Goal: Task Accomplishment & Management: Manage account settings

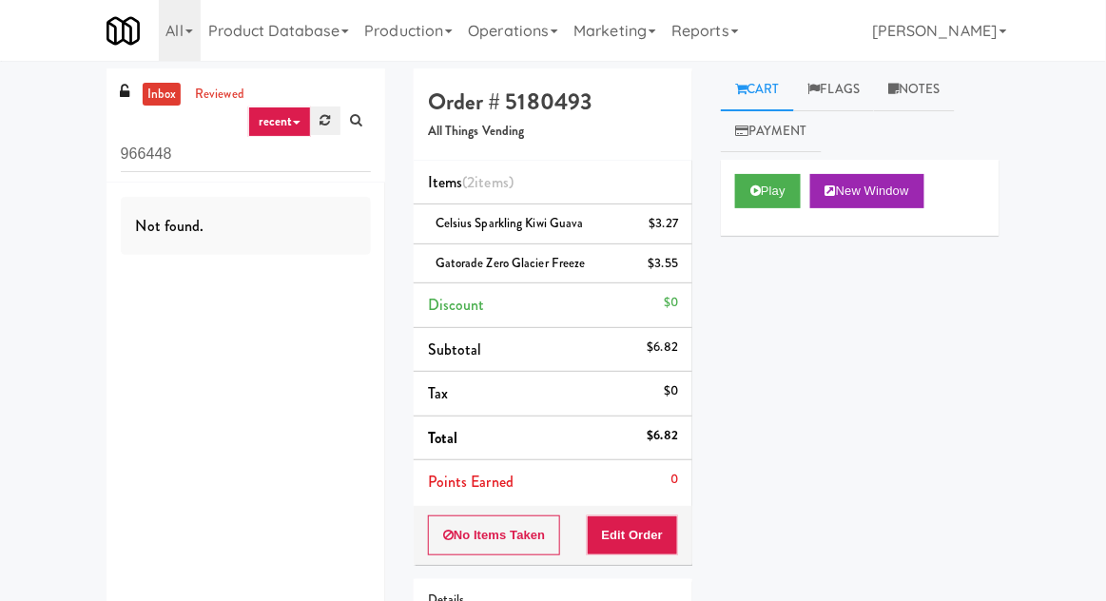
click at [318, 131] on link at bounding box center [325, 121] width 29 height 29
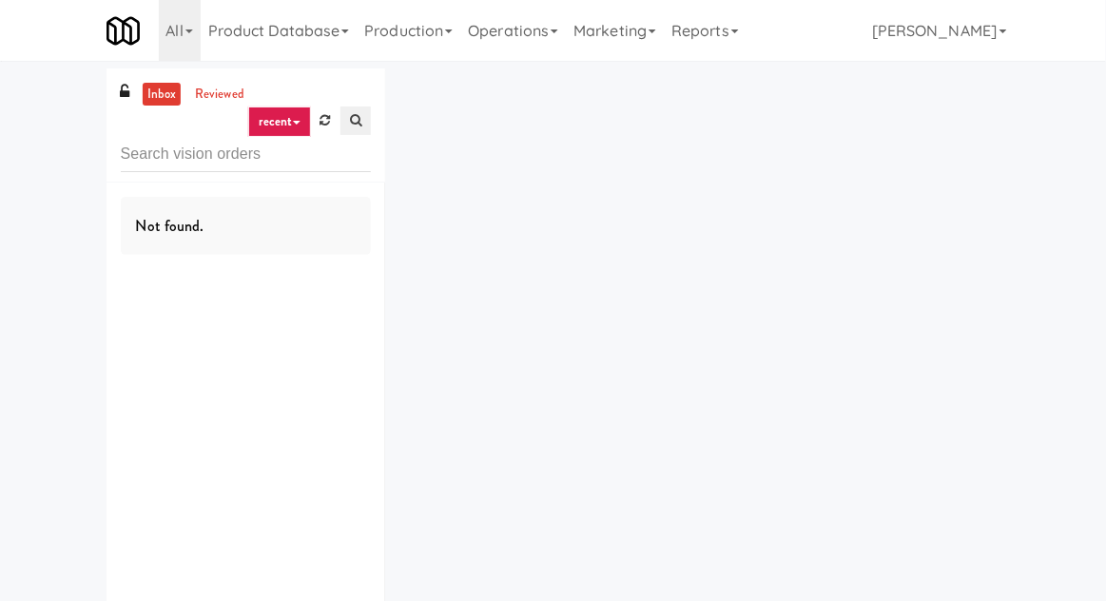
click at [346, 114] on link at bounding box center [356, 121] width 30 height 29
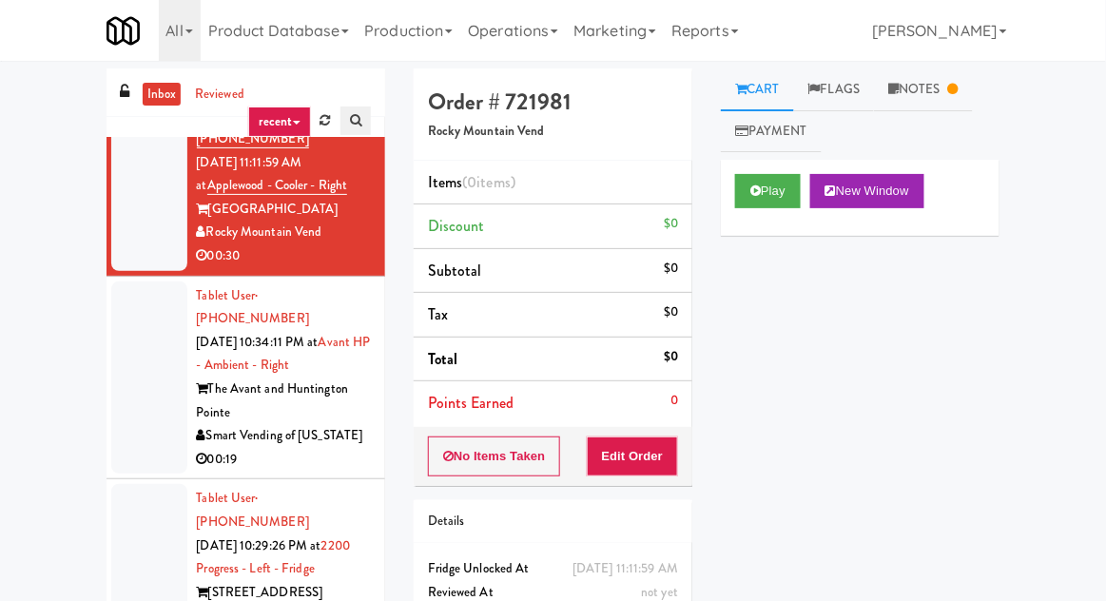
scroll to position [129, 0]
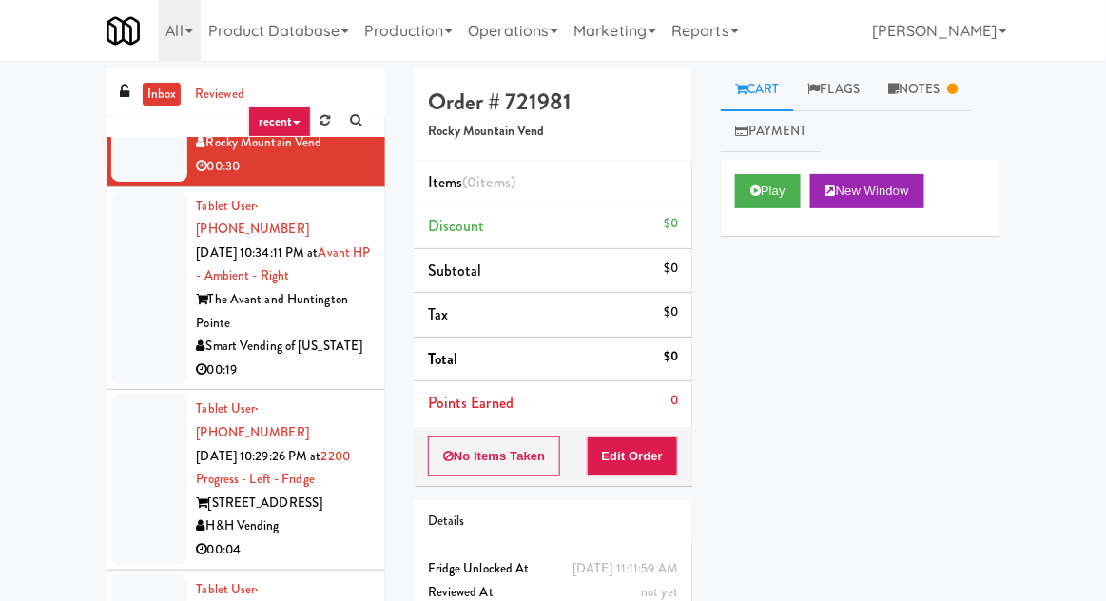
click at [317, 359] on div "00:19" at bounding box center [284, 371] width 174 height 24
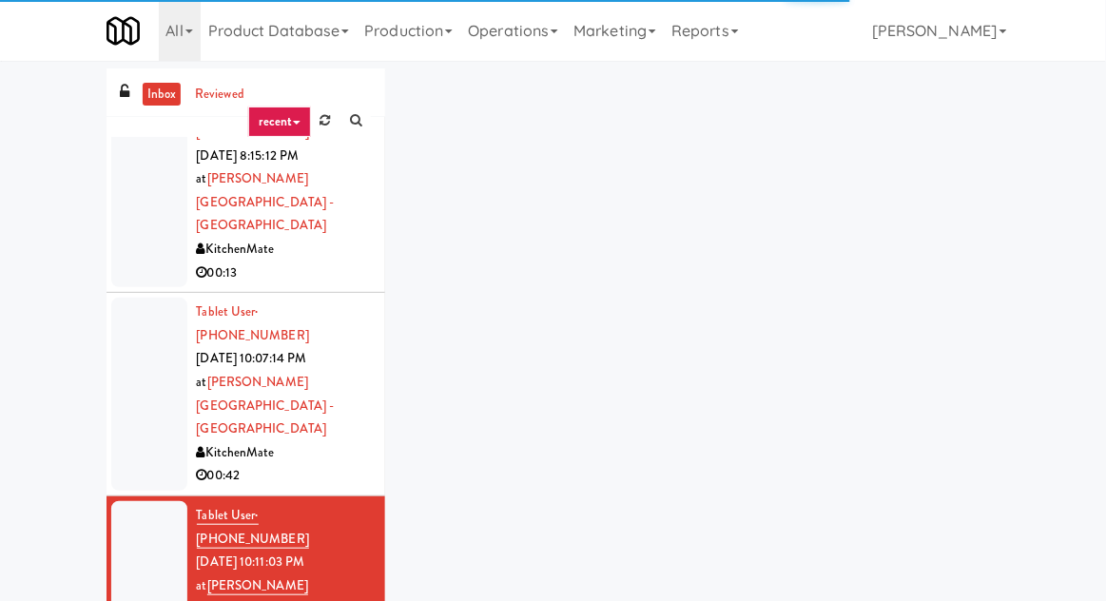
scroll to position [1690, 0]
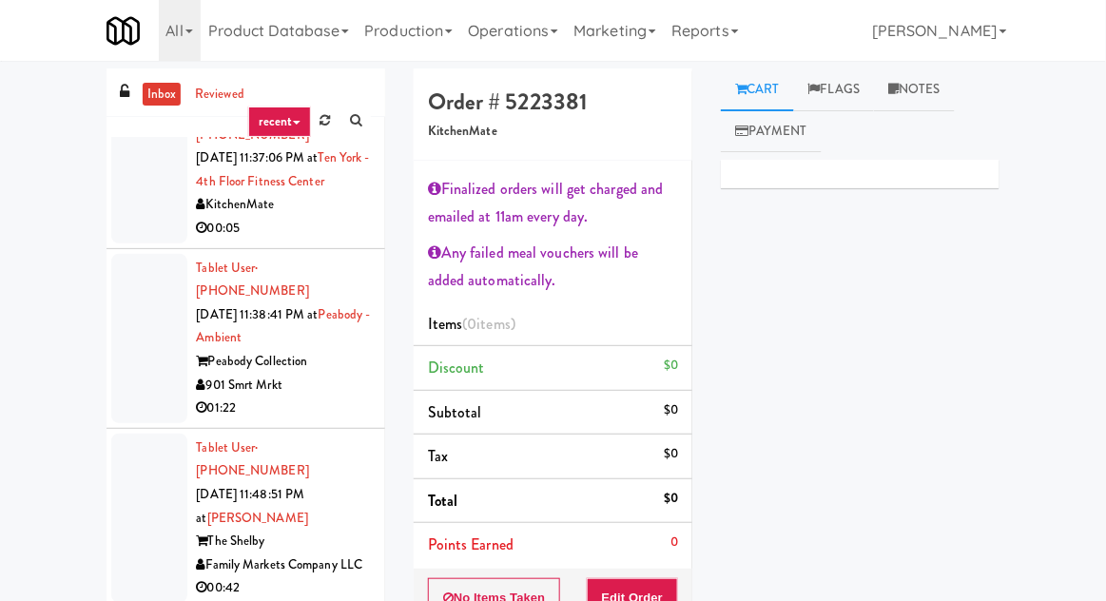
scroll to position [2657, 0]
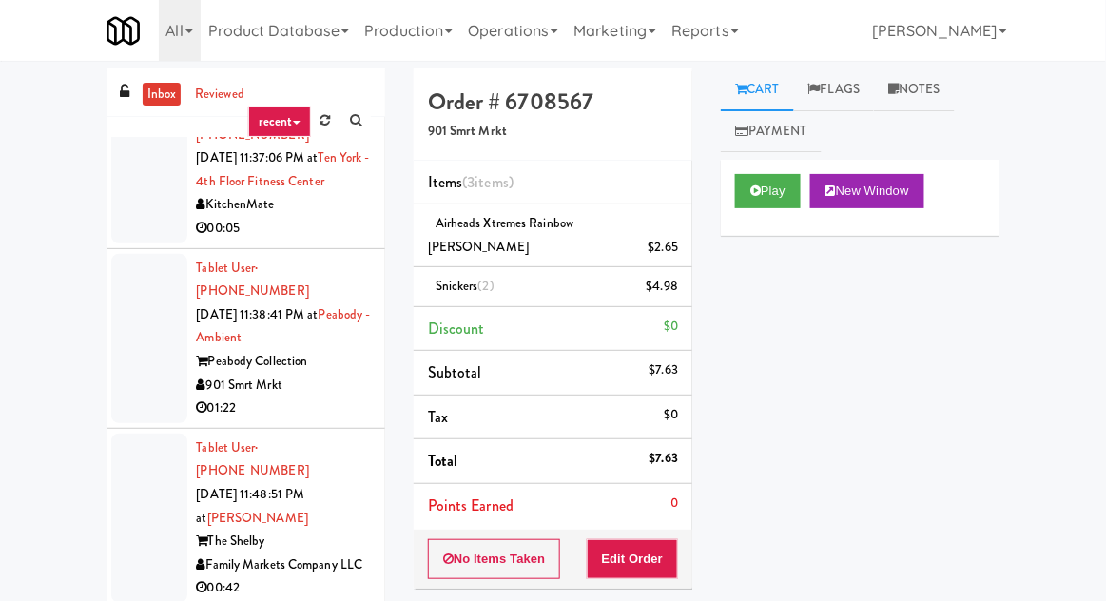
click at [209, 130] on div "inbox reviewed recent all unclear take inventory issue suspicious failed recent…" at bounding box center [246, 387] width 279 height 639
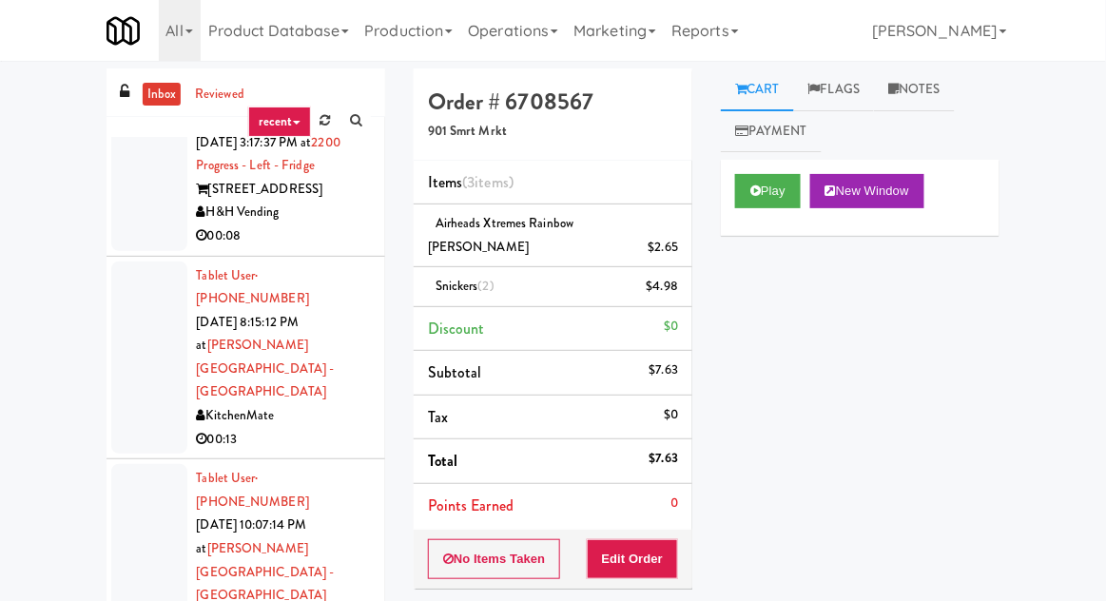
scroll to position [1390, 0]
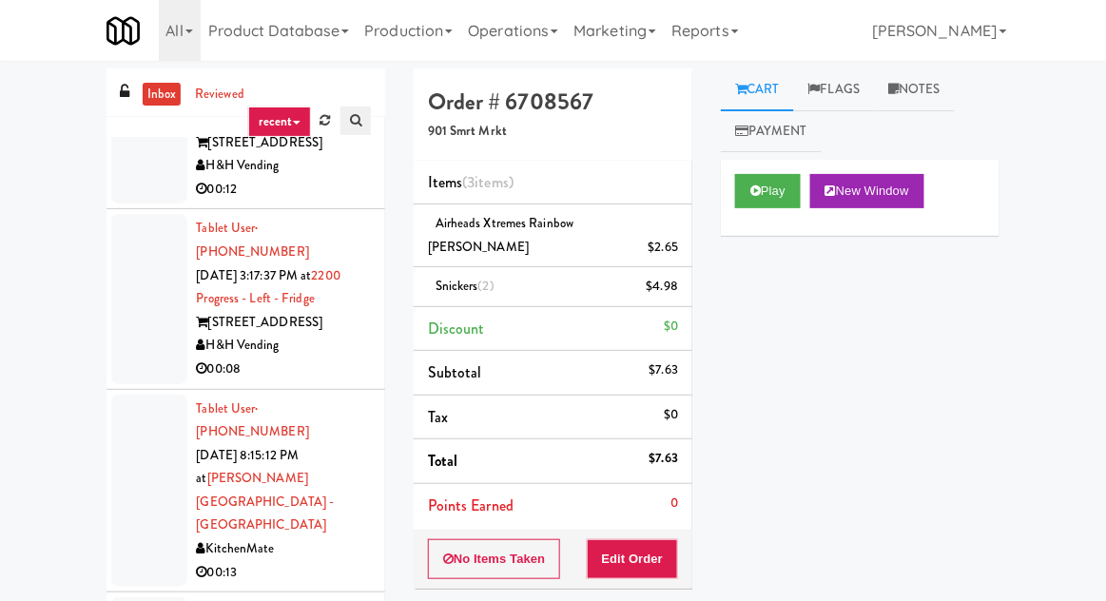
click at [355, 127] on link at bounding box center [356, 121] width 30 height 29
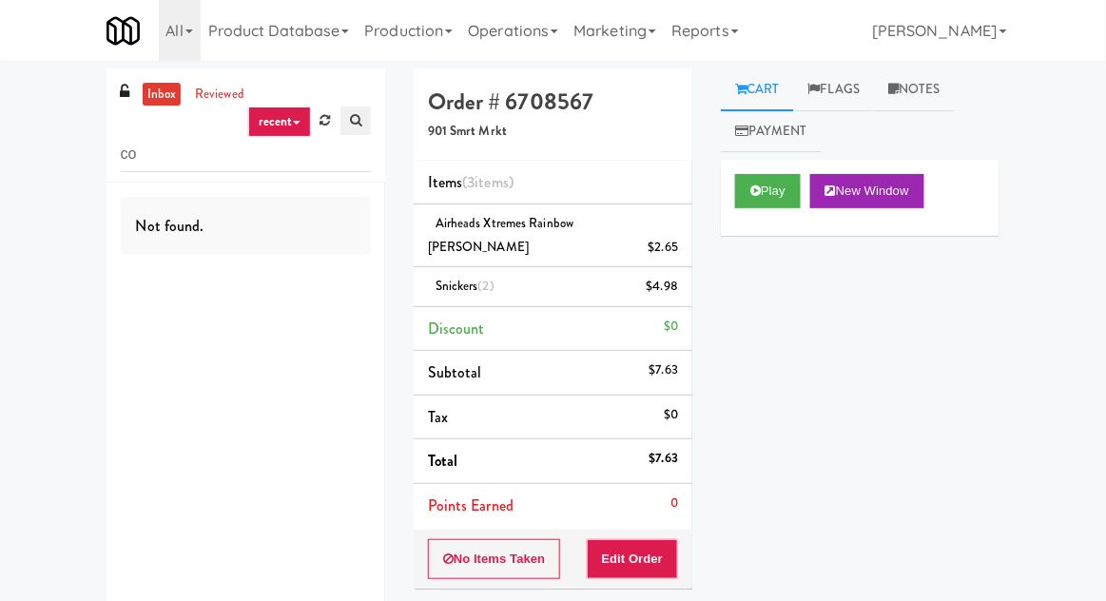
scroll to position [0, 0]
type input "cooler"
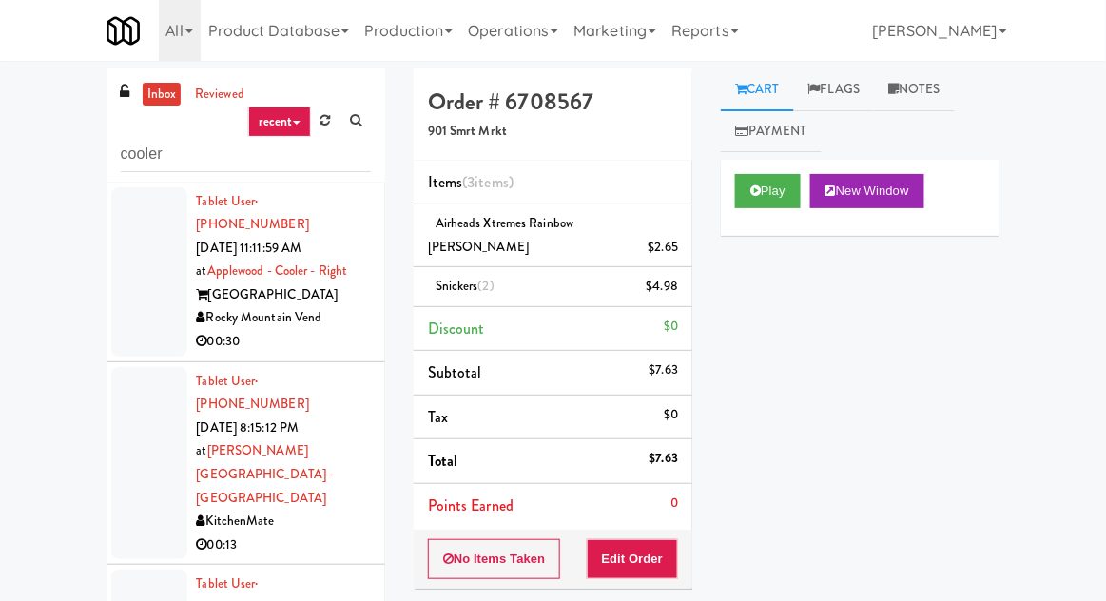
click at [287, 161] on input "cooler" at bounding box center [246, 154] width 250 height 35
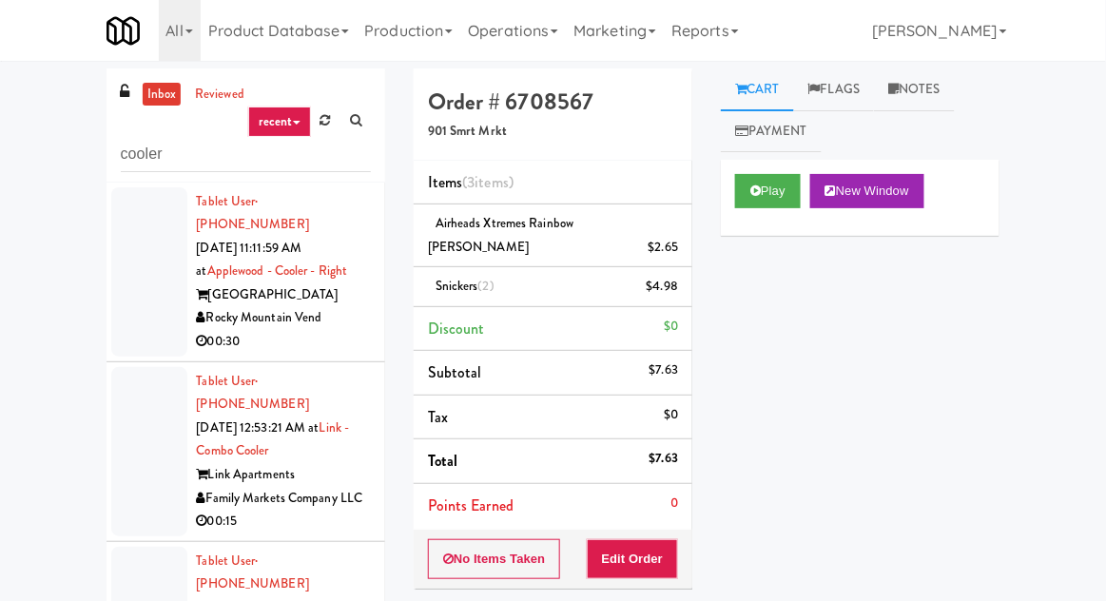
click at [160, 375] on div at bounding box center [149, 451] width 76 height 169
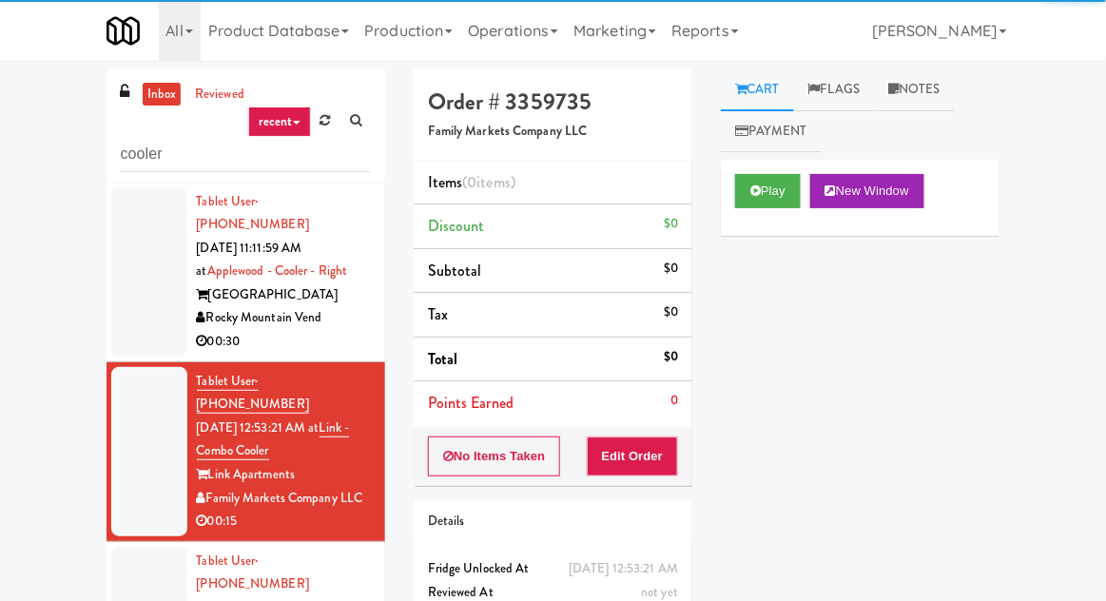
click at [146, 310] on div at bounding box center [149, 271] width 76 height 169
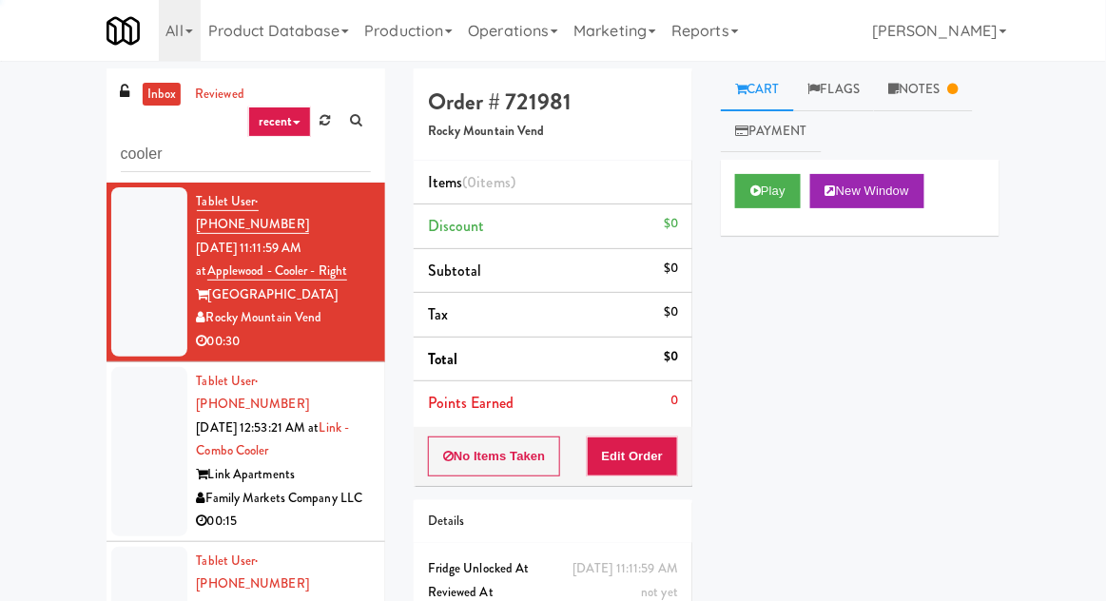
click at [151, 420] on div at bounding box center [149, 451] width 76 height 169
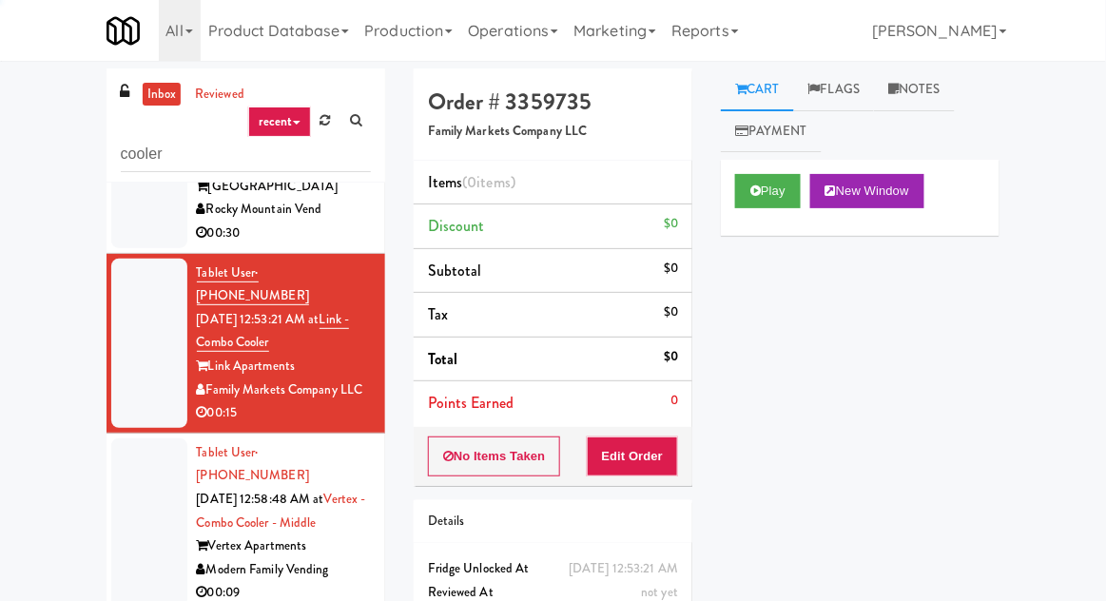
scroll to position [113, 0]
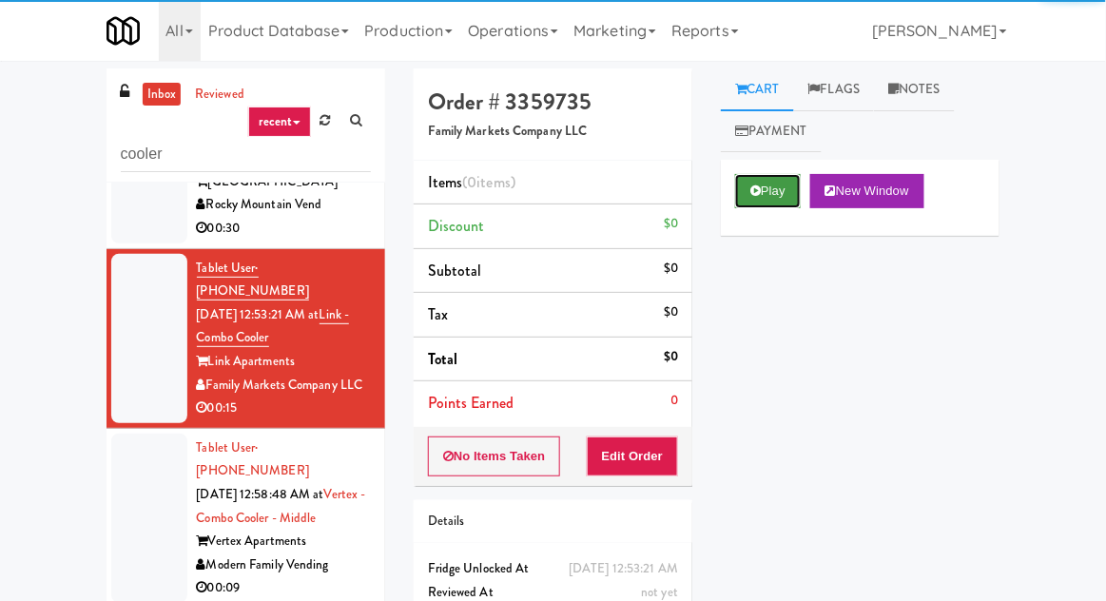
click at [759, 194] on icon at bounding box center [756, 191] width 10 height 12
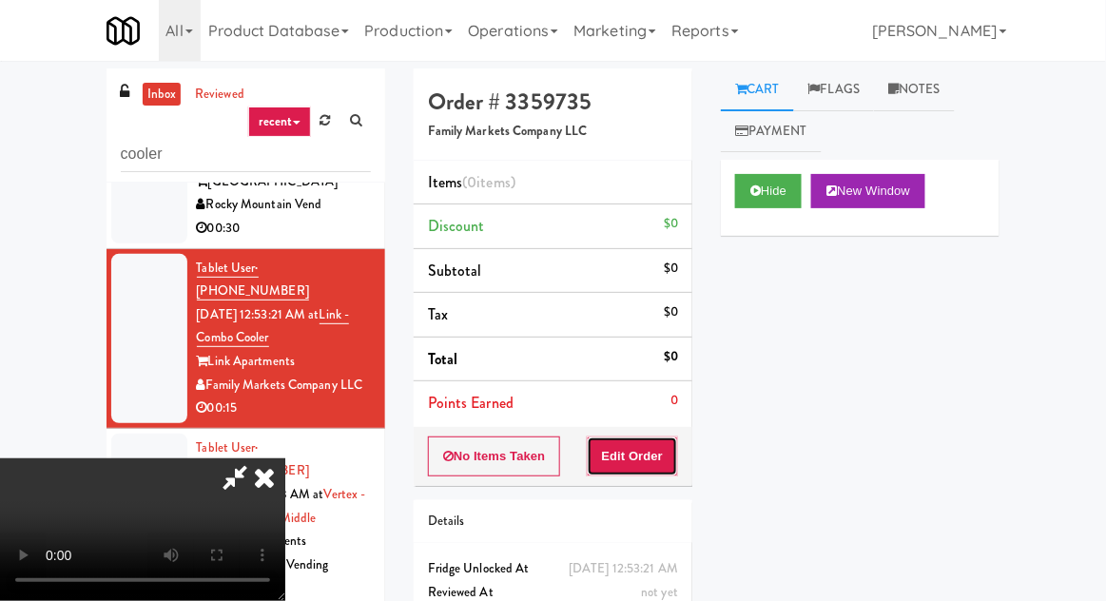
click at [635, 470] on button "Edit Order" at bounding box center [633, 457] width 92 height 40
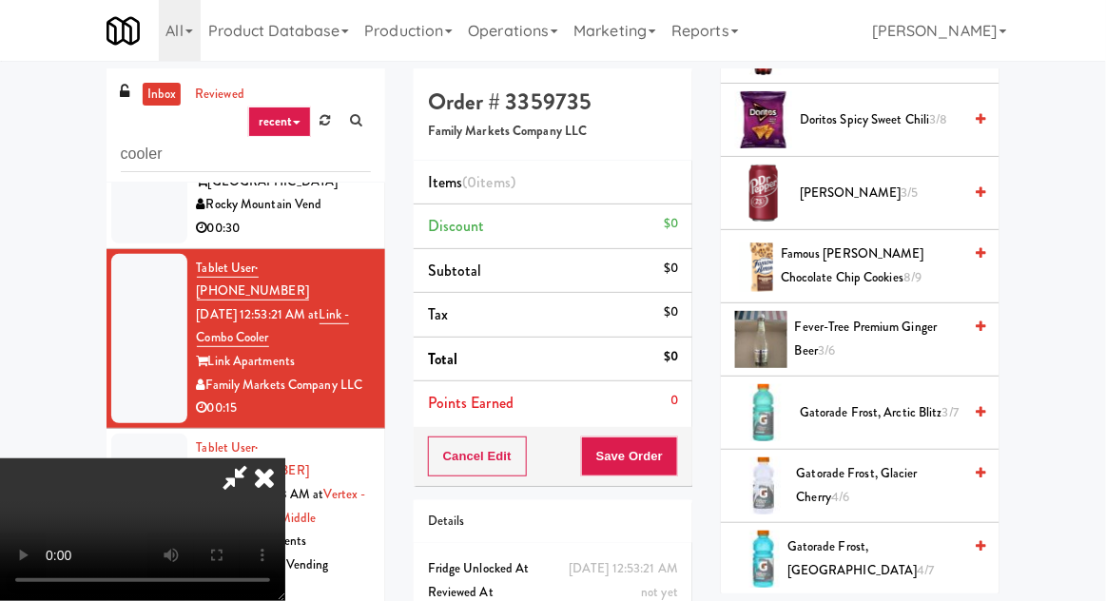
scroll to position [1306, 0]
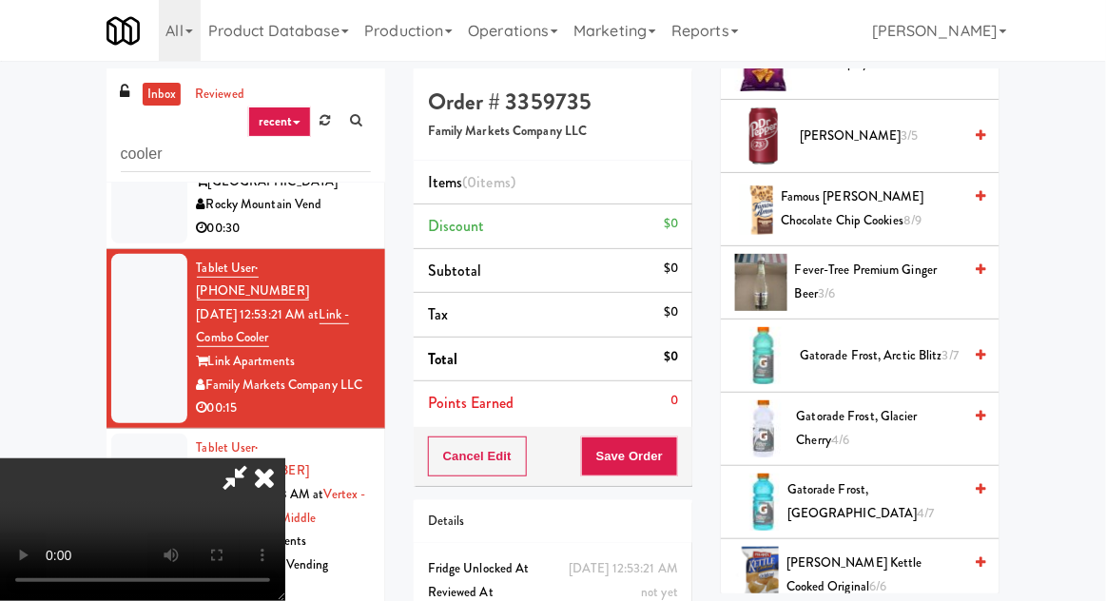
click at [864, 344] on span "Gatorade Frost, Arctic Blitz 3/7" at bounding box center [881, 356] width 162 height 24
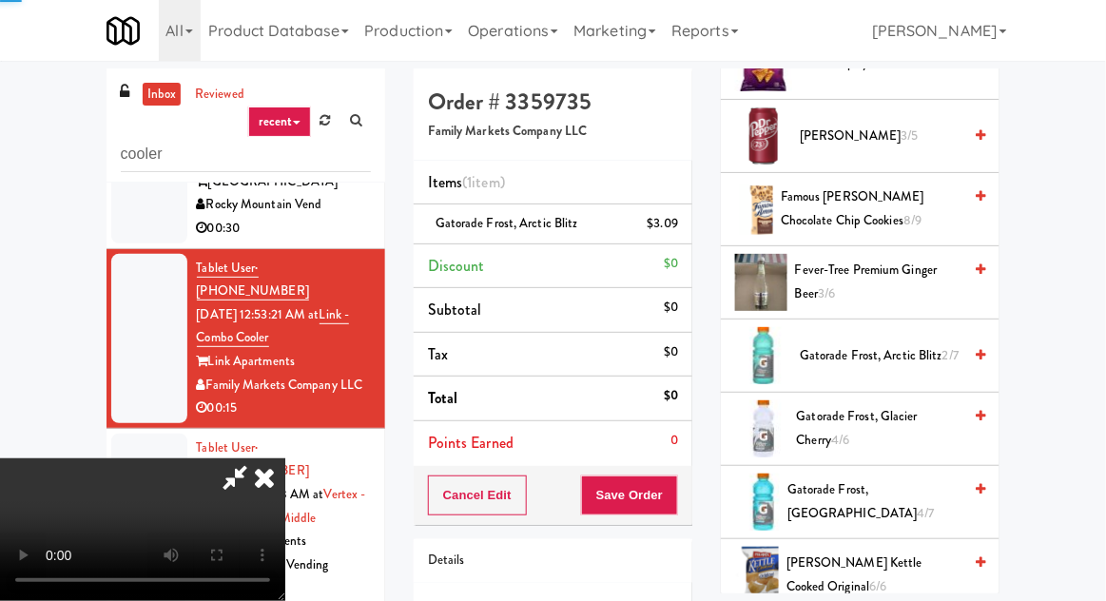
click at [850, 405] on span "Gatorade Frost, Glacier Cherry 4/6" at bounding box center [880, 428] width 166 height 47
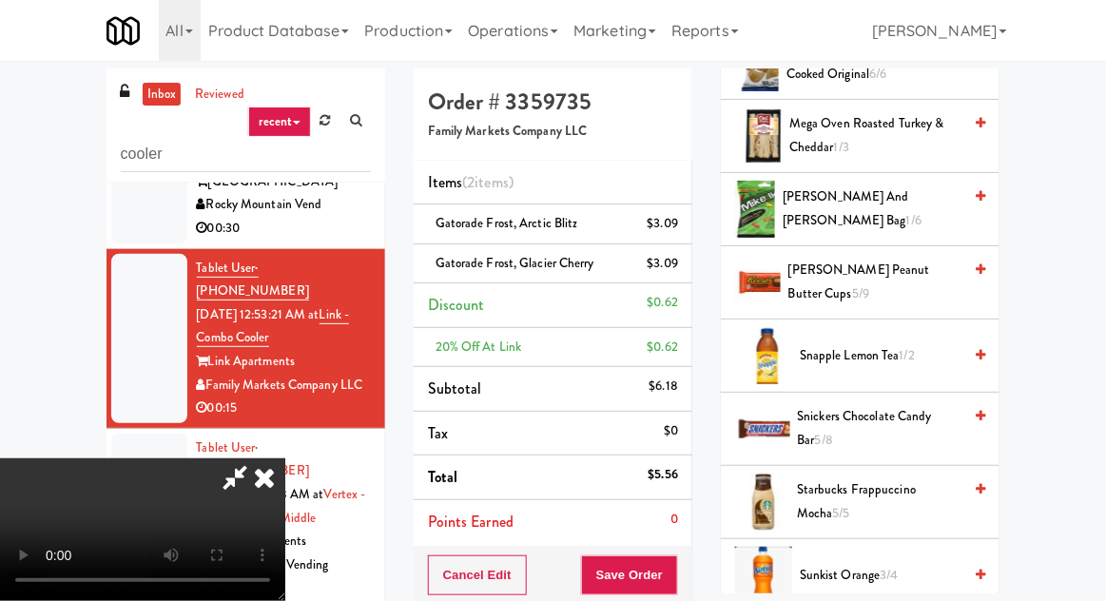
scroll to position [1820, 0]
click at [837, 189] on span "Mike and Ike Peg bag 1/6" at bounding box center [872, 208] width 179 height 47
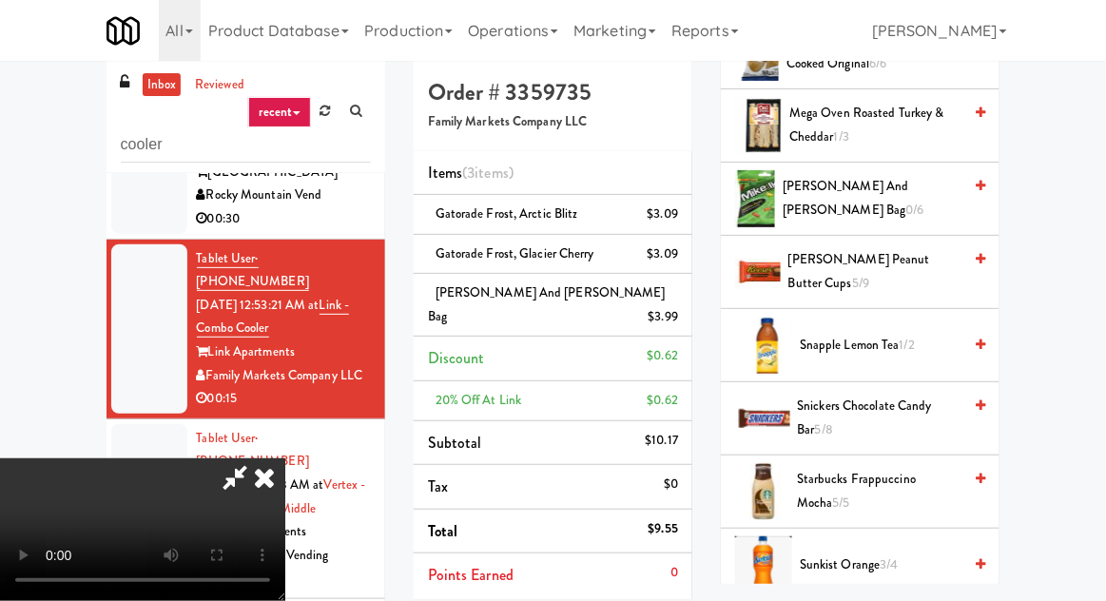
scroll to position [11, 0]
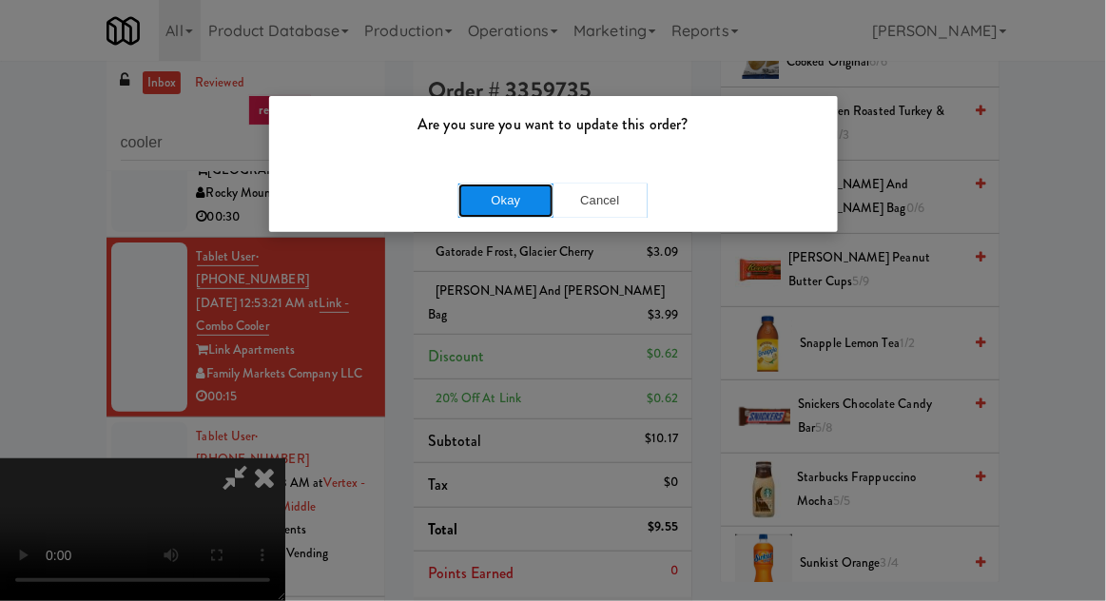
click at [526, 195] on button "Okay" at bounding box center [506, 201] width 95 height 34
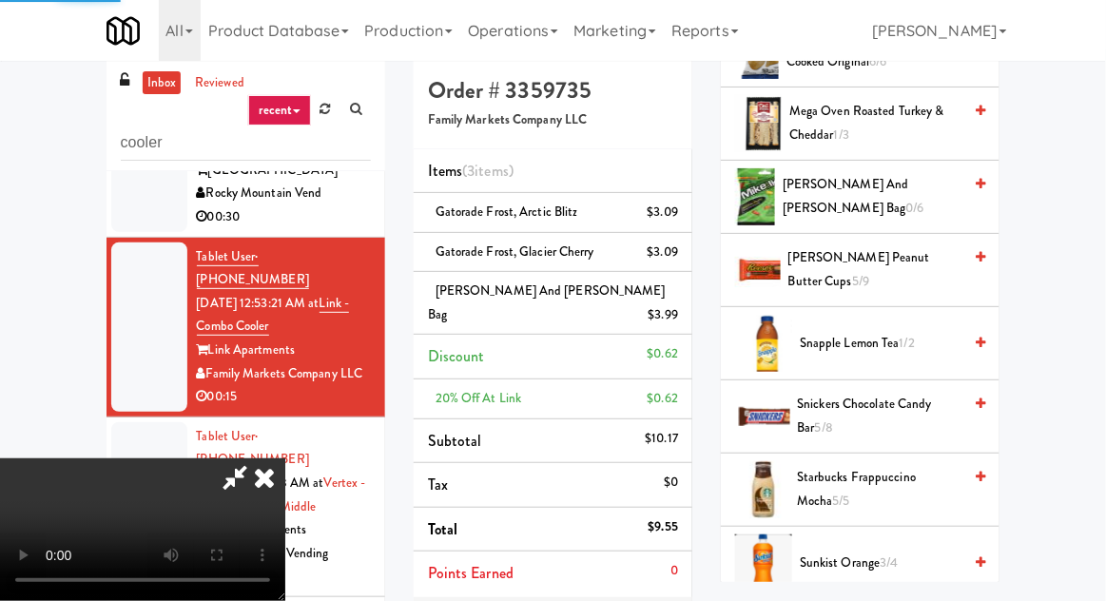
scroll to position [187, 0]
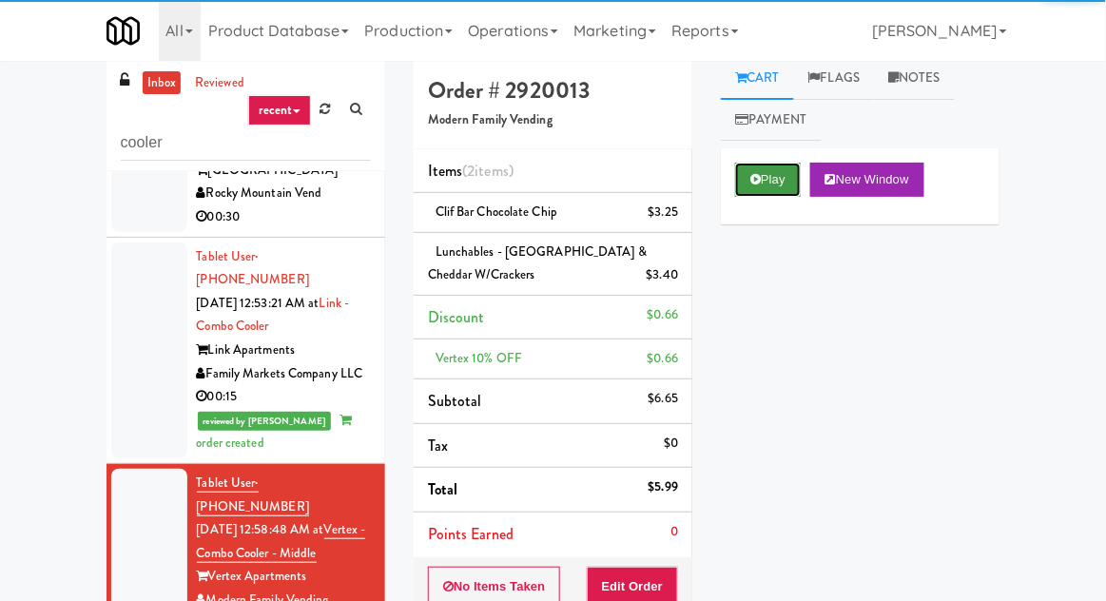
click at [763, 189] on button "Play" at bounding box center [768, 180] width 66 height 34
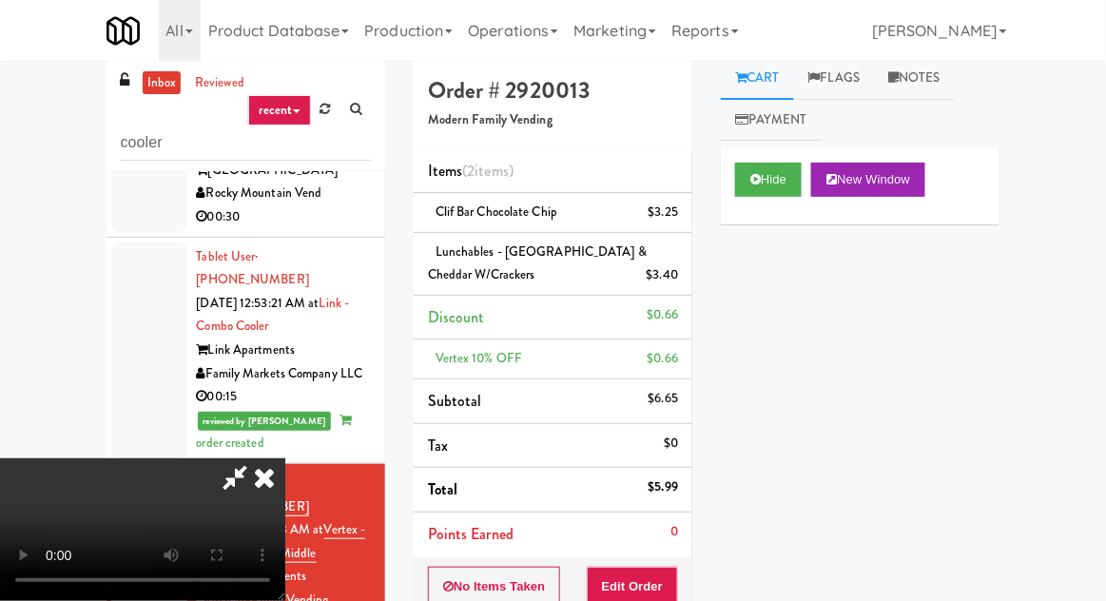
click at [364, 409] on div "reviewed by Francis M order created" at bounding box center [284, 432] width 174 height 47
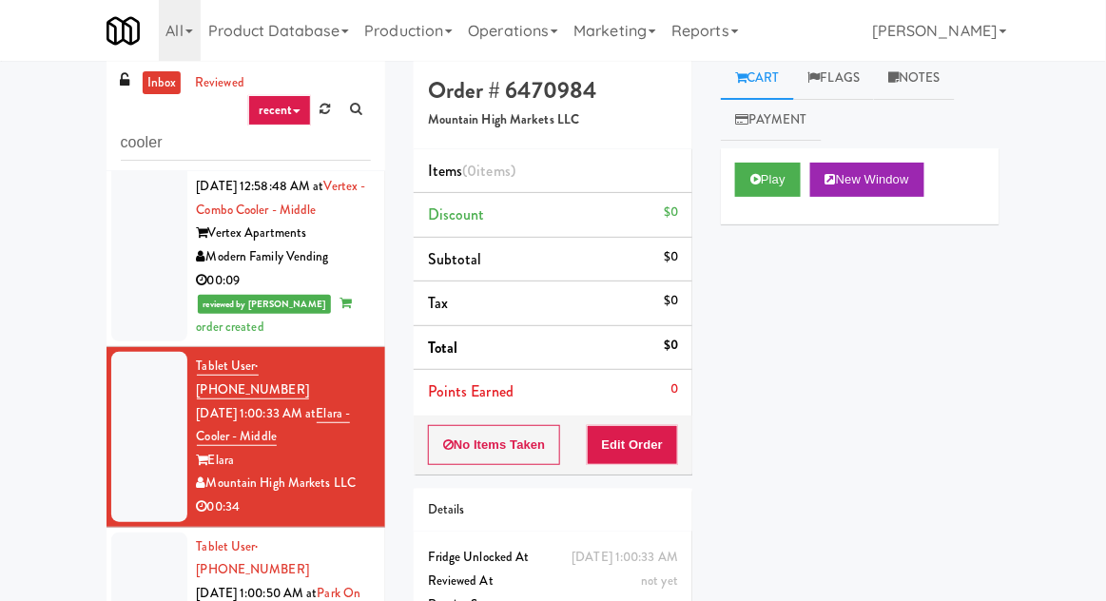
scroll to position [455, 0]
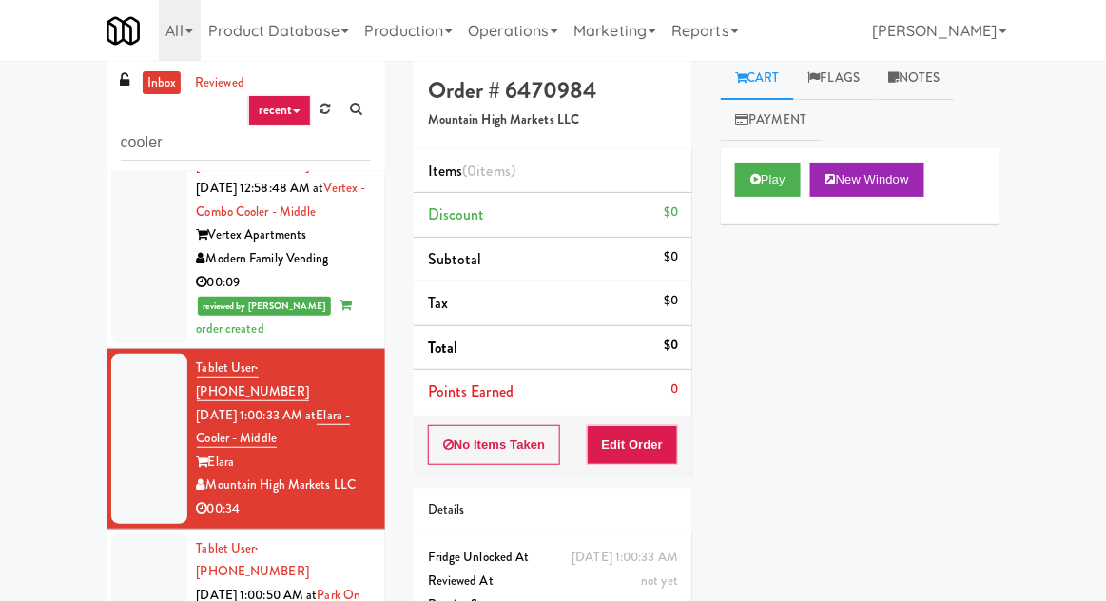
click at [158, 270] on div at bounding box center [149, 235] width 76 height 216
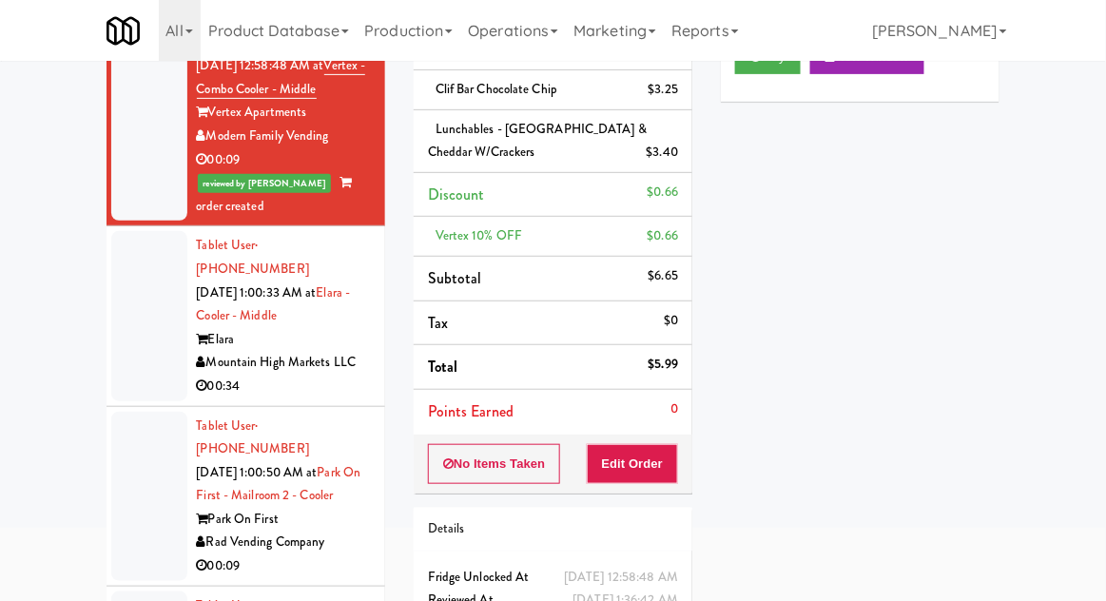
scroll to position [146, 0]
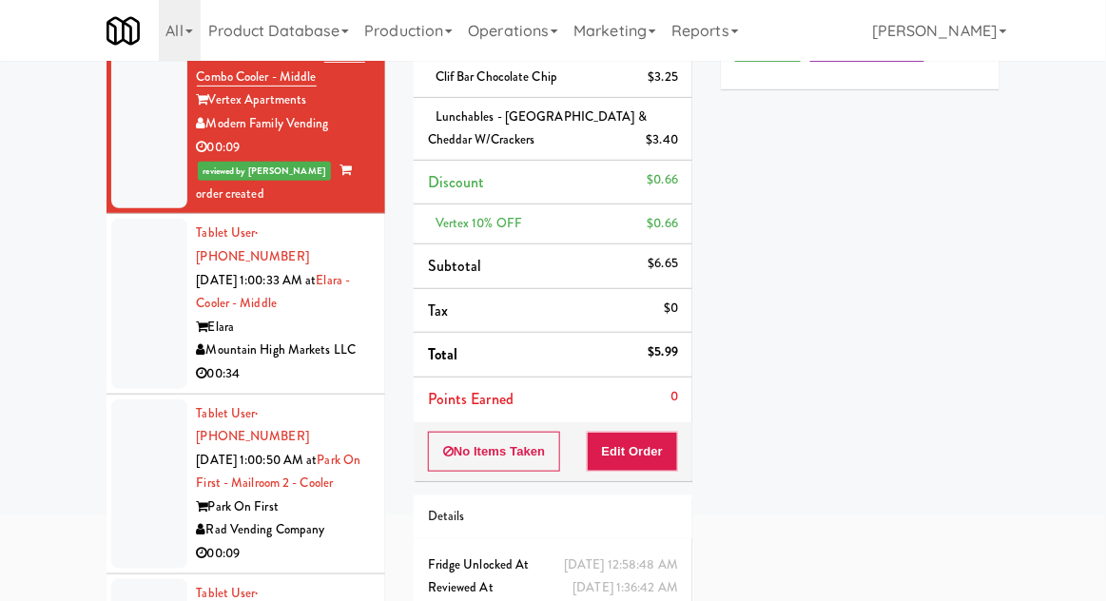
click at [44, 26] on nav "Toggle navigation All 325 Vending https://fridge.kitchenmate.com/vision-orders/…" at bounding box center [553, 30] width 1106 height 61
click at [148, 253] on div at bounding box center [149, 303] width 76 height 169
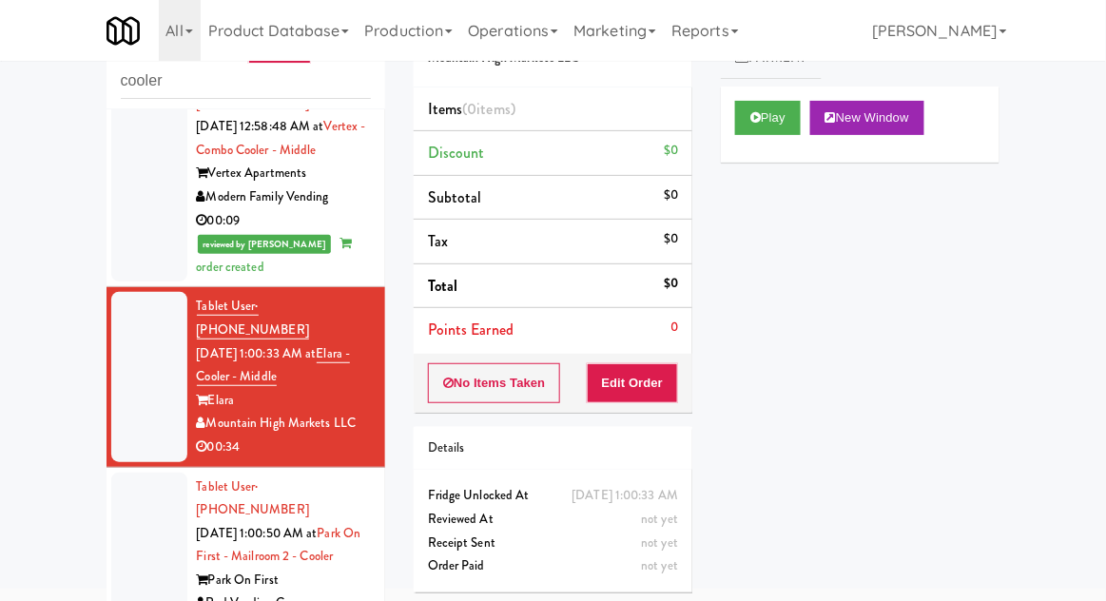
scroll to position [100, 0]
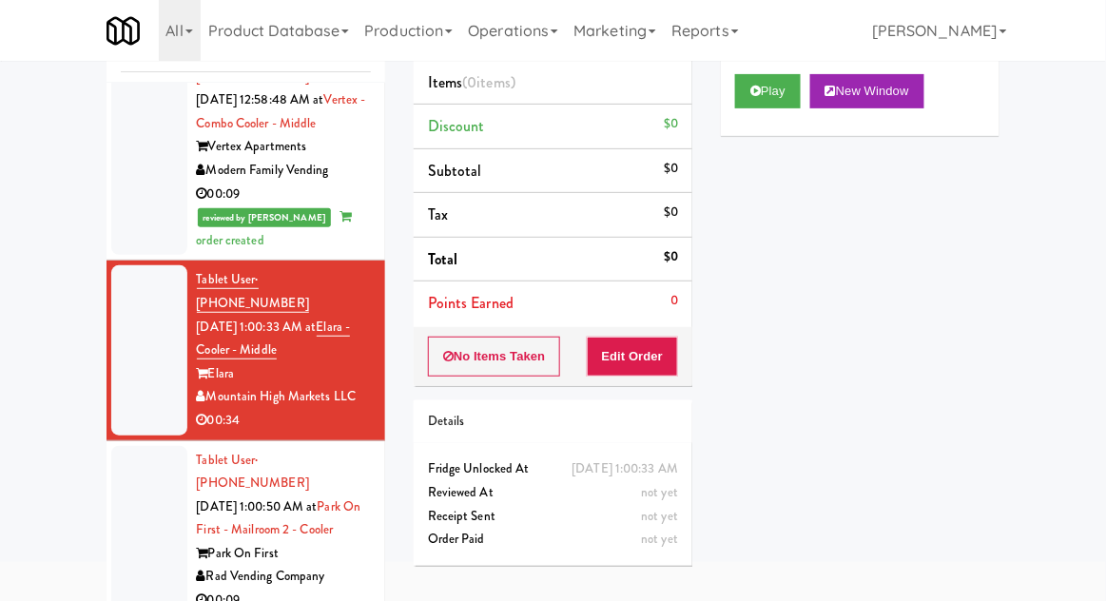
click at [147, 446] on div at bounding box center [149, 530] width 76 height 169
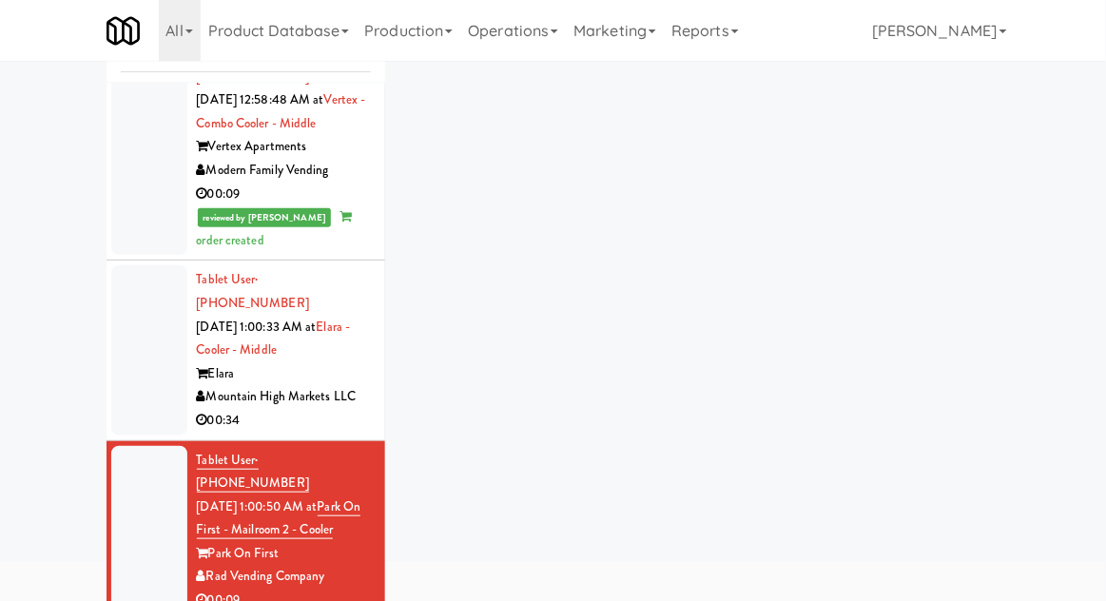
click at [132, 284] on div at bounding box center [149, 349] width 76 height 169
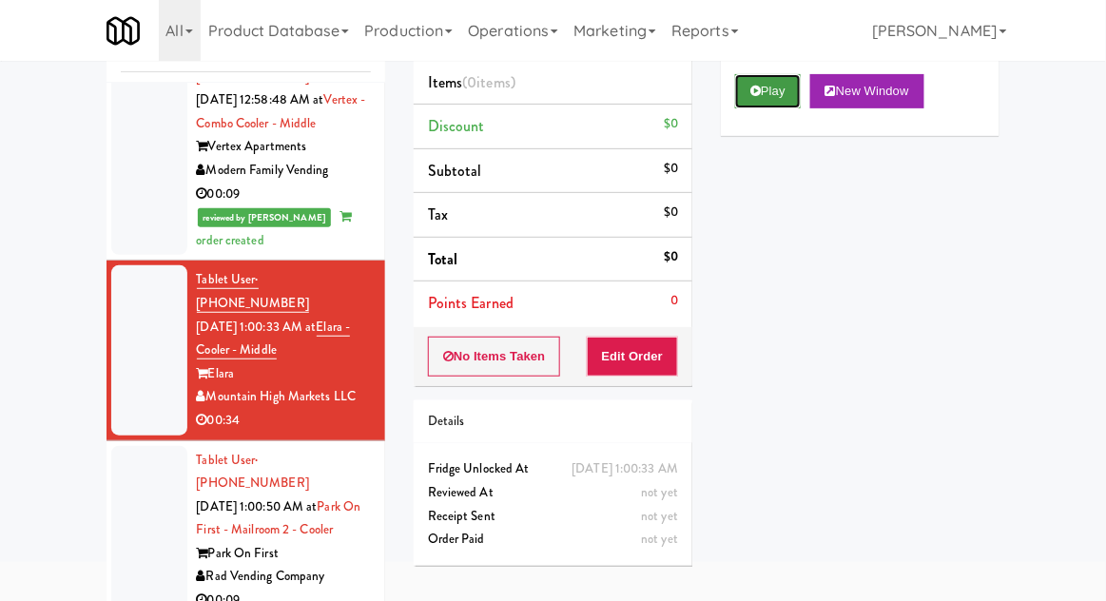
click at [751, 94] on icon at bounding box center [756, 91] width 10 height 12
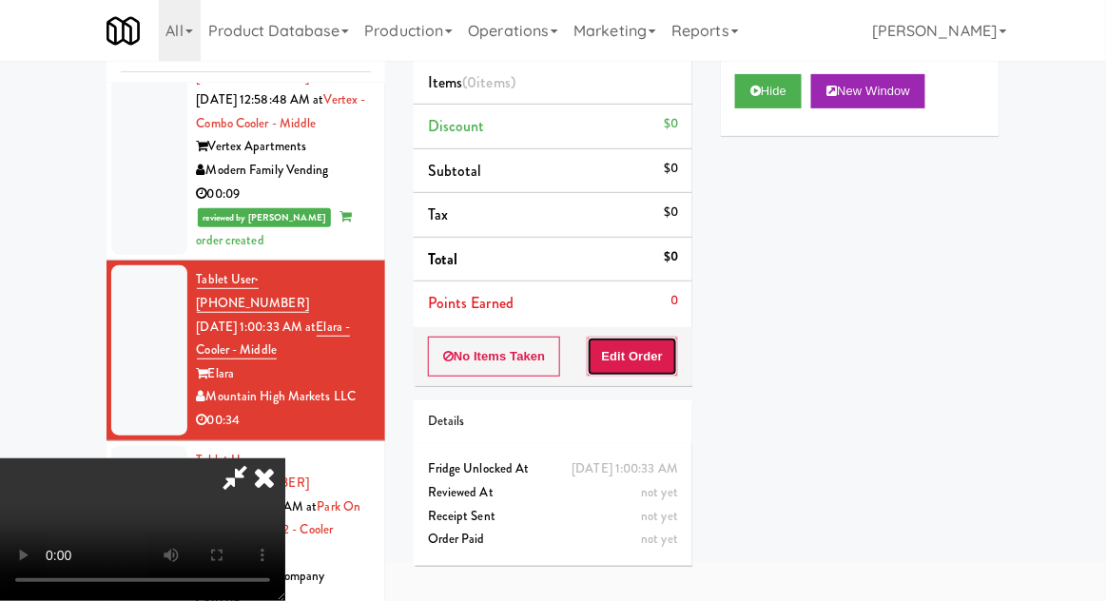
click at [633, 356] on button "Edit Order" at bounding box center [633, 357] width 92 height 40
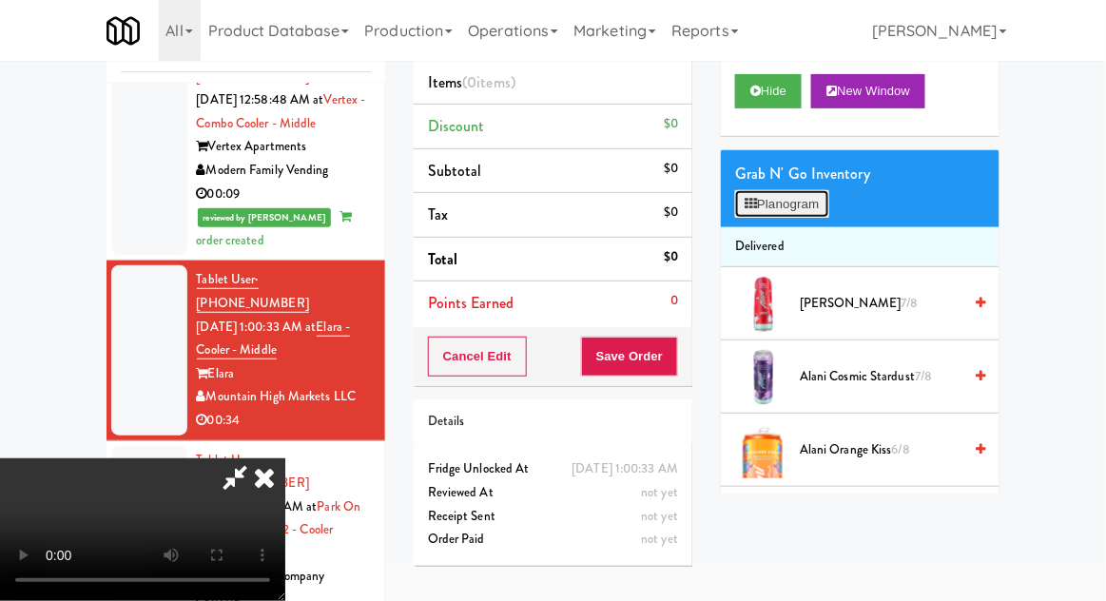
click at [785, 198] on button "Planogram" at bounding box center [781, 204] width 93 height 29
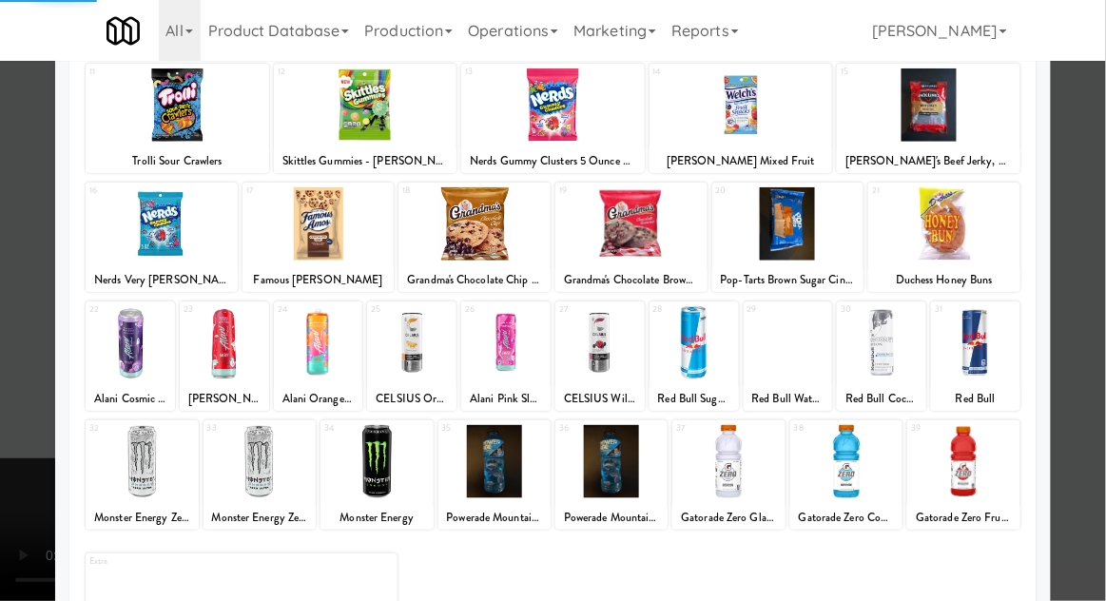
scroll to position [73, 0]
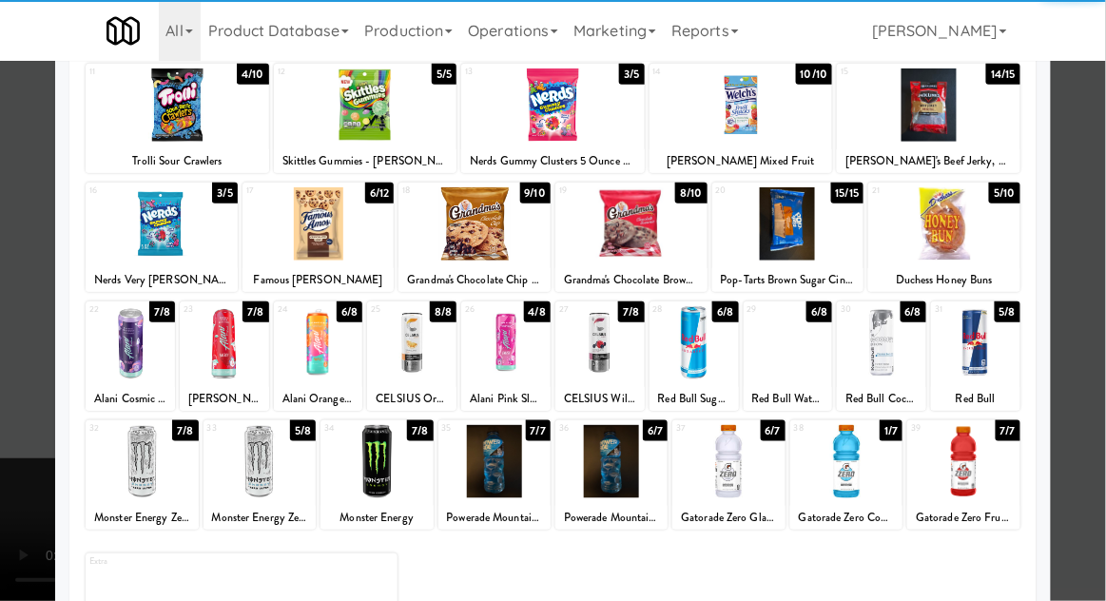
click at [785, 370] on div at bounding box center [788, 342] width 89 height 73
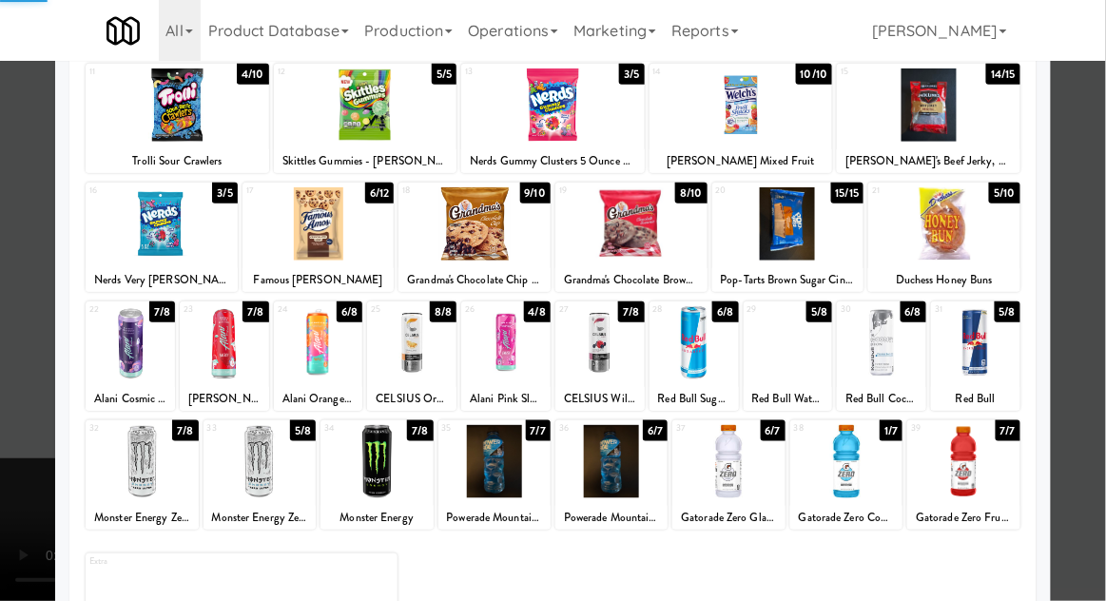
click at [1104, 340] on div at bounding box center [553, 300] width 1106 height 601
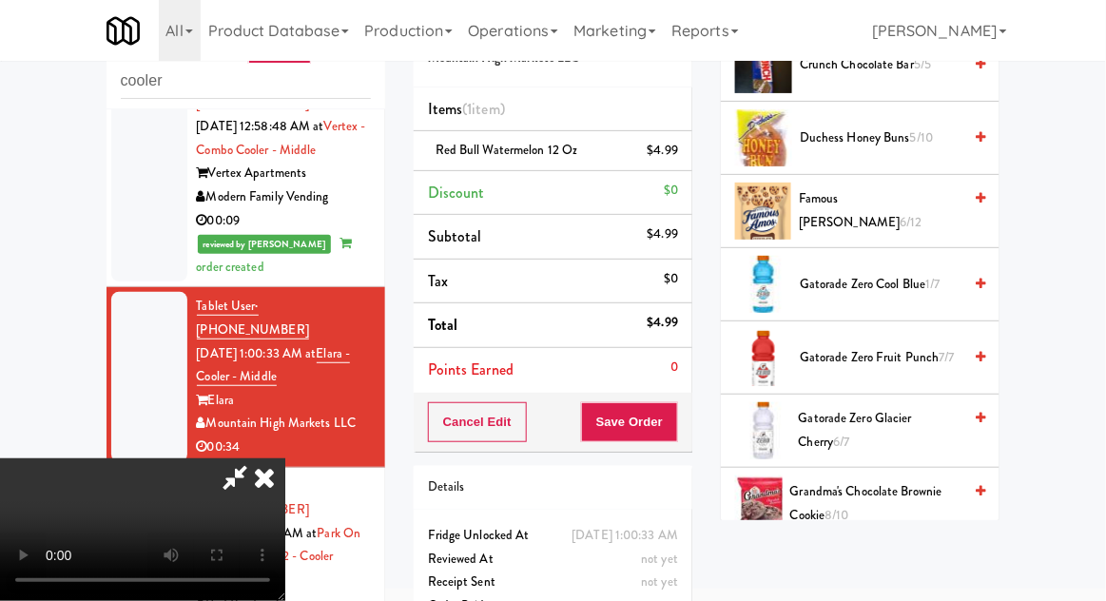
scroll to position [778, 0]
click at [913, 215] on span "Famous Amos 6/12" at bounding box center [880, 210] width 163 height 47
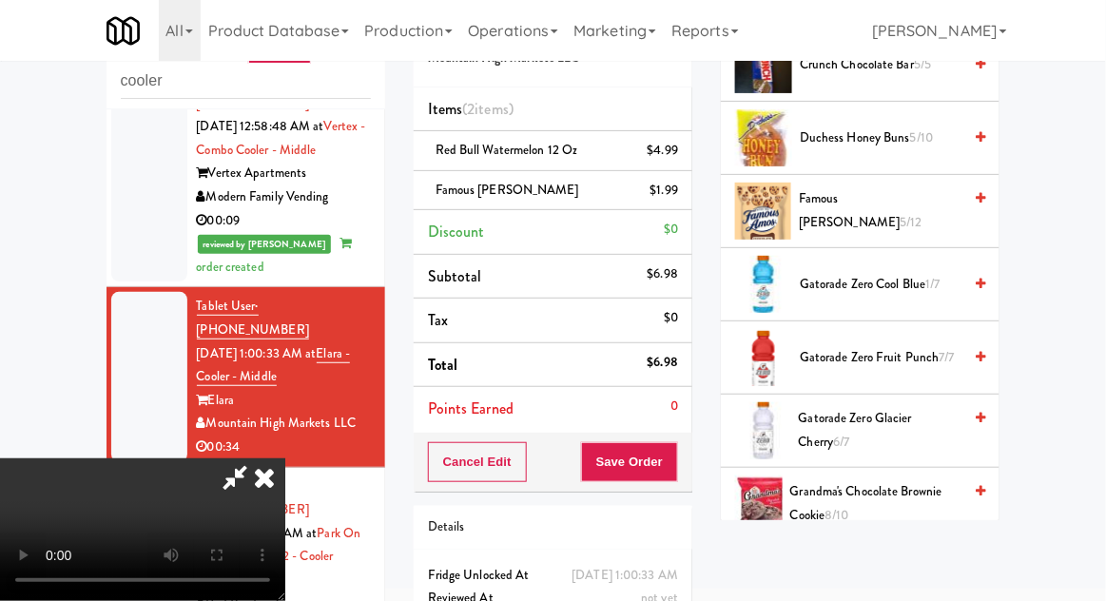
click at [889, 218] on span "Famous Amos 5/12" at bounding box center [880, 210] width 163 height 47
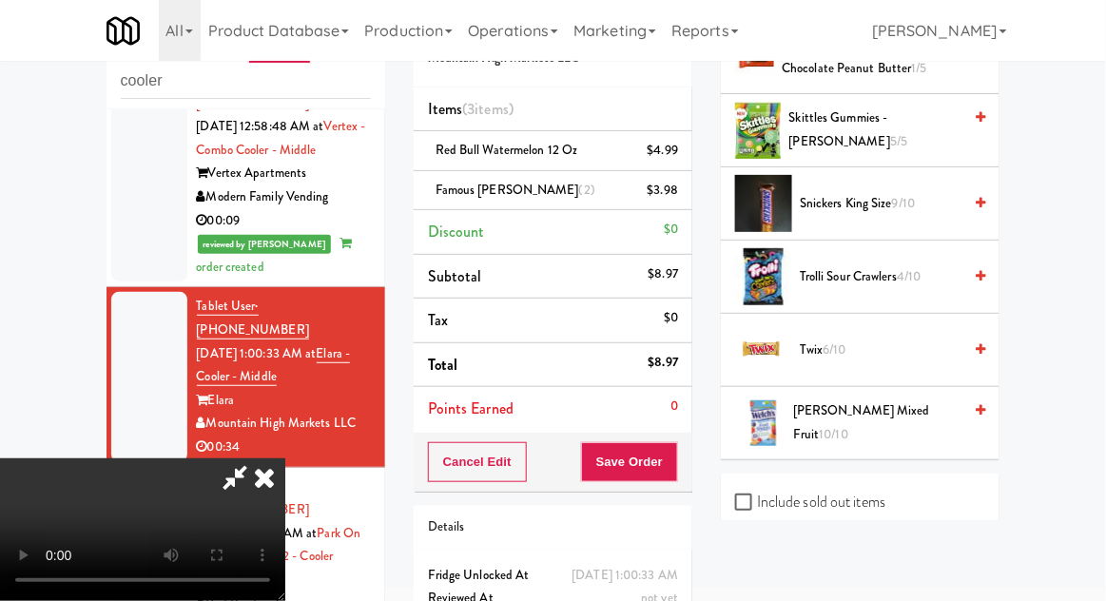
scroll to position [2689, 0]
click at [879, 266] on span "Trolli Sour Crawlers 4/10" at bounding box center [881, 278] width 162 height 24
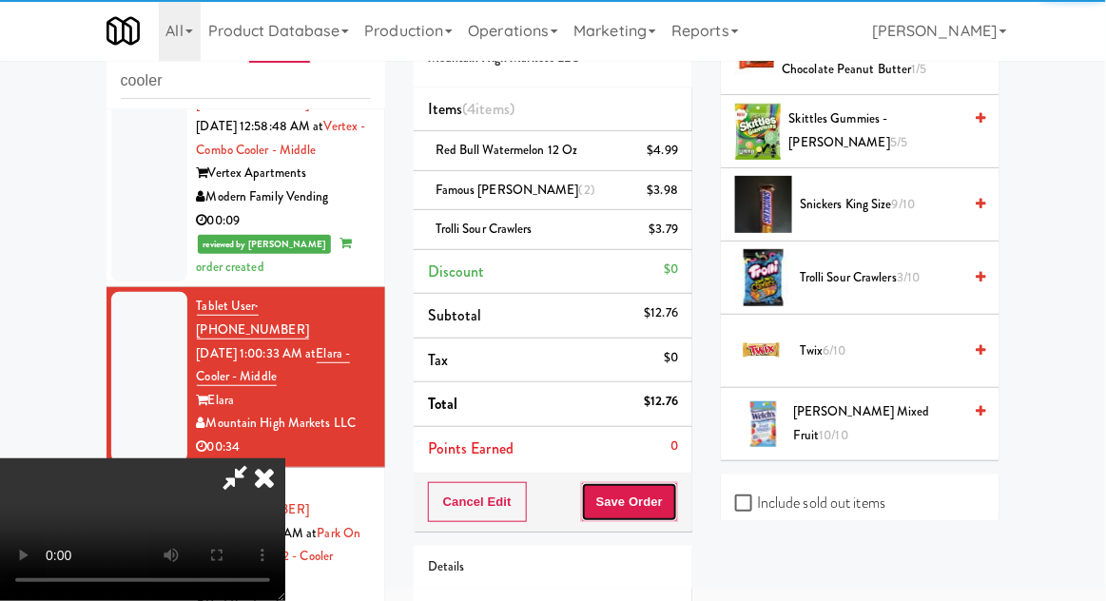
click at [676, 514] on button "Save Order" at bounding box center [629, 502] width 97 height 40
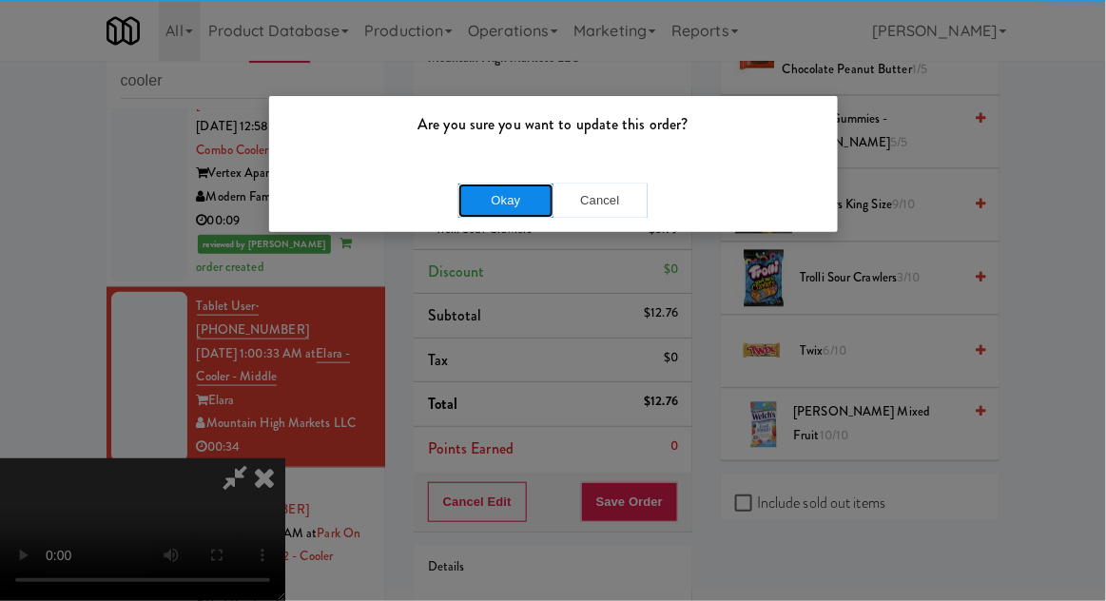
click at [480, 199] on button "Okay" at bounding box center [506, 201] width 95 height 34
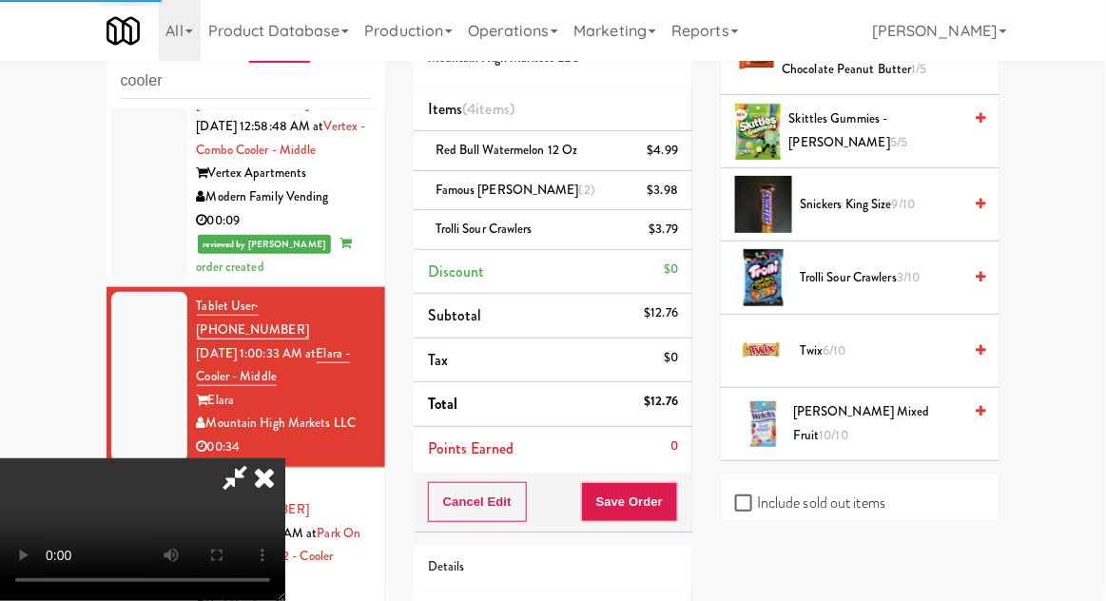
scroll to position [187, 0]
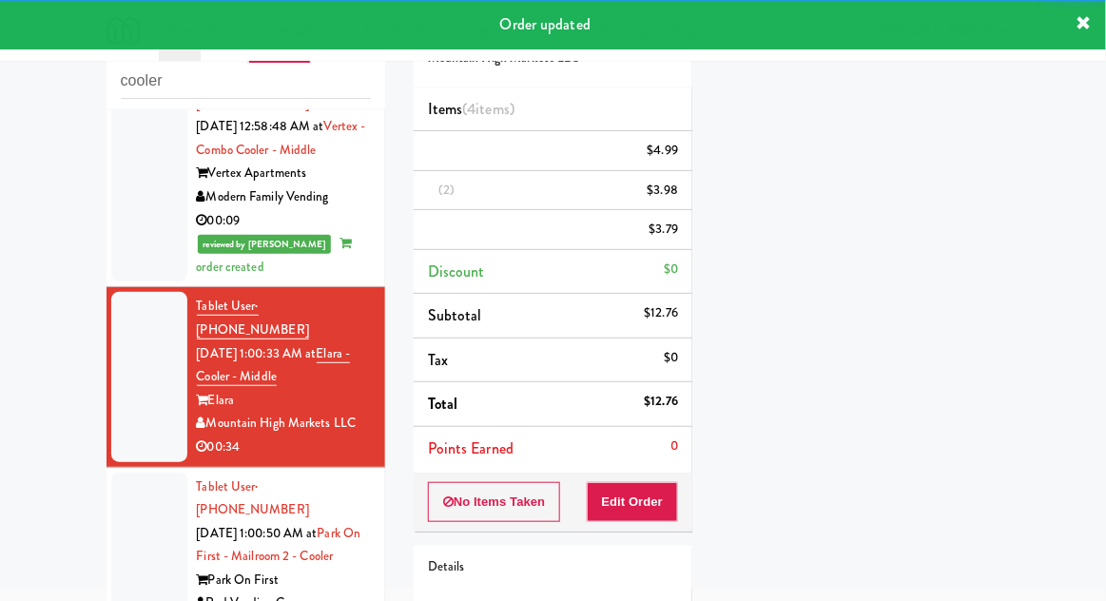
click at [117, 477] on div at bounding box center [149, 581] width 76 height 216
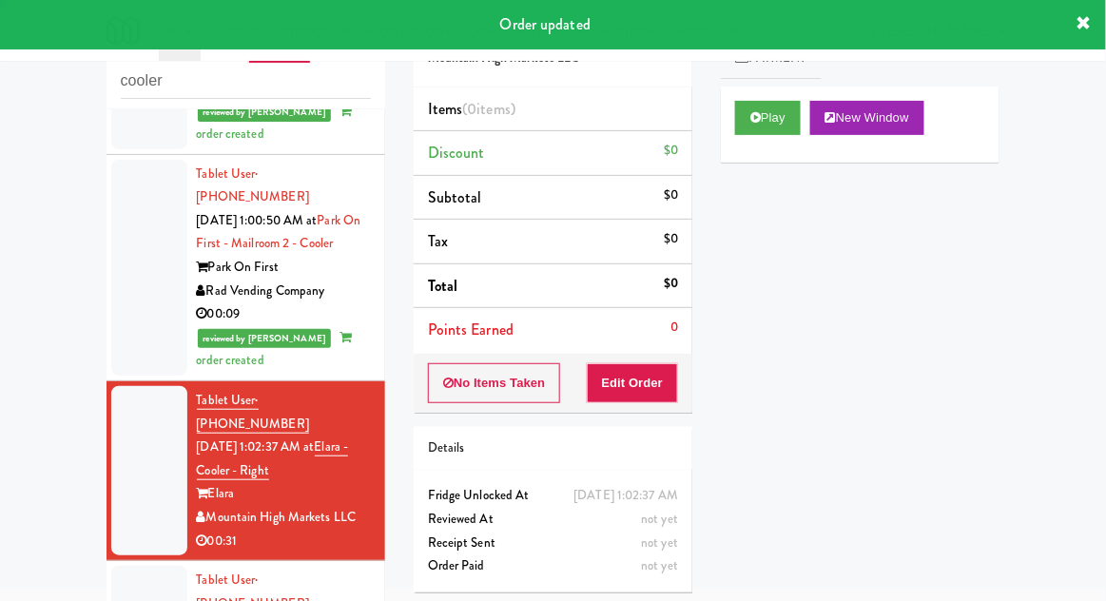
scroll to position [818, 0]
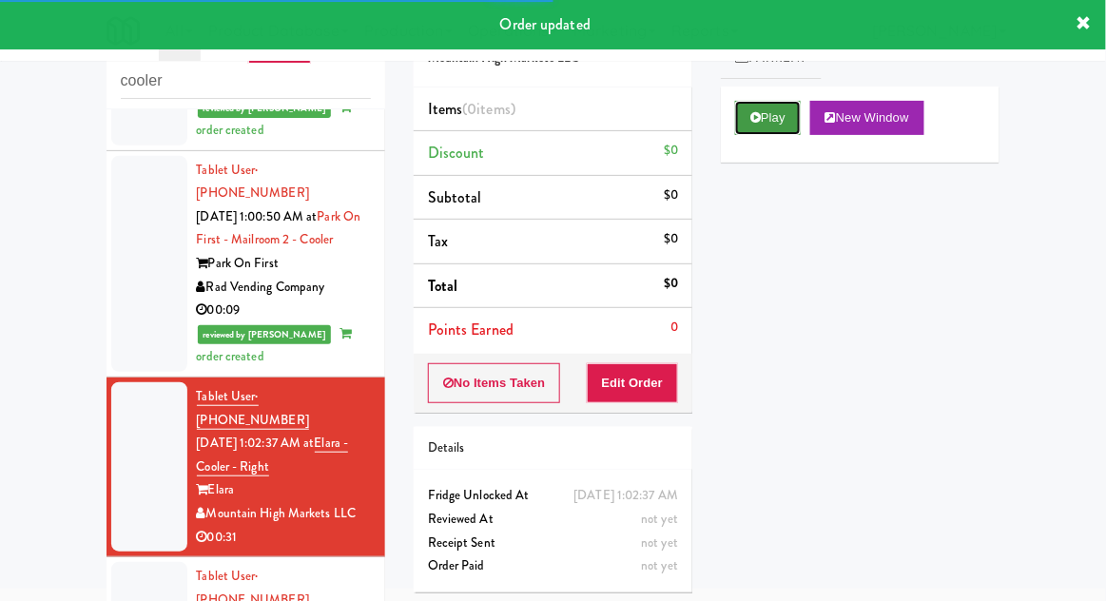
click at [752, 127] on button "Play" at bounding box center [768, 118] width 66 height 34
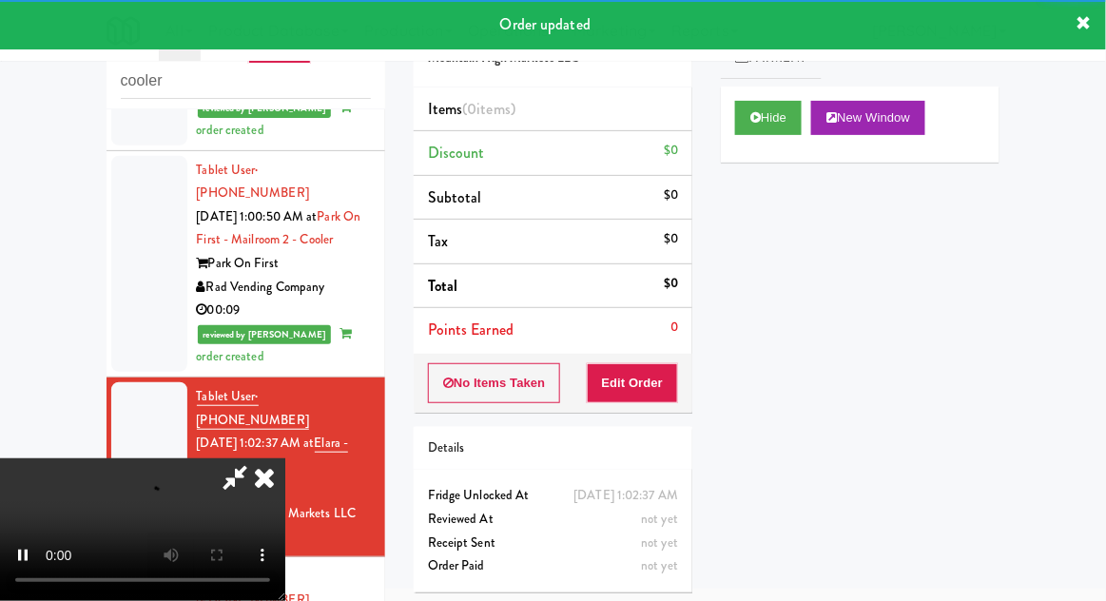
click at [643, 348] on li "Points Earned 0" at bounding box center [553, 330] width 279 height 44
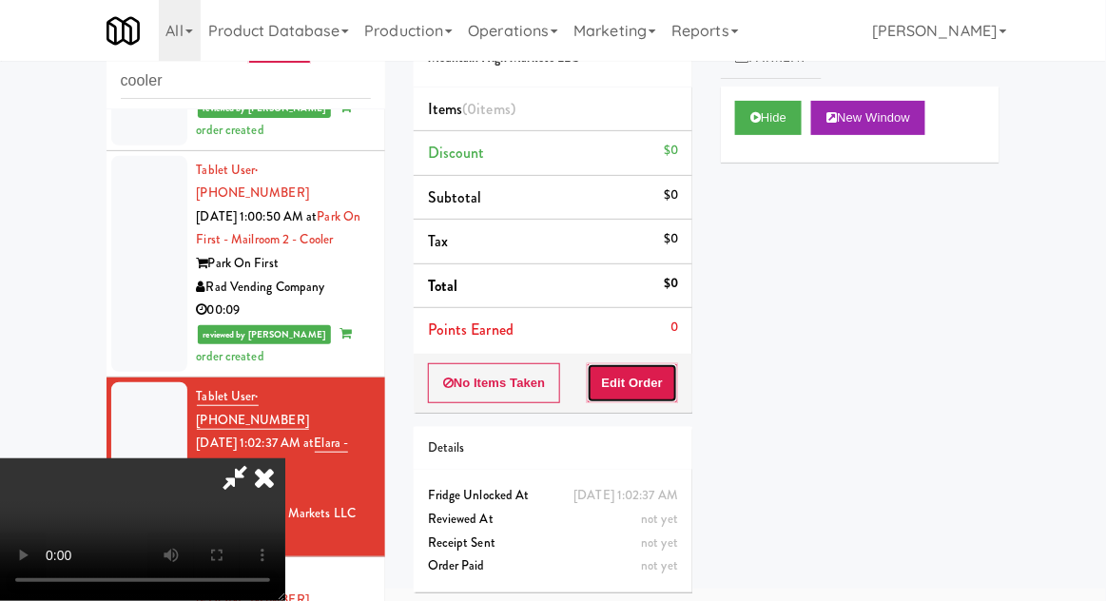
click at [662, 375] on button "Edit Order" at bounding box center [633, 383] width 92 height 40
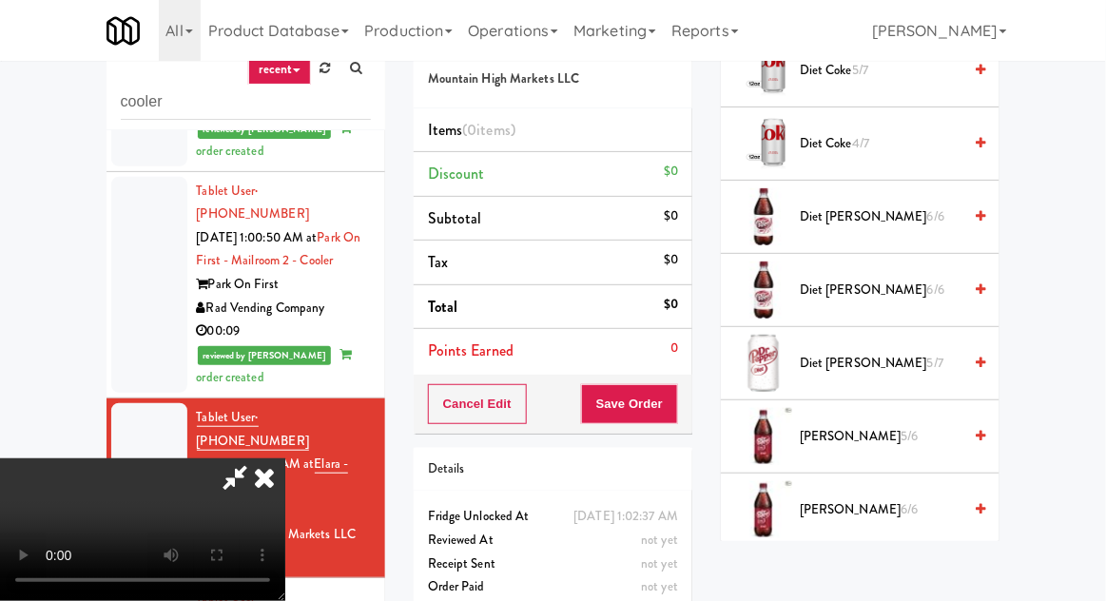
scroll to position [1528, 0]
click at [901, 434] on span "5/6" at bounding box center [909, 434] width 17 height 18
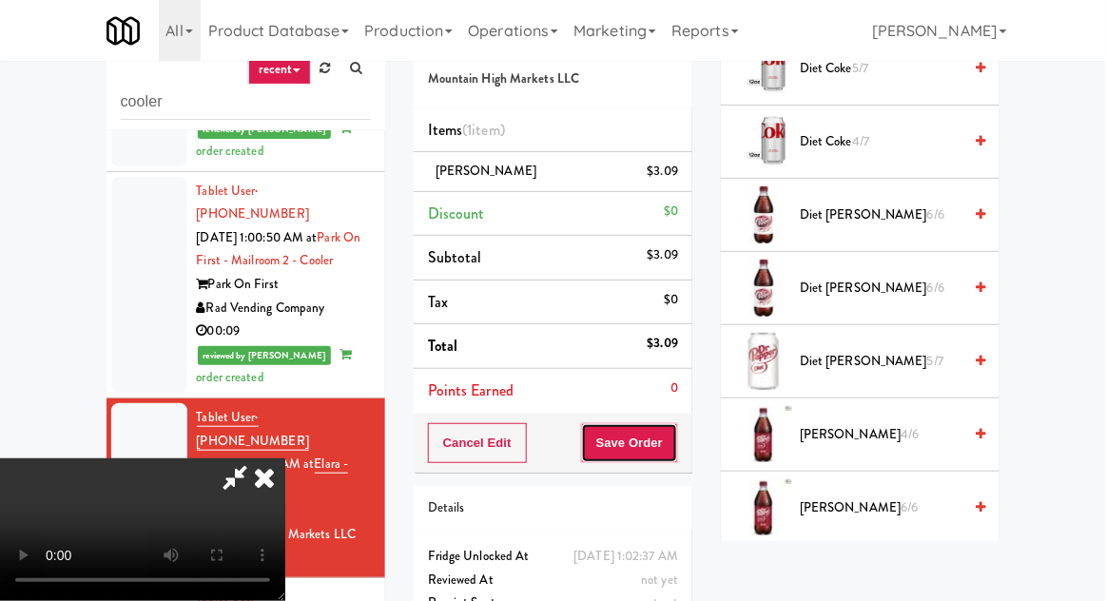
click at [677, 458] on button "Save Order" at bounding box center [629, 443] width 97 height 40
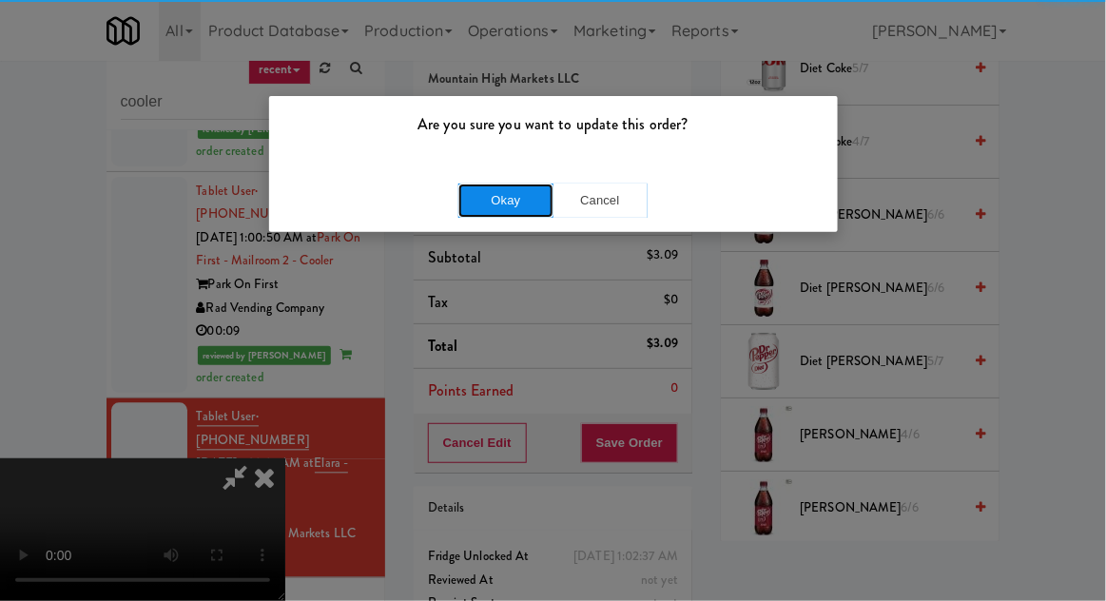
click at [469, 207] on button "Okay" at bounding box center [506, 201] width 95 height 34
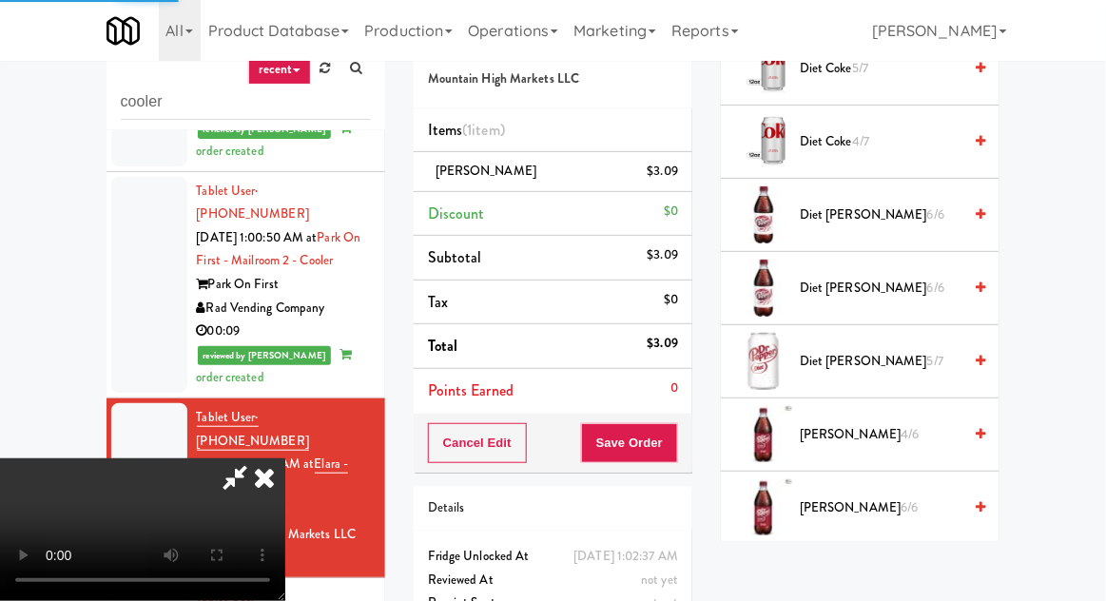
scroll to position [187, 0]
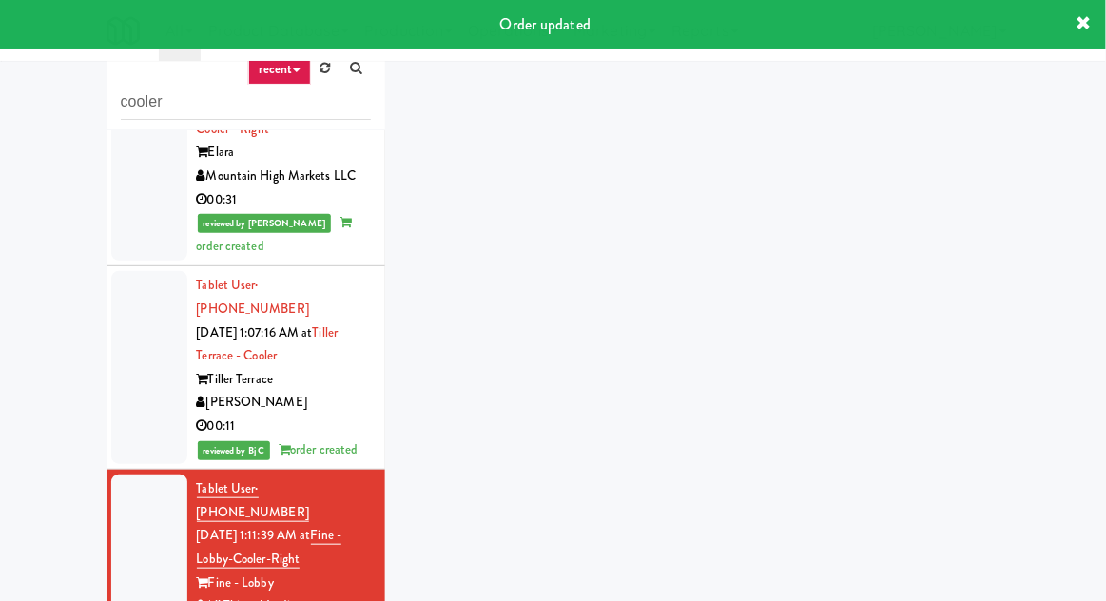
scroll to position [1244, 0]
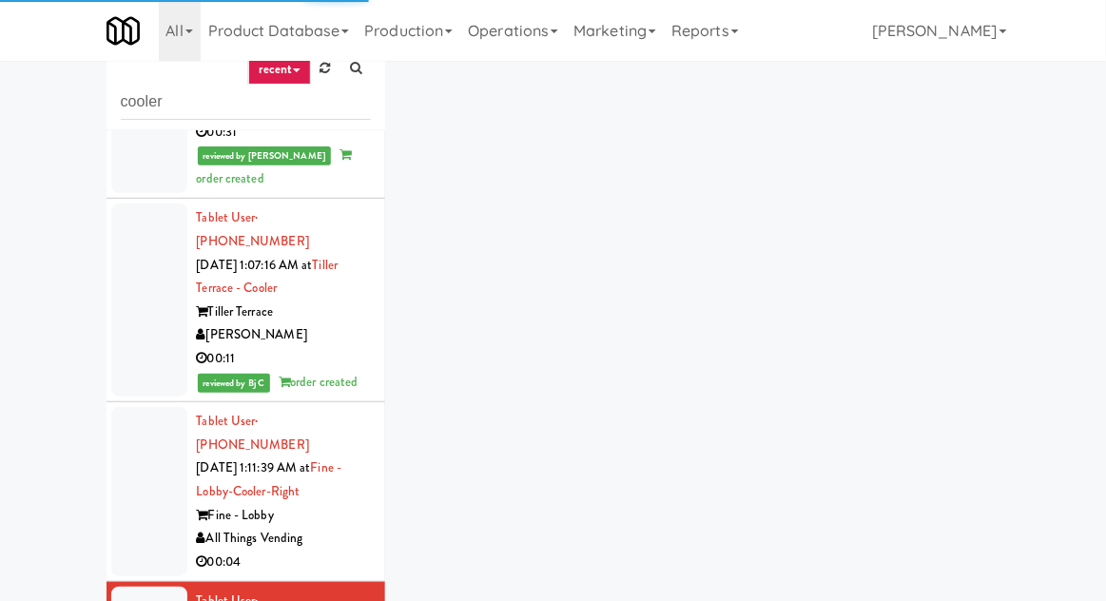
click at [135, 407] on div at bounding box center [149, 491] width 76 height 169
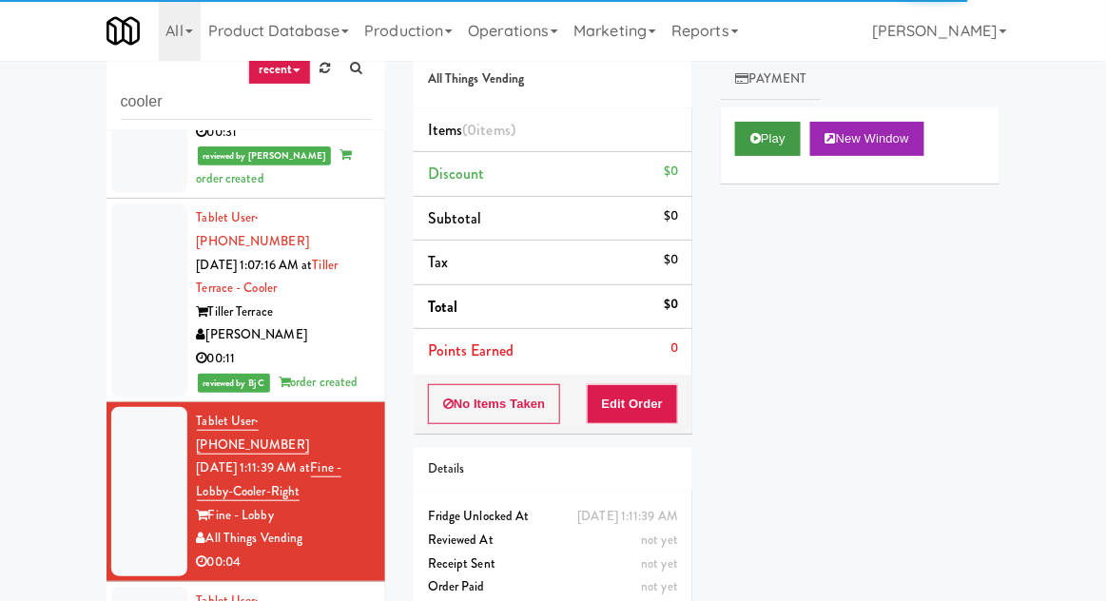
click at [746, 137] on button "Play" at bounding box center [768, 139] width 66 height 34
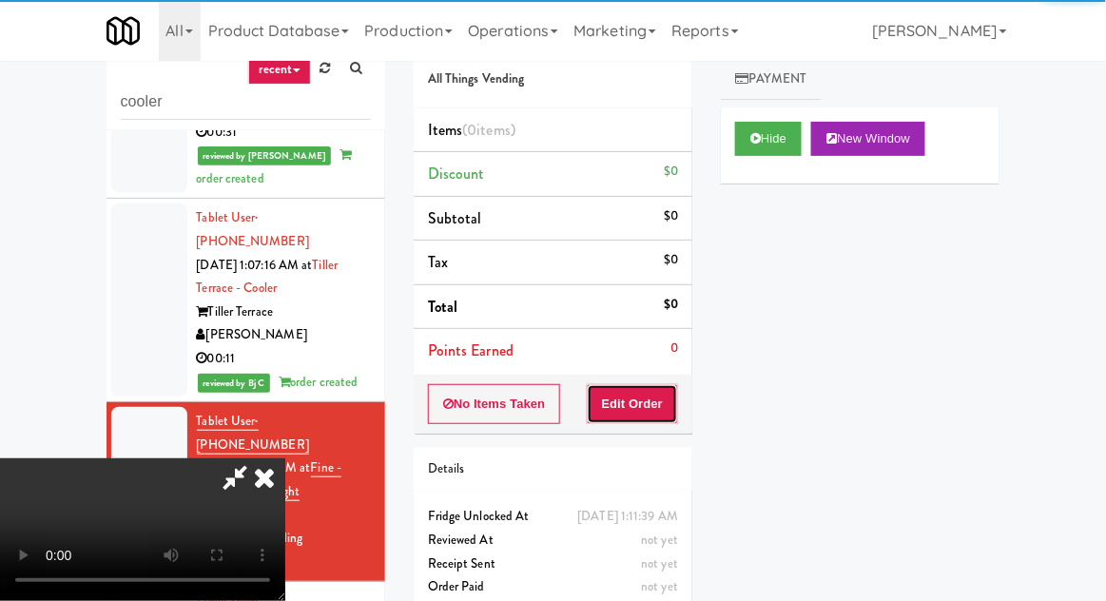
click at [646, 398] on button "Edit Order" at bounding box center [633, 404] width 92 height 40
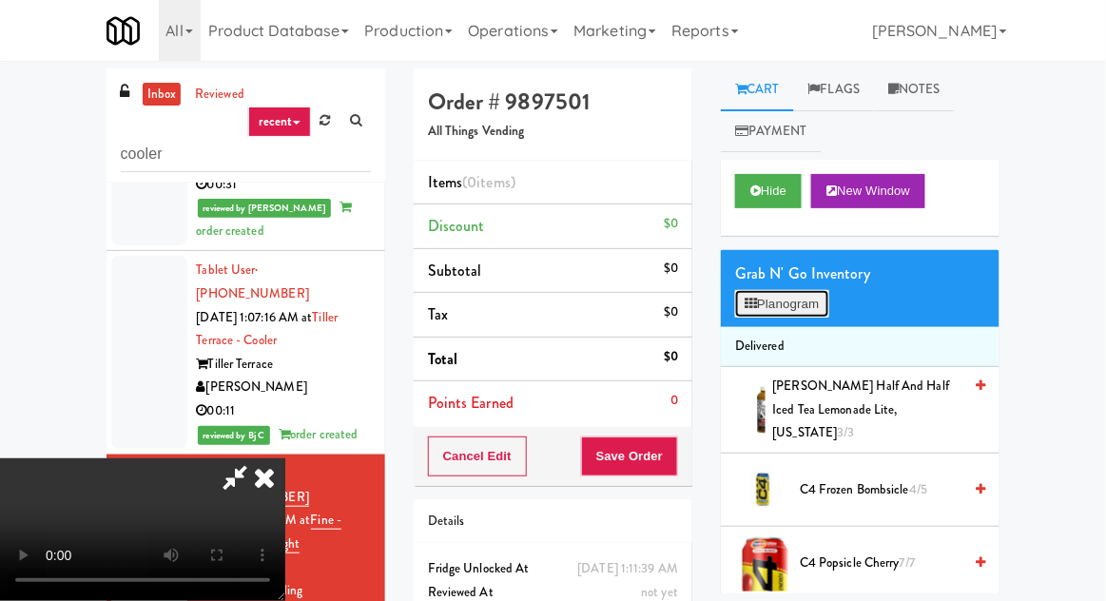
click at [796, 294] on button "Planogram" at bounding box center [781, 304] width 93 height 29
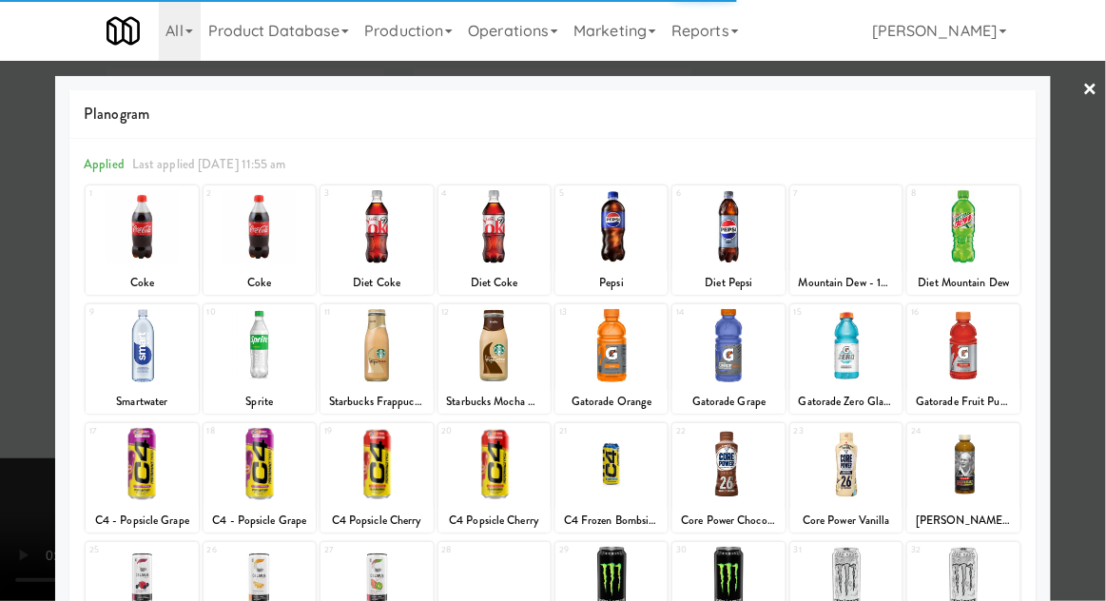
click at [128, 351] on div at bounding box center [142, 345] width 112 height 73
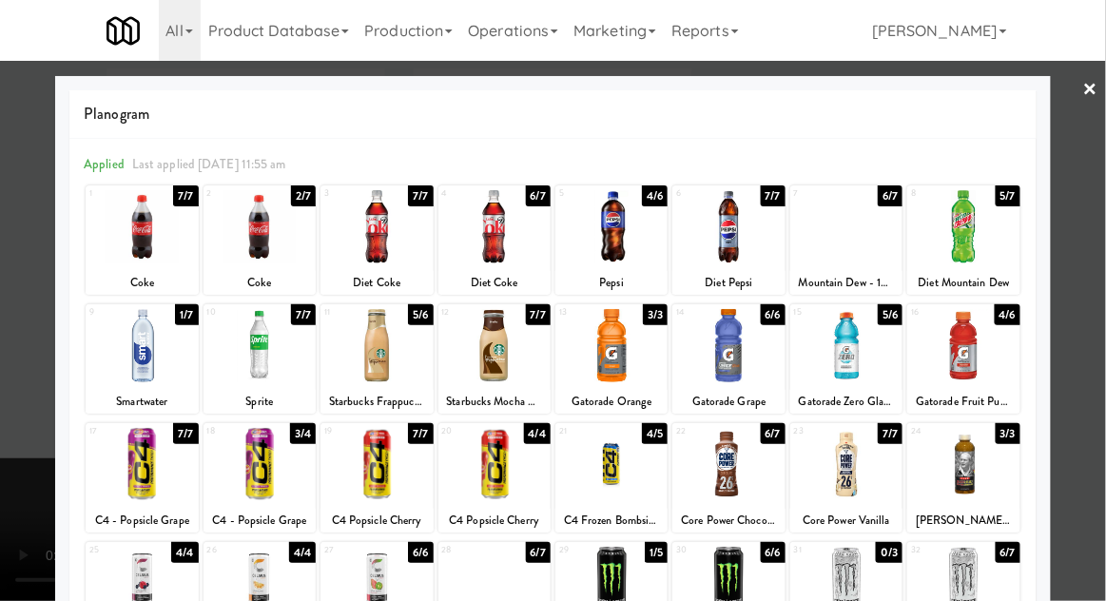
click at [131, 352] on div at bounding box center [142, 345] width 112 height 73
click at [49, 283] on div at bounding box center [553, 300] width 1106 height 601
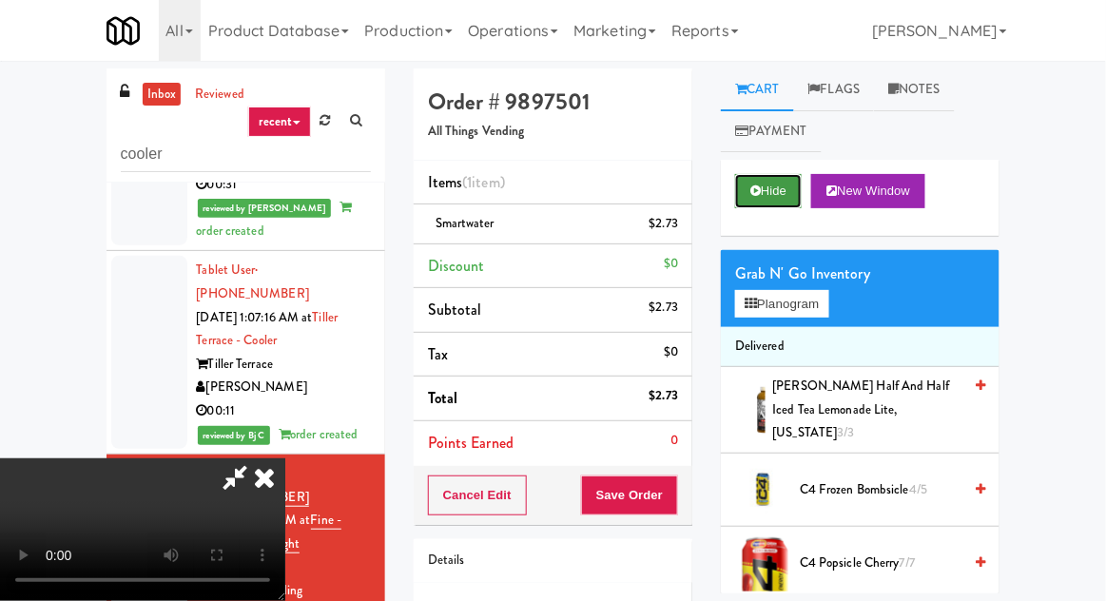
click at [777, 191] on button "Hide" at bounding box center [768, 191] width 67 height 34
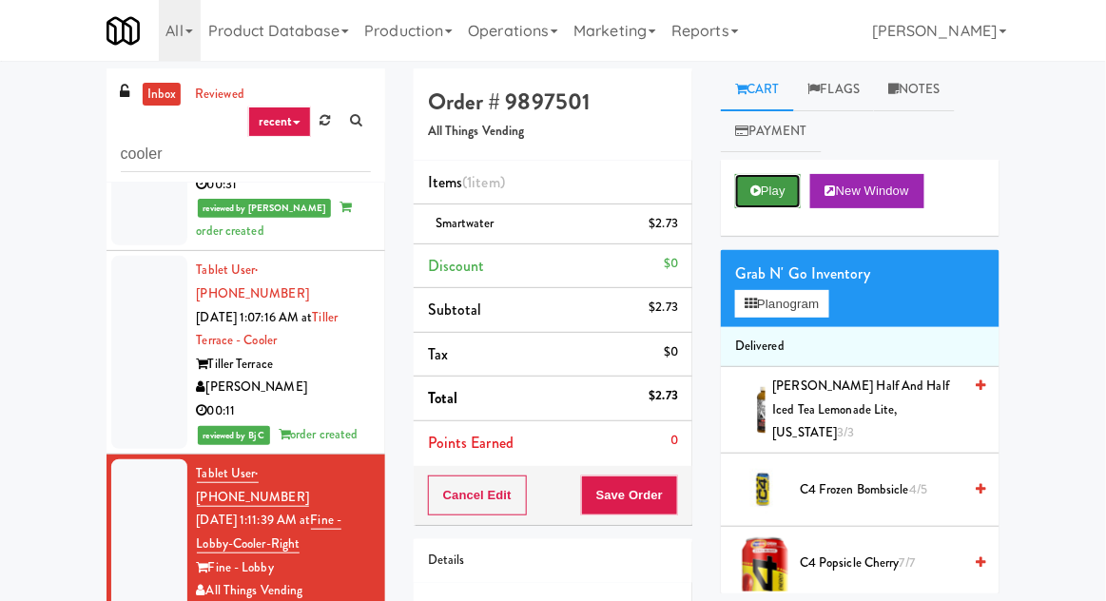
click at [766, 199] on button "Play" at bounding box center [768, 191] width 66 height 34
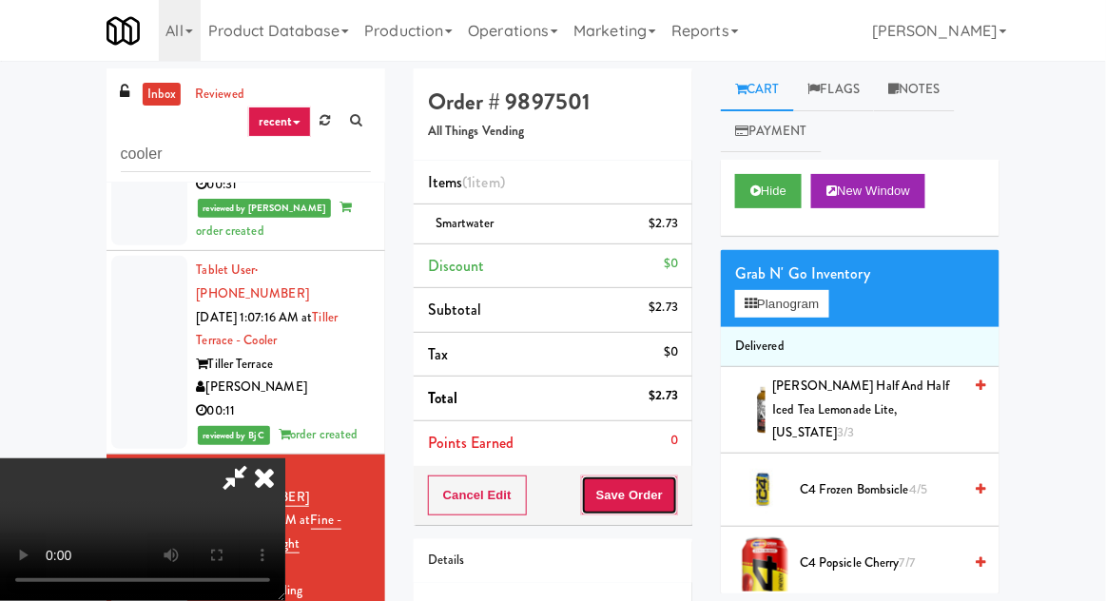
click at [667, 483] on button "Save Order" at bounding box center [629, 496] width 97 height 40
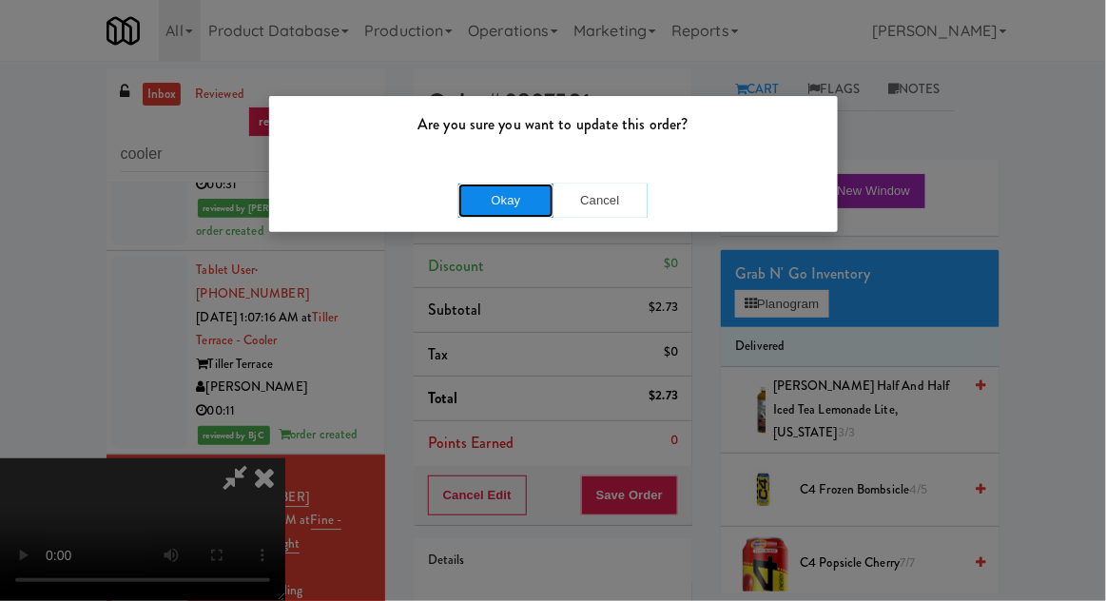
click at [533, 209] on button "Okay" at bounding box center [506, 201] width 95 height 34
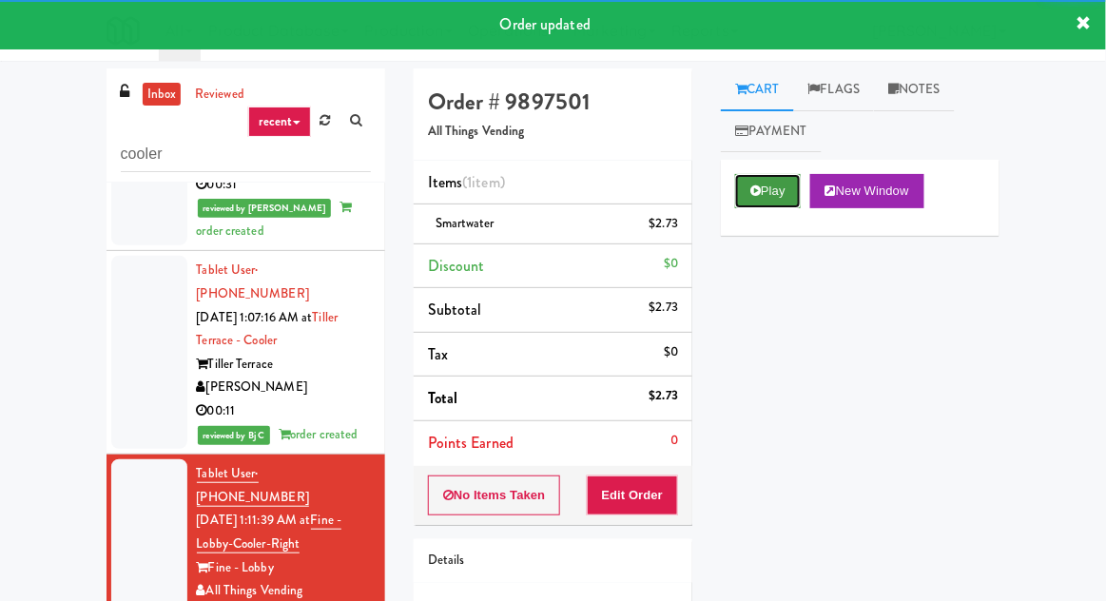
click at [754, 205] on button "Play" at bounding box center [768, 191] width 66 height 34
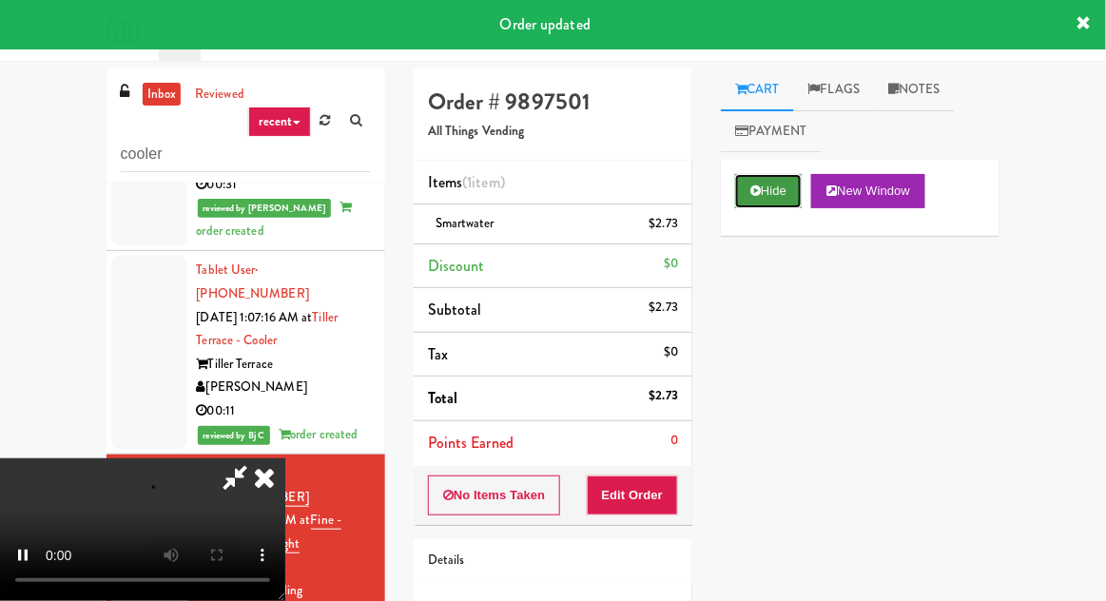
scroll to position [69, 0]
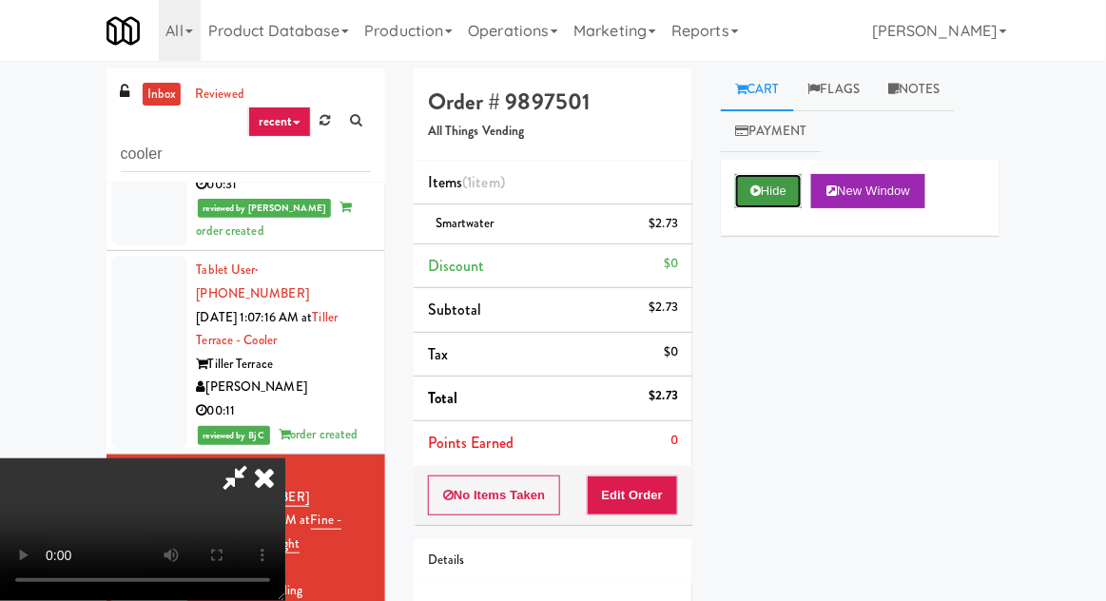
click at [764, 183] on button "Hide" at bounding box center [768, 191] width 67 height 34
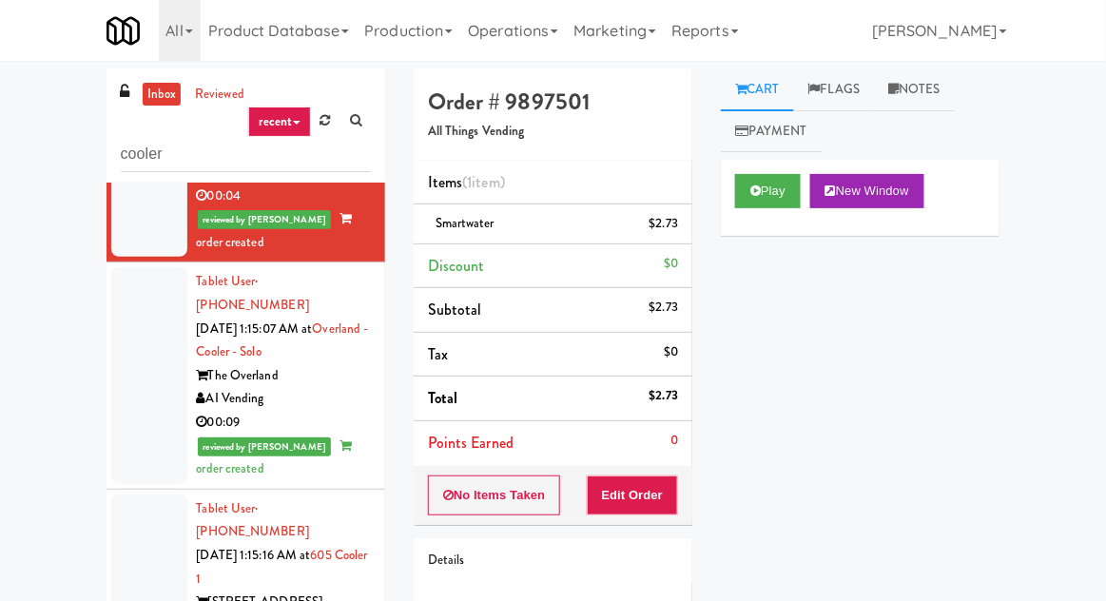
click at [153, 495] on div at bounding box center [149, 591] width 76 height 193
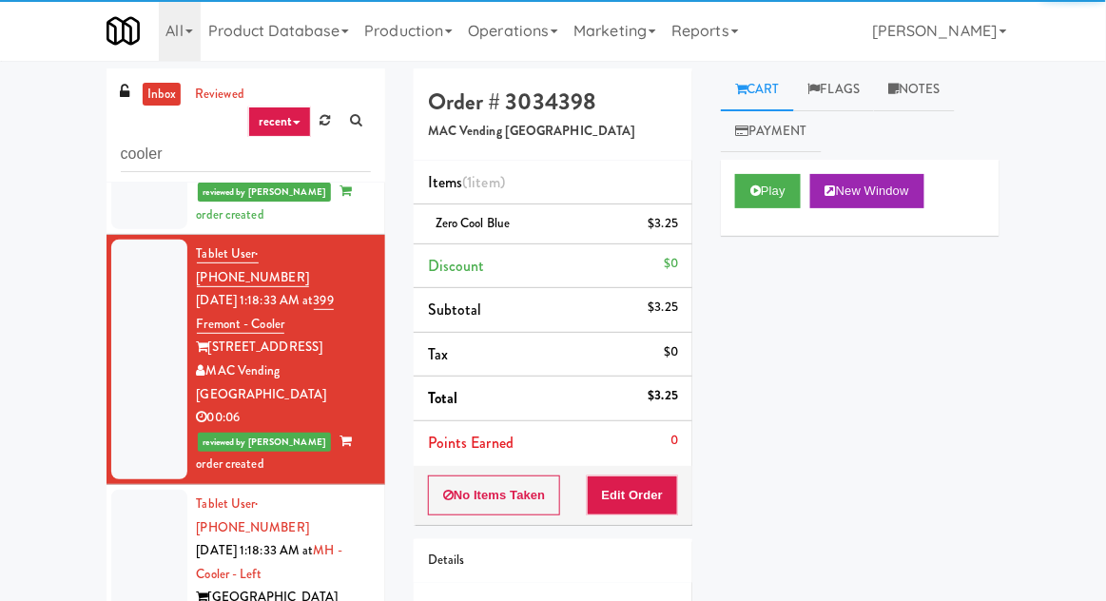
click at [137, 490] on div at bounding box center [149, 574] width 76 height 169
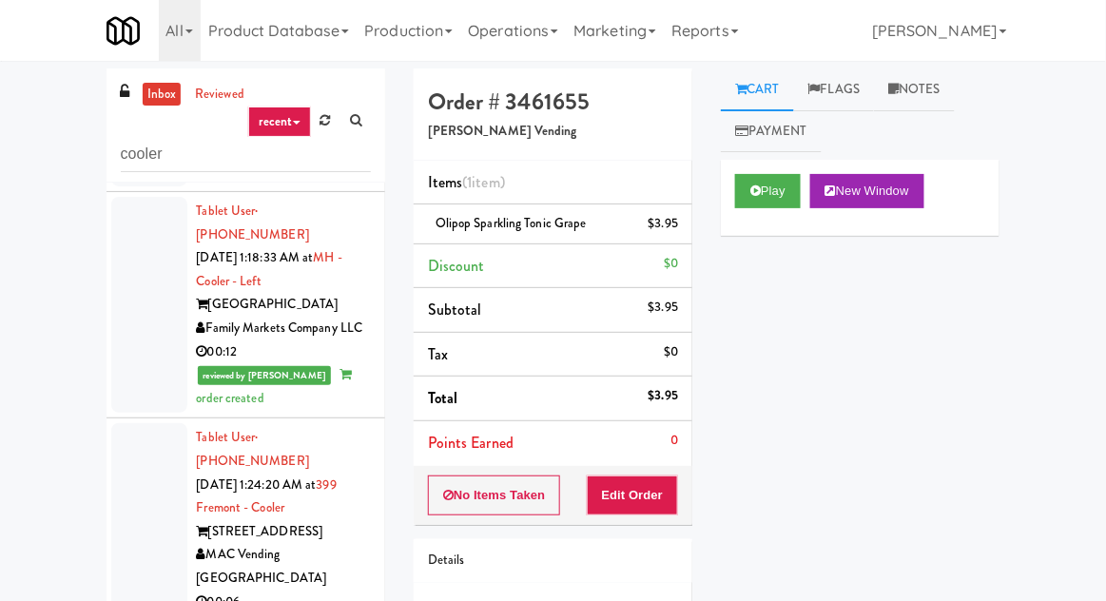
click at [137, 423] on div at bounding box center [149, 519] width 76 height 193
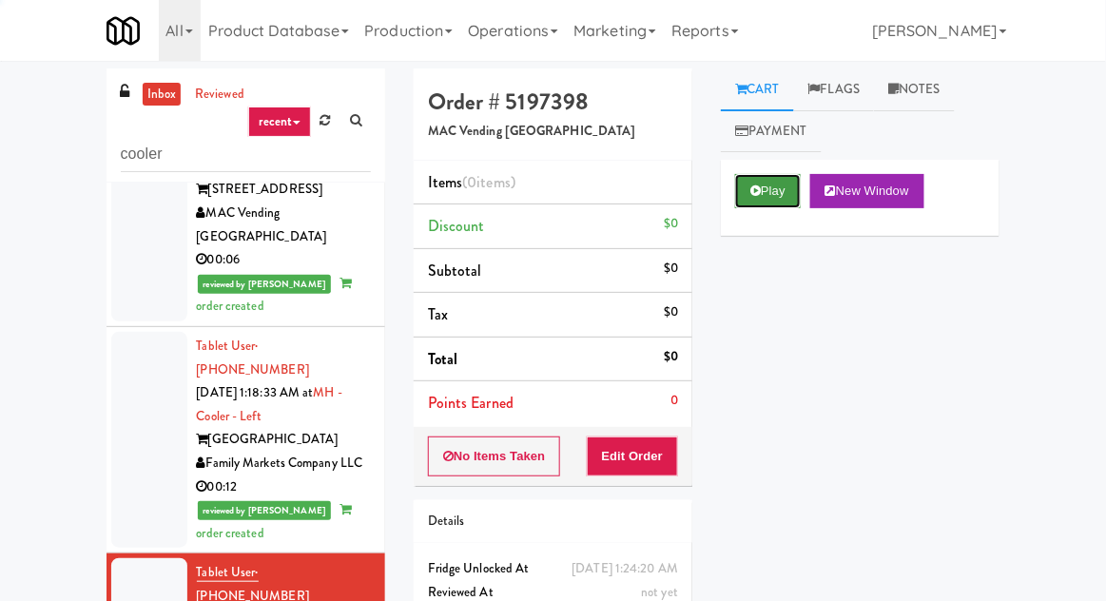
click at [772, 181] on button "Play" at bounding box center [768, 191] width 66 height 34
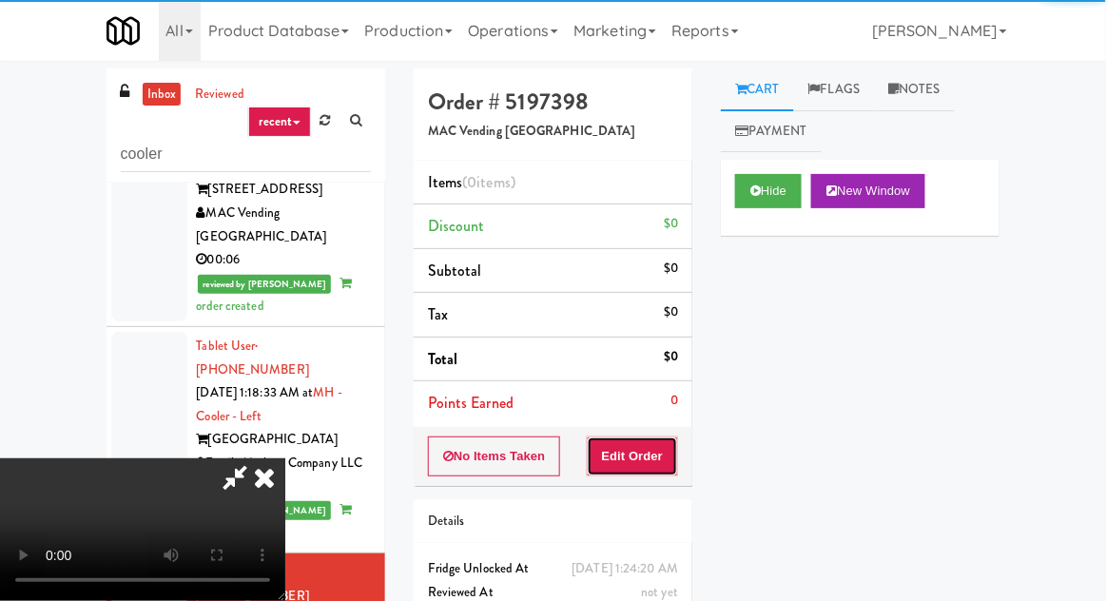
click at [652, 441] on button "Edit Order" at bounding box center [633, 457] width 92 height 40
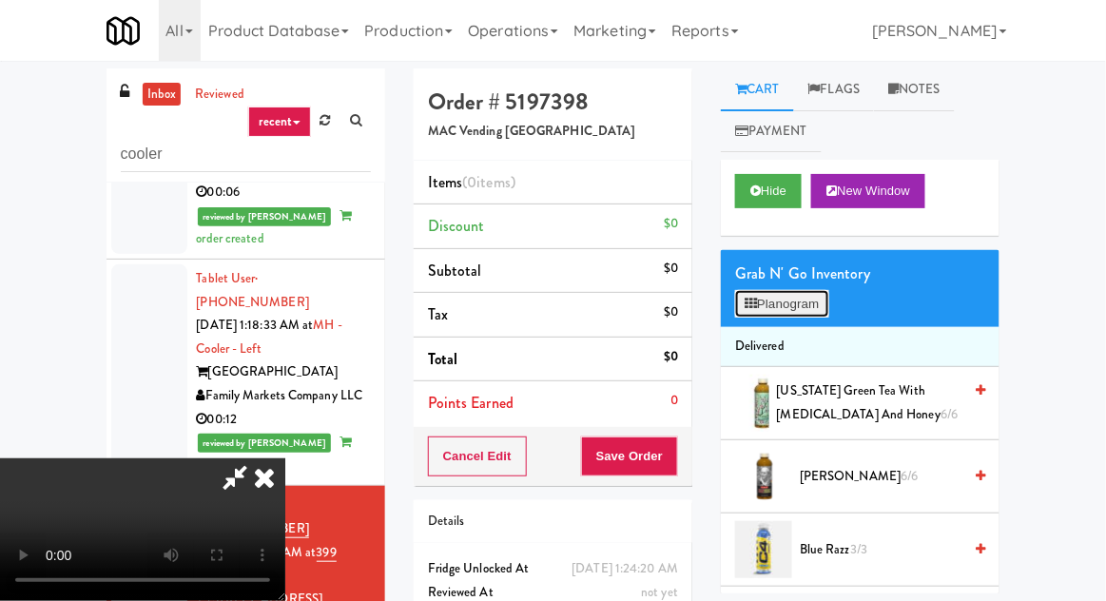
click at [792, 310] on button "Planogram" at bounding box center [781, 304] width 93 height 29
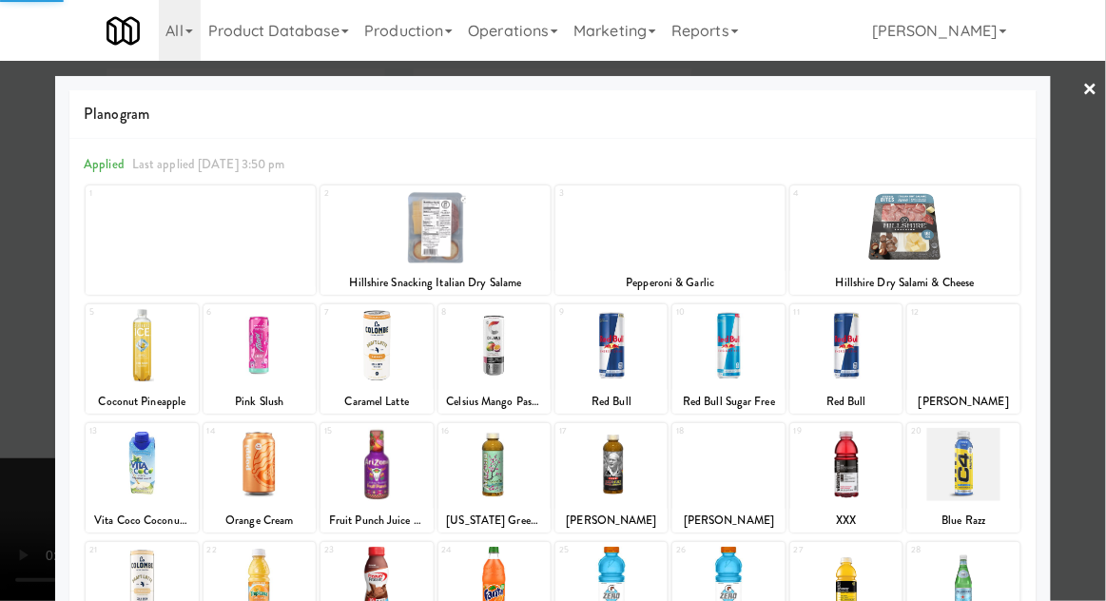
scroll to position [241, 0]
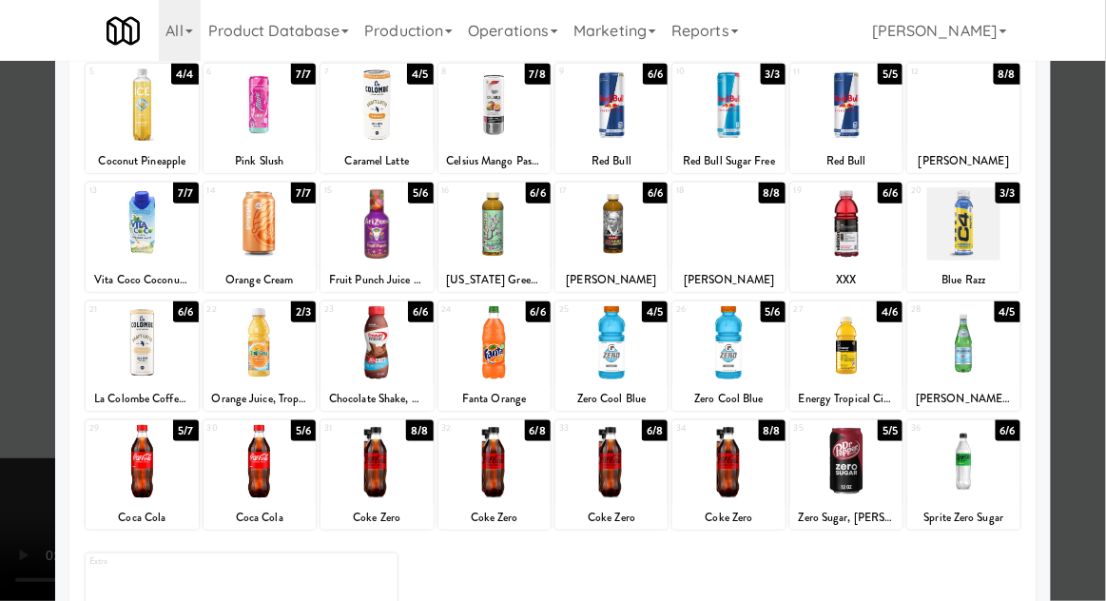
click at [877, 244] on div at bounding box center [847, 223] width 112 height 73
click at [60, 309] on div "Planogram Applied Last applied Monday 3:50 pm 1 2 4/4 Hillshire Snacking Italia…" at bounding box center [553, 264] width 996 height 858
click at [42, 302] on div at bounding box center [553, 300] width 1106 height 601
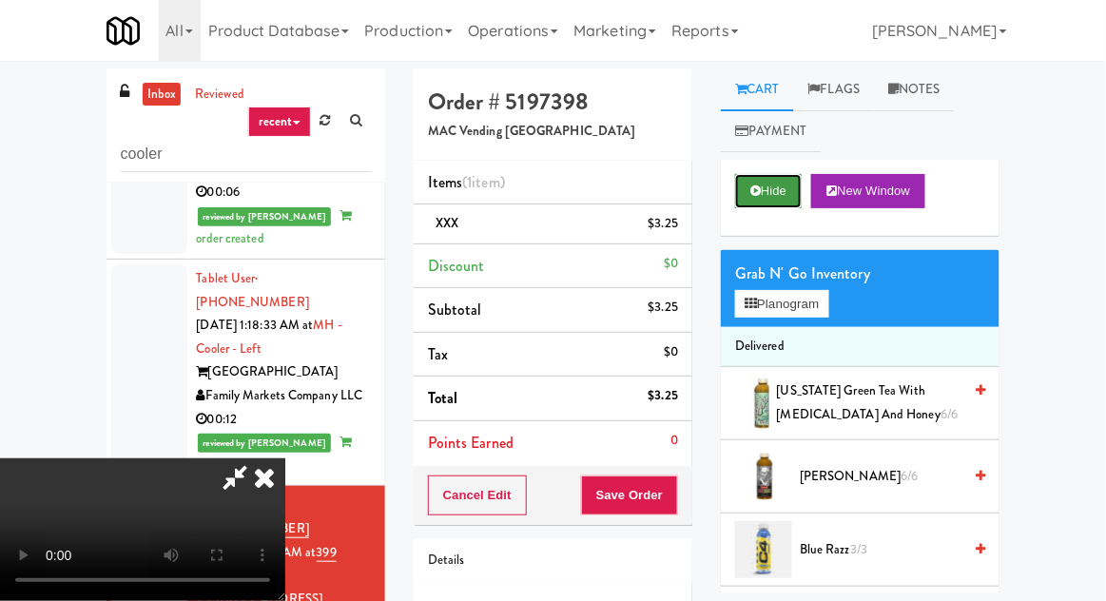
click at [764, 201] on button "Hide" at bounding box center [768, 191] width 67 height 34
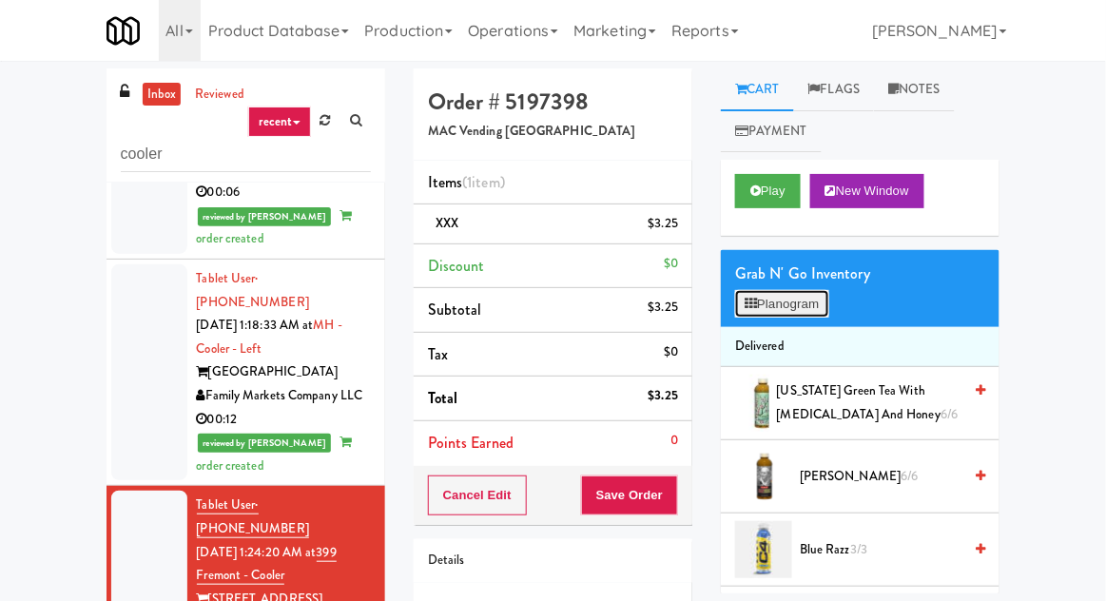
click at [772, 317] on button "Planogram" at bounding box center [781, 304] width 93 height 29
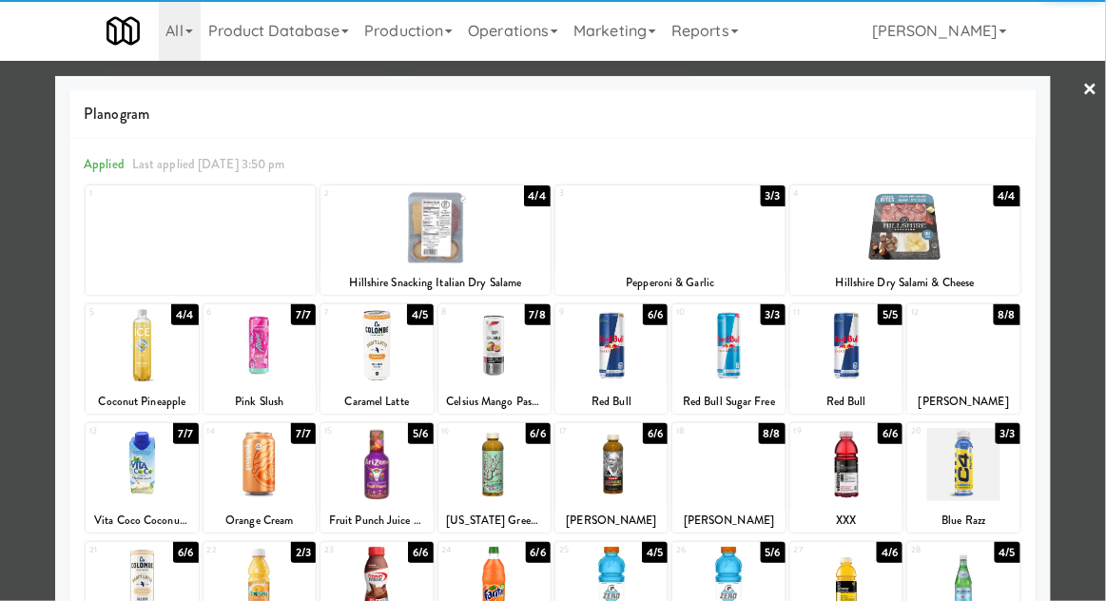
click at [28, 304] on div at bounding box center [553, 300] width 1106 height 601
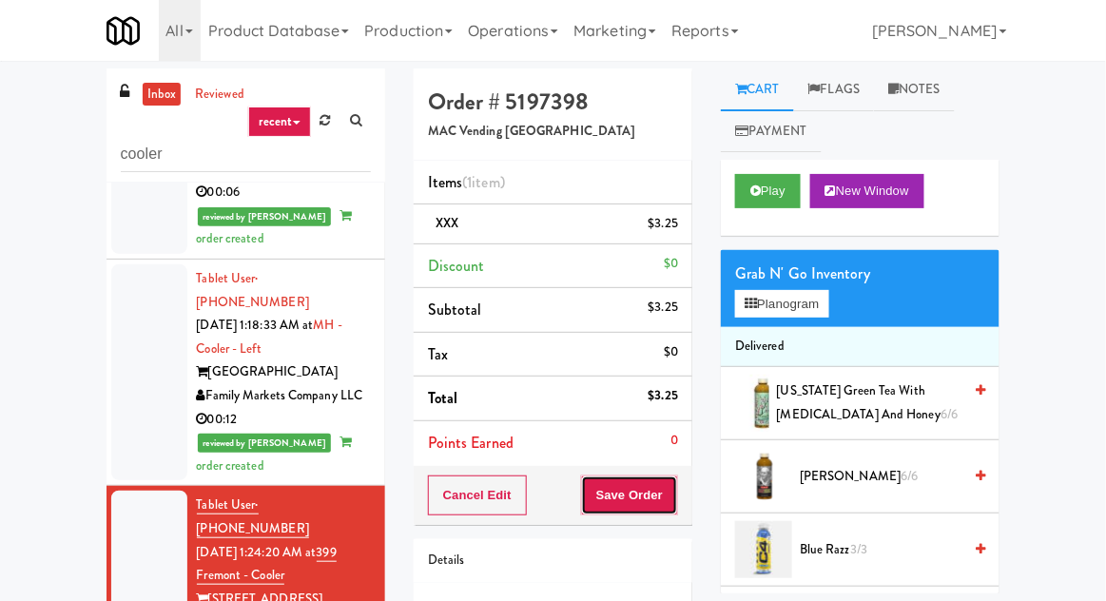
click at [654, 488] on button "Save Order" at bounding box center [629, 496] width 97 height 40
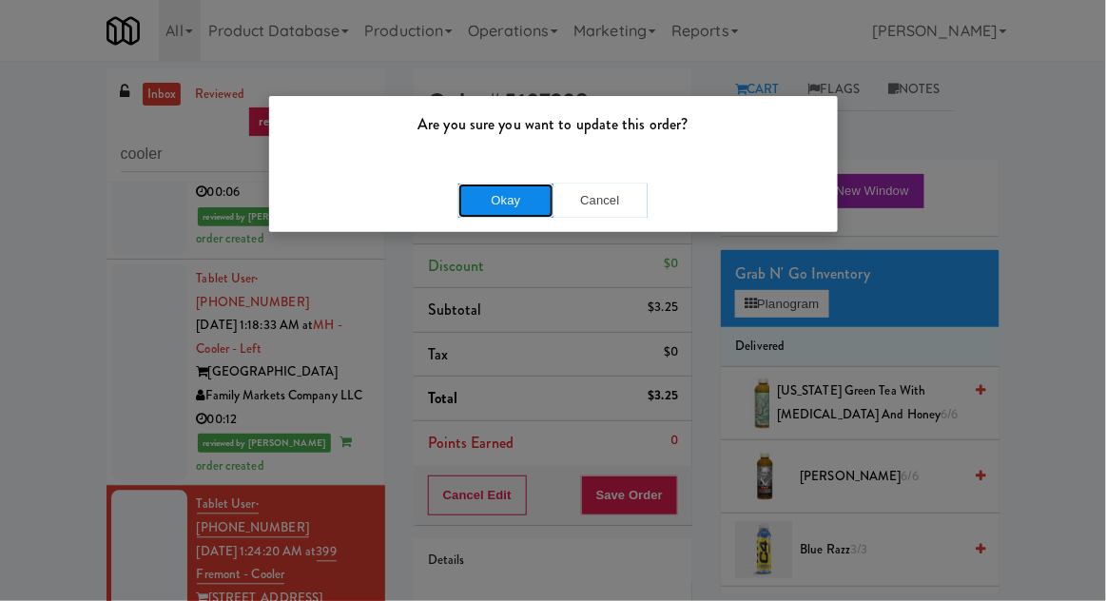
click at [459, 215] on button "Okay" at bounding box center [506, 201] width 95 height 34
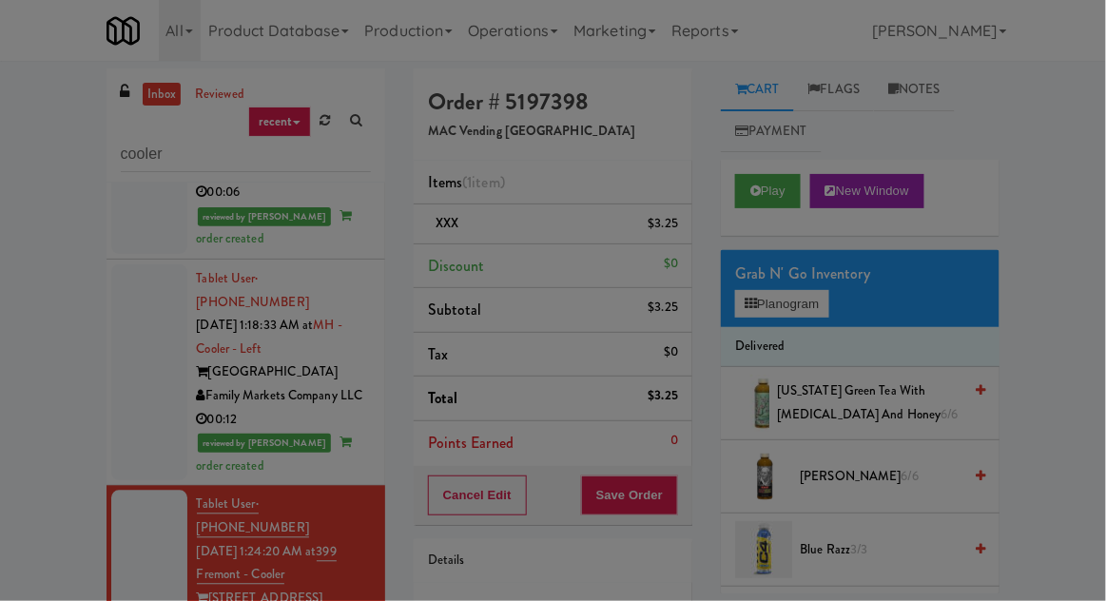
click at [464, 195] on div at bounding box center [553, 300] width 1106 height 601
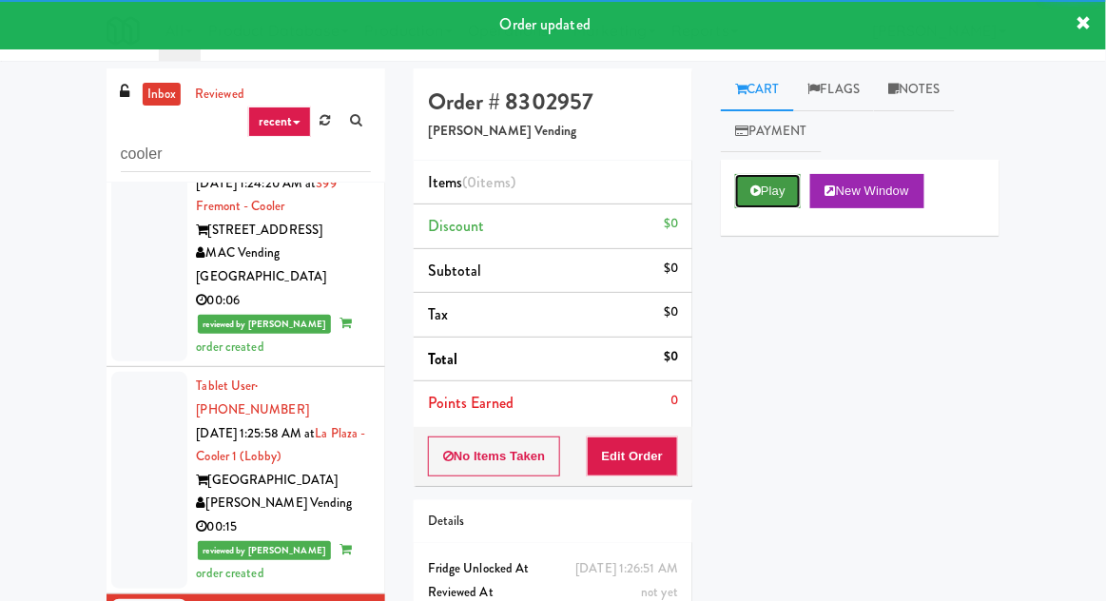
click at [752, 199] on button "Play" at bounding box center [768, 191] width 66 height 34
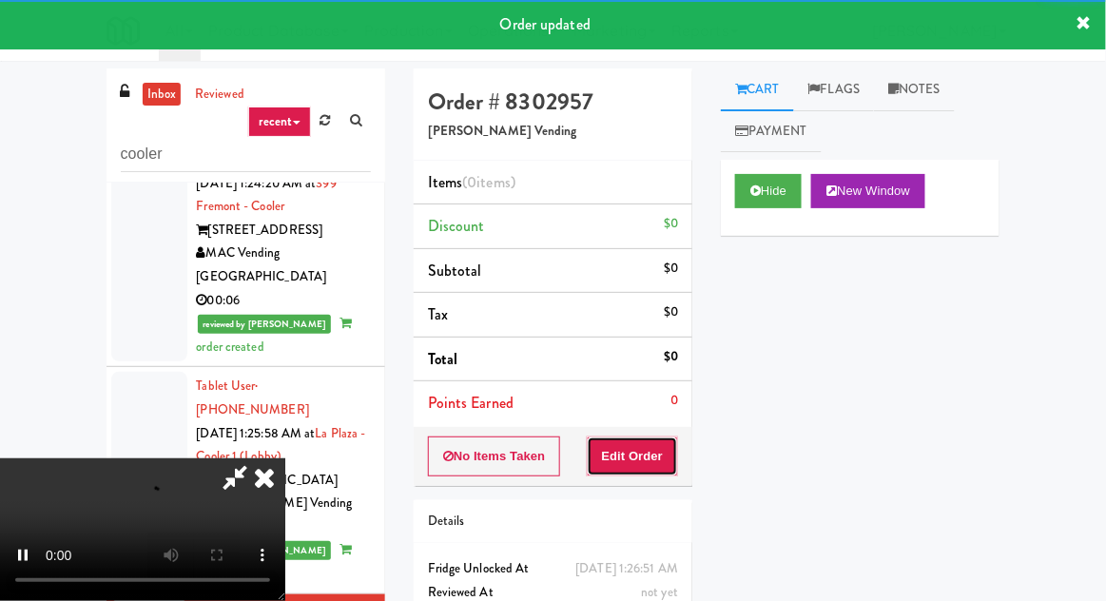
click at [644, 446] on button "Edit Order" at bounding box center [633, 457] width 92 height 40
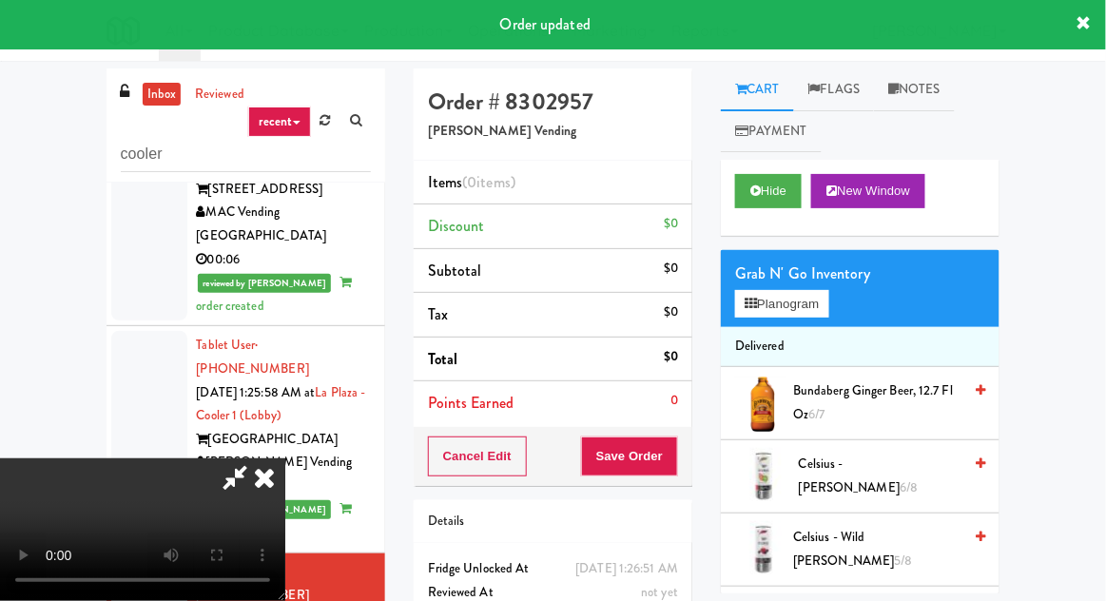
scroll to position [3030, 0]
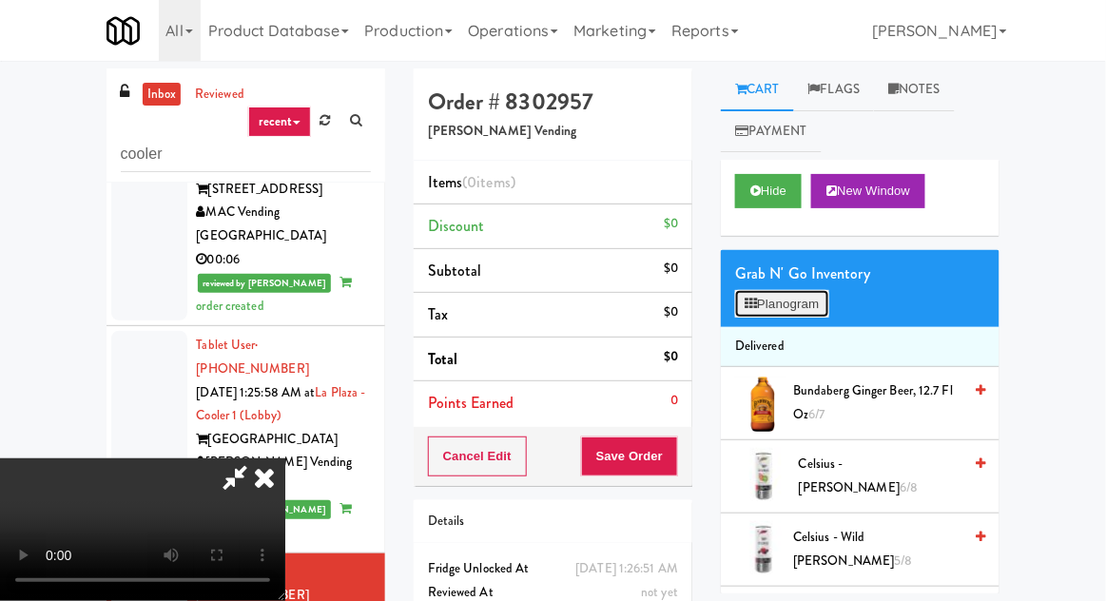
click at [788, 306] on button "Planogram" at bounding box center [781, 304] width 93 height 29
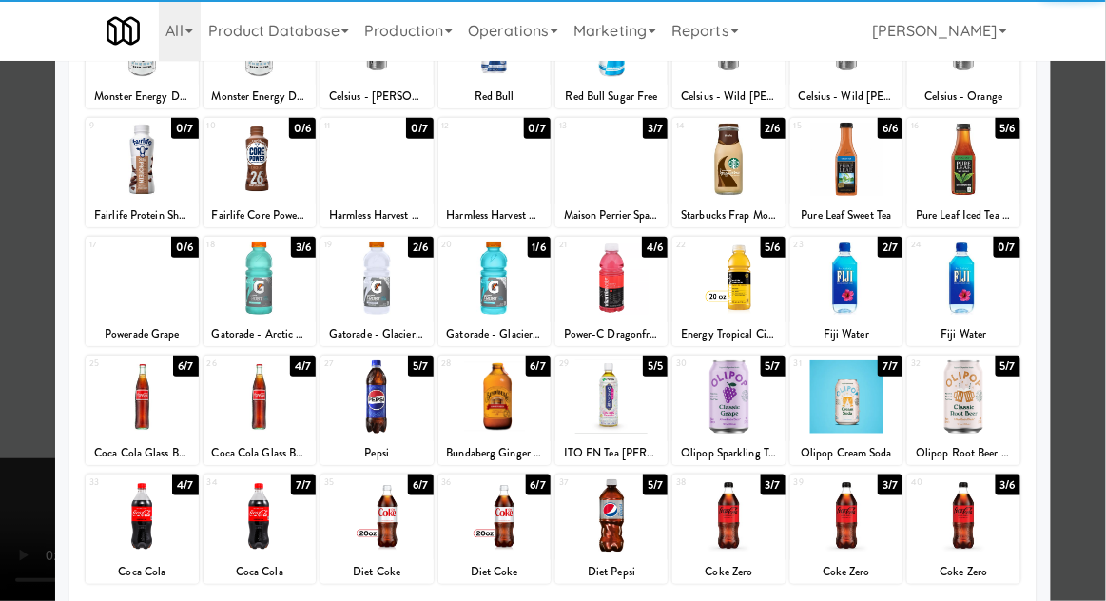
scroll to position [187, 0]
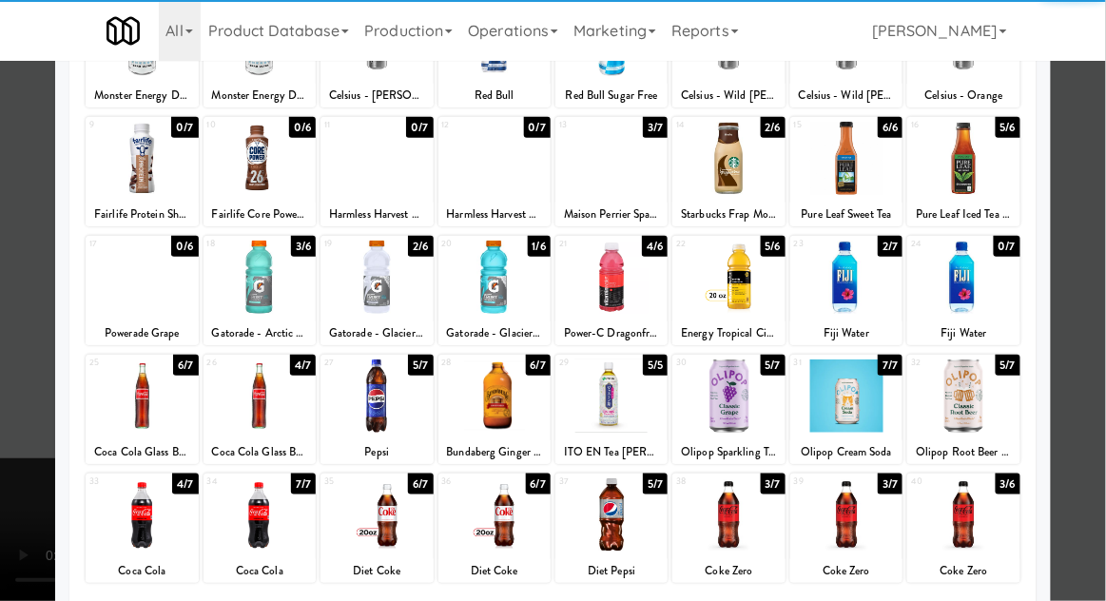
click at [842, 416] on div at bounding box center [847, 396] width 112 height 73
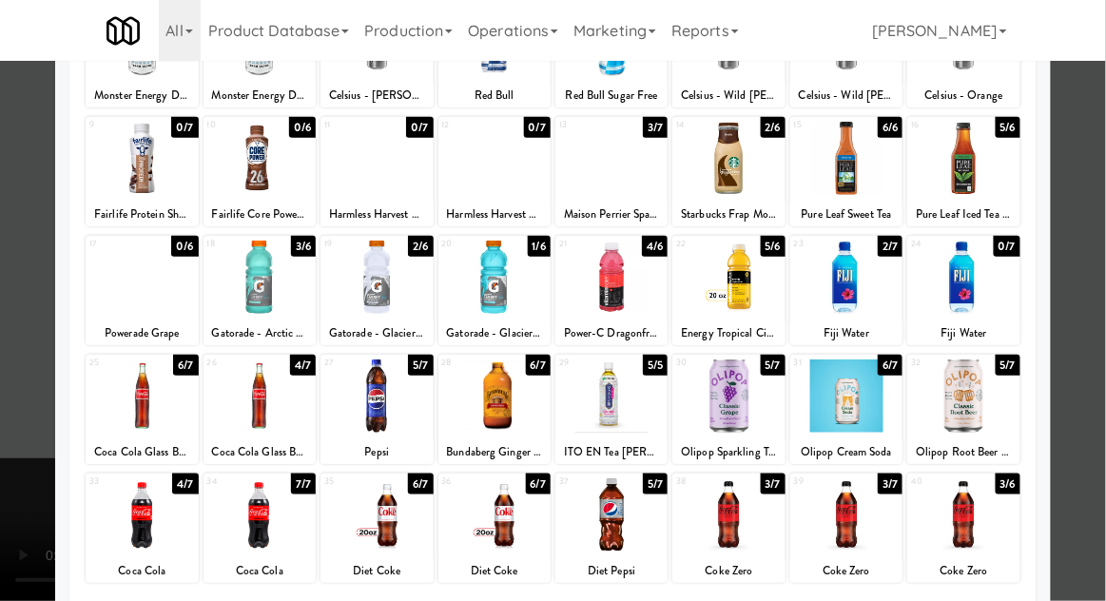
click at [53, 407] on div at bounding box center [553, 300] width 1106 height 601
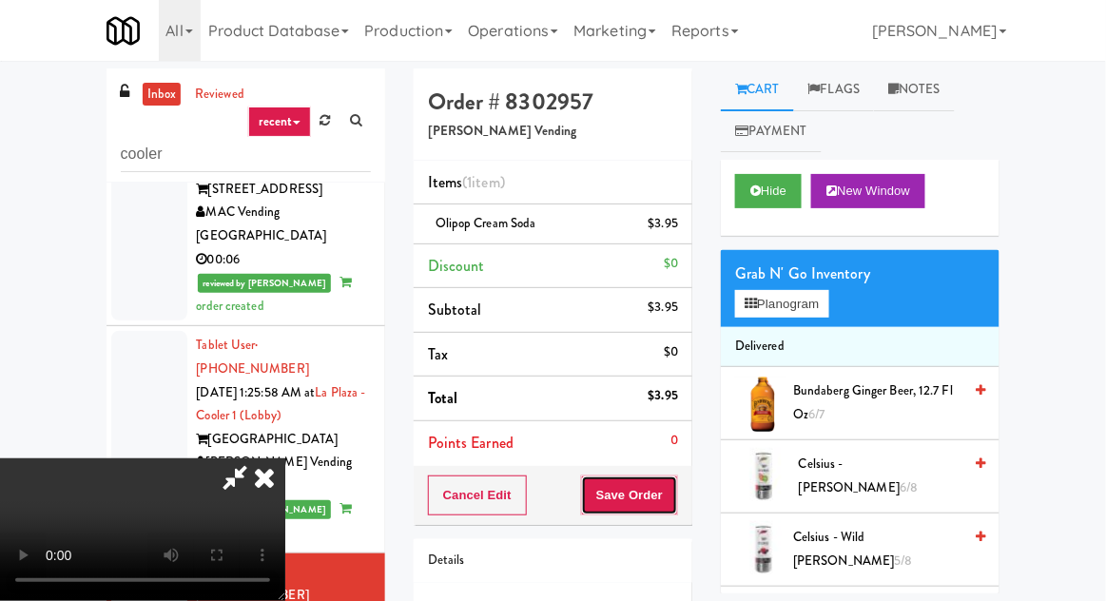
click at [674, 495] on button "Save Order" at bounding box center [629, 496] width 97 height 40
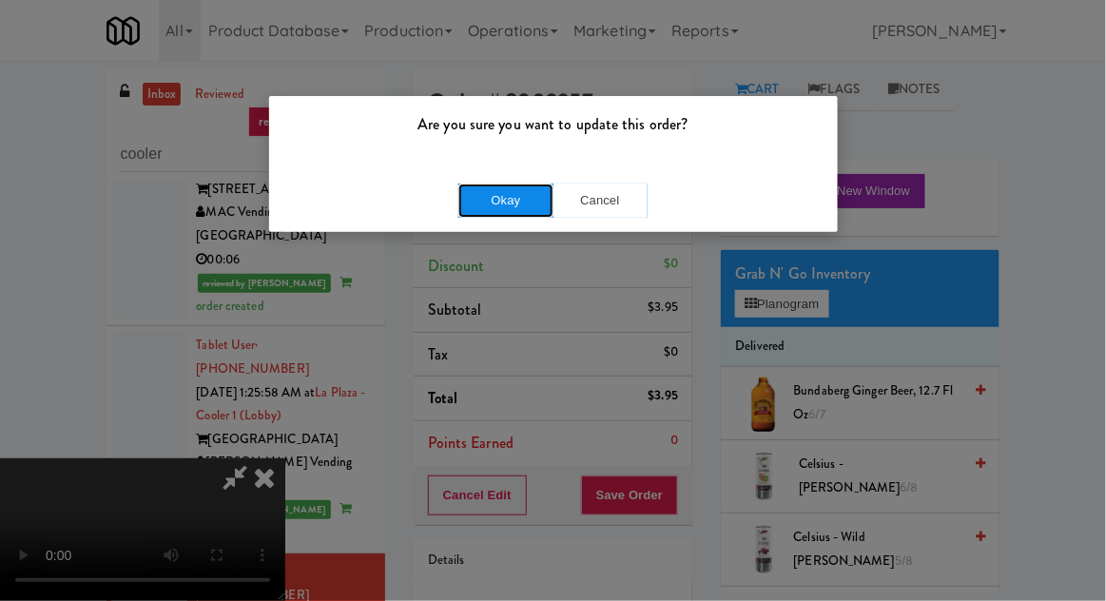
click at [483, 214] on button "Okay" at bounding box center [506, 201] width 95 height 34
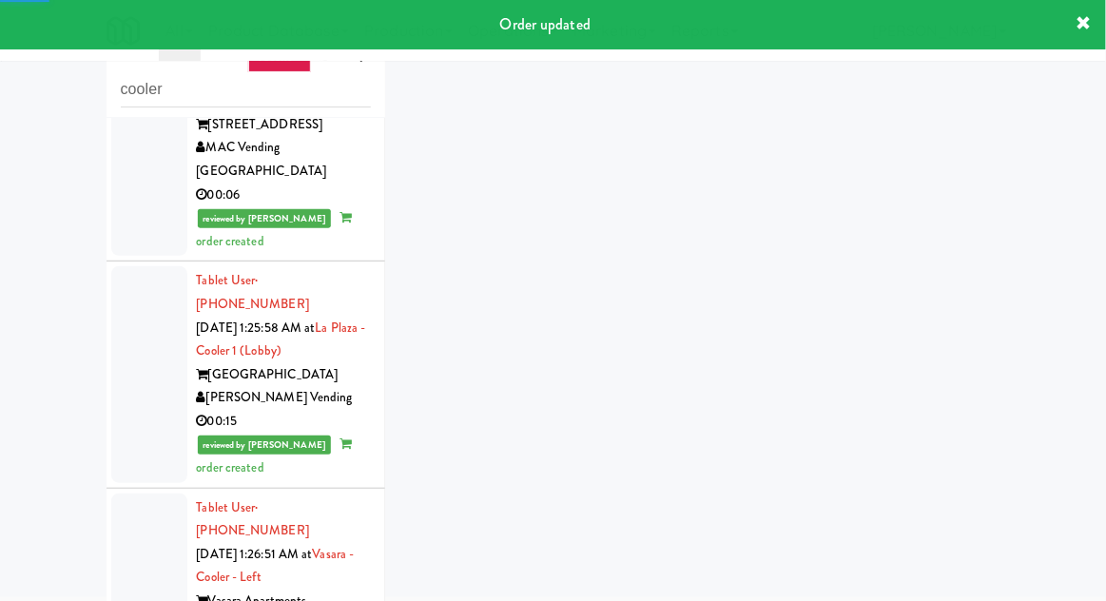
scroll to position [73, 0]
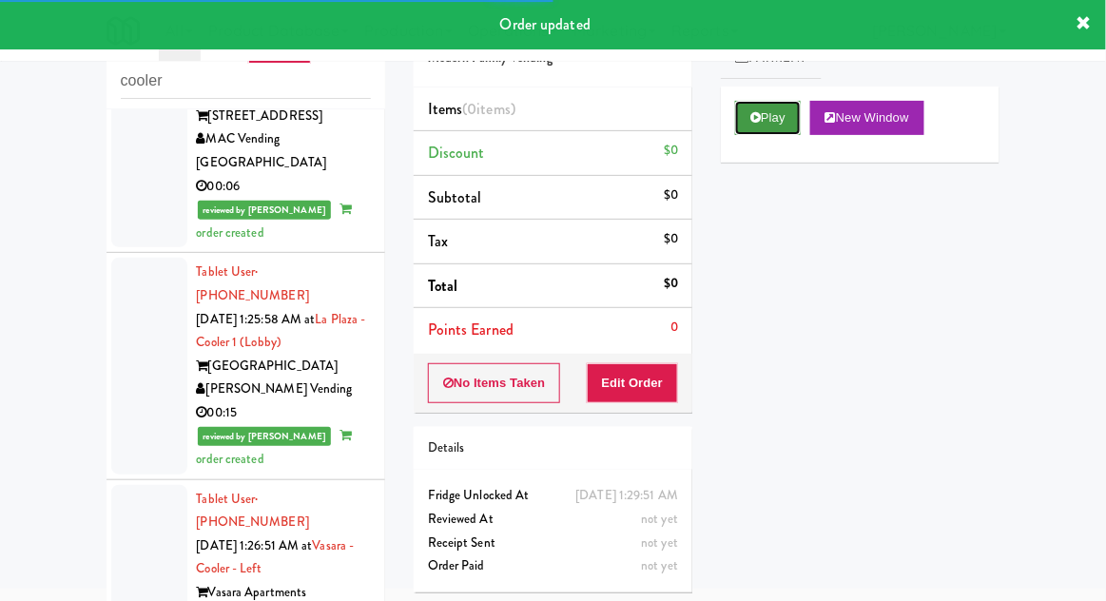
click at [776, 129] on button "Play" at bounding box center [768, 118] width 66 height 34
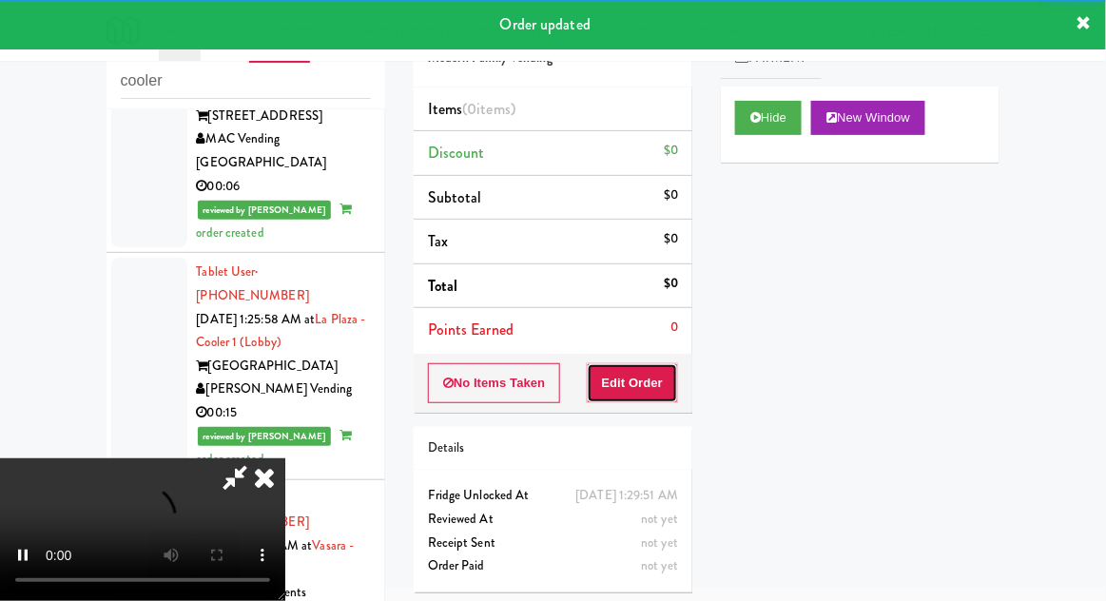
click at [664, 363] on button "Edit Order" at bounding box center [633, 383] width 92 height 40
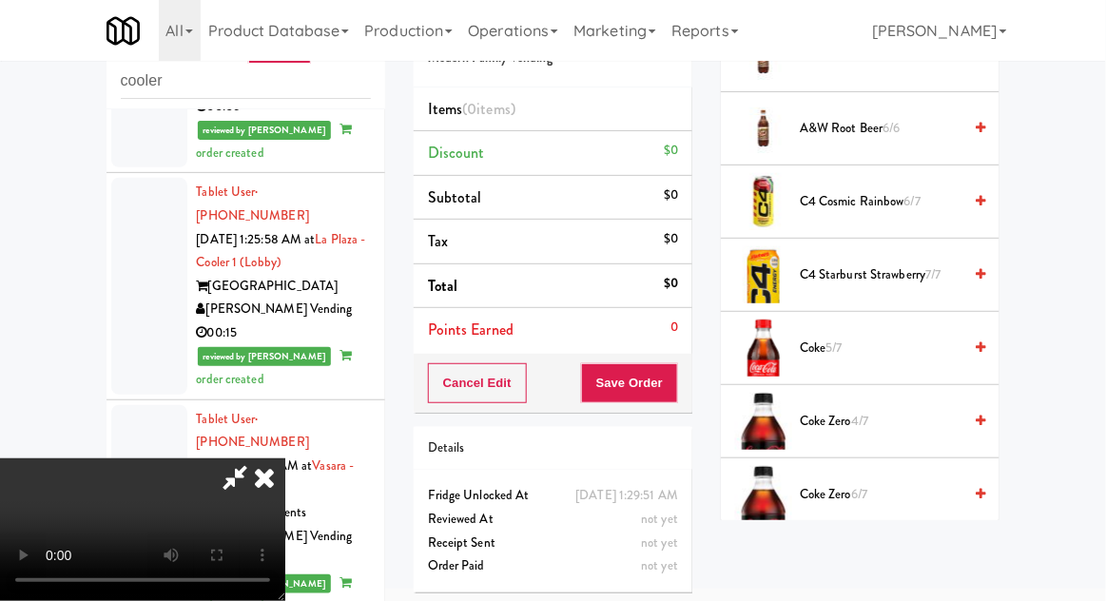
scroll to position [348, 0]
click at [849, 346] on span "Coke 5/7" at bounding box center [881, 349] width 162 height 24
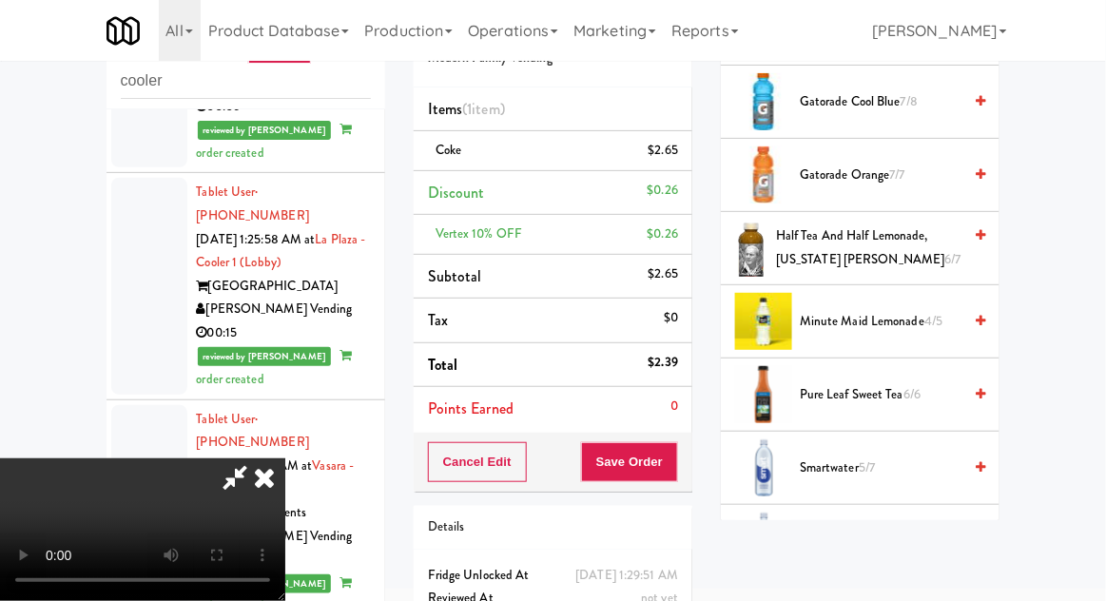
scroll to position [1397, 0]
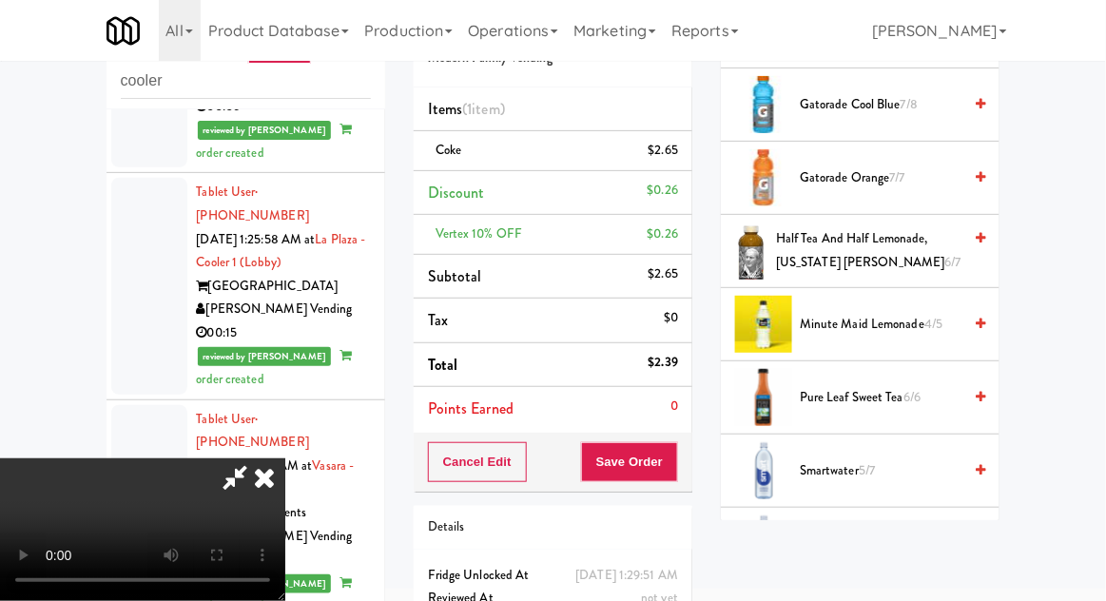
click at [853, 313] on span "Minute Maid Lemonade 4/5" at bounding box center [881, 325] width 162 height 24
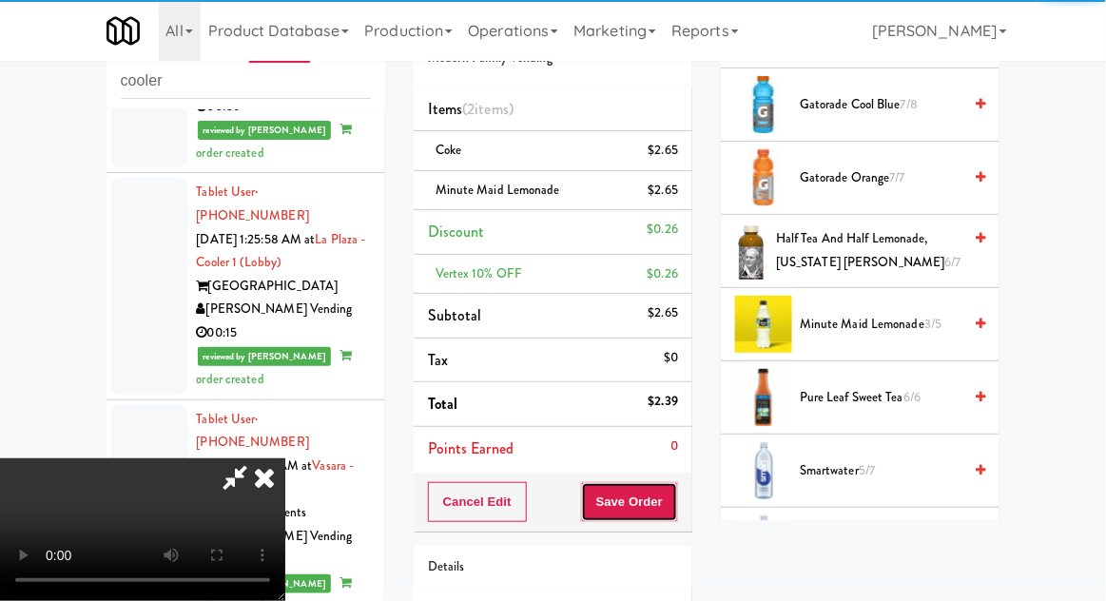
click at [675, 498] on button "Save Order" at bounding box center [629, 502] width 97 height 40
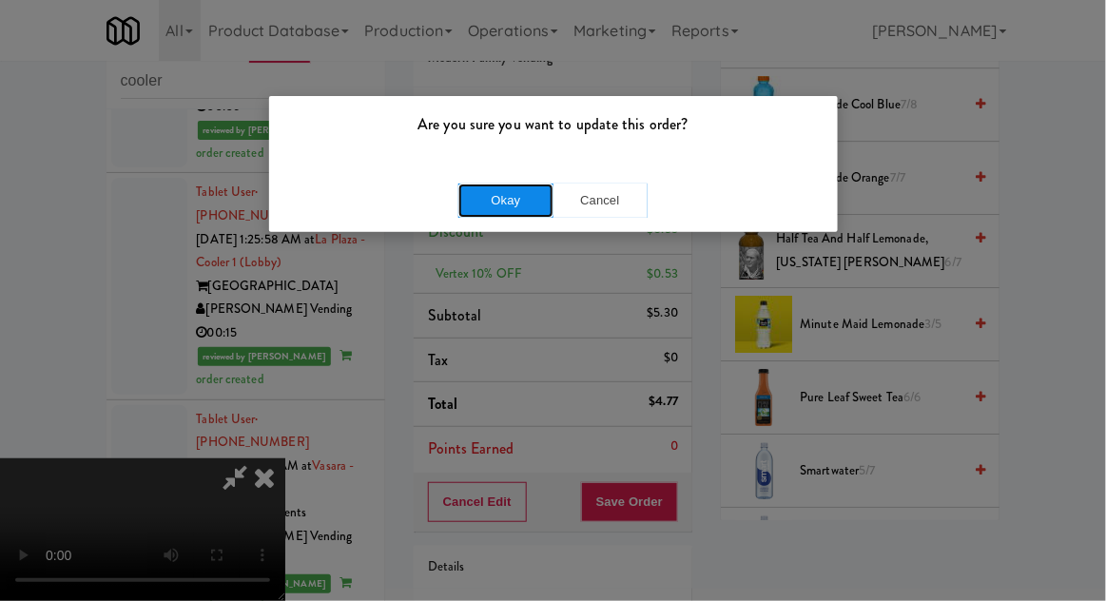
click at [483, 188] on button "Okay" at bounding box center [506, 201] width 95 height 34
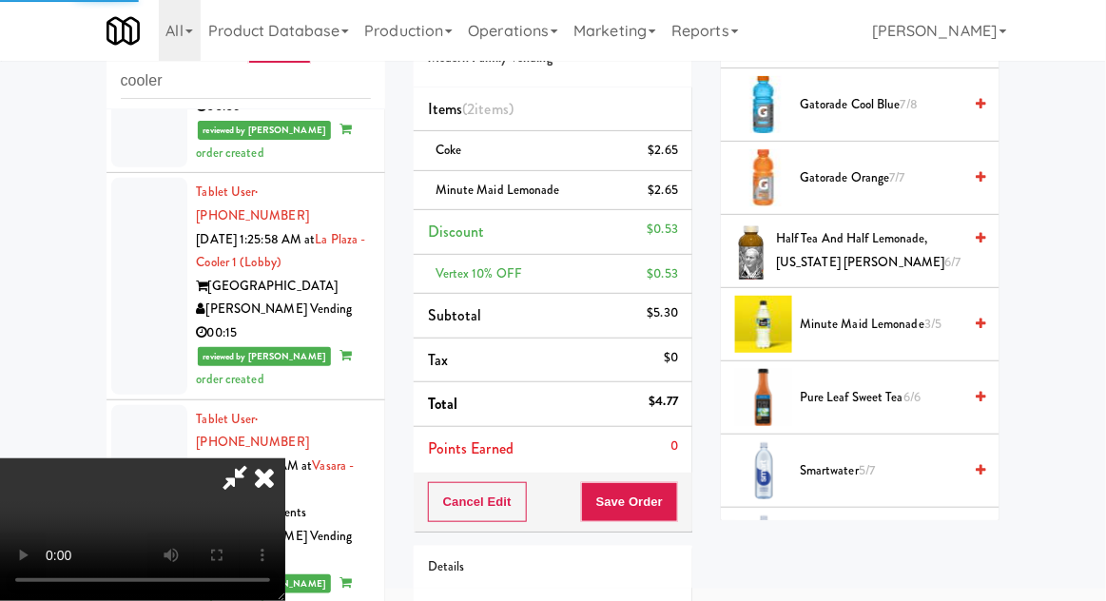
scroll to position [187, 0]
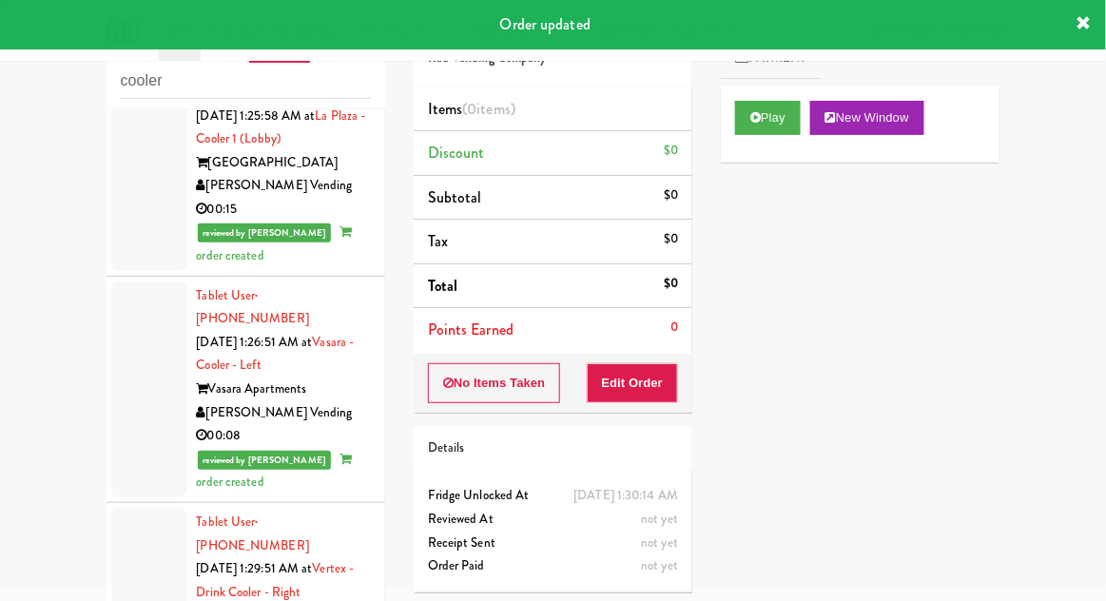
scroll to position [3235, 0]
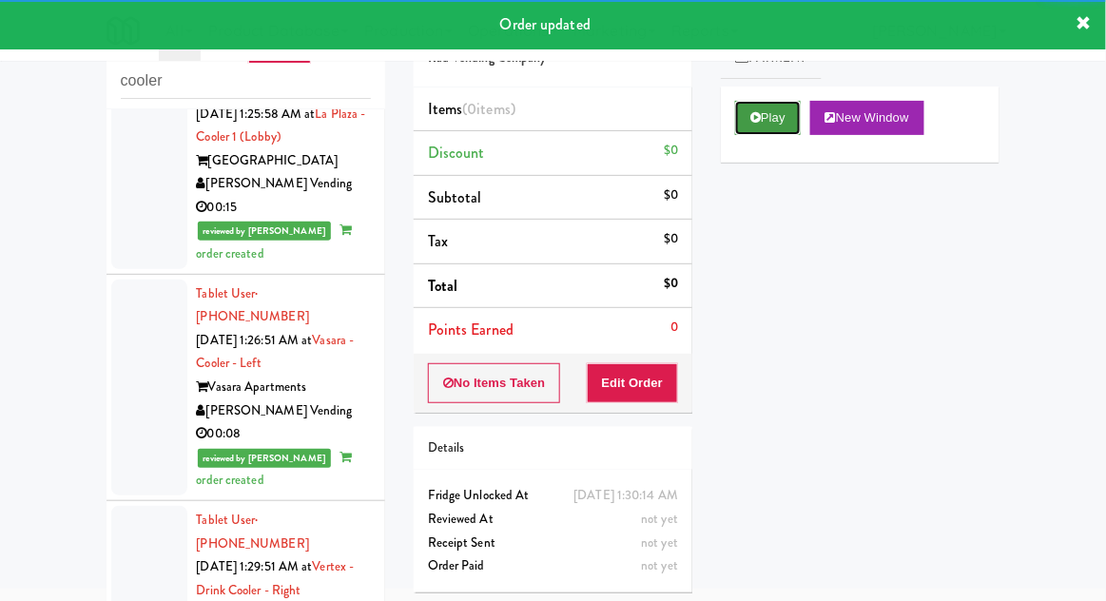
click at [748, 133] on button "Play" at bounding box center [768, 118] width 66 height 34
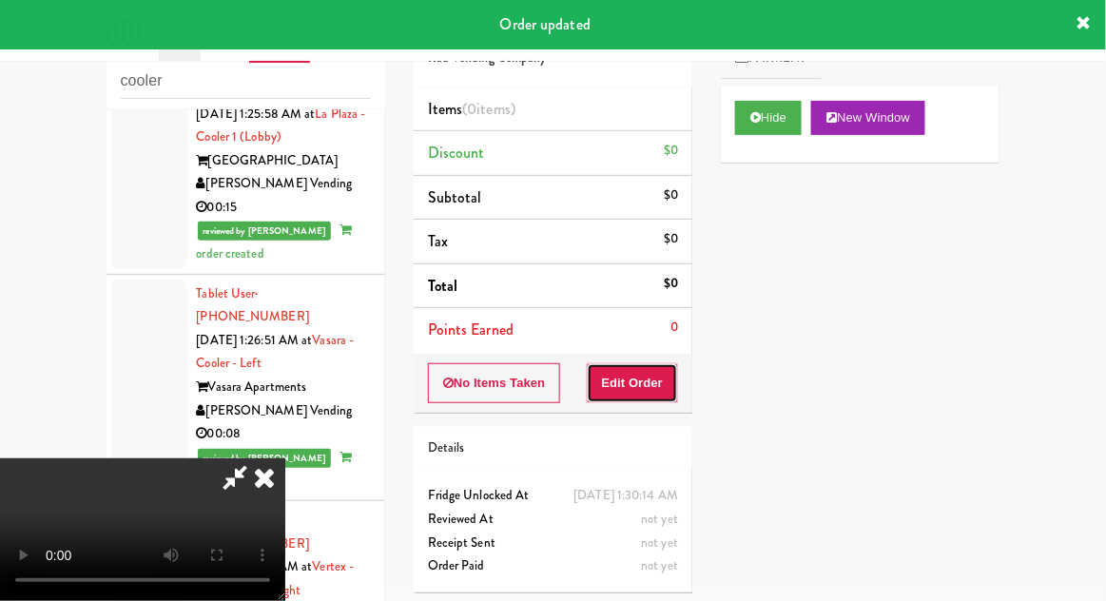
click at [645, 399] on button "Edit Order" at bounding box center [633, 383] width 92 height 40
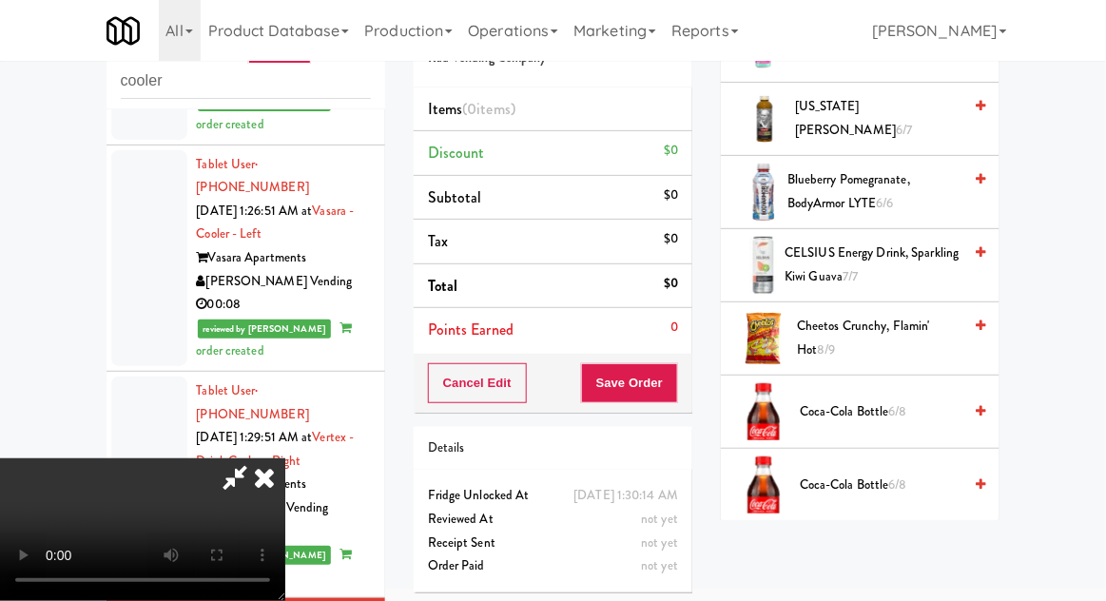
scroll to position [365, 0]
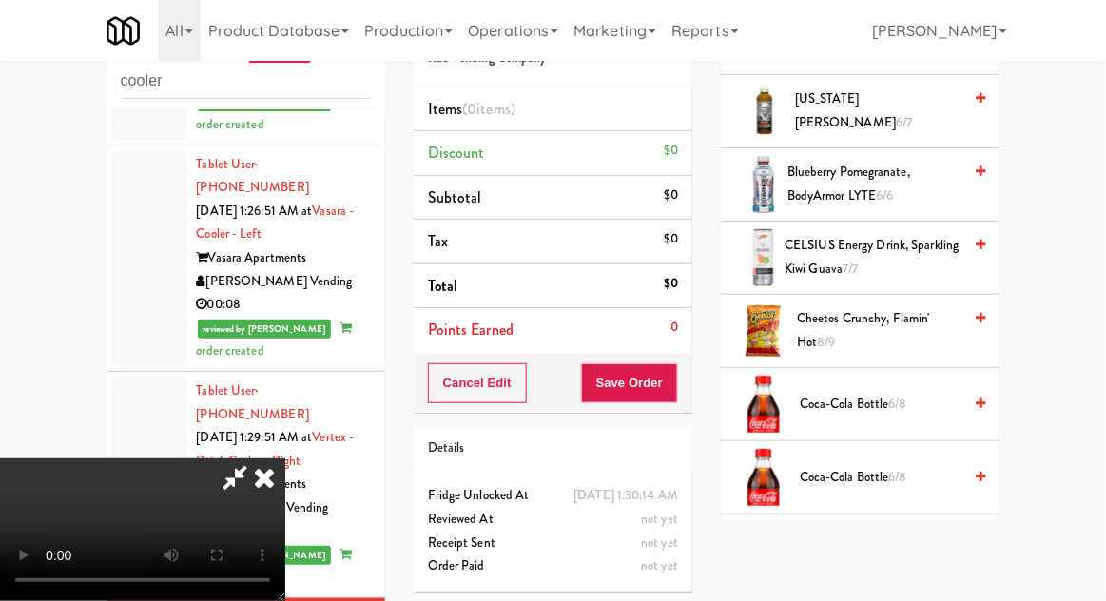
click at [875, 325] on span "Cheetos Crunchy, Flamin' Hot 8/9" at bounding box center [879, 330] width 165 height 47
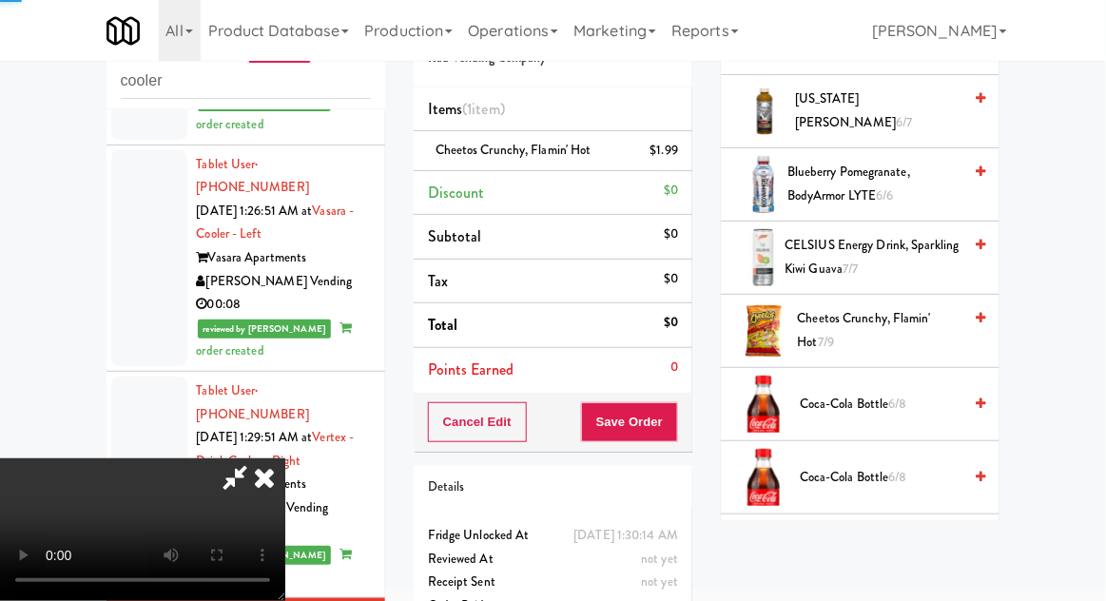
click at [879, 326] on span "Cheetos Crunchy, Flamin' Hot 7/9" at bounding box center [880, 330] width 165 height 47
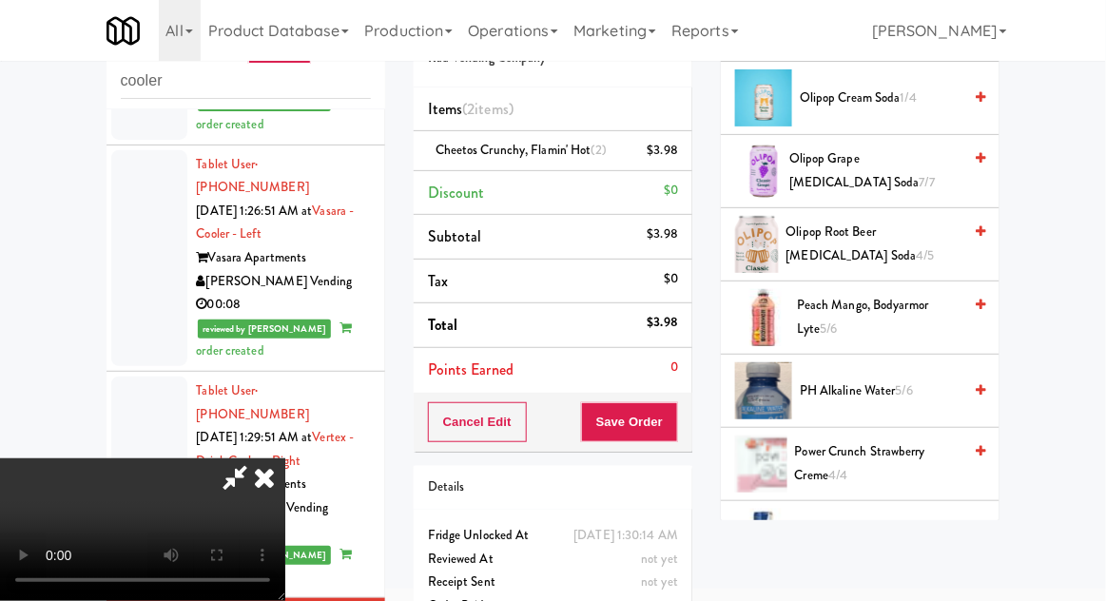
scroll to position [1713, 0]
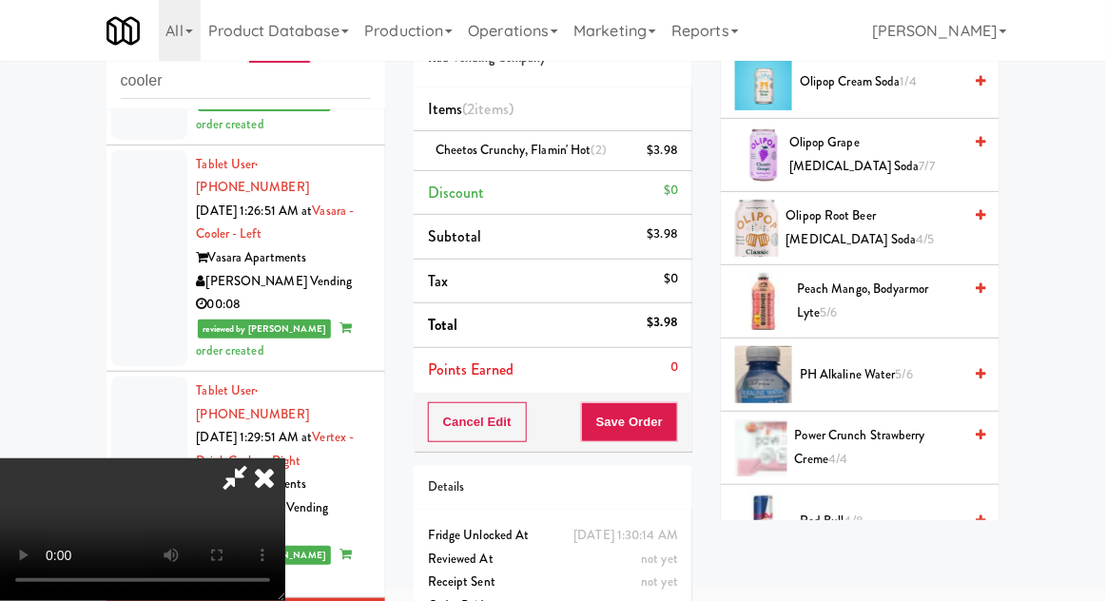
click at [886, 375] on span "pH Alkaline Water 5/6" at bounding box center [881, 375] width 162 height 24
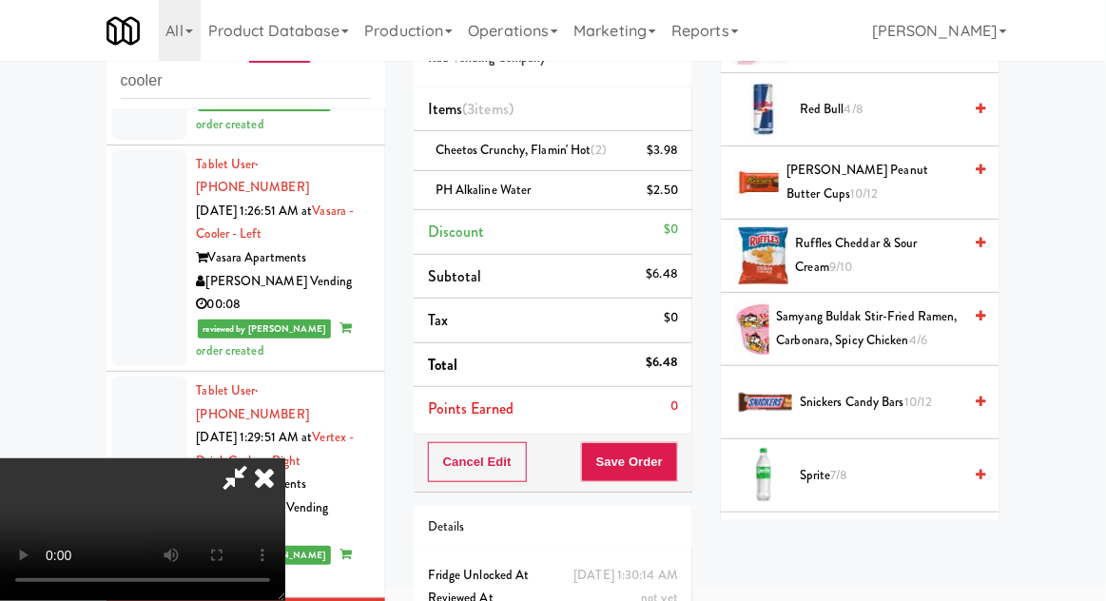
scroll to position [2125, 0]
click at [869, 391] on span "Snickers Candy Bars 10/12" at bounding box center [881, 403] width 162 height 24
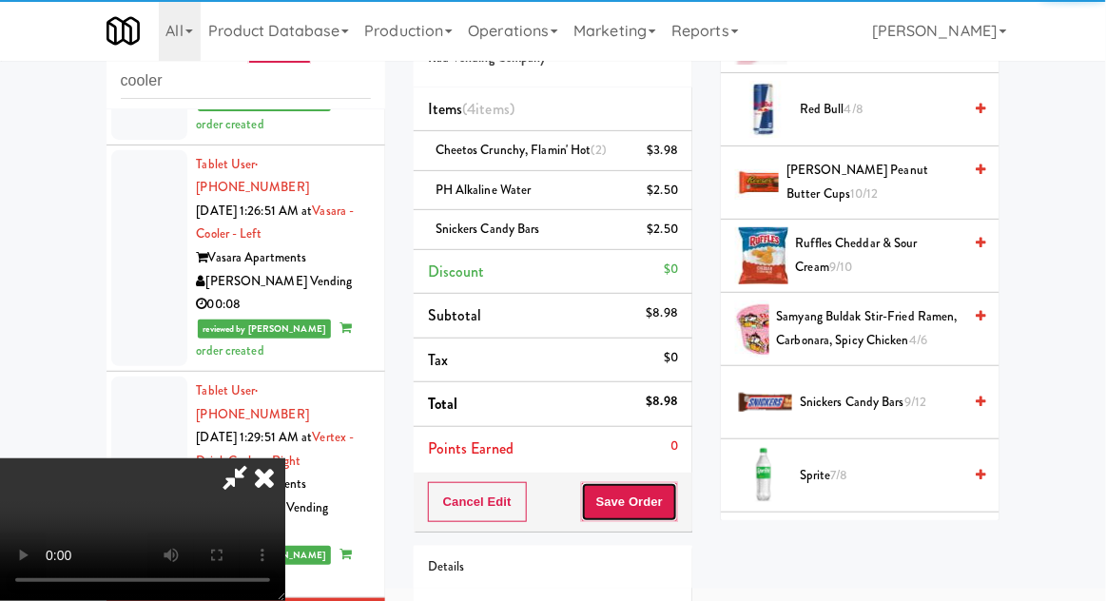
click at [678, 492] on button "Save Order" at bounding box center [629, 502] width 97 height 40
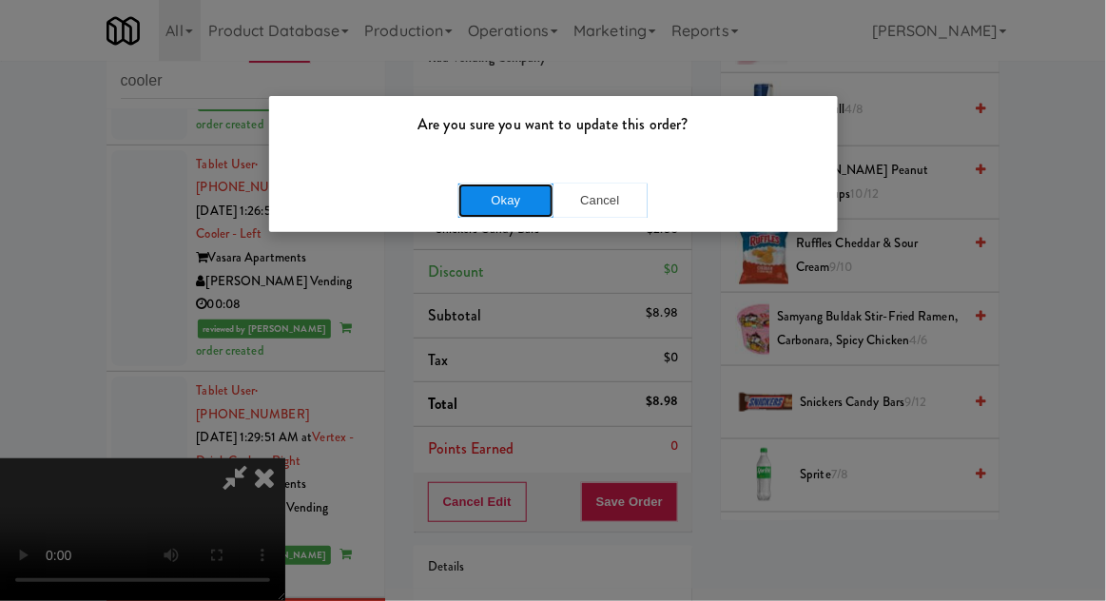
click at [476, 195] on button "Okay" at bounding box center [506, 201] width 95 height 34
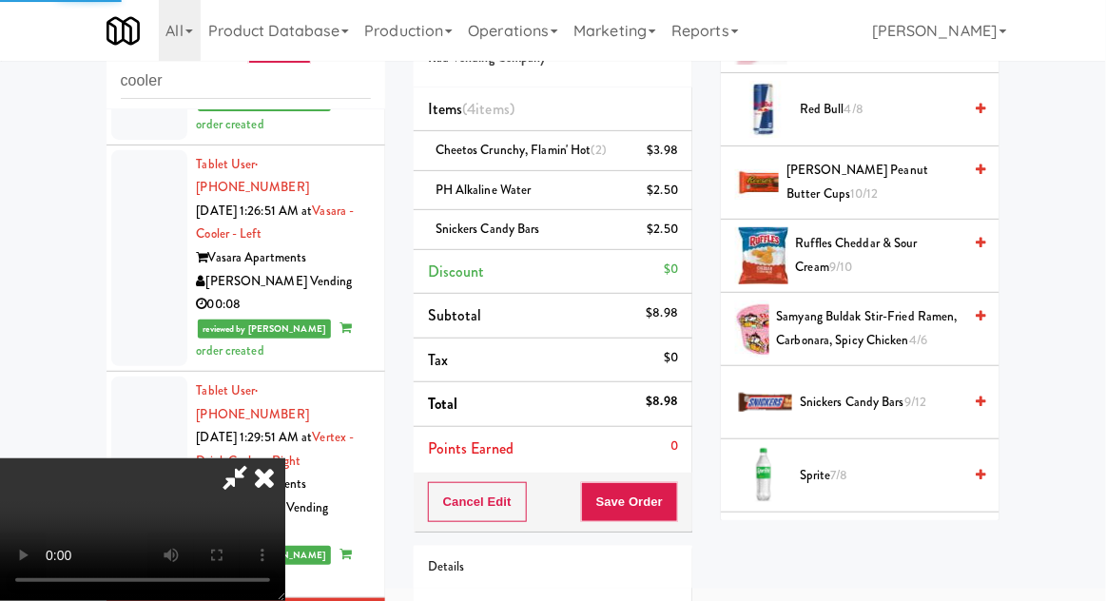
scroll to position [187, 0]
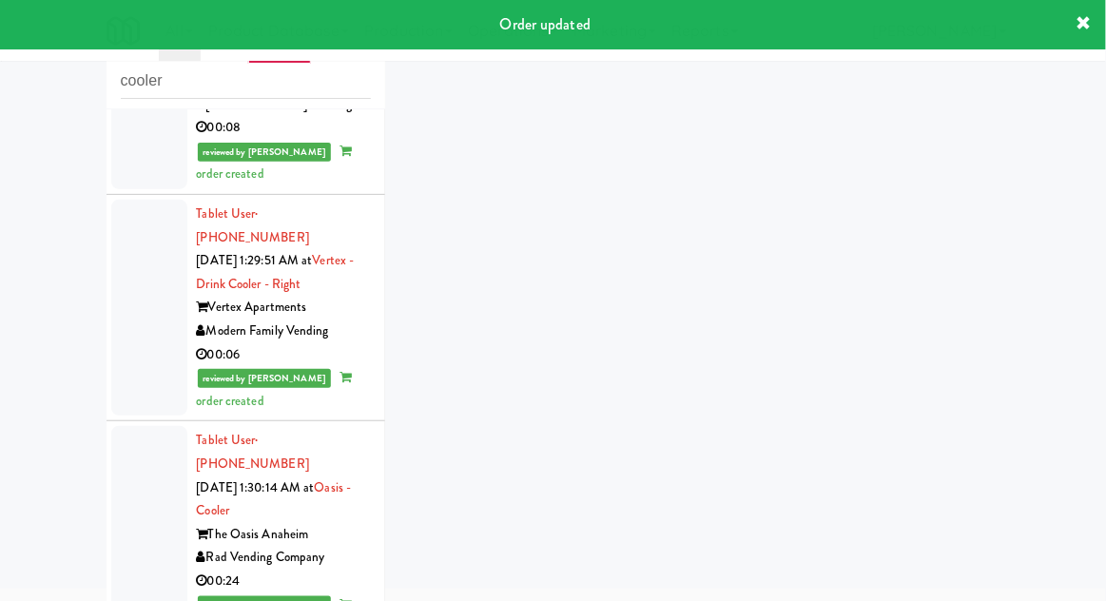
scroll to position [3579, 0]
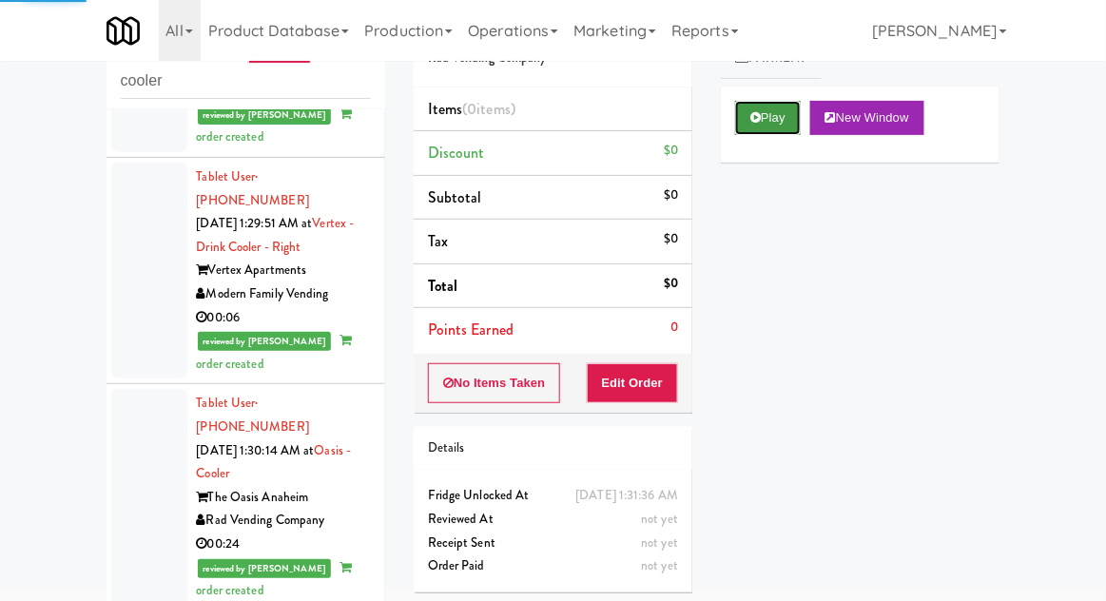
click at [758, 105] on button "Play" at bounding box center [768, 118] width 66 height 34
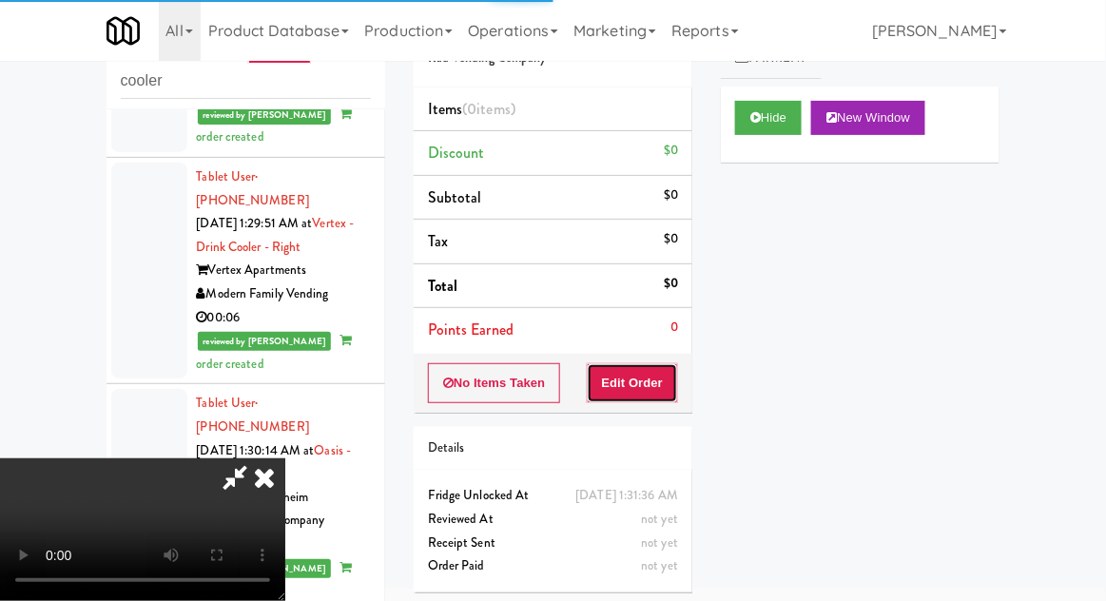
click at [645, 380] on button "Edit Order" at bounding box center [633, 383] width 92 height 40
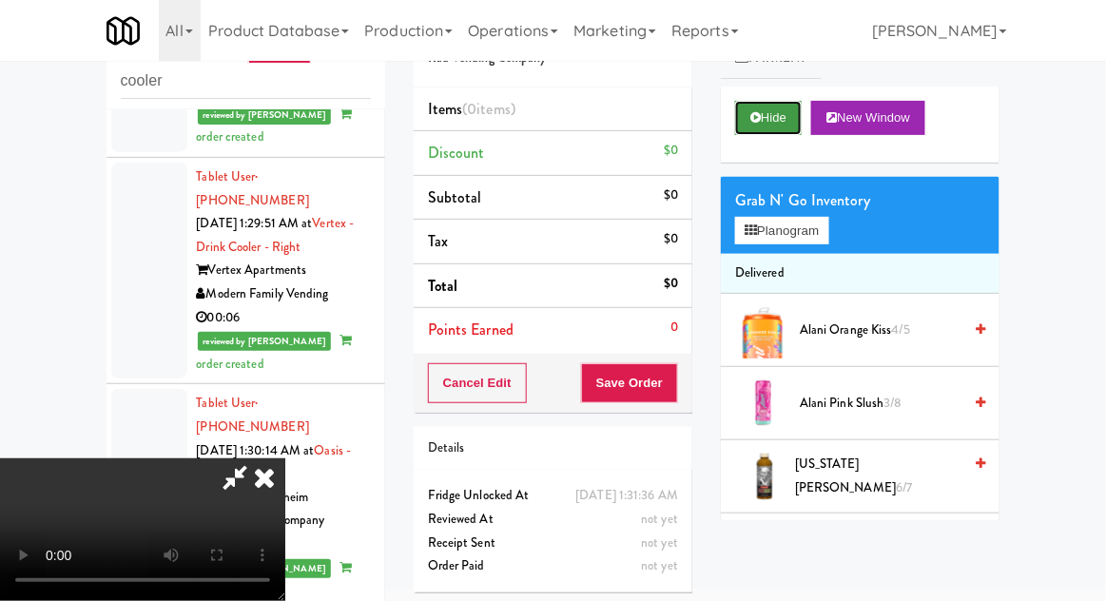
click at [772, 131] on button "Hide" at bounding box center [768, 118] width 67 height 34
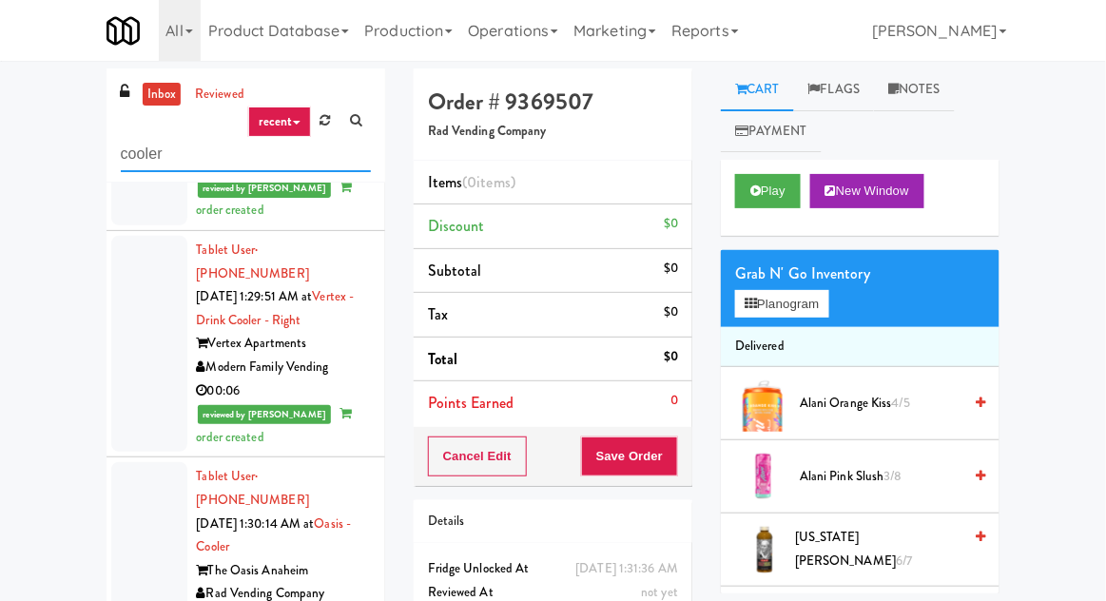
click at [148, 156] on input "cooler" at bounding box center [246, 154] width 250 height 35
click at [140, 152] on input "cooler" at bounding box center [246, 154] width 250 height 35
type input "d"
type input "fridge"
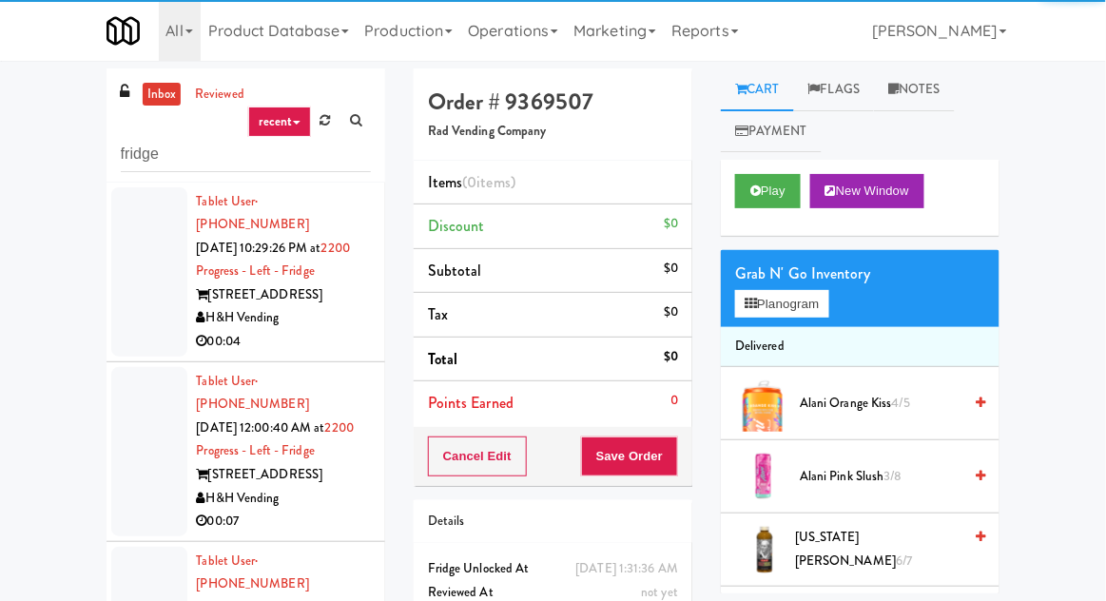
click at [130, 283] on div at bounding box center [149, 271] width 76 height 169
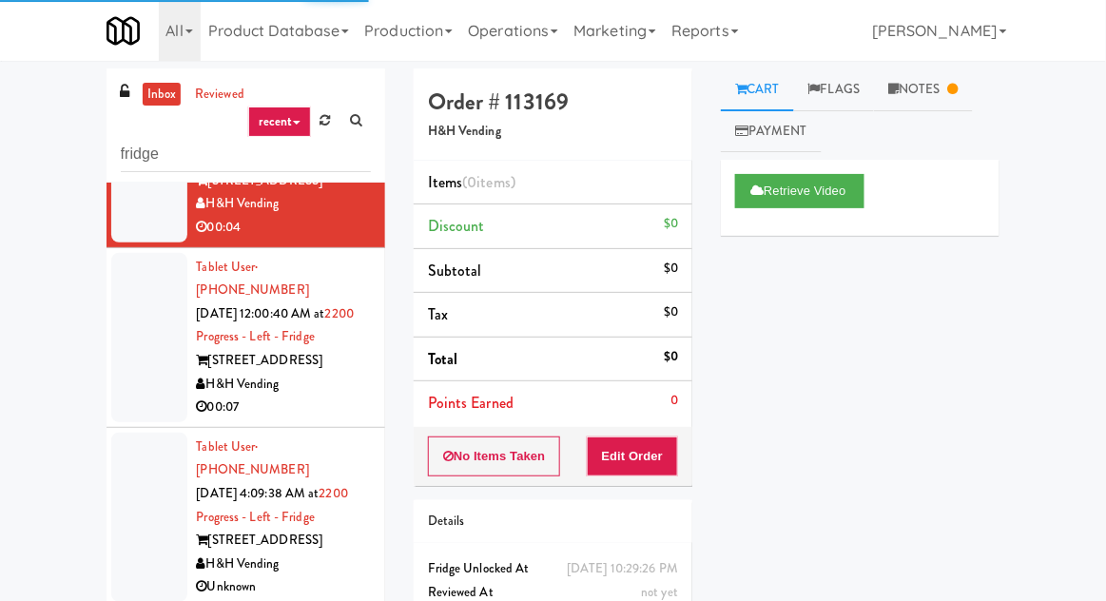
click at [132, 283] on div at bounding box center [149, 337] width 76 height 169
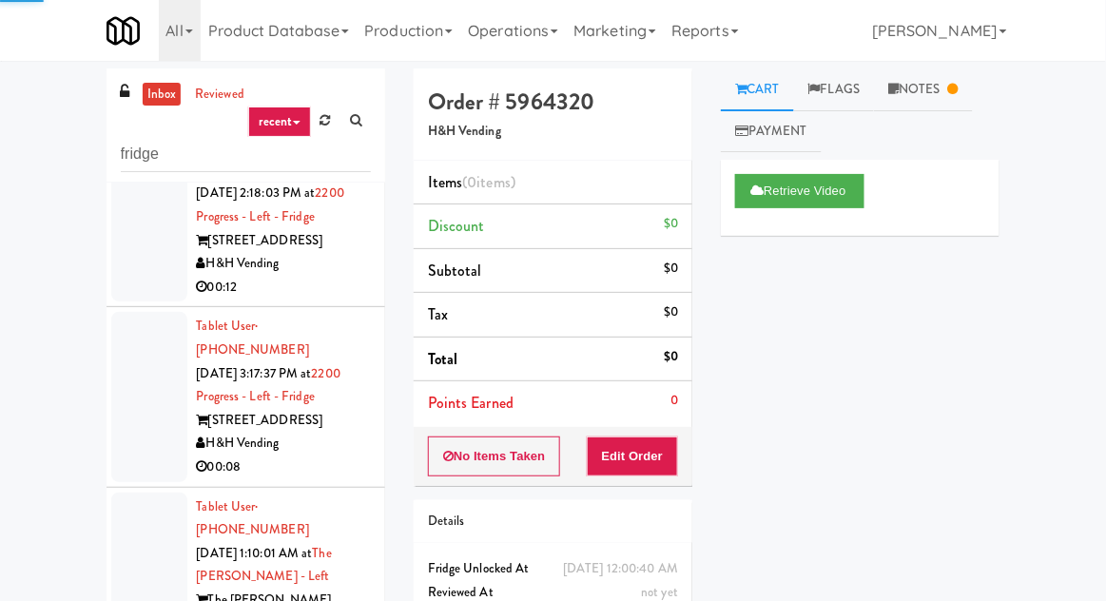
click at [137, 312] on div at bounding box center [149, 396] width 76 height 169
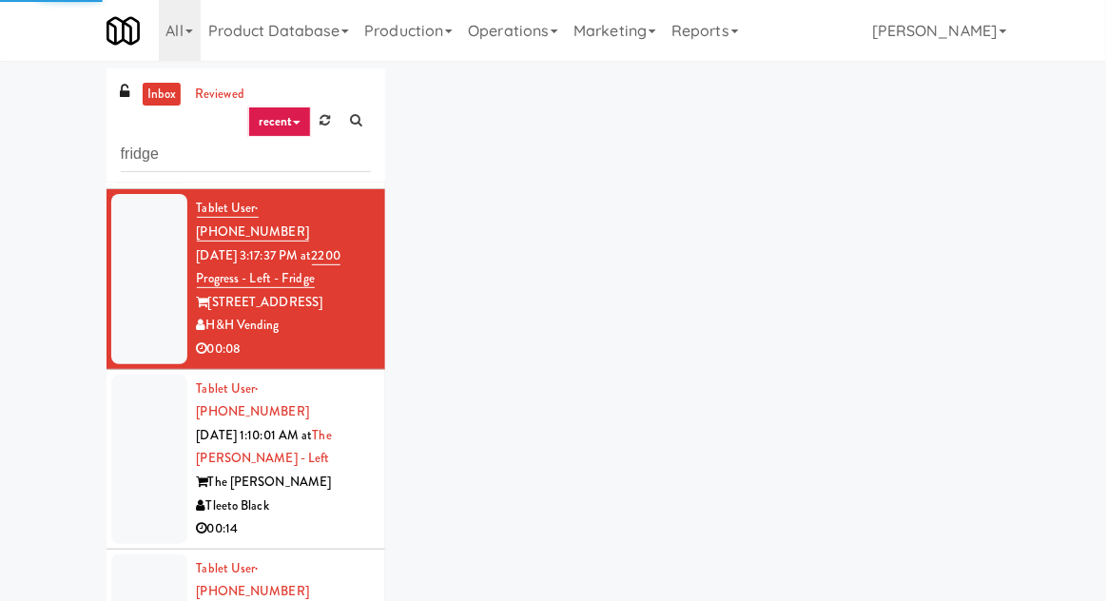
click at [143, 375] on div at bounding box center [149, 459] width 76 height 169
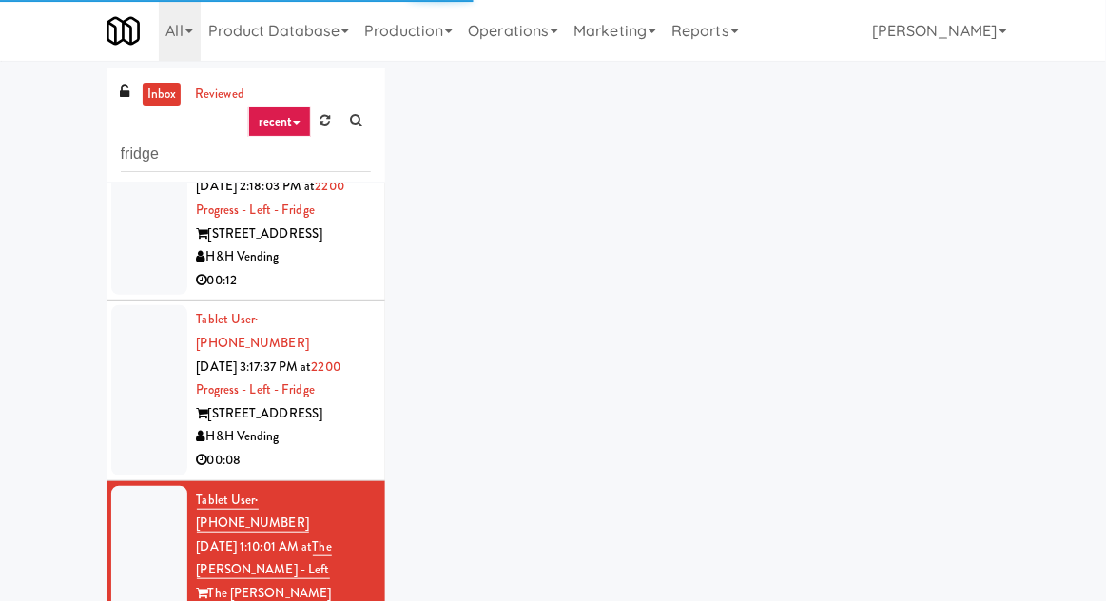
scroll to position [938, 0]
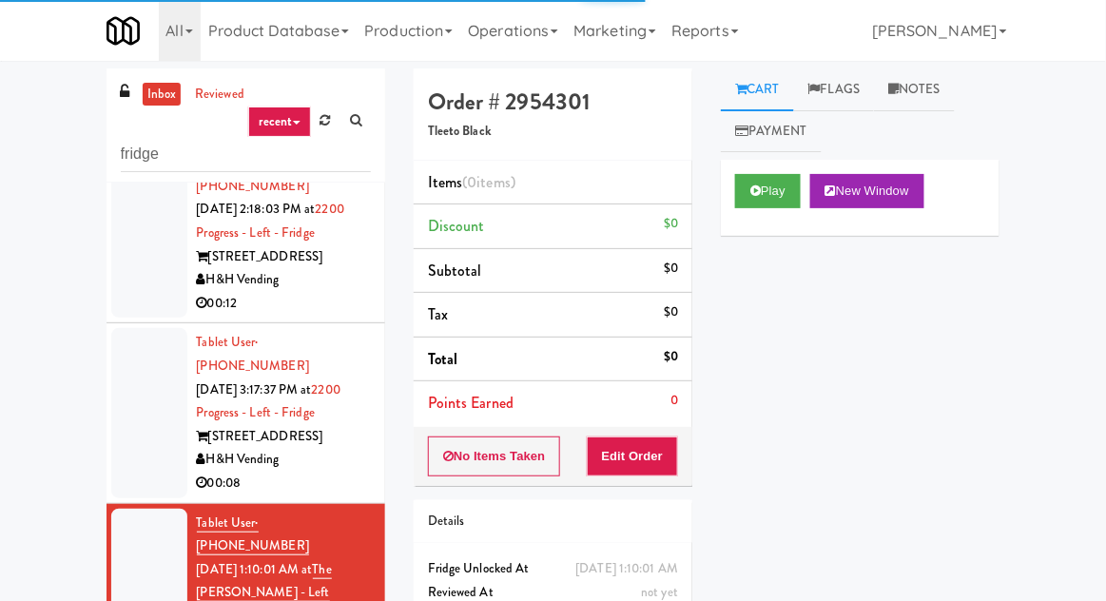
click at [130, 328] on div at bounding box center [149, 412] width 76 height 169
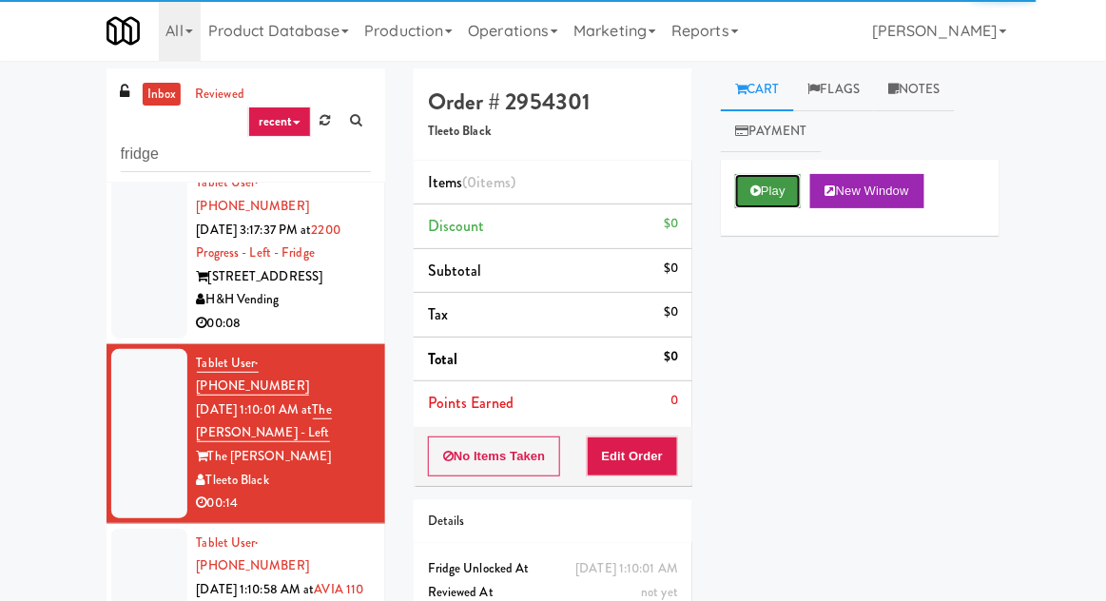
click at [747, 199] on button "Play" at bounding box center [768, 191] width 66 height 34
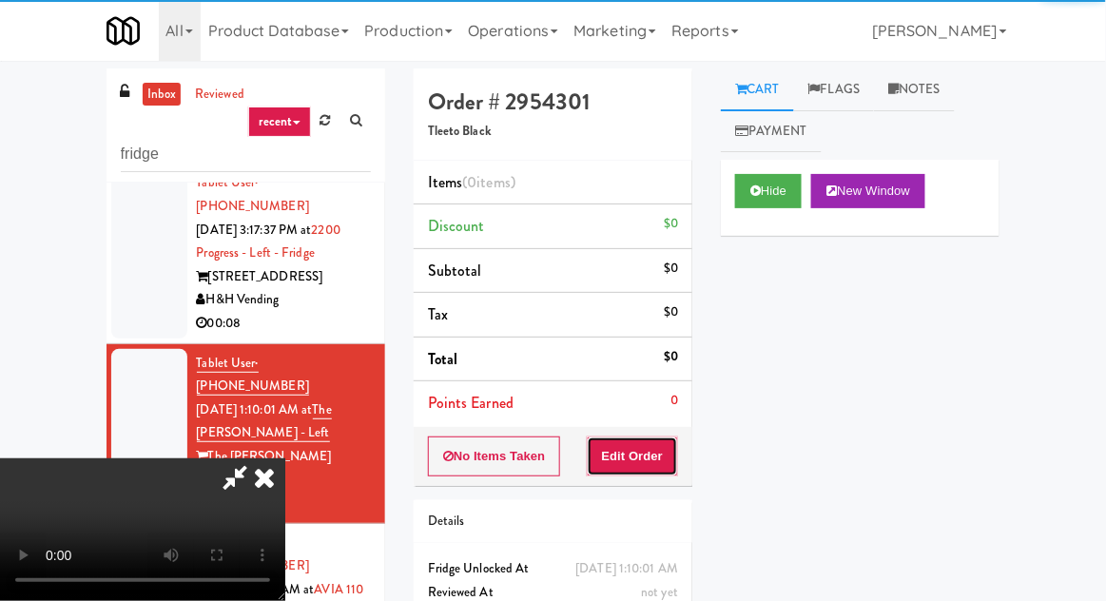
click at [630, 455] on button "Edit Order" at bounding box center [633, 457] width 92 height 40
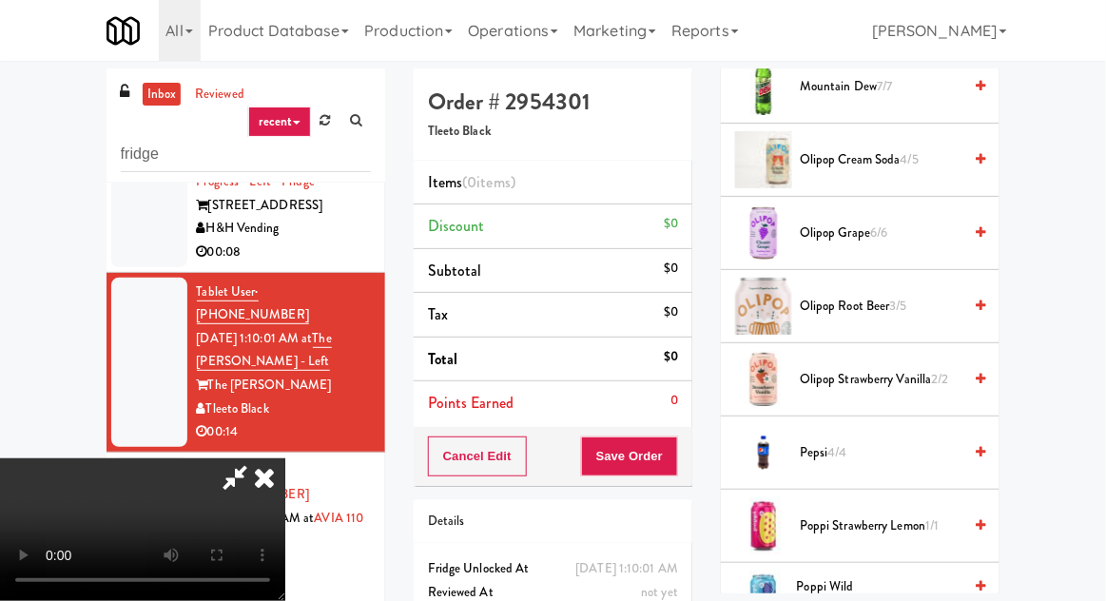
scroll to position [1568, 0]
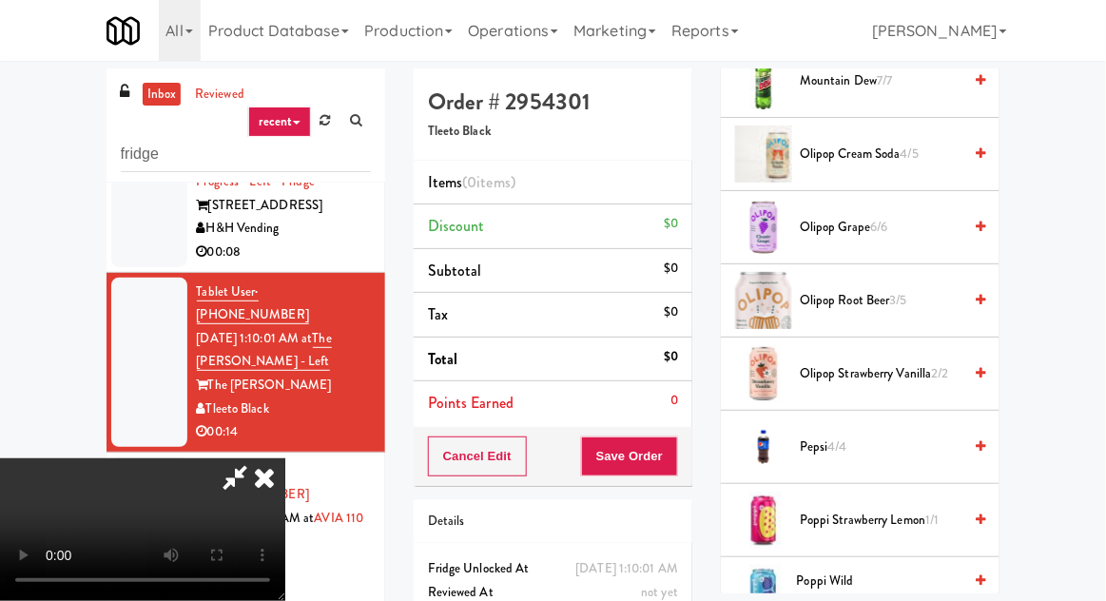
click at [883, 216] on span "Olipop Grape 6/6" at bounding box center [881, 228] width 162 height 24
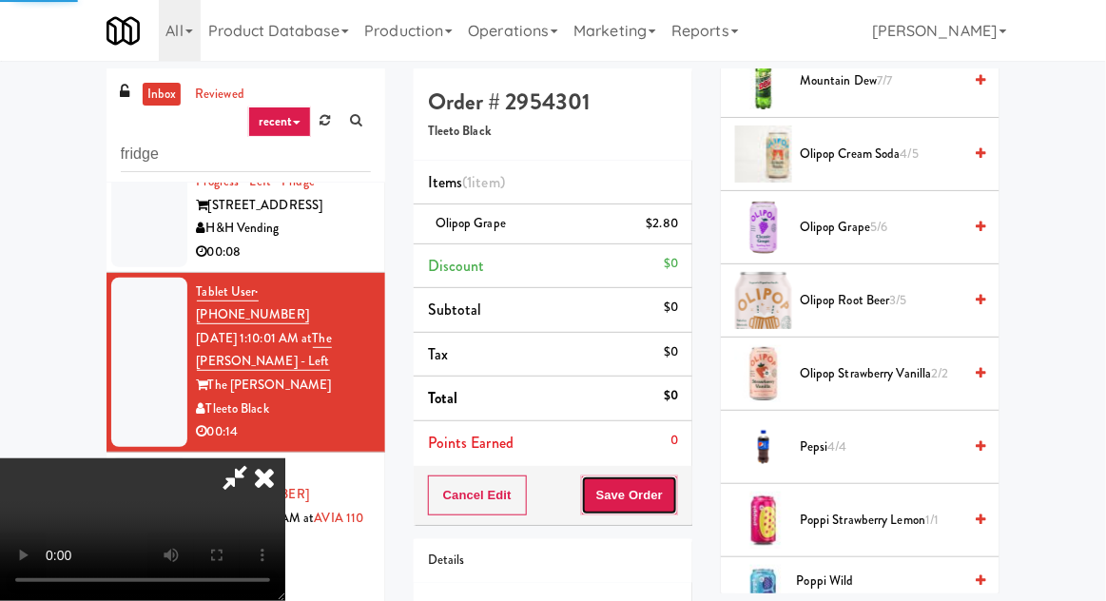
click at [674, 492] on button "Save Order" at bounding box center [629, 496] width 97 height 40
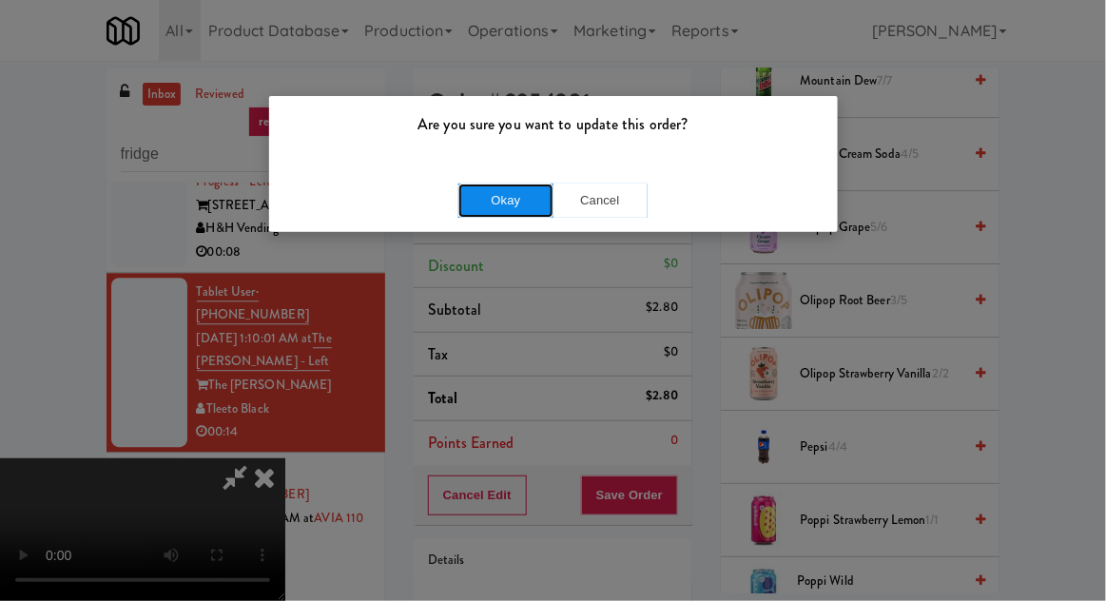
click at [500, 199] on button "Okay" at bounding box center [506, 201] width 95 height 34
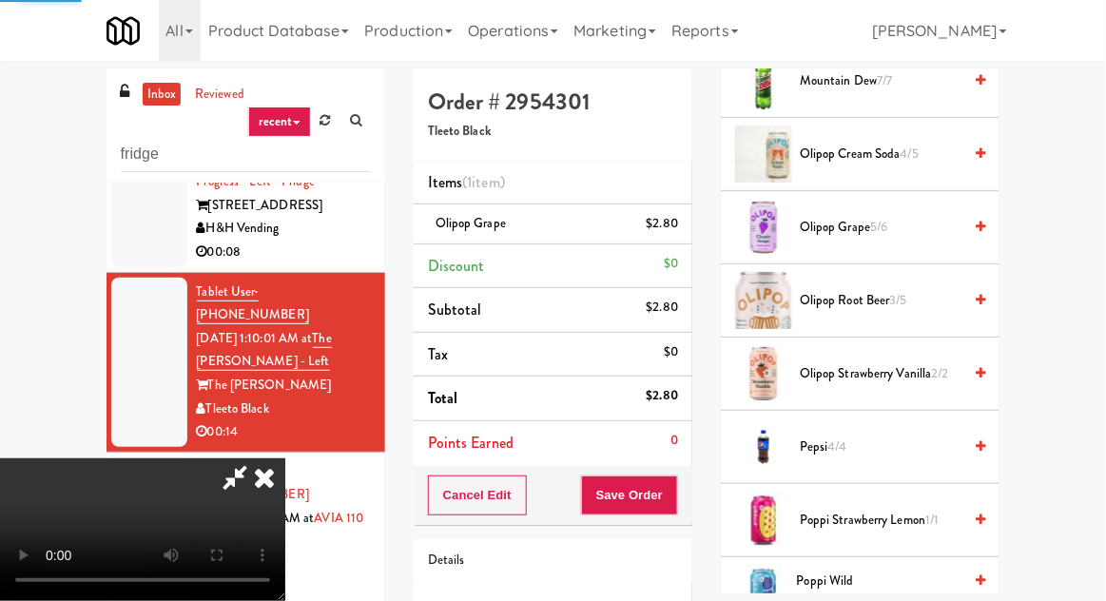
scroll to position [187, 0]
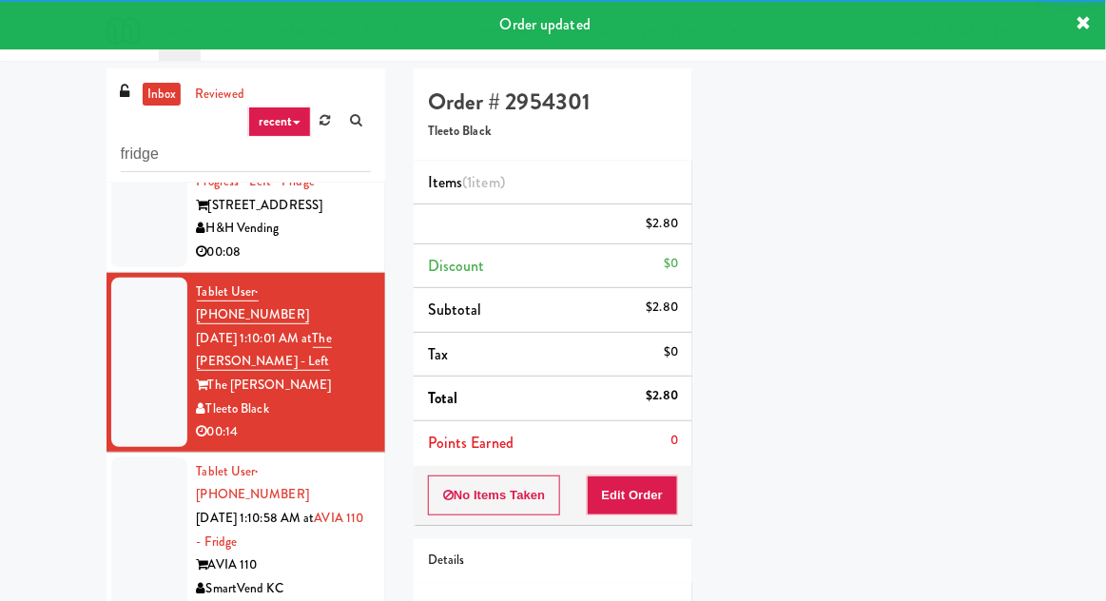
click at [132, 458] on div at bounding box center [149, 542] width 76 height 169
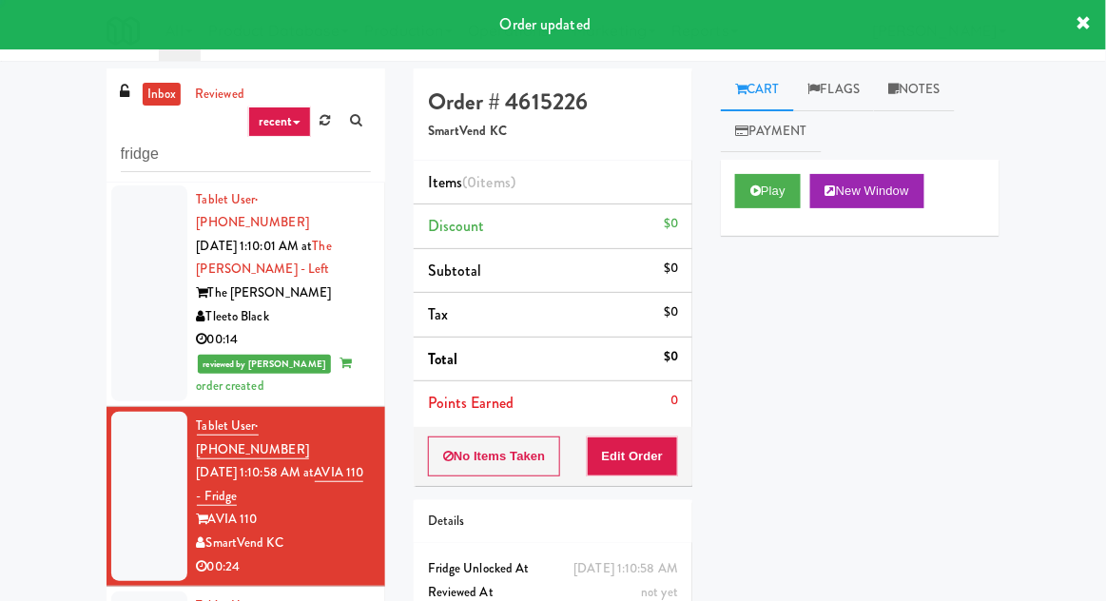
scroll to position [1263, 0]
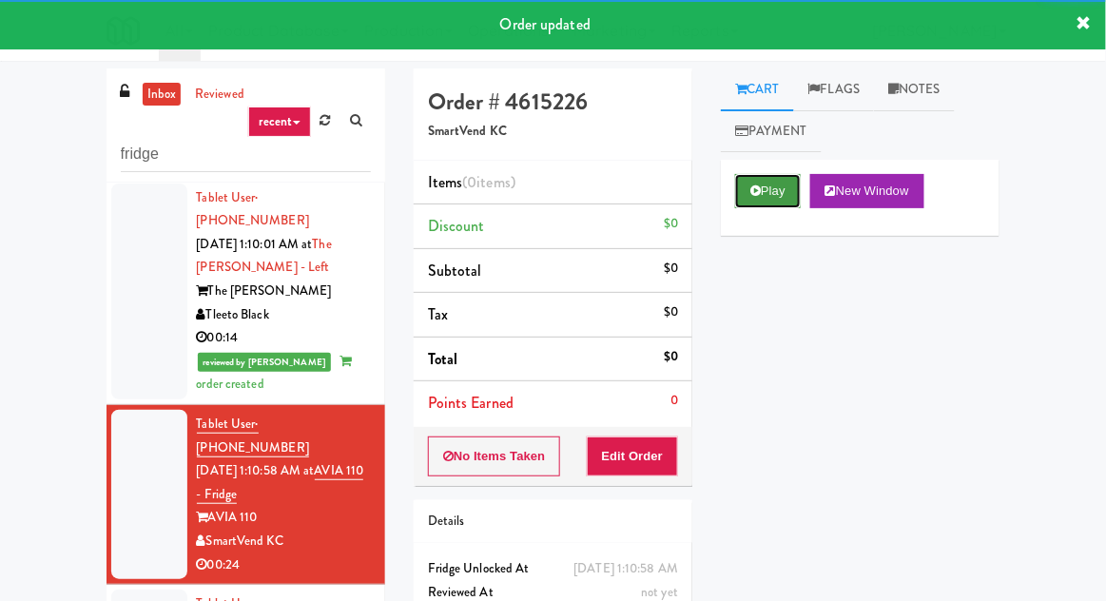
click at [792, 191] on button "Play" at bounding box center [768, 191] width 66 height 34
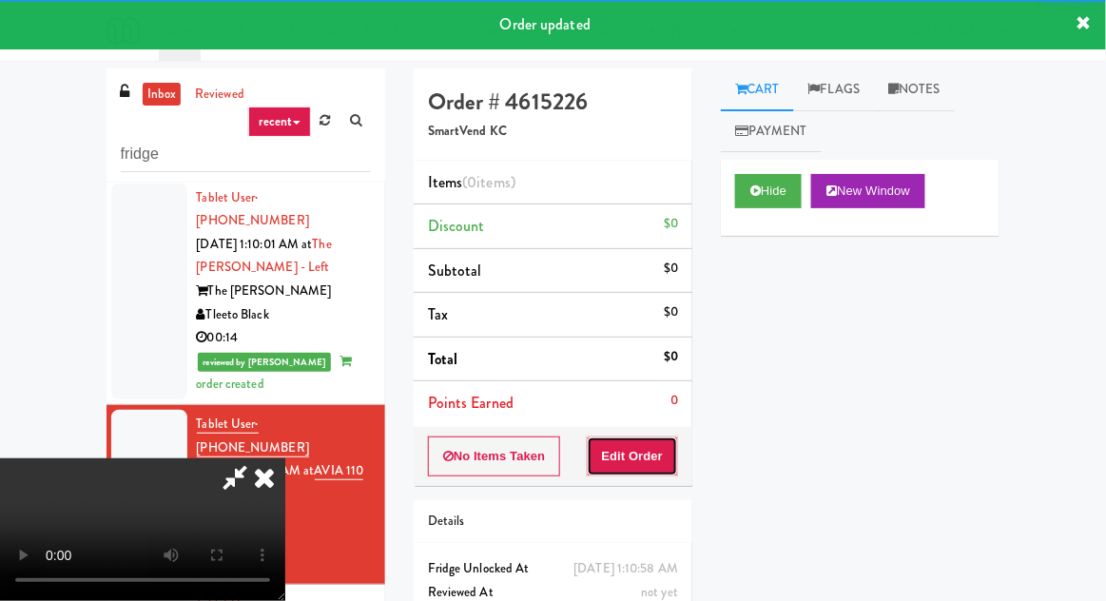
click at [659, 453] on button "Edit Order" at bounding box center [633, 457] width 92 height 40
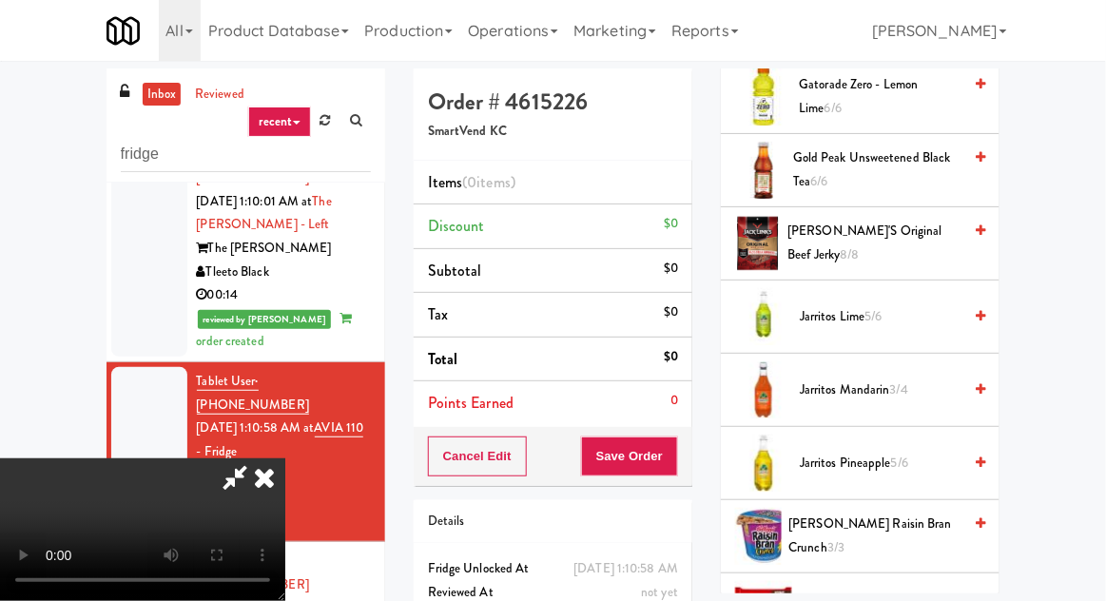
scroll to position [1048, 0]
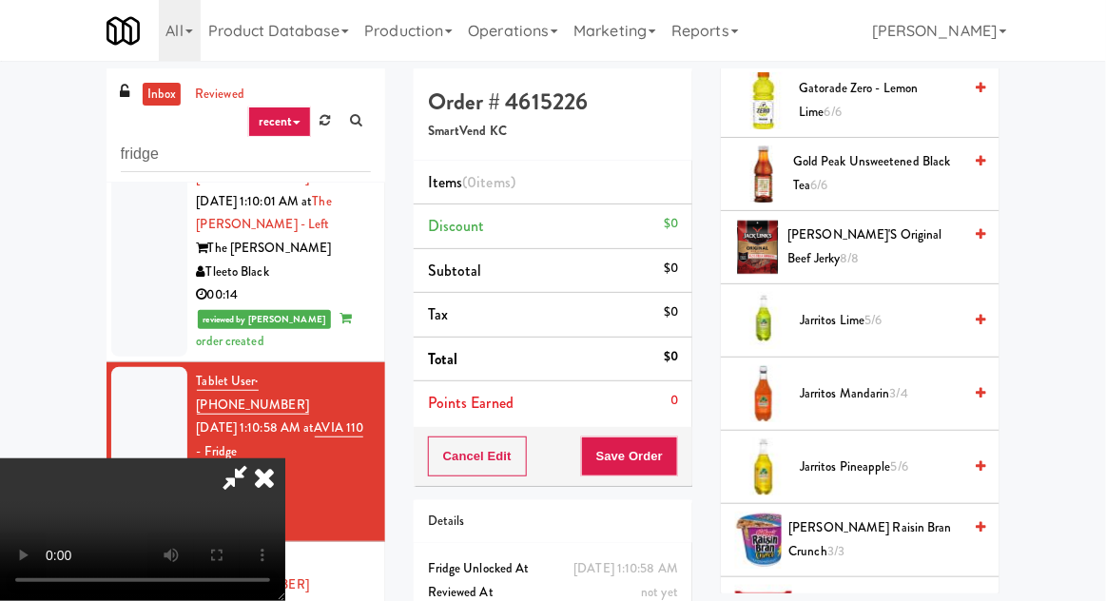
click at [906, 384] on span "3/4" at bounding box center [899, 393] width 18 height 18
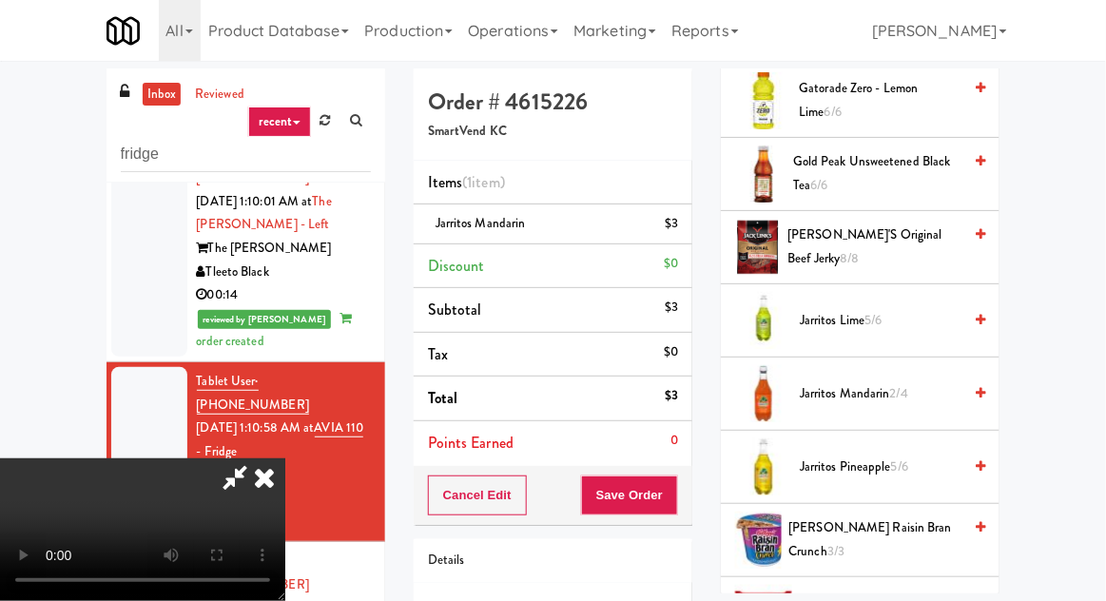
click at [843, 456] on span "Jarritos Pineapple 5/6" at bounding box center [881, 468] width 162 height 24
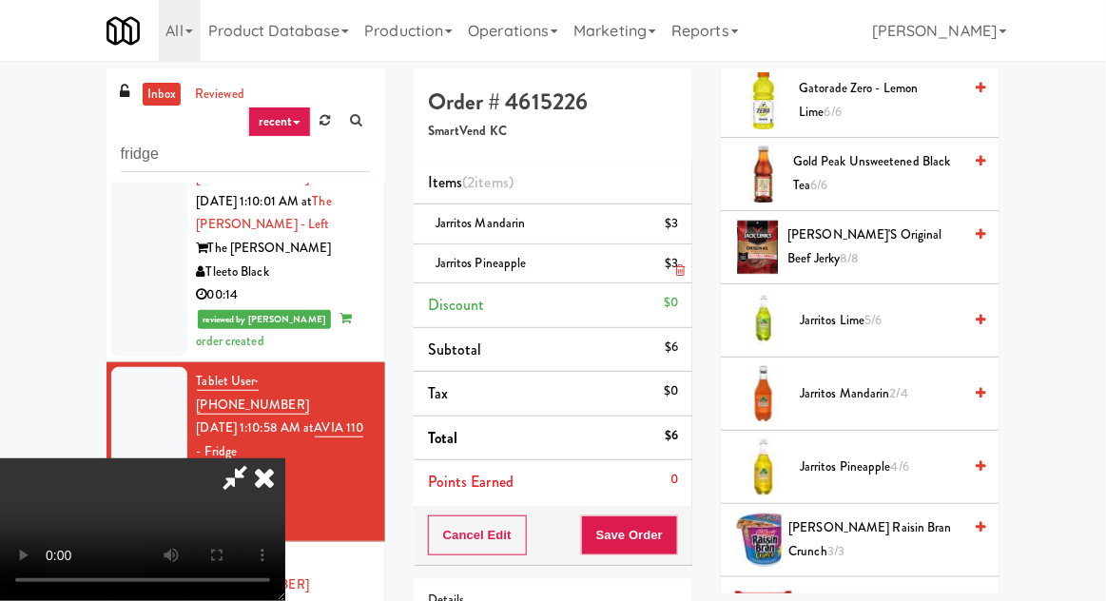
click at [686, 279] on li "Jarritos Pineapple $3" at bounding box center [553, 264] width 279 height 40
click at [680, 269] on icon at bounding box center [680, 270] width 10 height 12
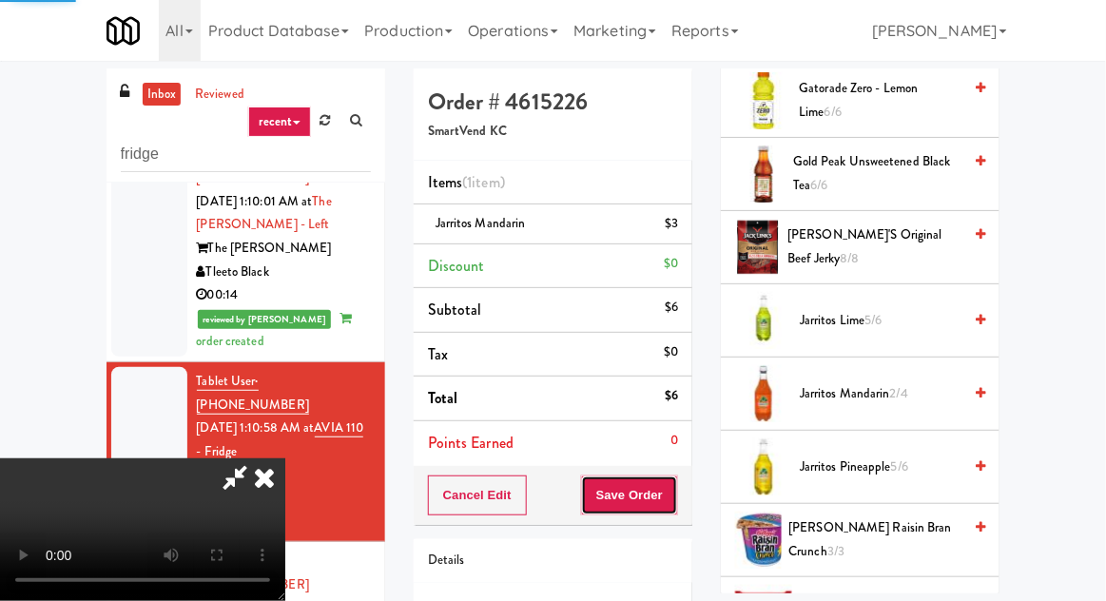
click at [674, 493] on button "Save Order" at bounding box center [629, 496] width 97 height 40
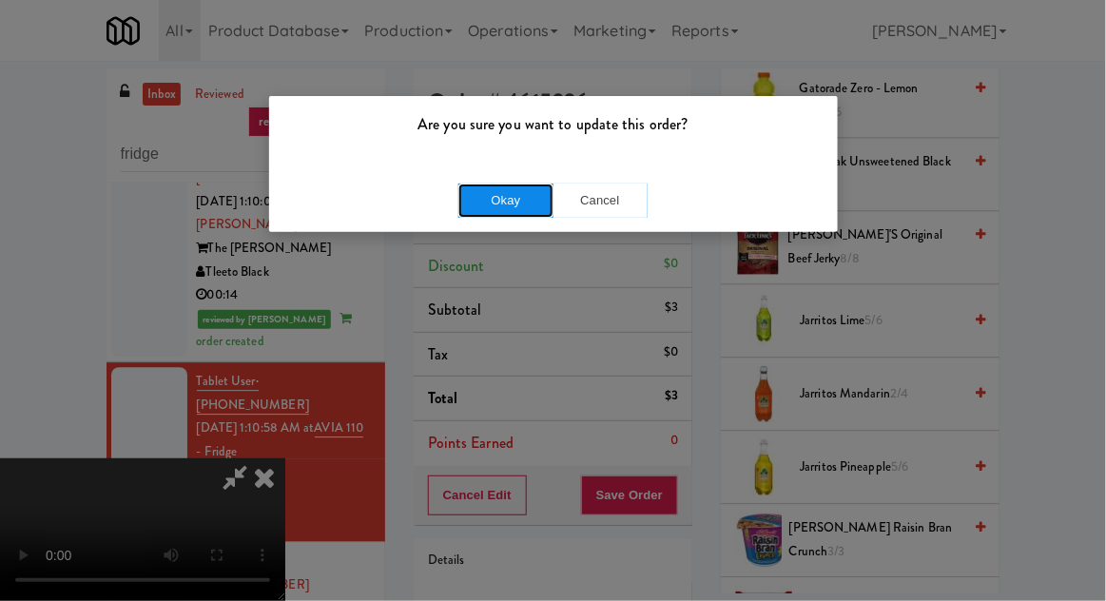
click at [487, 185] on button "Okay" at bounding box center [506, 201] width 95 height 34
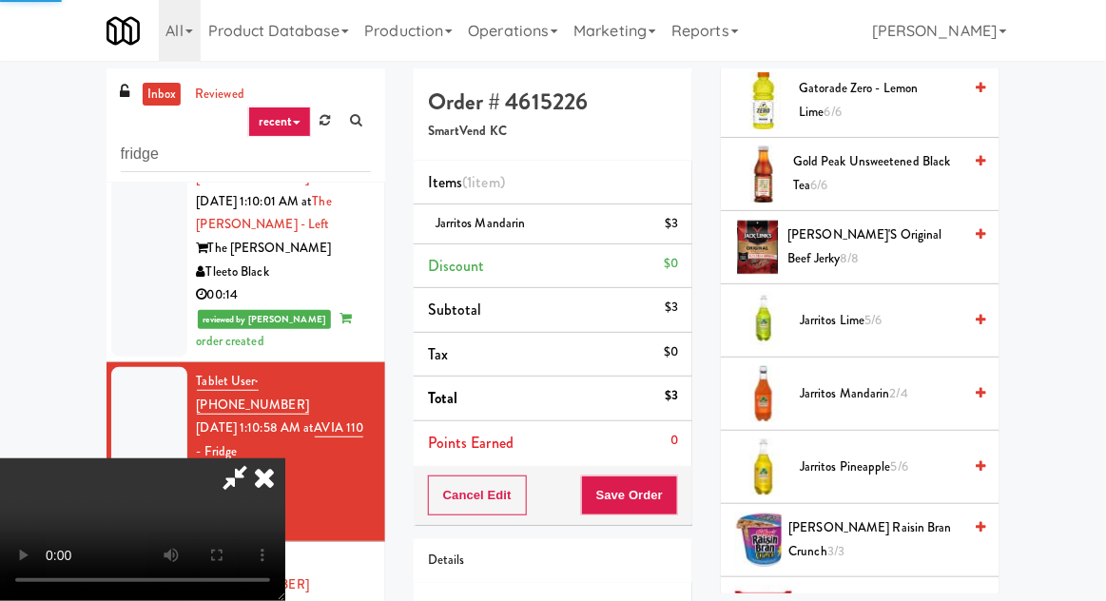
scroll to position [187, 0]
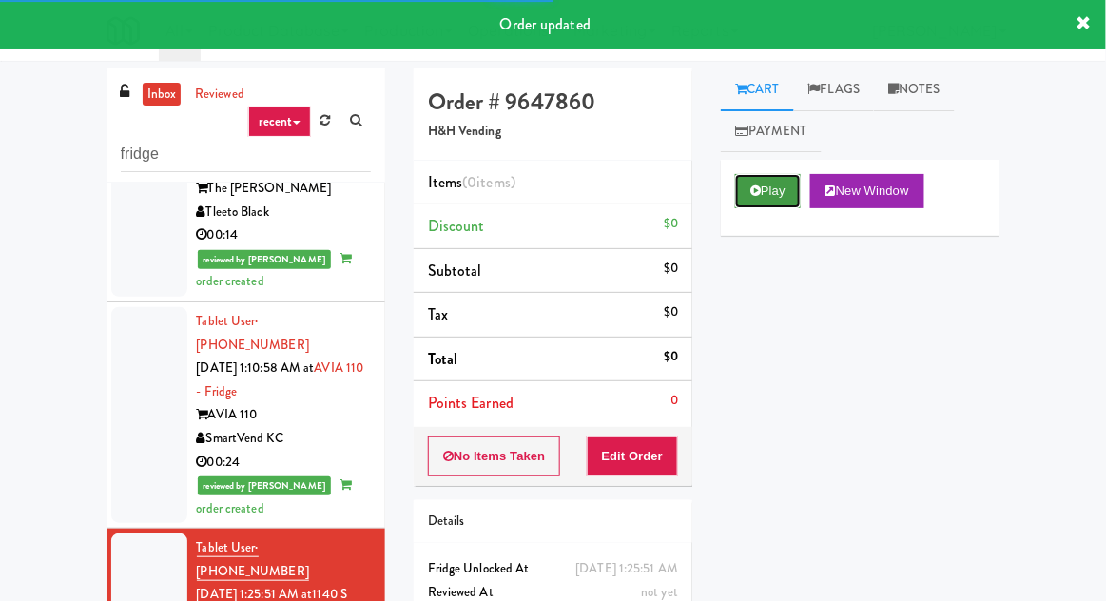
click at [772, 176] on button "Play" at bounding box center [768, 191] width 66 height 34
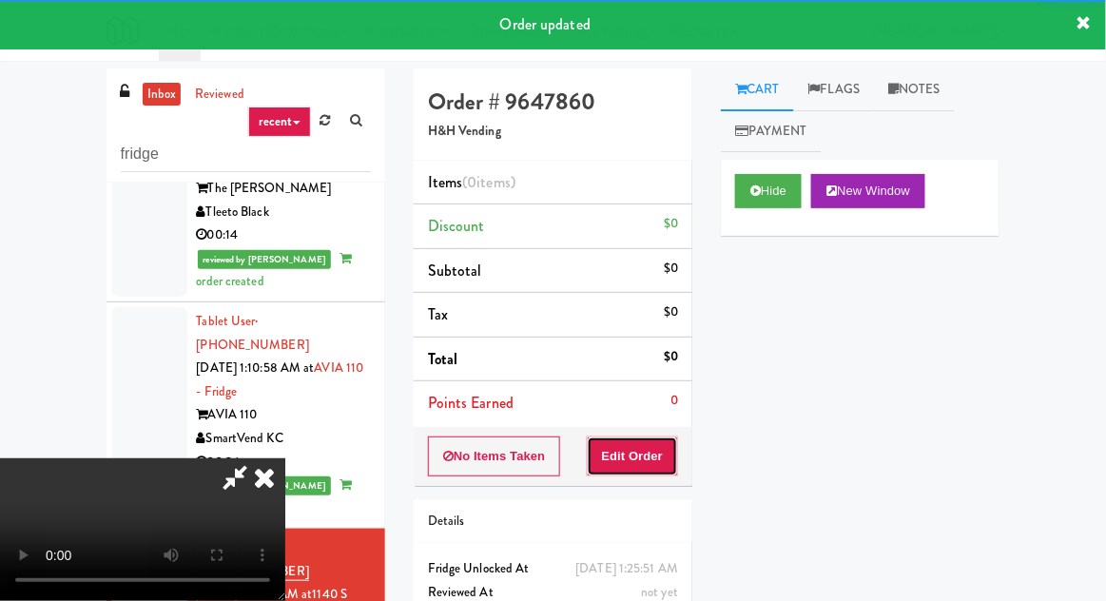
click at [658, 447] on button "Edit Order" at bounding box center [633, 457] width 92 height 40
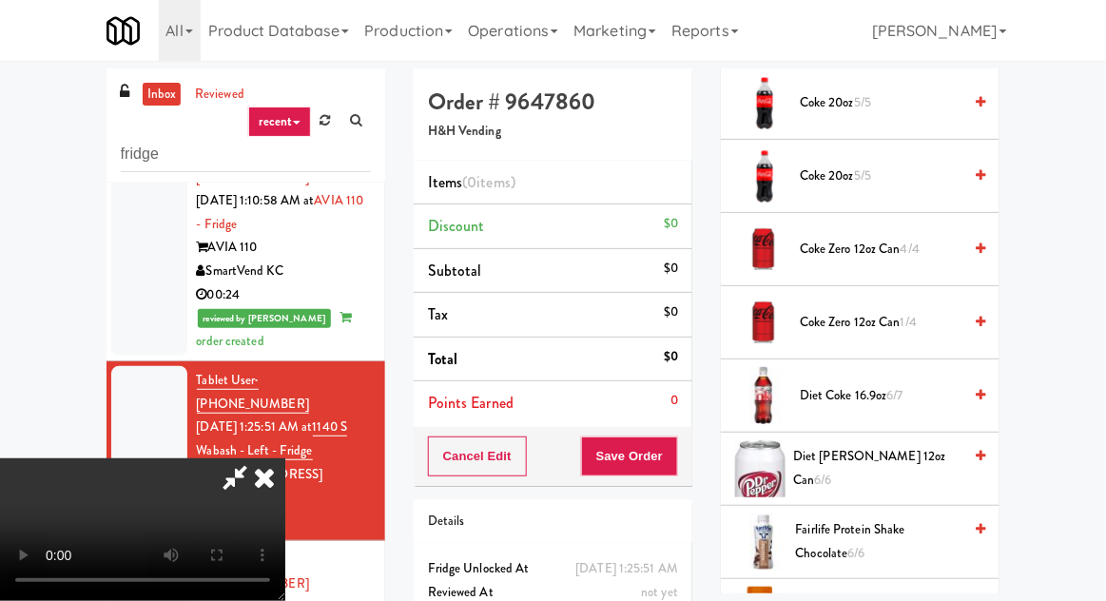
scroll to position [713, 0]
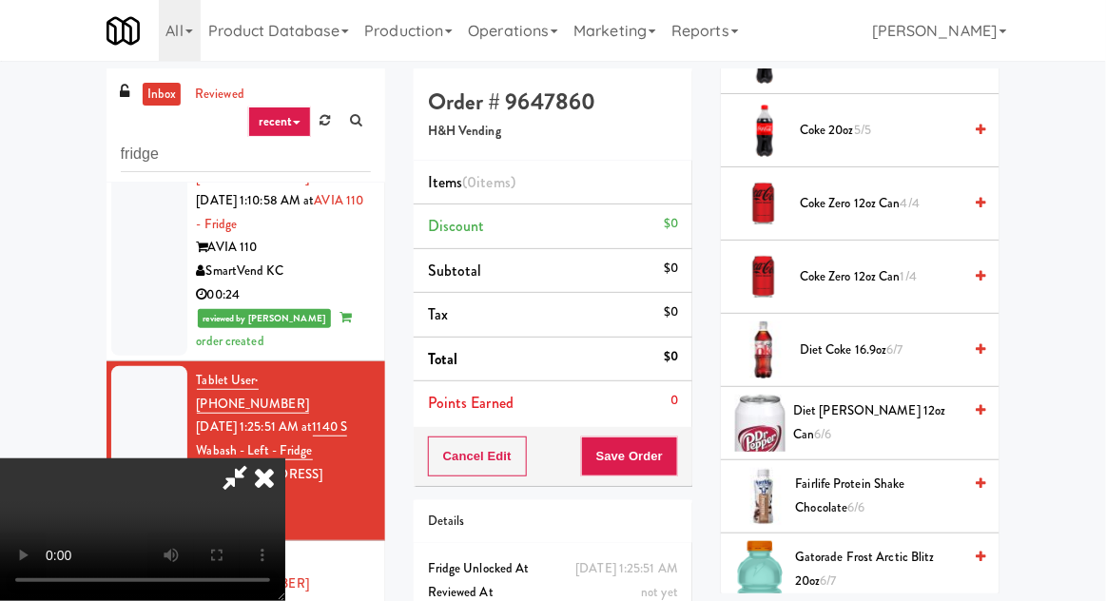
click at [852, 349] on span "Diet Coke 16.9oz 6/7" at bounding box center [881, 351] width 162 height 24
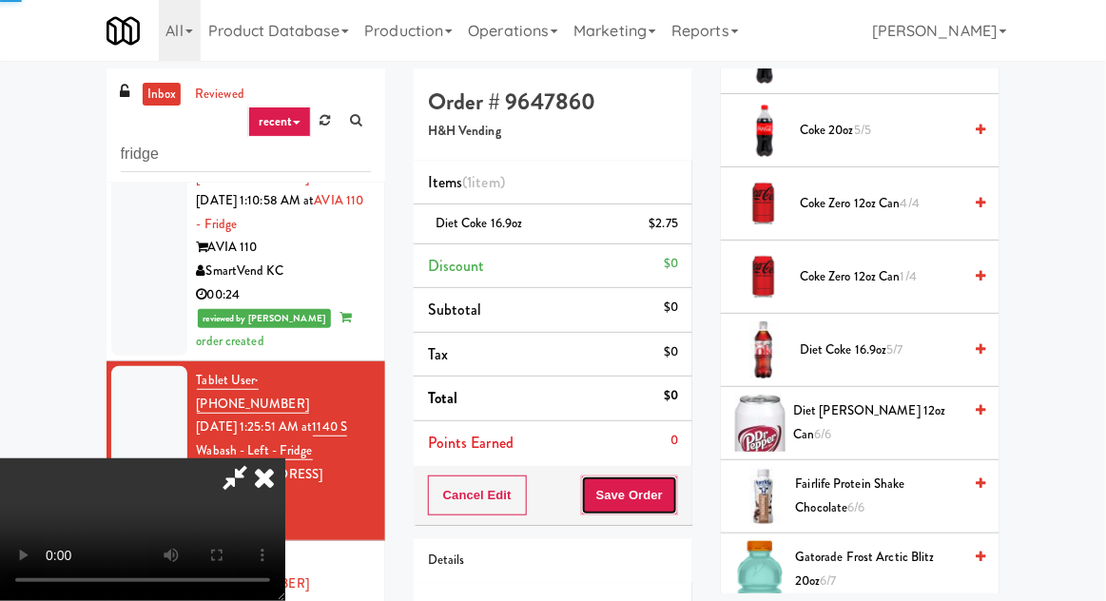
click at [676, 484] on button "Save Order" at bounding box center [629, 496] width 97 height 40
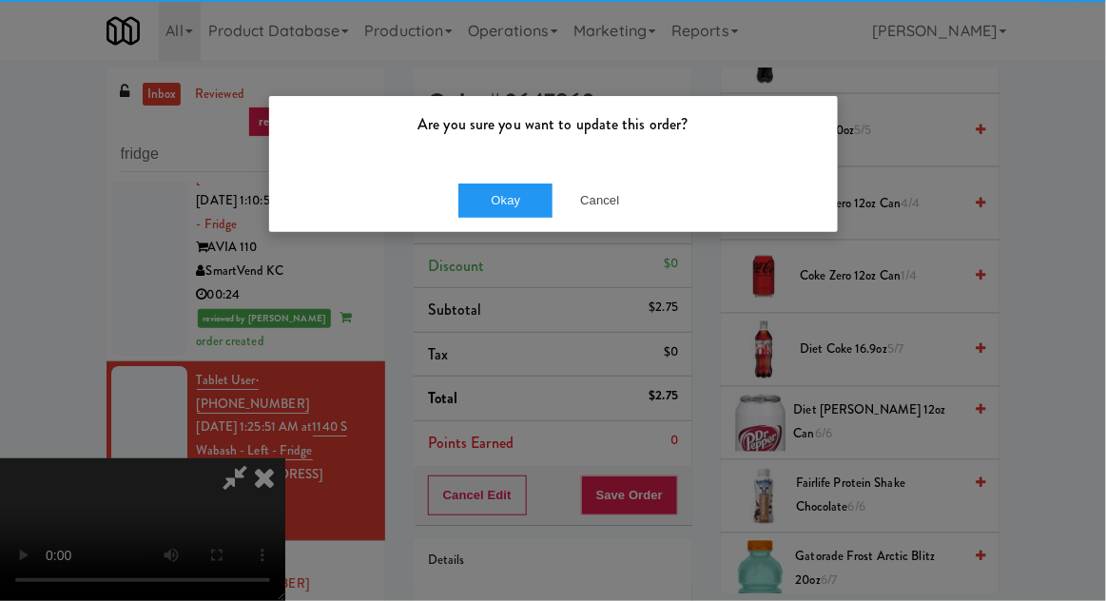
click at [482, 160] on div "Are you sure you want to update this order?" at bounding box center [553, 132] width 569 height 72
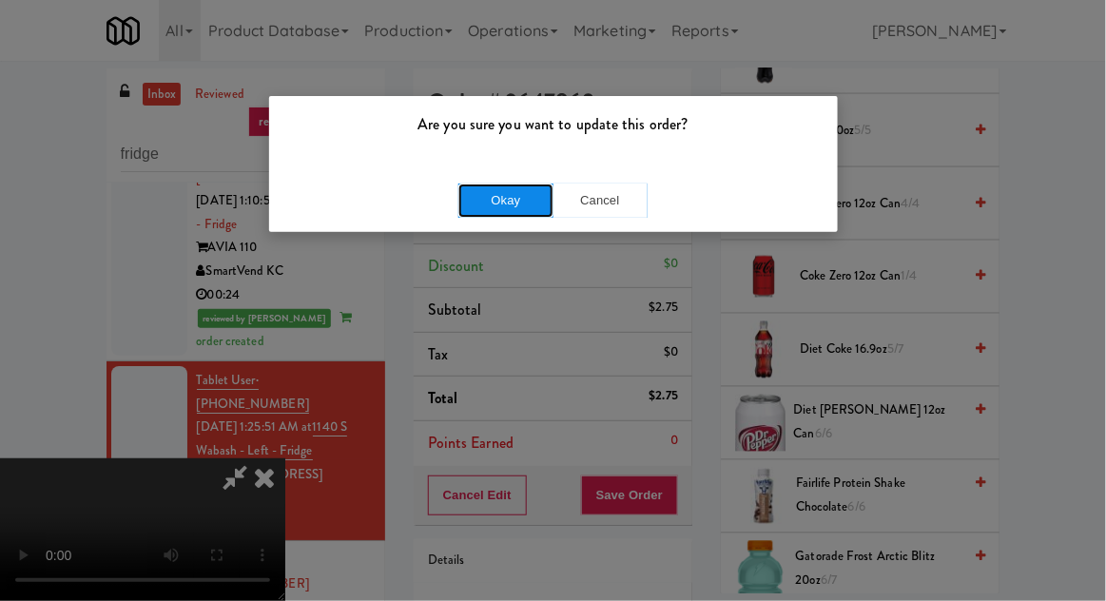
click at [478, 194] on button "Okay" at bounding box center [506, 201] width 95 height 34
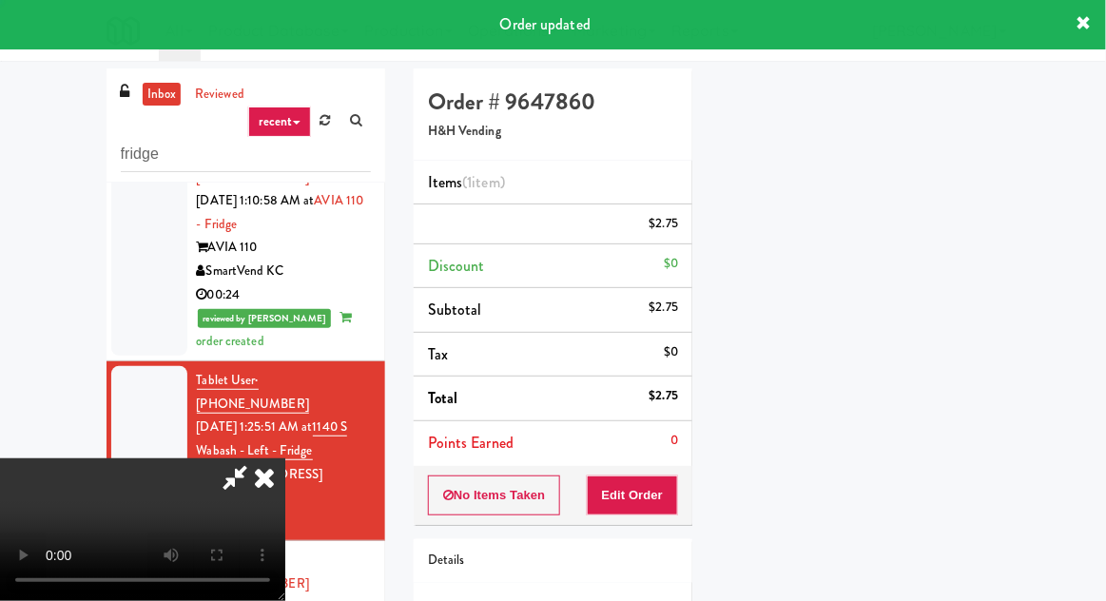
scroll to position [187, 0]
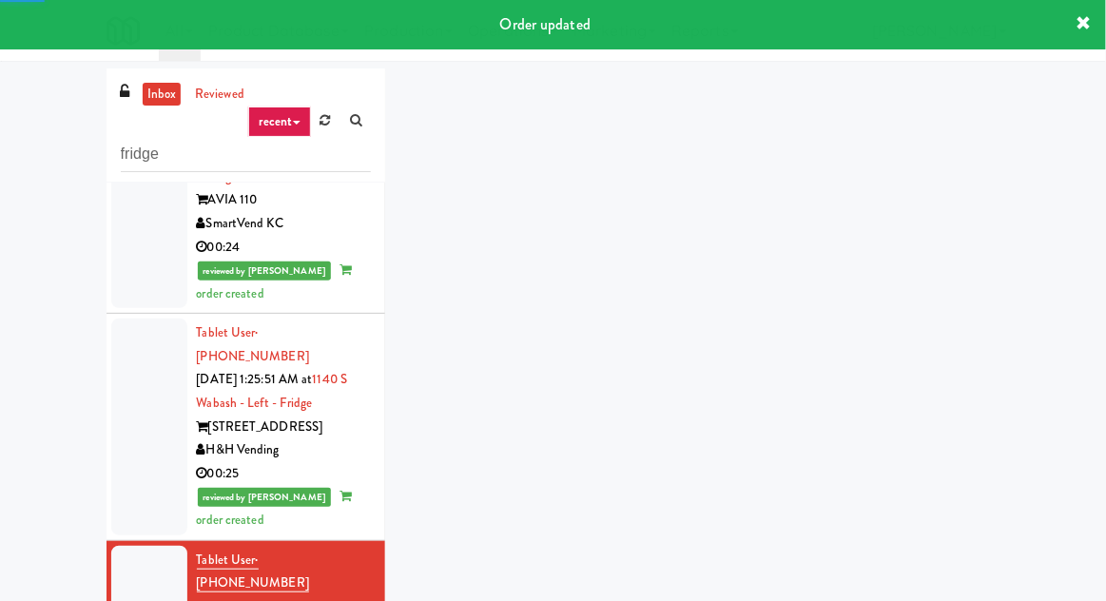
scroll to position [1645, 0]
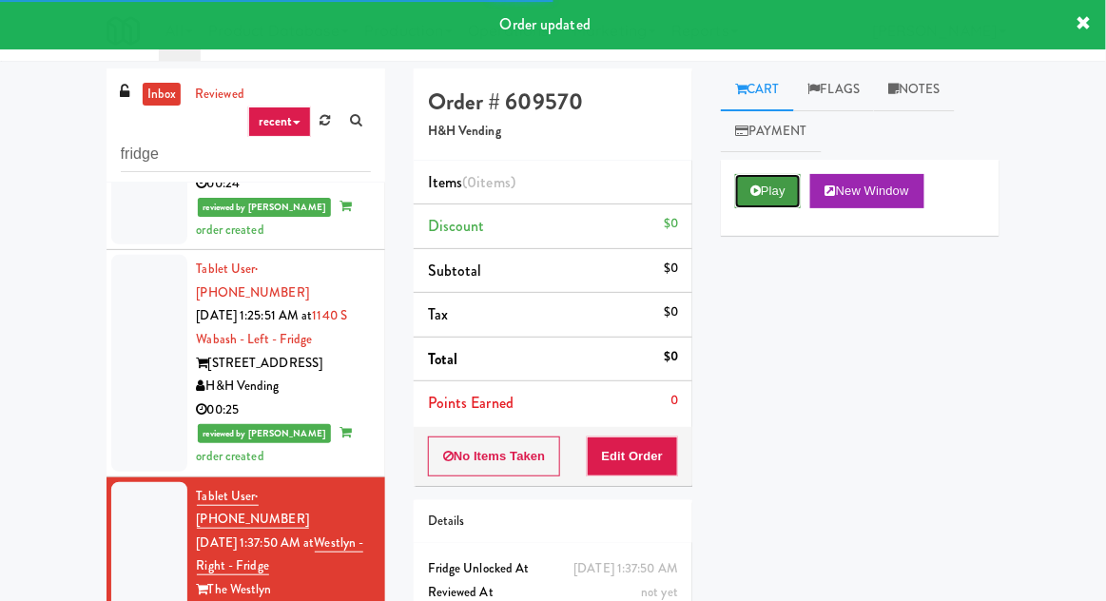
click at [737, 196] on button "Play" at bounding box center [768, 191] width 66 height 34
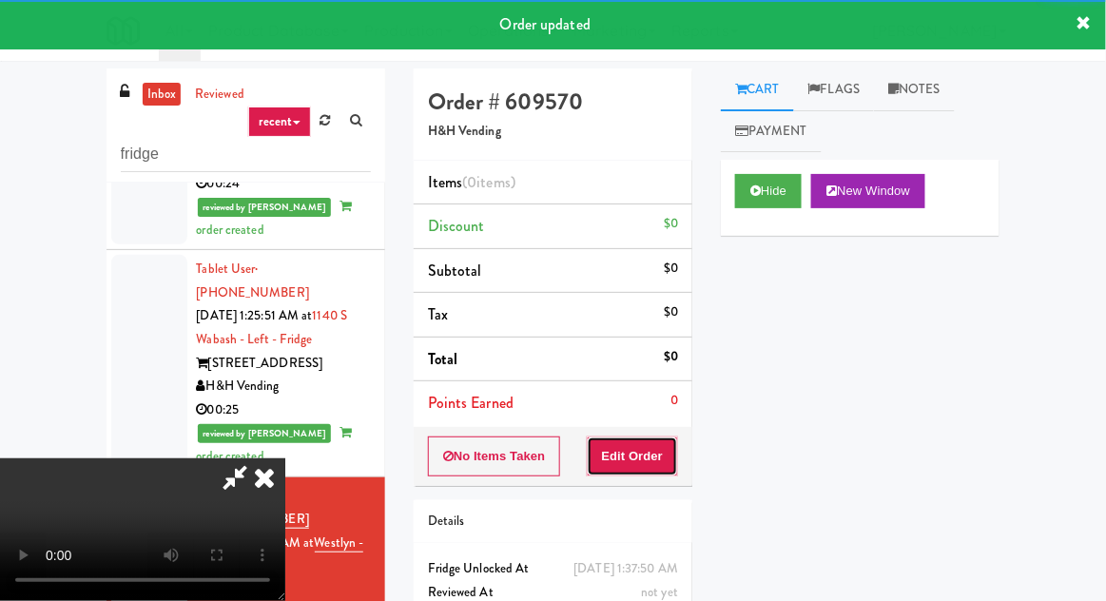
click at [643, 446] on button "Edit Order" at bounding box center [633, 457] width 92 height 40
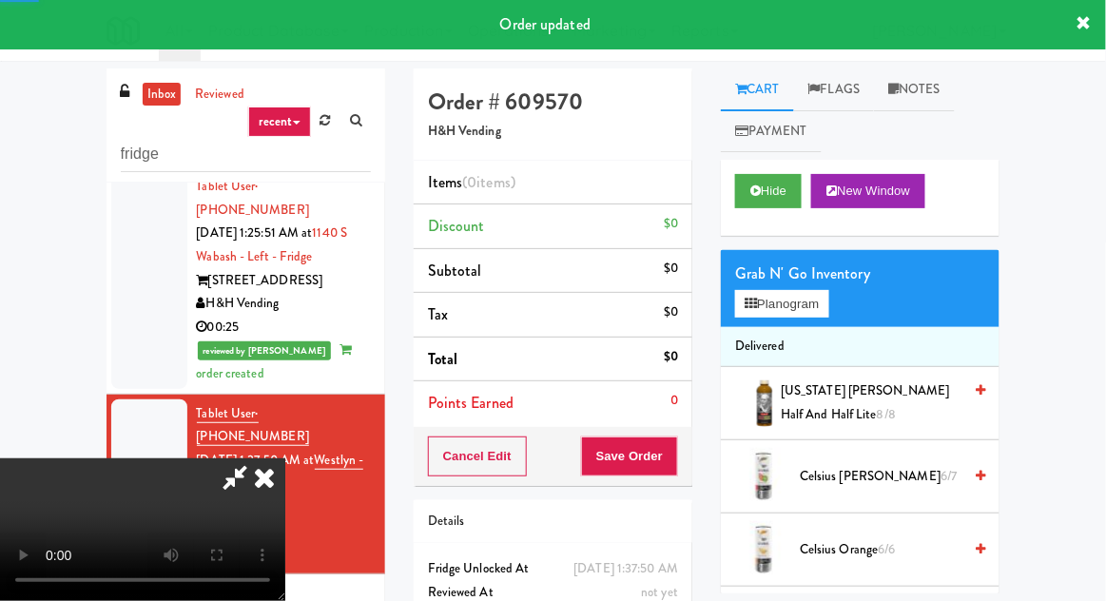
scroll to position [1737, 0]
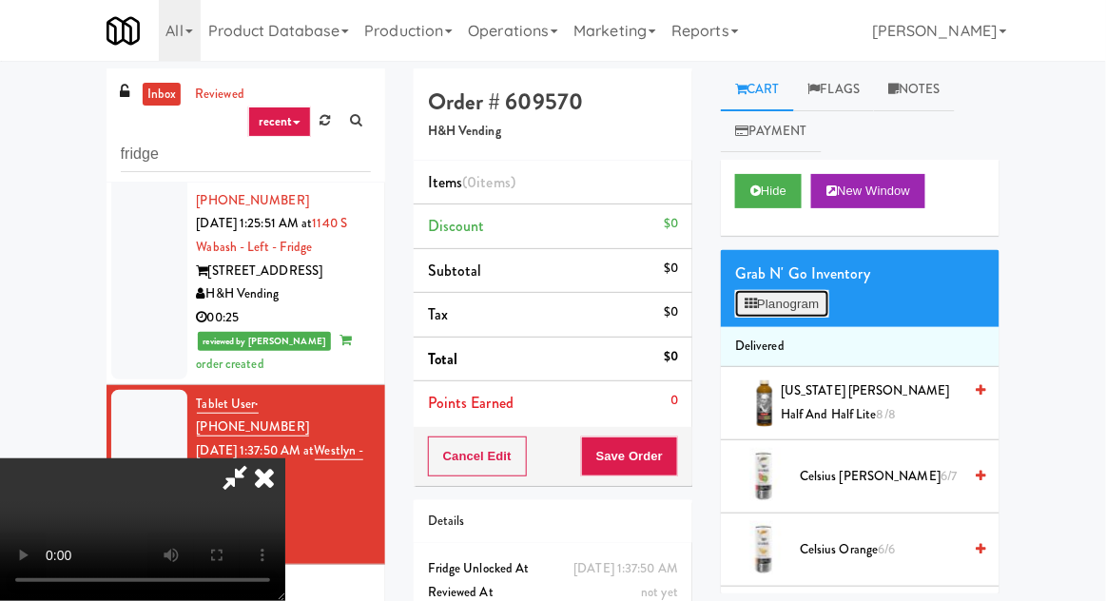
click at [786, 305] on button "Planogram" at bounding box center [781, 304] width 93 height 29
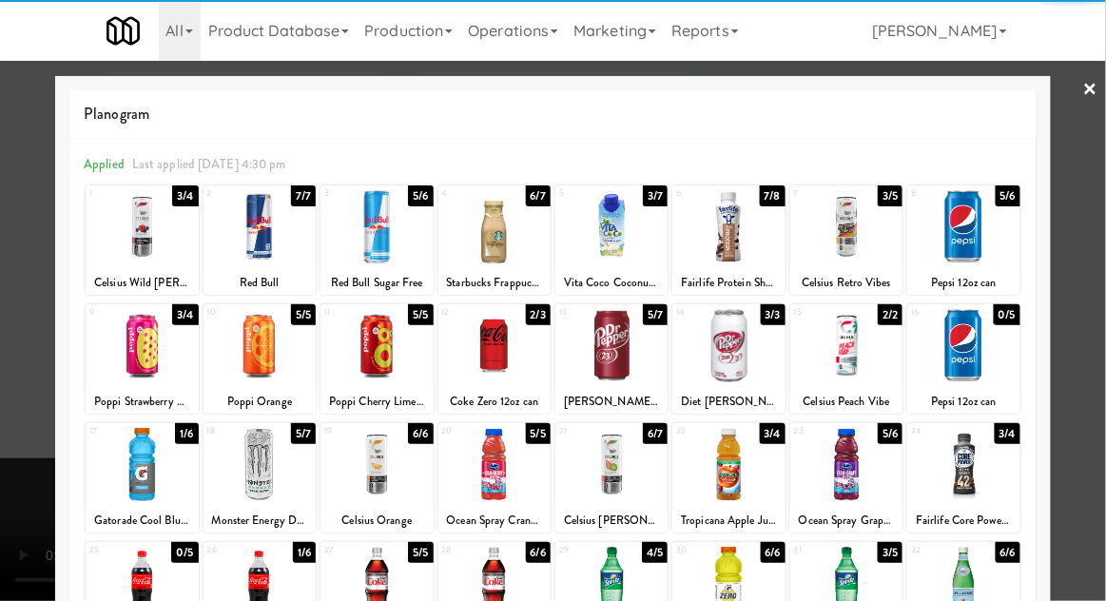
click at [634, 346] on div at bounding box center [612, 345] width 112 height 73
click at [63, 330] on div "Planogram Applied Last applied Tuesday 4:30 pm 1 3/4 Celsius Wild Berry 2 7/7 R…" at bounding box center [553, 505] width 996 height 858
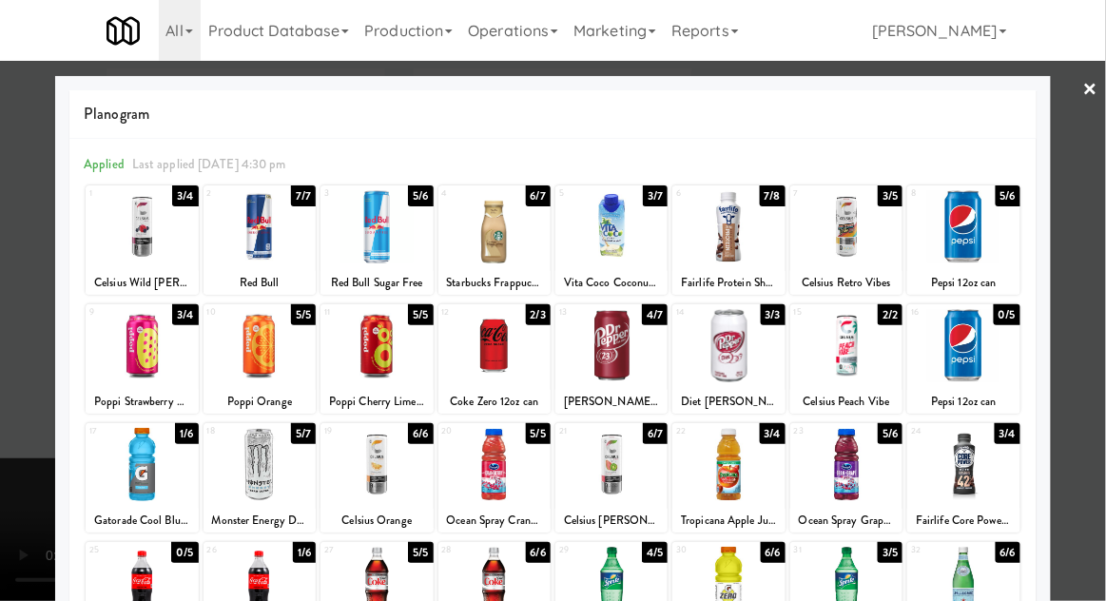
click at [35, 320] on div at bounding box center [553, 300] width 1106 height 601
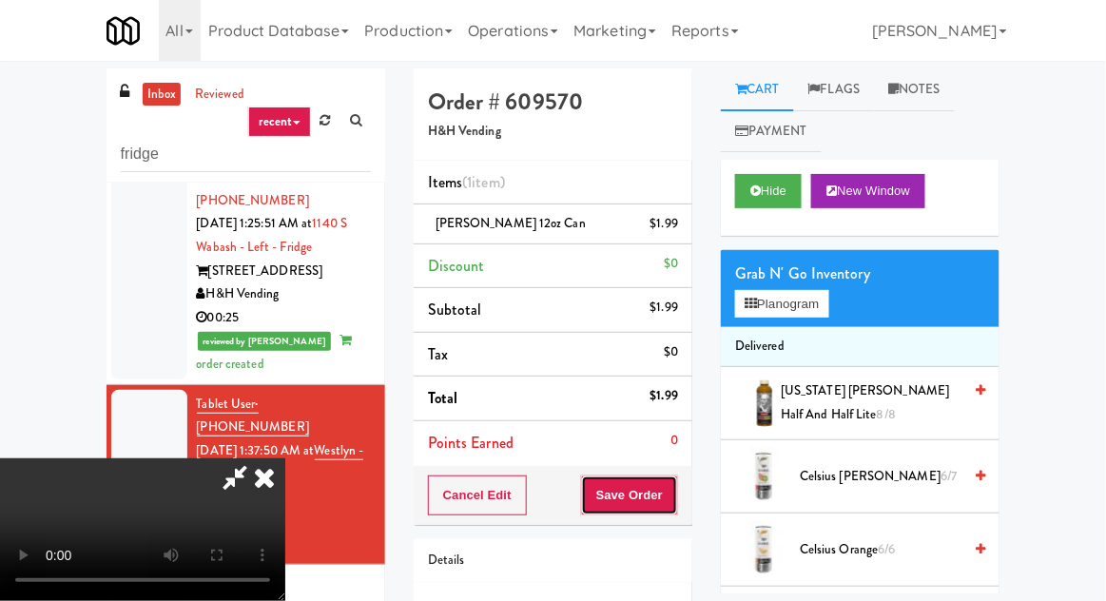
click at [672, 485] on button "Save Order" at bounding box center [629, 496] width 97 height 40
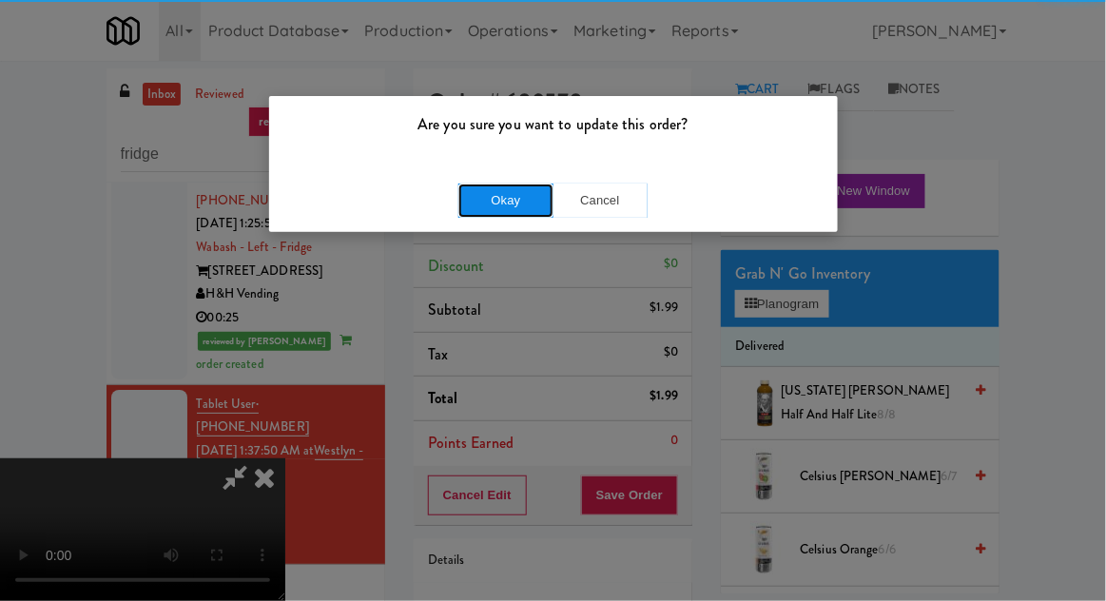
click at [468, 194] on button "Okay" at bounding box center [506, 201] width 95 height 34
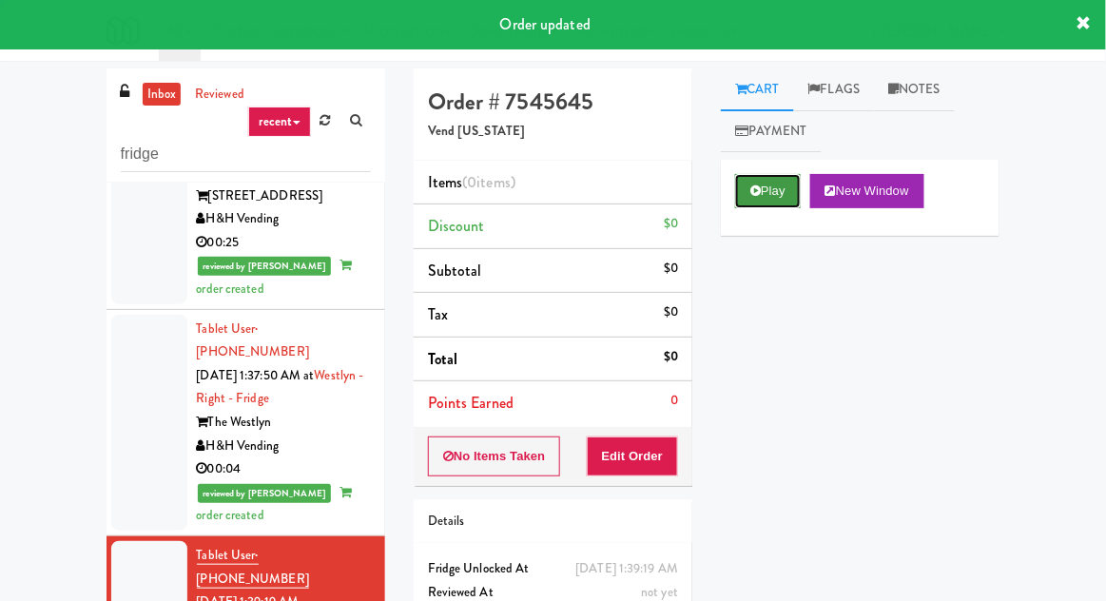
click at [760, 191] on icon at bounding box center [756, 191] width 10 height 12
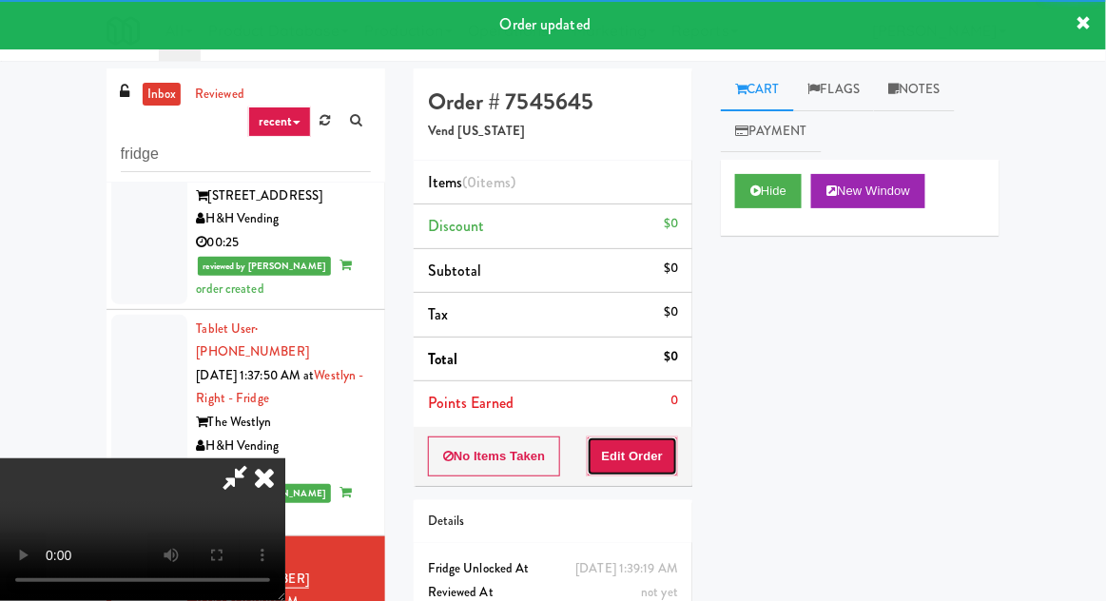
click at [665, 452] on button "Edit Order" at bounding box center [633, 457] width 92 height 40
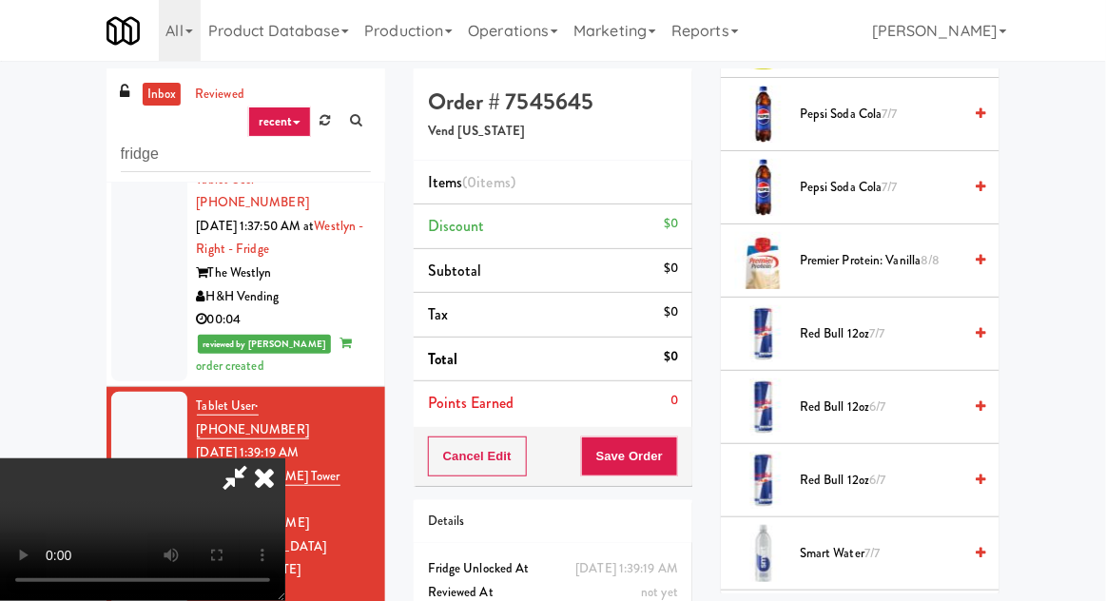
scroll to position [2269, 0]
click at [889, 176] on span "7/7" at bounding box center [890, 185] width 15 height 18
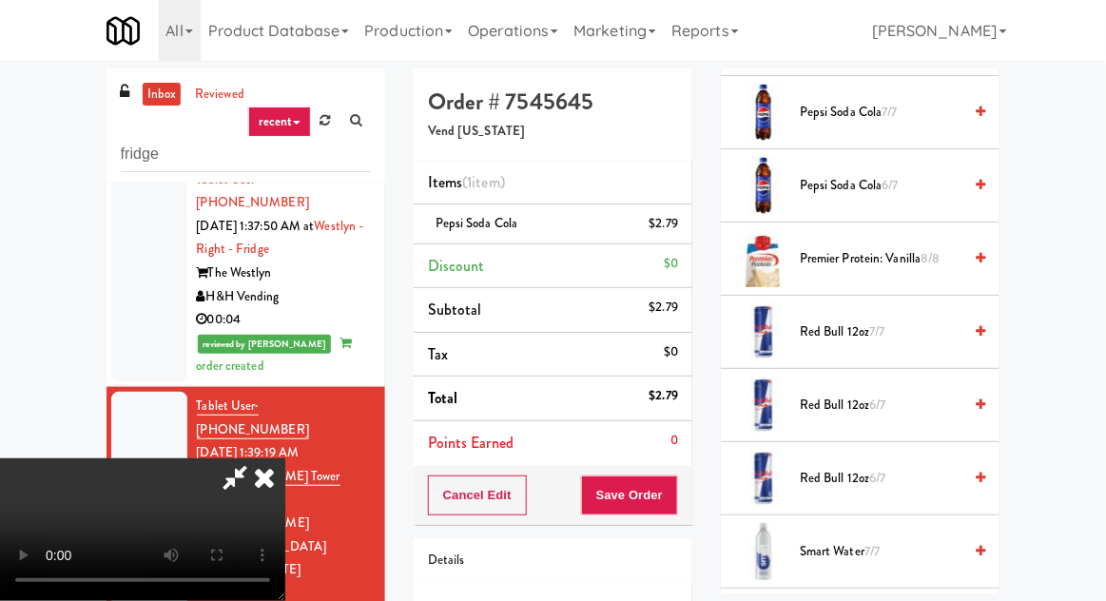
click at [872, 174] on span "Pepsi Soda Cola 6/7" at bounding box center [881, 186] width 162 height 24
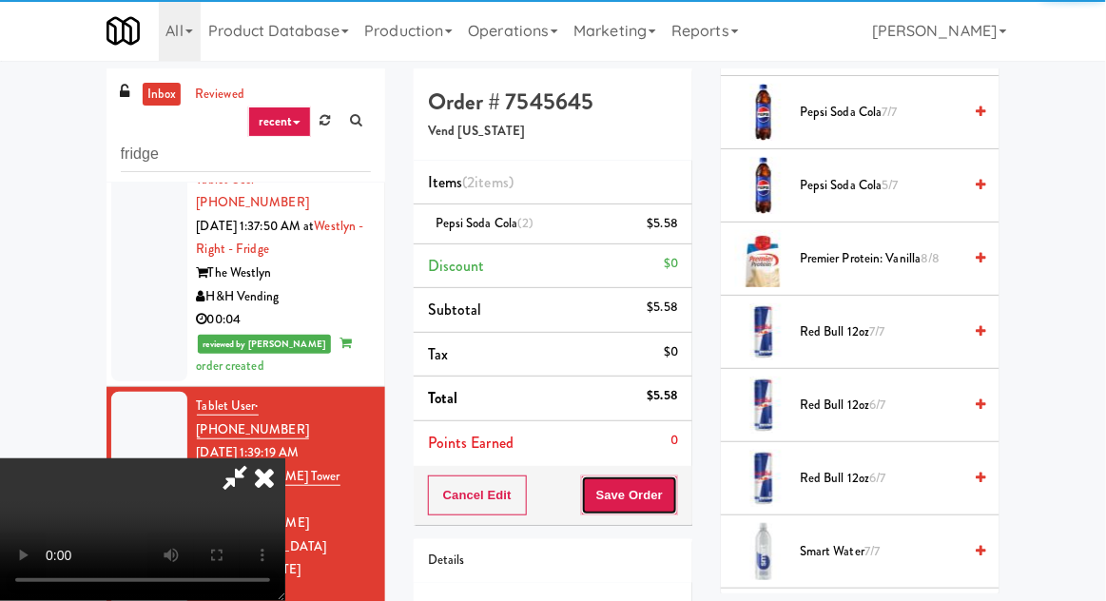
click at [674, 481] on button "Save Order" at bounding box center [629, 496] width 97 height 40
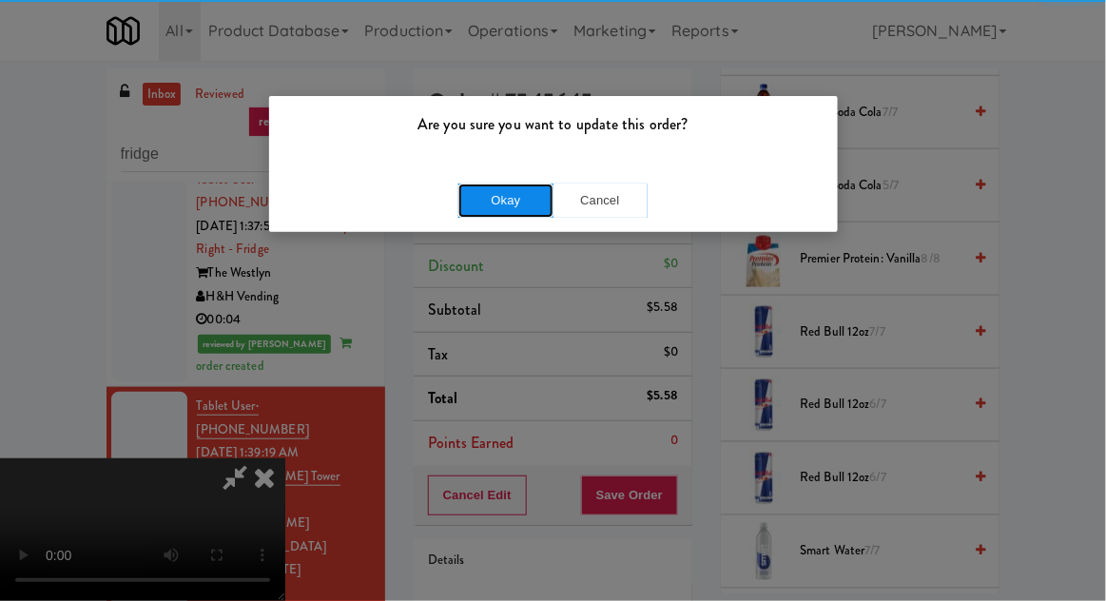
click at [487, 200] on button "Okay" at bounding box center [506, 201] width 95 height 34
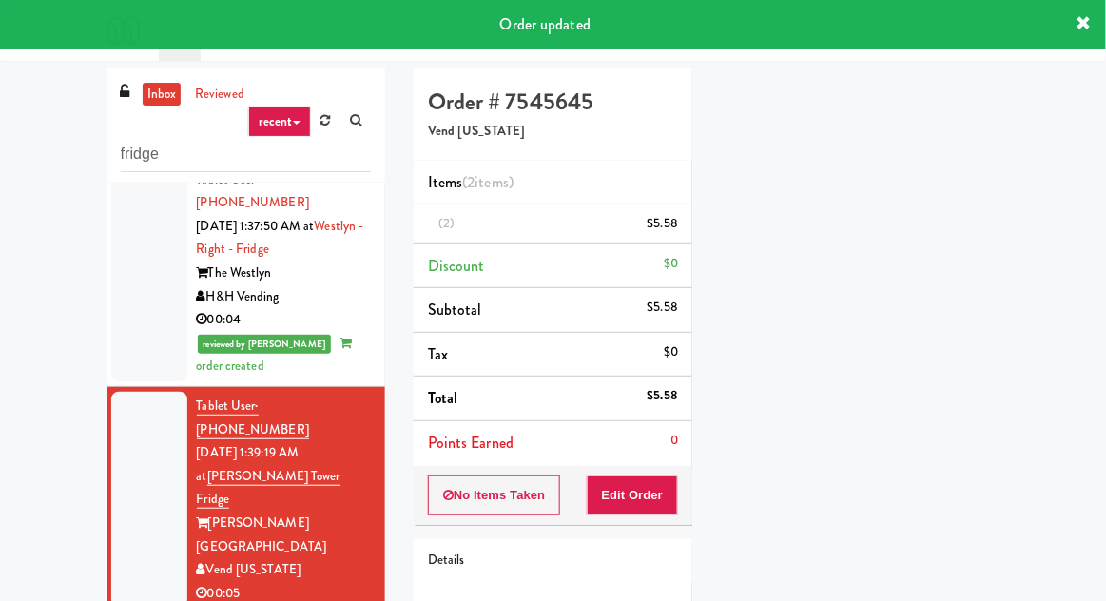
scroll to position [187, 0]
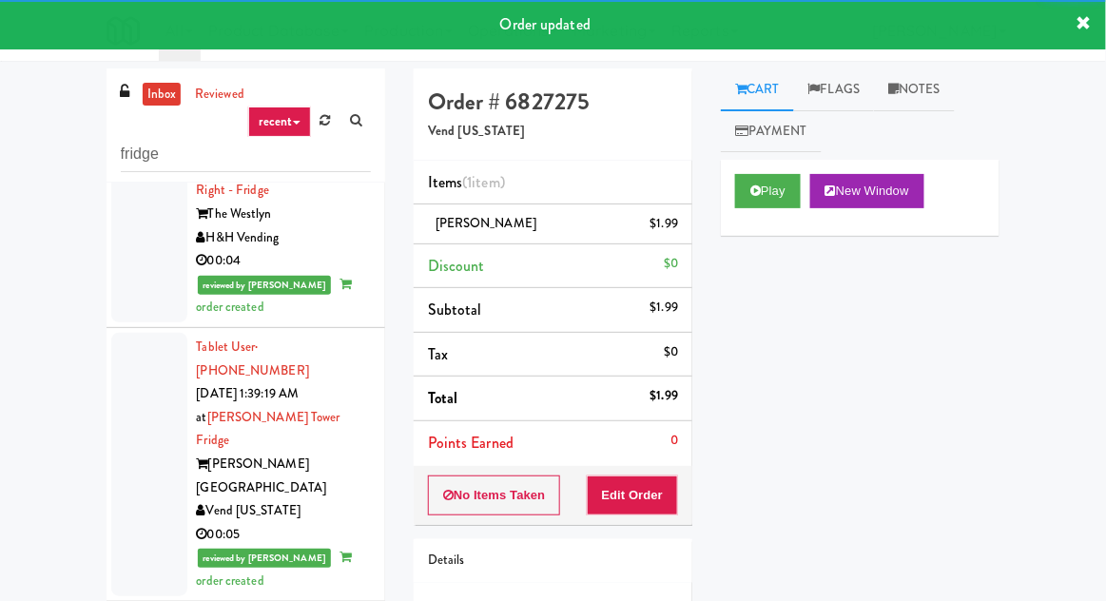
scroll to position [2055, 0]
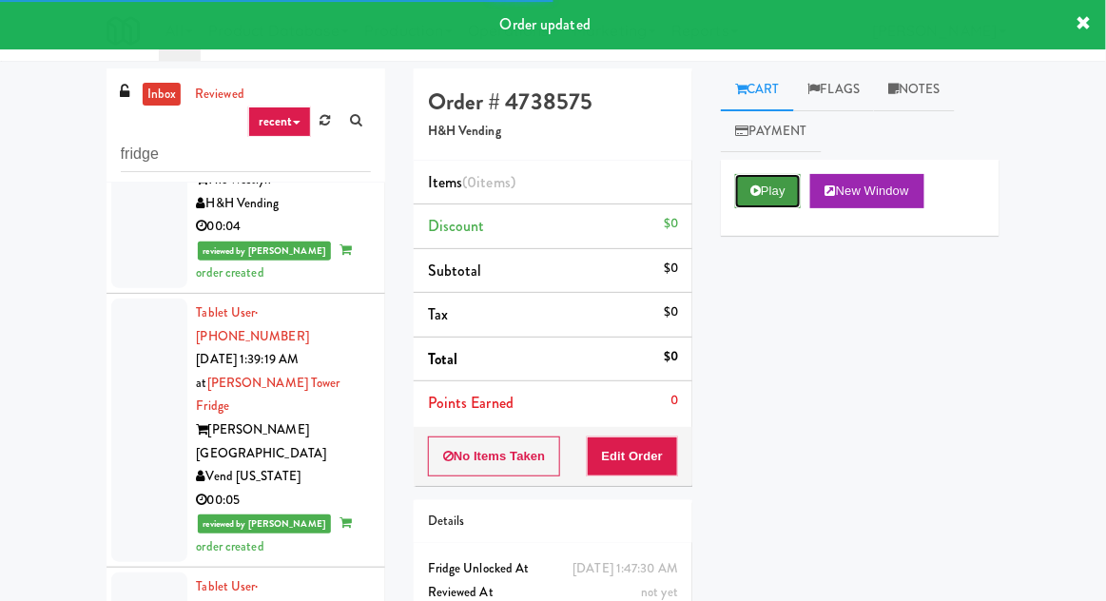
click at [758, 189] on icon at bounding box center [756, 191] width 10 height 12
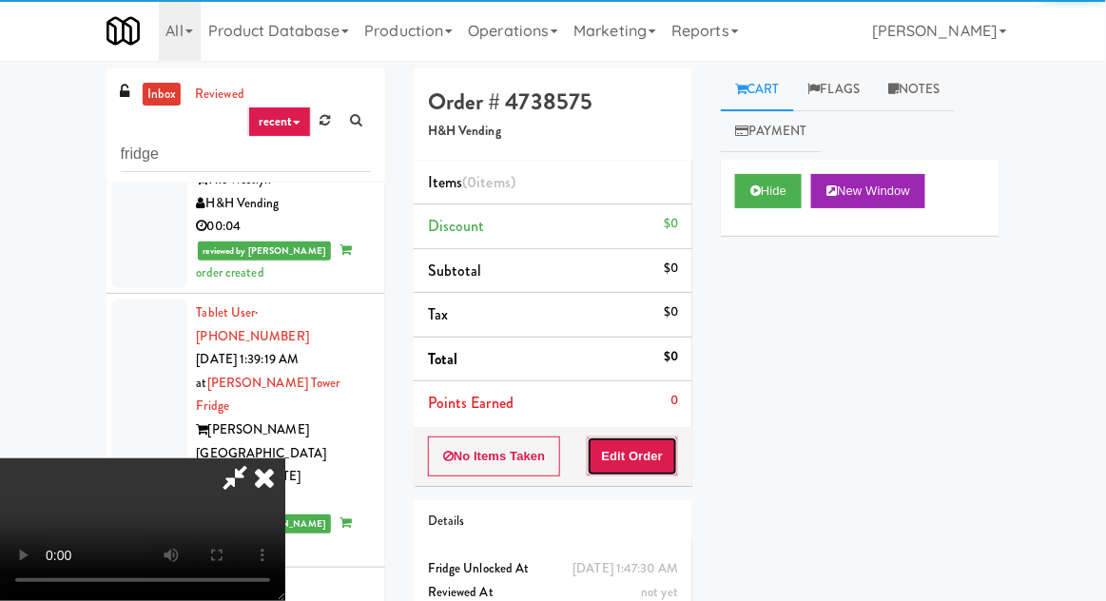
click at [639, 459] on button "Edit Order" at bounding box center [633, 457] width 92 height 40
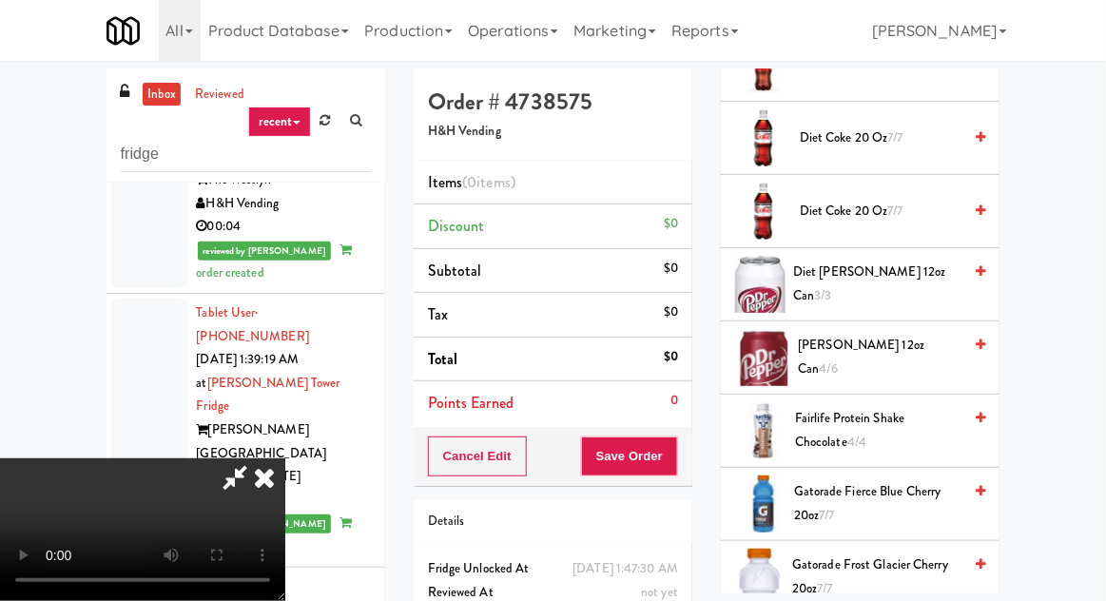
scroll to position [925, 0]
click at [858, 345] on span "Dr Pepper 12oz can 4/6" at bounding box center [881, 357] width 164 height 47
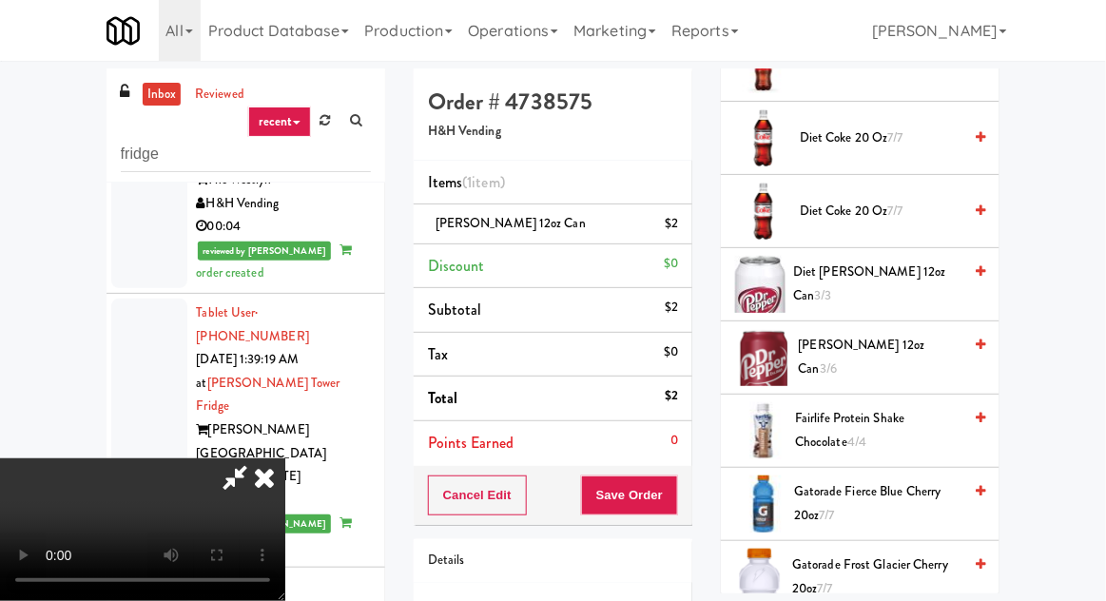
click at [867, 284] on span "Diet Dr Pepper 12oz can 3/3" at bounding box center [877, 284] width 168 height 47
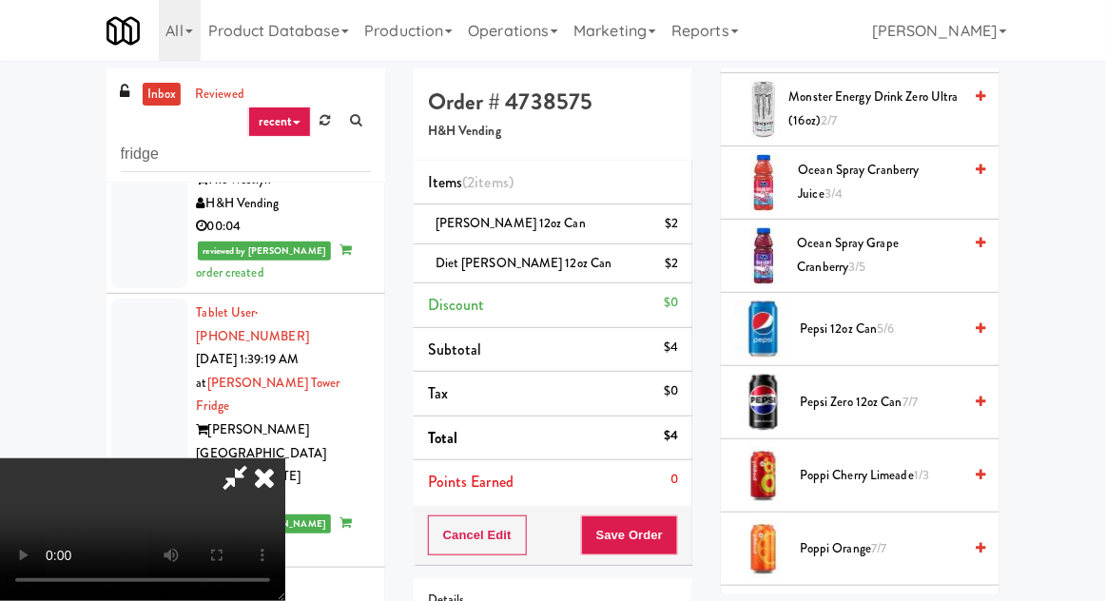
scroll to position [1888, 0]
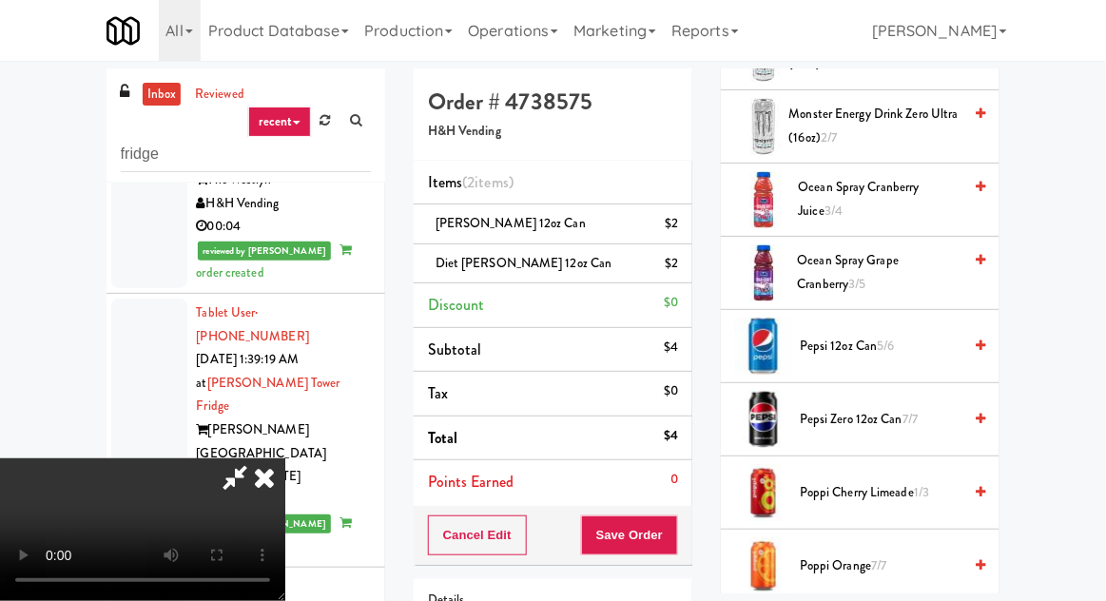
click at [858, 335] on span "Pepsi 12oz can 5/6" at bounding box center [881, 347] width 162 height 24
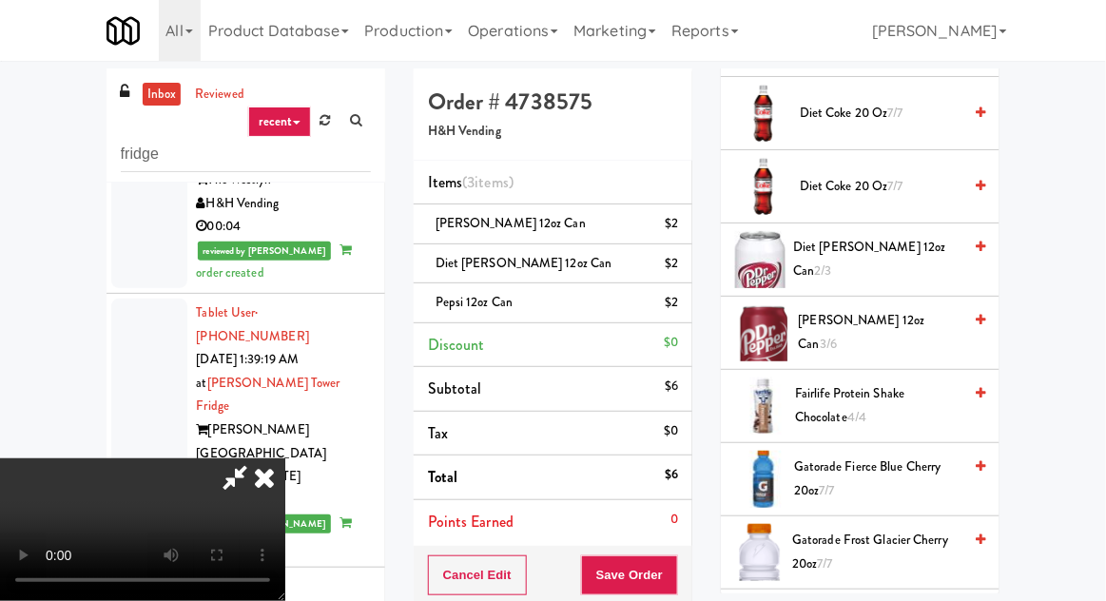
scroll to position [937, 0]
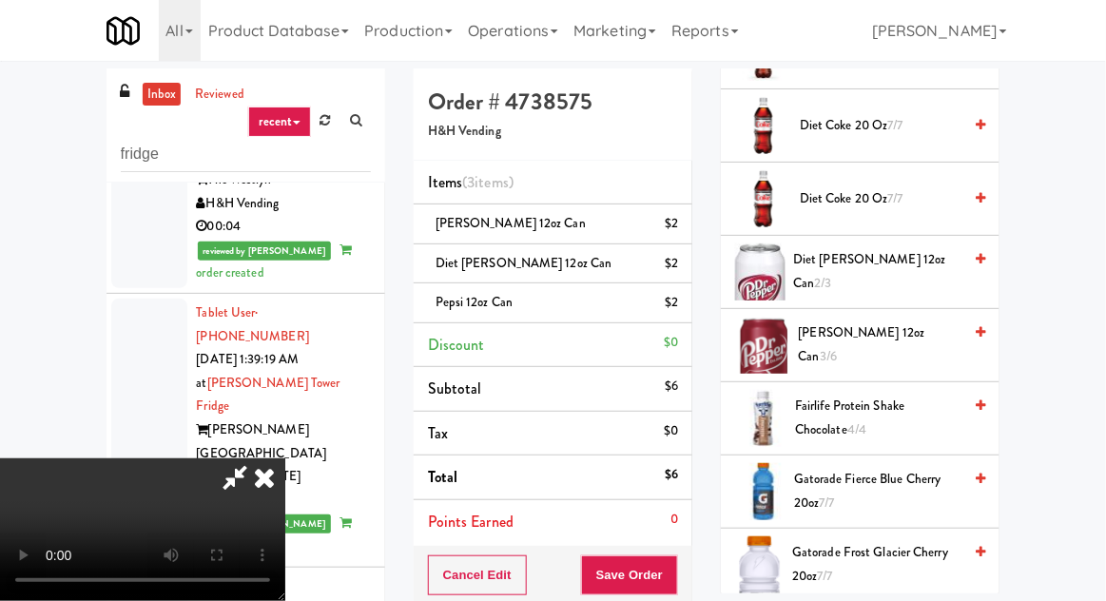
click at [853, 342] on span "Dr Pepper 12oz can 3/6" at bounding box center [881, 345] width 164 height 47
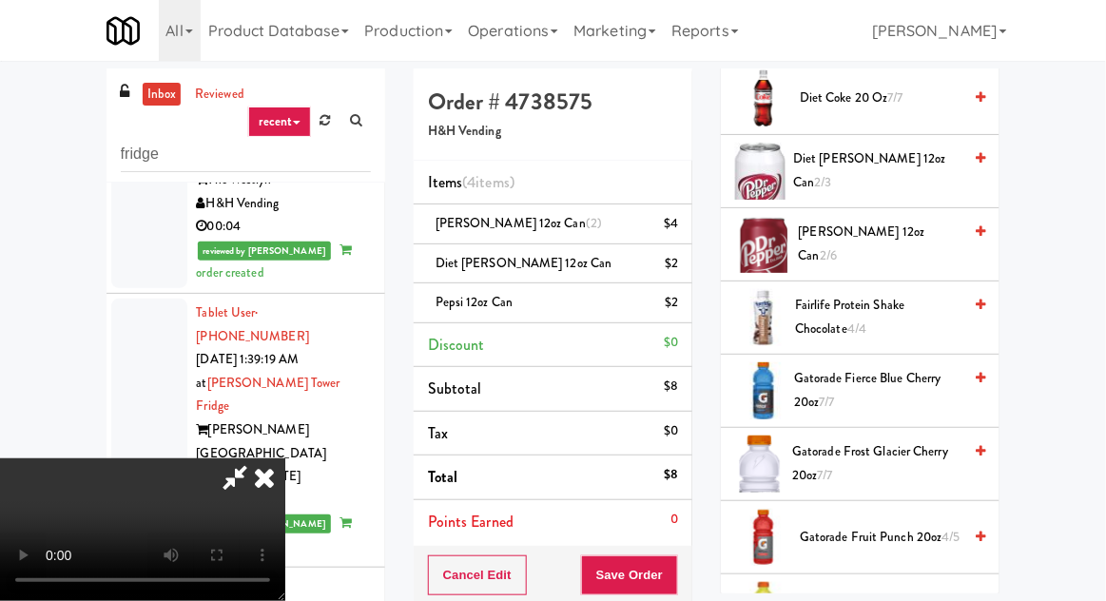
scroll to position [1045, 0]
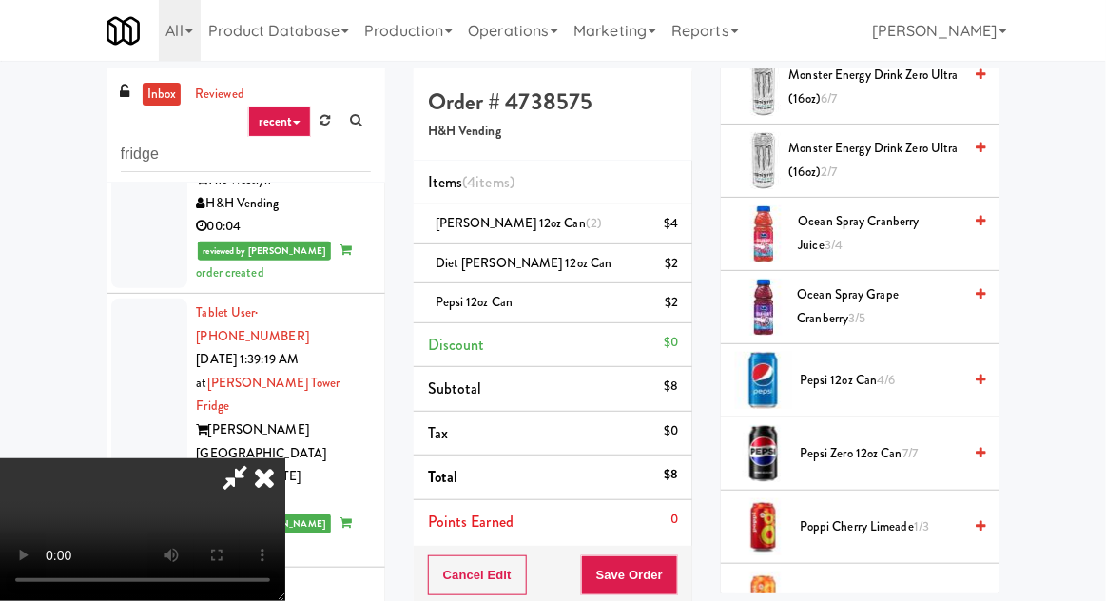
click at [861, 370] on span "Pepsi 12oz can 4/6" at bounding box center [881, 381] width 162 height 24
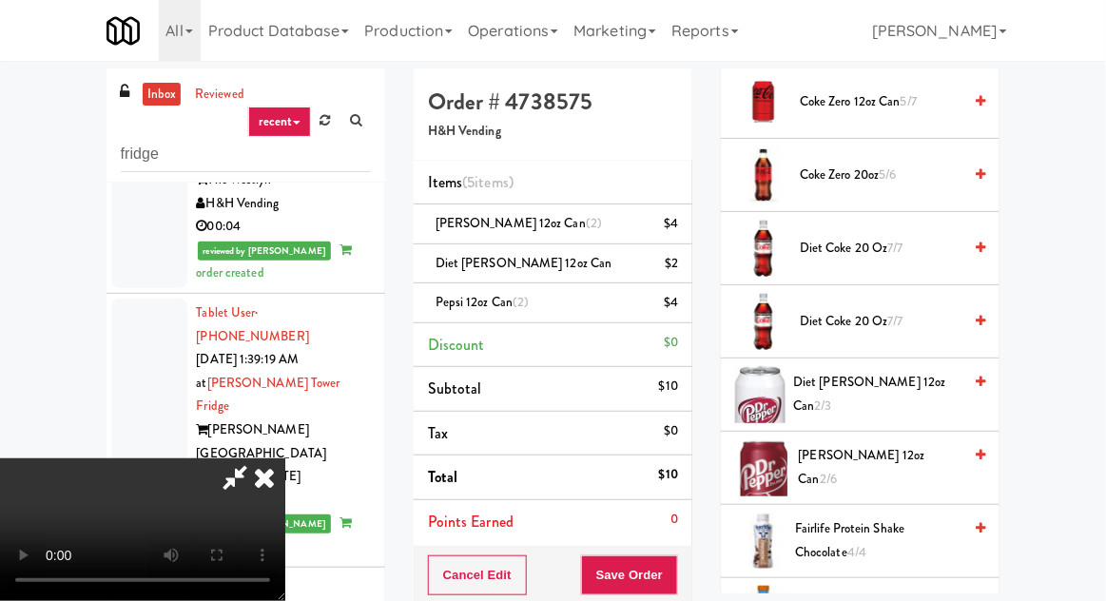
scroll to position [845, 0]
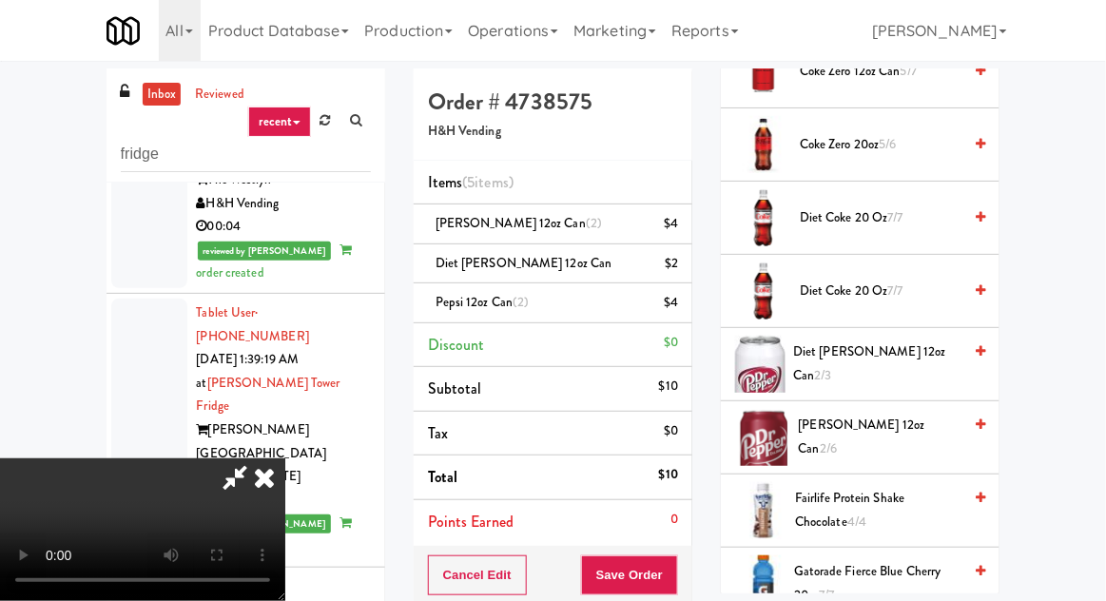
click at [869, 505] on span "Fairlife Protein Shake Chocolate 4/4" at bounding box center [878, 510] width 166 height 47
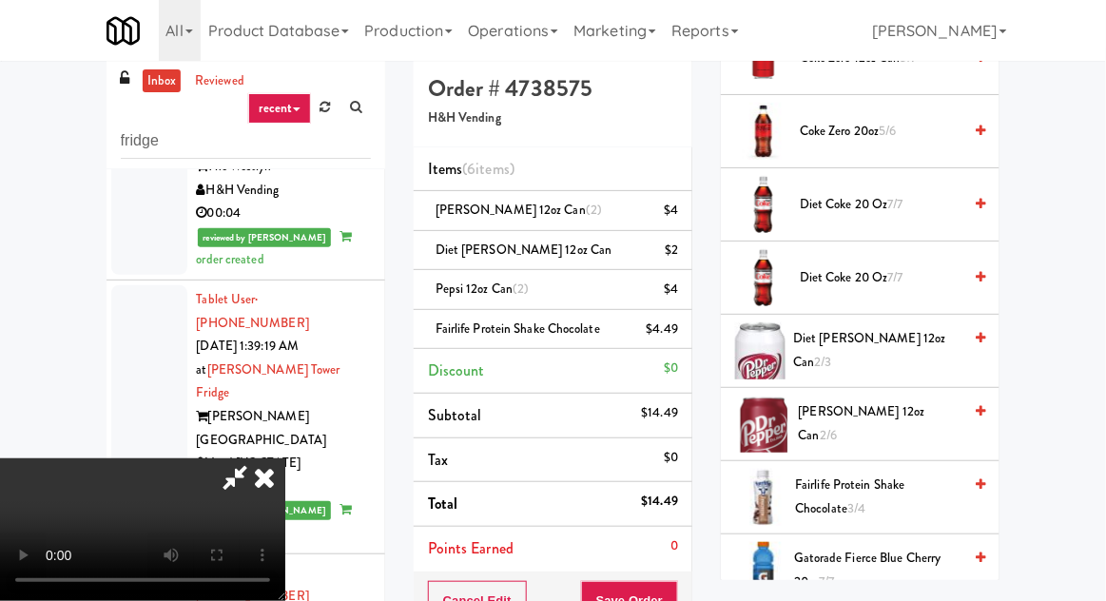
scroll to position [10, 0]
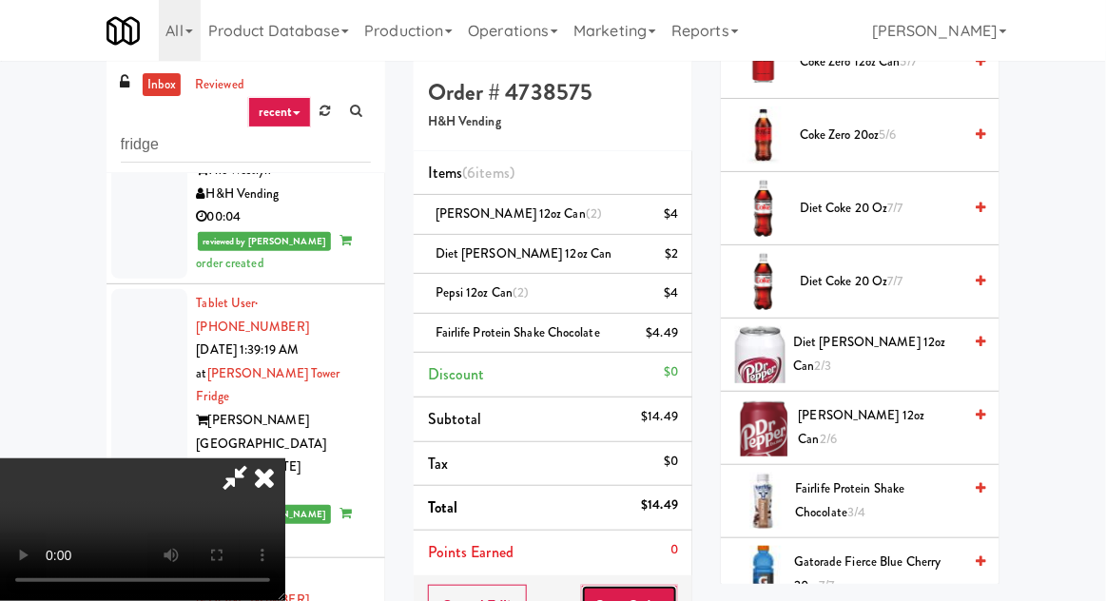
click at [674, 600] on button "Save Order" at bounding box center [629, 605] width 97 height 40
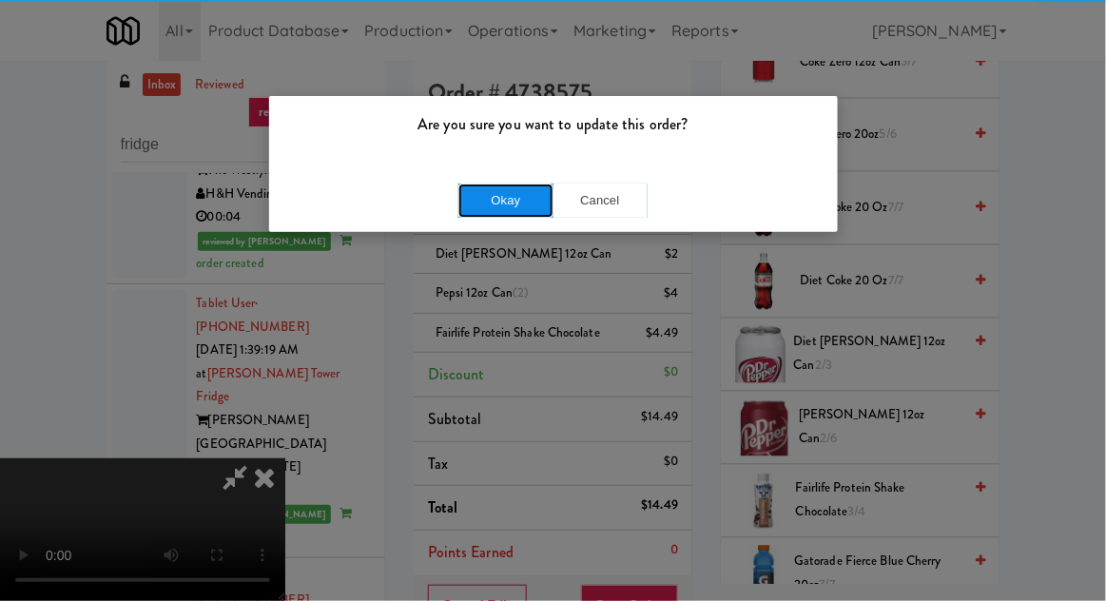
click at [469, 196] on button "Okay" at bounding box center [506, 201] width 95 height 34
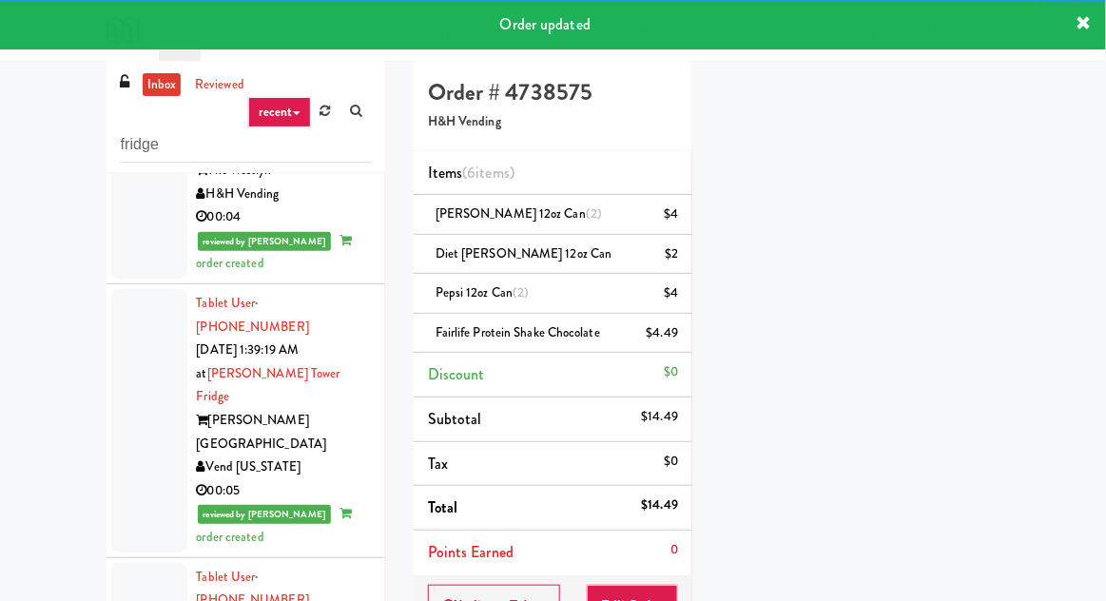
scroll to position [2102, 0]
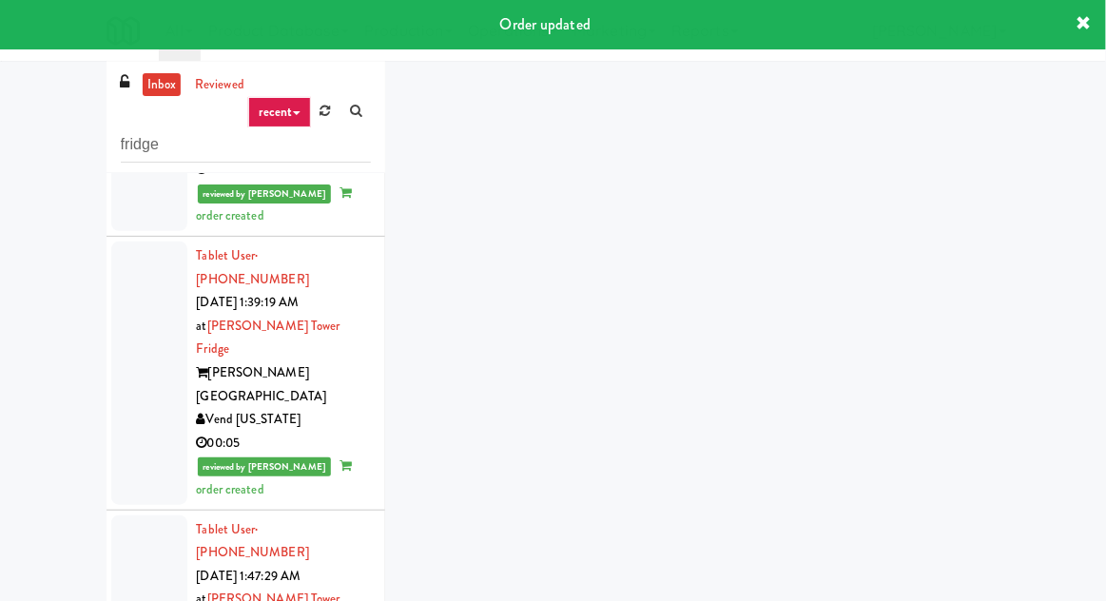
scroll to position [73, 0]
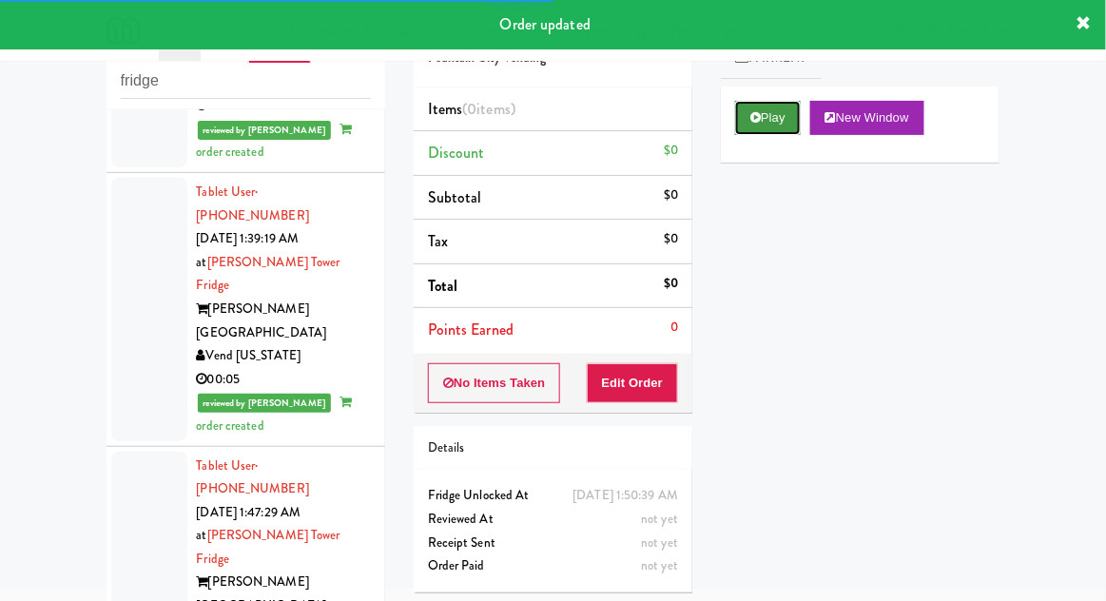
click at [769, 124] on button "Play" at bounding box center [768, 118] width 66 height 34
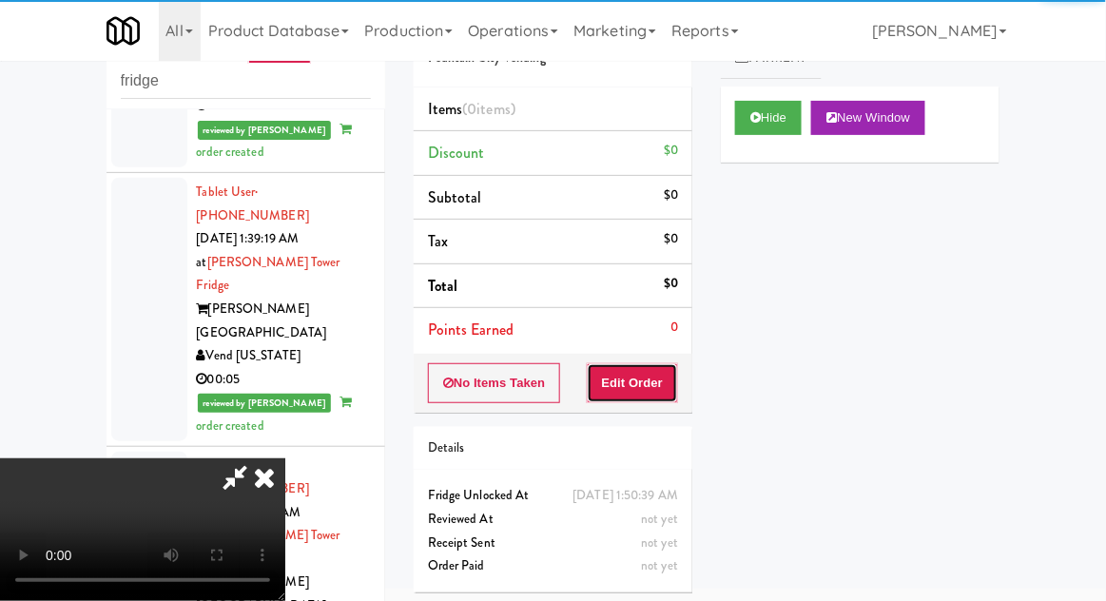
click at [661, 373] on button "Edit Order" at bounding box center [633, 383] width 92 height 40
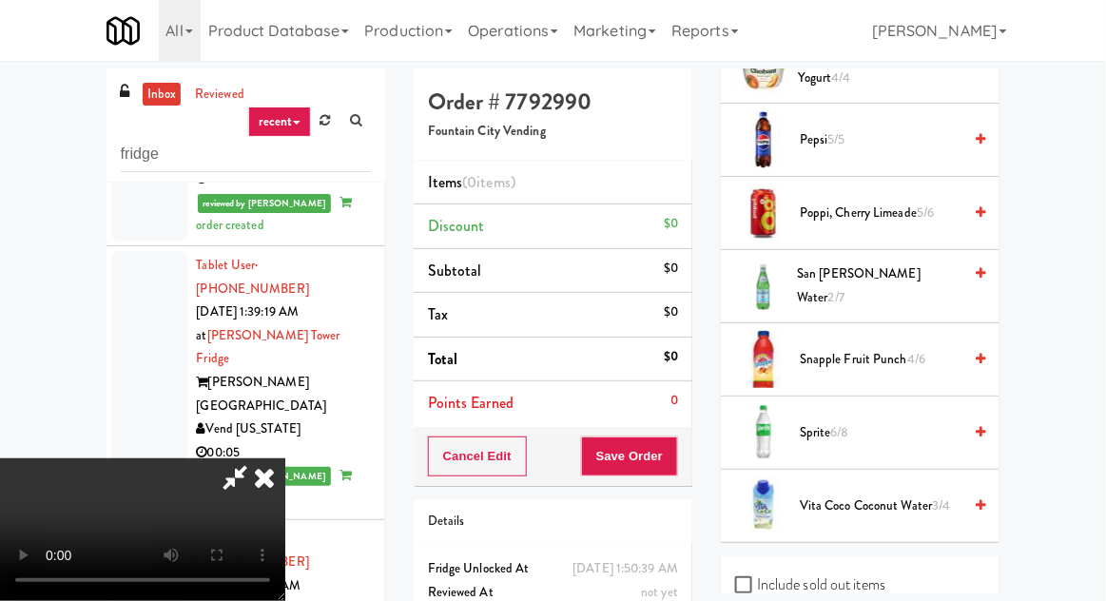
scroll to position [2250, 0]
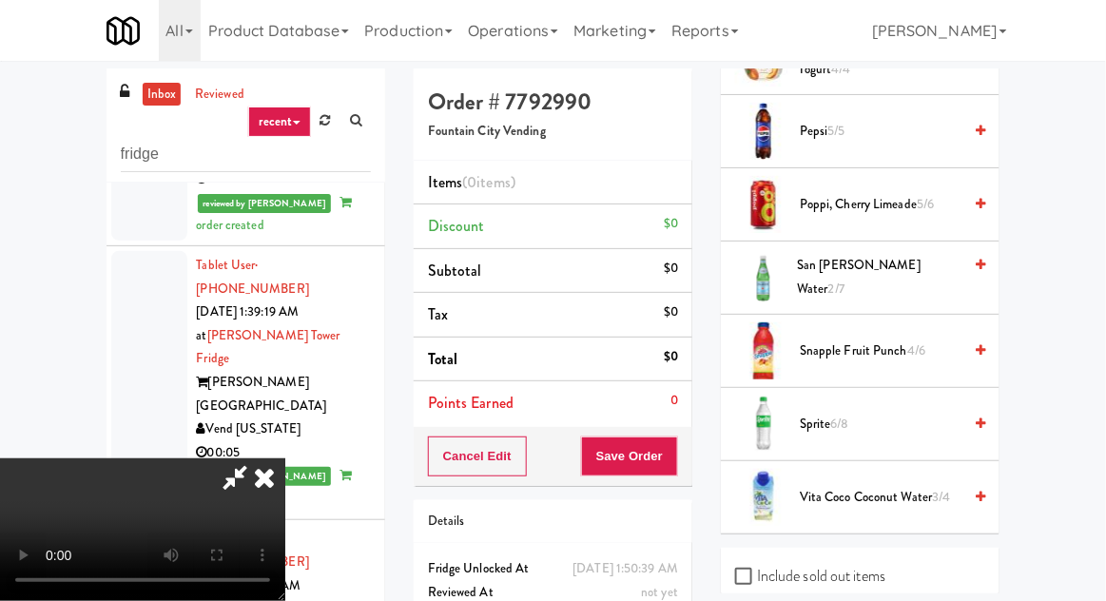
click at [865, 420] on span "Sprite 6/8" at bounding box center [881, 425] width 162 height 24
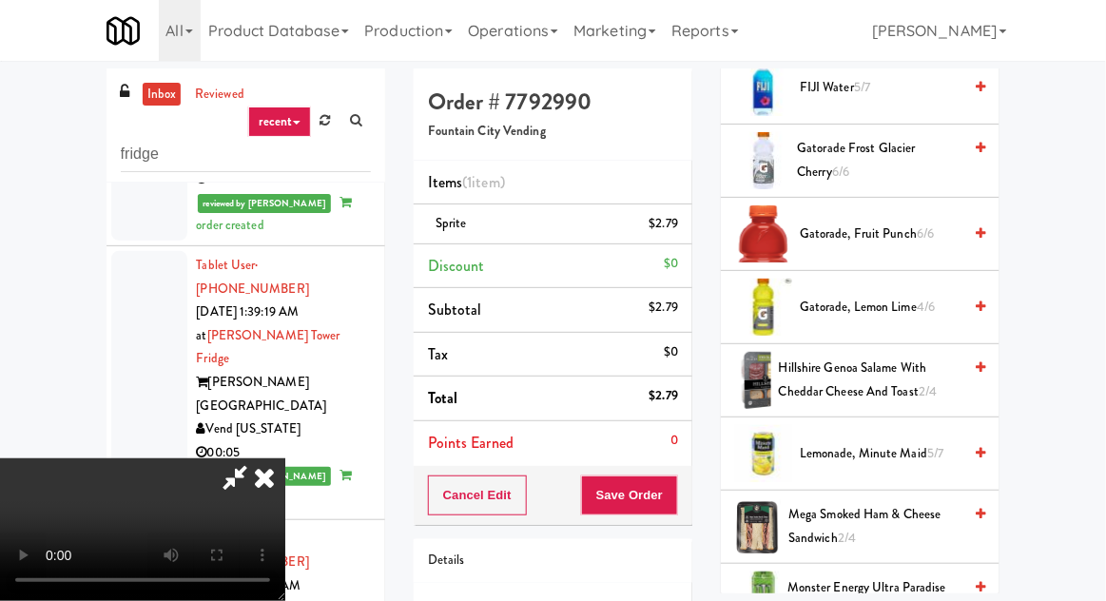
scroll to position [1421, 0]
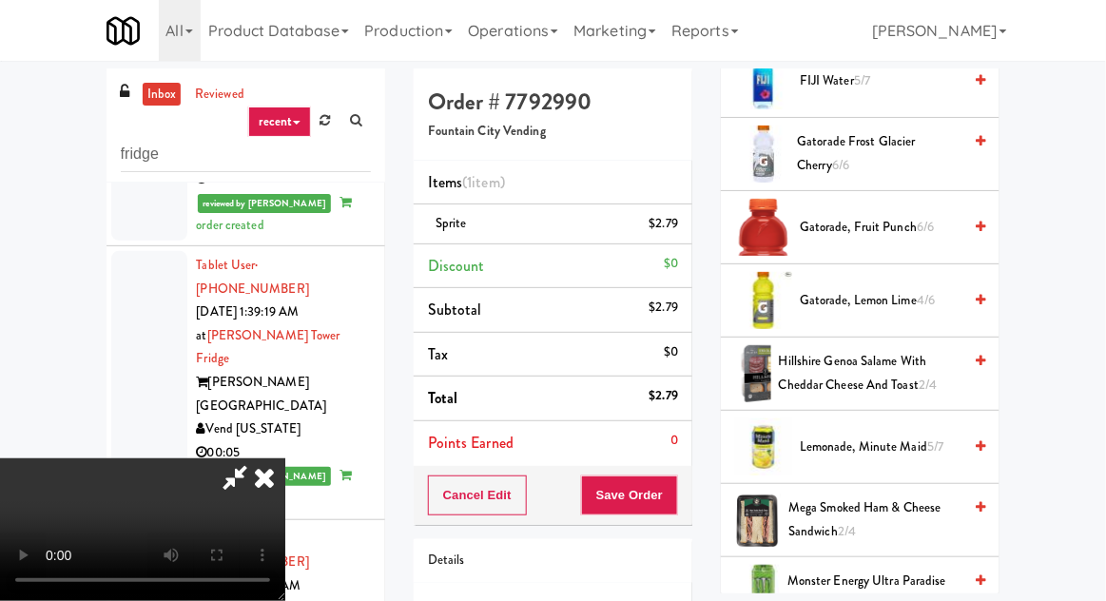
click at [869, 217] on span "Gatorade, Fruit Punch 6/6" at bounding box center [881, 228] width 162 height 24
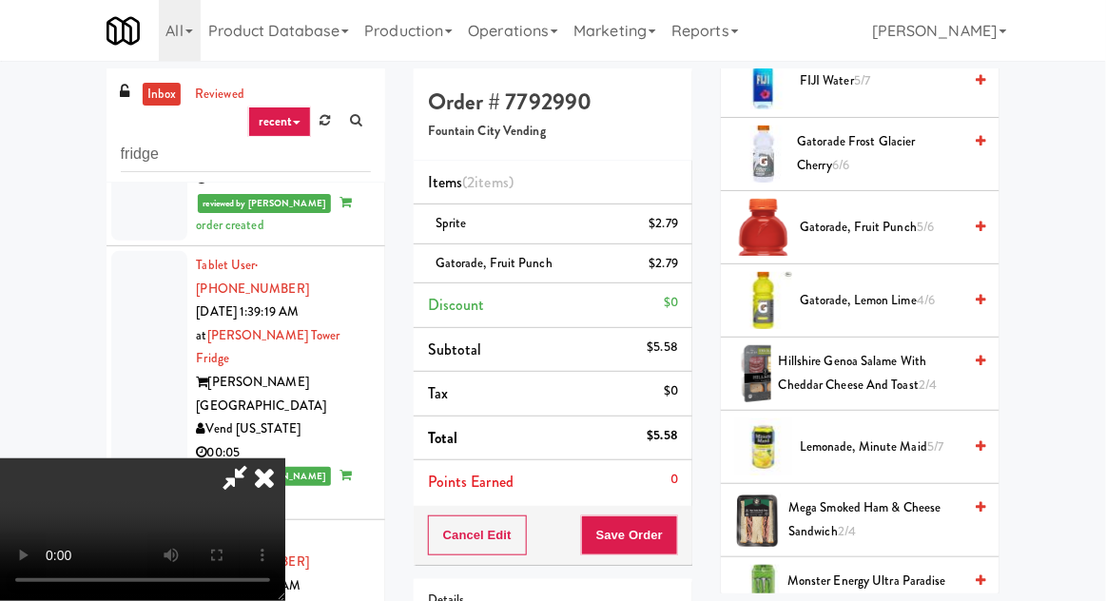
scroll to position [69, 0]
click at [674, 527] on button "Save Order" at bounding box center [629, 536] width 97 height 40
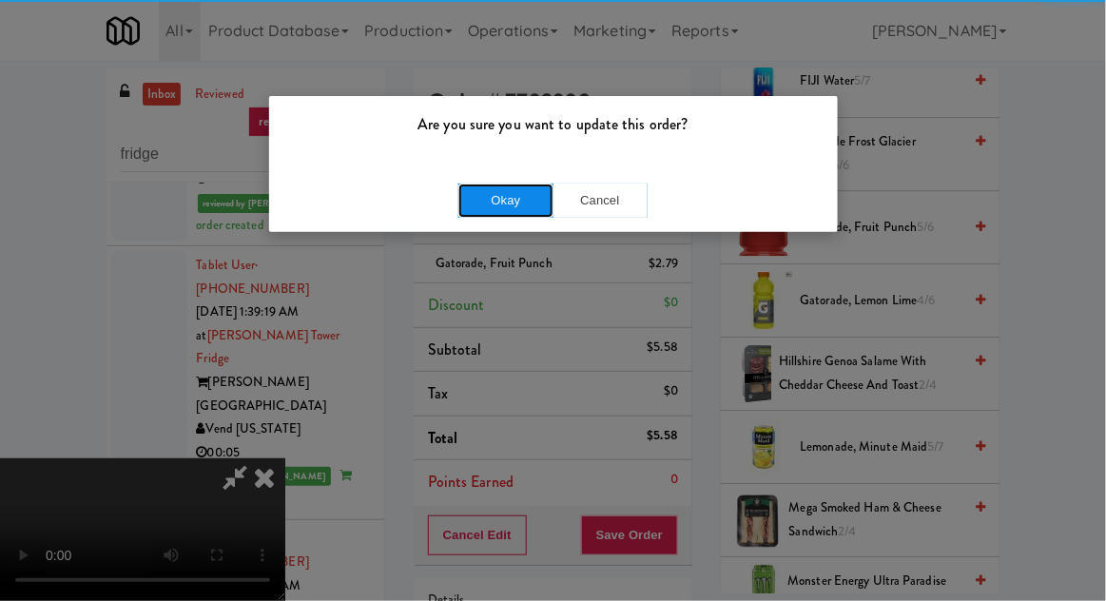
click at [490, 212] on button "Okay" at bounding box center [506, 201] width 95 height 34
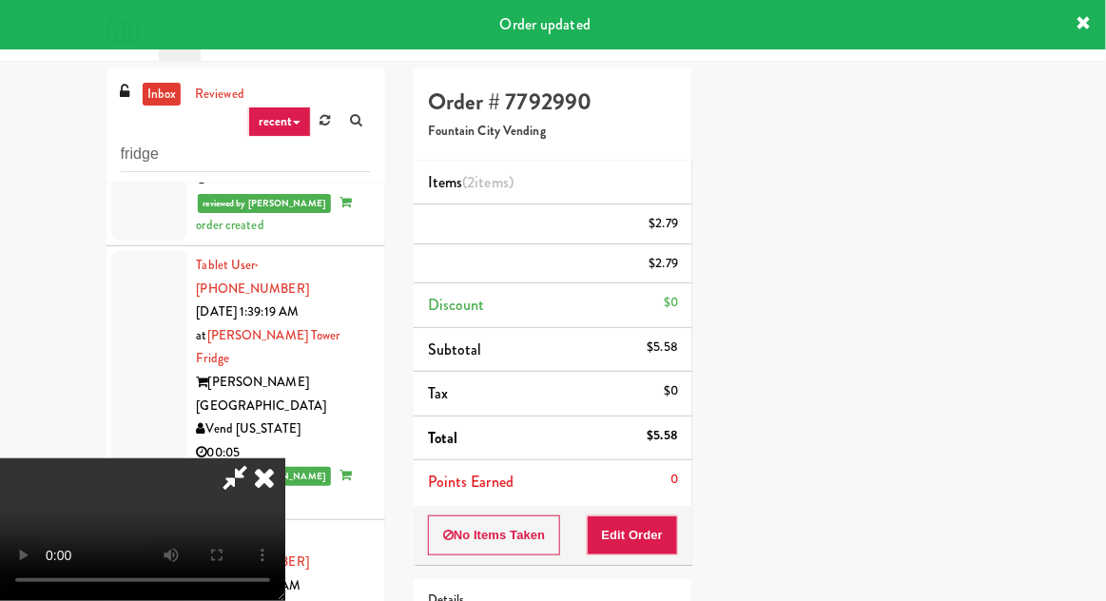
scroll to position [0, 0]
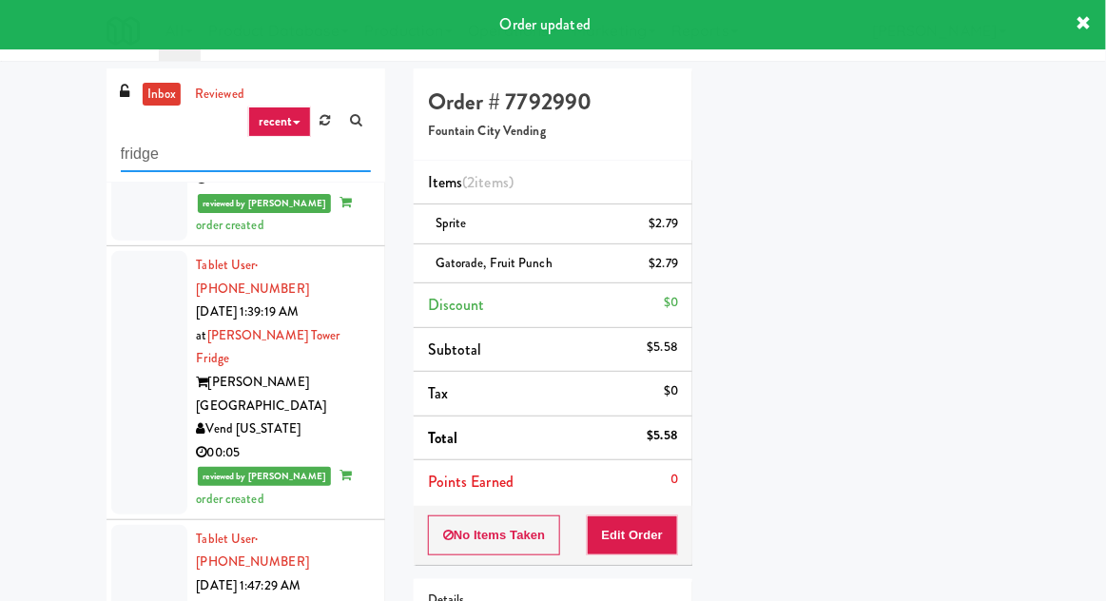
click at [138, 152] on input "fridge" at bounding box center [246, 154] width 250 height 35
click at [140, 148] on input "fridge" at bounding box center [246, 154] width 250 height 35
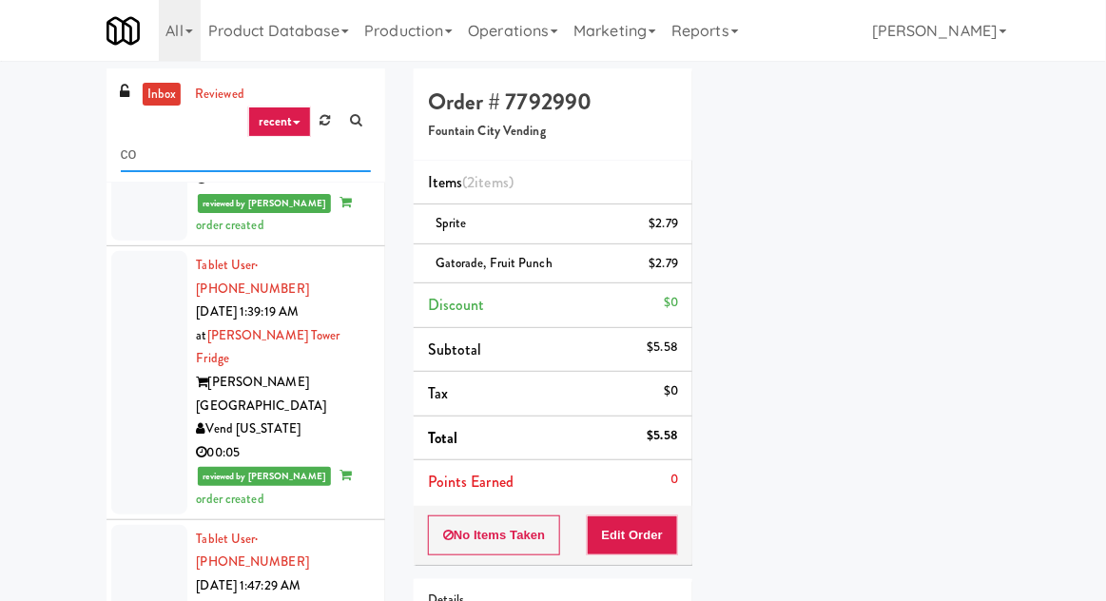
type input "c"
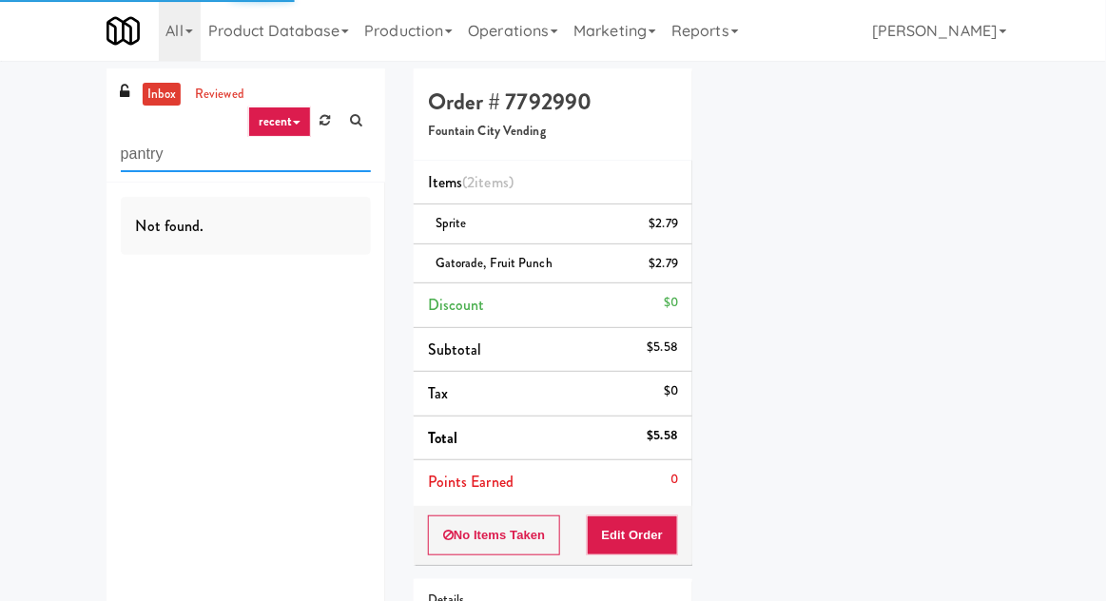
type input "pantry"
click at [60, 223] on div "inbox reviewed recent all unclear take inventory issue suspicious failed recent…" at bounding box center [553, 413] width 1106 height 691
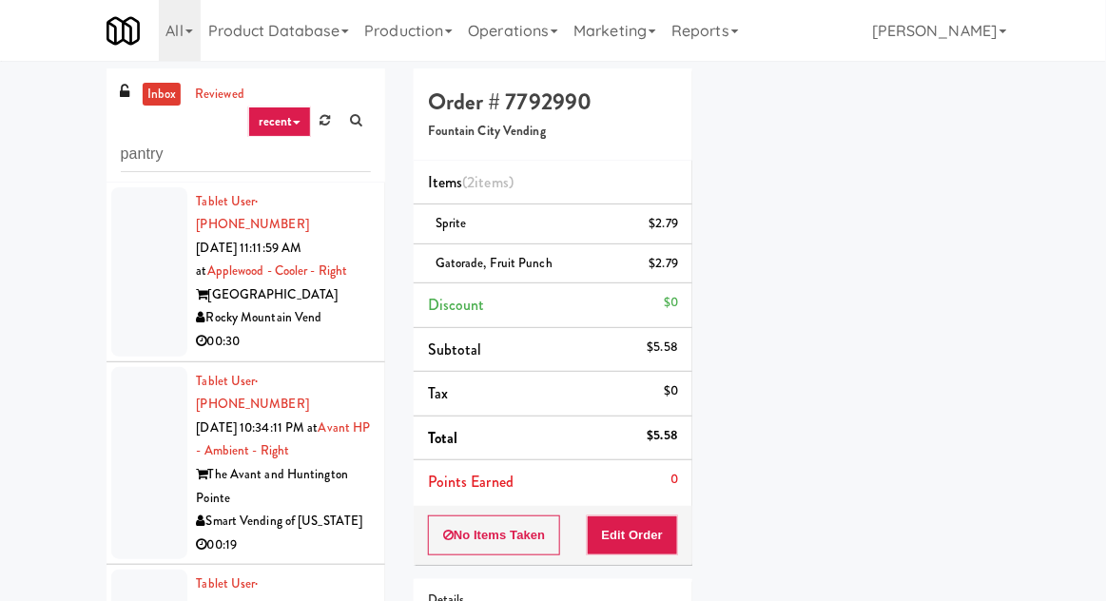
click at [136, 297] on div at bounding box center [149, 271] width 76 height 169
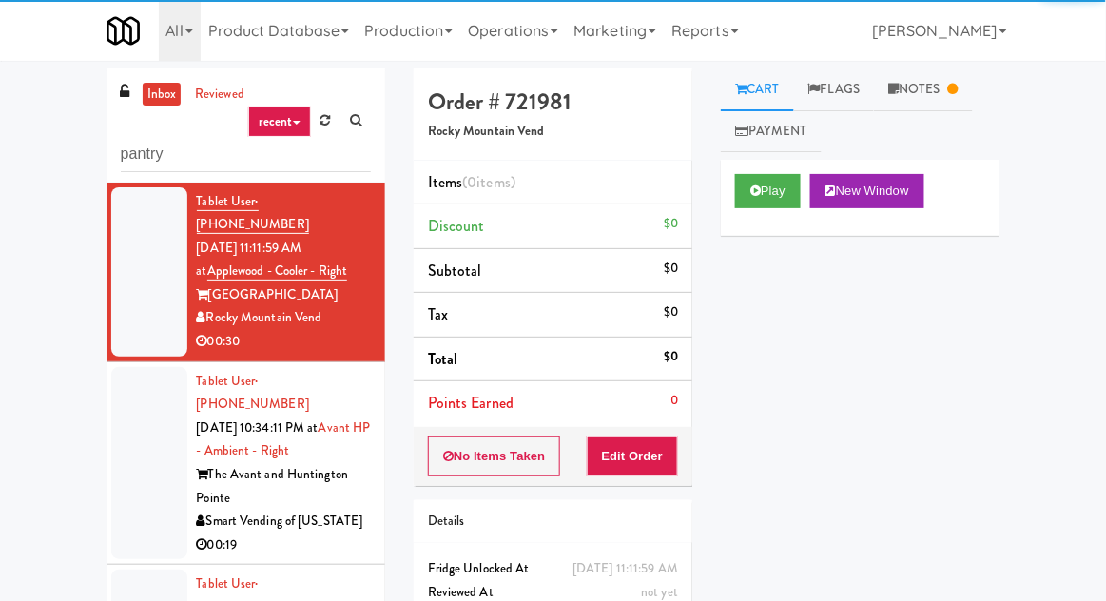
click at [150, 378] on div at bounding box center [149, 463] width 76 height 193
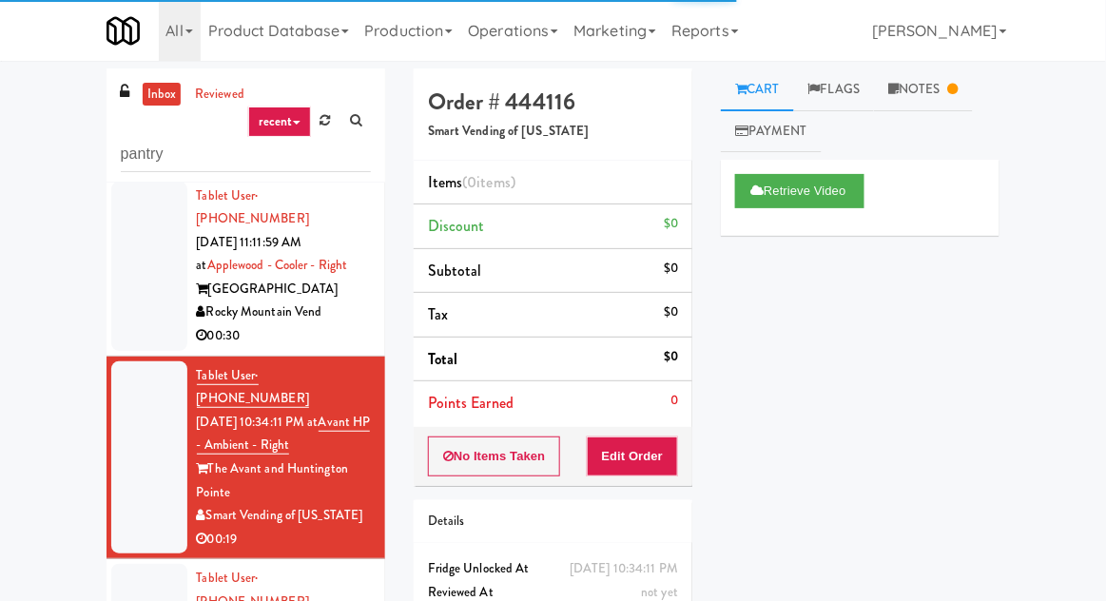
scroll to position [1, 0]
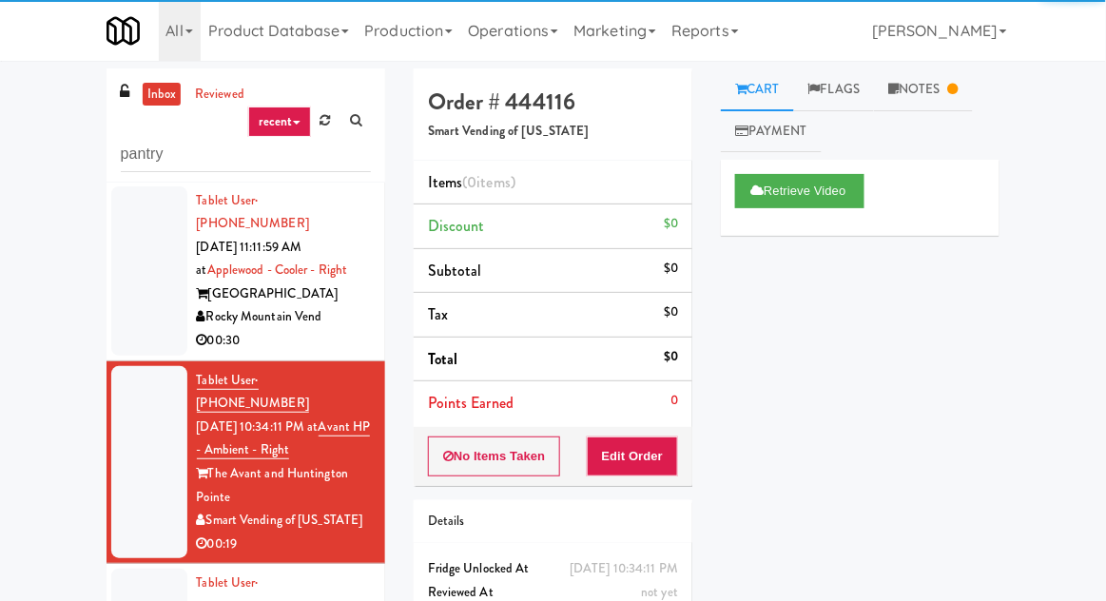
click at [146, 378] on div at bounding box center [149, 462] width 76 height 193
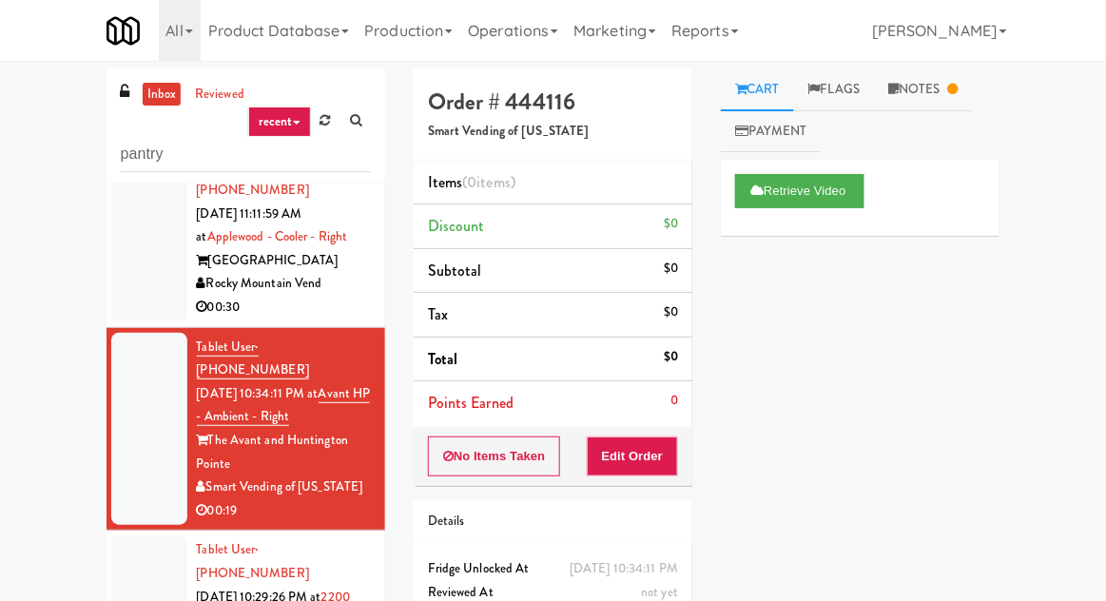
scroll to position [32, 0]
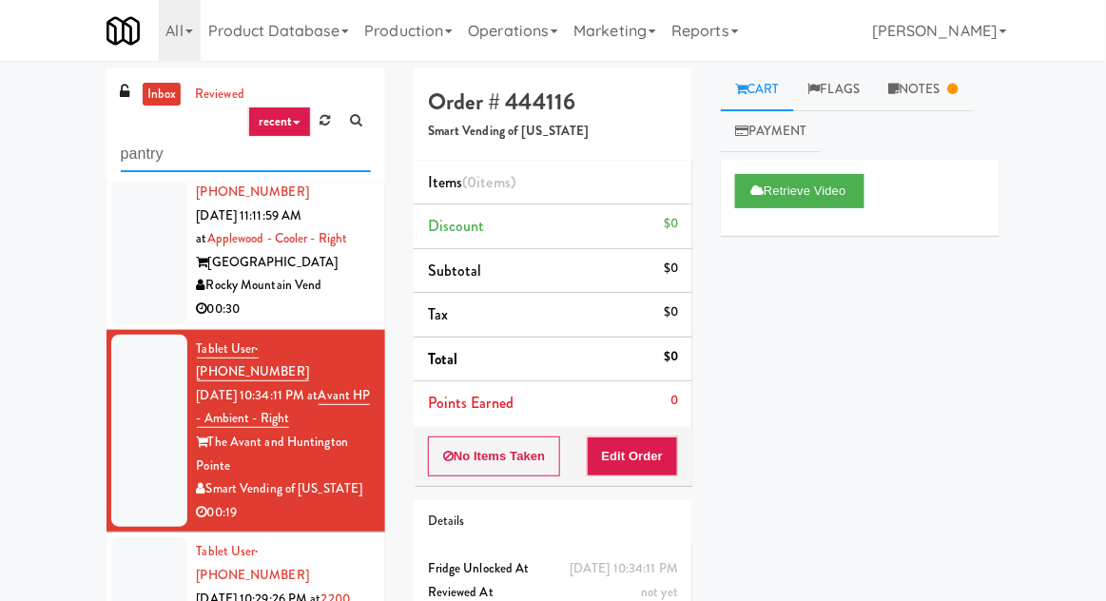
click at [184, 162] on input "pantry" at bounding box center [246, 154] width 250 height 35
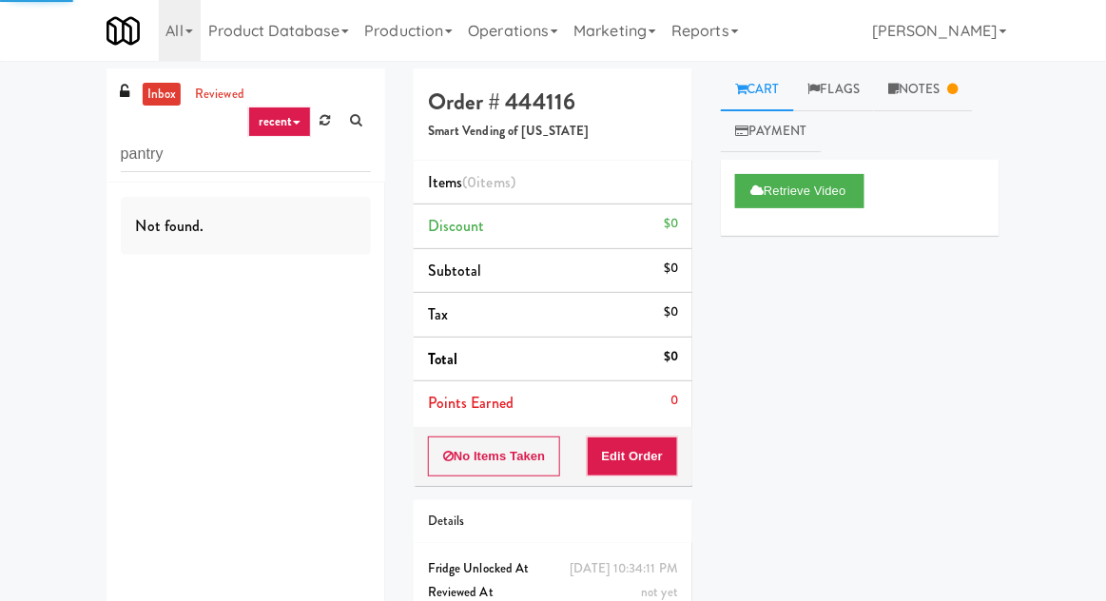
click at [68, 241] on div "inbox reviewed recent all unclear take inventory issue suspicious failed recent…" at bounding box center [553, 374] width 1106 height 612
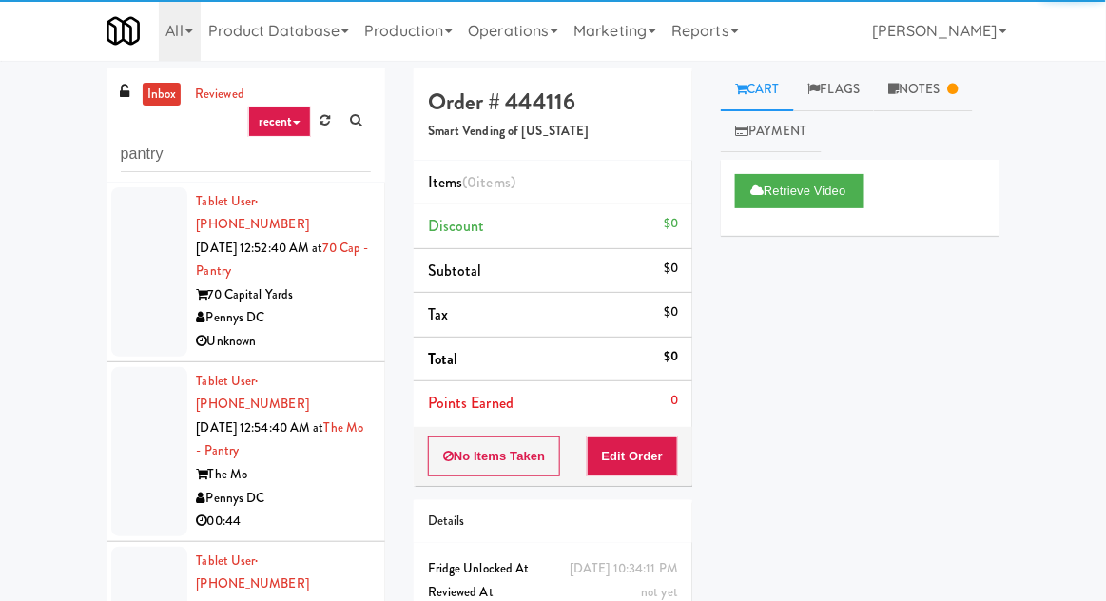
click at [136, 300] on div at bounding box center [149, 271] width 76 height 169
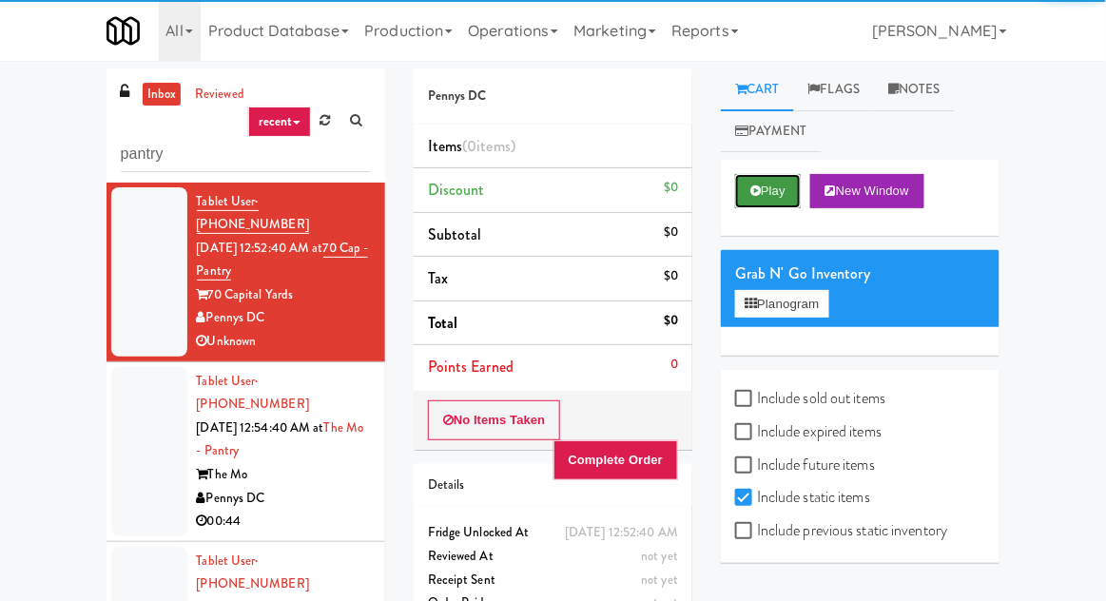
click at [750, 204] on button "Play" at bounding box center [768, 191] width 66 height 34
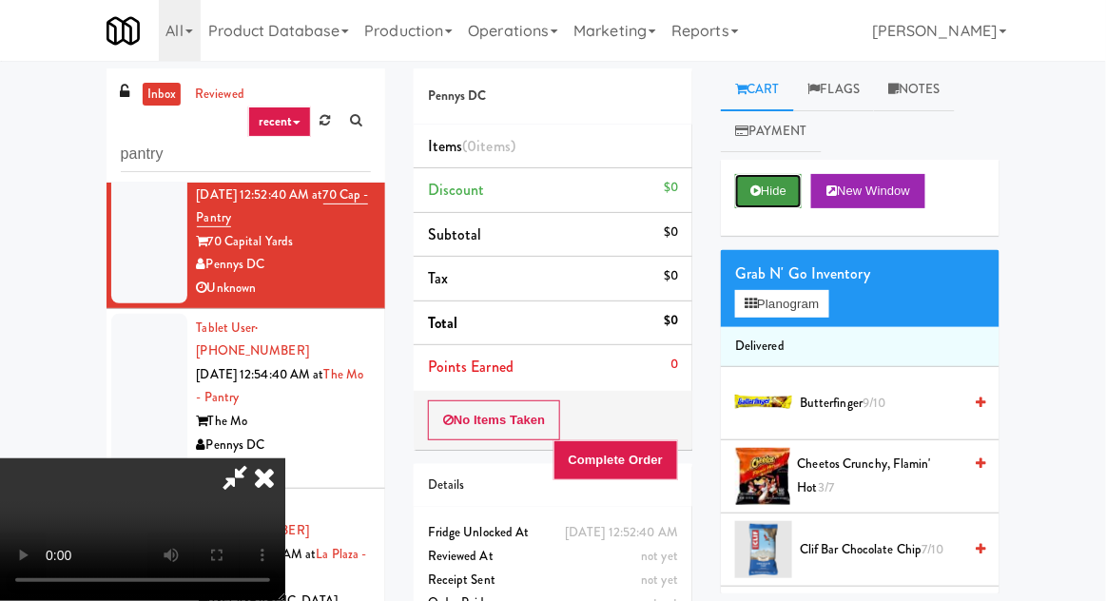
scroll to position [69, 0]
click at [771, 183] on button "Hide" at bounding box center [768, 191] width 67 height 34
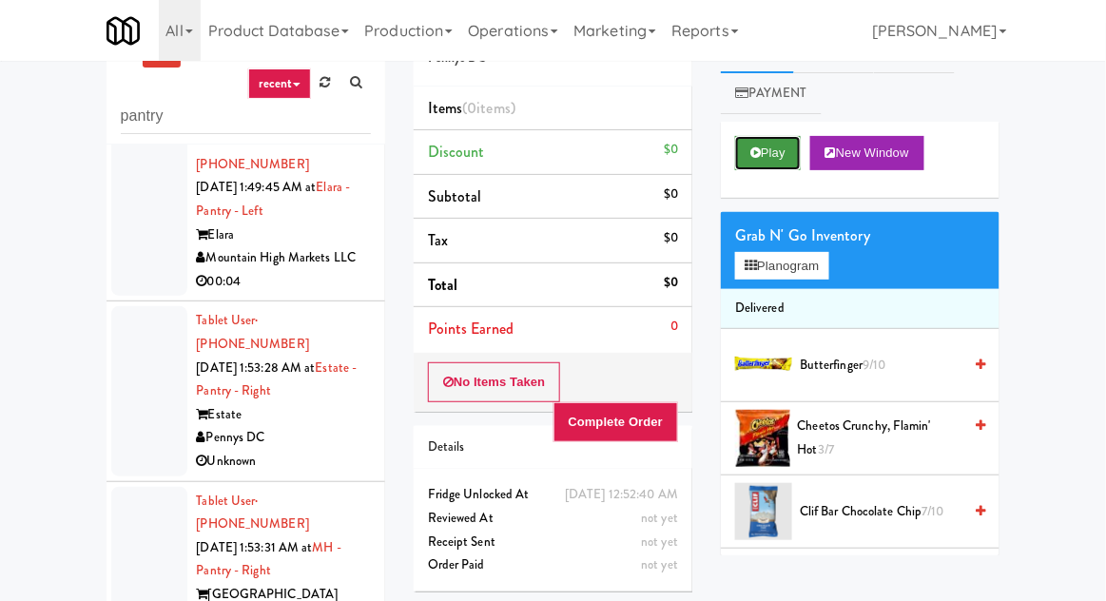
scroll to position [0, 0]
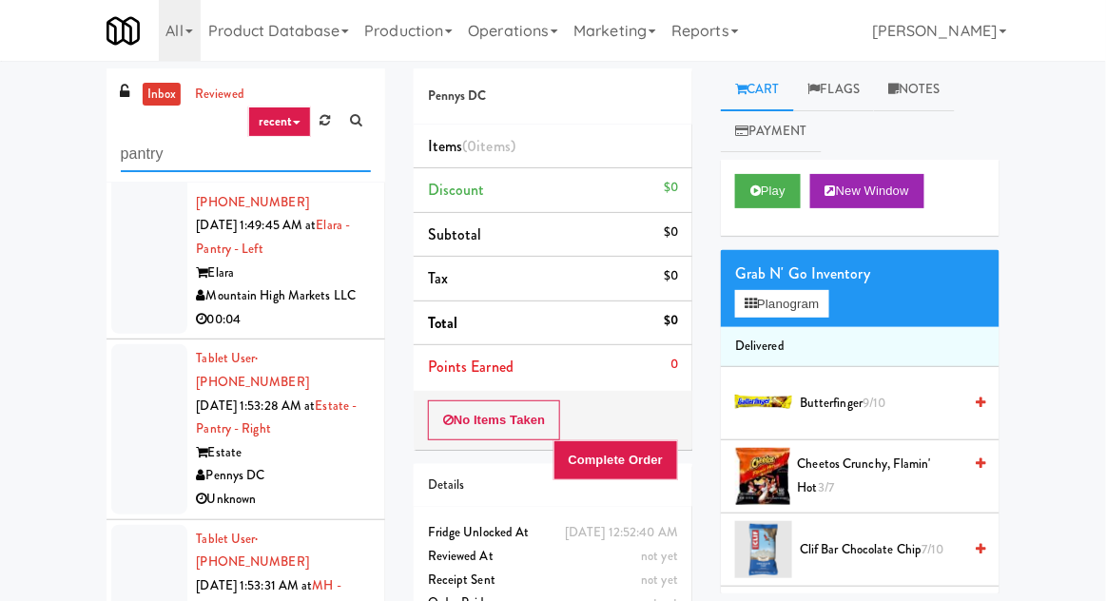
click at [148, 158] on input "pantry" at bounding box center [246, 154] width 250 height 35
click at [149, 154] on input "pantry" at bounding box center [246, 154] width 250 height 35
click at [149, 149] on input "pantry" at bounding box center [246, 154] width 250 height 35
type input "ambient"
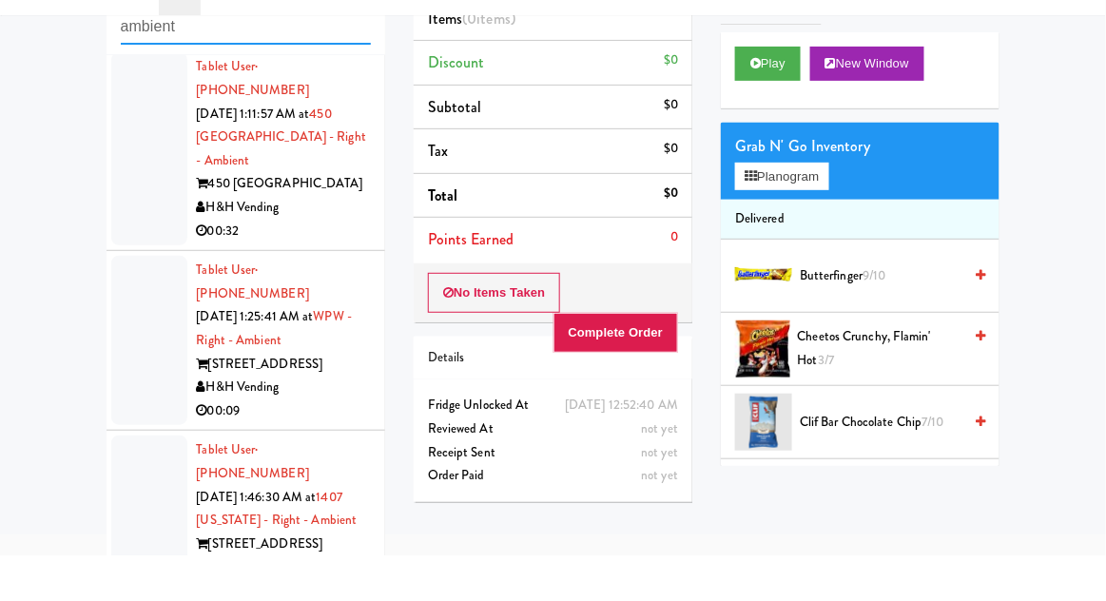
scroll to position [165, 0]
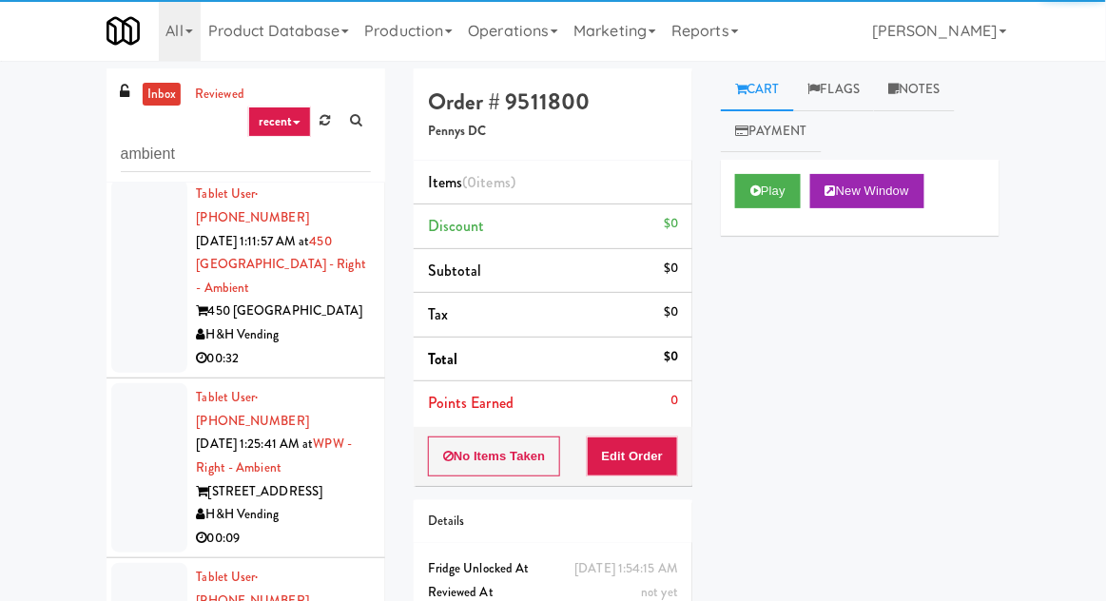
click at [309, 114] on link "recent" at bounding box center [279, 122] width 63 height 30
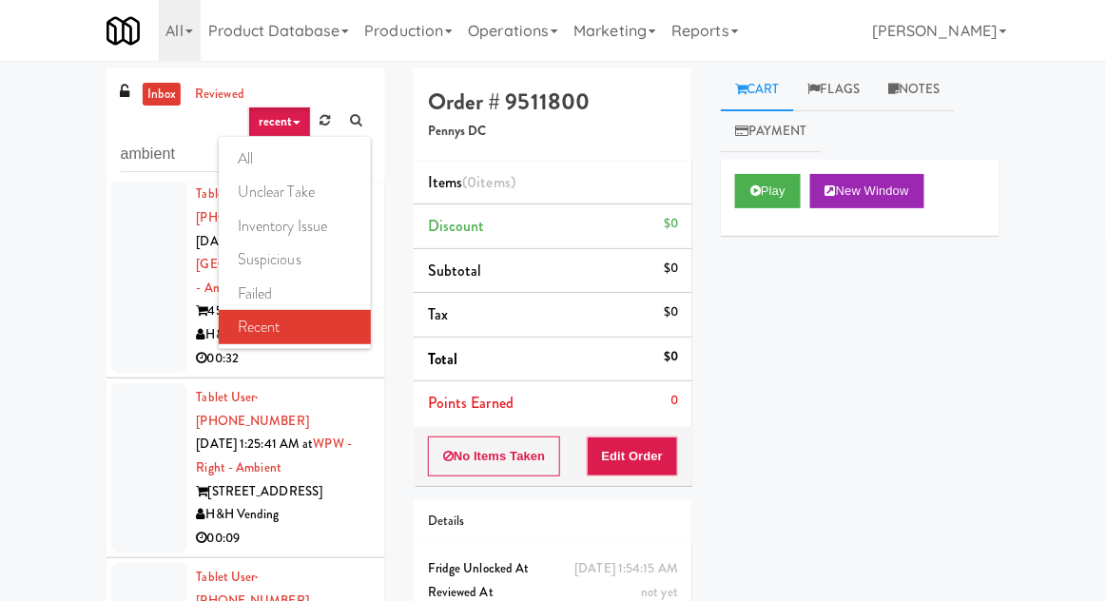
click at [329, 115] on div at bounding box center [553, 300] width 1106 height 601
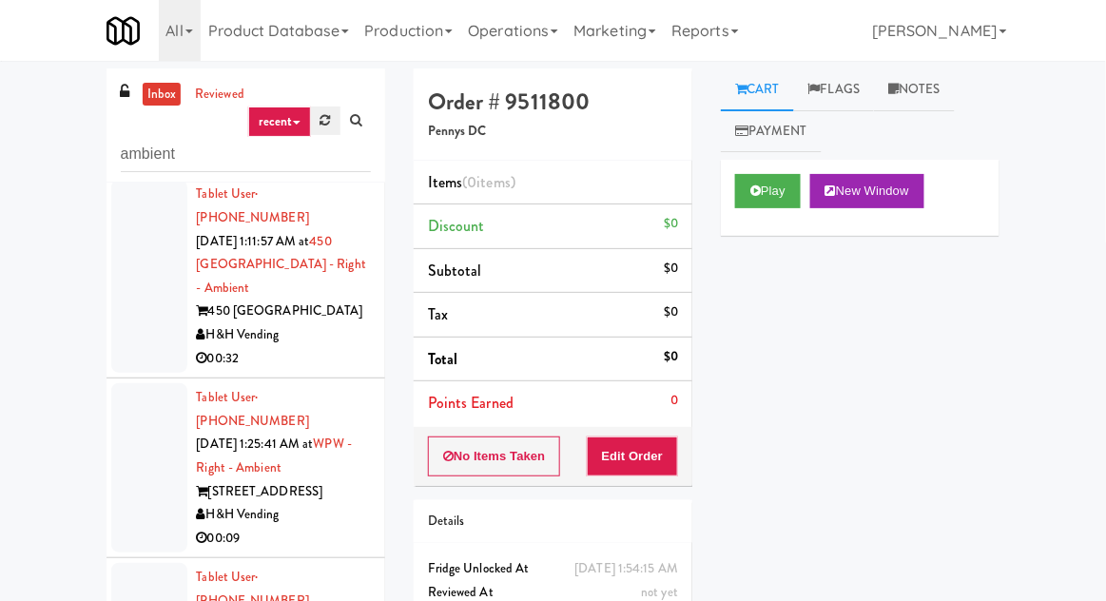
click at [328, 129] on link at bounding box center [325, 121] width 29 height 29
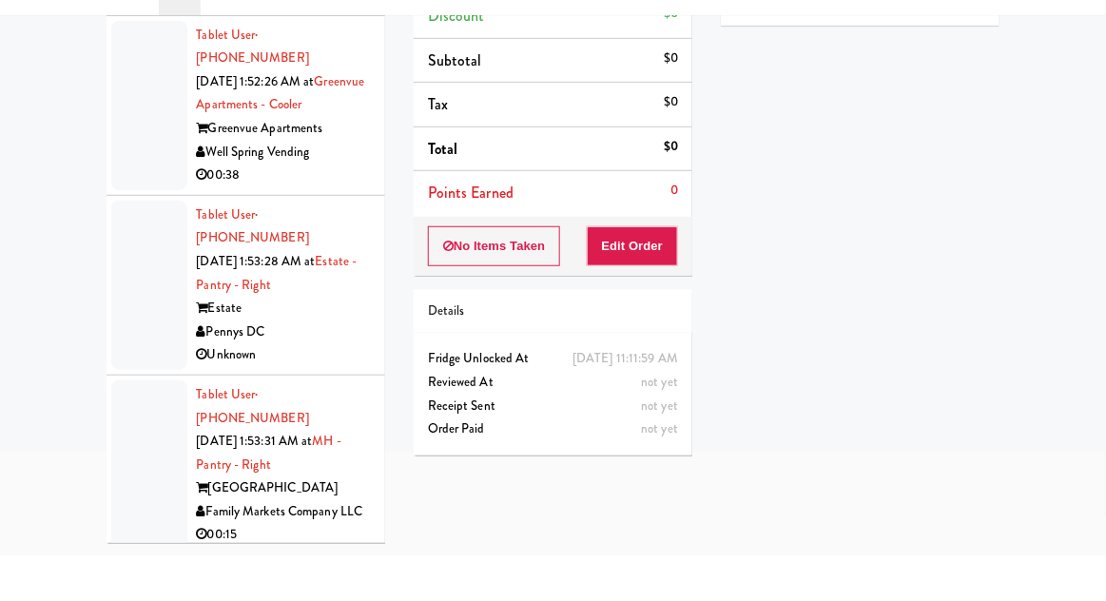
scroll to position [10001, 0]
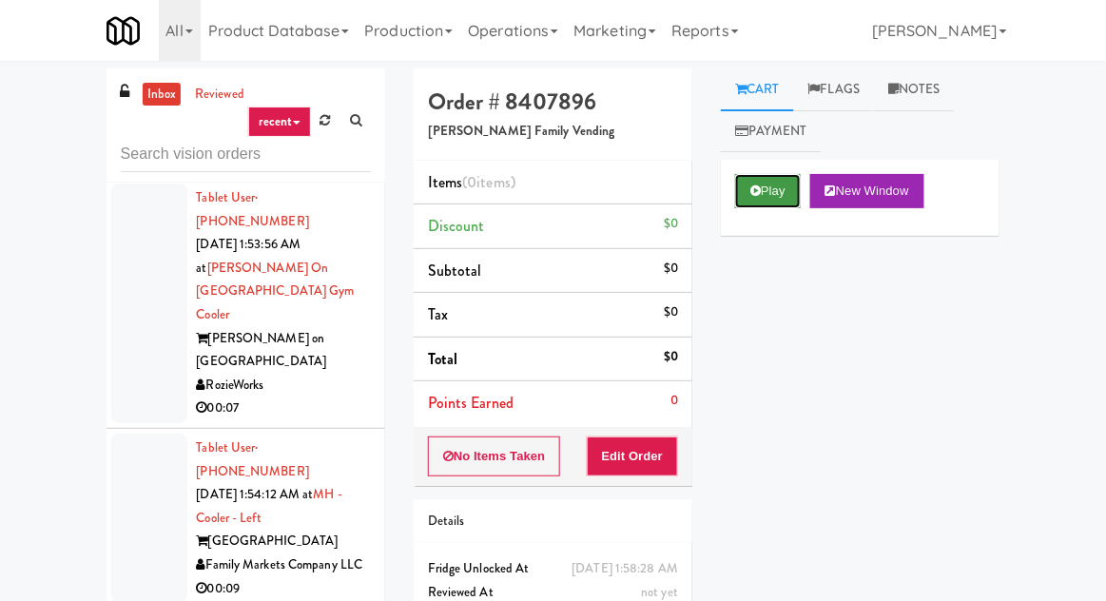
click at [772, 198] on button "Play" at bounding box center [768, 191] width 66 height 34
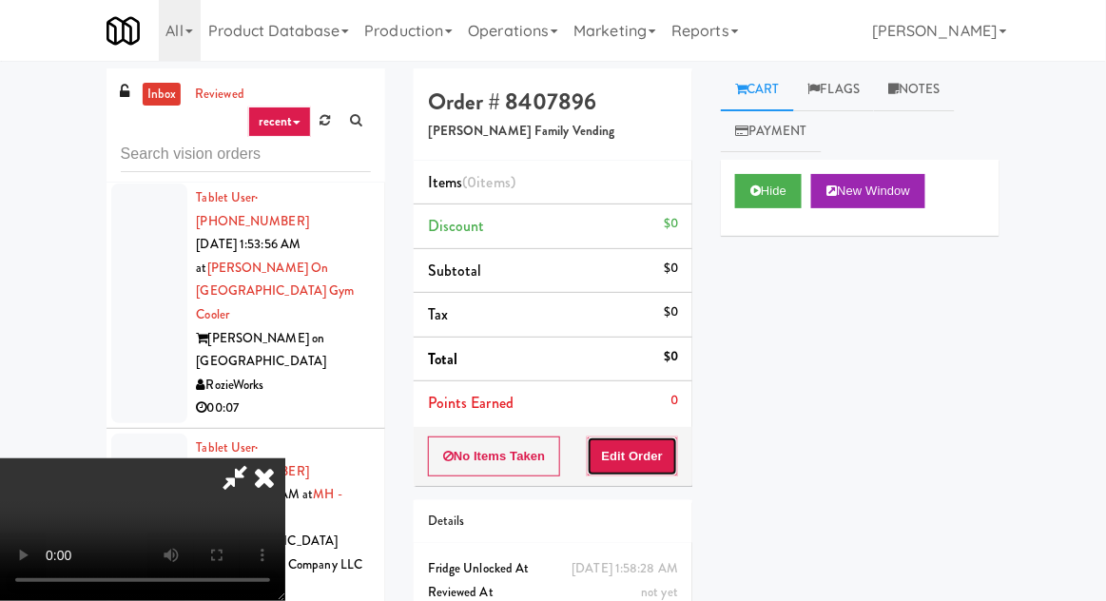
click at [649, 440] on button "Edit Order" at bounding box center [633, 457] width 92 height 40
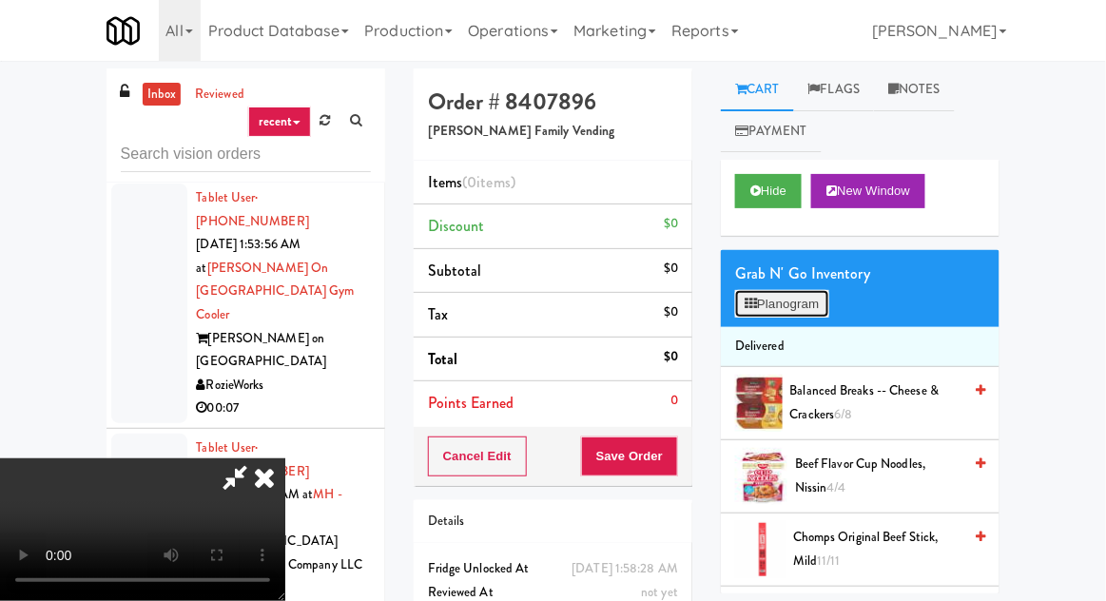
click at [787, 309] on button "Planogram" at bounding box center [781, 304] width 93 height 29
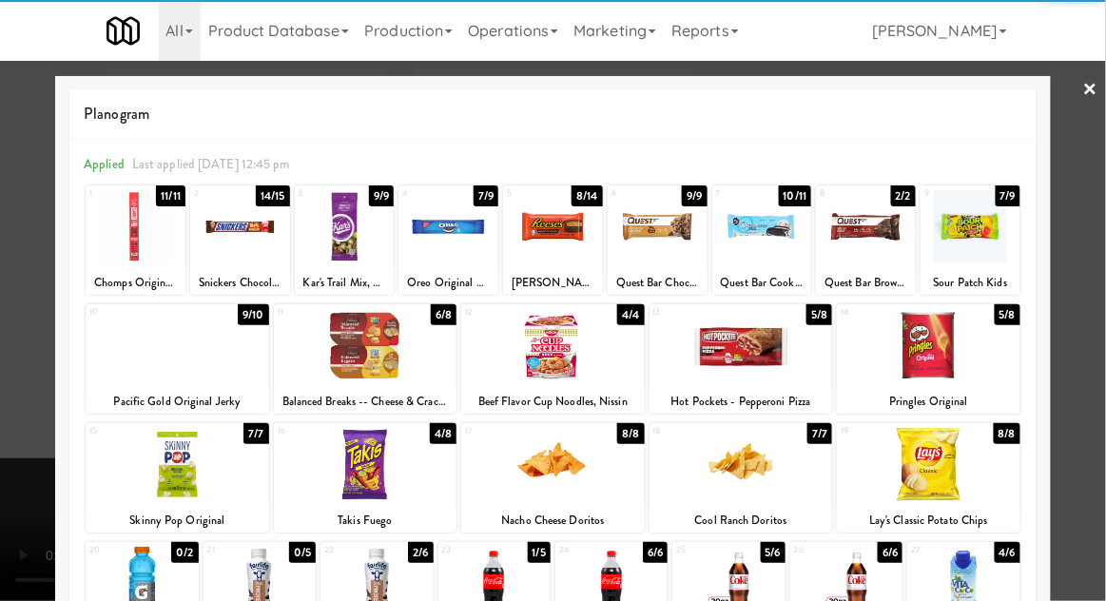
click at [324, 228] on div at bounding box center [345, 226] width 100 height 73
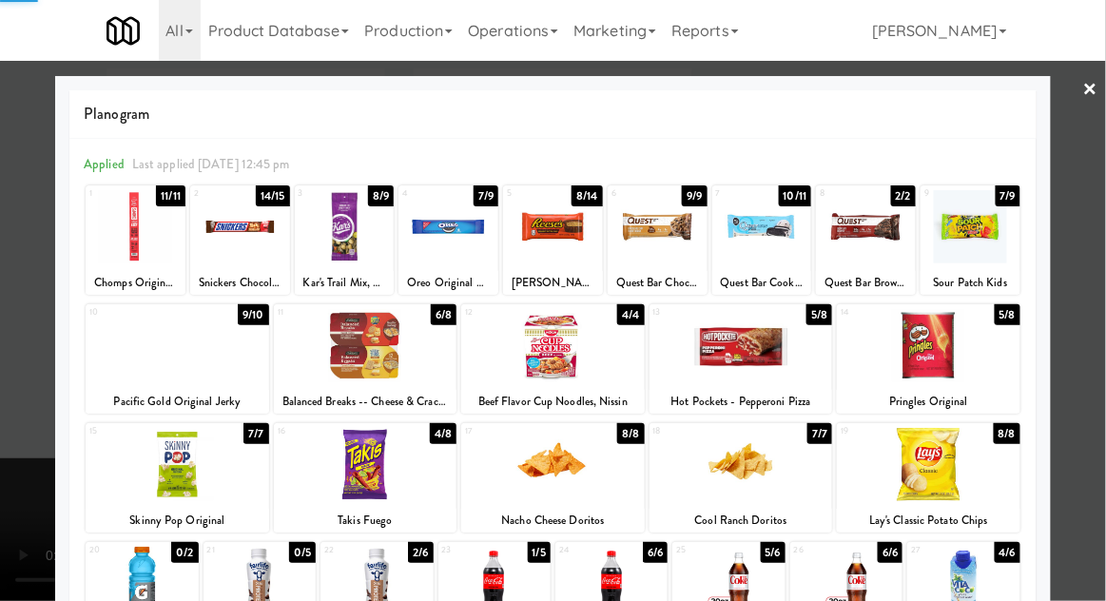
click at [2, 252] on div at bounding box center [553, 300] width 1106 height 601
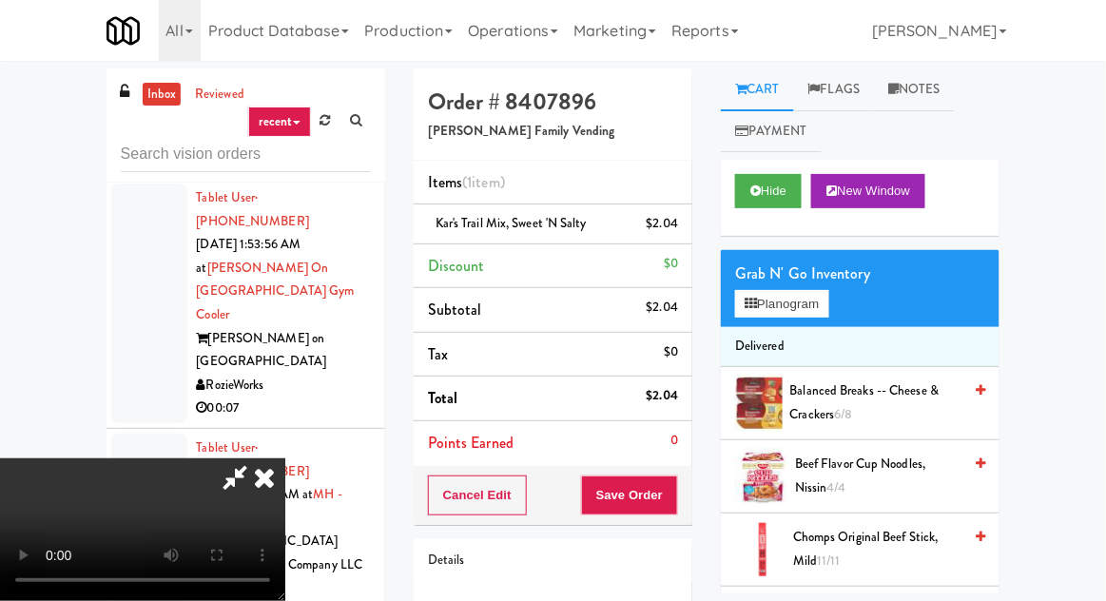
click at [692, 477] on div "Cancel Edit Save Order" at bounding box center [553, 495] width 279 height 59
click at [672, 492] on button "Save Order" at bounding box center [629, 496] width 97 height 40
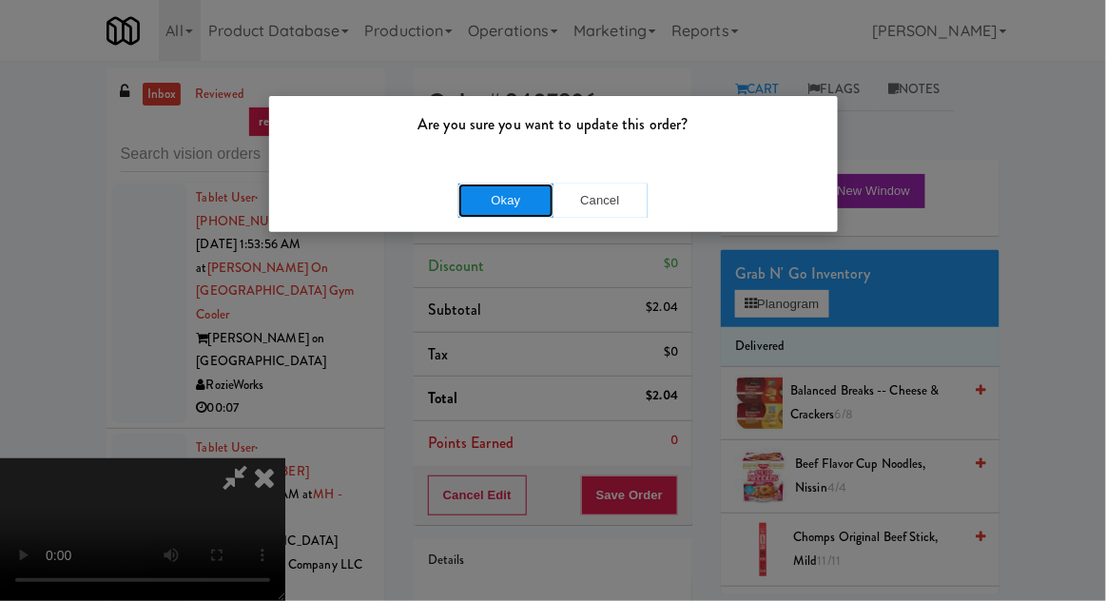
click at [468, 201] on button "Okay" at bounding box center [506, 201] width 95 height 34
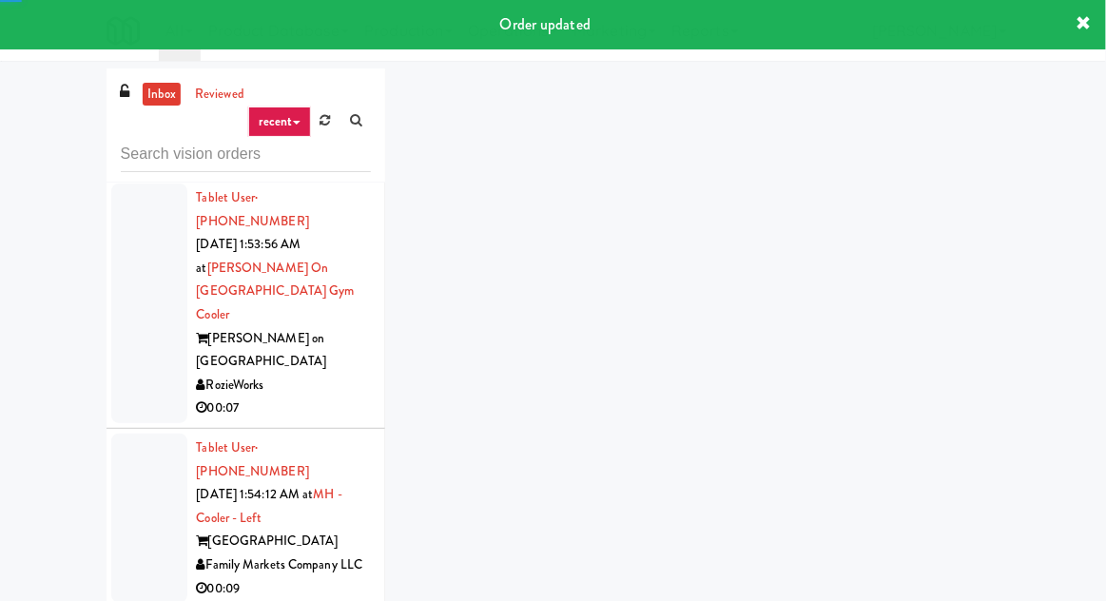
scroll to position [10048, 0]
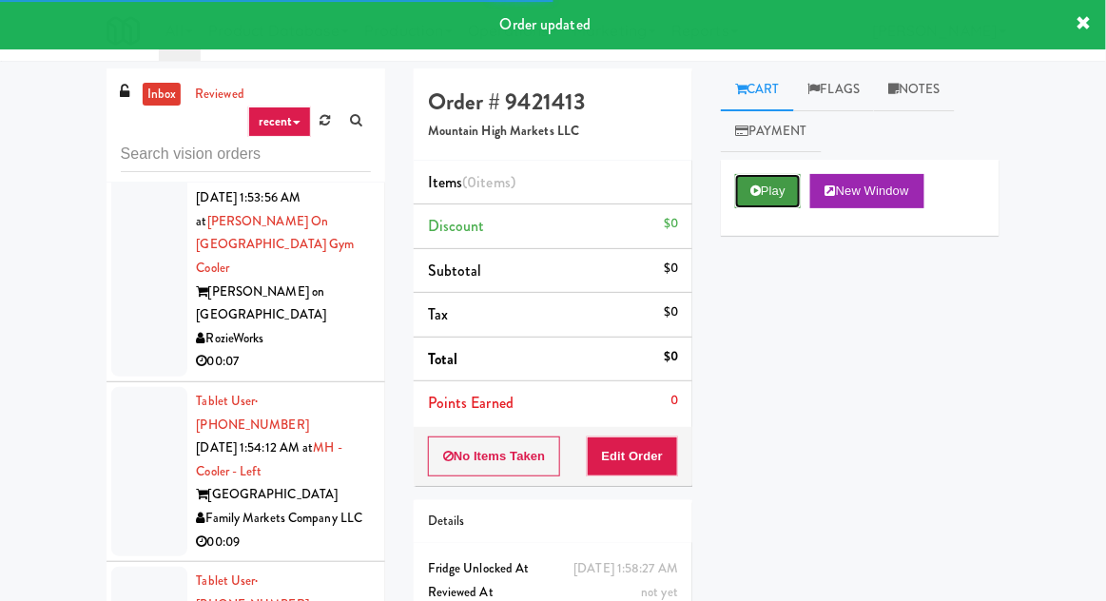
click at [749, 198] on button "Play" at bounding box center [768, 191] width 66 height 34
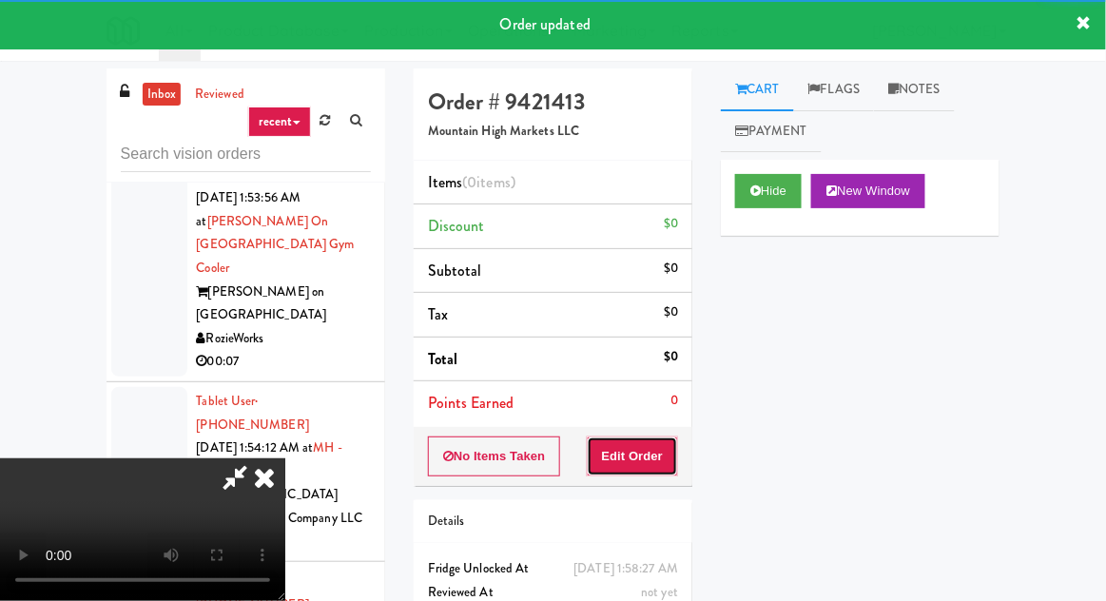
click at [655, 446] on button "Edit Order" at bounding box center [633, 457] width 92 height 40
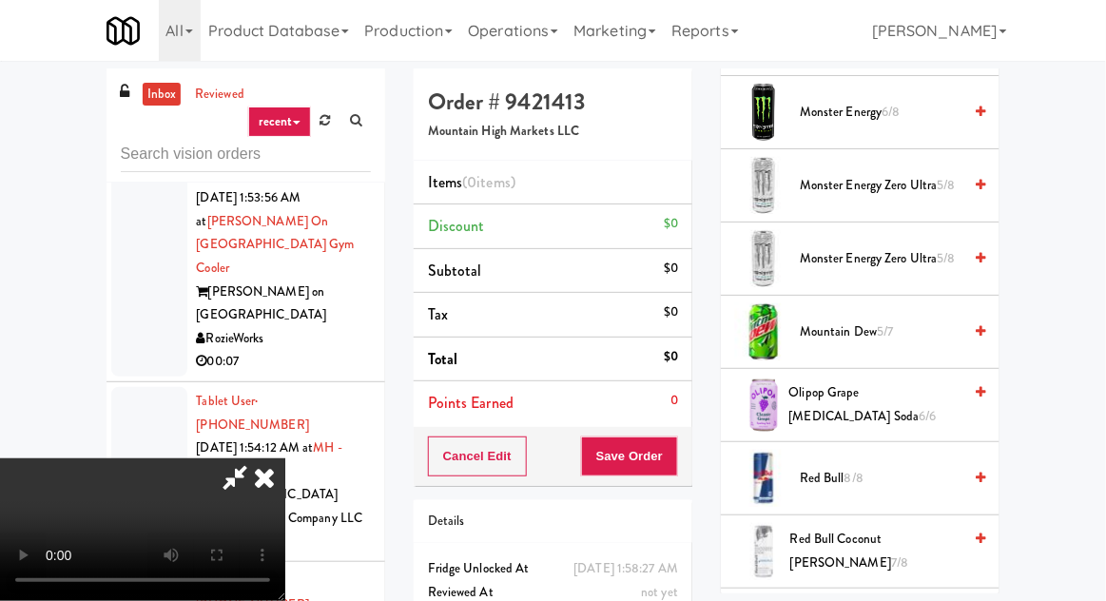
scroll to position [2676, 0]
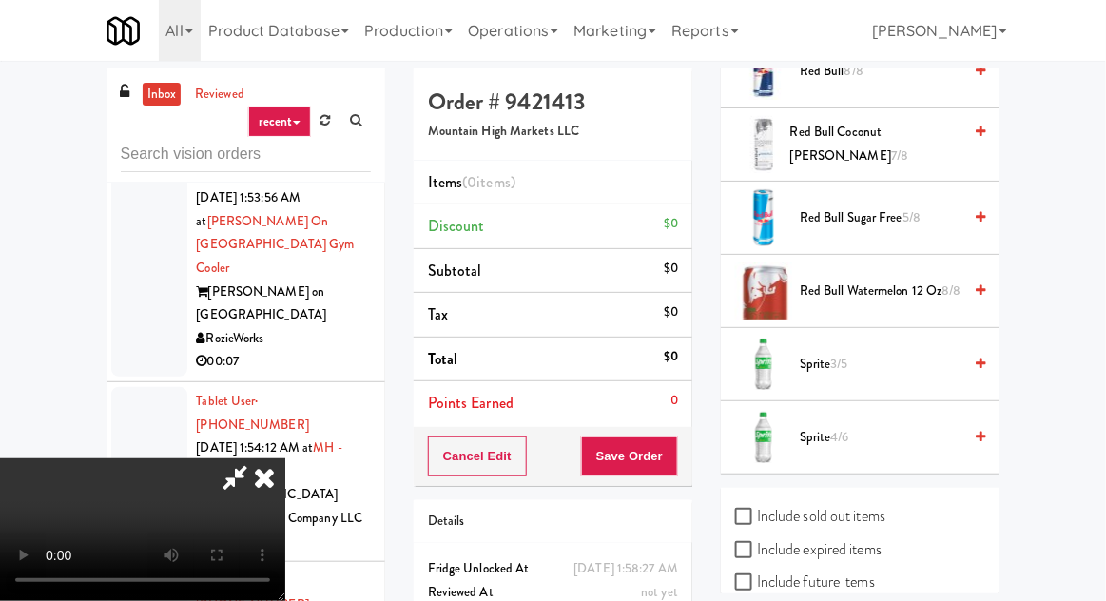
click at [852, 353] on span "Sprite 3/5" at bounding box center [881, 365] width 162 height 24
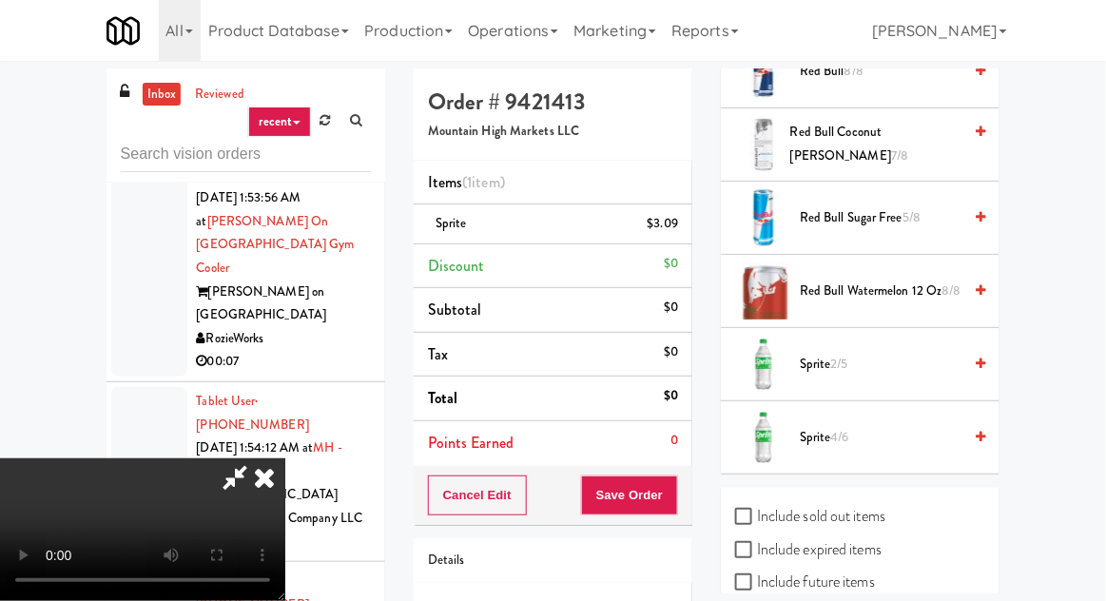
click at [866, 353] on span "Sprite 2/5" at bounding box center [881, 365] width 162 height 24
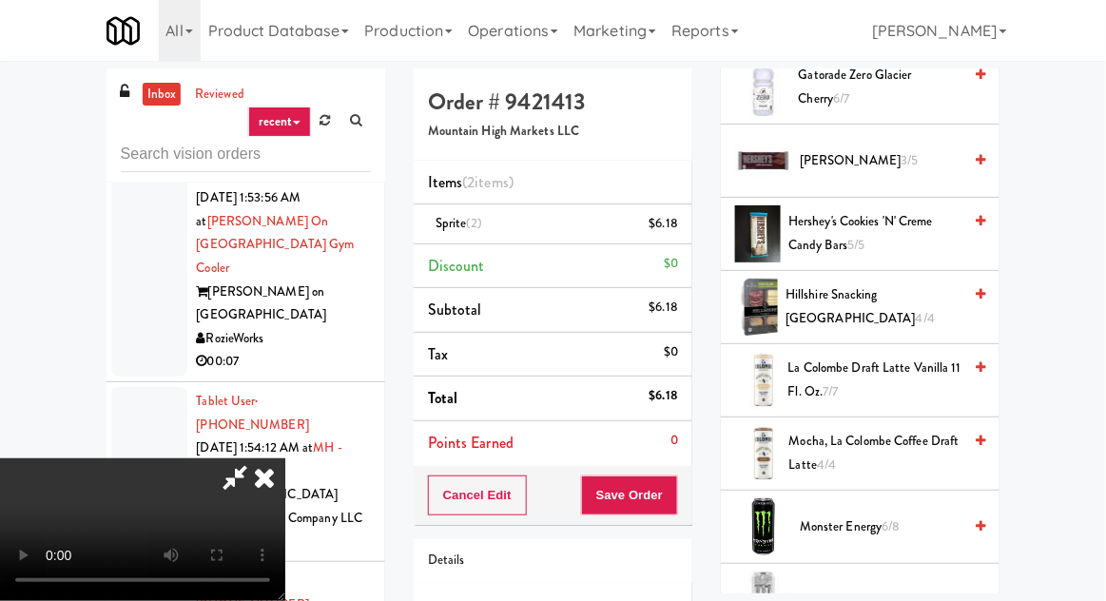
scroll to position [1855, 0]
click at [845, 232] on span "Hershey's Cookies 'n' Creme Candy Bars 5/5" at bounding box center [875, 232] width 173 height 47
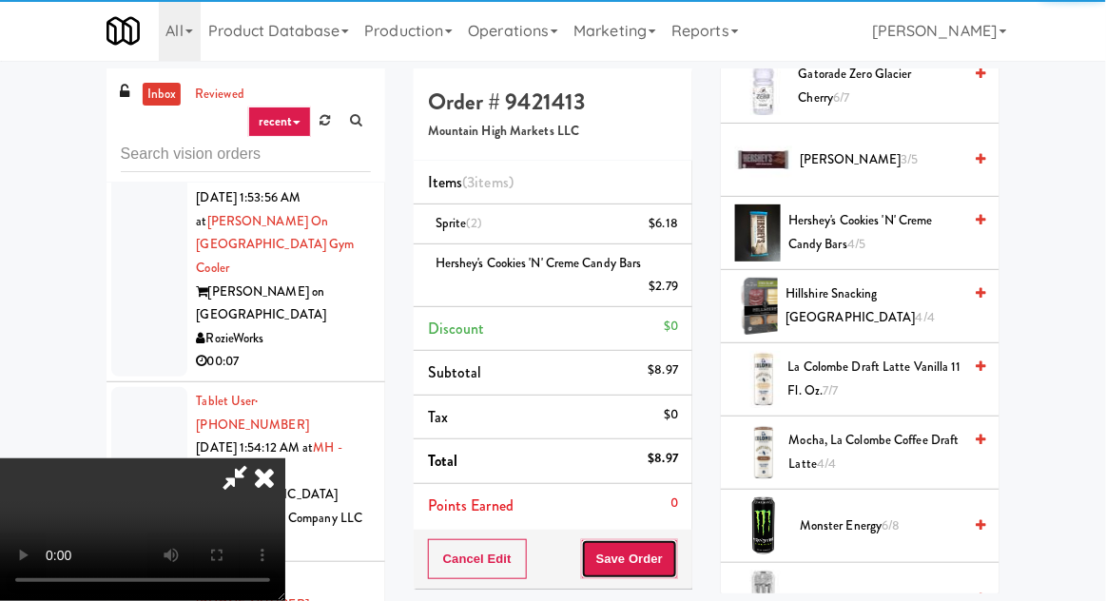
click at [672, 545] on button "Save Order" at bounding box center [629, 559] width 97 height 40
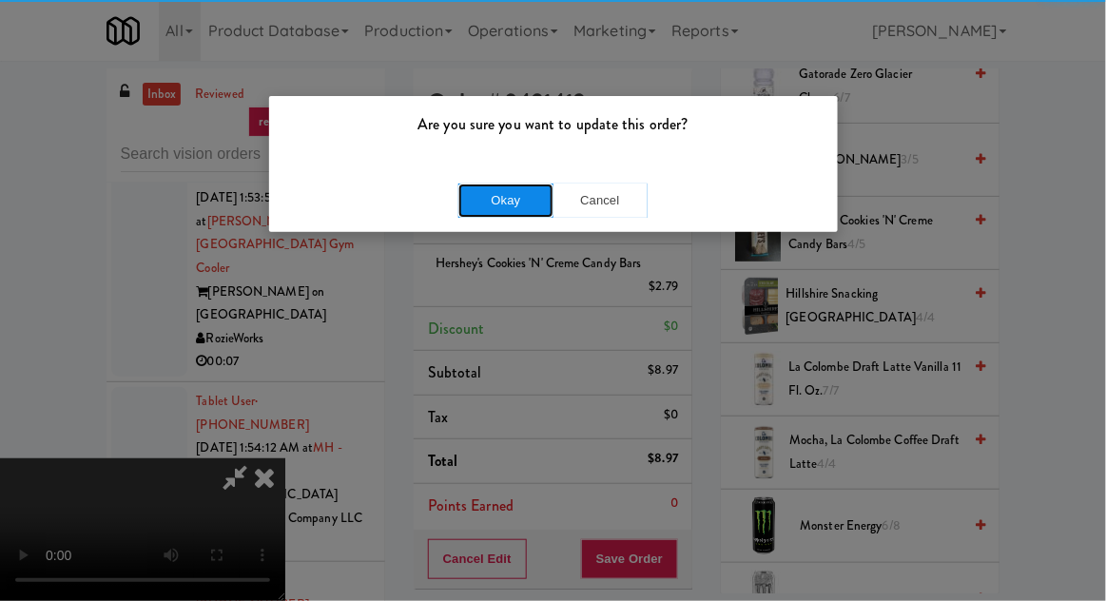
click at [480, 202] on button "Okay" at bounding box center [506, 201] width 95 height 34
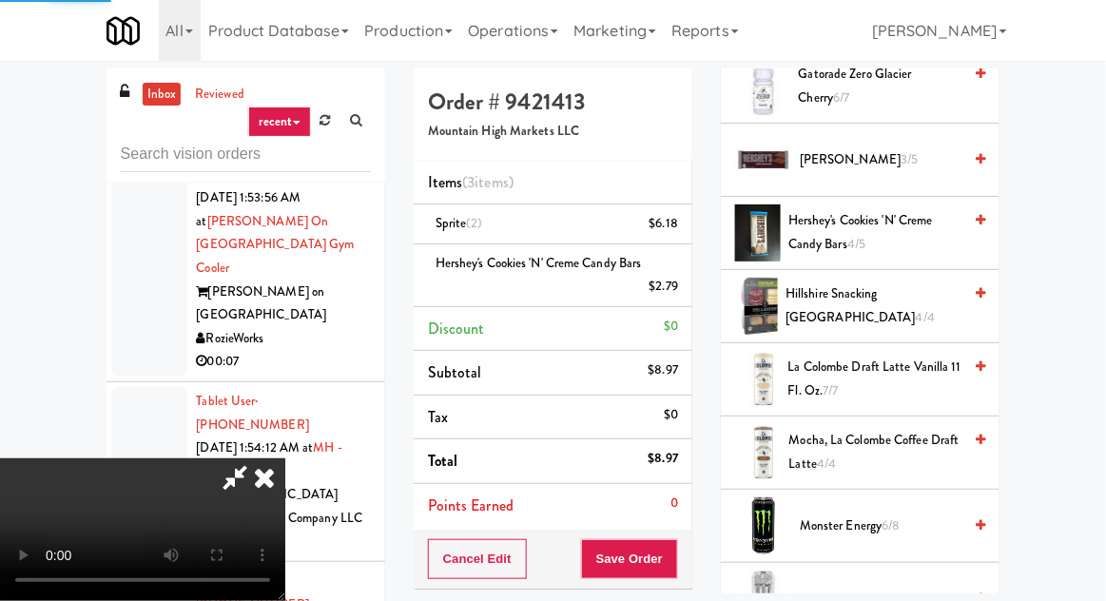
scroll to position [187, 0]
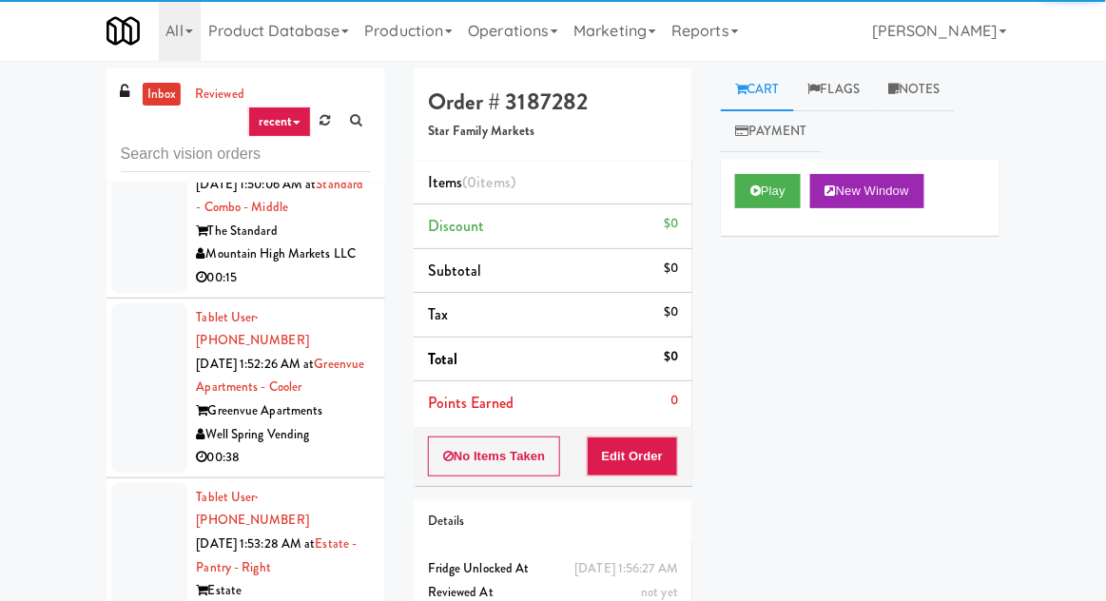
scroll to position [9319, 0]
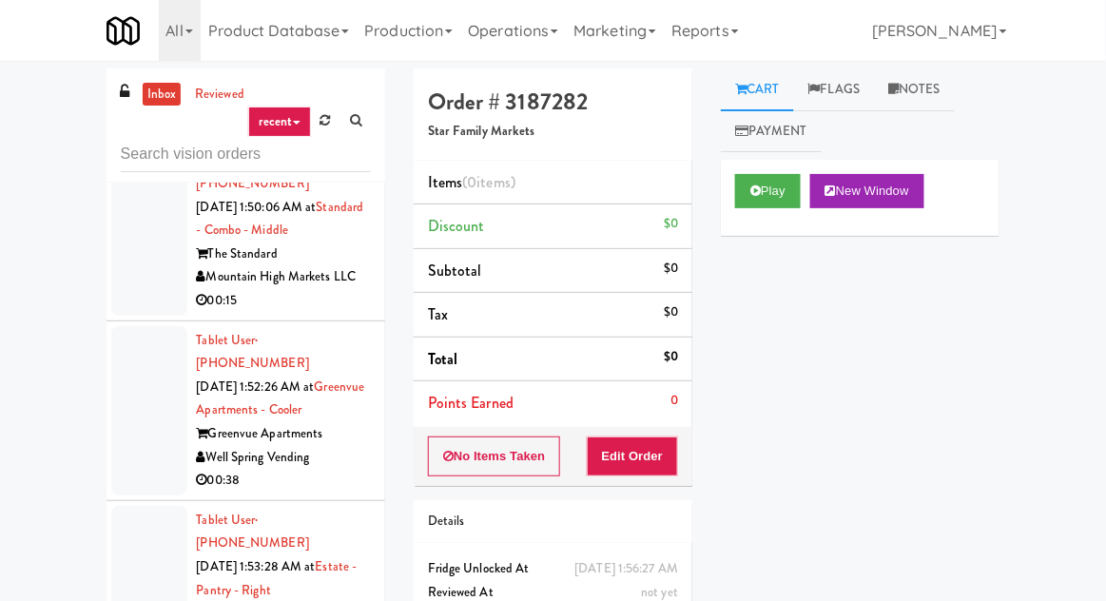
click at [741, 186] on button "Play" at bounding box center [768, 191] width 66 height 34
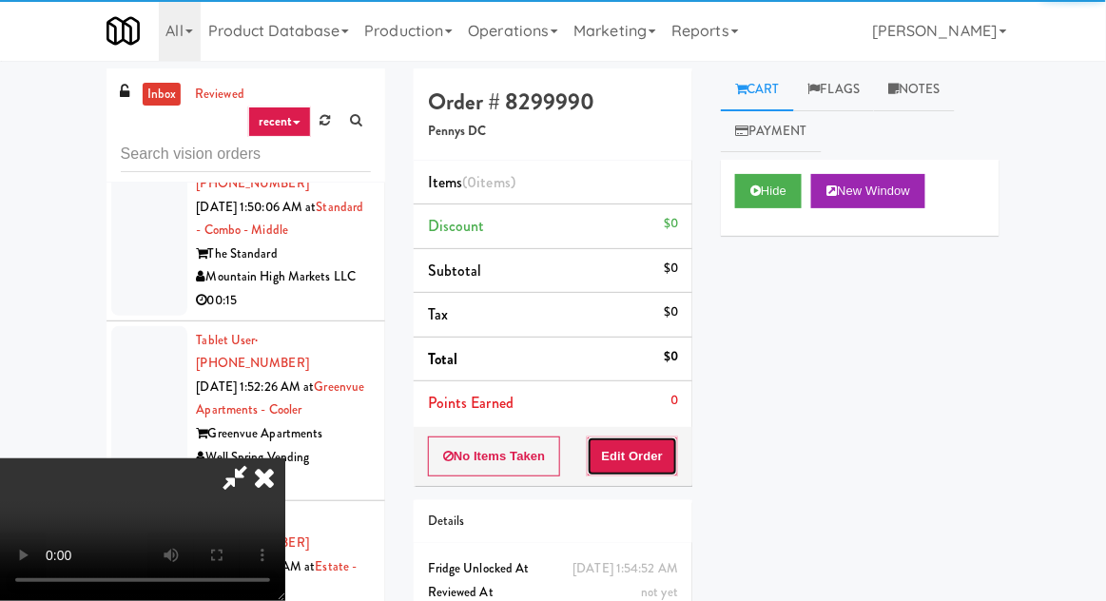
click at [632, 442] on button "Edit Order" at bounding box center [633, 457] width 92 height 40
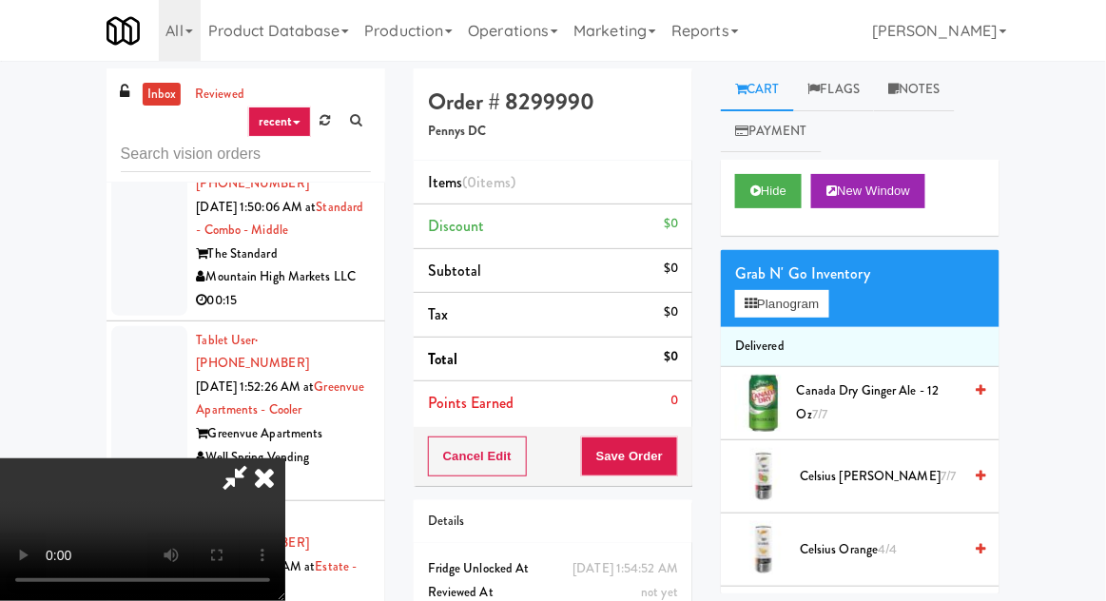
scroll to position [69, 0]
click at [791, 314] on button "Planogram" at bounding box center [781, 304] width 93 height 29
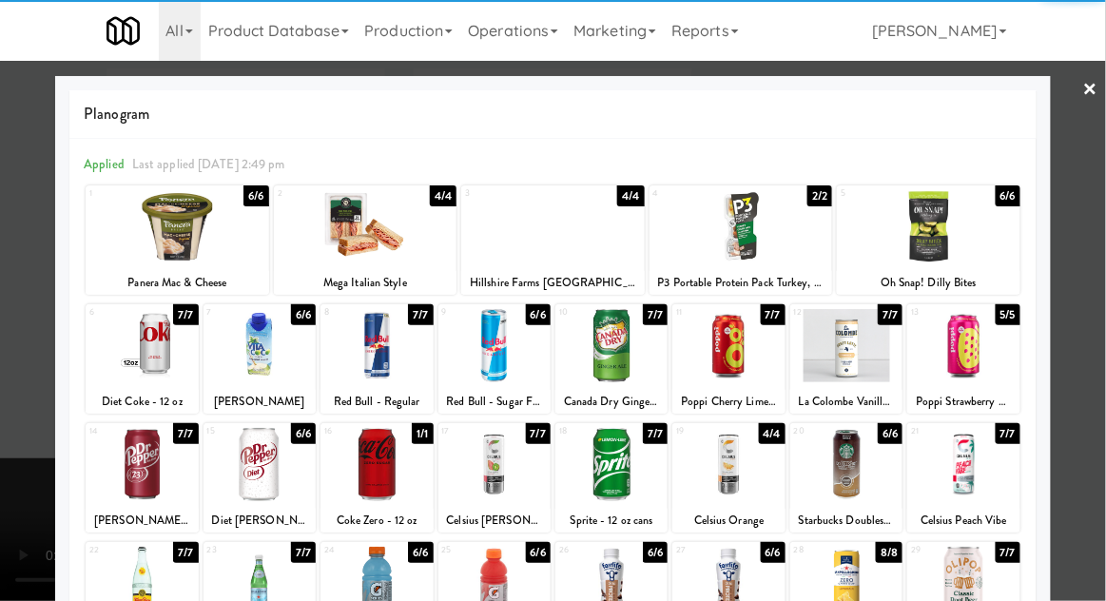
click at [370, 466] on div at bounding box center [377, 464] width 112 height 73
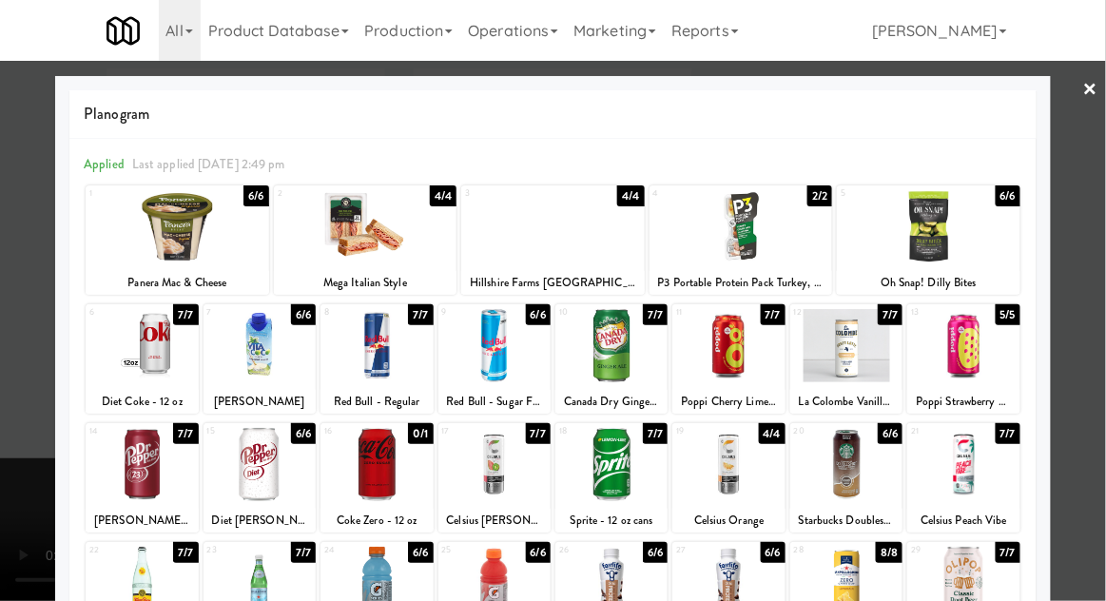
click at [985, 344] on div at bounding box center [964, 345] width 112 height 73
click at [1094, 302] on div at bounding box center [553, 300] width 1106 height 601
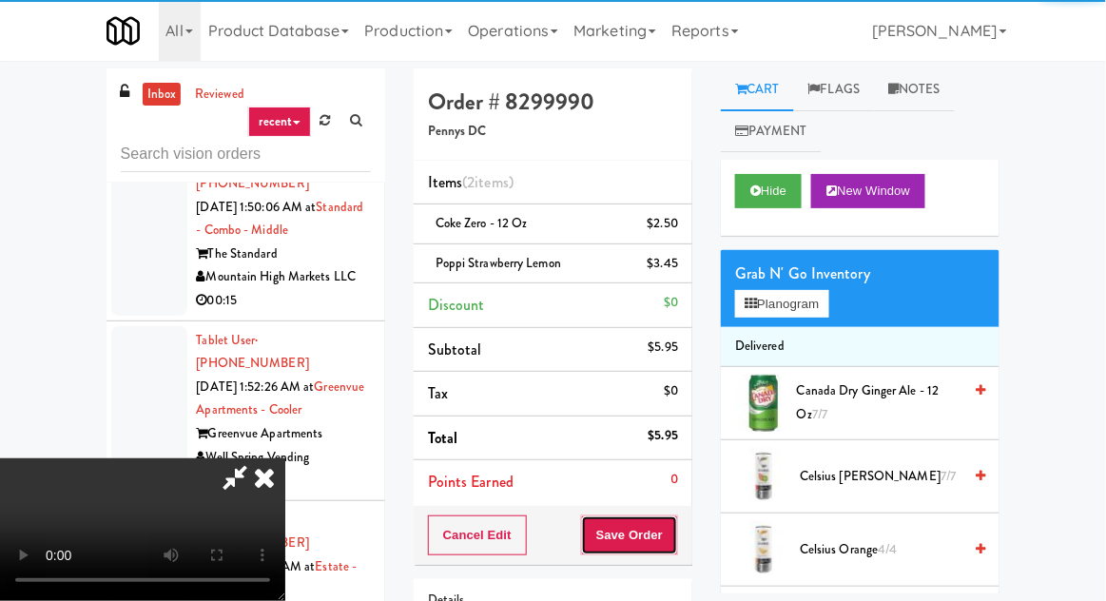
click at [677, 540] on button "Save Order" at bounding box center [629, 536] width 97 height 40
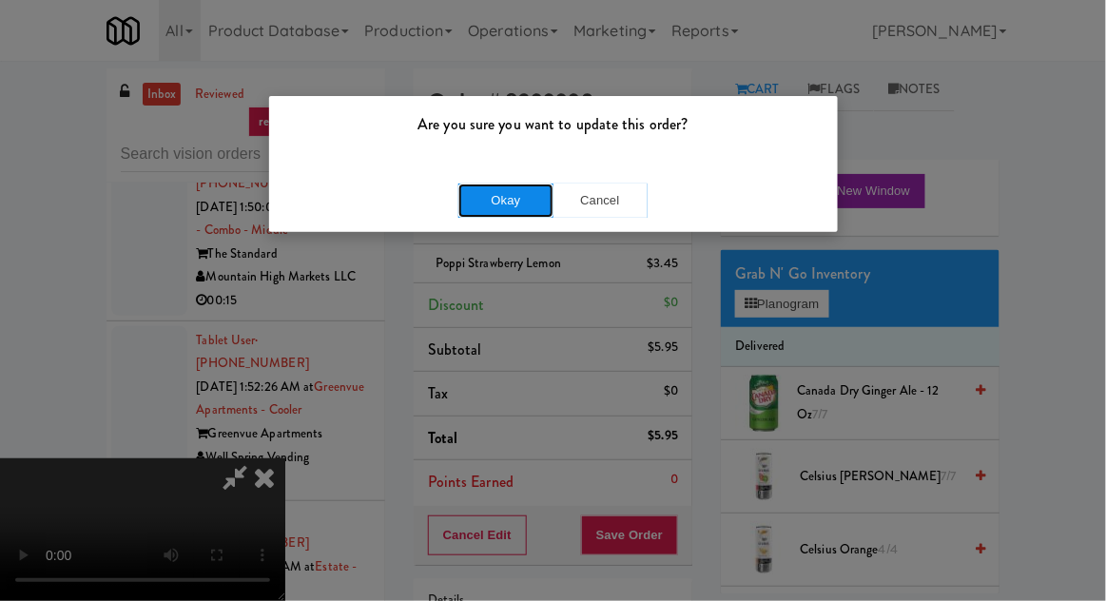
click at [481, 214] on button "Okay" at bounding box center [506, 201] width 95 height 34
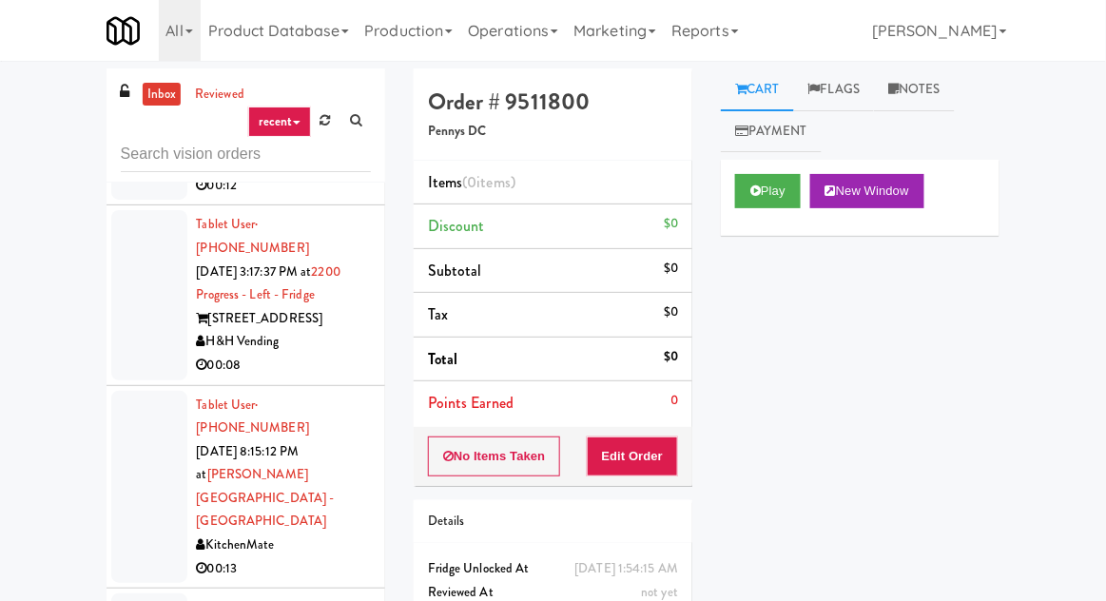
click at [118, 391] on div at bounding box center [149, 487] width 76 height 193
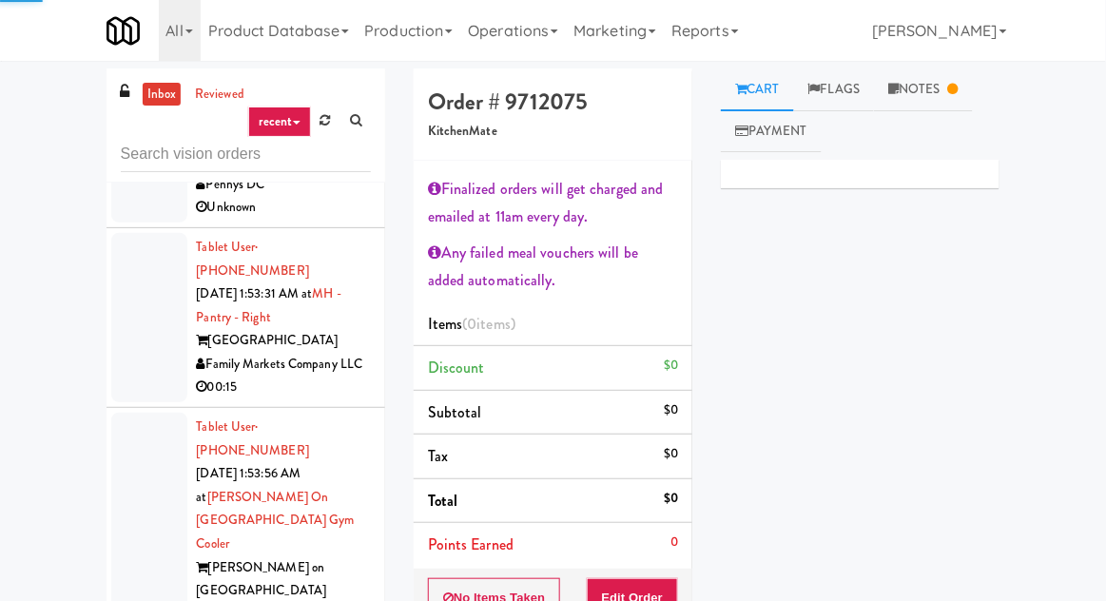
scroll to position [10141, 0]
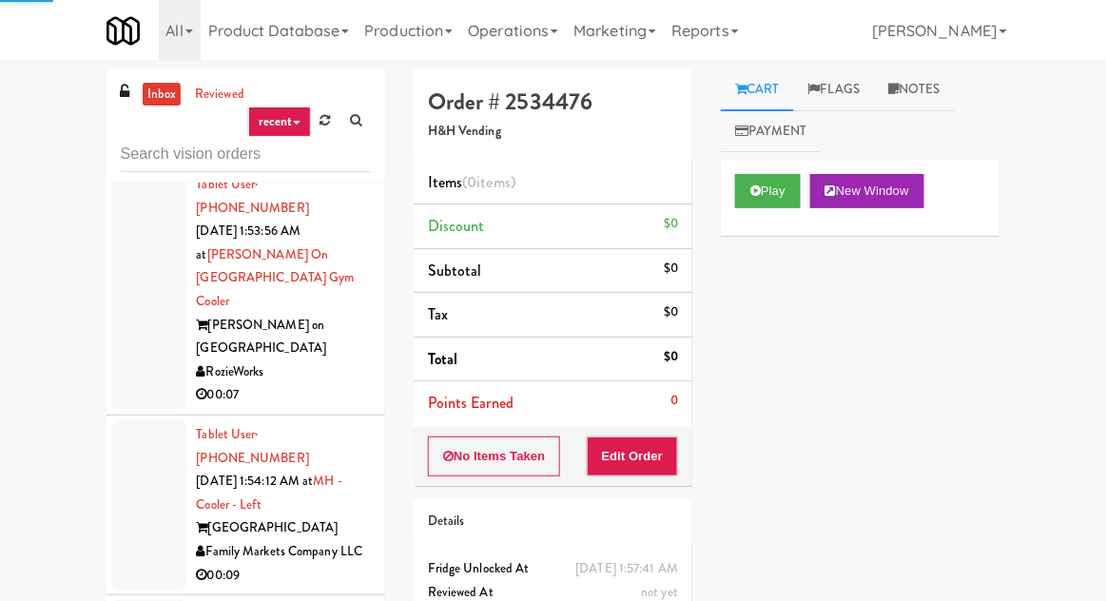
scroll to position [10015, 0]
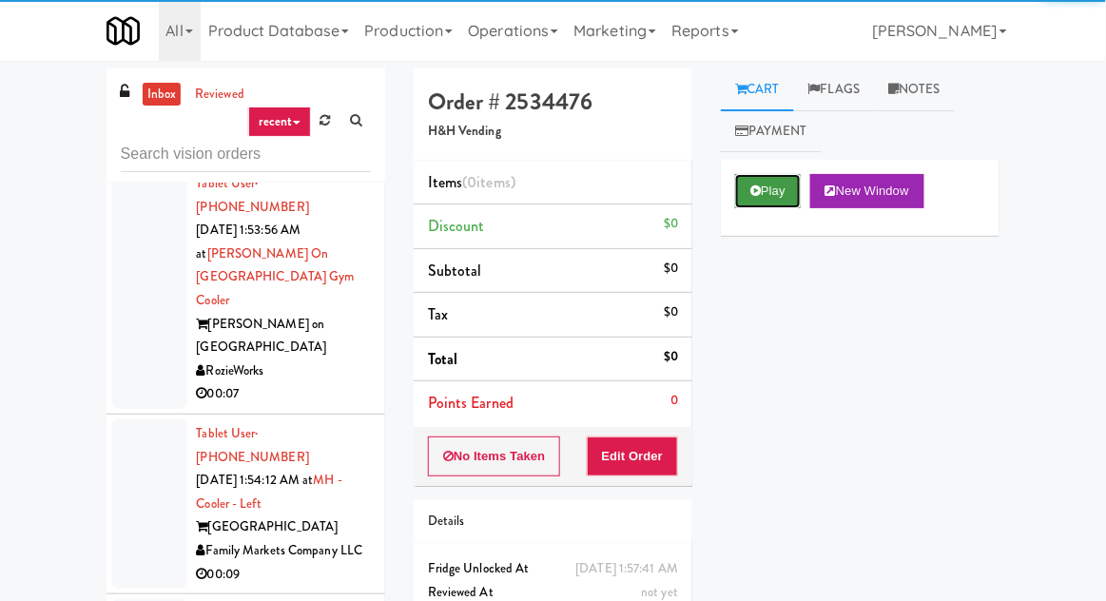
click at [766, 189] on button "Play" at bounding box center [768, 191] width 66 height 34
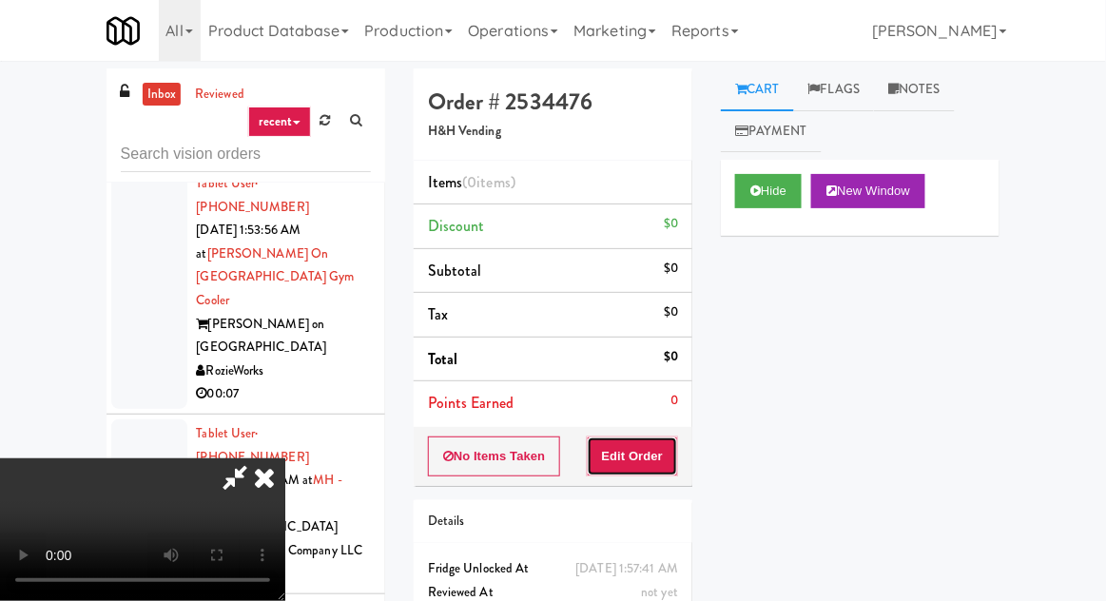
click at [641, 441] on button "Edit Order" at bounding box center [633, 457] width 92 height 40
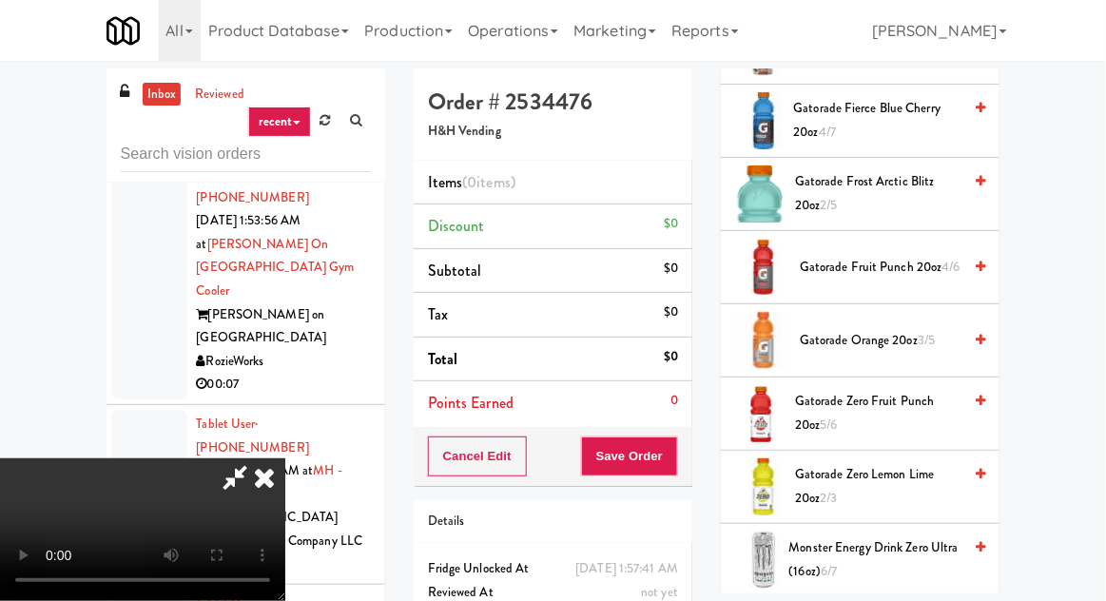
scroll to position [957, 0]
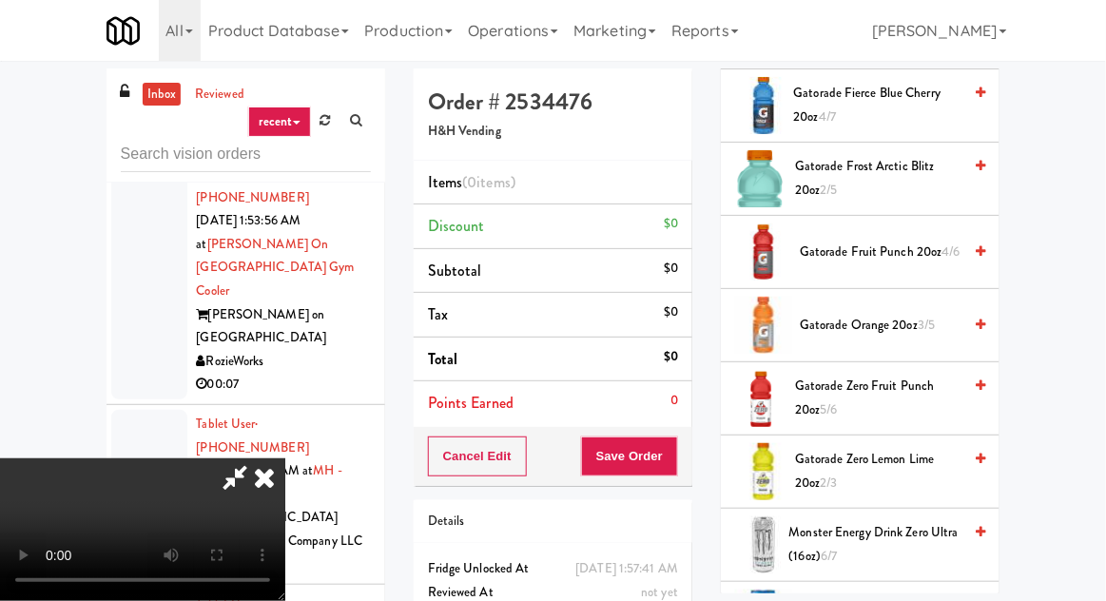
click at [842, 314] on span "Gatorade Orange 20oz 3/5" at bounding box center [881, 326] width 162 height 24
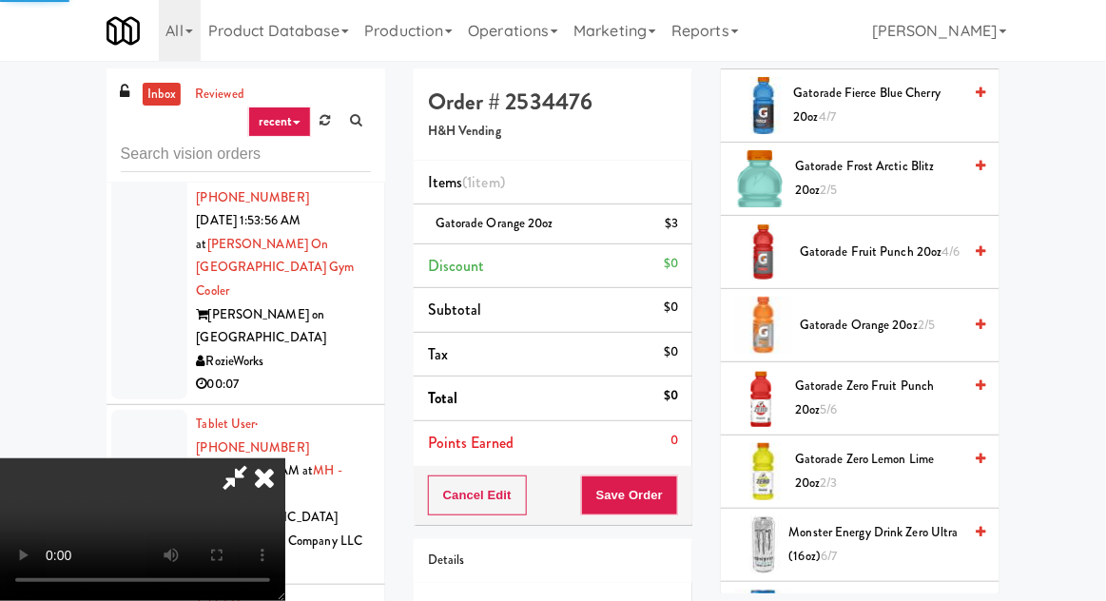
click at [689, 499] on div "Cancel Edit Save Order" at bounding box center [553, 495] width 279 height 59
click at [677, 479] on button "Save Order" at bounding box center [629, 496] width 97 height 40
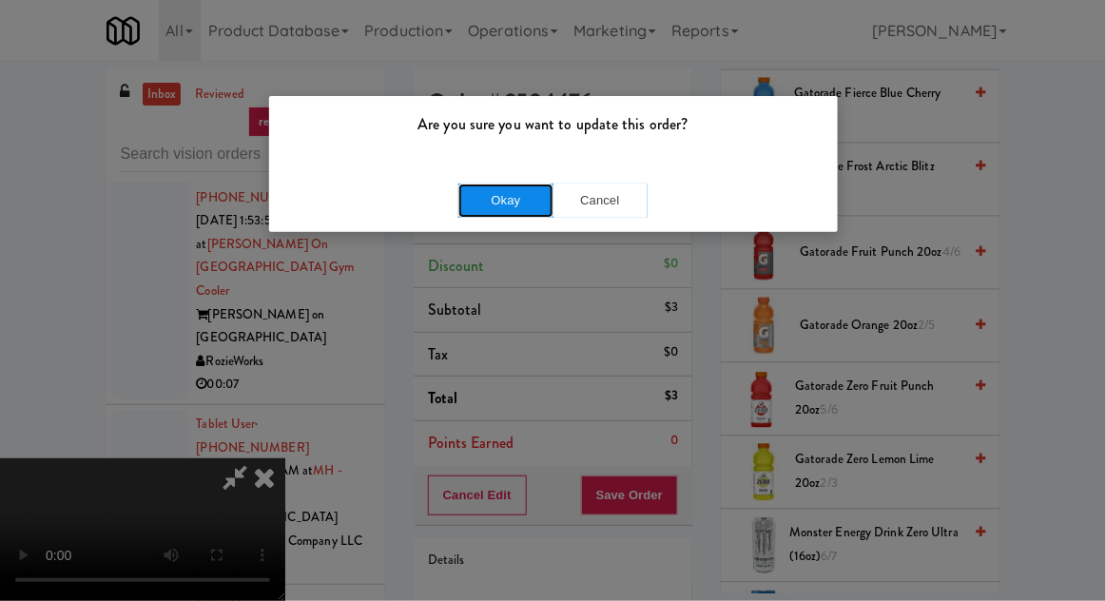
click at [534, 190] on button "Okay" at bounding box center [506, 201] width 95 height 34
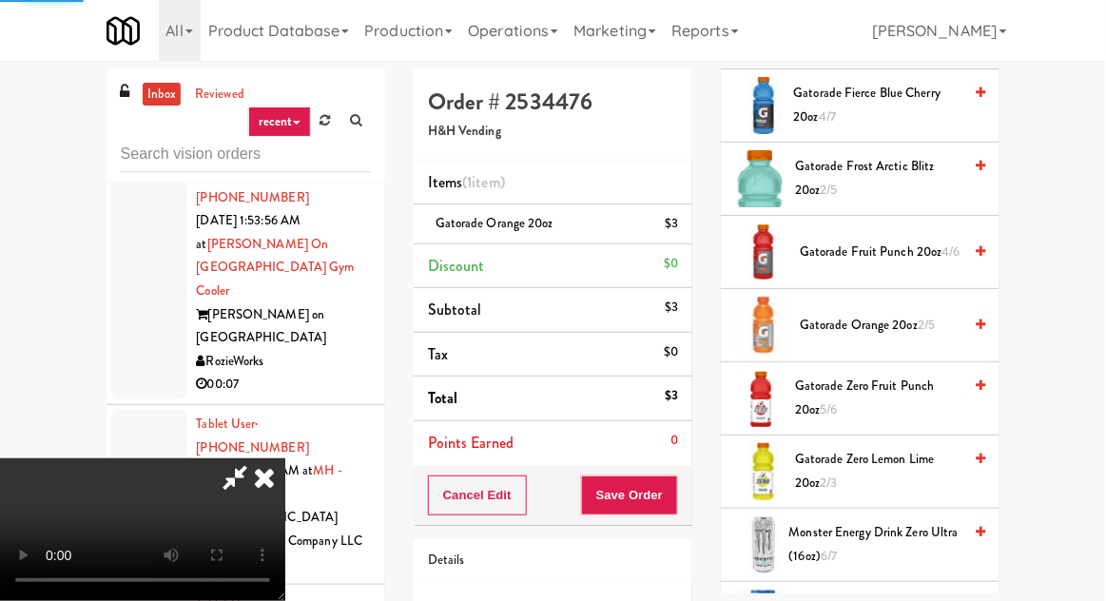
scroll to position [187, 0]
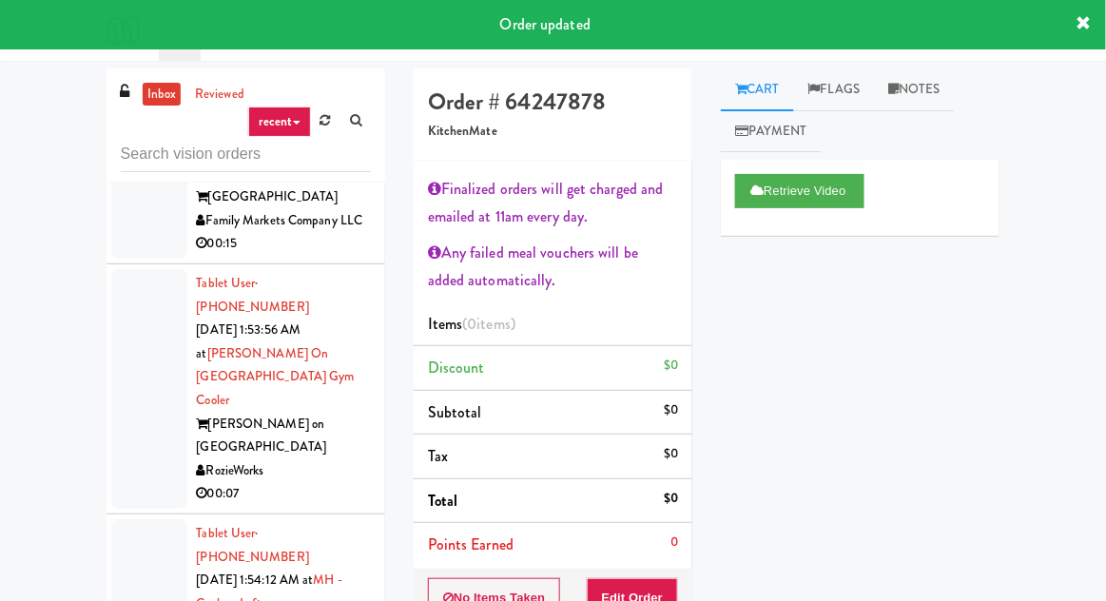
scroll to position [9913, 0]
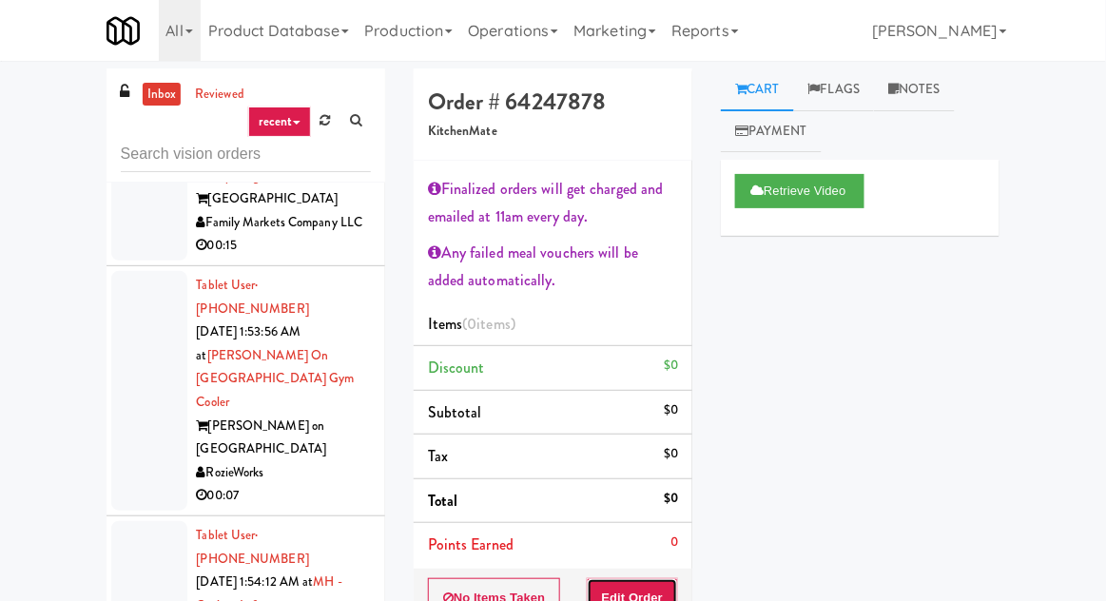
click at [648, 578] on button "Edit Order" at bounding box center [633, 598] width 92 height 40
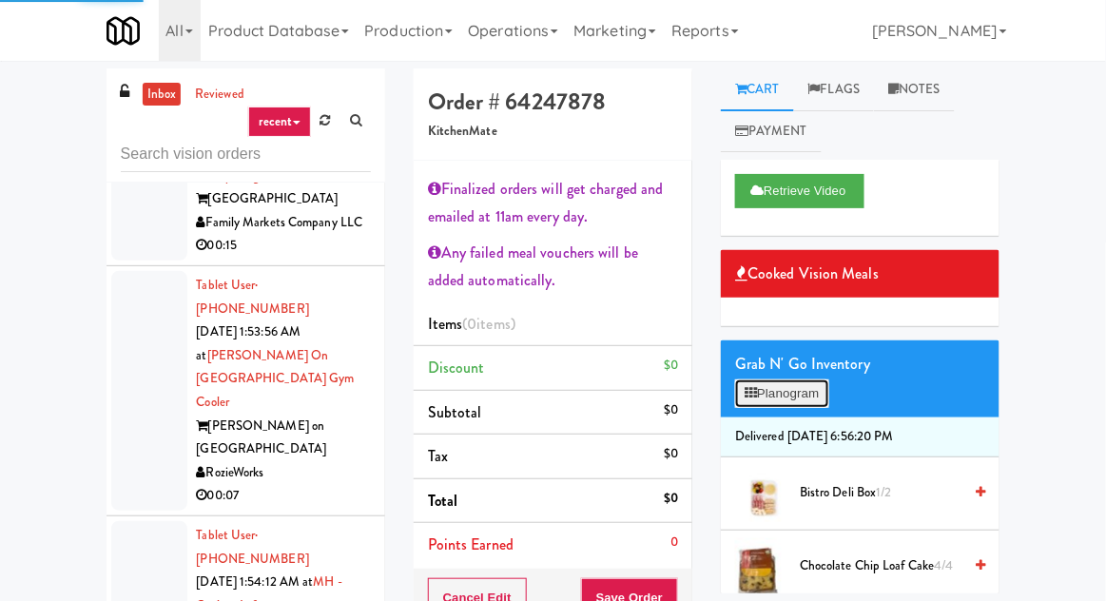
click at [808, 381] on button "Planogram" at bounding box center [781, 394] width 93 height 29
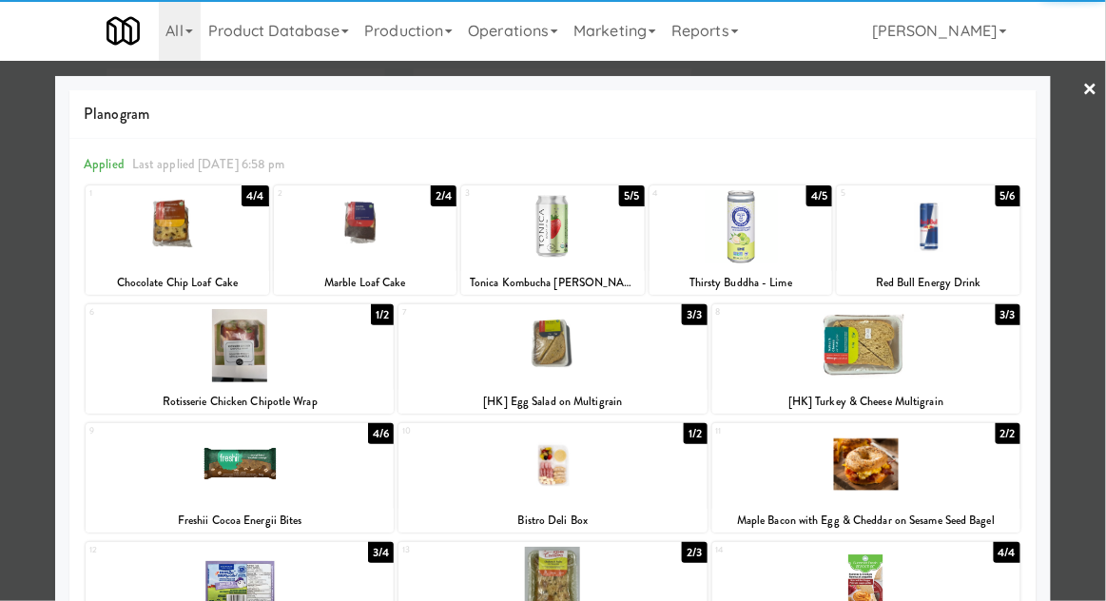
click at [316, 231] on div at bounding box center [366, 226] width 184 height 73
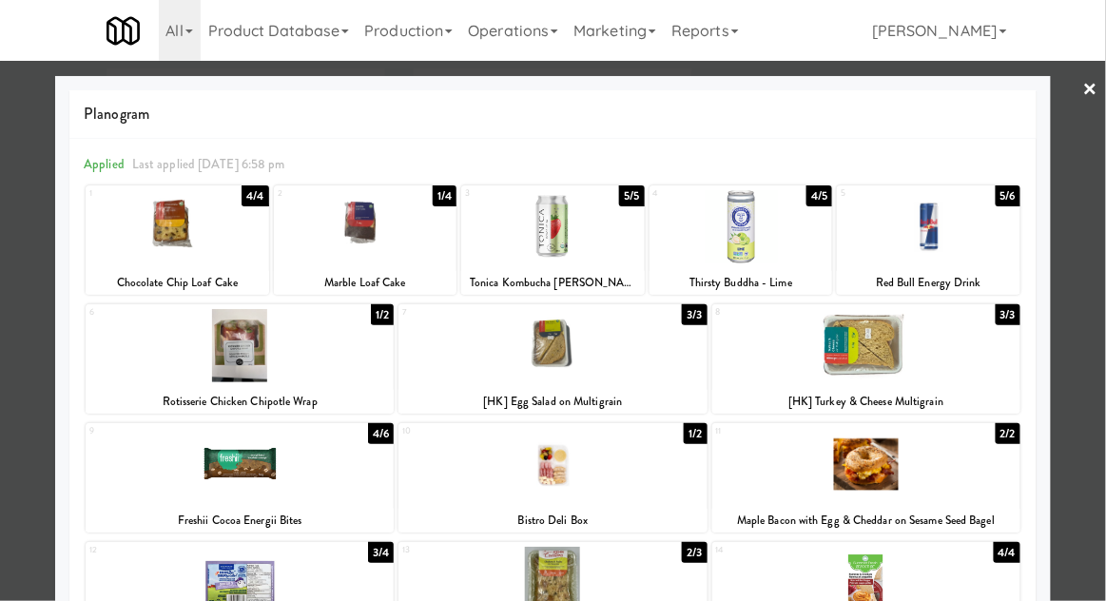
click at [5, 250] on div at bounding box center [553, 300] width 1106 height 601
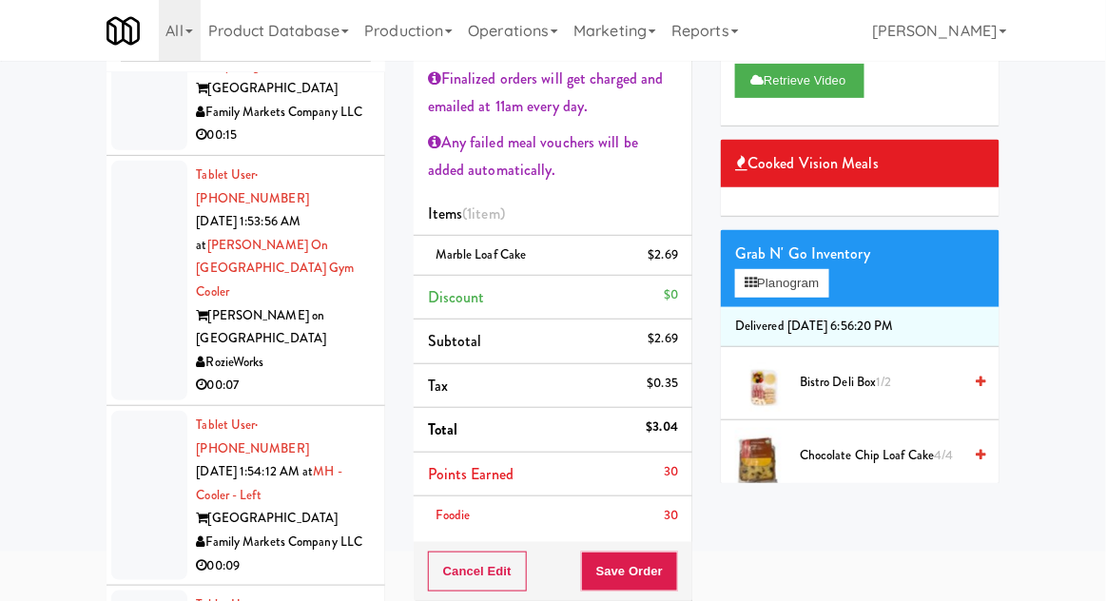
scroll to position [119, 0]
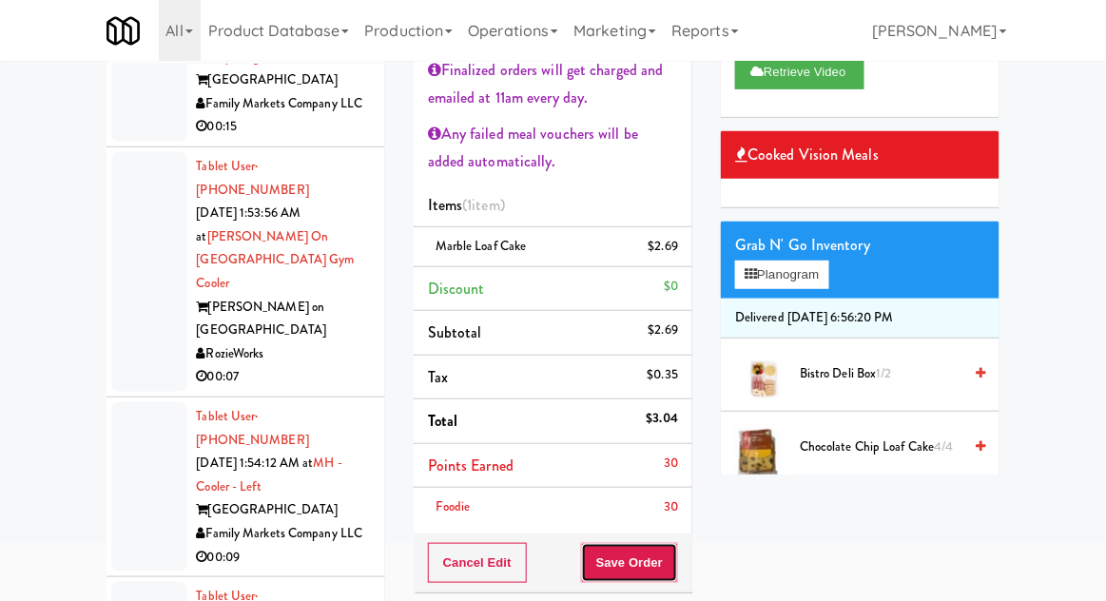
click at [648, 563] on button "Save Order" at bounding box center [629, 563] width 97 height 40
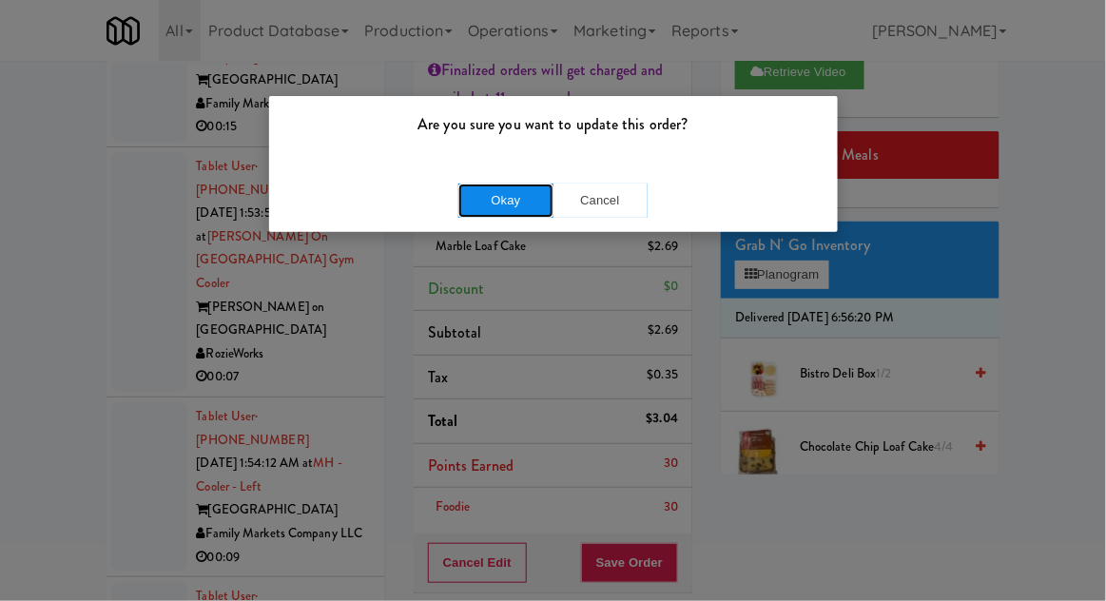
click at [460, 201] on button "Okay" at bounding box center [506, 201] width 95 height 34
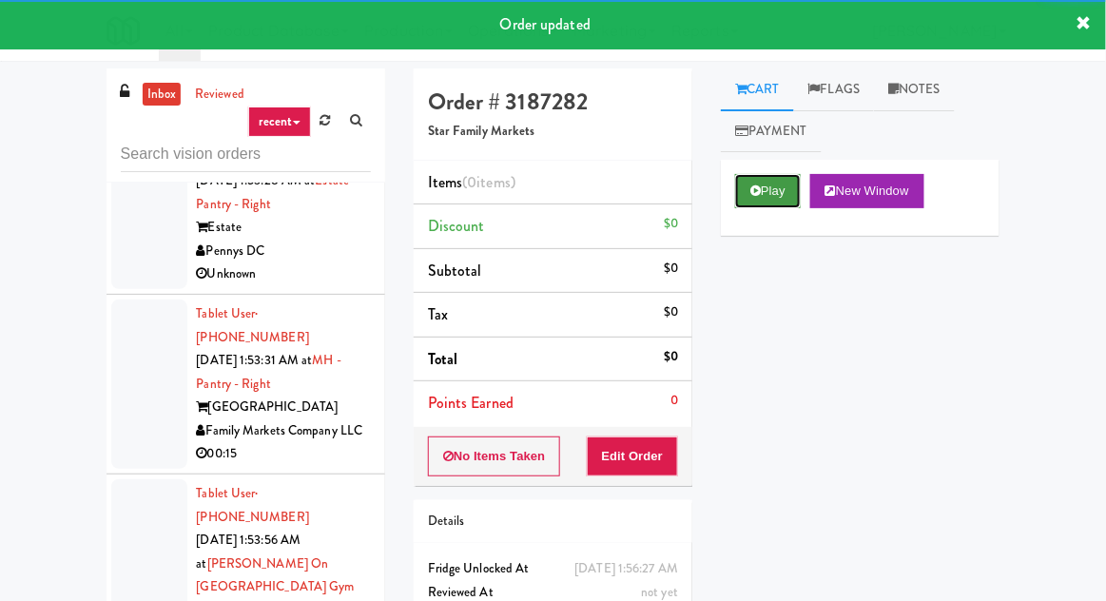
click at [768, 182] on button "Play" at bounding box center [768, 191] width 66 height 34
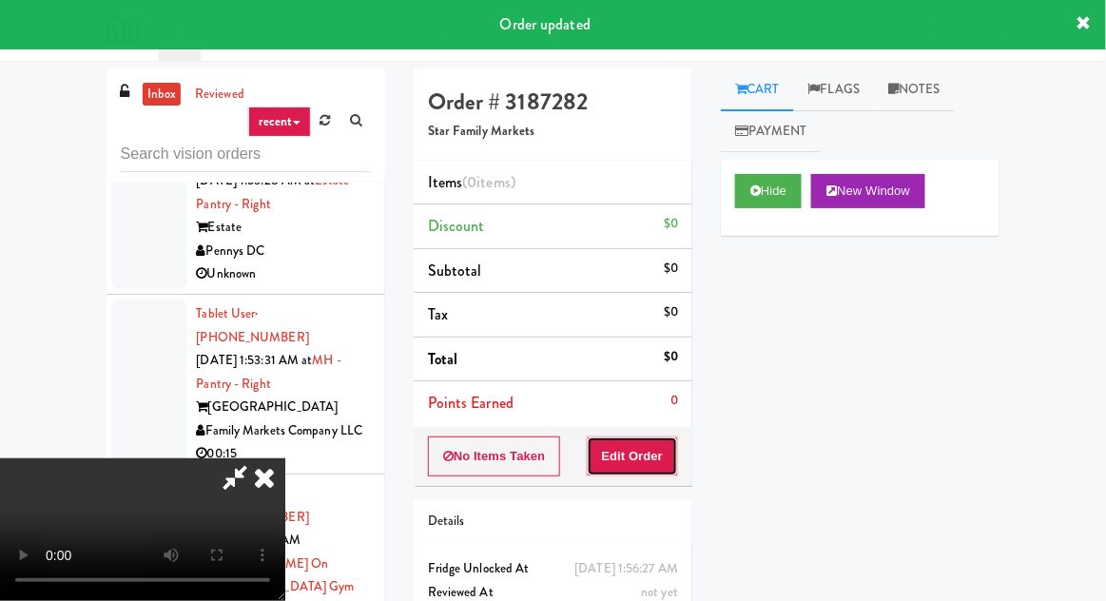
click at [624, 464] on button "Edit Order" at bounding box center [633, 457] width 92 height 40
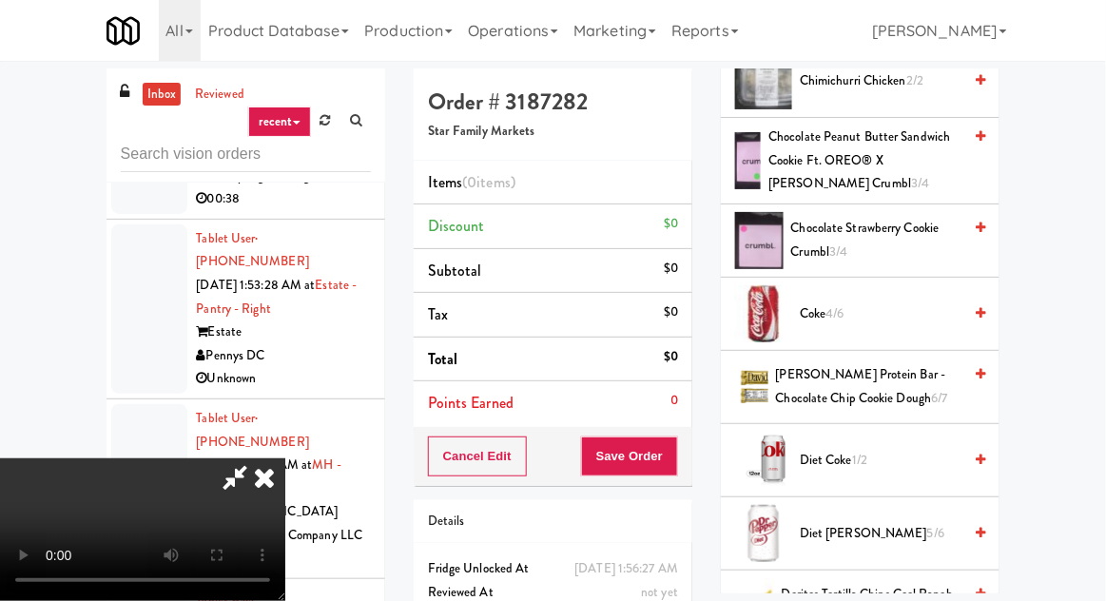
scroll to position [831, 0]
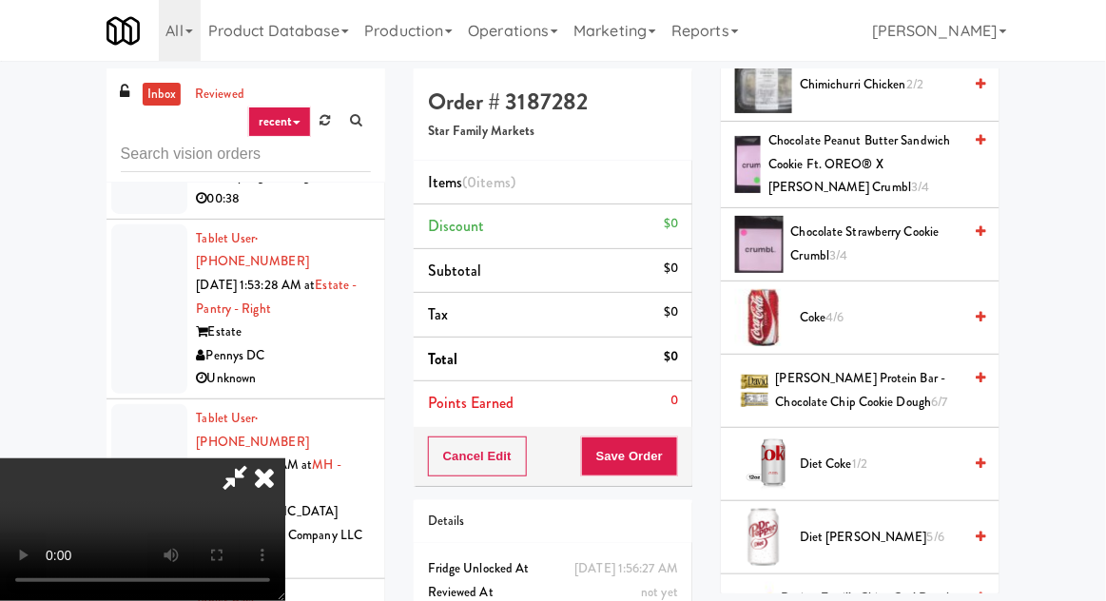
click at [831, 306] on span "Coke 4/6" at bounding box center [881, 318] width 162 height 24
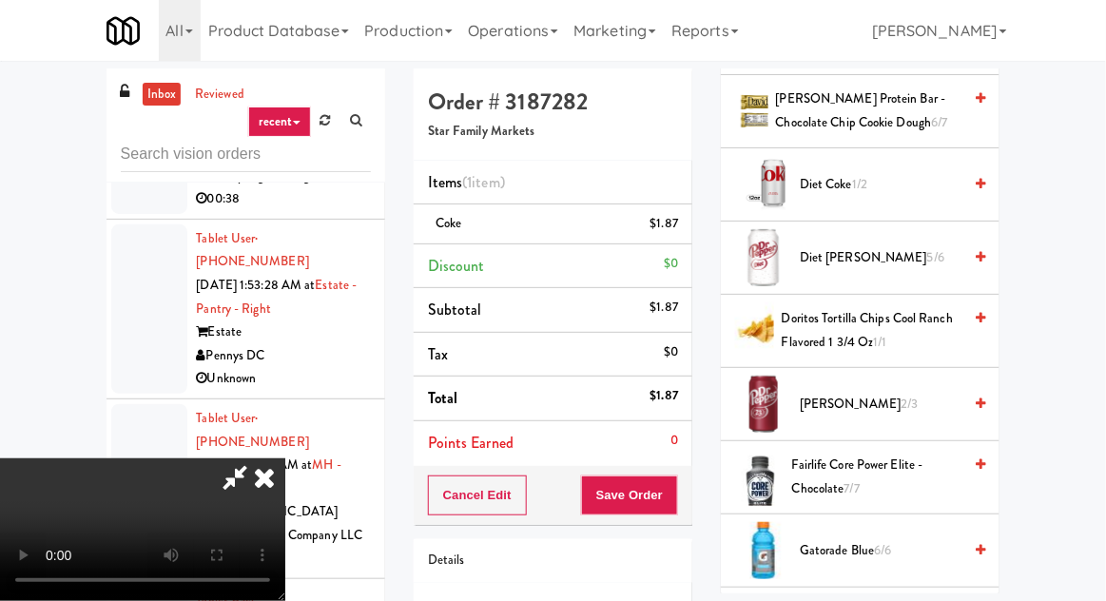
scroll to position [1108, 0]
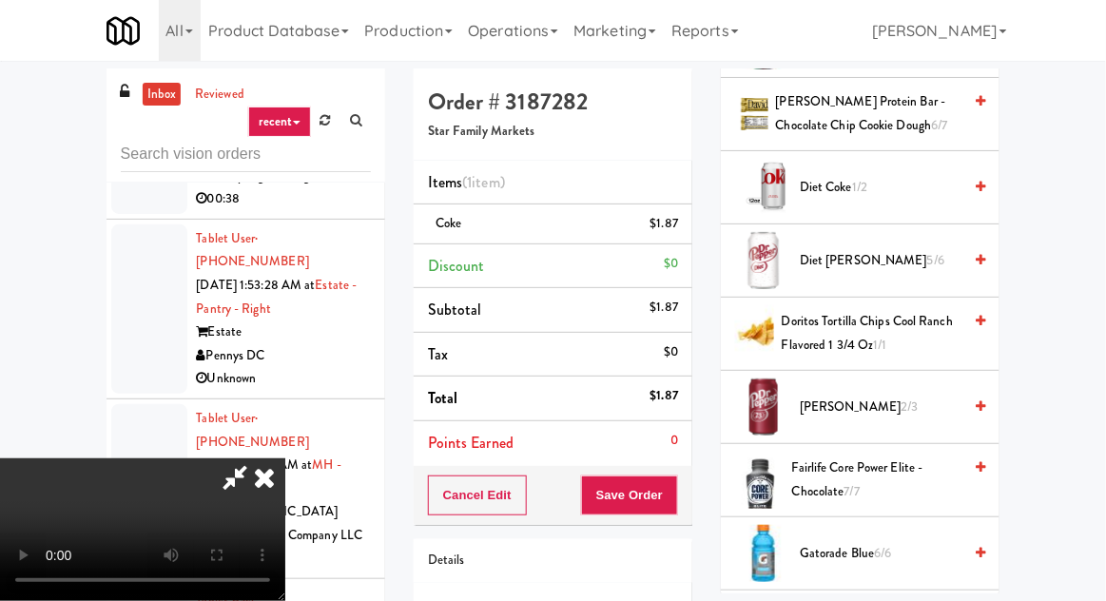
click at [838, 324] on span "Doritos Tortilla Chips Cool Ranch Flavored 1 3/4 Oz 1/1" at bounding box center [872, 333] width 180 height 47
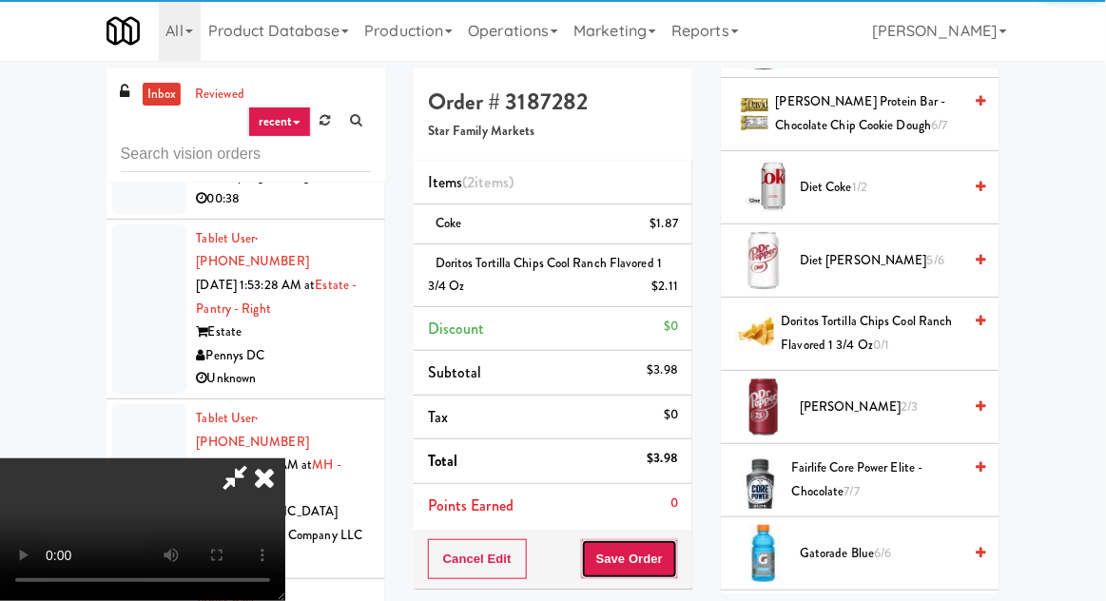
click at [676, 560] on button "Save Order" at bounding box center [629, 559] width 97 height 40
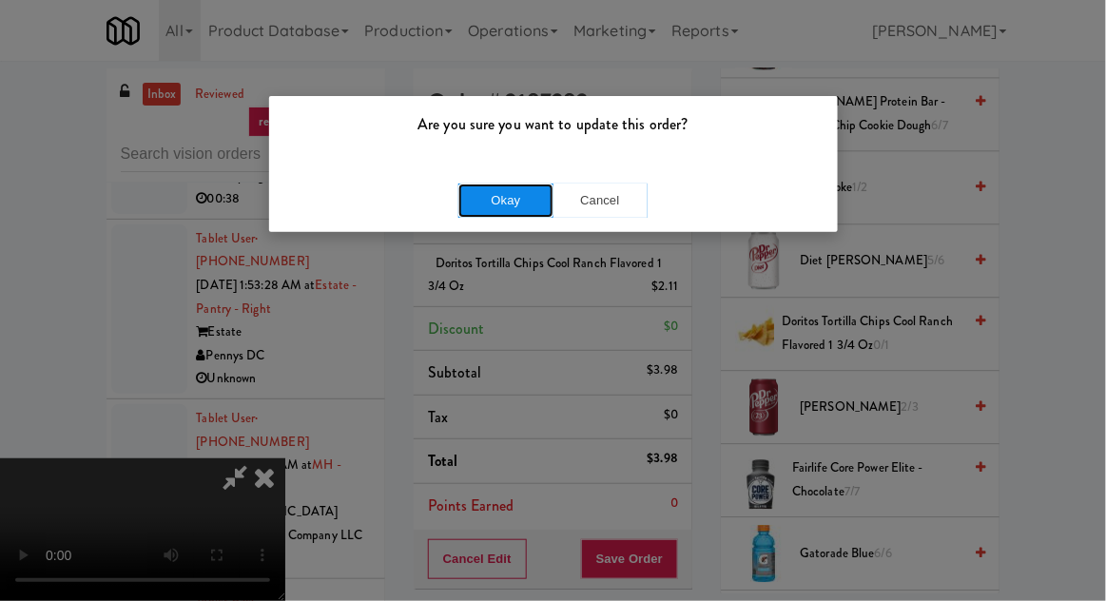
click at [518, 203] on button "Okay" at bounding box center [506, 201] width 95 height 34
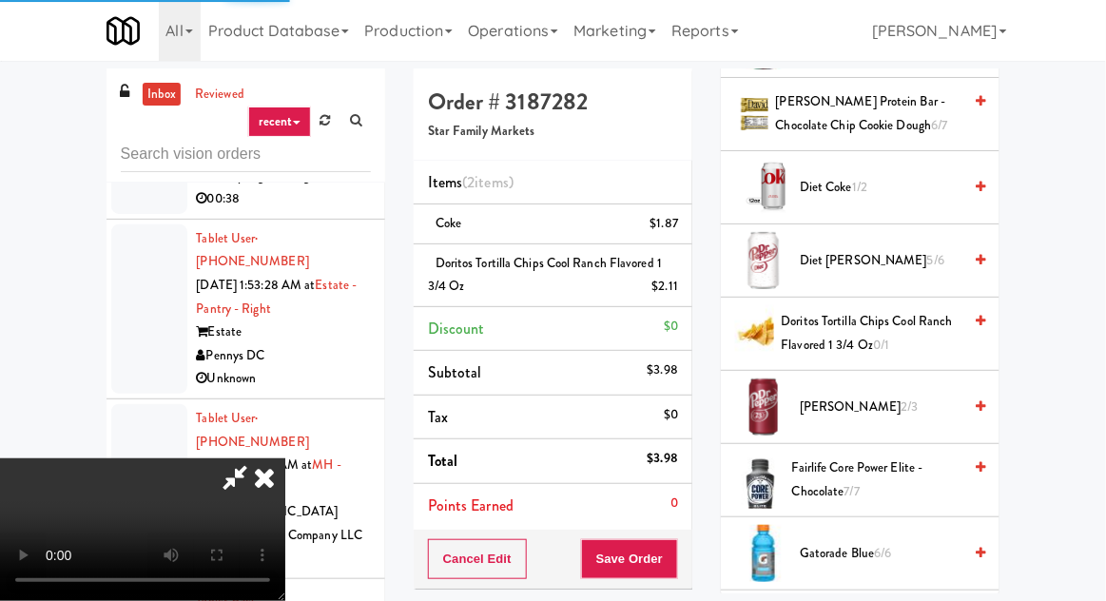
scroll to position [187, 0]
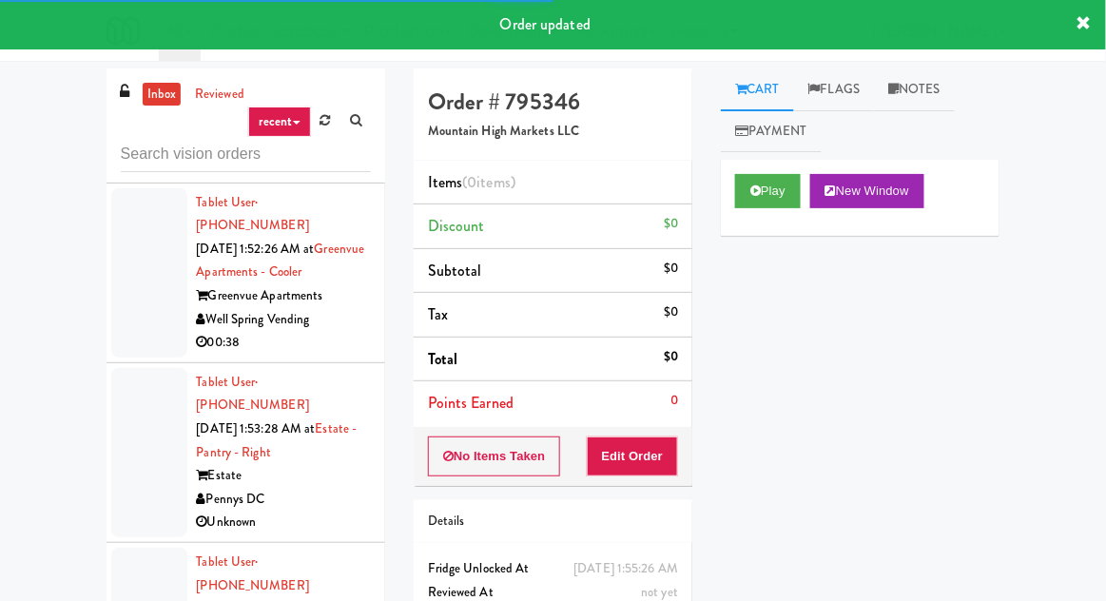
scroll to position [9448, 0]
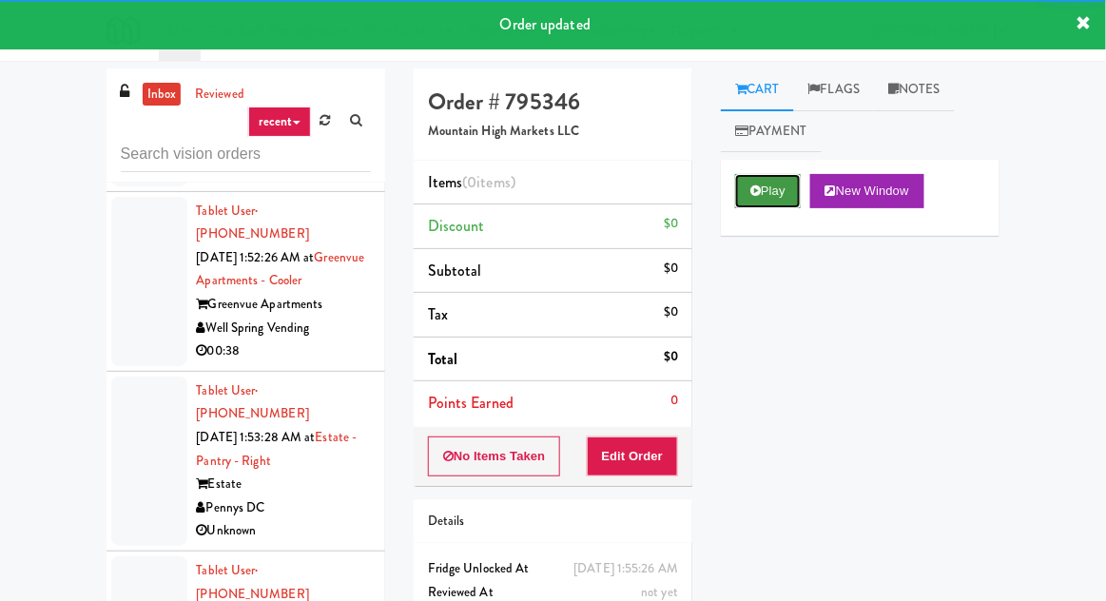
click at [741, 207] on button "Play" at bounding box center [768, 191] width 66 height 34
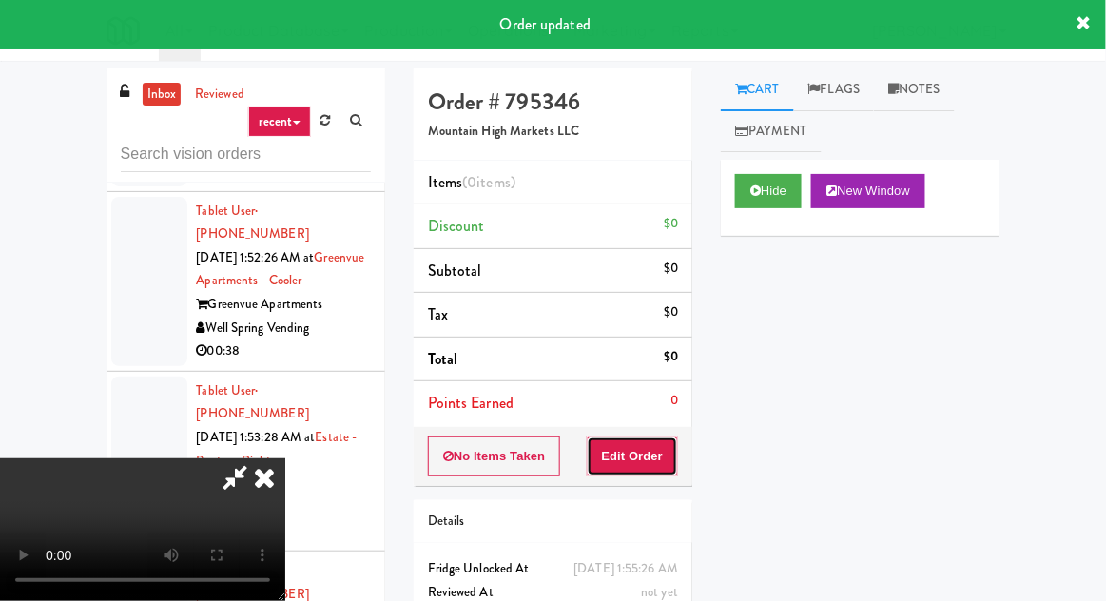
click at [636, 458] on button "Edit Order" at bounding box center [633, 457] width 92 height 40
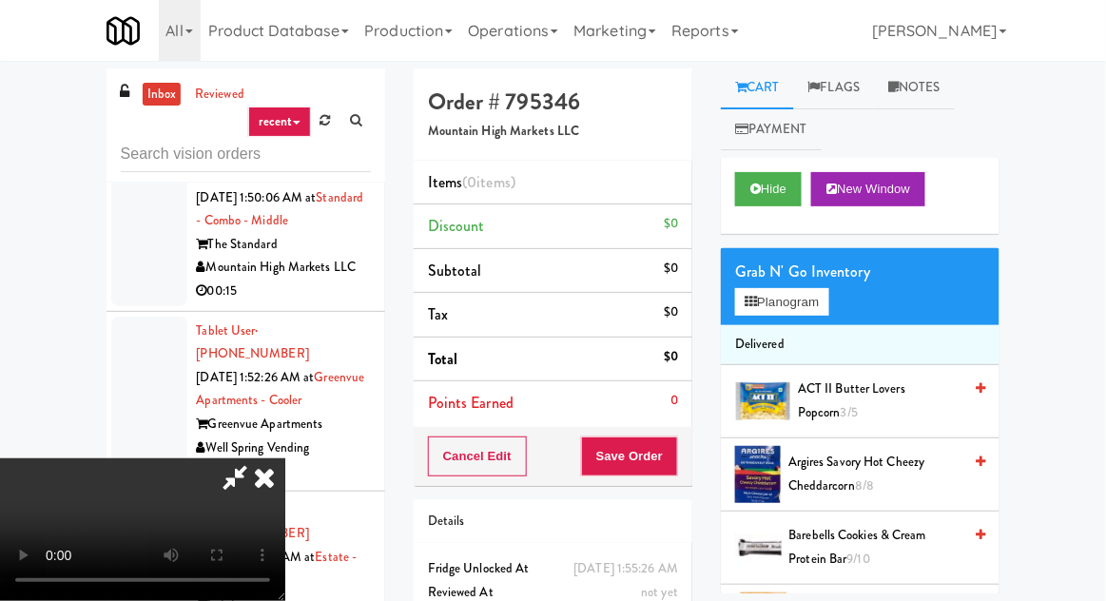
scroll to position [0, 0]
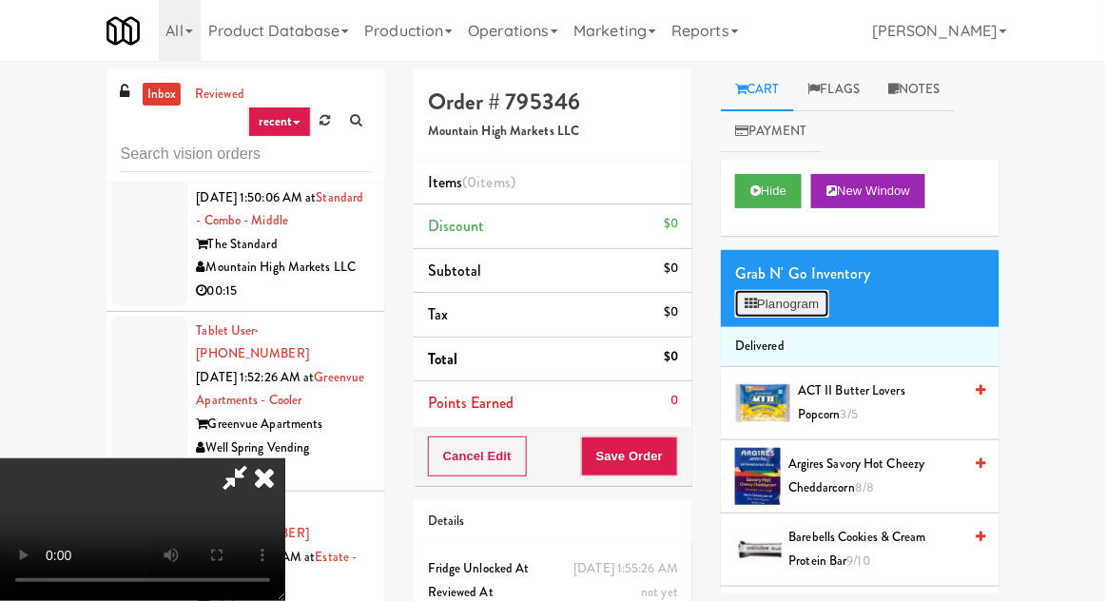
click at [795, 295] on button "Planogram" at bounding box center [781, 304] width 93 height 29
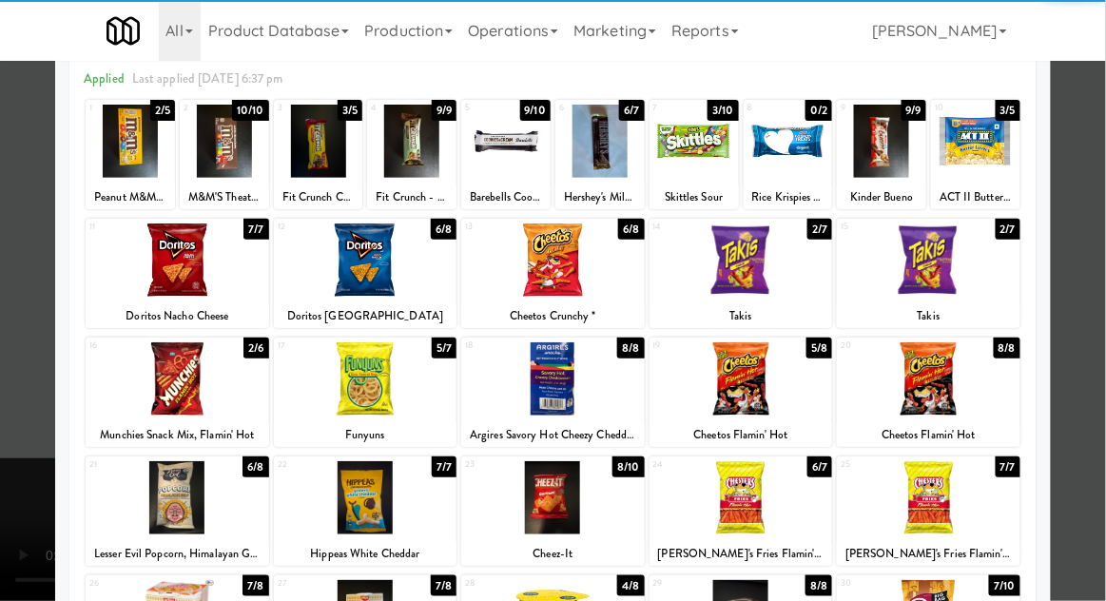
scroll to position [110, 0]
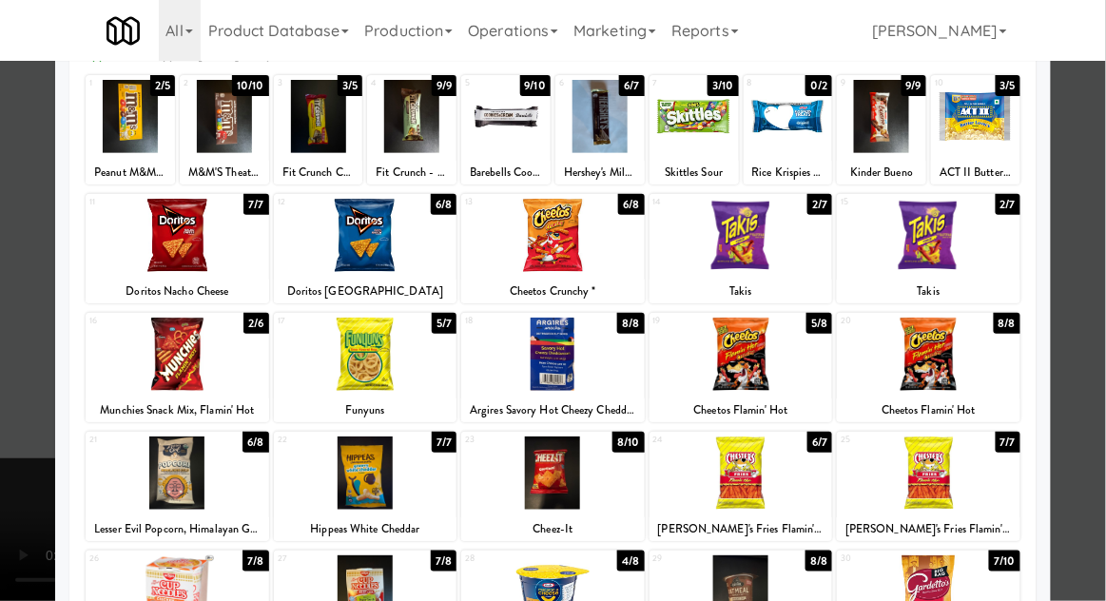
click at [595, 484] on div at bounding box center [553, 473] width 184 height 73
click at [596, 479] on div at bounding box center [553, 473] width 184 height 73
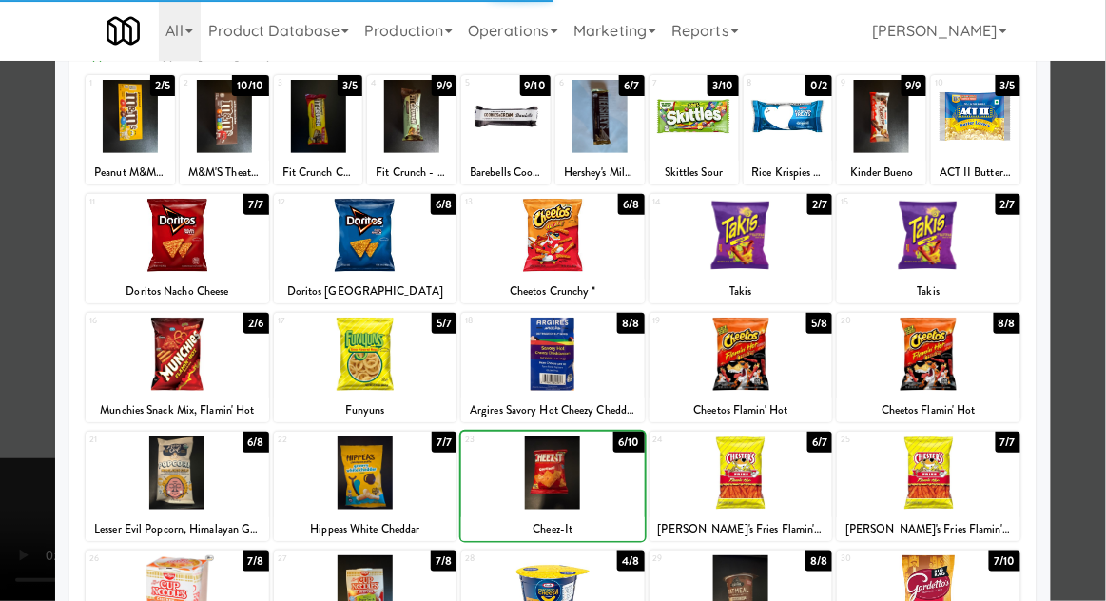
click at [29, 506] on div at bounding box center [553, 300] width 1106 height 601
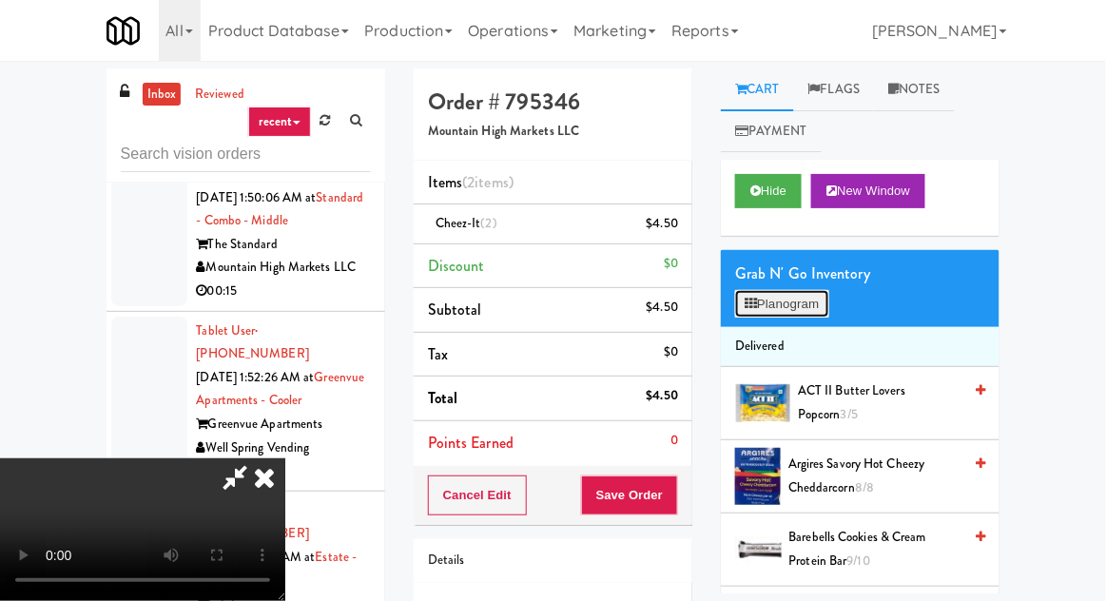
click at [784, 303] on button "Planogram" at bounding box center [781, 304] width 93 height 29
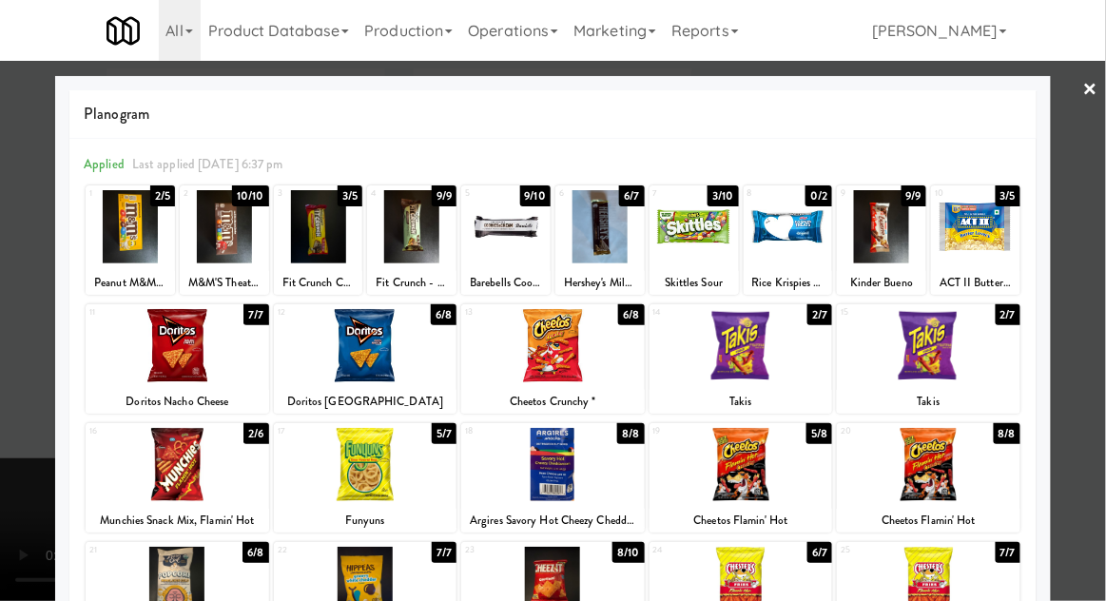
click at [606, 491] on div at bounding box center [553, 464] width 184 height 73
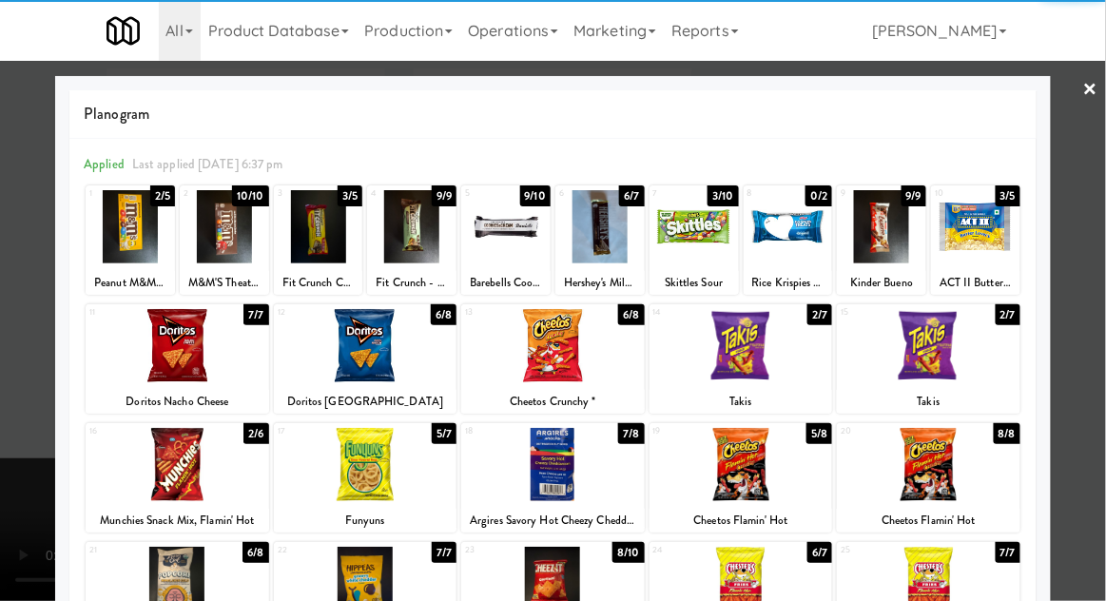
click at [606, 478] on div at bounding box center [553, 464] width 184 height 73
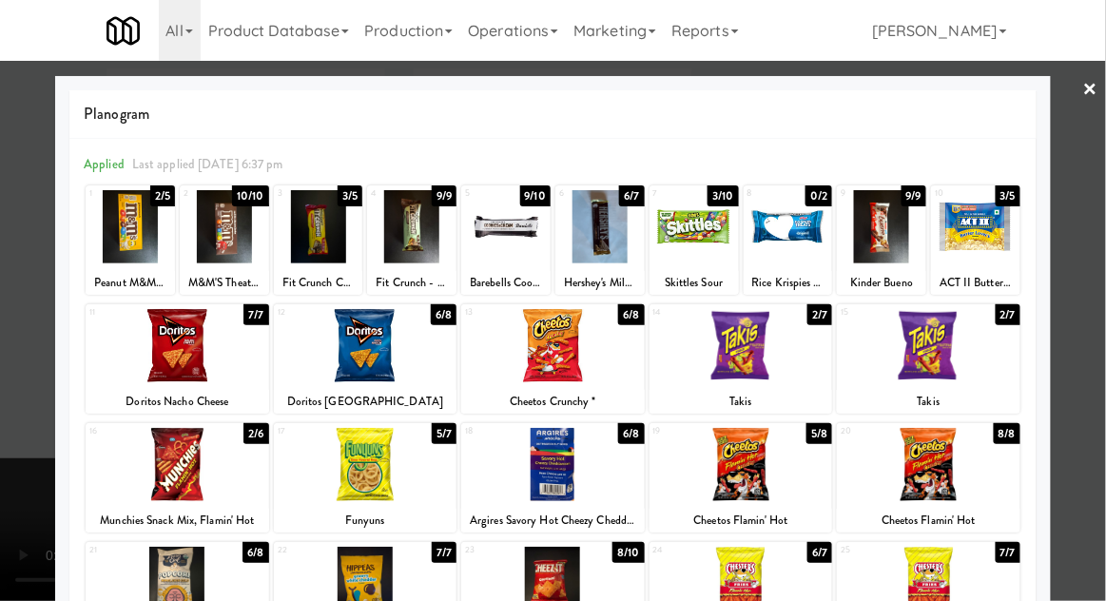
click at [29, 496] on div at bounding box center [553, 300] width 1106 height 601
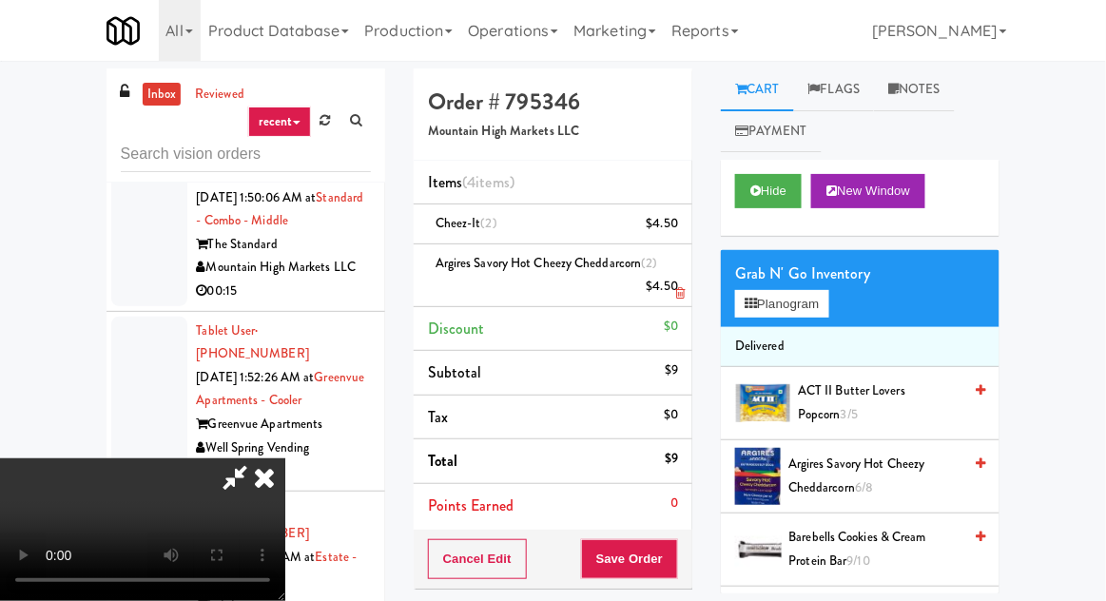
click at [684, 272] on li "Argires Savory Hot Cheezy Cheddarcorn (2) $4.50" at bounding box center [553, 275] width 279 height 63
click at [678, 269] on div "Argires Savory Hot Cheezy Cheddarcorn (2) $4.50" at bounding box center [553, 275] width 250 height 47
click at [679, 220] on li "Cheez-It (2) $4.50" at bounding box center [553, 225] width 279 height 40
click at [680, 228] on icon at bounding box center [680, 231] width 10 height 12
click at [680, 221] on link at bounding box center [676, 232] width 17 height 24
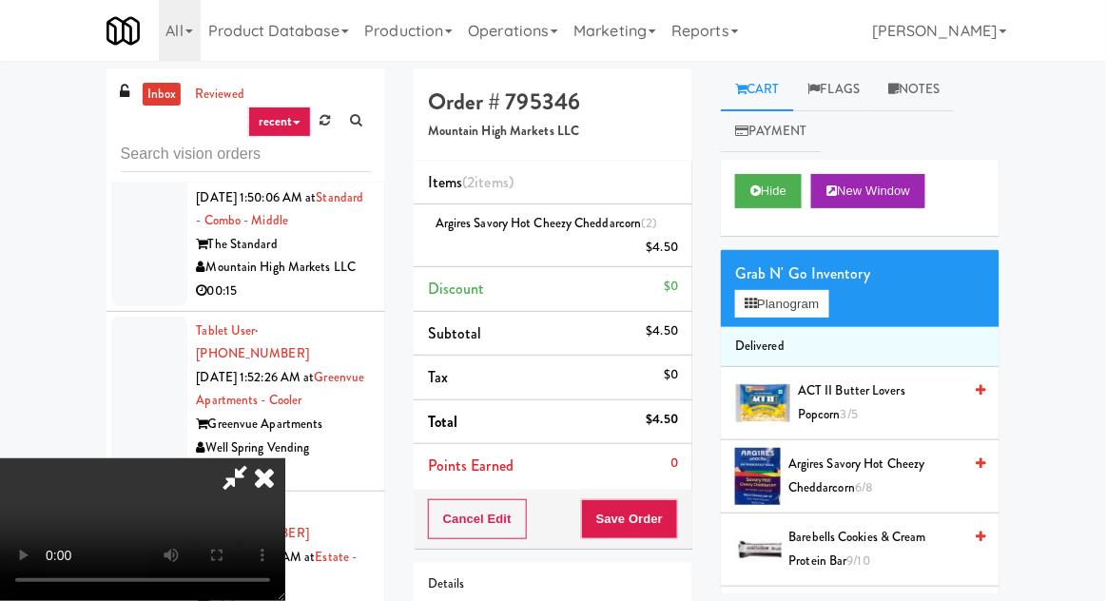
click at [818, 477] on span "Argires Savory Hot Cheezy Cheddarcorn 6/8" at bounding box center [875, 476] width 173 height 47
click at [671, 510] on button "Save Order" at bounding box center [629, 519] width 97 height 40
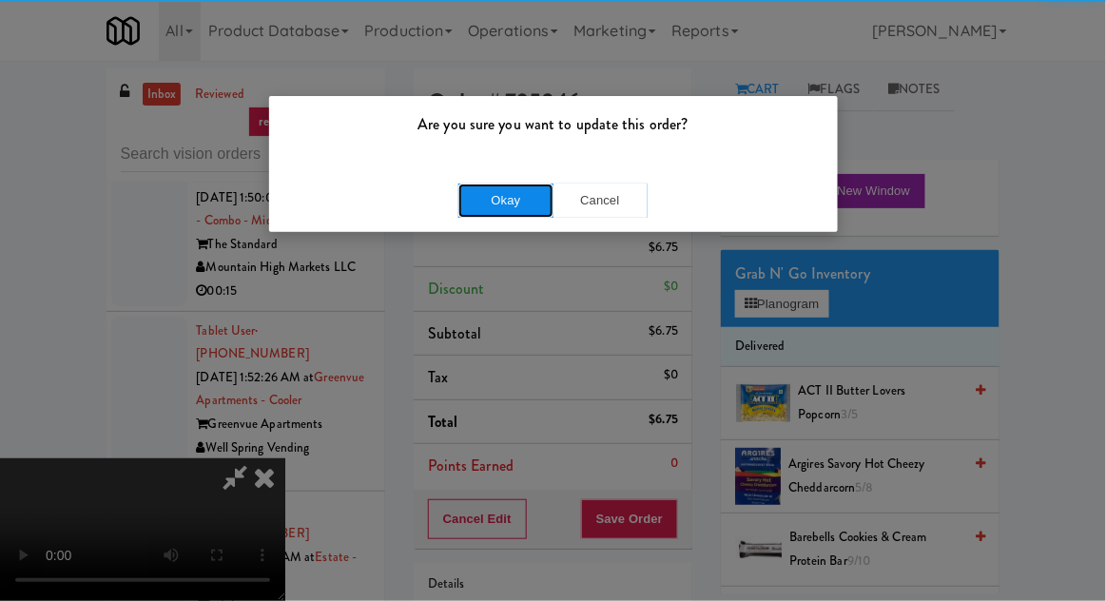
click at [477, 206] on button "Okay" at bounding box center [506, 201] width 95 height 34
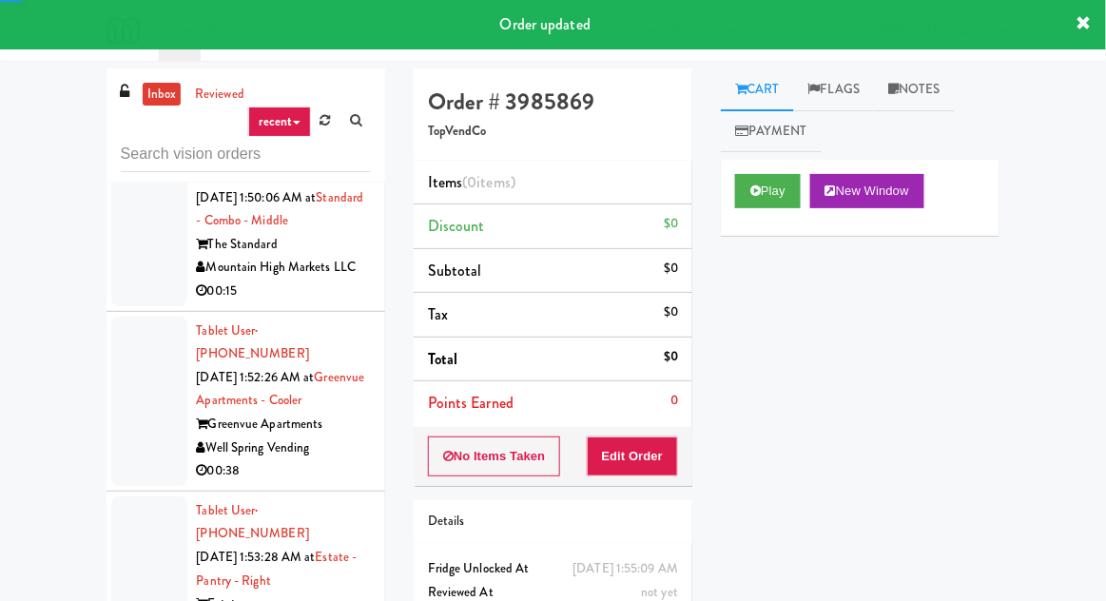
click at [734, 218] on div "Play New Window" at bounding box center [860, 198] width 279 height 76
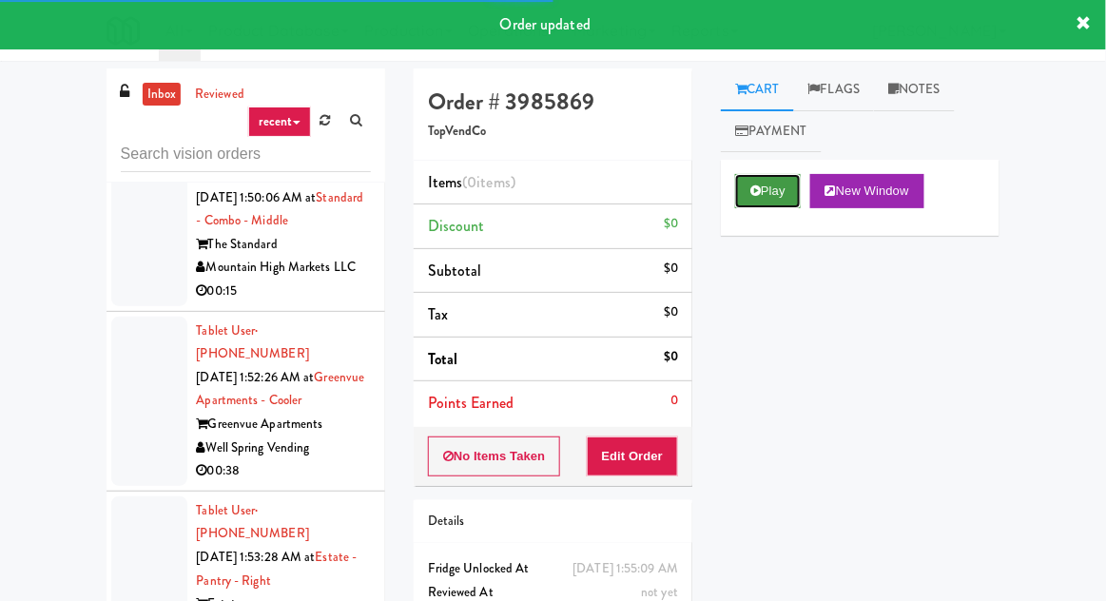
click at [747, 197] on button "Play" at bounding box center [768, 191] width 66 height 34
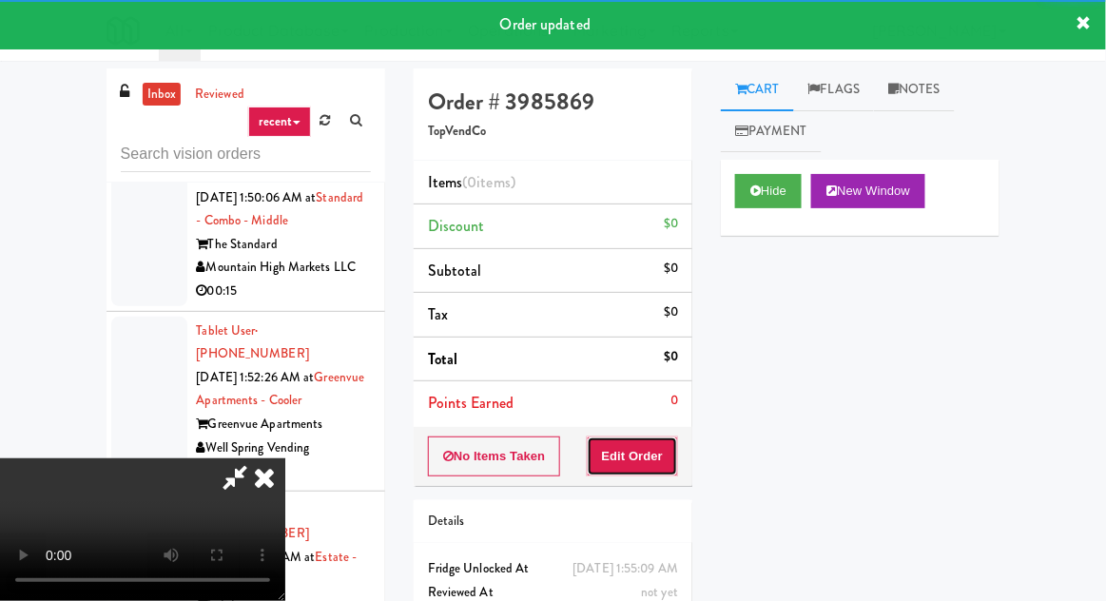
click at [649, 468] on button "Edit Order" at bounding box center [633, 457] width 92 height 40
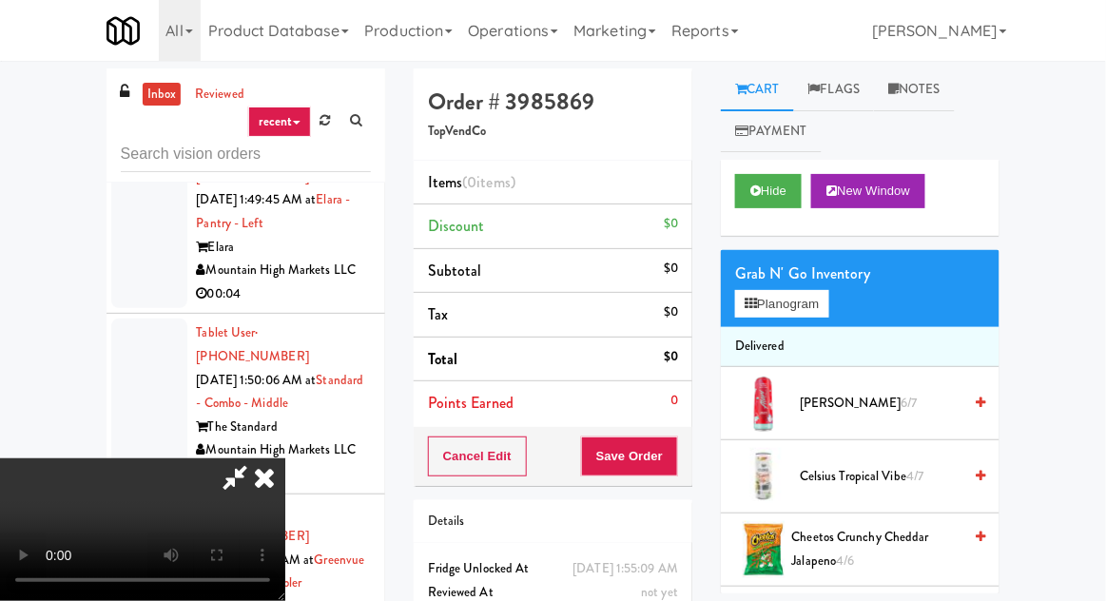
scroll to position [69, 0]
click at [770, 293] on button "Planogram" at bounding box center [781, 304] width 93 height 29
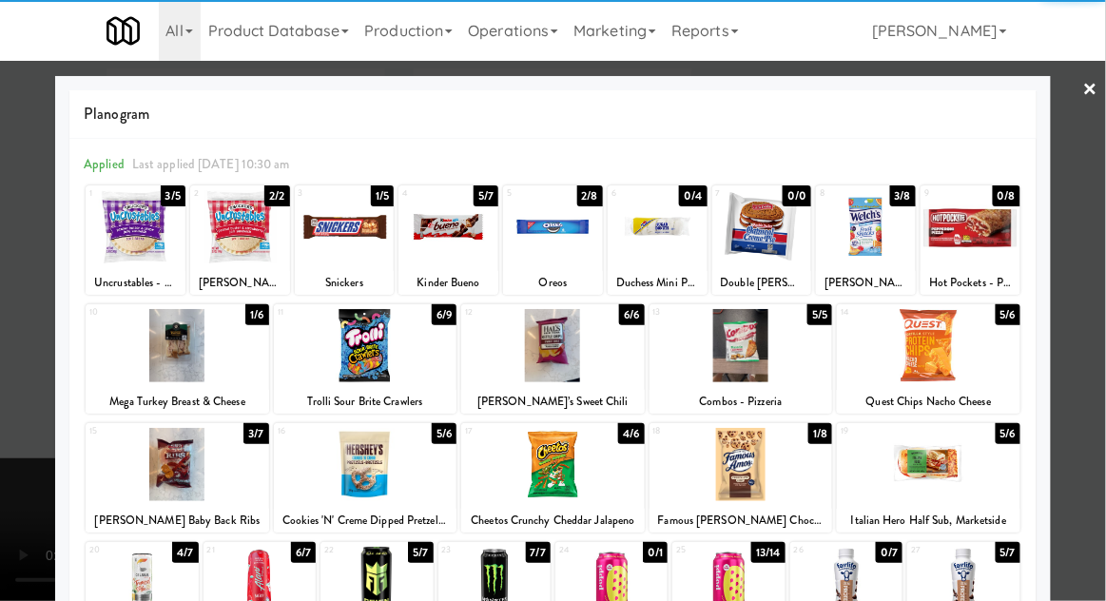
click at [572, 354] on div at bounding box center [553, 345] width 184 height 73
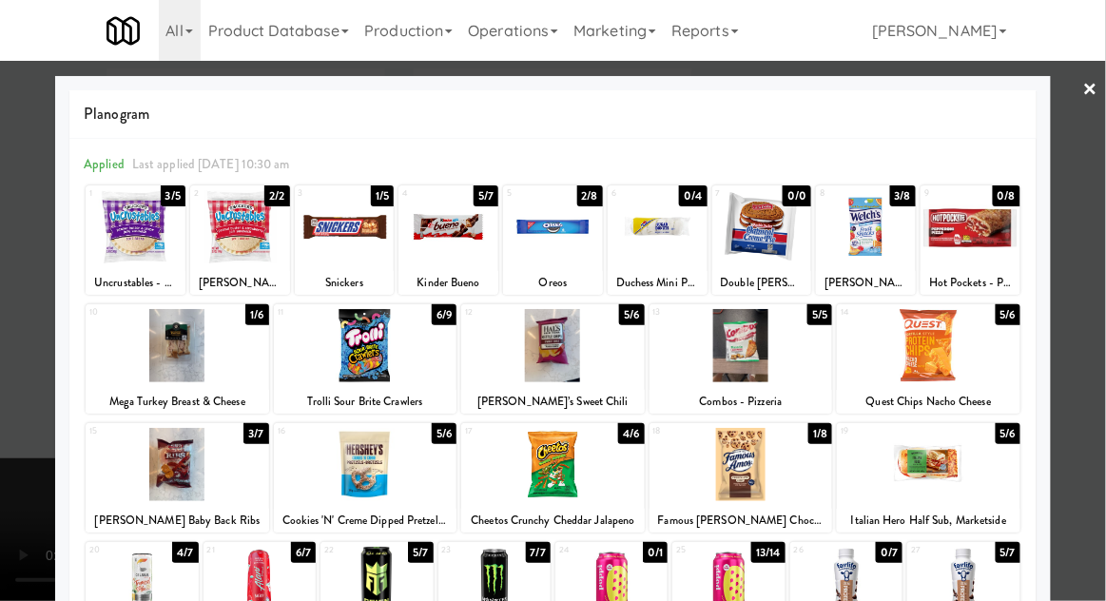
click at [146, 478] on div at bounding box center [178, 464] width 184 height 73
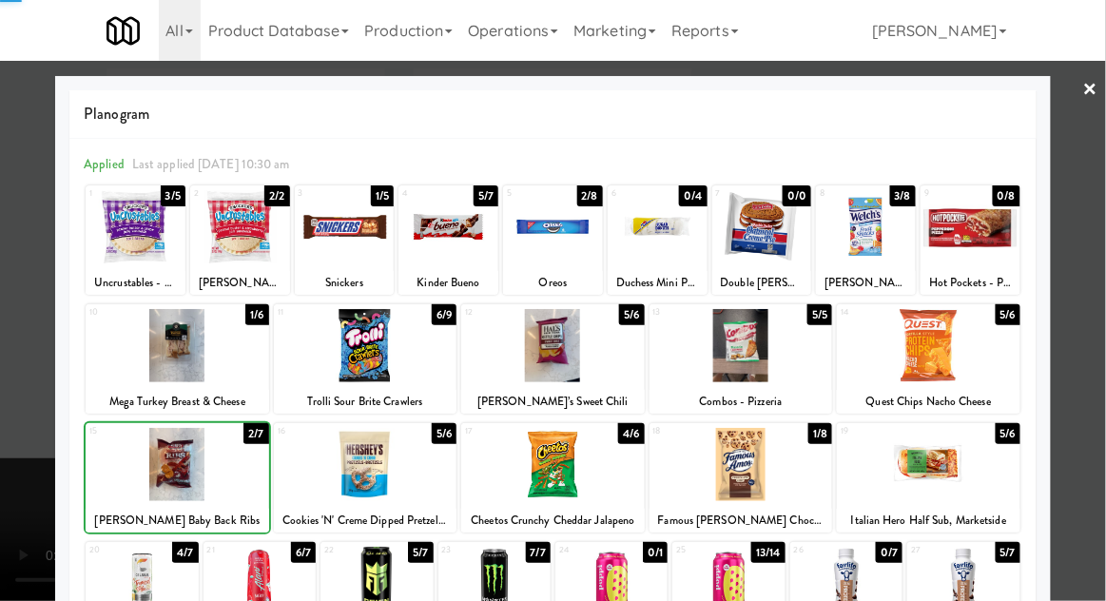
click at [32, 431] on div at bounding box center [553, 300] width 1106 height 601
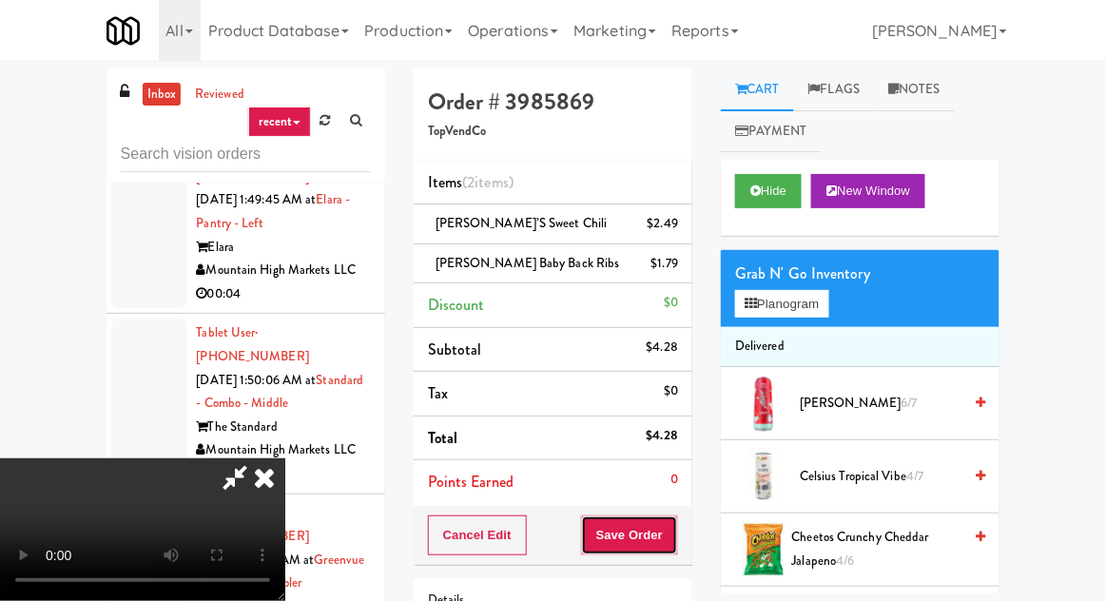
click at [668, 530] on button "Save Order" at bounding box center [629, 536] width 97 height 40
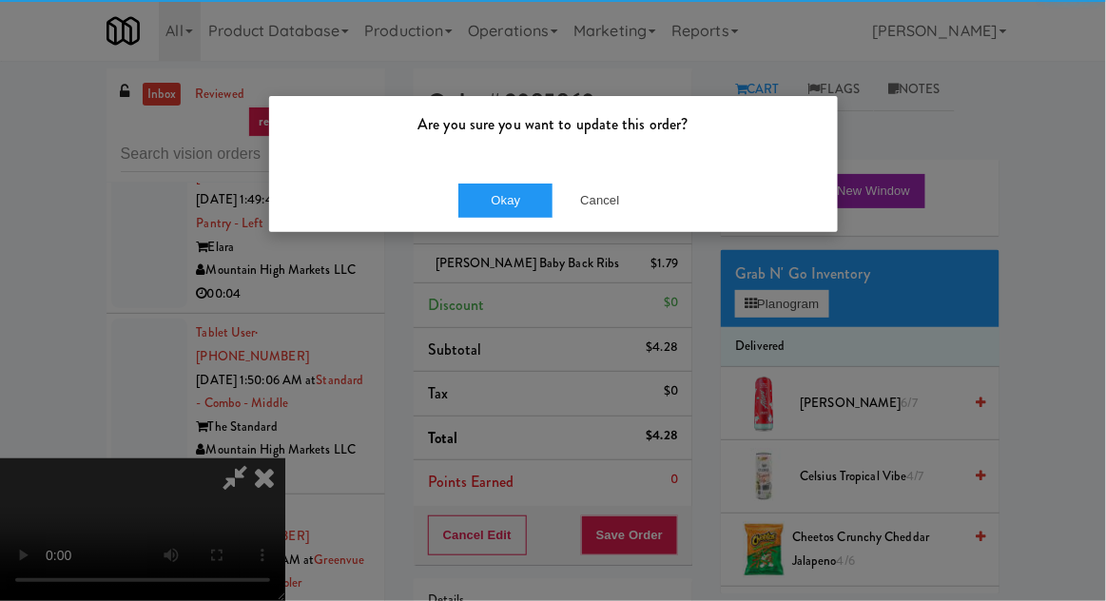
click at [515, 268] on div "Are you sure you want to update this order? Okay Cancel" at bounding box center [553, 300] width 1106 height 601
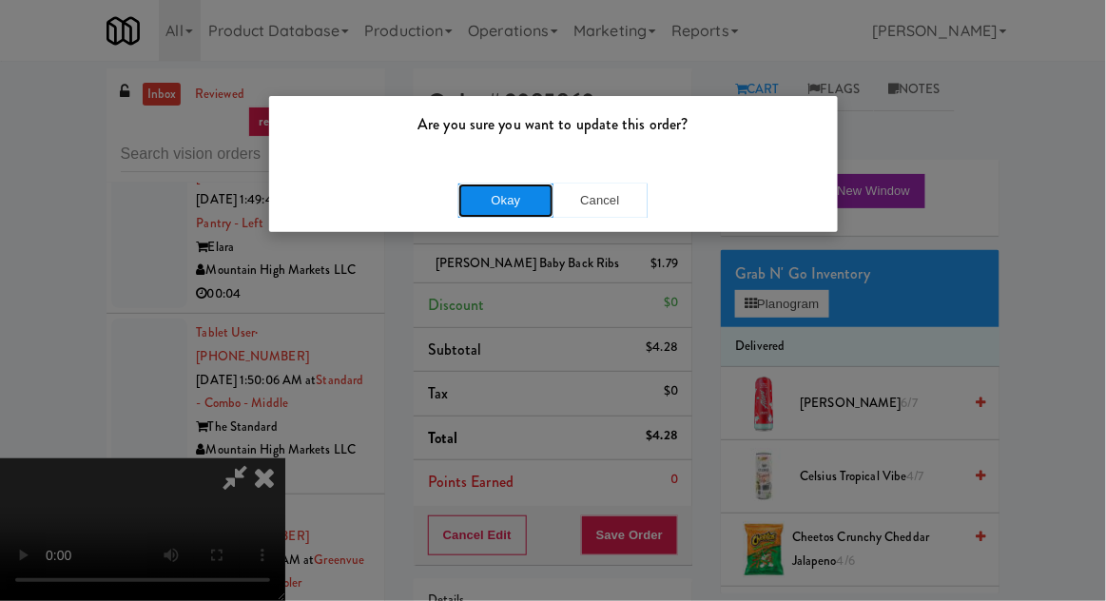
click at [510, 215] on button "Okay" at bounding box center [506, 201] width 95 height 34
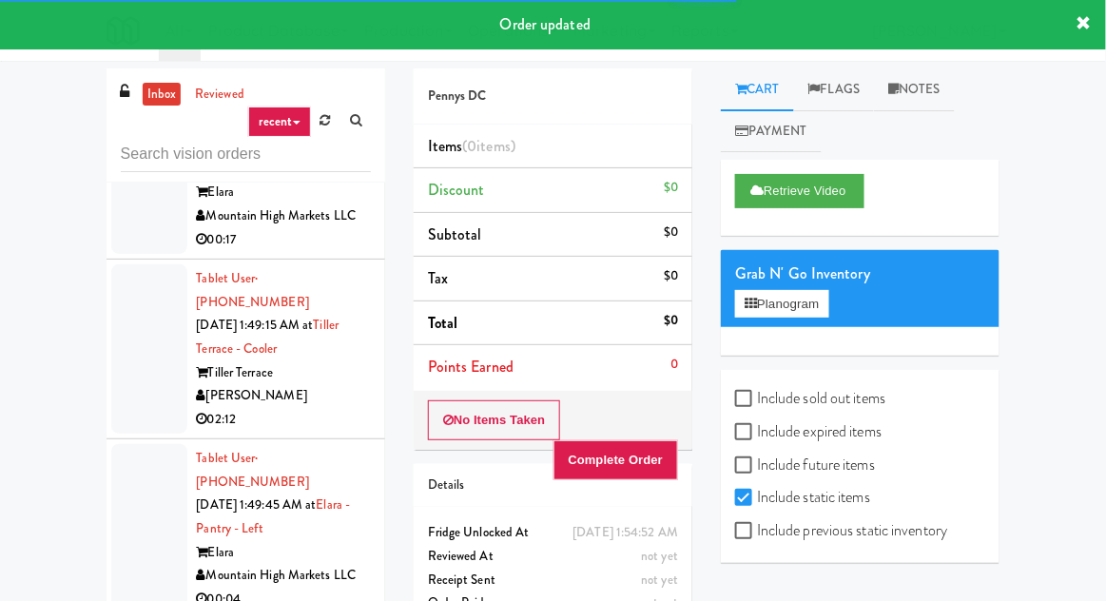
scroll to position [8835, 0]
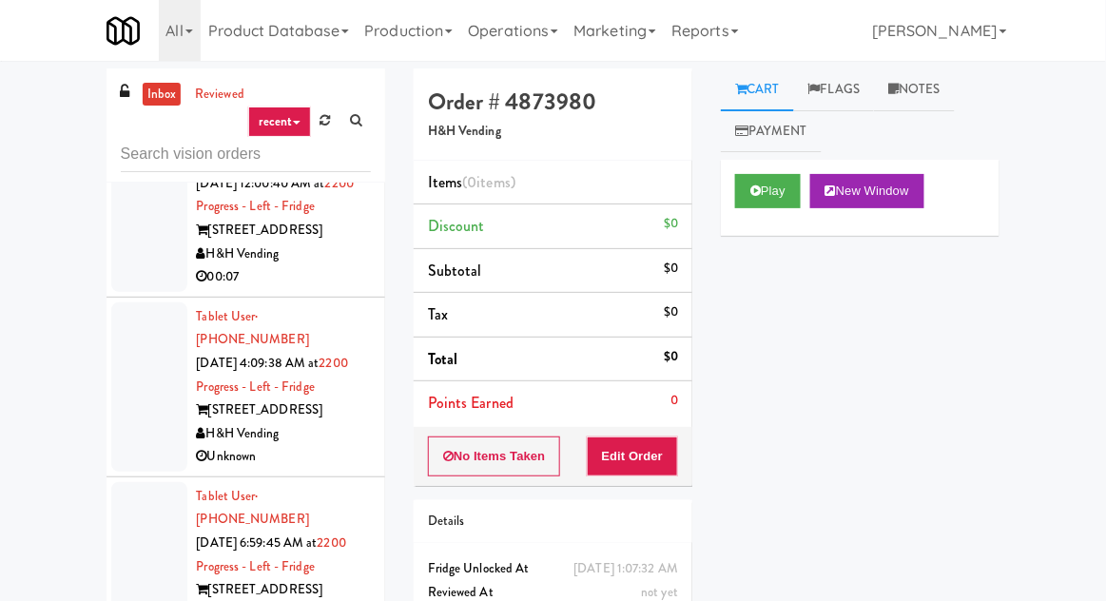
click at [135, 484] on div at bounding box center [149, 566] width 76 height 169
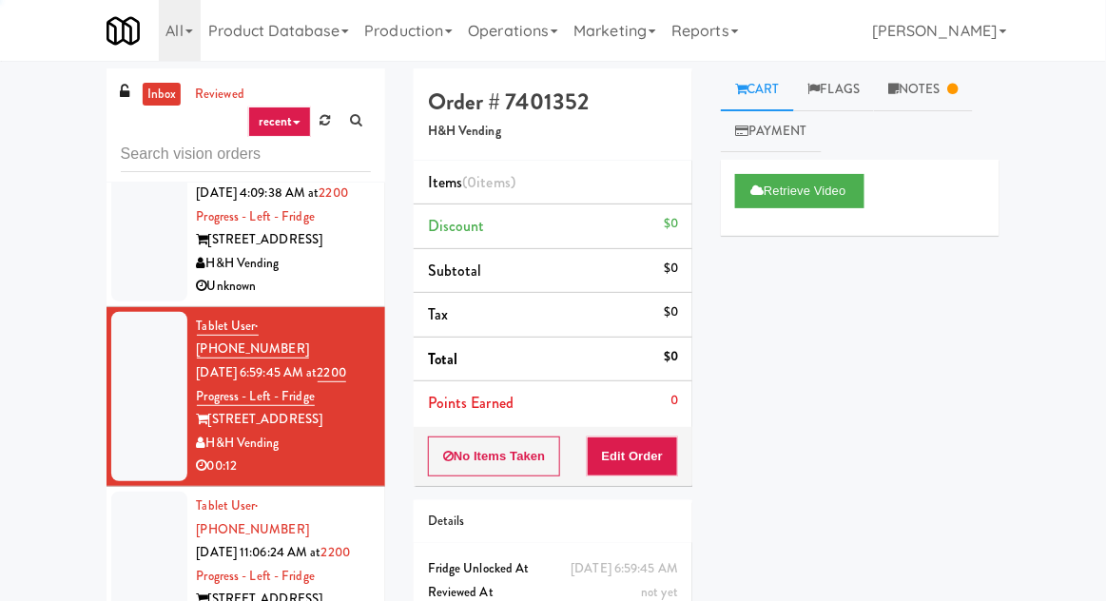
click at [133, 499] on li "Tablet User · (708) 899-9129 Aug 31, 2025 11:06:24 AM at 2200 Progress - Left -…" at bounding box center [246, 577] width 279 height 180
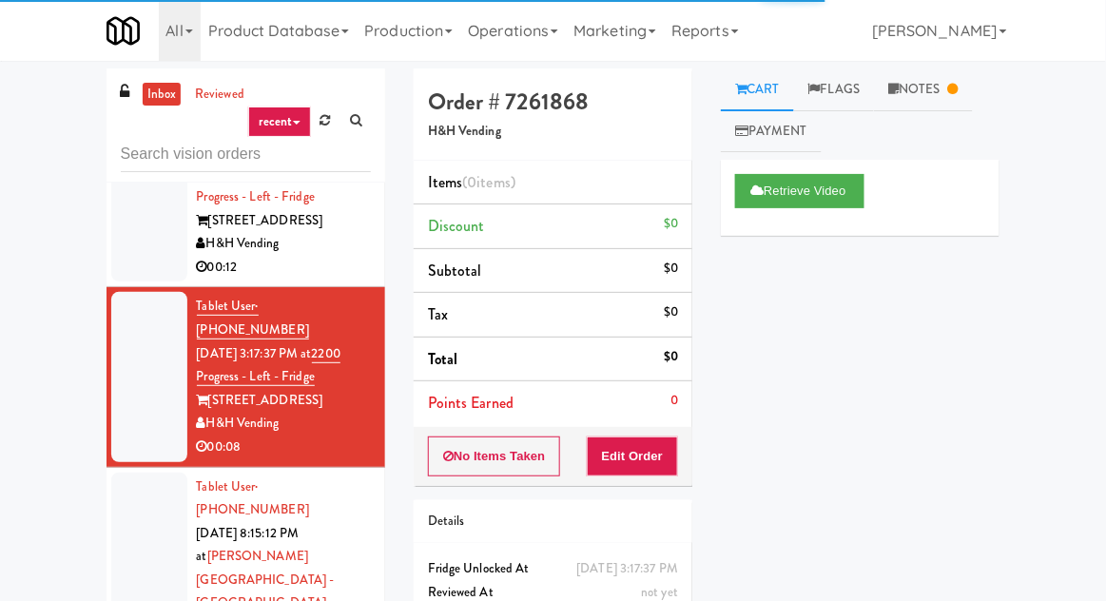
scroll to position [1358, 0]
click at [107, 467] on li "Tablet User · (416) 830-4259 Sep 1, 2025 8:15:12 PM at Glendon Campus - York Un…" at bounding box center [246, 569] width 279 height 204
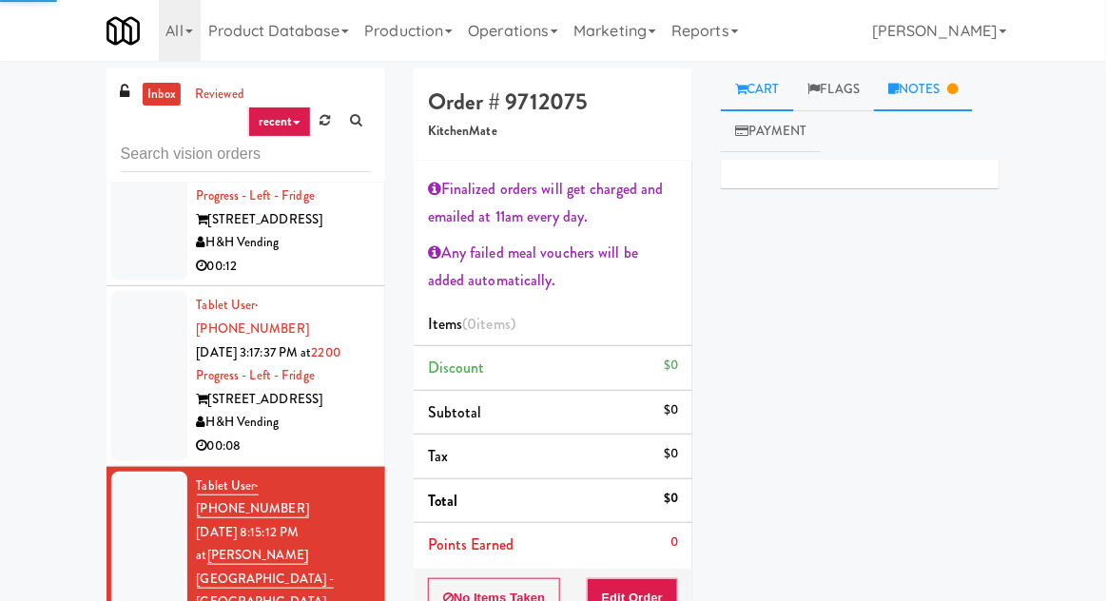
click at [958, 85] on icon at bounding box center [953, 89] width 10 height 12
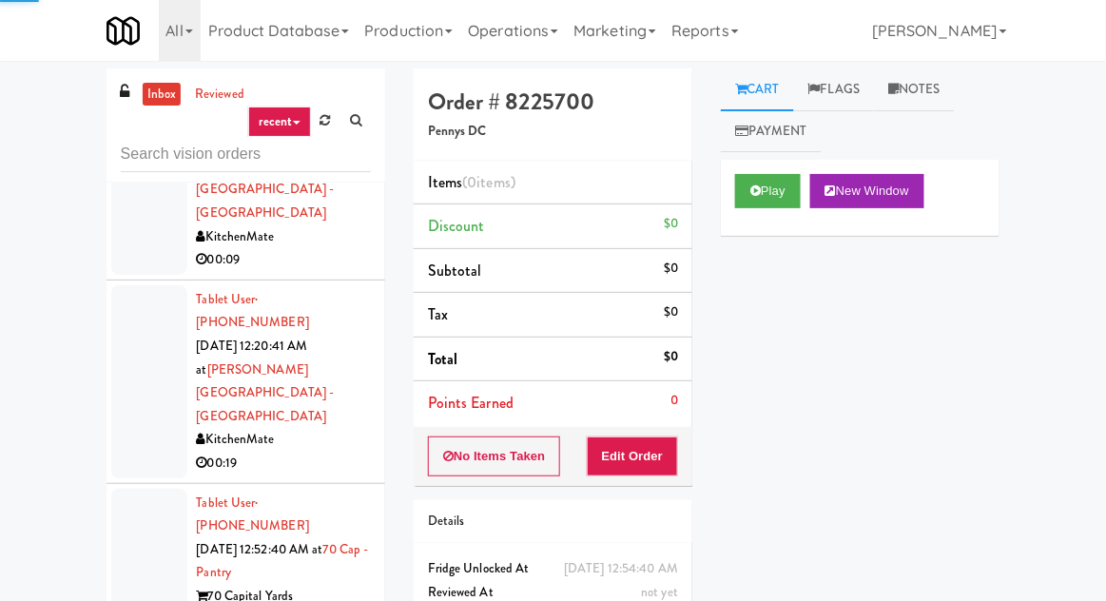
scroll to position [2180, 0]
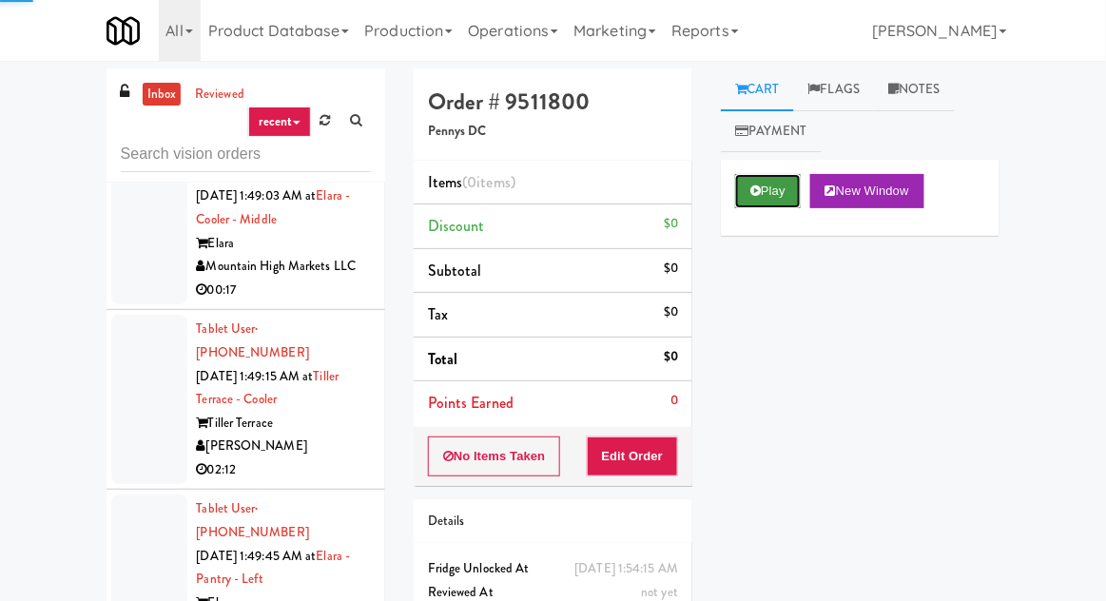
click at [748, 181] on button "Play" at bounding box center [768, 191] width 66 height 34
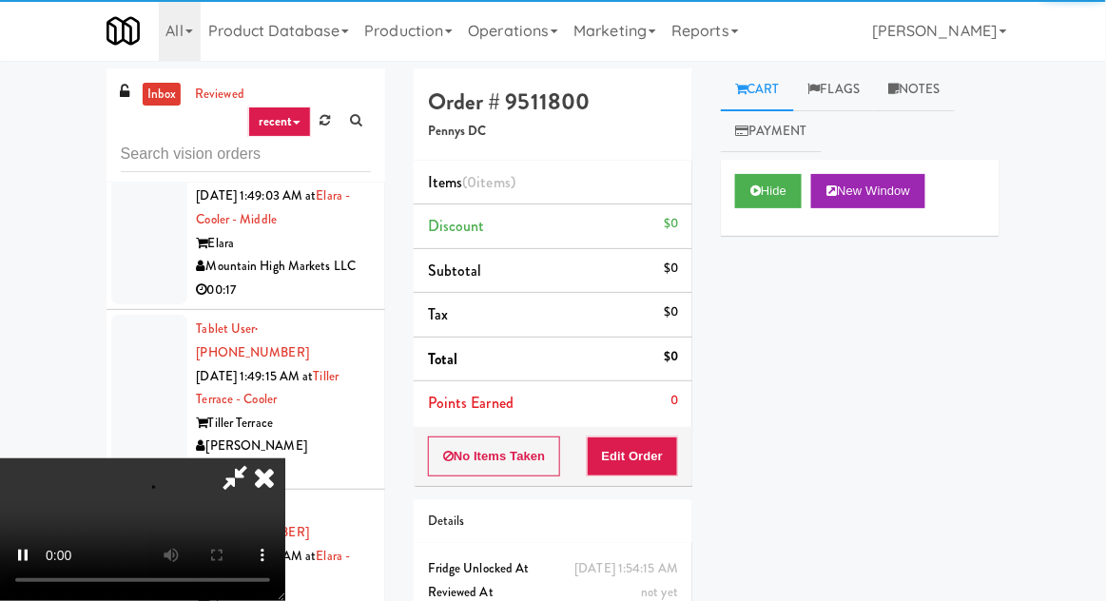
click at [644, 420] on li "Points Earned 0" at bounding box center [553, 403] width 279 height 44
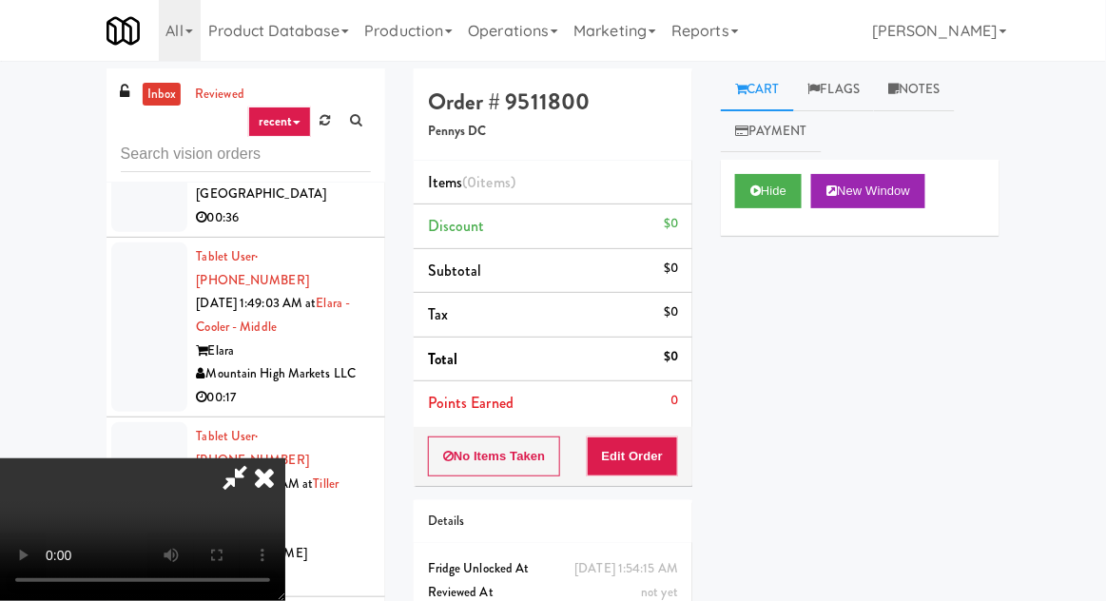
scroll to position [8726, 0]
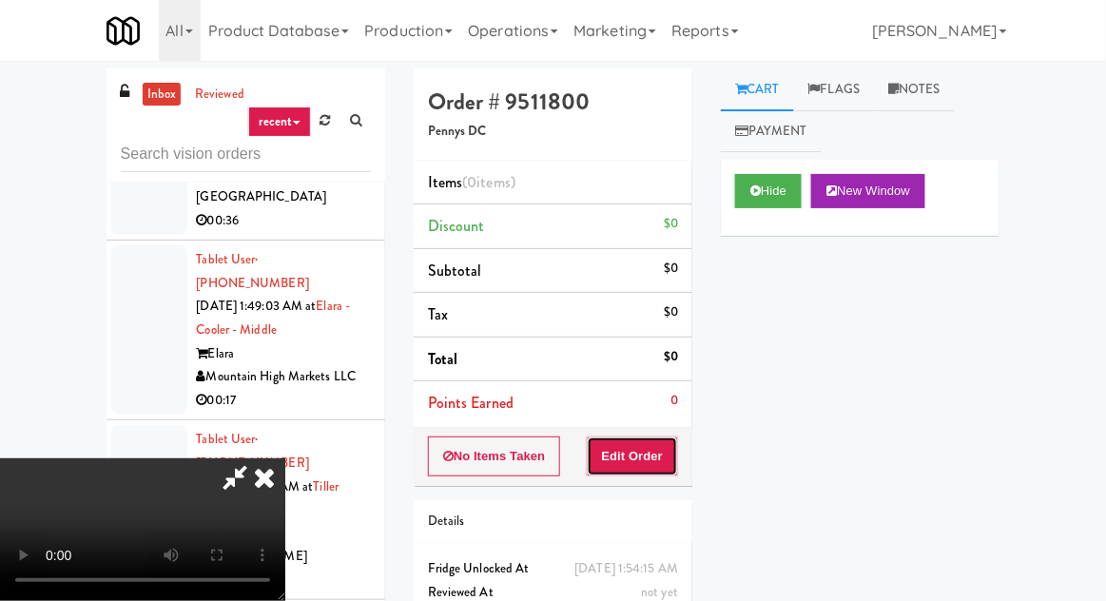
click at [637, 451] on button "Edit Order" at bounding box center [633, 457] width 92 height 40
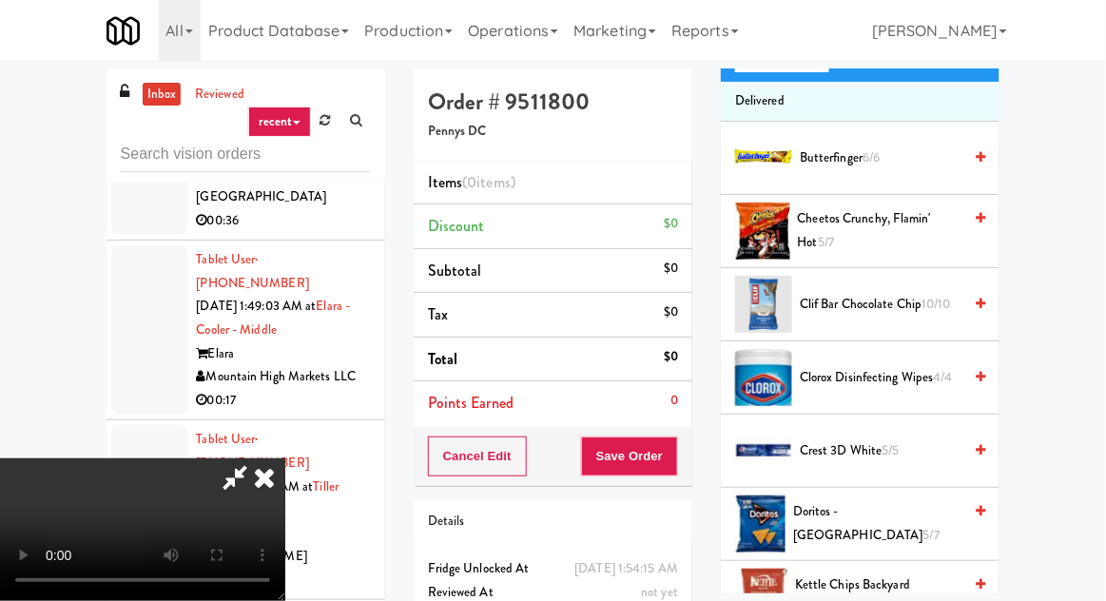
scroll to position [239, 0]
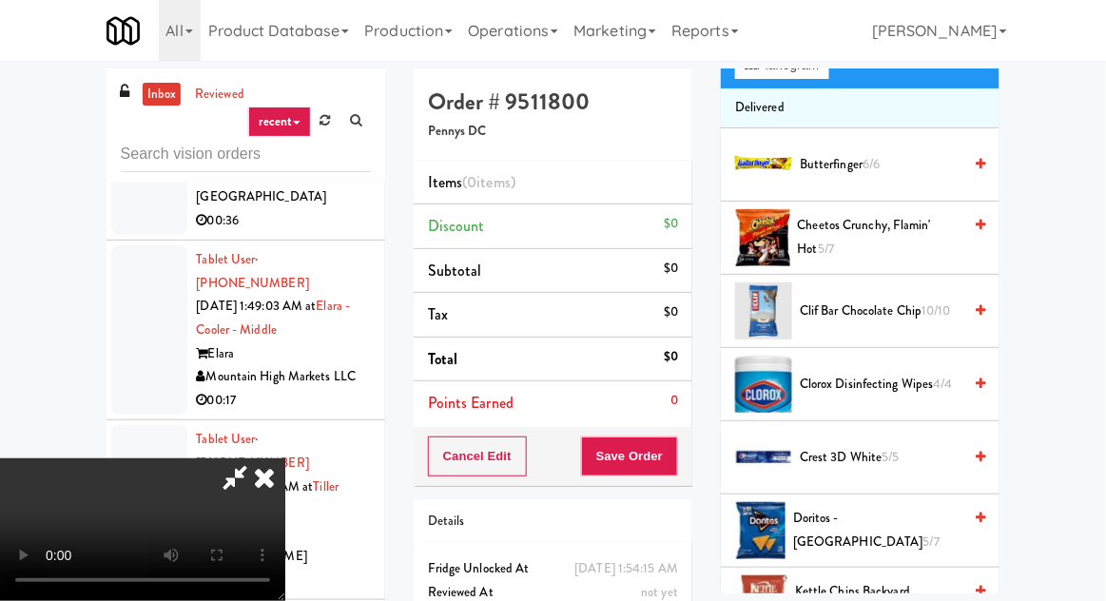
click at [838, 220] on span "Cheetos Crunchy, Flamin' Hot 5/7" at bounding box center [880, 237] width 165 height 47
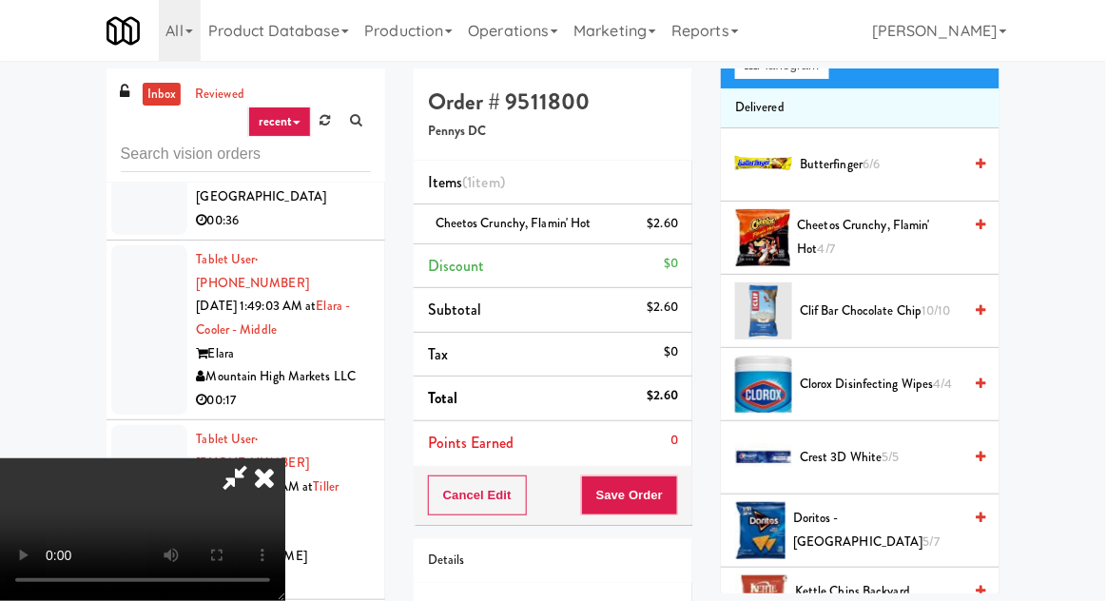
click at [823, 228] on span "Cheetos Crunchy, Flamin' Hot 4/7" at bounding box center [880, 237] width 165 height 47
click at [839, 251] on span "Cheetos Crunchy, Flamin' Hot 3/7" at bounding box center [880, 237] width 165 height 47
click at [672, 477] on button "Save Order" at bounding box center [629, 496] width 97 height 40
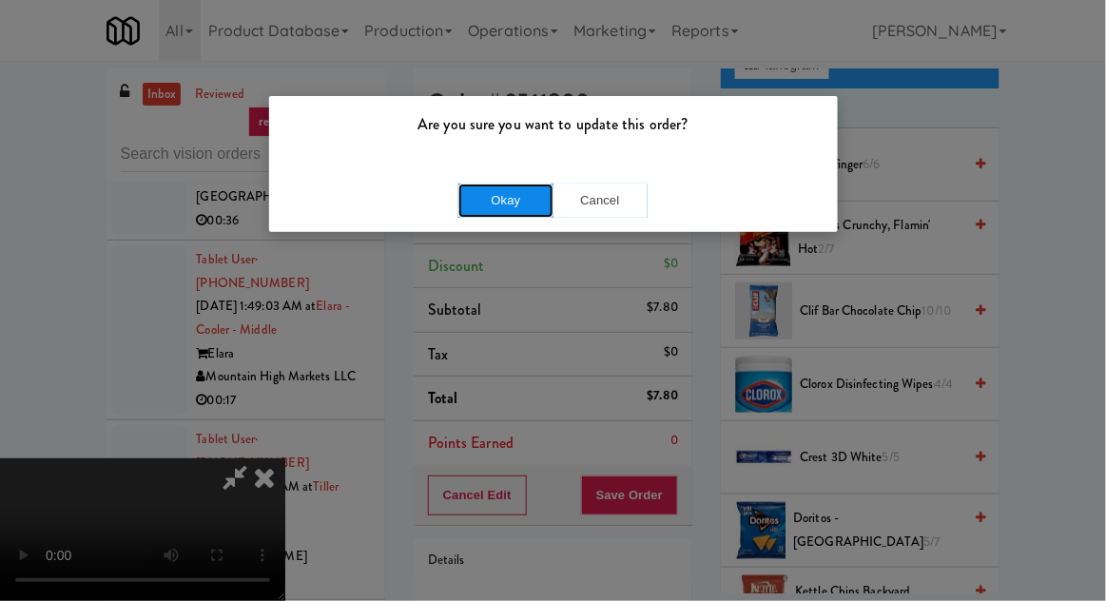
click at [531, 204] on button "Okay" at bounding box center [506, 201] width 95 height 34
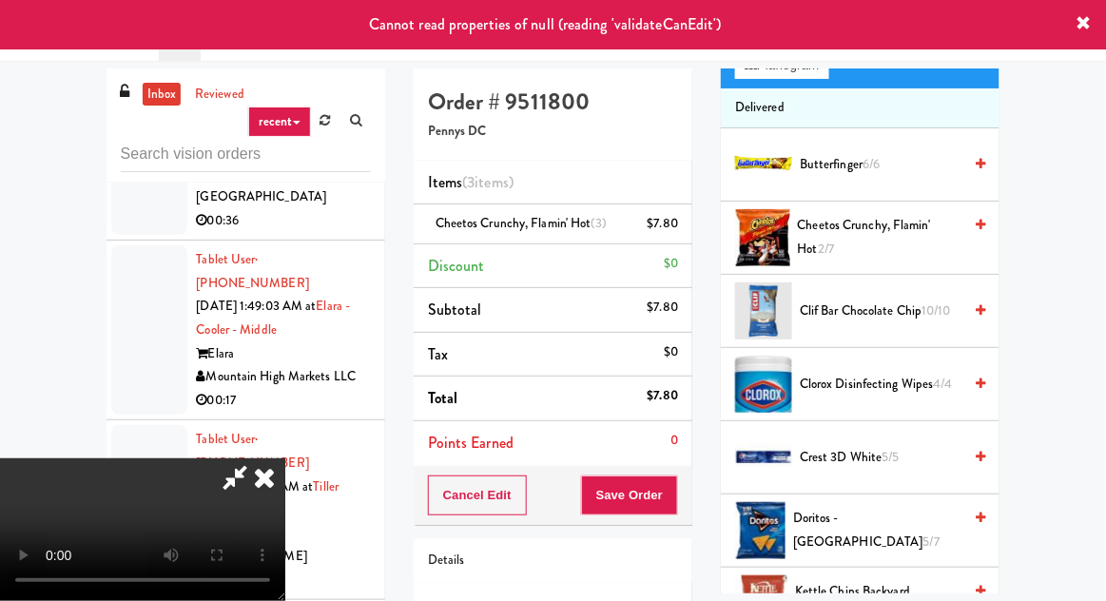
click at [285, 459] on icon at bounding box center [265, 478] width 42 height 38
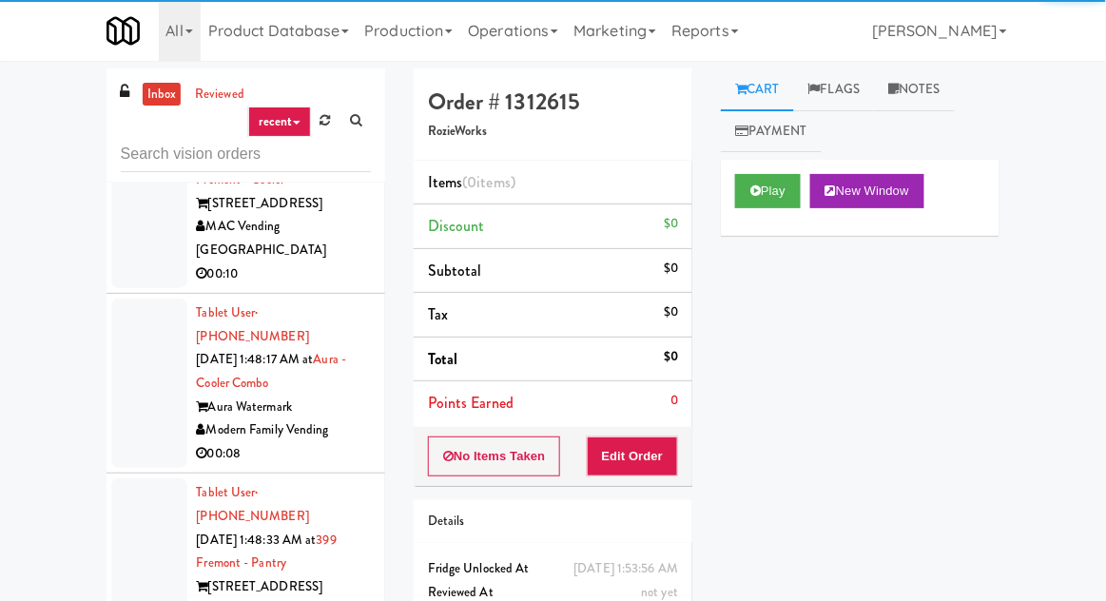
scroll to position [8295, 0]
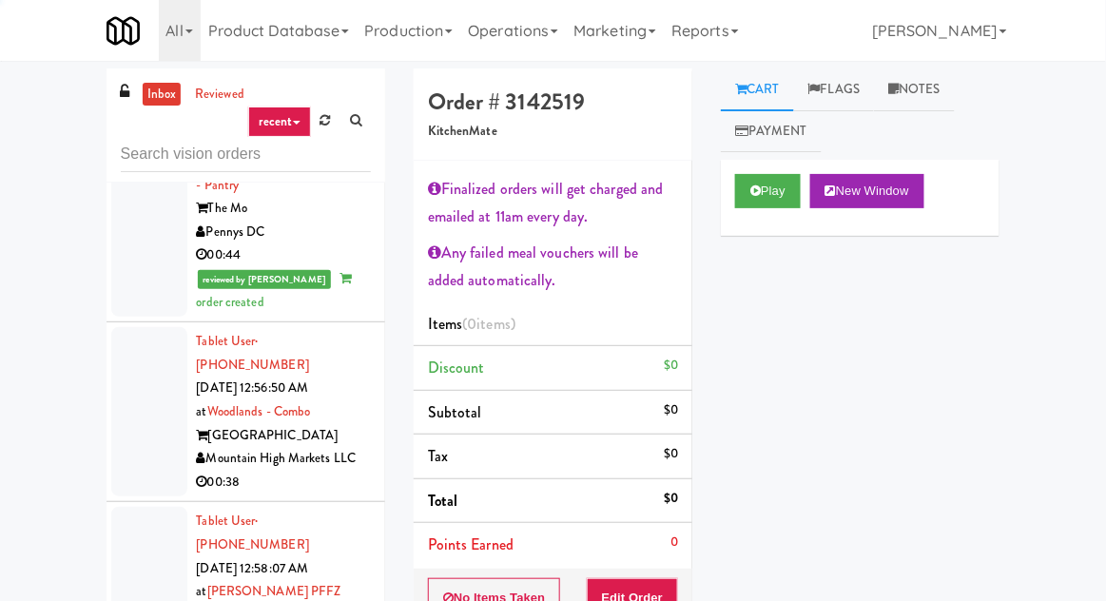
scroll to position [2781, 0]
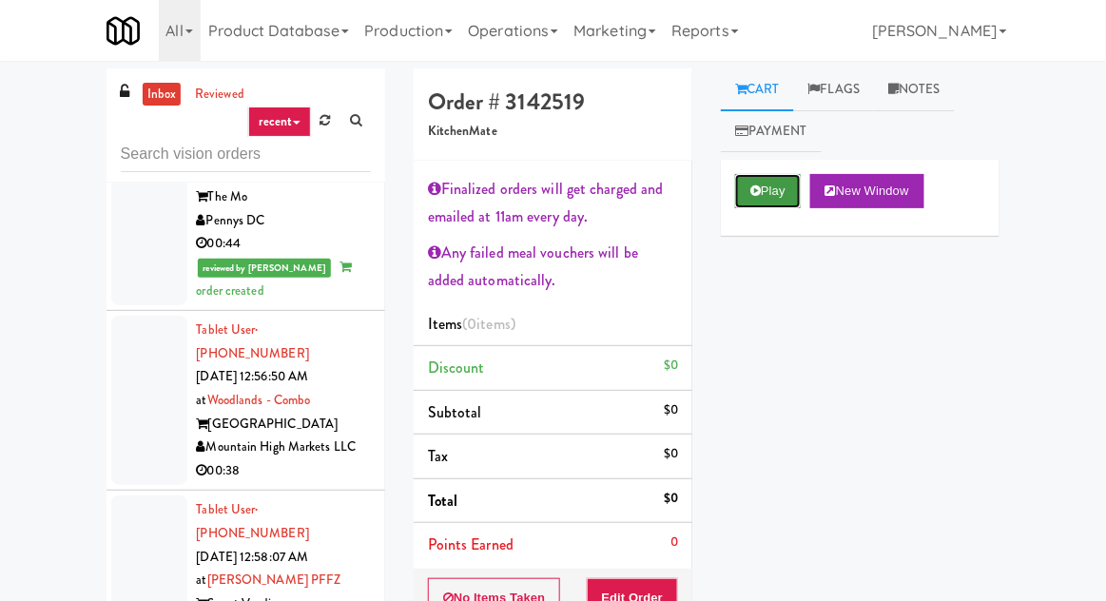
click at [754, 186] on icon at bounding box center [756, 191] width 10 height 12
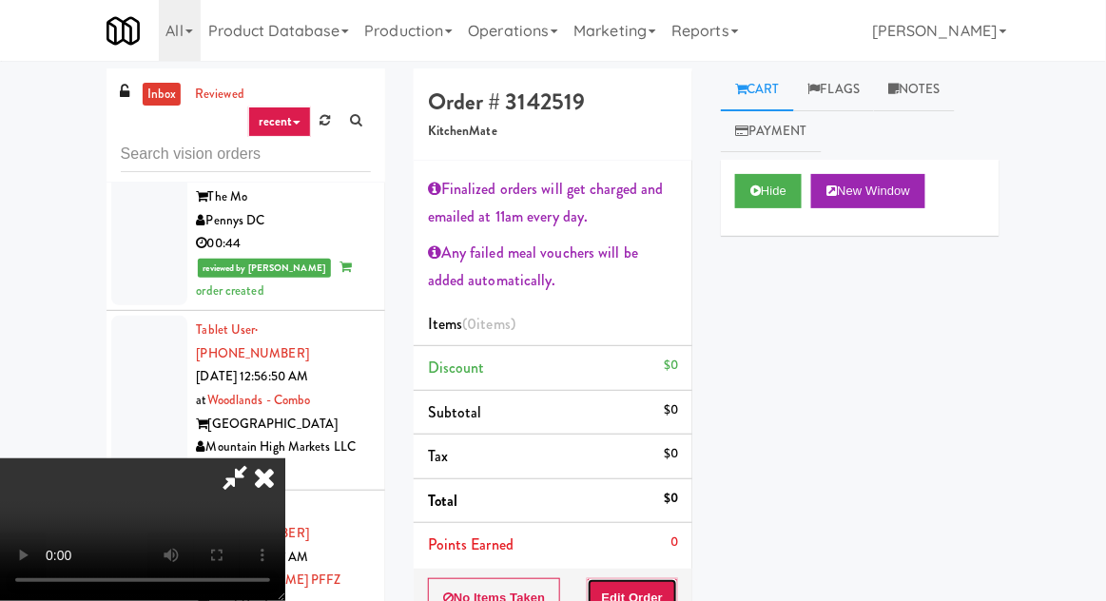
click at [617, 579] on button "Edit Order" at bounding box center [633, 598] width 92 height 40
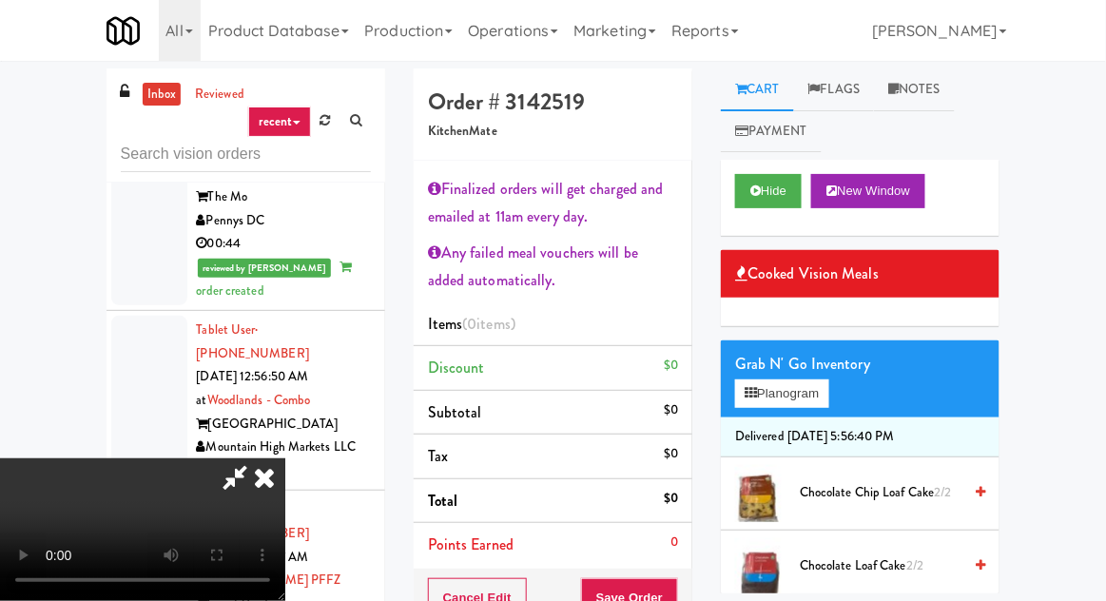
scroll to position [0, 0]
click at [776, 392] on button "Planogram" at bounding box center [781, 394] width 93 height 29
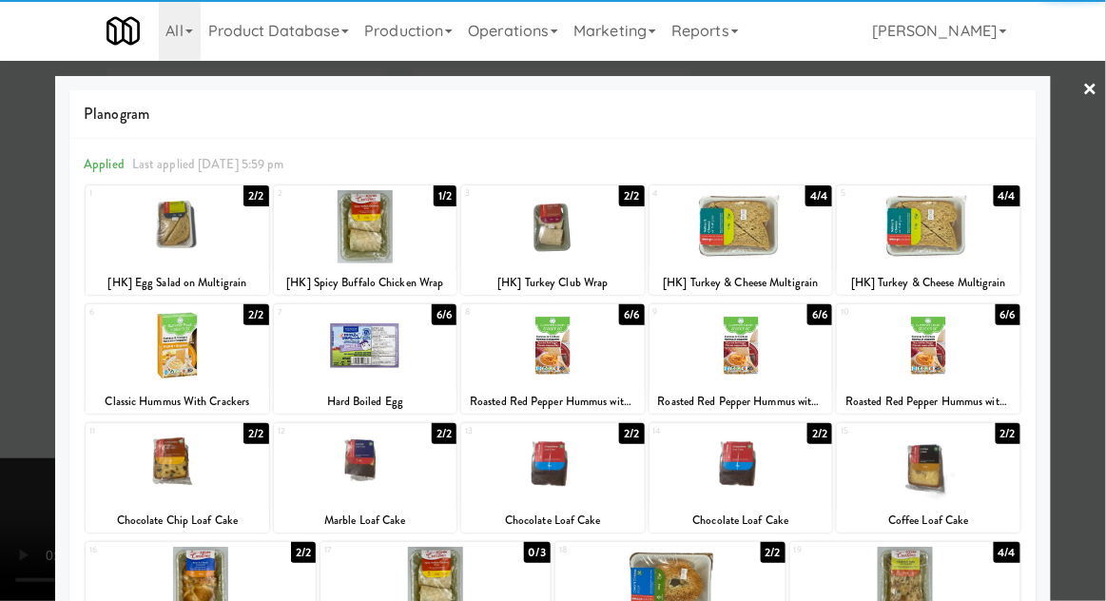
click at [783, 249] on div at bounding box center [742, 226] width 184 height 73
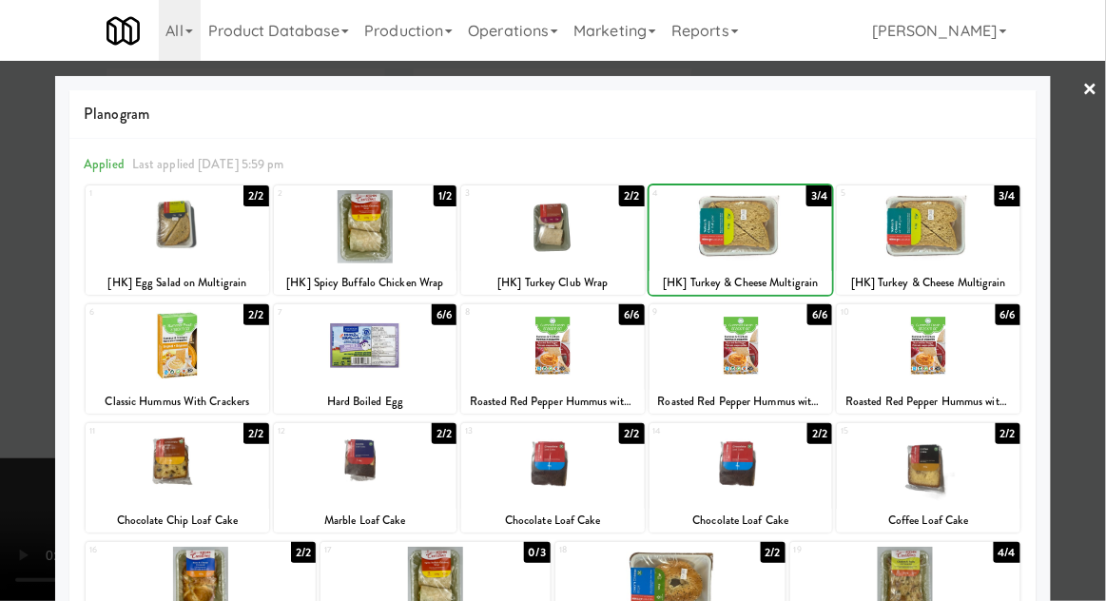
click at [29, 413] on div at bounding box center [553, 300] width 1106 height 601
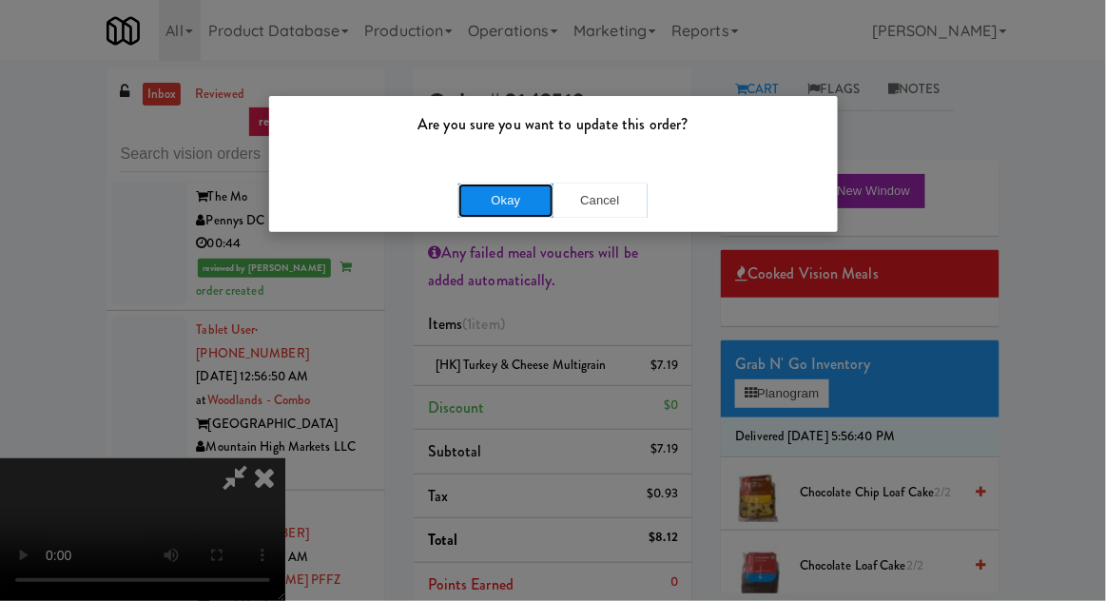
click at [470, 204] on button "Okay" at bounding box center [506, 201] width 95 height 34
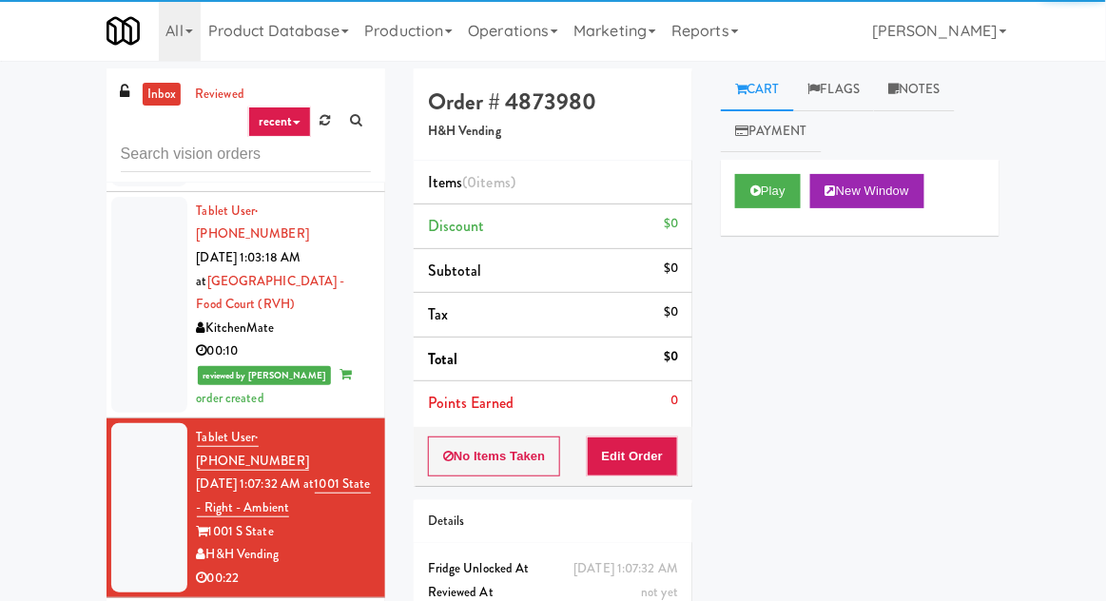
scroll to position [3486, 0]
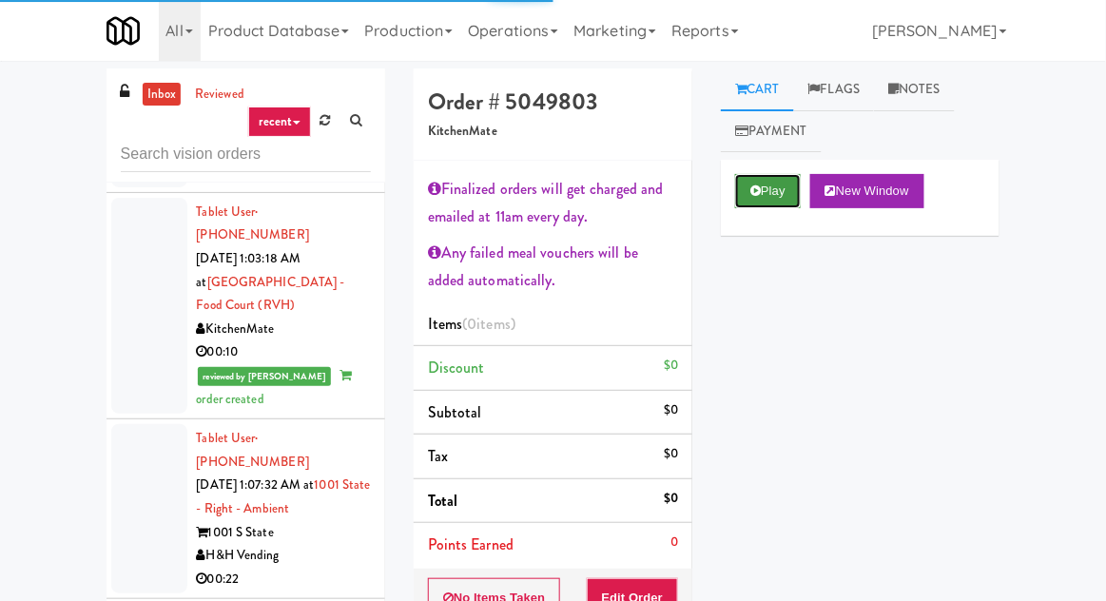
click at [749, 187] on button "Play" at bounding box center [768, 191] width 66 height 34
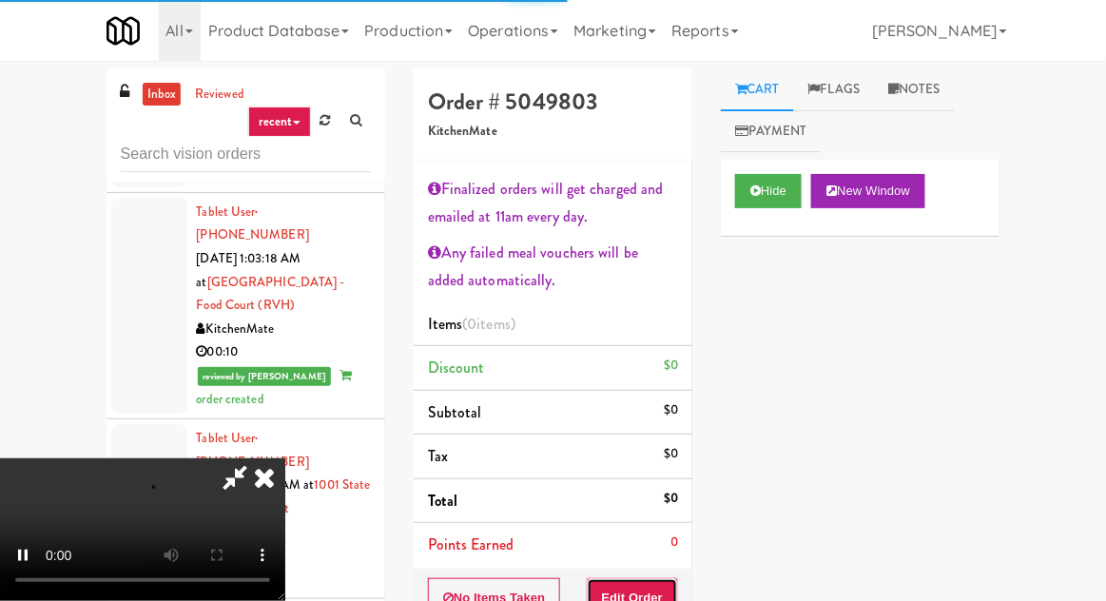
click at [645, 587] on button "Edit Order" at bounding box center [633, 598] width 92 height 40
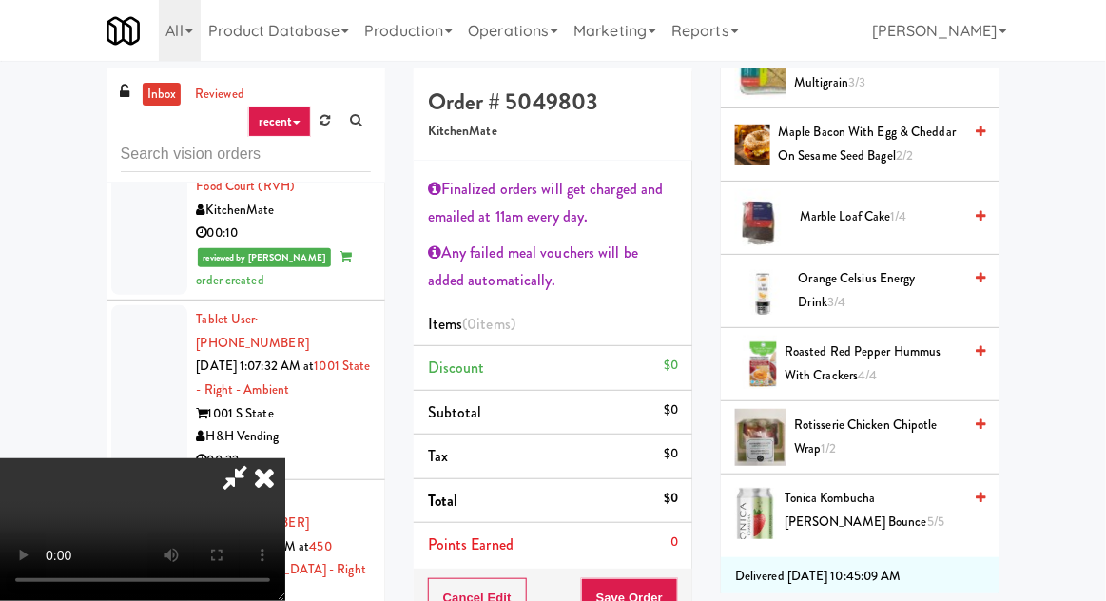
scroll to position [790, 0]
click at [852, 435] on span "Rotisserie Chicken Chipotle Wrap 1/2" at bounding box center [877, 436] width 167 height 47
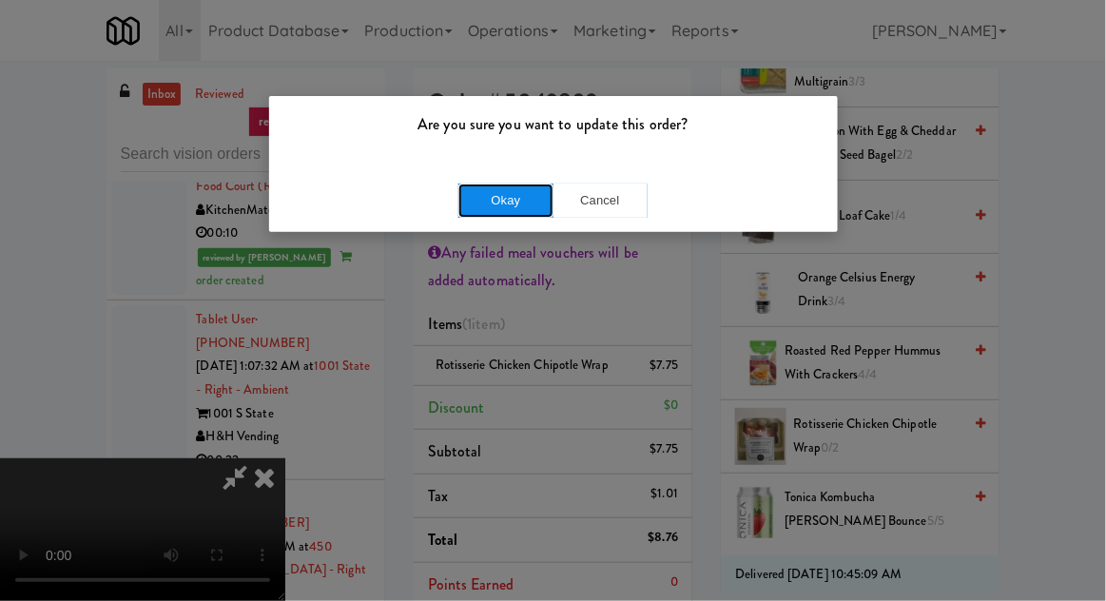
click at [482, 213] on button "Okay" at bounding box center [506, 201] width 95 height 34
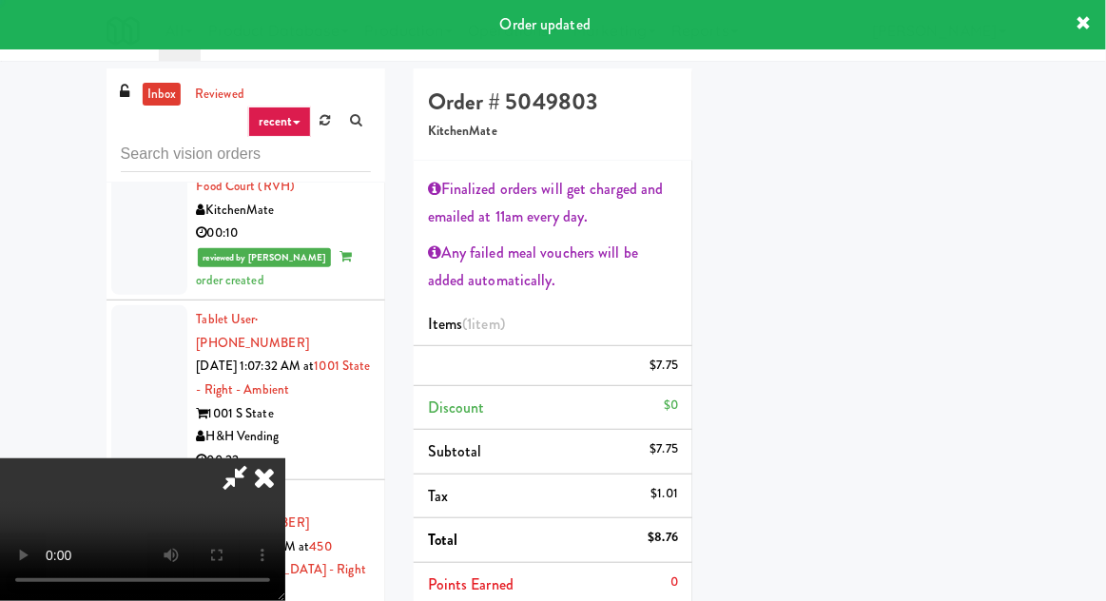
scroll to position [187, 0]
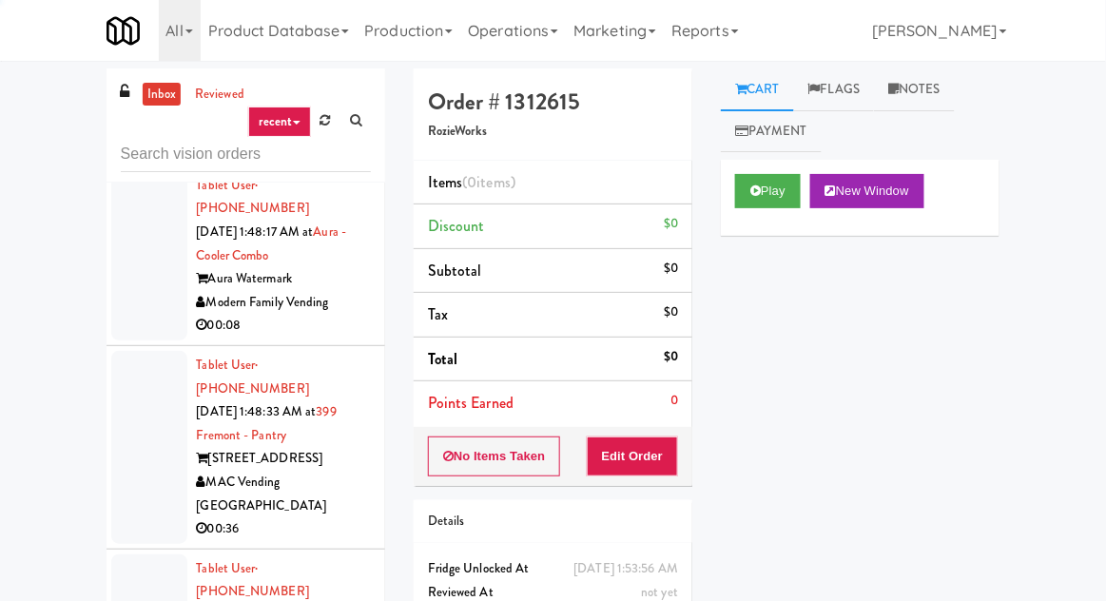
scroll to position [8551, 0]
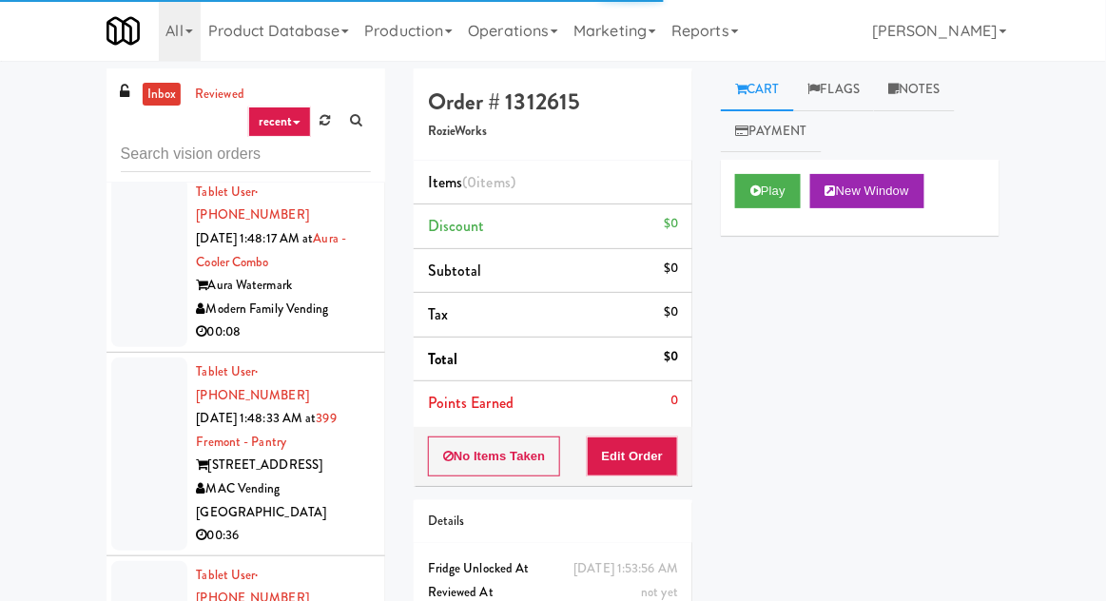
click at [764, 162] on div "Play New Window" at bounding box center [860, 198] width 279 height 76
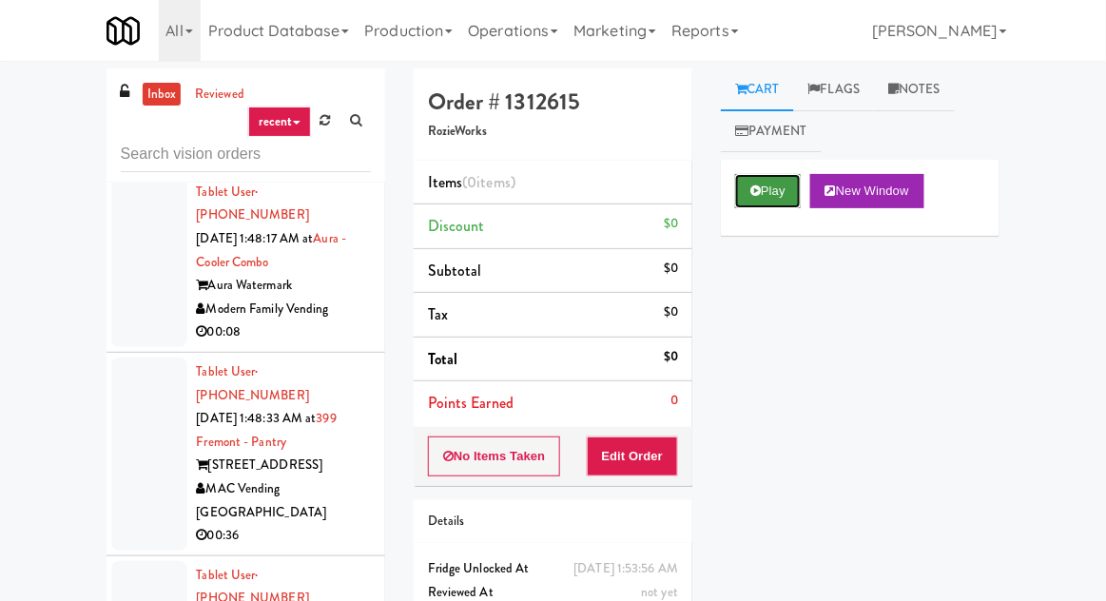
click at [783, 199] on button "Play" at bounding box center [768, 191] width 66 height 34
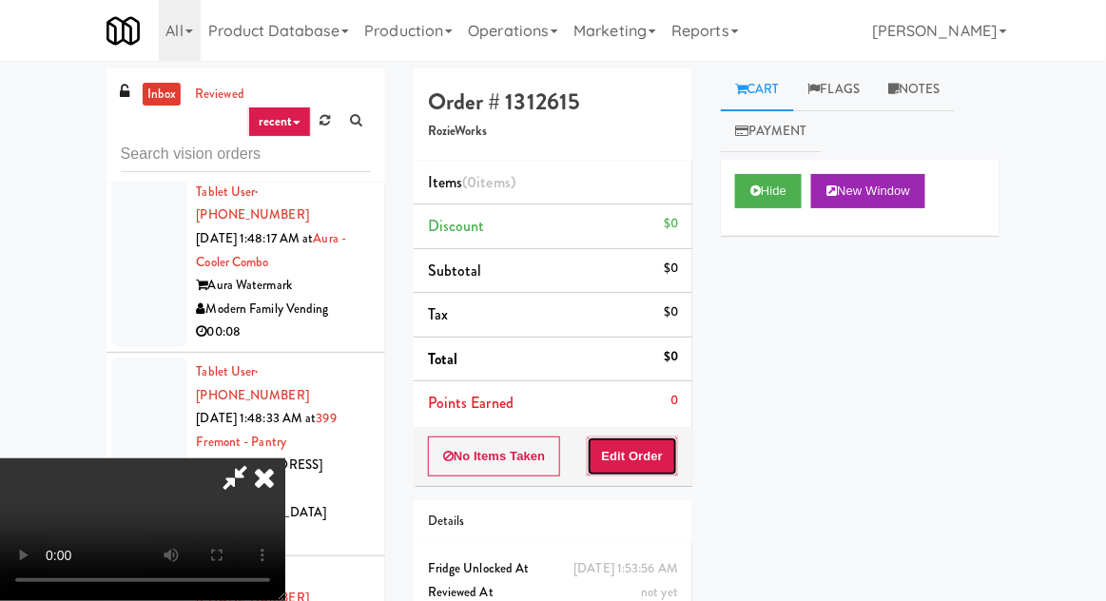
click at [653, 441] on button "Edit Order" at bounding box center [633, 457] width 92 height 40
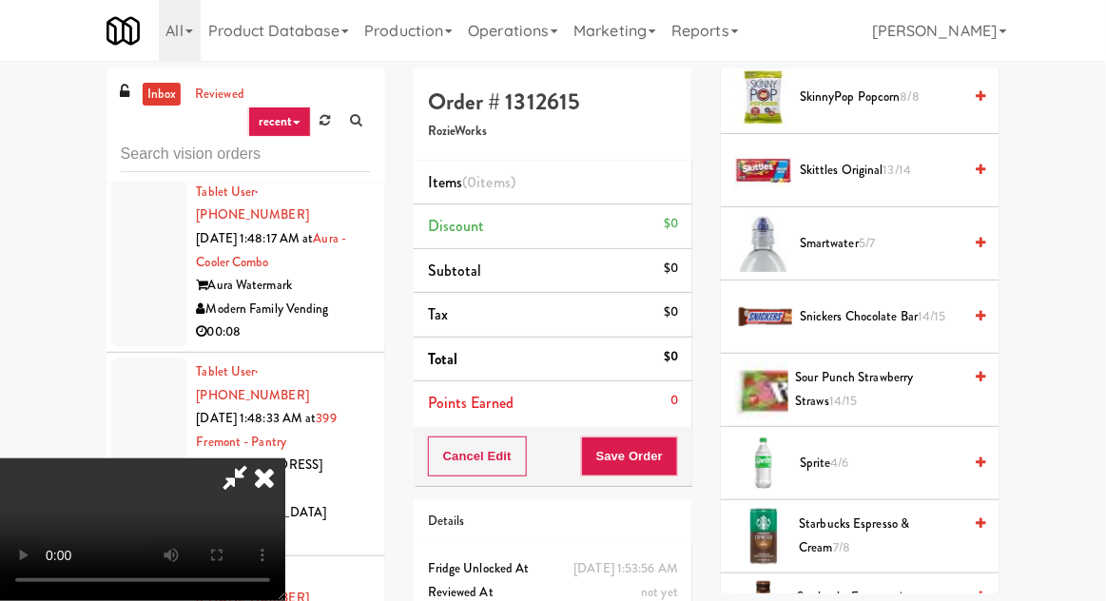
scroll to position [1857, 0]
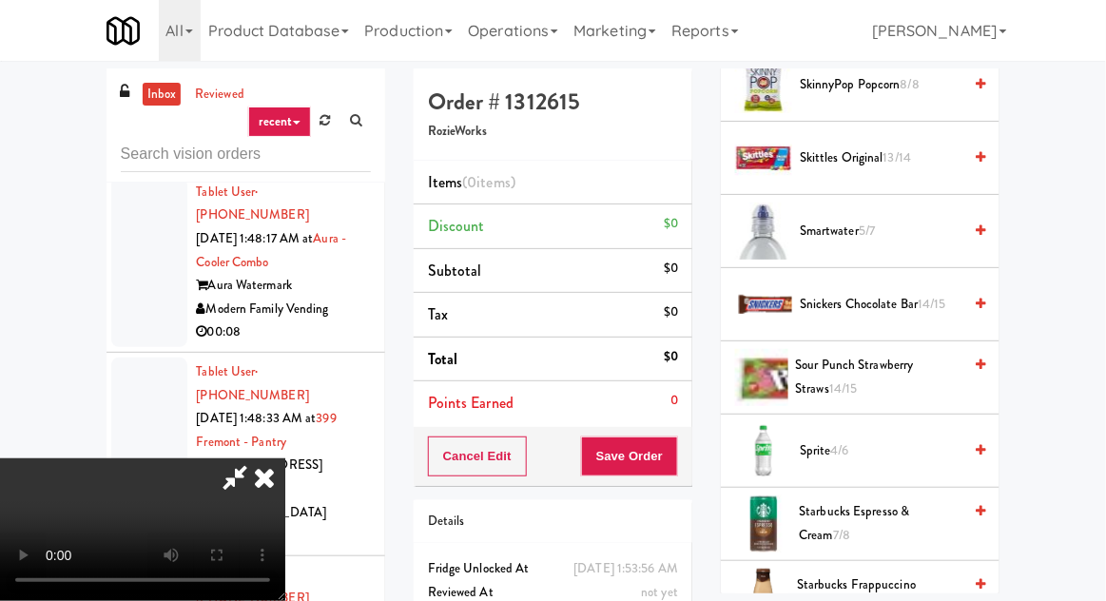
click at [854, 439] on span "Sprite 4/6" at bounding box center [881, 451] width 162 height 24
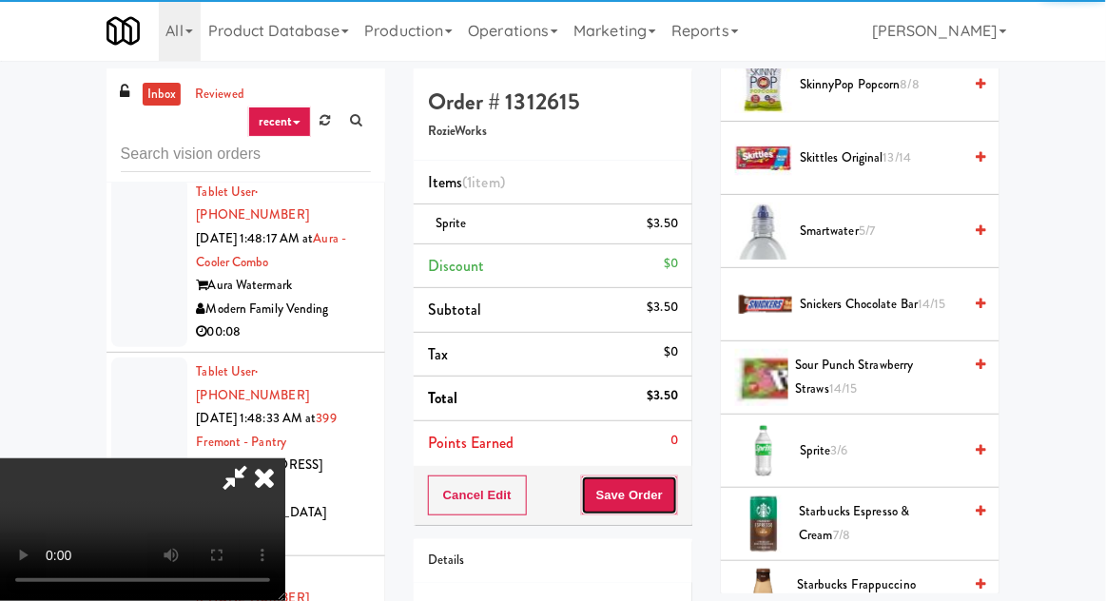
click at [674, 496] on button "Save Order" at bounding box center [629, 496] width 97 height 40
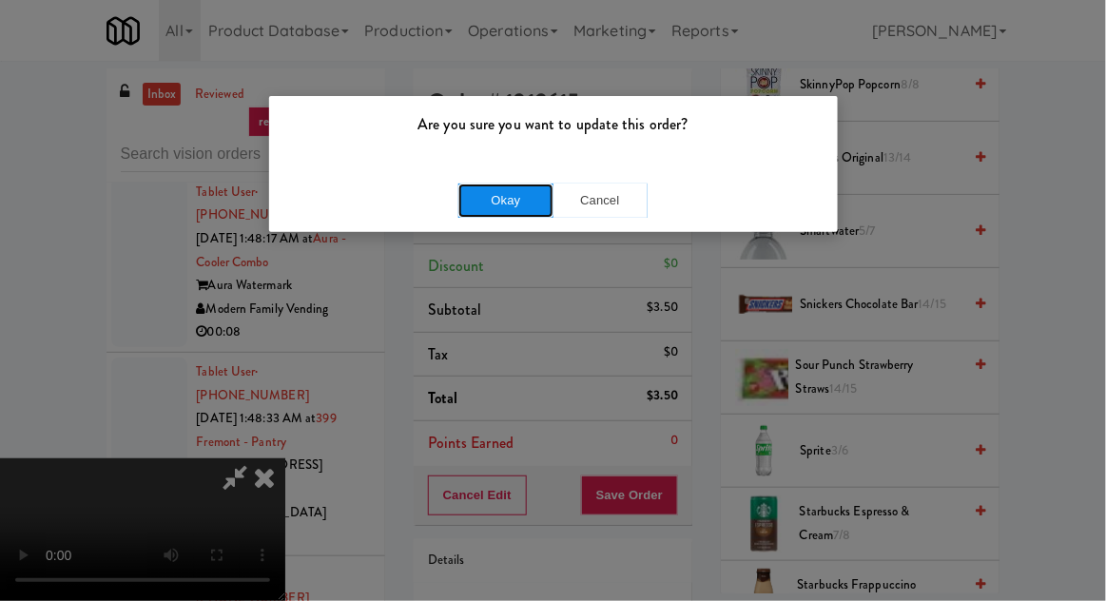
click at [520, 202] on button "Okay" at bounding box center [506, 201] width 95 height 34
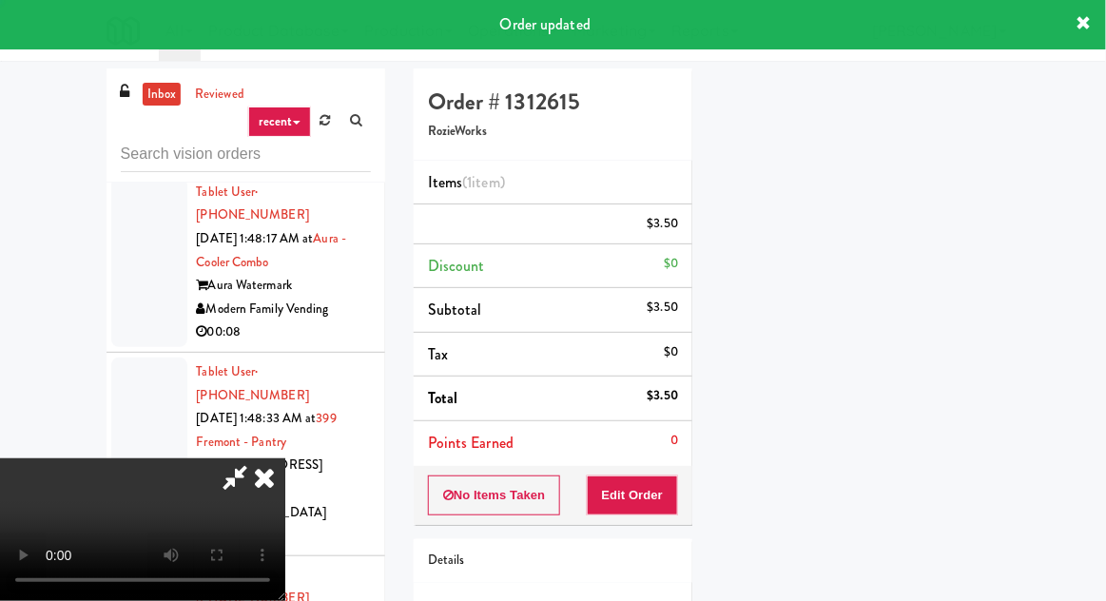
scroll to position [187, 0]
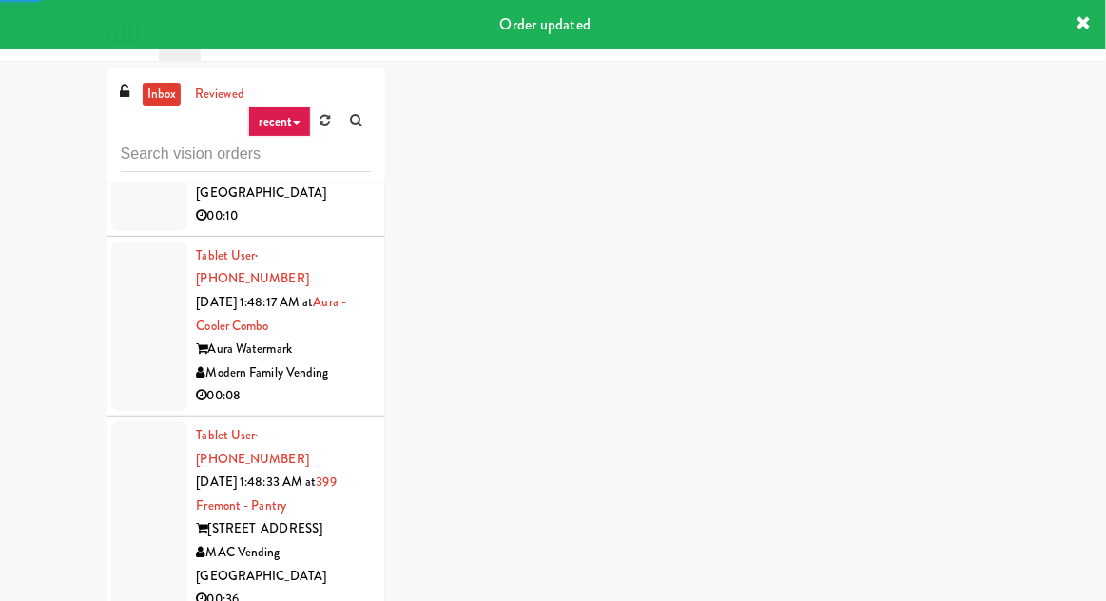
scroll to position [8345, 0]
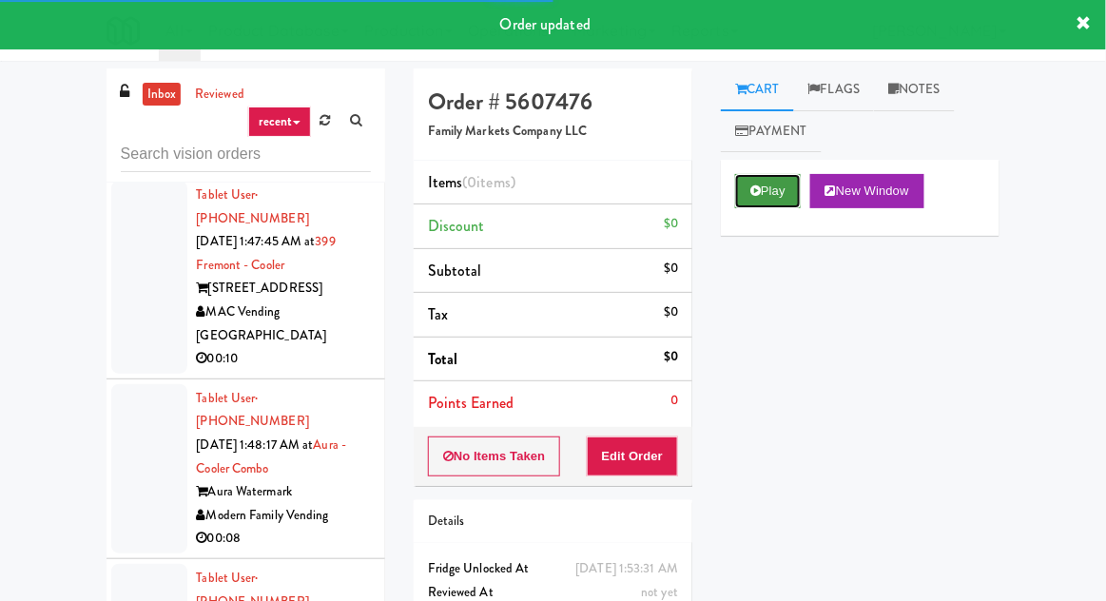
click at [777, 176] on button "Play" at bounding box center [768, 191] width 66 height 34
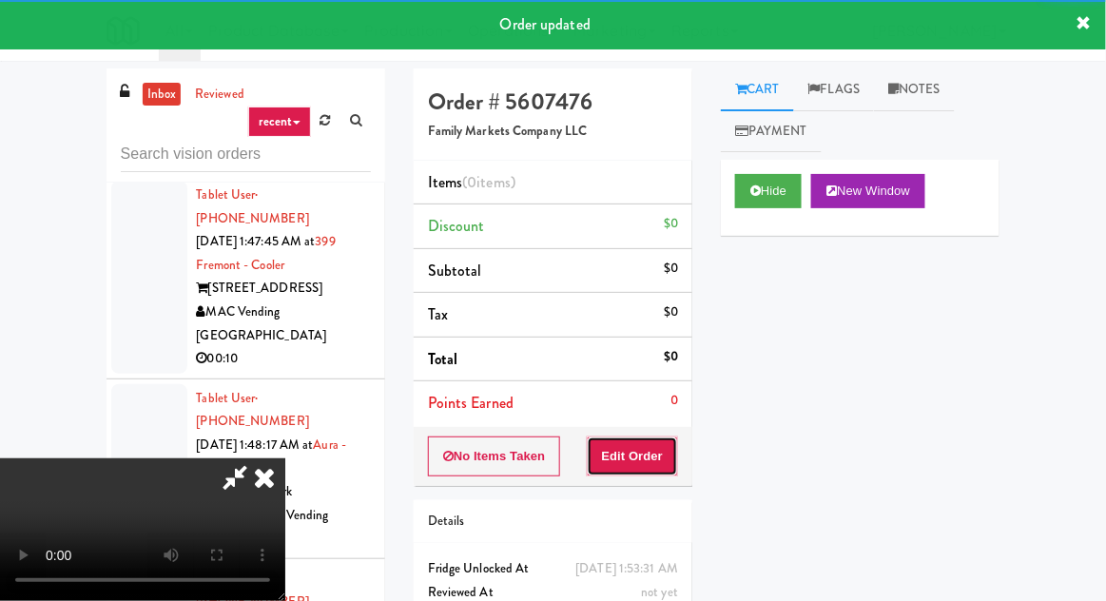
click at [640, 438] on button "Edit Order" at bounding box center [633, 457] width 92 height 40
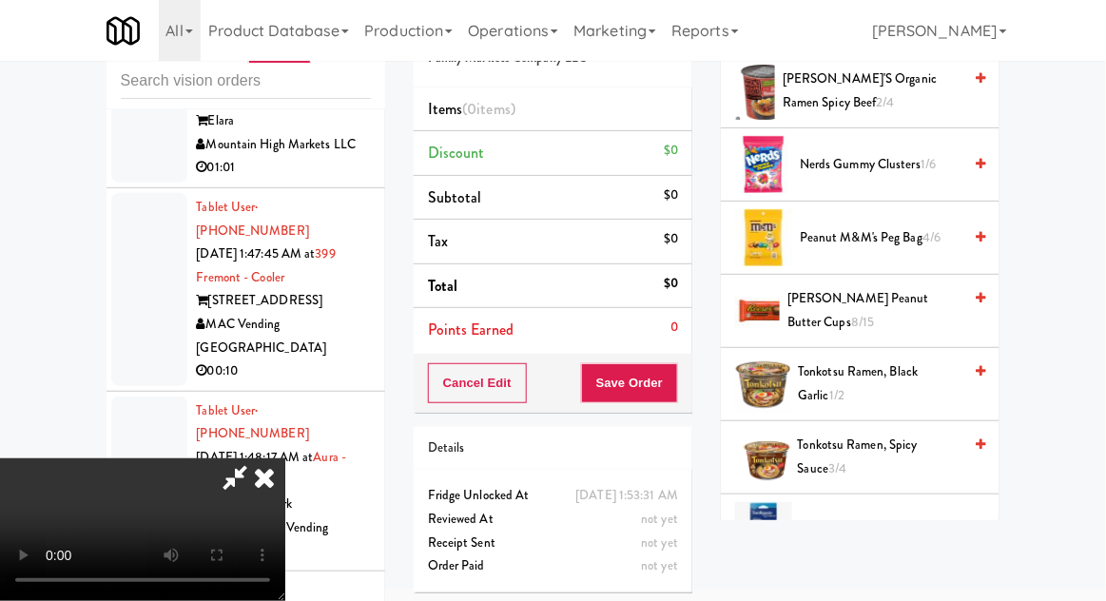
scroll to position [1225, 0]
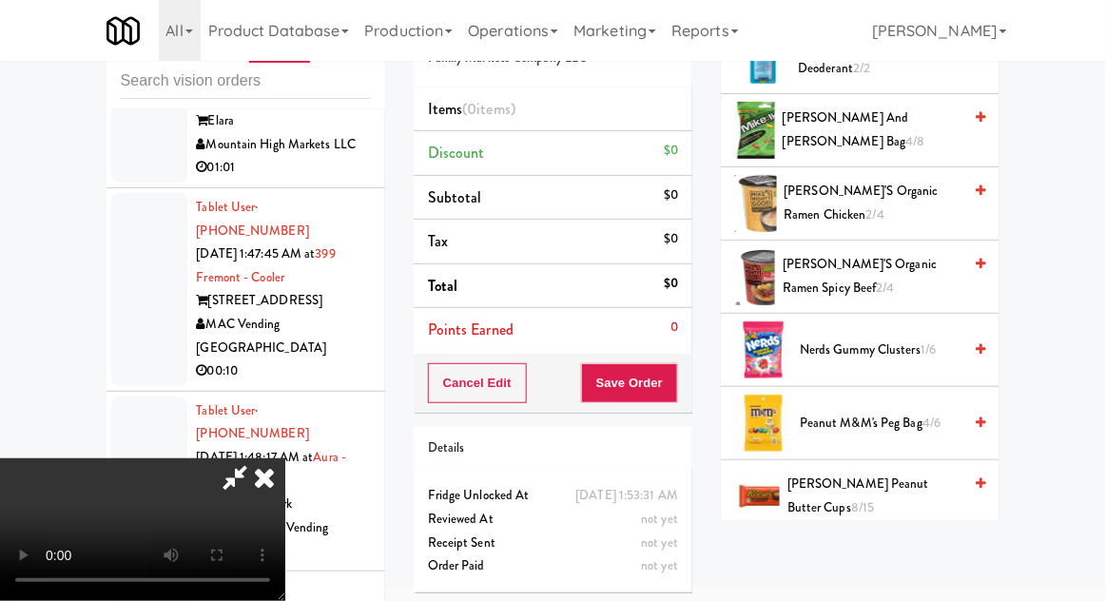
click at [836, 487] on span "Reese's Peanut Butter Cups 8/15" at bounding box center [875, 496] width 174 height 47
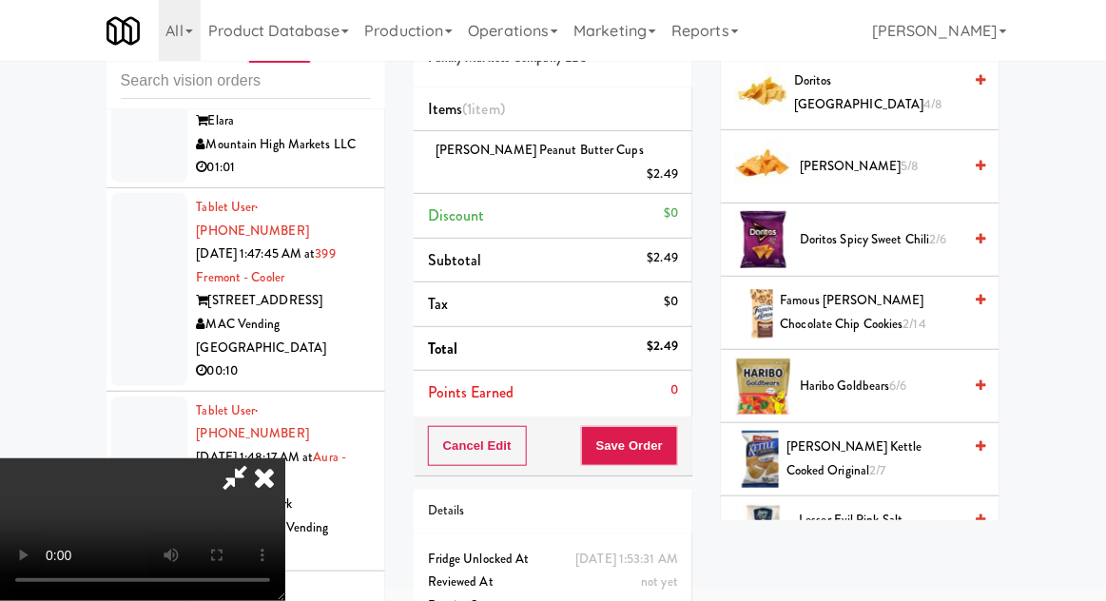
scroll to position [529, 0]
click at [904, 321] on span "2/14" at bounding box center [915, 325] width 23 height 18
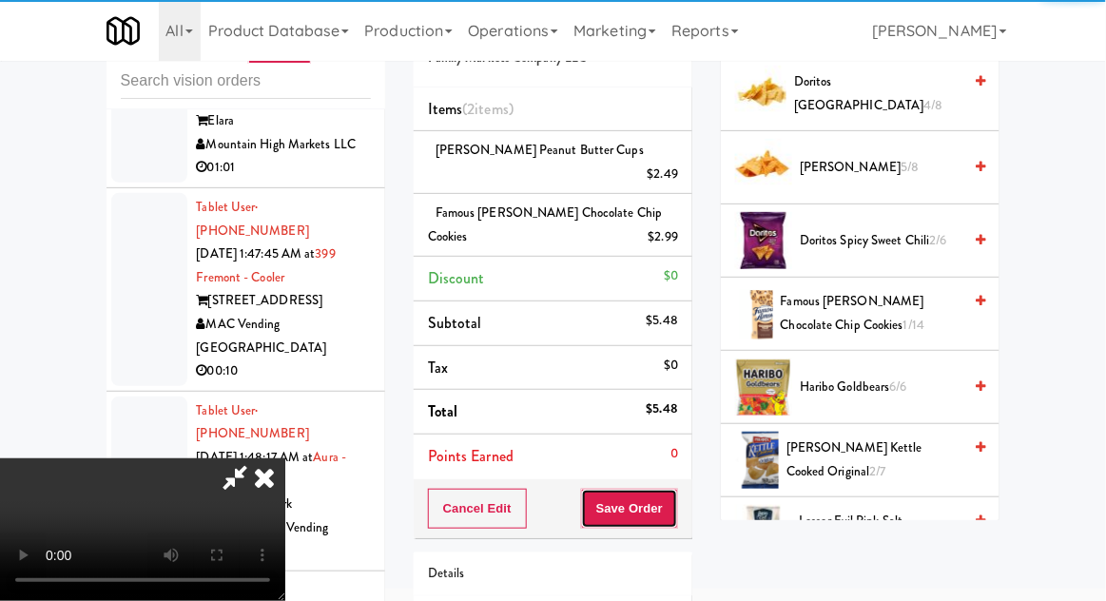
click at [674, 497] on button "Save Order" at bounding box center [629, 509] width 97 height 40
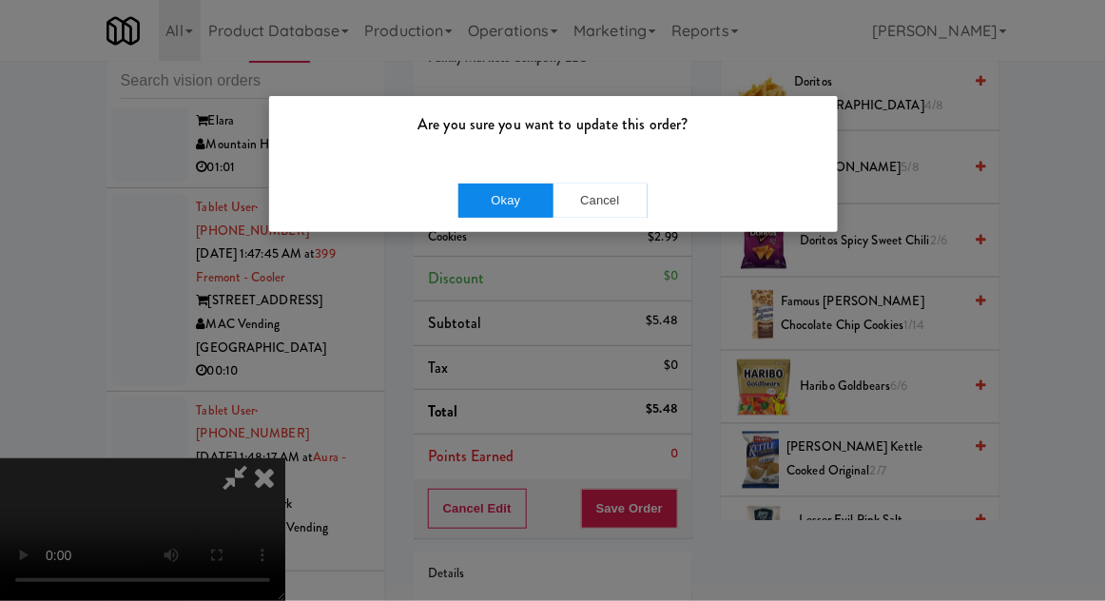
click at [1099, 404] on div "Are you sure you want to update this order? Okay Cancel" at bounding box center [553, 300] width 1106 height 601
click at [530, 214] on button "Okay" at bounding box center [506, 201] width 95 height 34
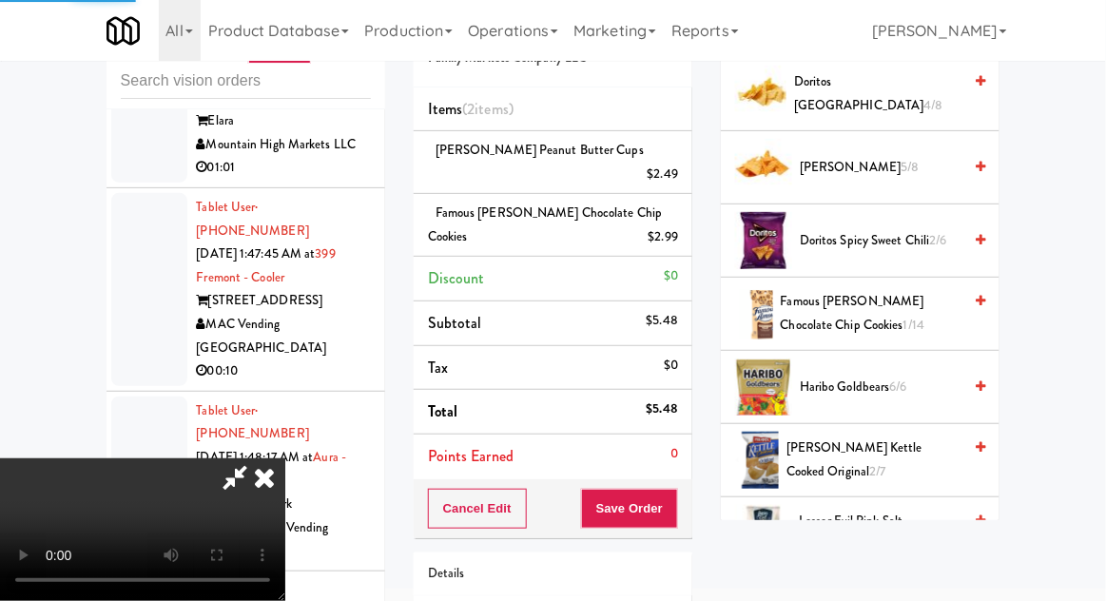
scroll to position [187, 0]
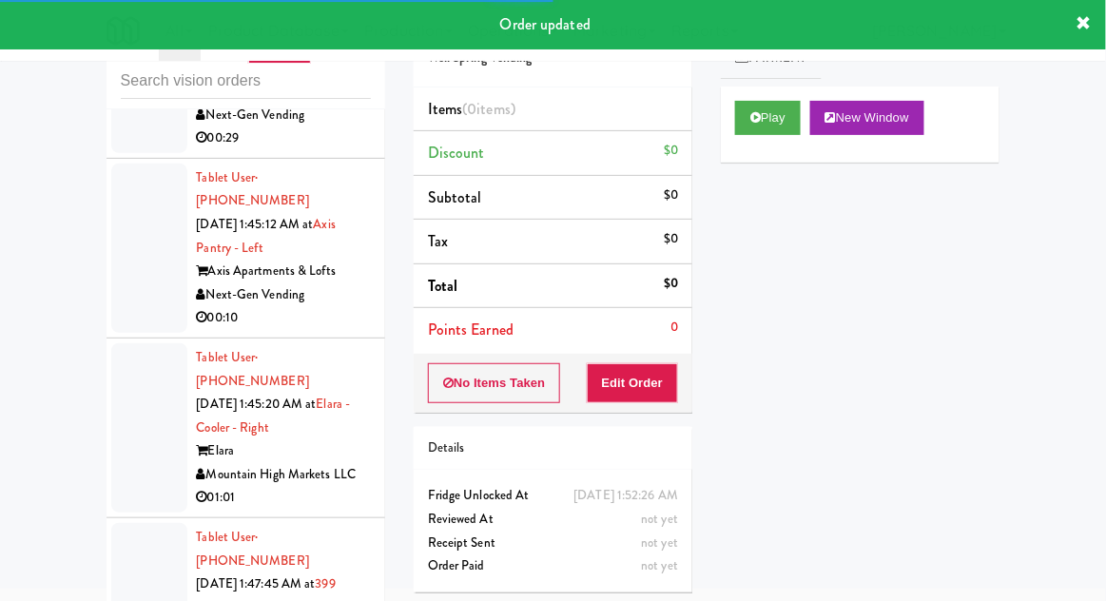
scroll to position [7927, 0]
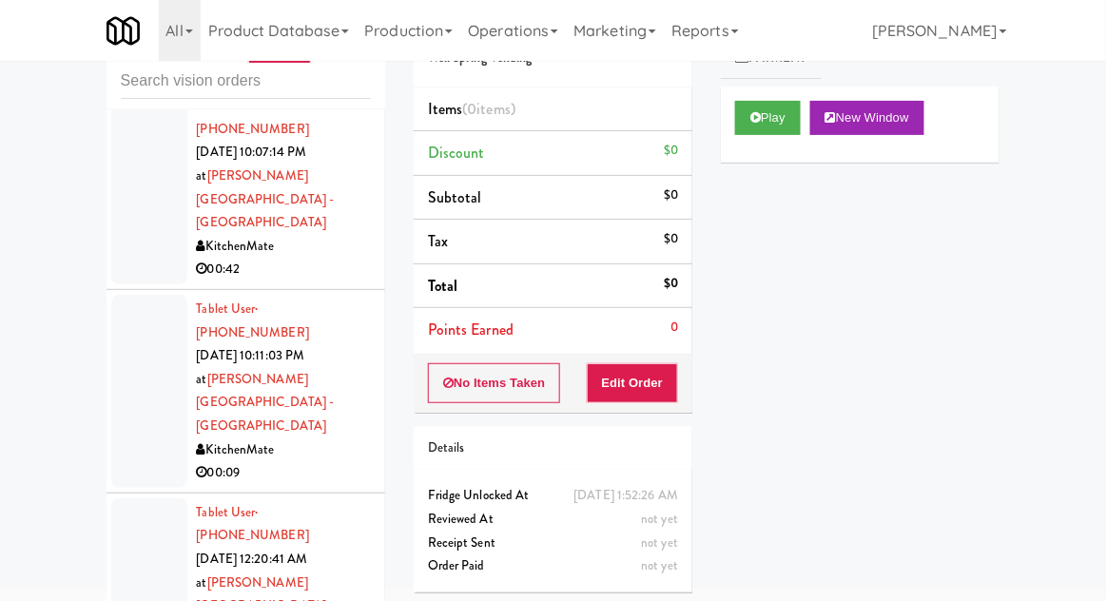
click at [127, 498] on div at bounding box center [149, 594] width 76 height 193
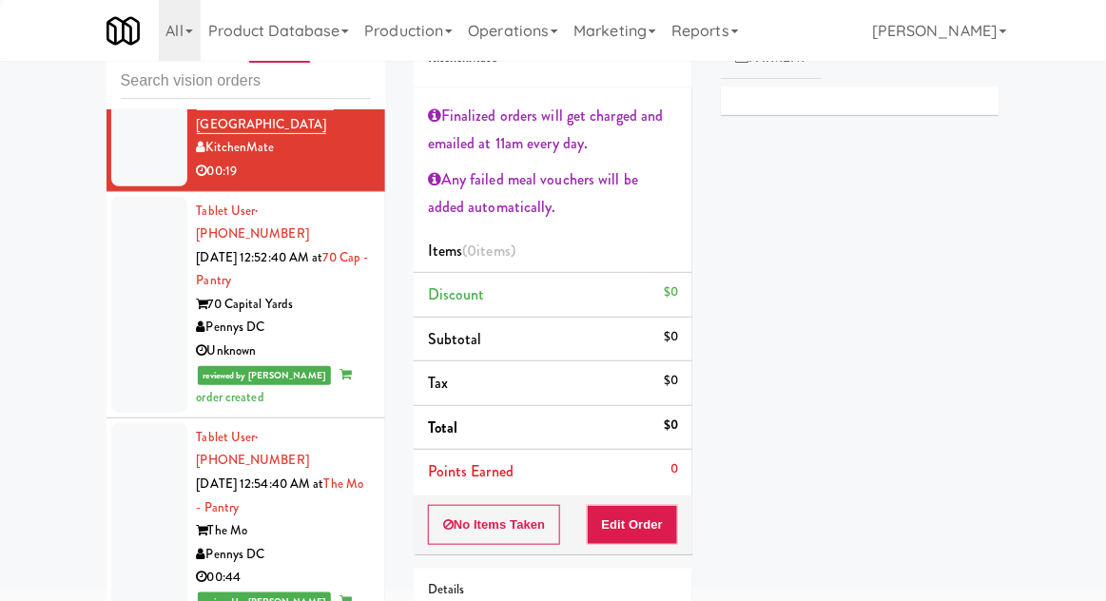
scroll to position [2373, 0]
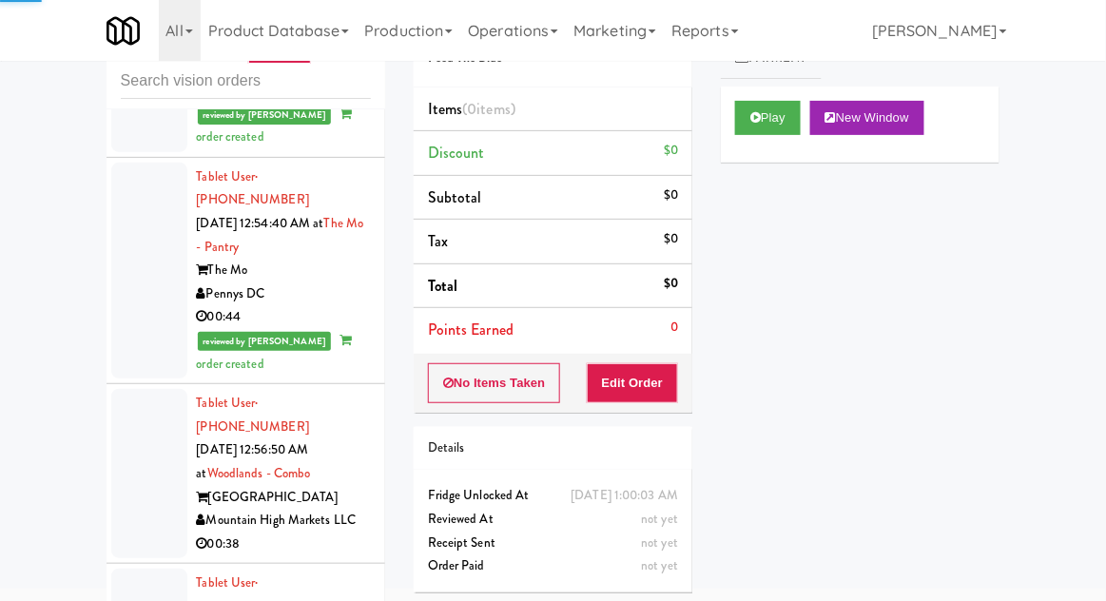
scroll to position [2640, 0]
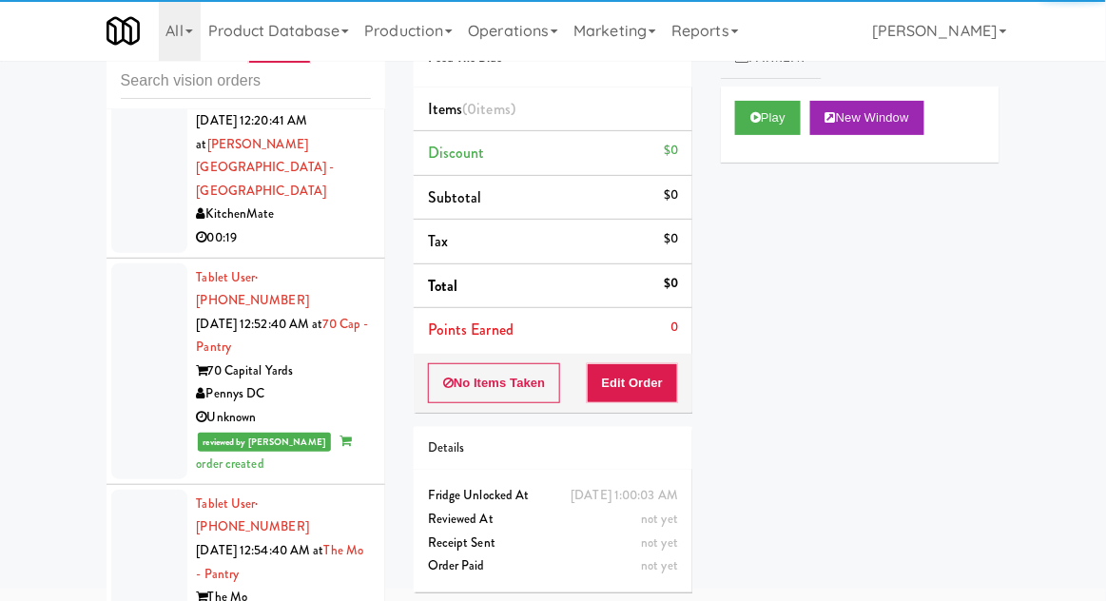
scroll to position [2308, 0]
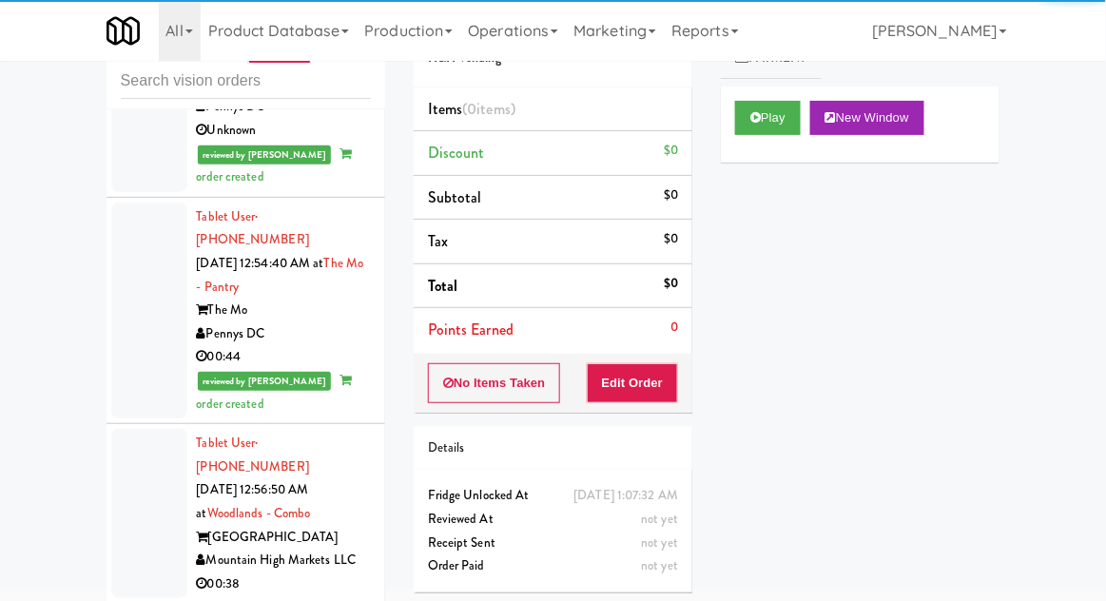
scroll to position [2593, 0]
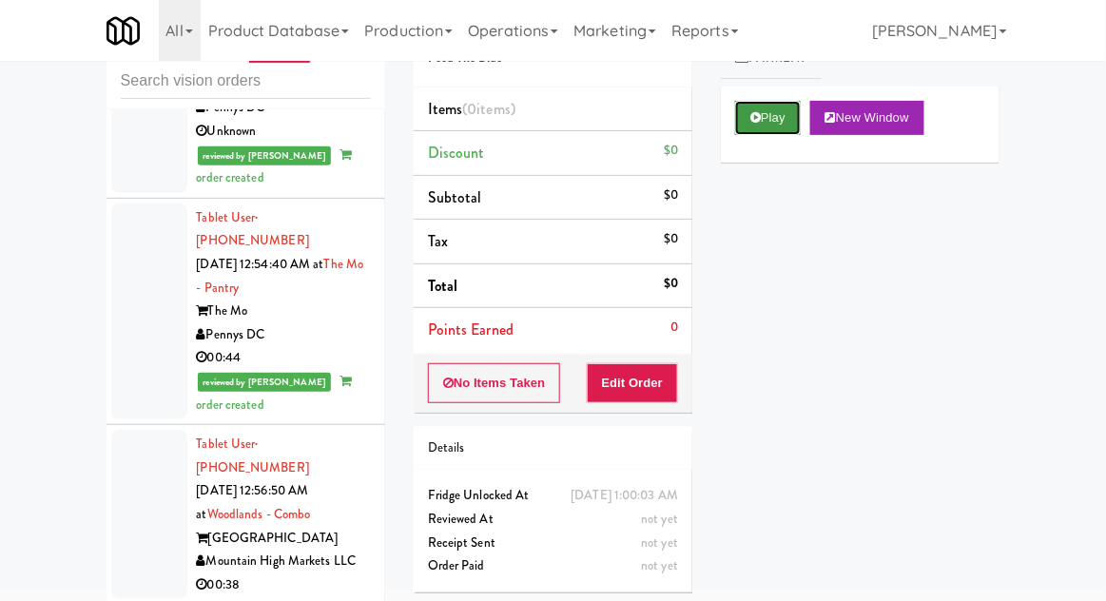
click at [780, 132] on button "Play" at bounding box center [768, 118] width 66 height 34
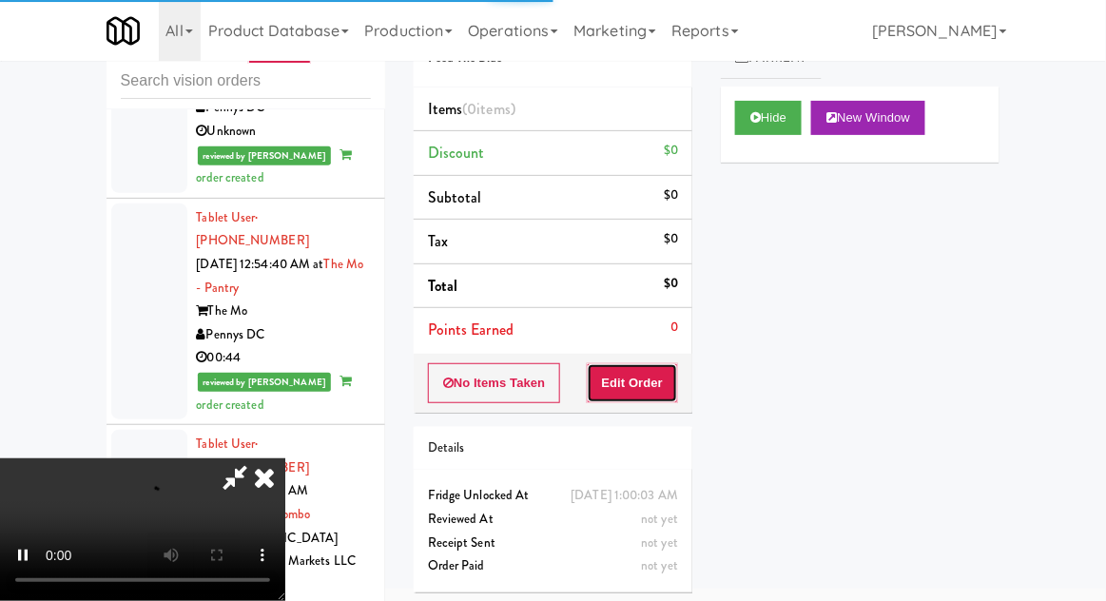
click at [644, 385] on button "Edit Order" at bounding box center [633, 383] width 92 height 40
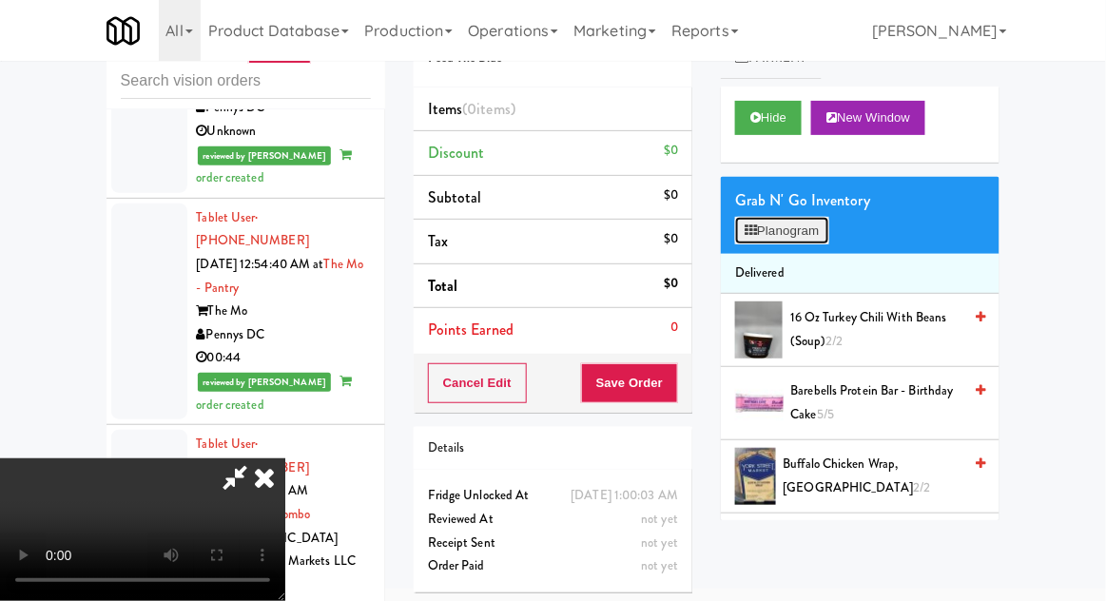
click at [792, 219] on button "Planogram" at bounding box center [781, 231] width 93 height 29
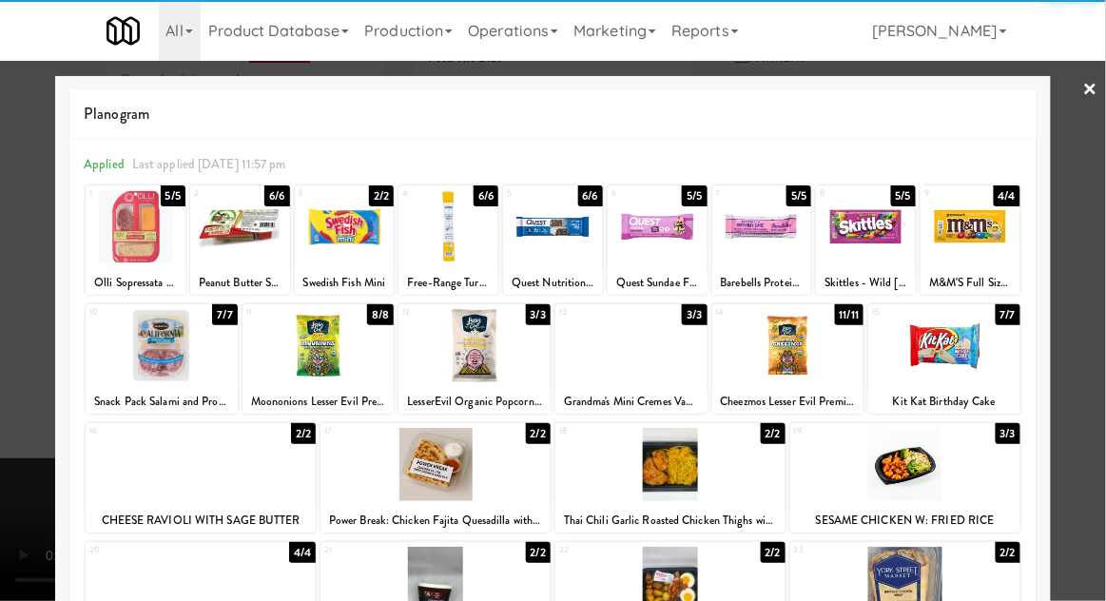
click at [885, 228] on div at bounding box center [866, 226] width 100 height 73
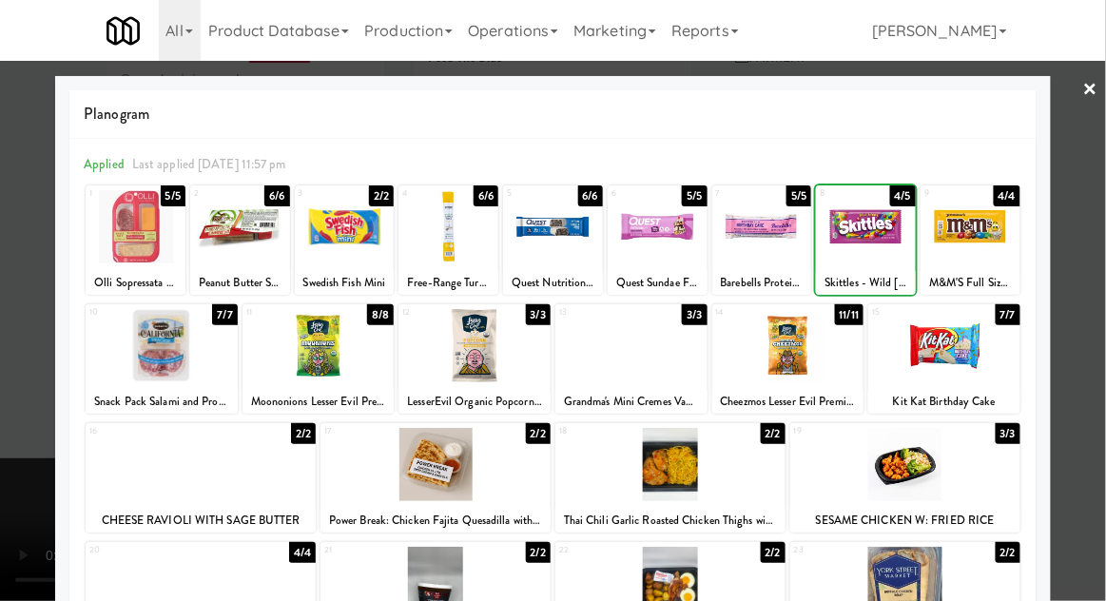
click at [52, 472] on div at bounding box center [553, 300] width 1106 height 601
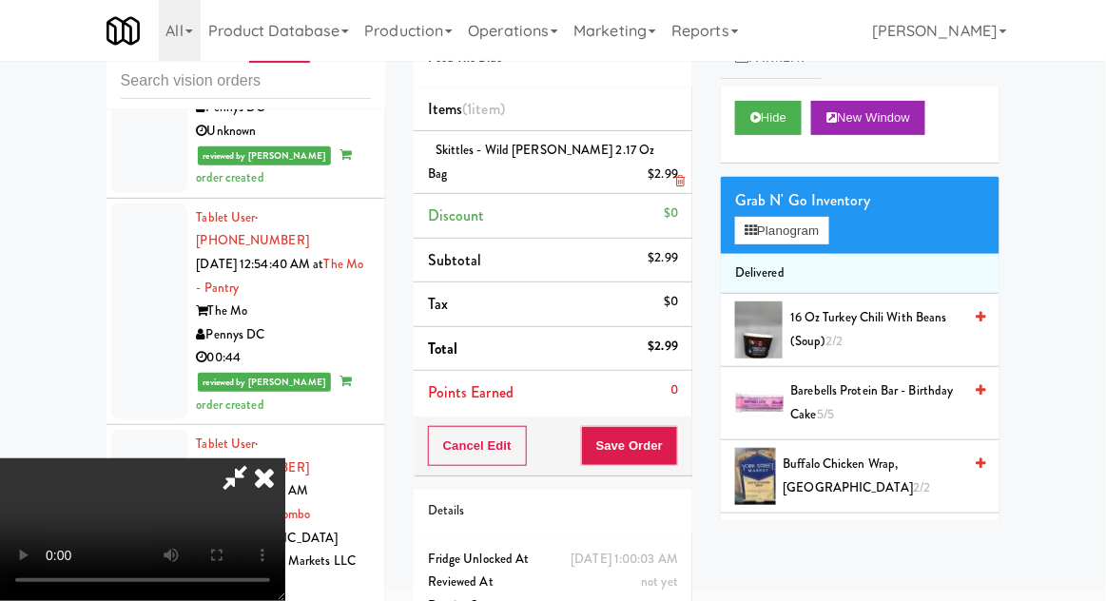
click at [671, 163] on div "$2.99" at bounding box center [664, 175] width 30 height 24
click at [671, 170] on link at bounding box center [676, 182] width 17 height 24
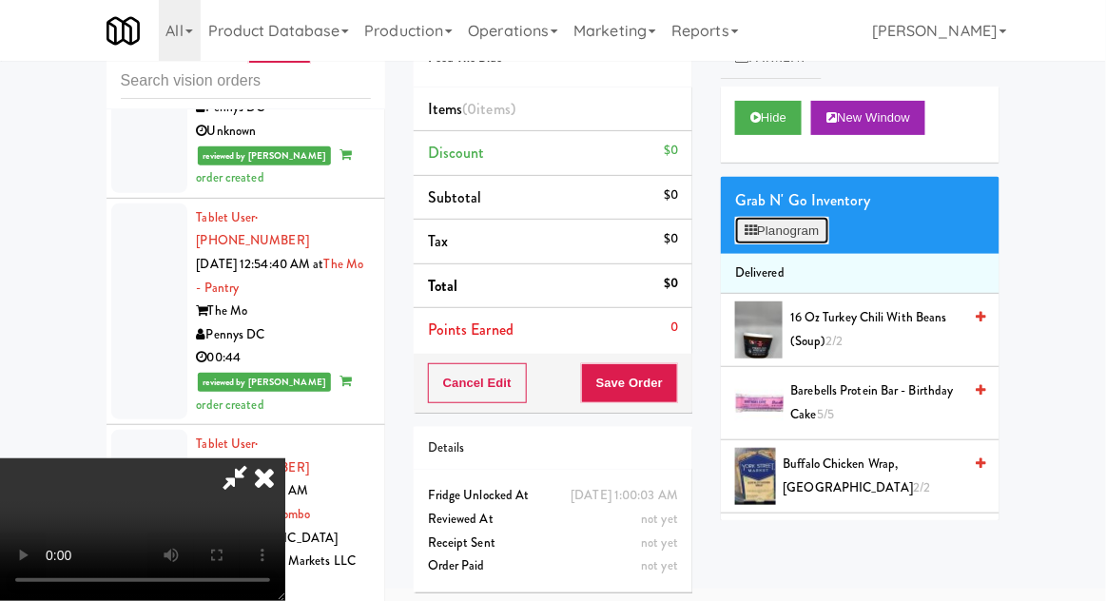
click at [808, 236] on button "Planogram" at bounding box center [781, 231] width 93 height 29
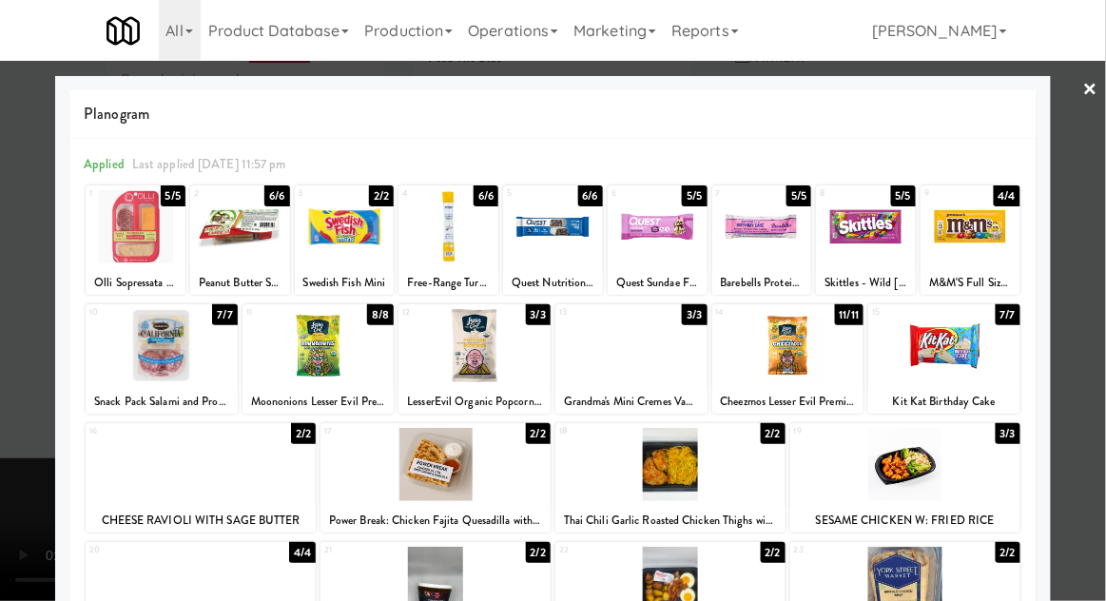
click at [782, 252] on div at bounding box center [763, 226] width 100 height 73
click at [38, 467] on div at bounding box center [553, 300] width 1106 height 601
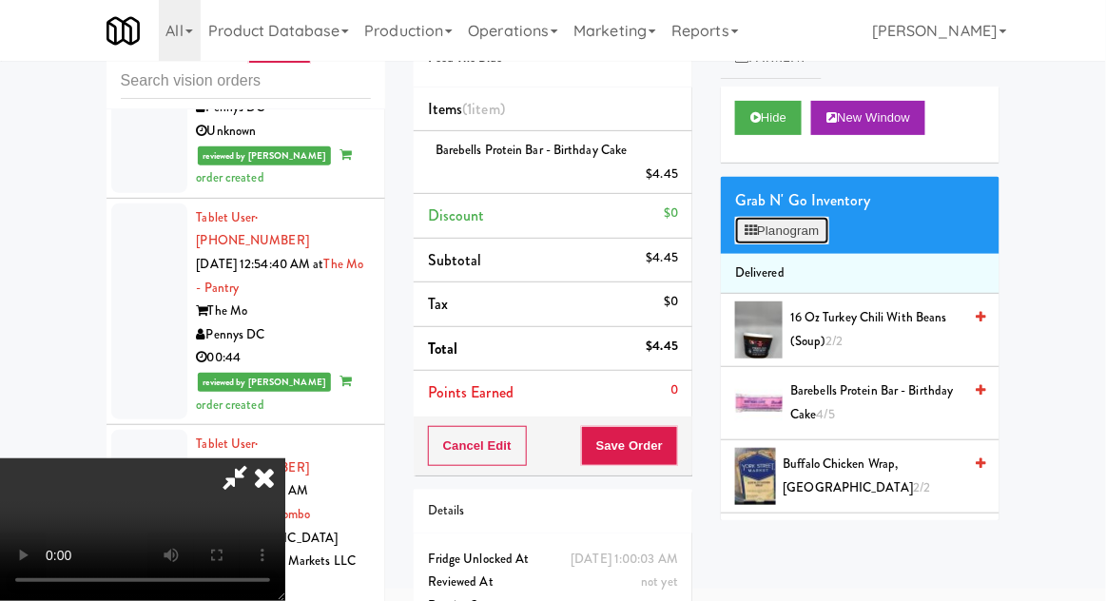
click at [783, 217] on button "Planogram" at bounding box center [781, 231] width 93 height 29
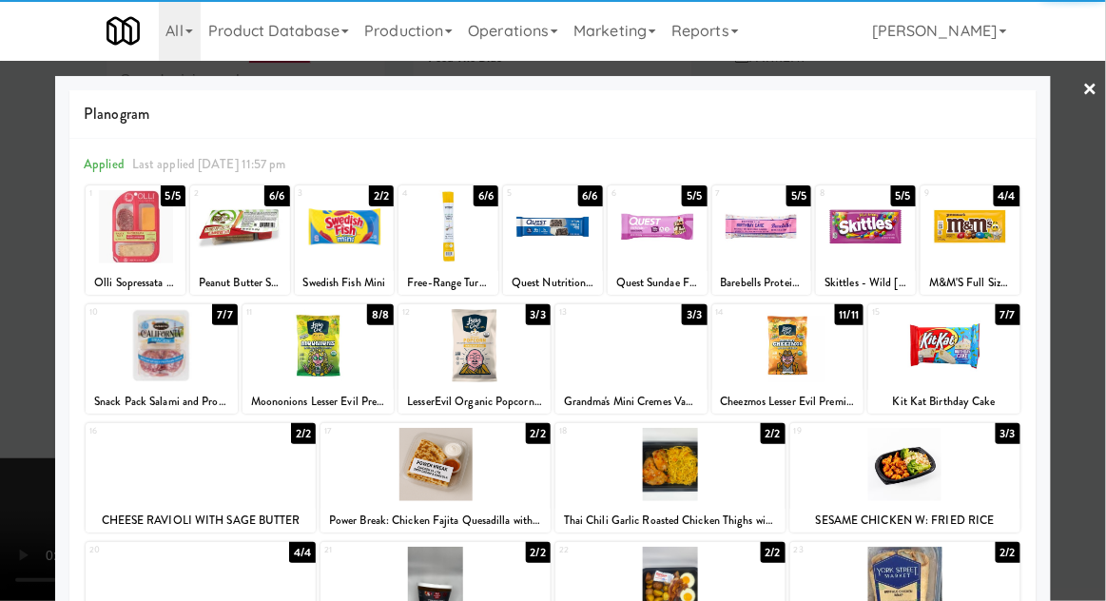
click at [359, 479] on div at bounding box center [436, 464] width 230 height 73
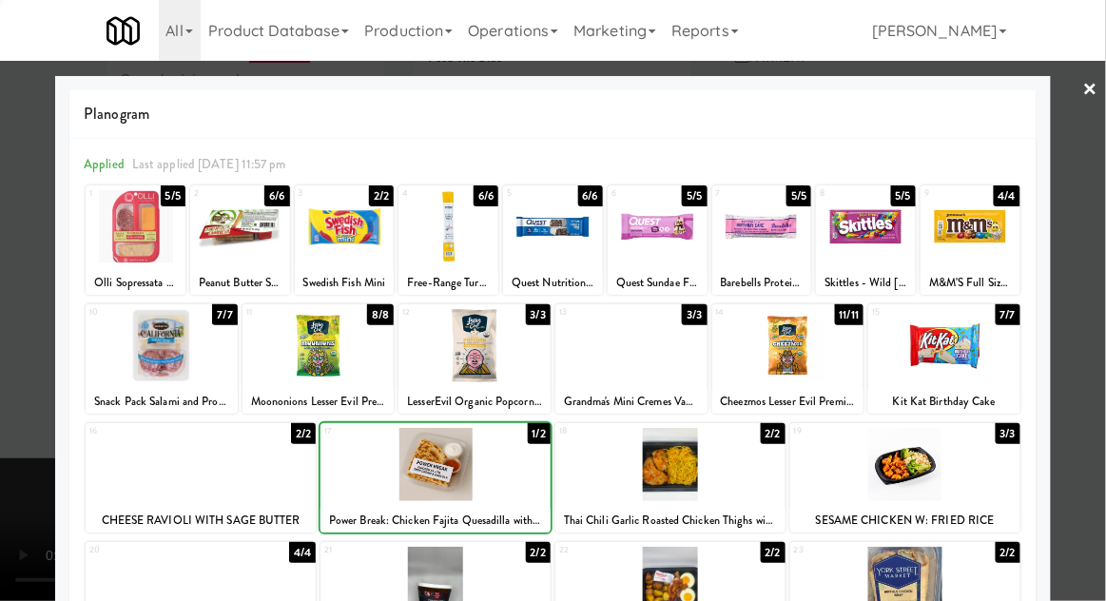
click at [2, 477] on div at bounding box center [553, 300] width 1106 height 601
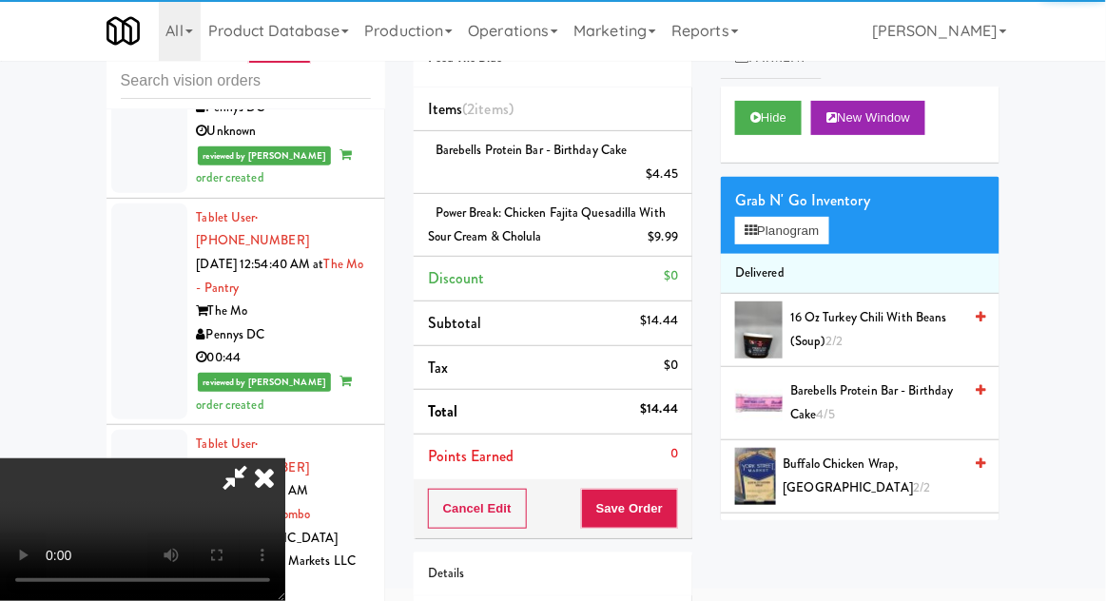
click at [688, 508] on div "Cancel Edit Save Order" at bounding box center [553, 508] width 279 height 59
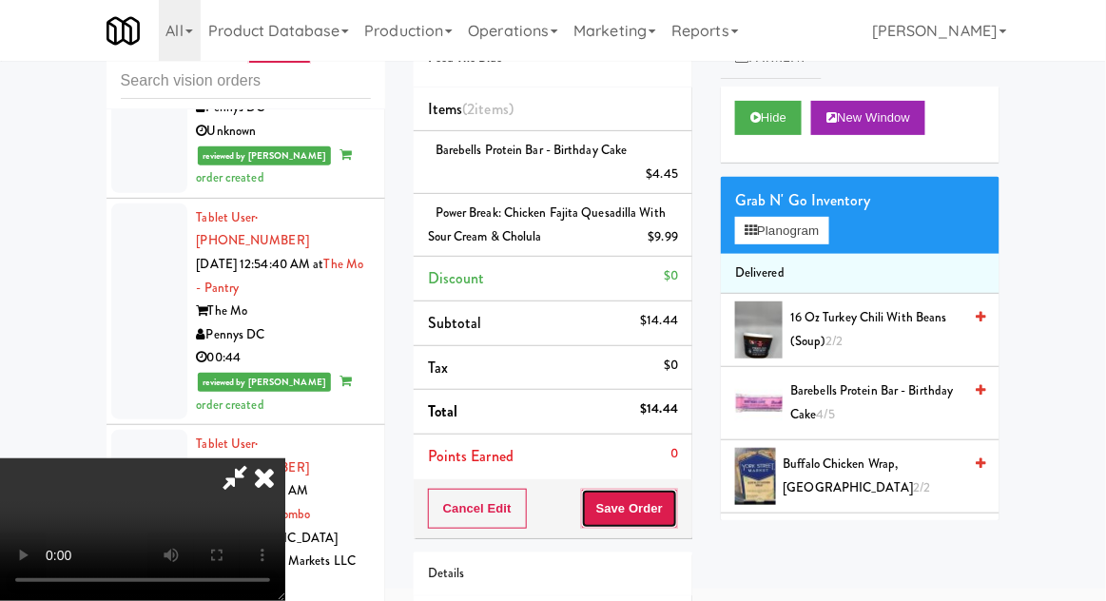
click at [674, 489] on button "Save Order" at bounding box center [629, 509] width 97 height 40
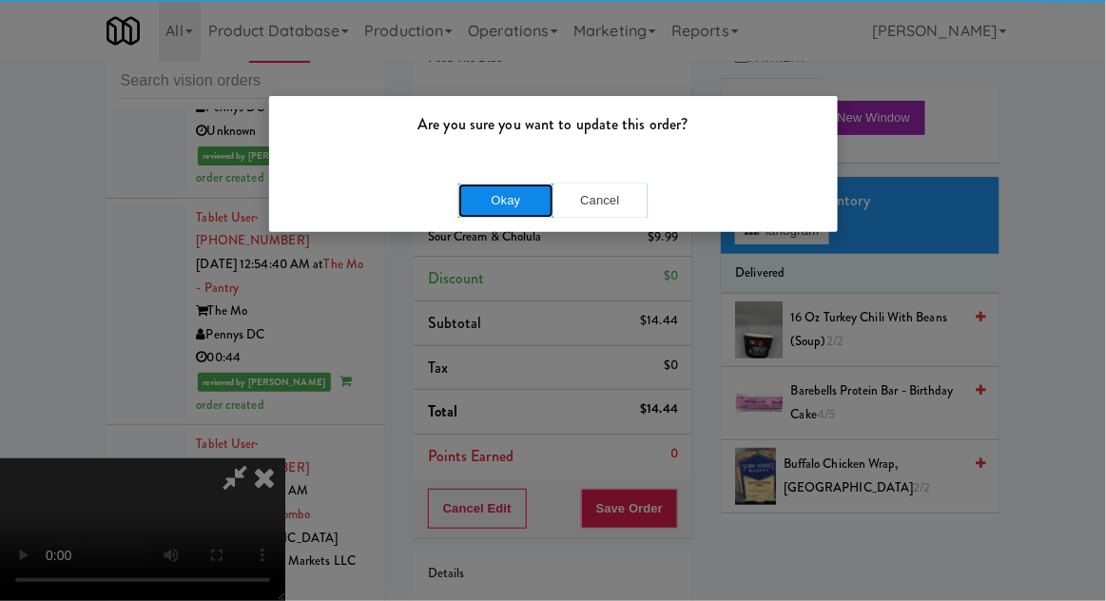
click at [528, 205] on button "Okay" at bounding box center [506, 201] width 95 height 34
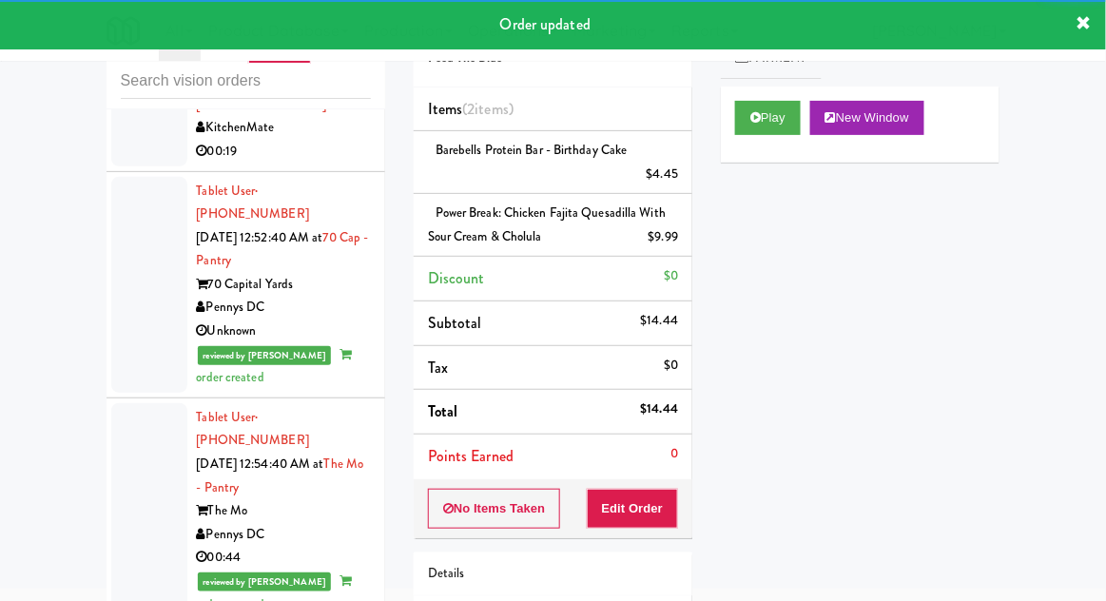
scroll to position [2364, 0]
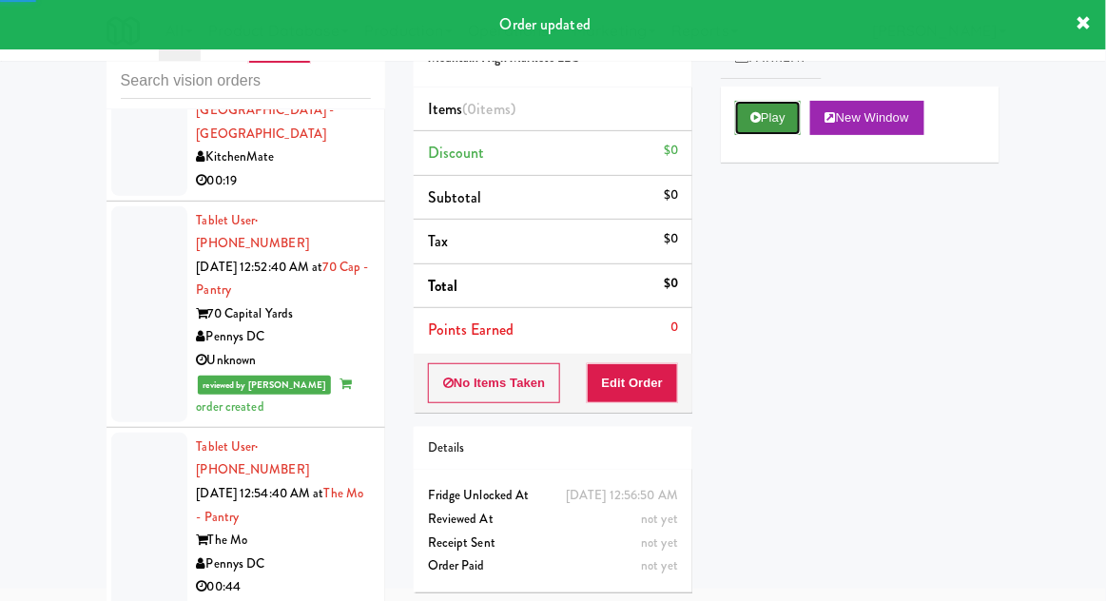
click at [760, 117] on icon at bounding box center [756, 117] width 10 height 12
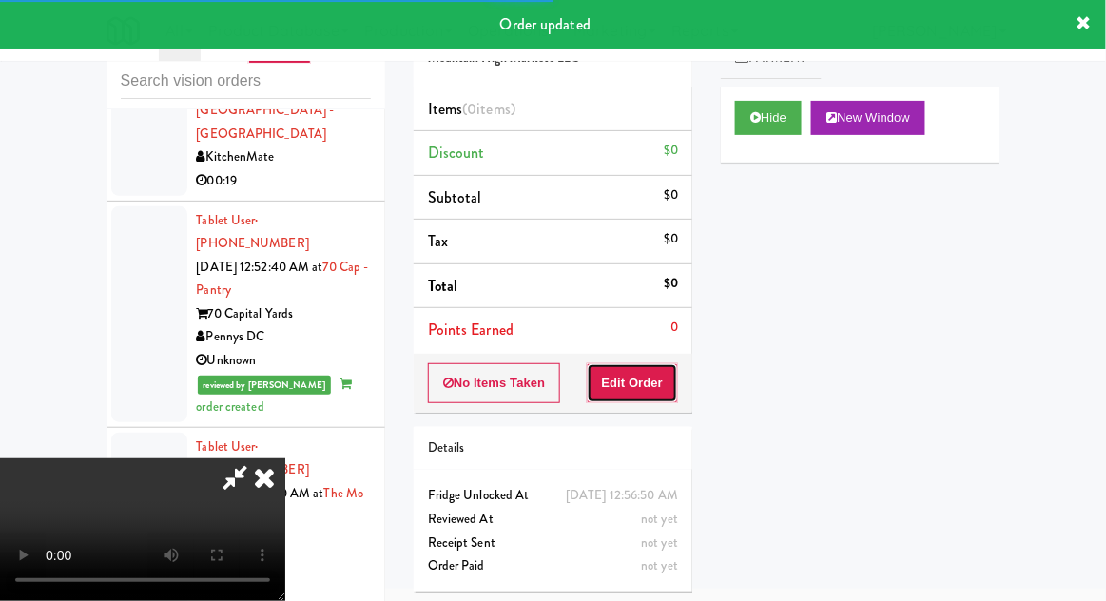
click at [667, 384] on button "Edit Order" at bounding box center [633, 383] width 92 height 40
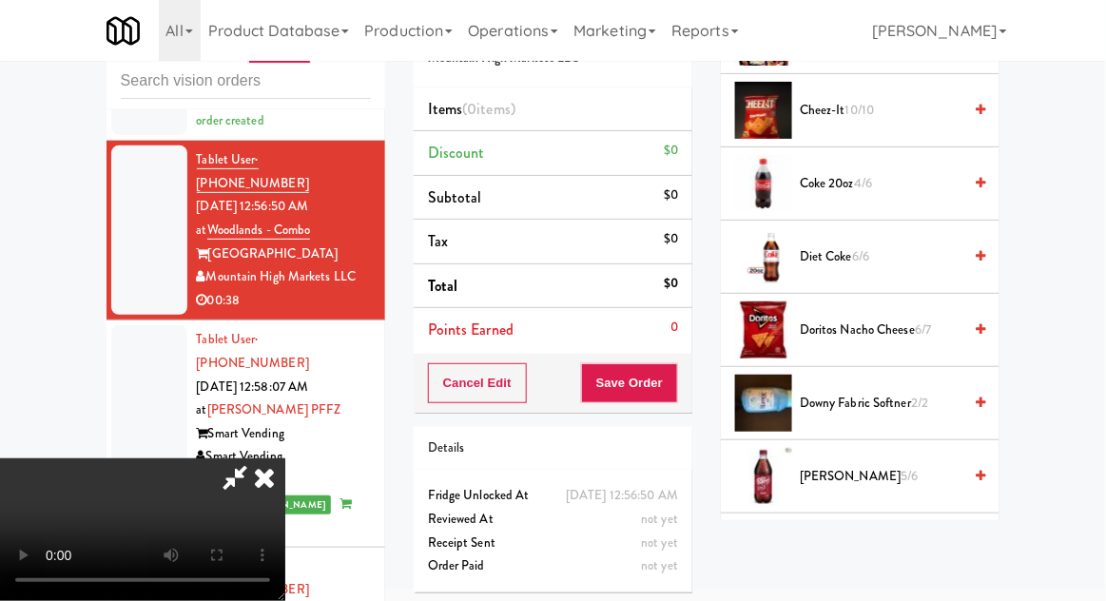
scroll to position [743, 0]
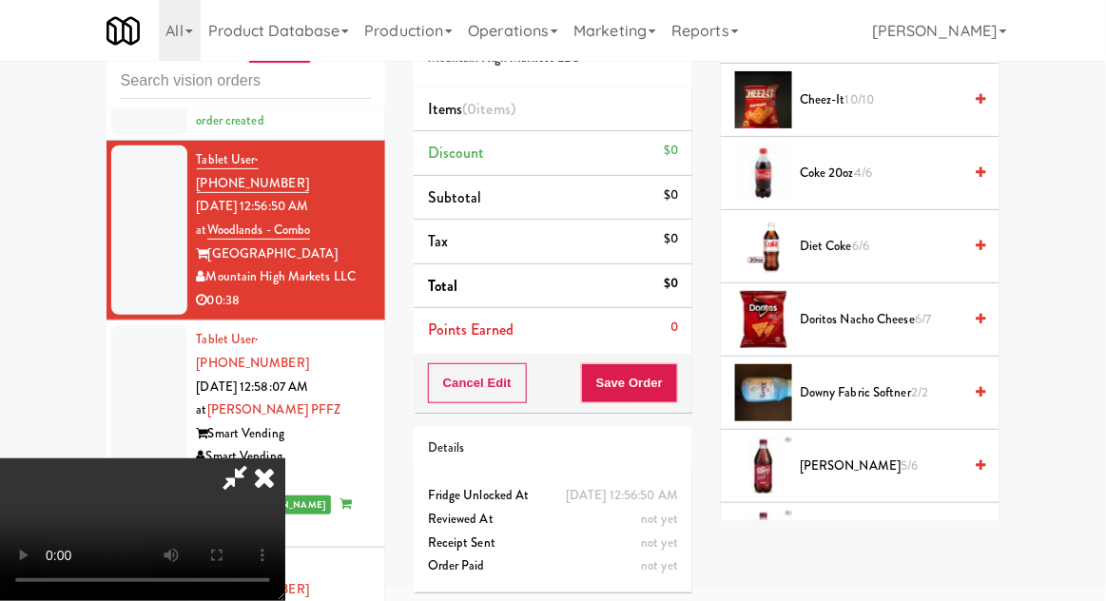
click at [901, 469] on span "5/6" at bounding box center [909, 466] width 17 height 18
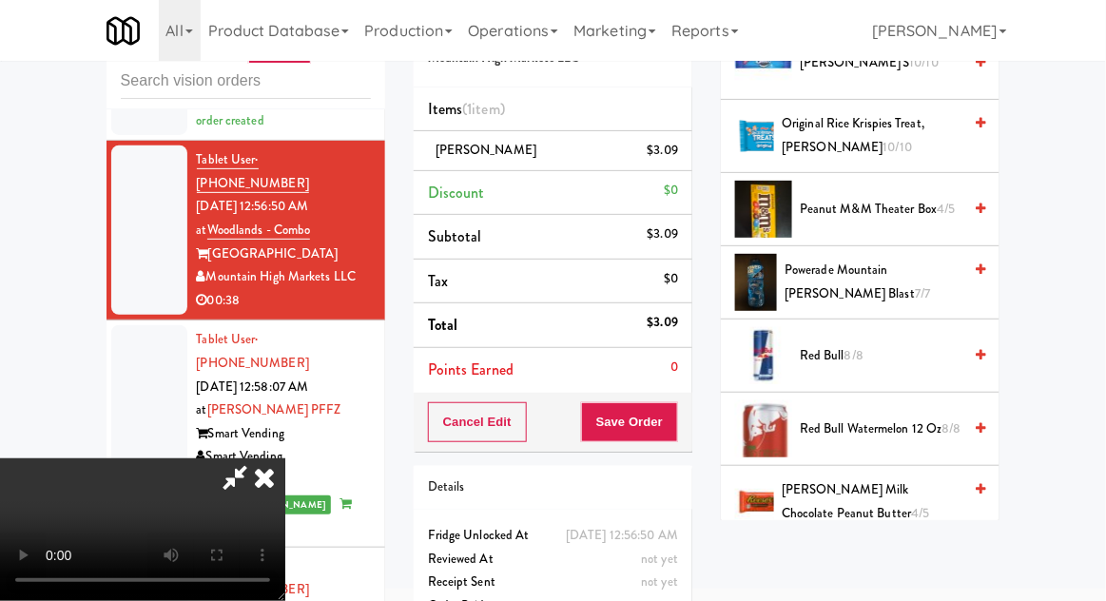
scroll to position [2033, 0]
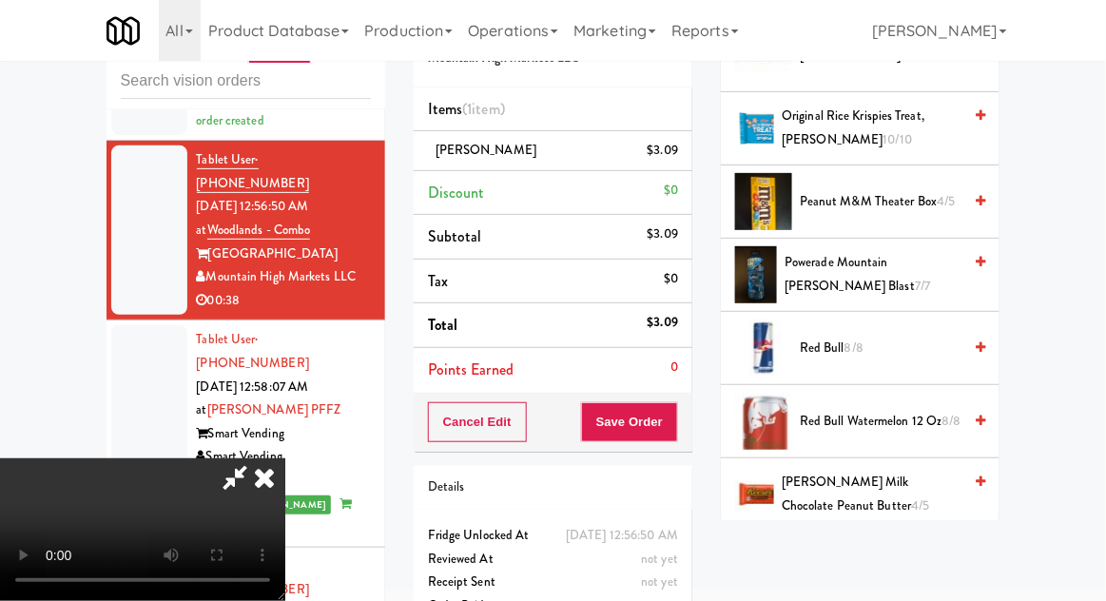
click at [869, 418] on span "Red Bull Watermelon 12 oz 8/8" at bounding box center [881, 422] width 162 height 24
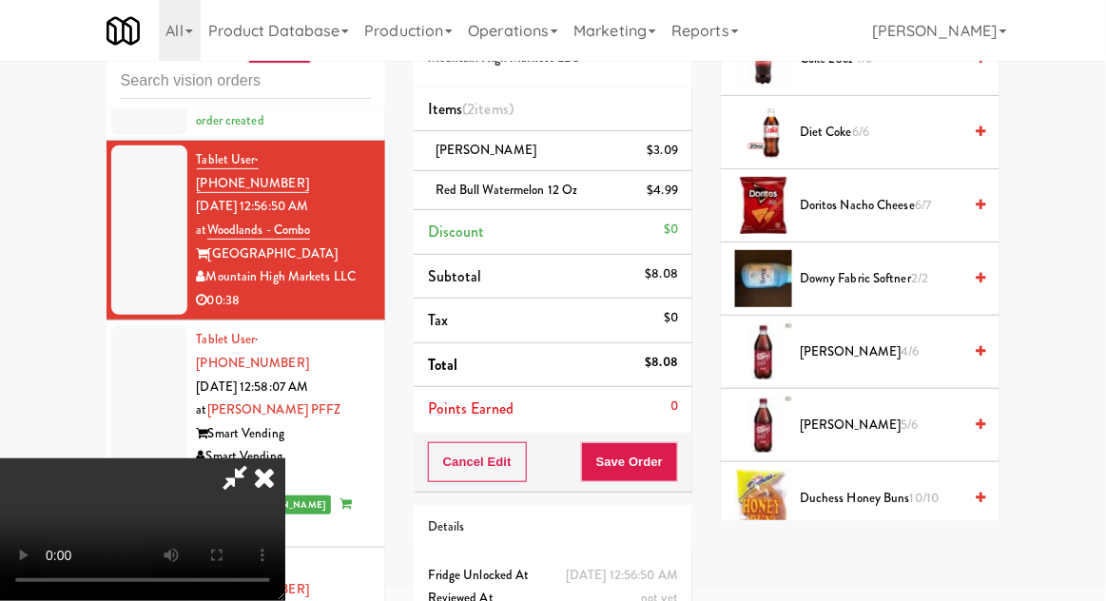
scroll to position [803, 0]
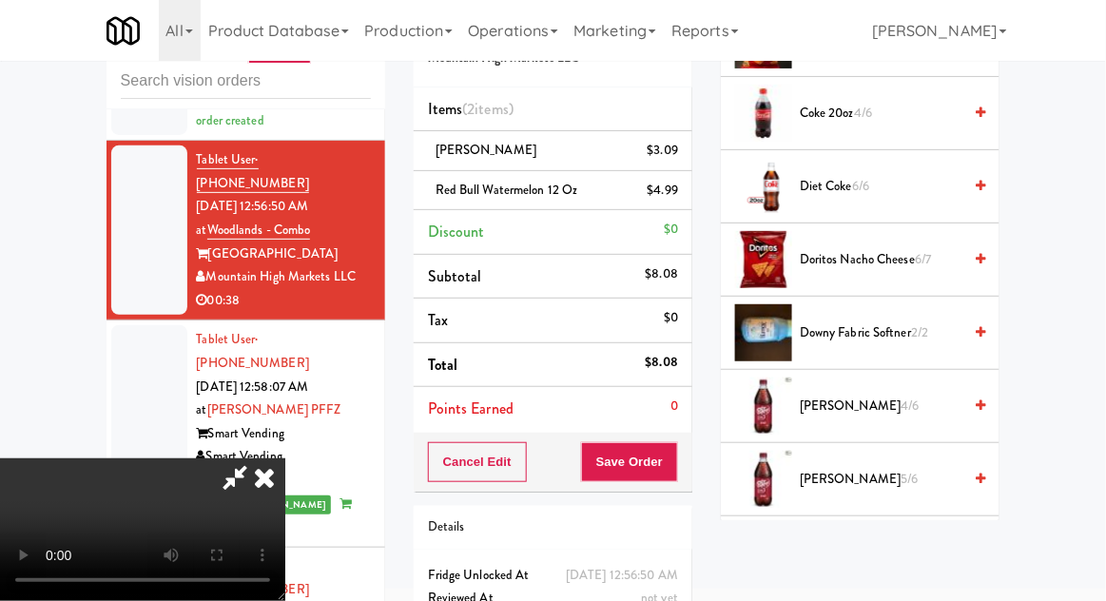
click at [853, 250] on span "Doritos Nacho Cheese 6/7" at bounding box center [881, 260] width 162 height 24
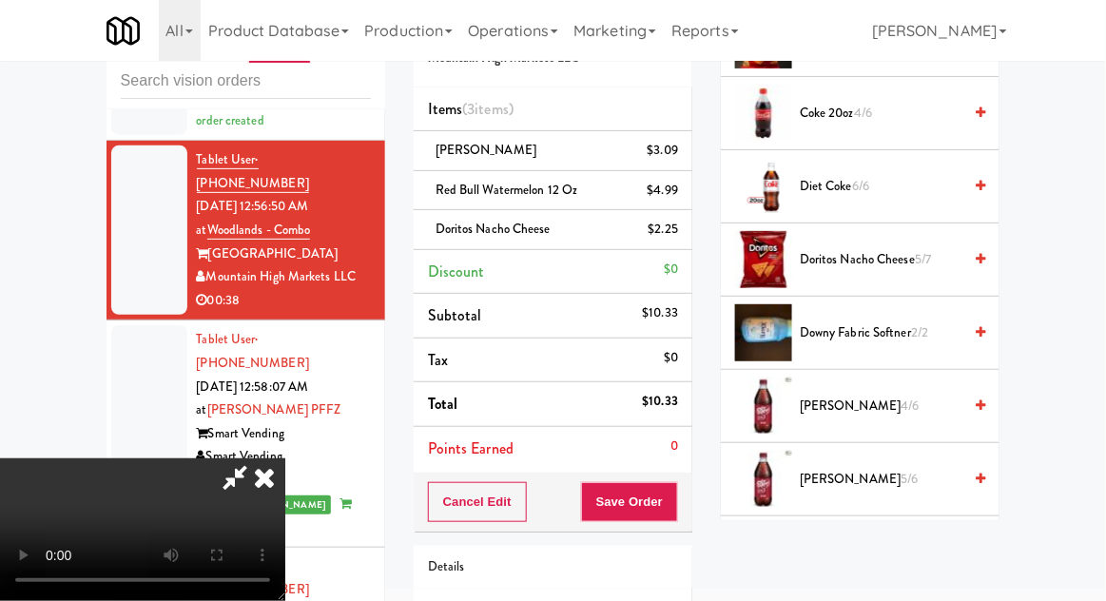
click at [877, 479] on span "Dr Pepper 5/6" at bounding box center [881, 480] width 162 height 24
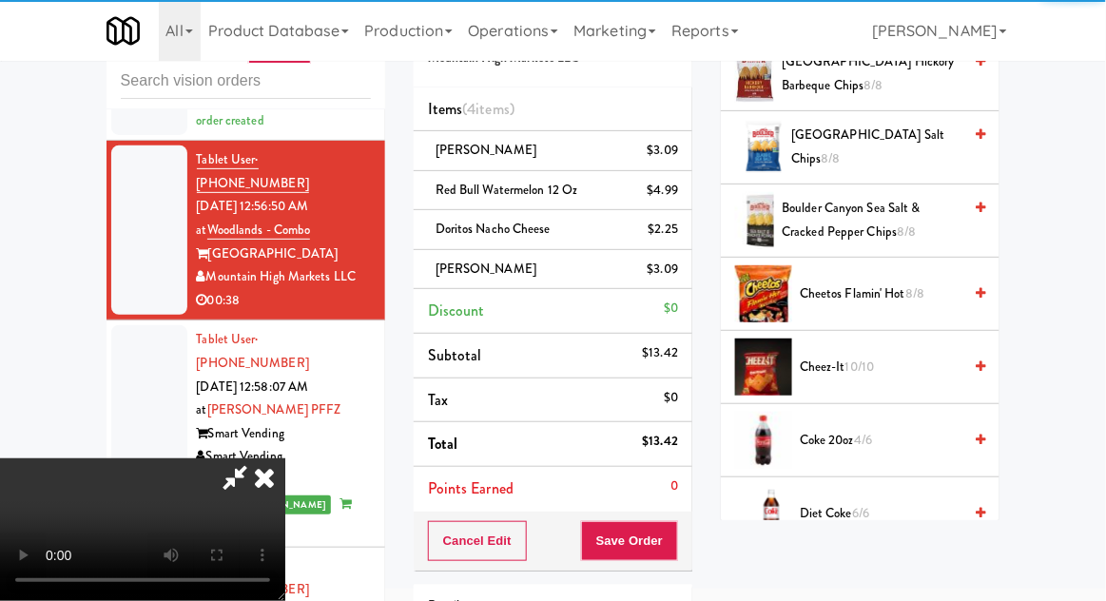
scroll to position [0, 0]
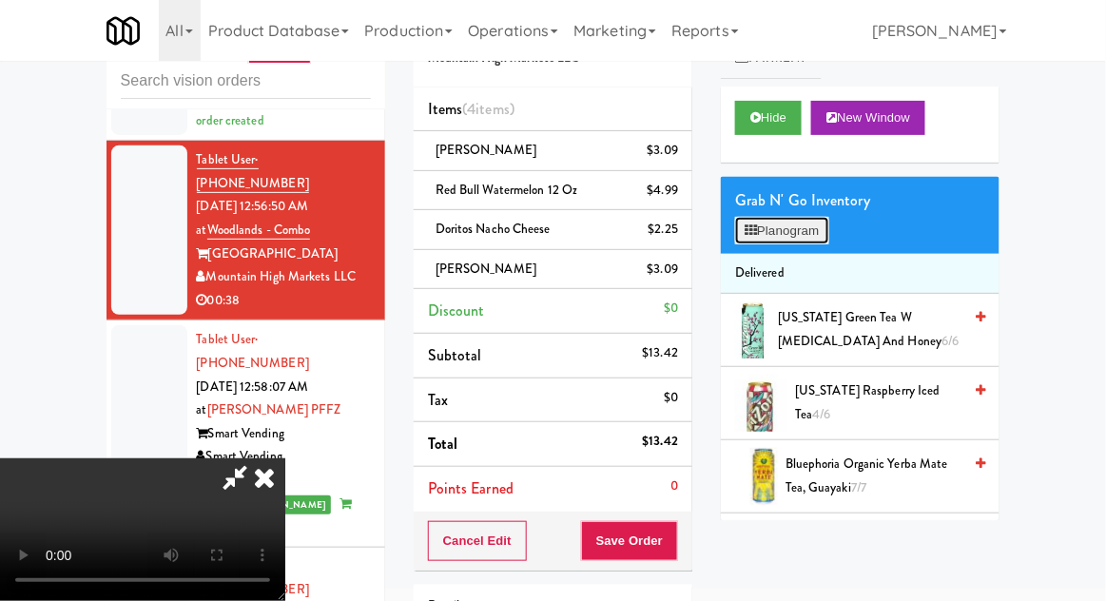
click at [804, 225] on button "Planogram" at bounding box center [781, 231] width 93 height 29
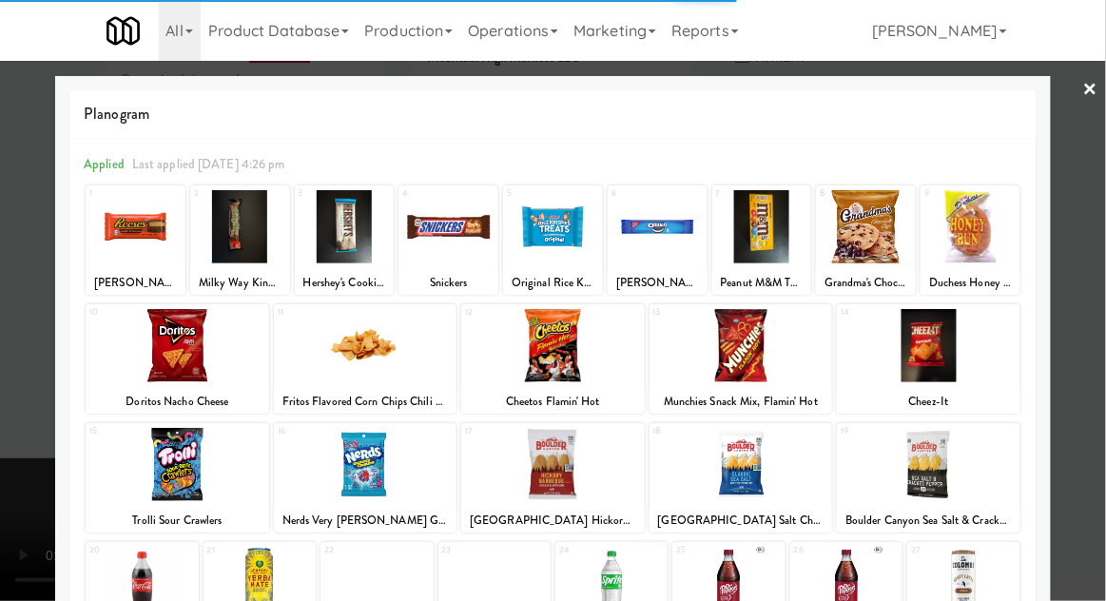
click at [251, 593] on div at bounding box center [260, 583] width 112 height 73
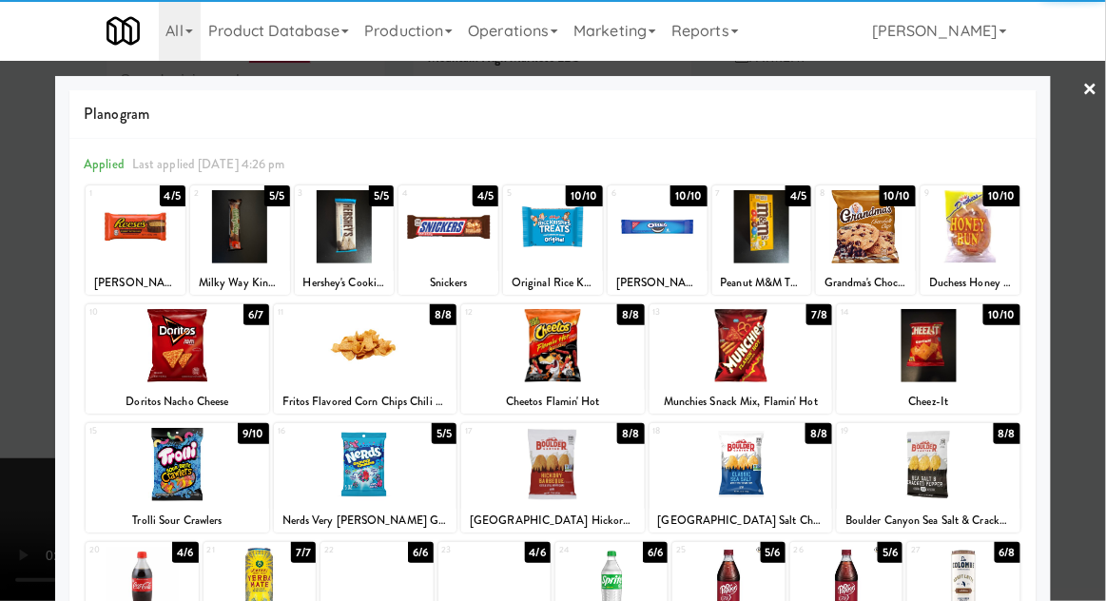
click at [243, 592] on div at bounding box center [260, 583] width 112 height 73
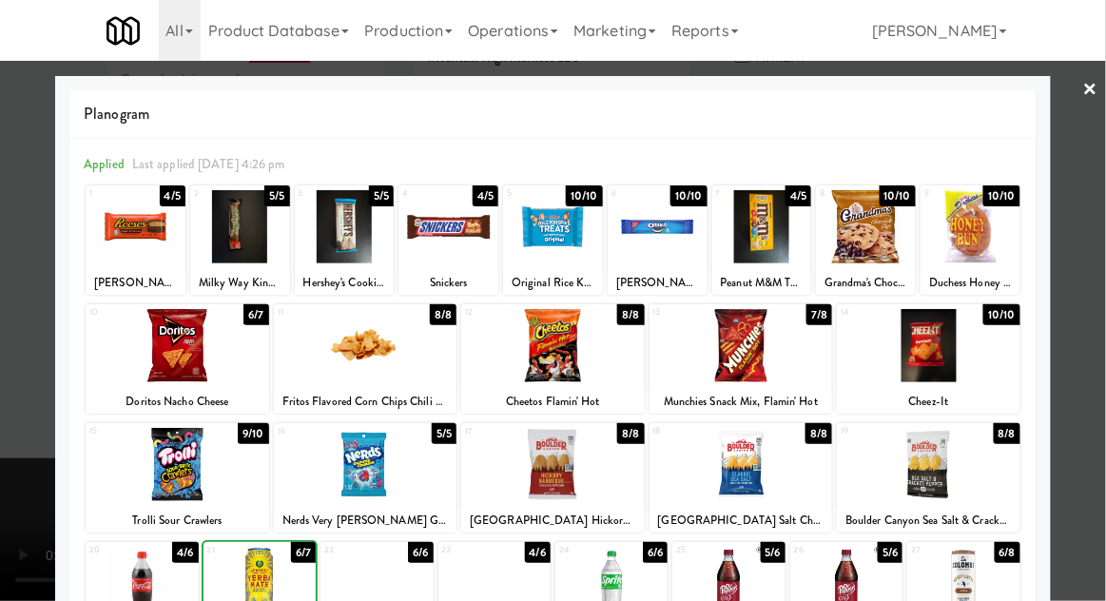
click at [36, 498] on div at bounding box center [553, 300] width 1106 height 601
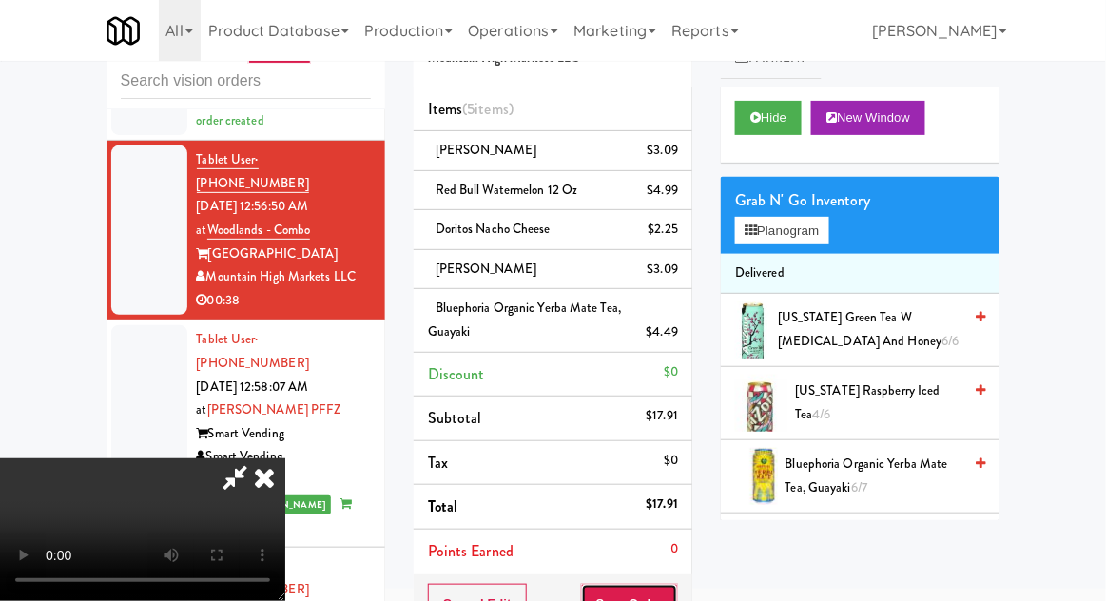
click at [674, 587] on button "Save Order" at bounding box center [629, 604] width 97 height 40
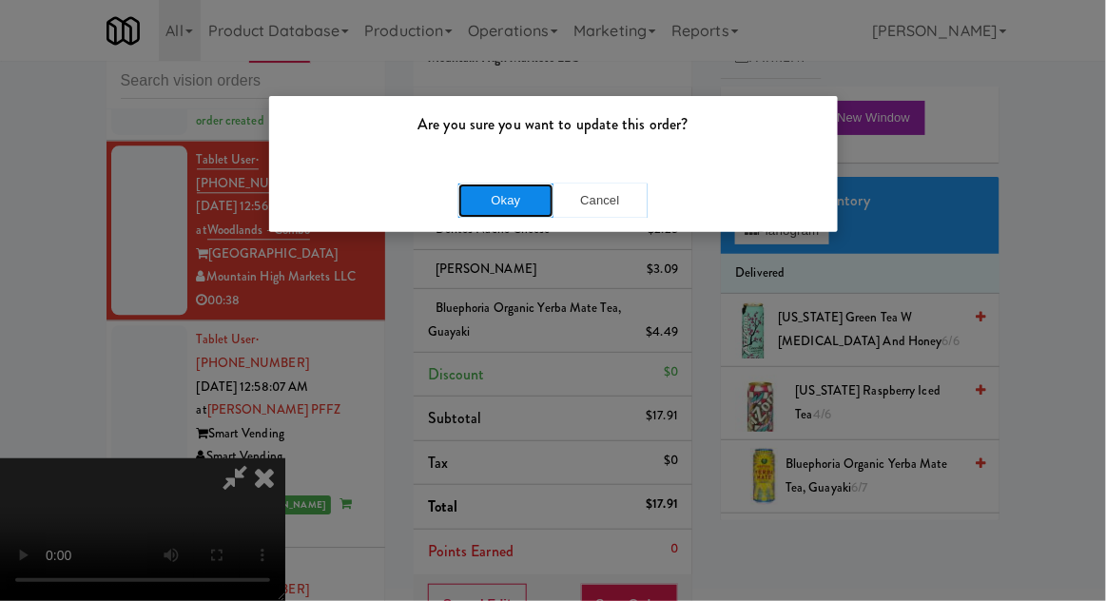
click at [459, 214] on button "Okay" at bounding box center [506, 201] width 95 height 34
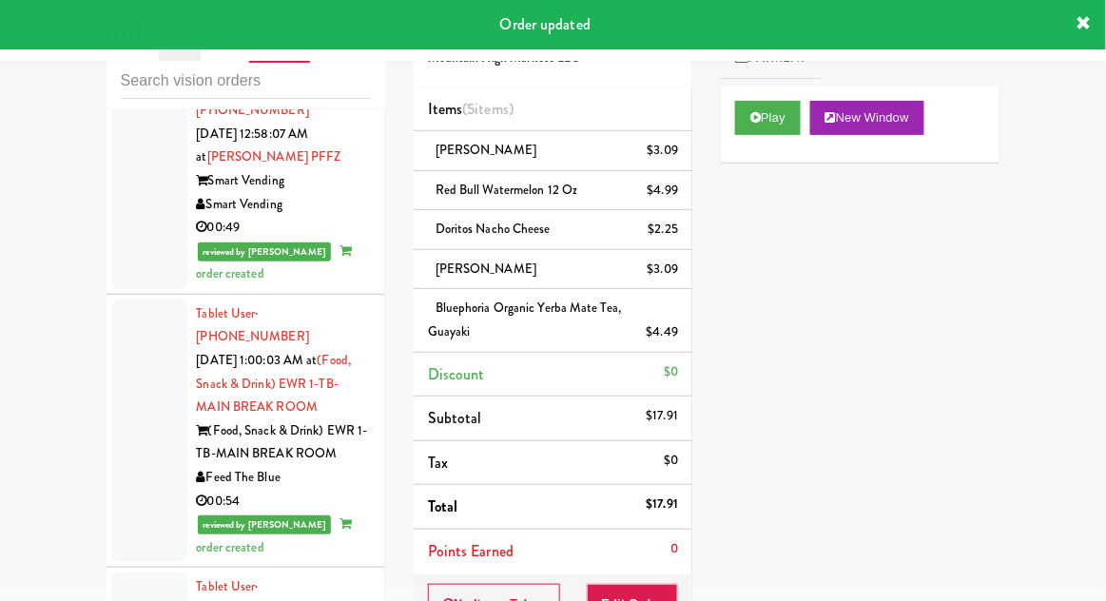
scroll to position [3181, 0]
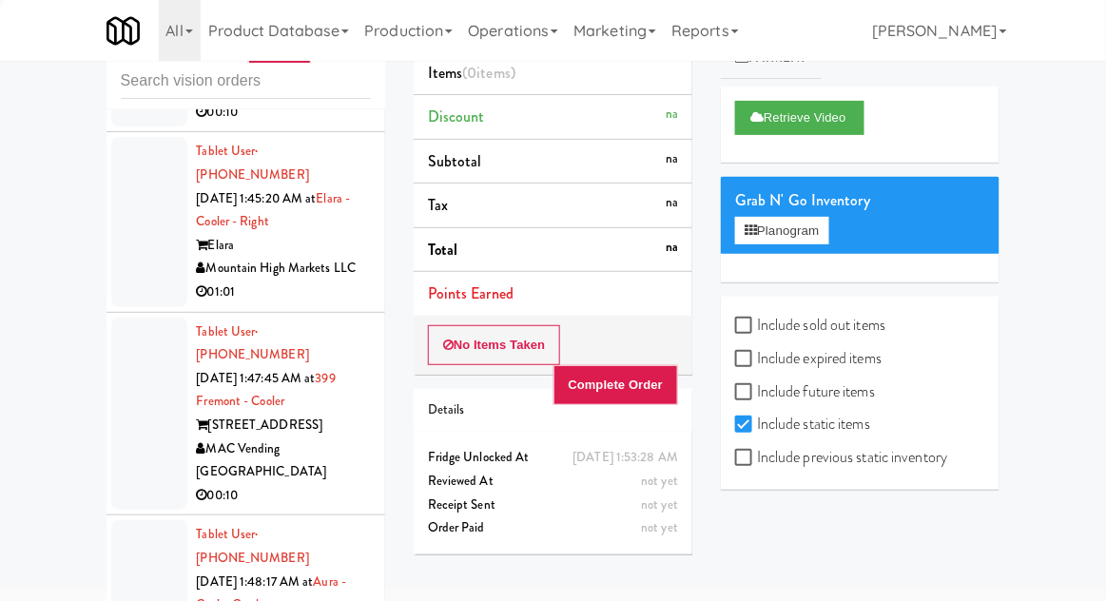
scroll to position [8262, 0]
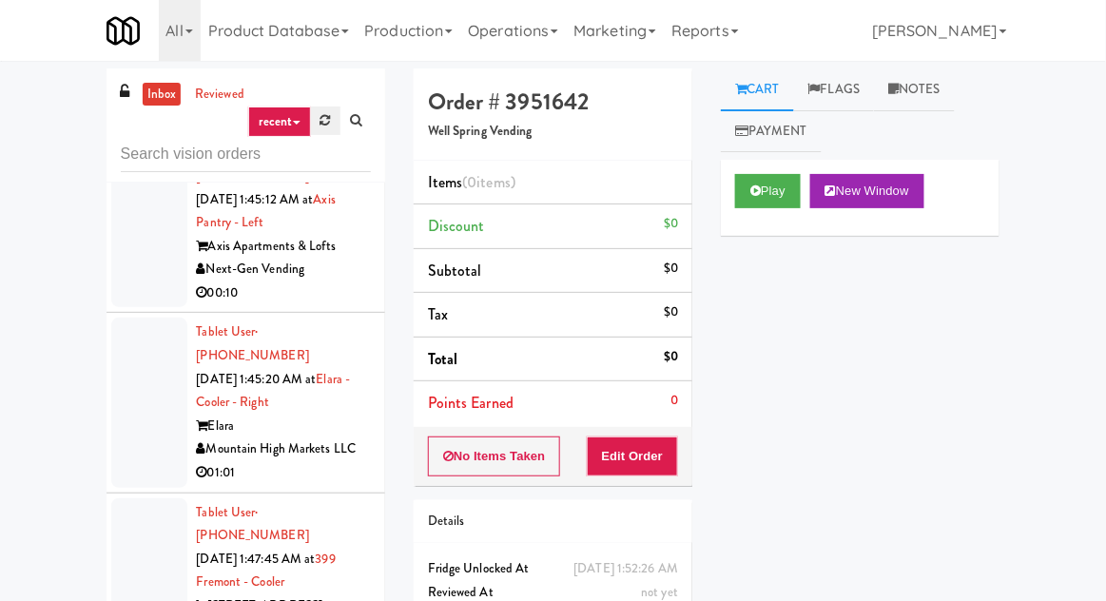
click at [314, 116] on link at bounding box center [325, 121] width 29 height 29
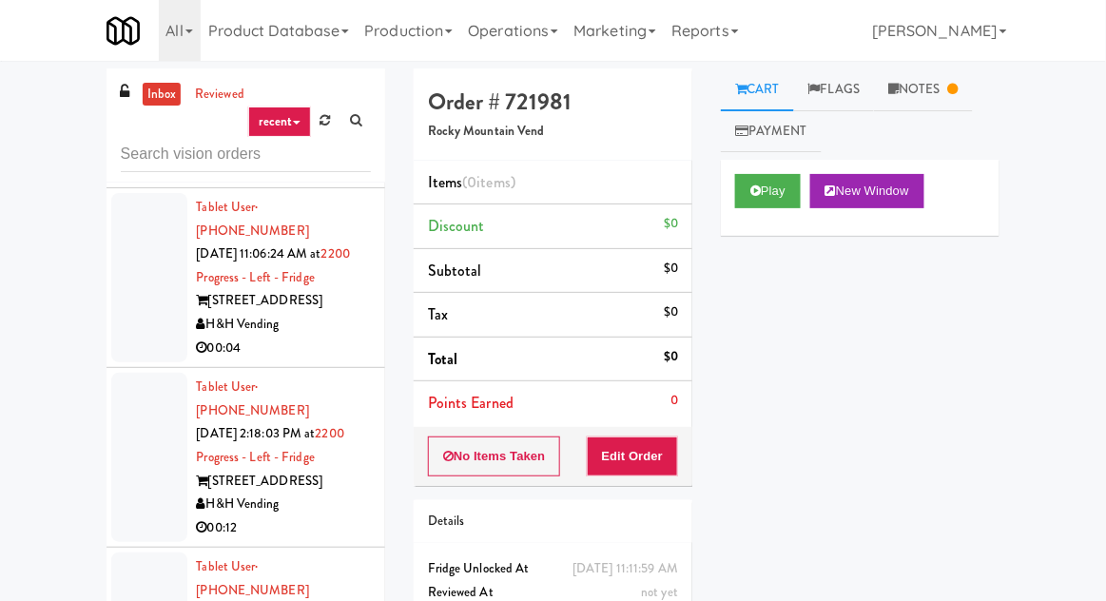
click at [122, 373] on div at bounding box center [149, 457] width 76 height 169
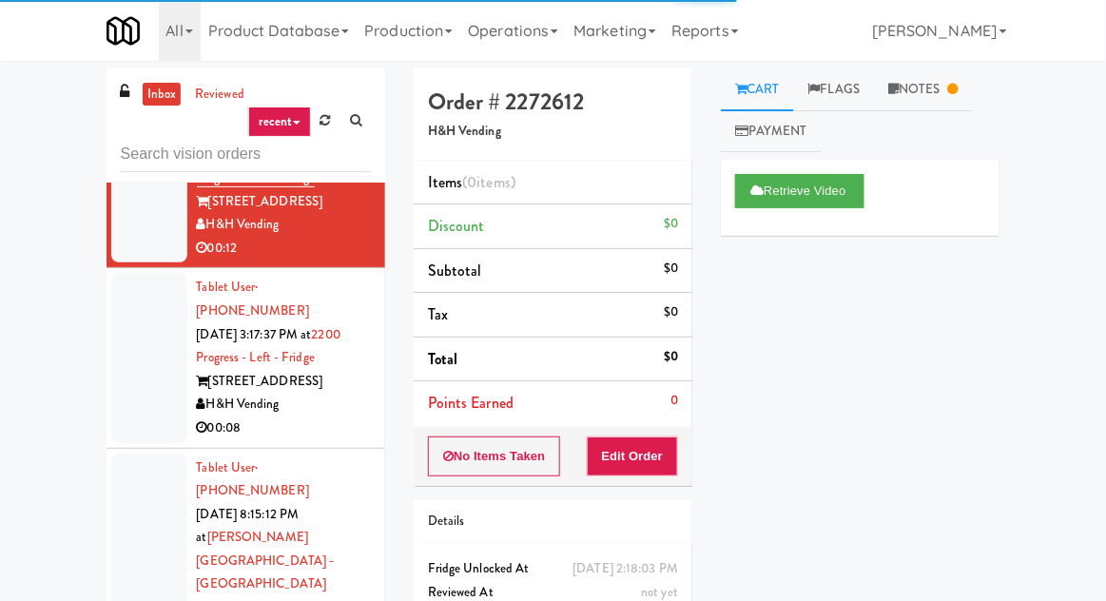
click at [137, 454] on div at bounding box center [149, 550] width 76 height 193
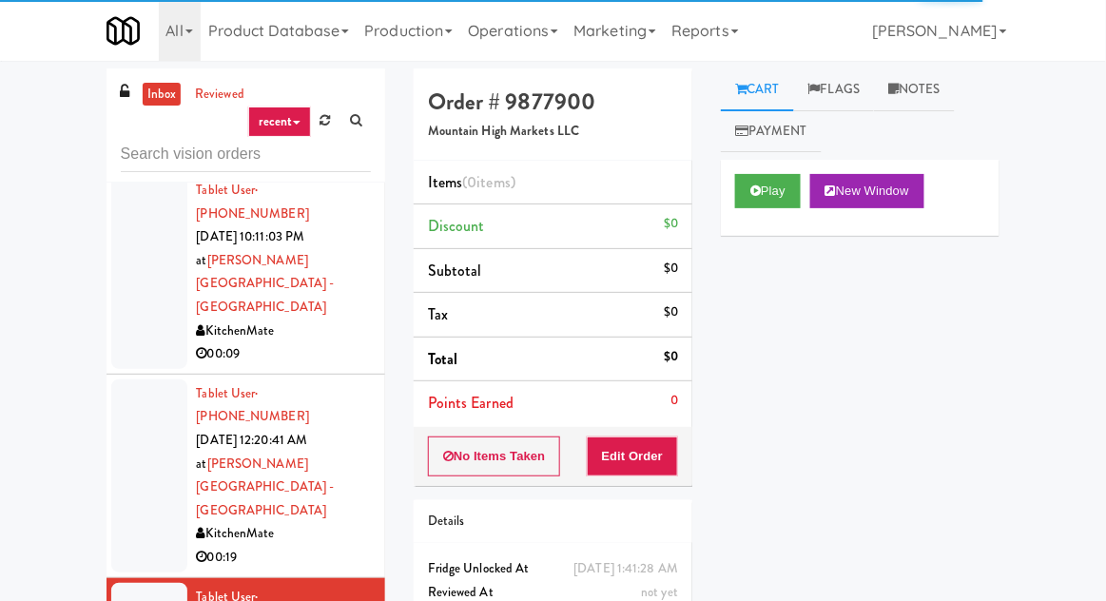
scroll to position [2063, 0]
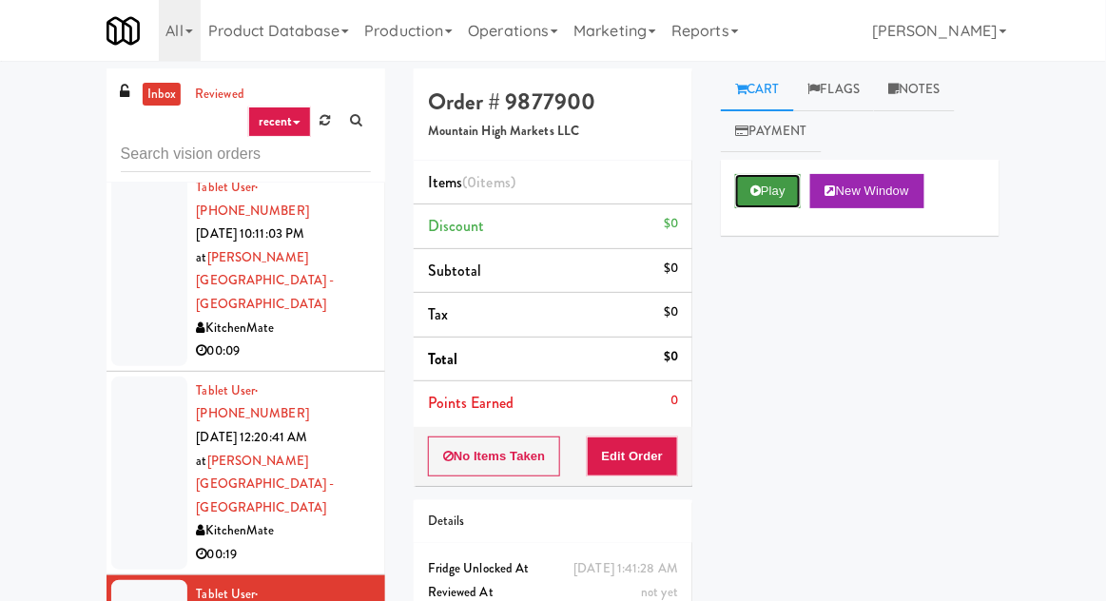
click at [756, 193] on icon at bounding box center [756, 191] width 10 height 12
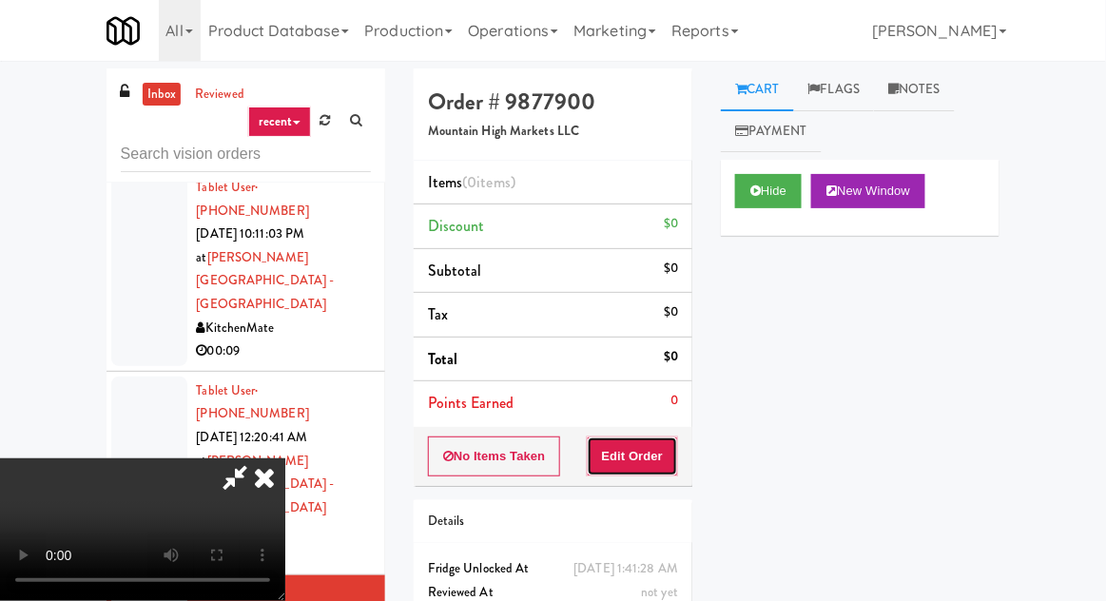
click at [659, 463] on button "Edit Order" at bounding box center [633, 457] width 92 height 40
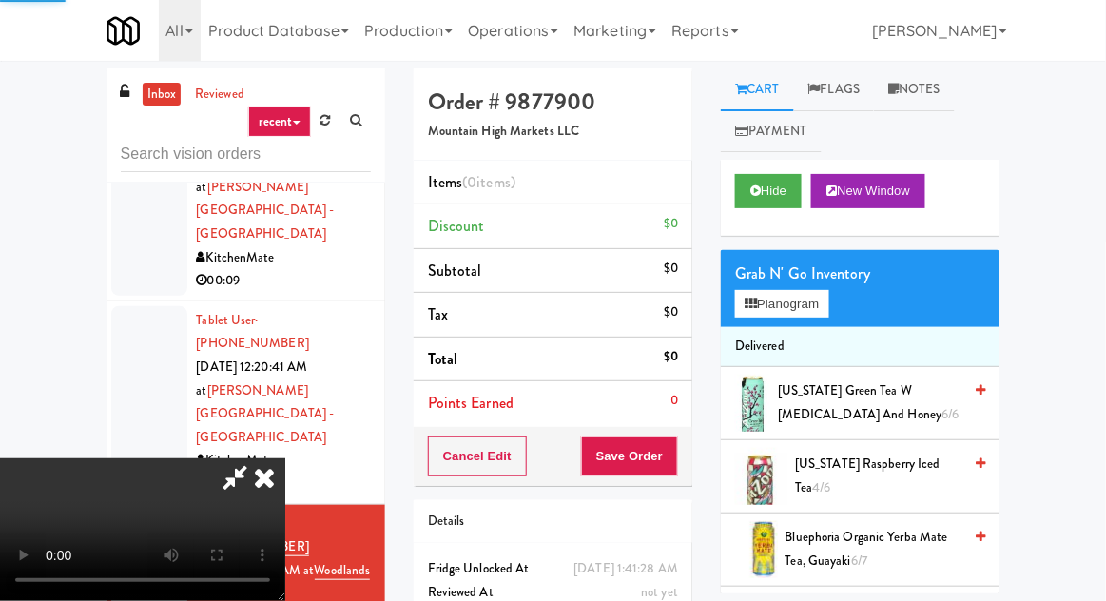
scroll to position [2135, 0]
click at [789, 313] on button "Planogram" at bounding box center [781, 304] width 93 height 29
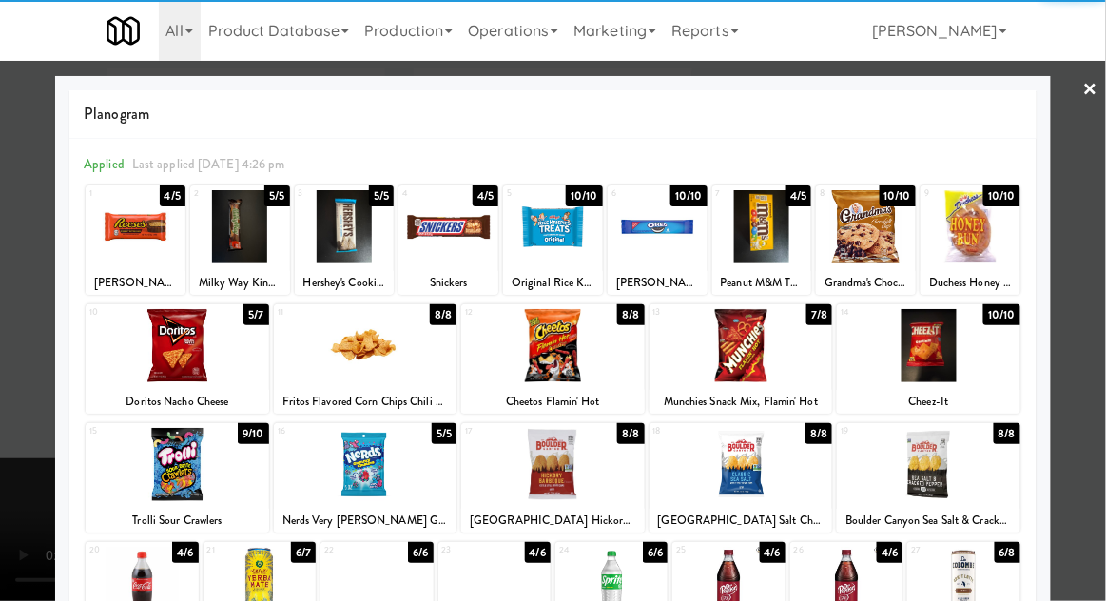
scroll to position [47, 0]
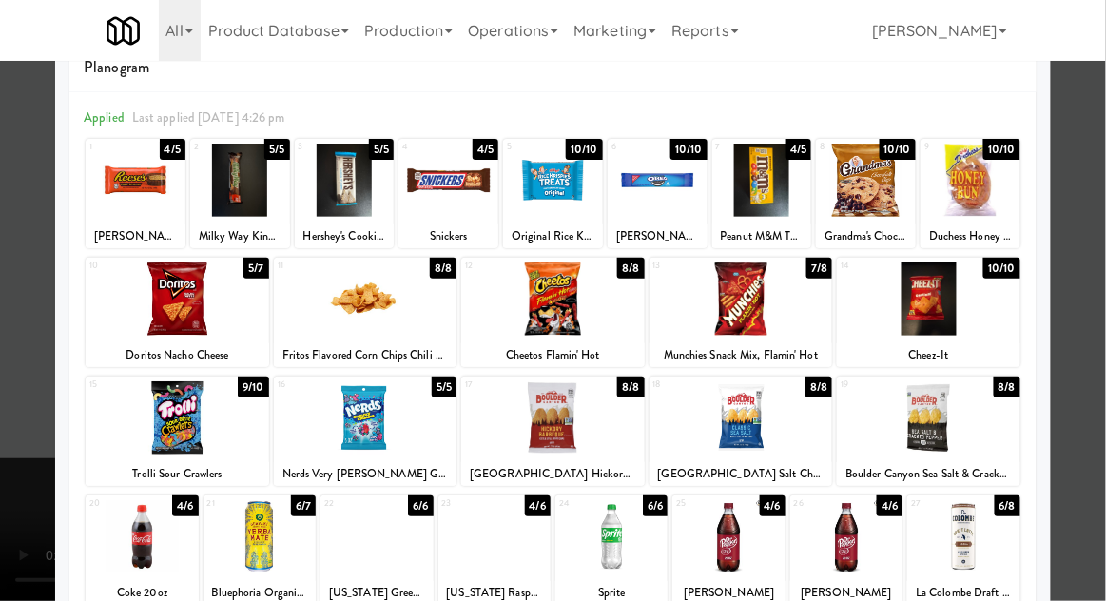
click at [972, 552] on div at bounding box center [964, 536] width 112 height 73
click at [49, 465] on div at bounding box center [553, 300] width 1106 height 601
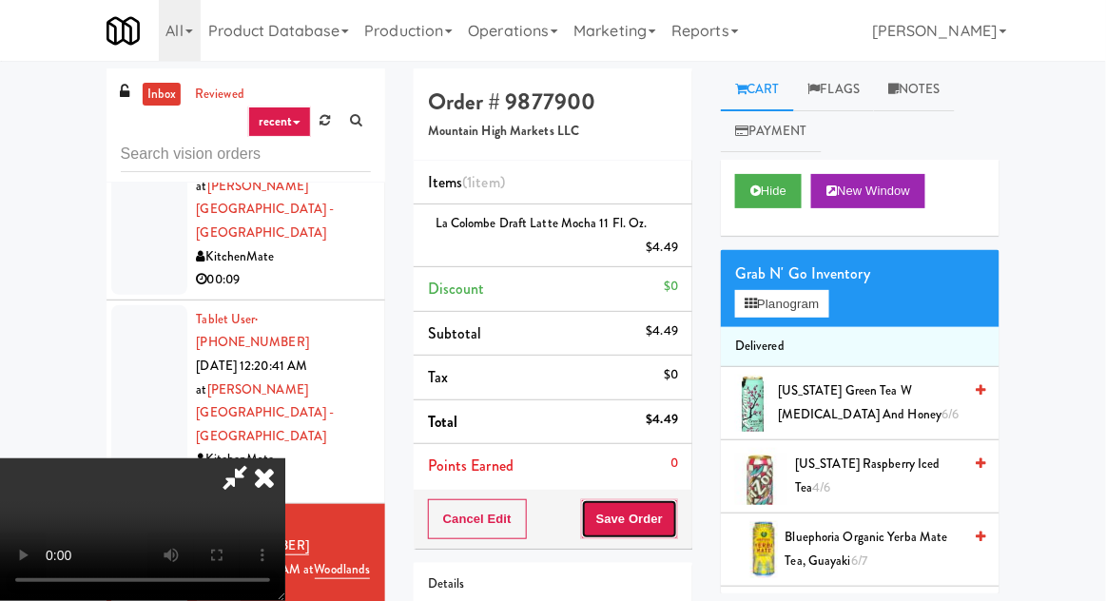
click at [675, 518] on button "Save Order" at bounding box center [629, 519] width 97 height 40
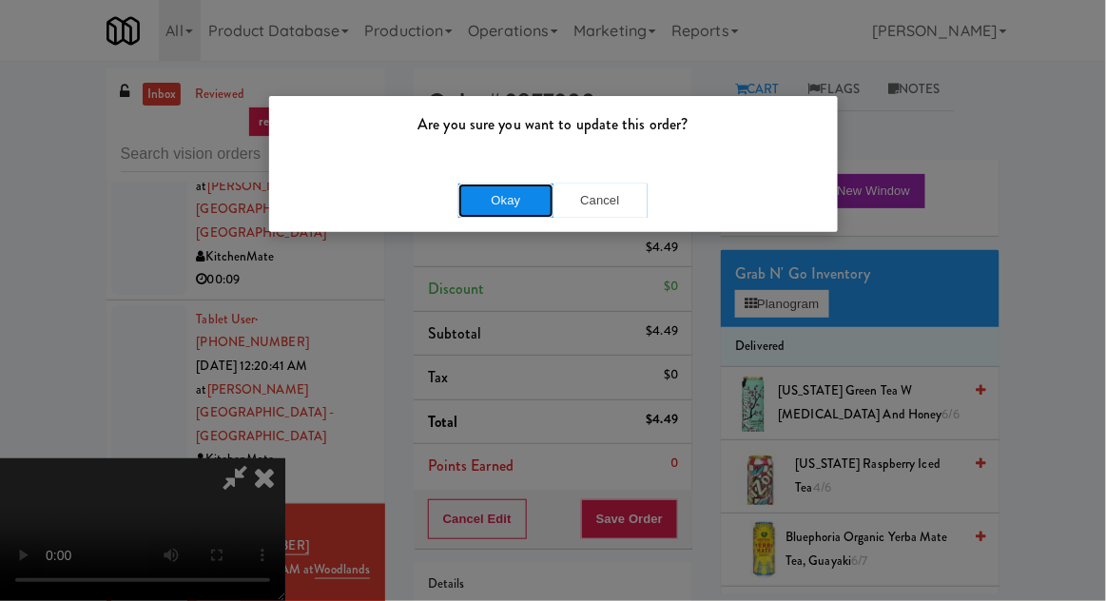
click at [481, 205] on button "Okay" at bounding box center [506, 201] width 95 height 34
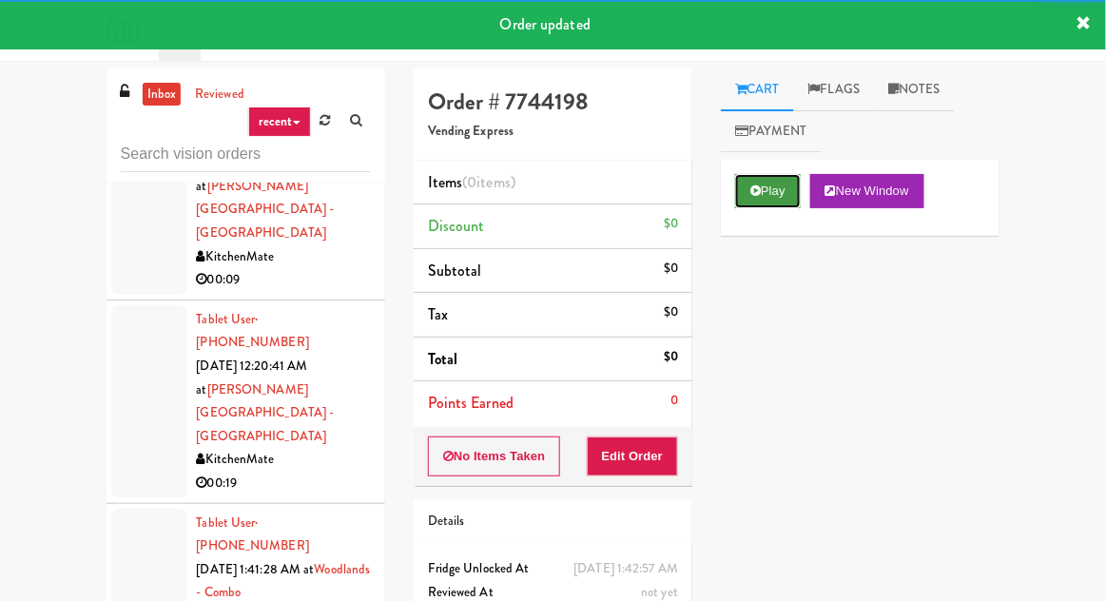
click at [774, 179] on button "Play" at bounding box center [768, 191] width 66 height 34
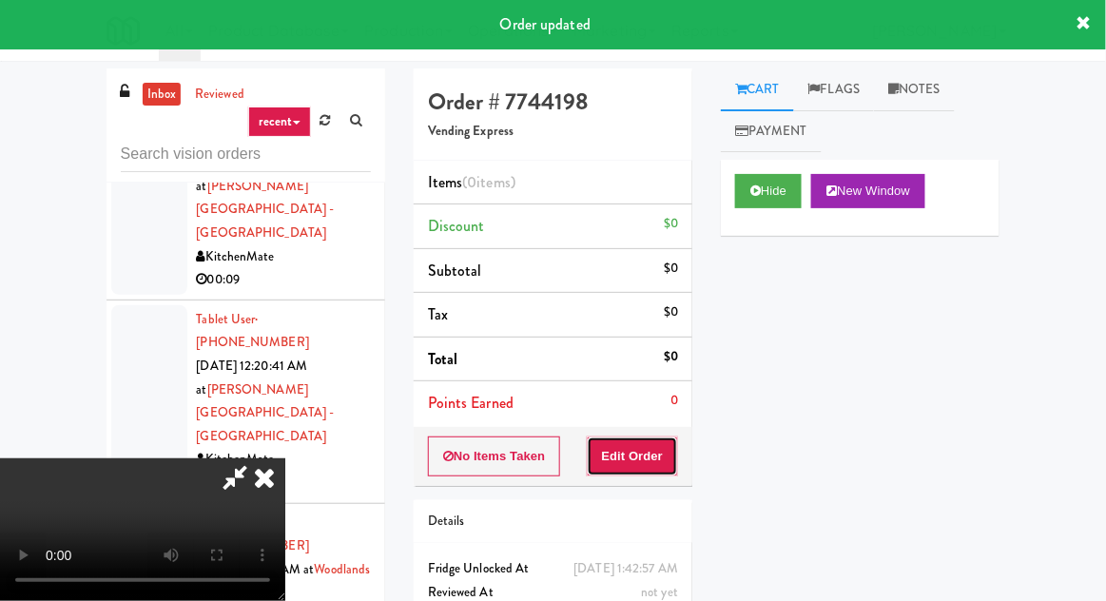
click at [649, 449] on button "Edit Order" at bounding box center [633, 457] width 92 height 40
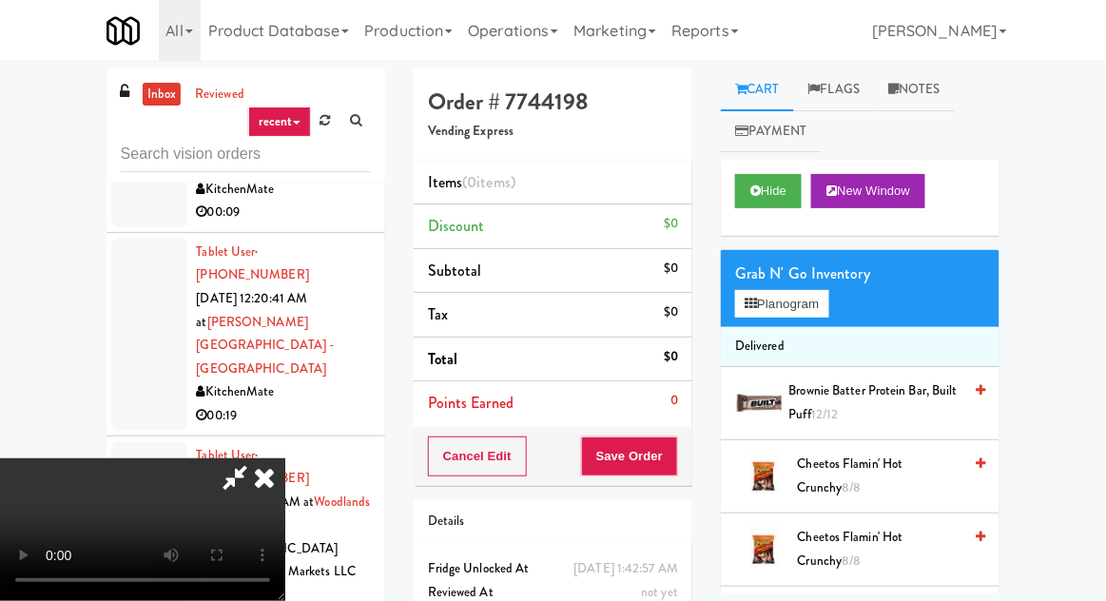
scroll to position [69, 0]
click at [789, 298] on button "Planogram" at bounding box center [781, 304] width 93 height 29
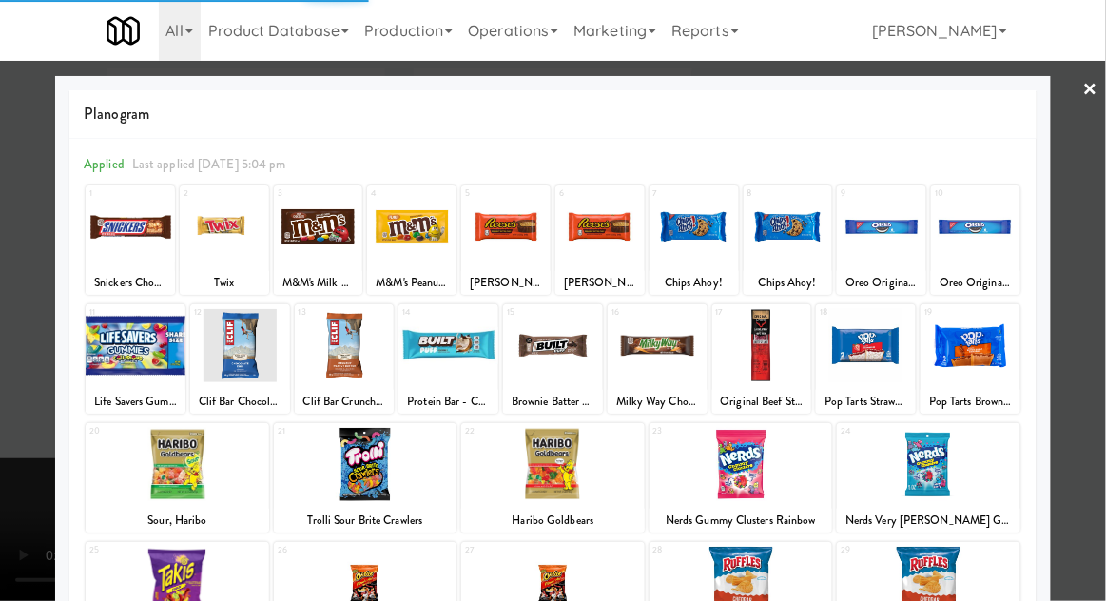
click at [12, 359] on div at bounding box center [553, 300] width 1106 height 601
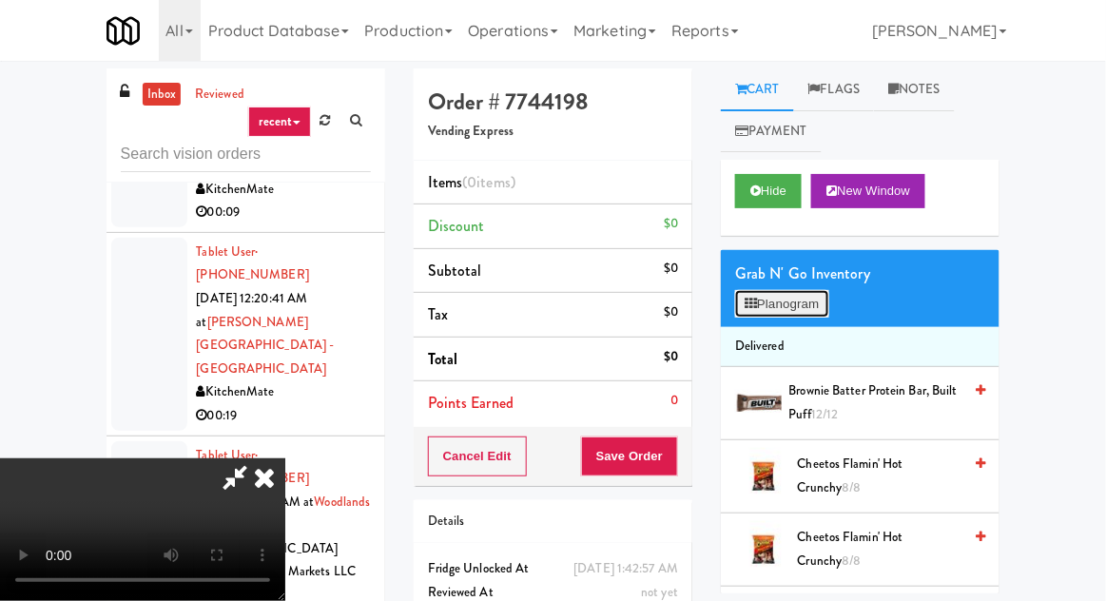
click at [784, 306] on button "Planogram" at bounding box center [781, 304] width 93 height 29
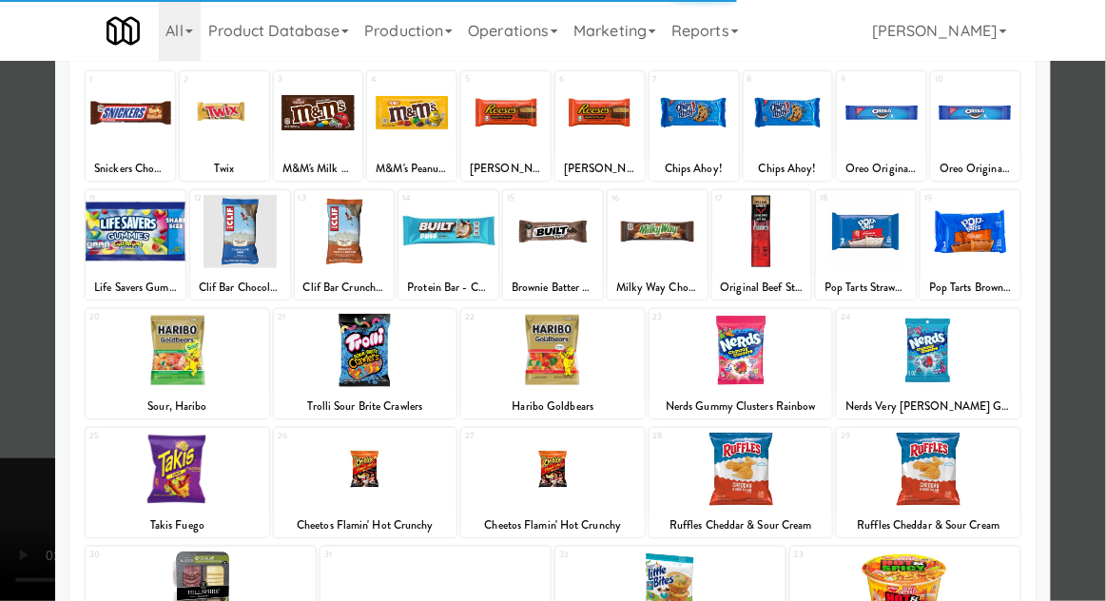
scroll to position [241, 0]
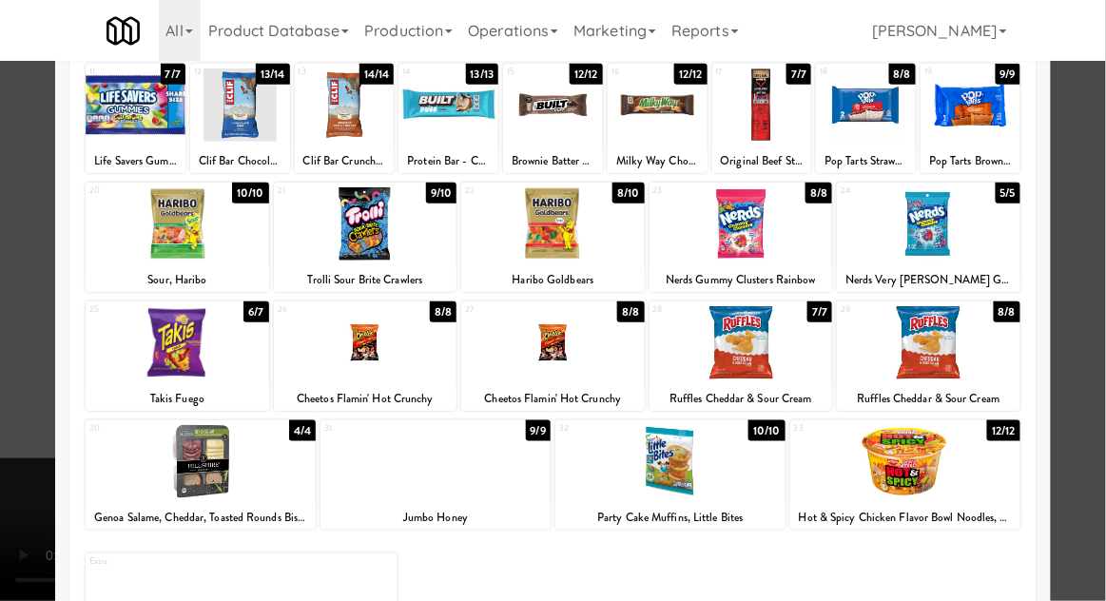
click at [708, 461] on div at bounding box center [671, 461] width 230 height 73
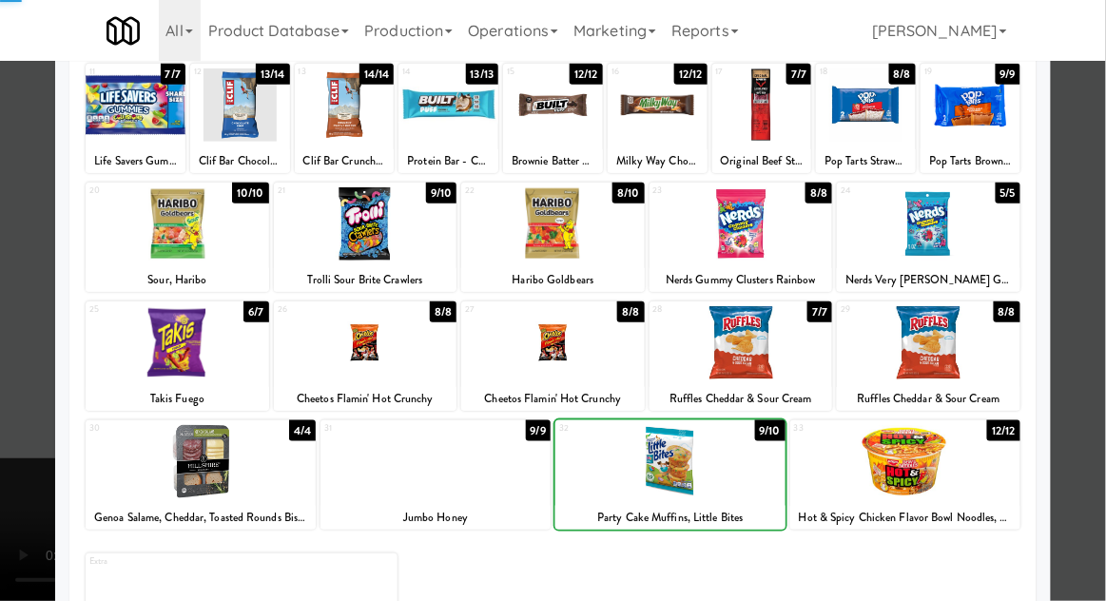
click at [336, 466] on div at bounding box center [436, 461] width 230 height 73
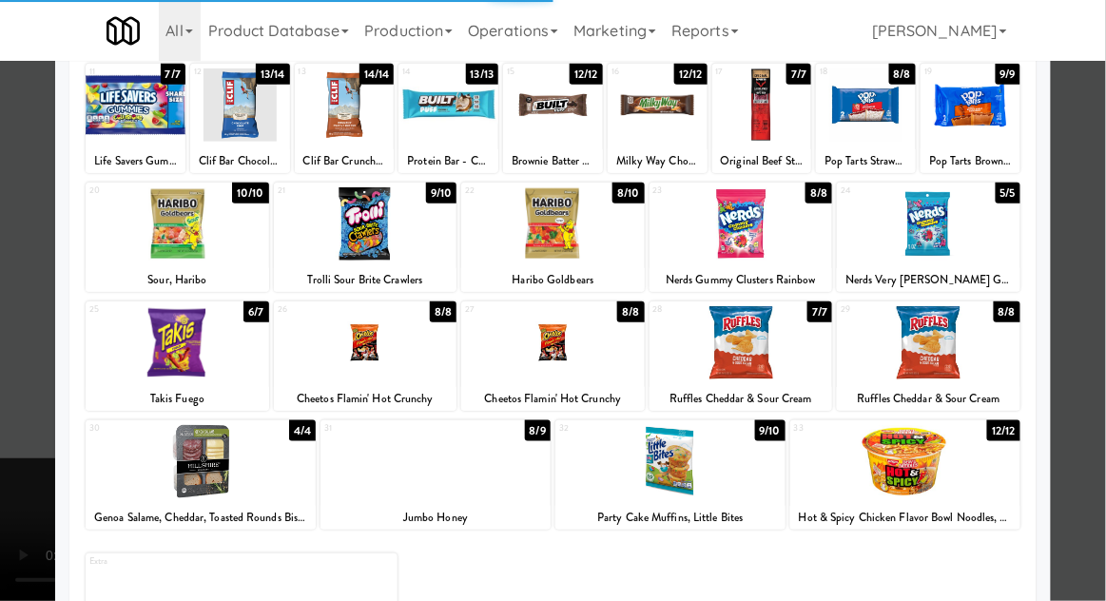
click at [2, 420] on div at bounding box center [553, 300] width 1106 height 601
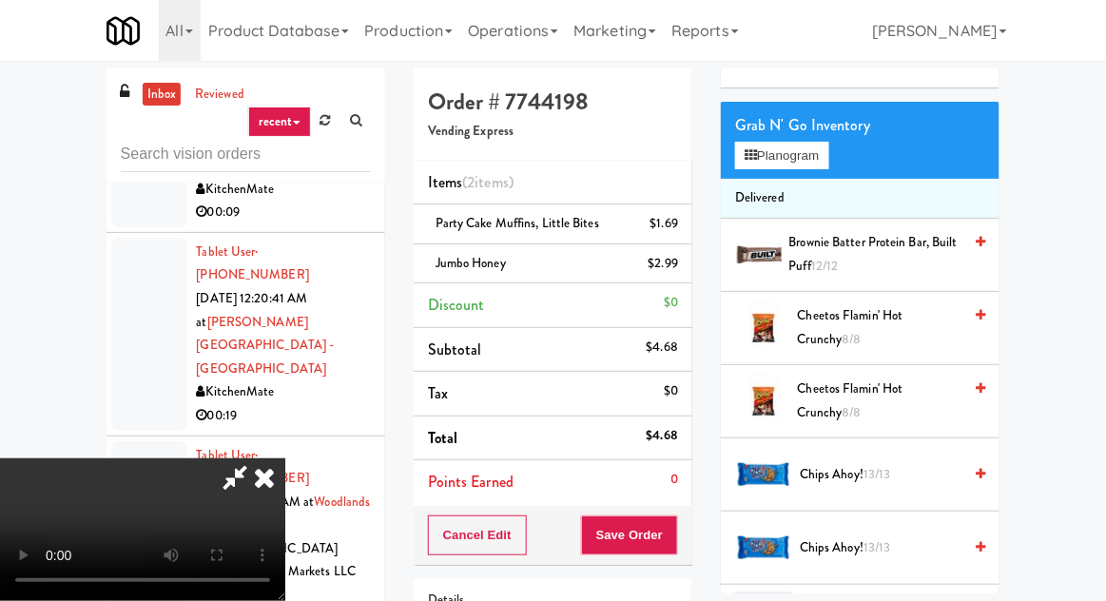
scroll to position [155, 0]
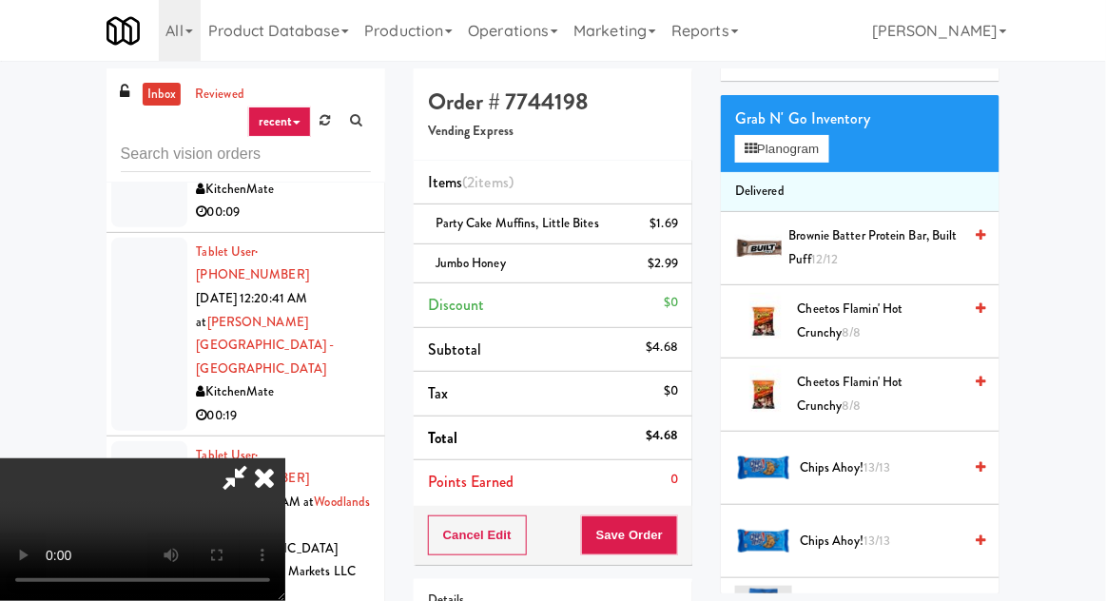
click at [830, 387] on span "Cheetos Flamin' Hot Crunchy 8/8" at bounding box center [880, 394] width 165 height 47
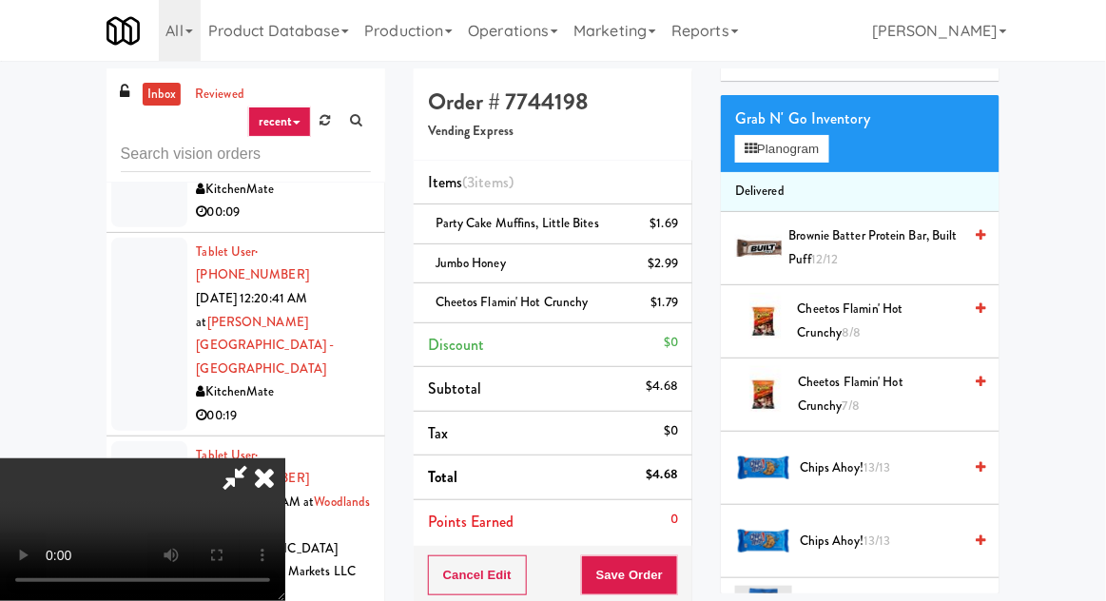
click at [836, 388] on span "Cheetos Flamin' Hot Crunchy 7/8" at bounding box center [880, 394] width 164 height 47
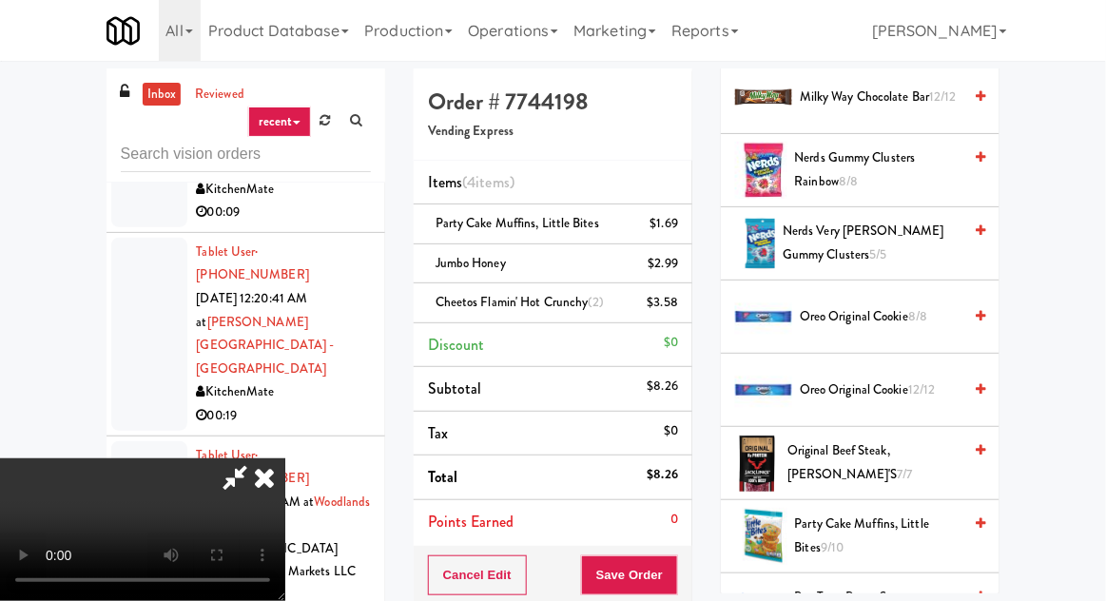
scroll to position [1233, 0]
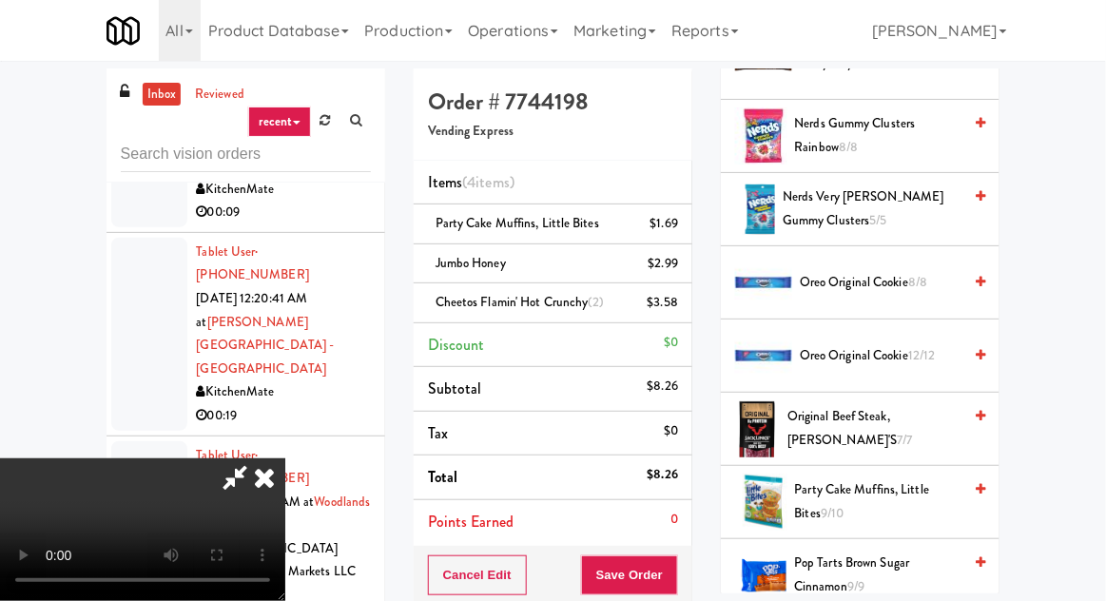
click at [834, 281] on span "Oreo Original Cookie 8/8" at bounding box center [881, 283] width 162 height 24
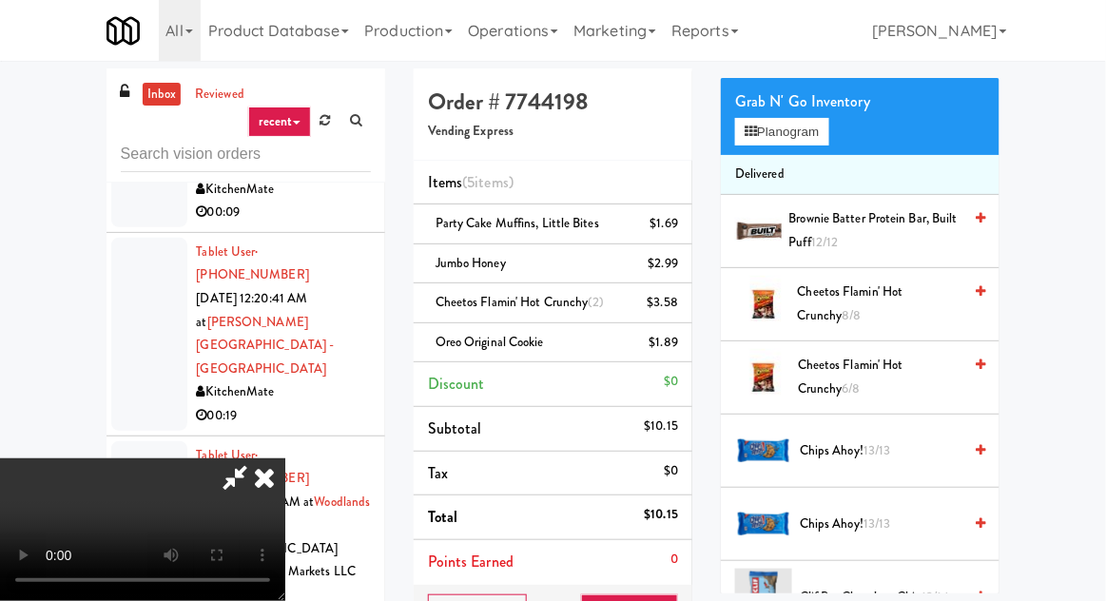
scroll to position [0, 0]
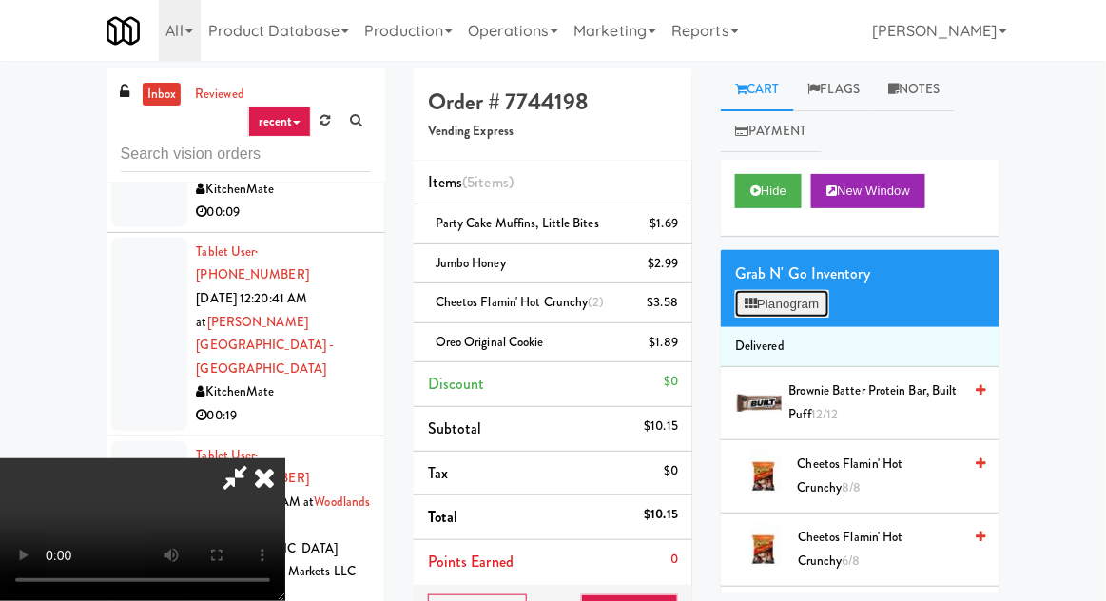
click at [791, 301] on button "Planogram" at bounding box center [781, 304] width 93 height 29
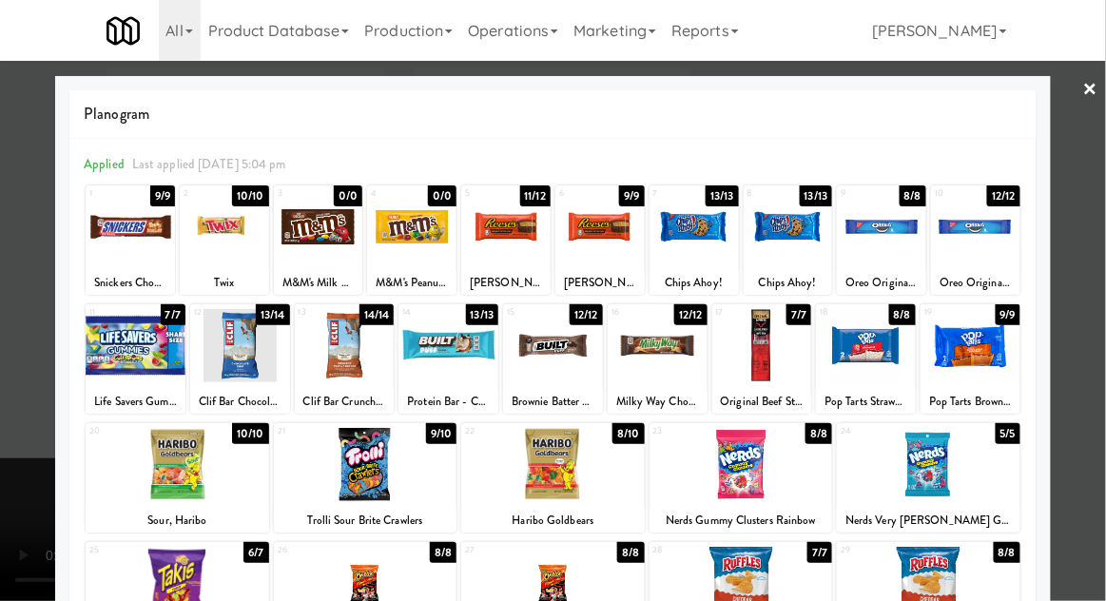
click at [102, 354] on div at bounding box center [136, 345] width 100 height 73
click at [9, 374] on div at bounding box center [553, 300] width 1106 height 601
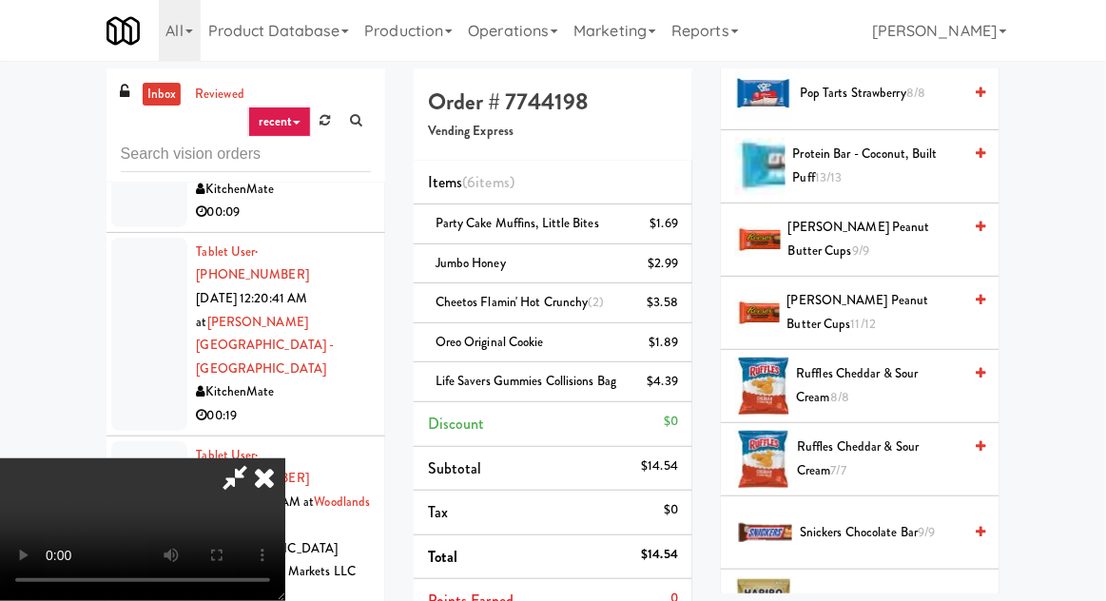
scroll to position [1788, 0]
click at [837, 306] on span "Reese's Peanut Butter Cups 11/12" at bounding box center [875, 312] width 175 height 47
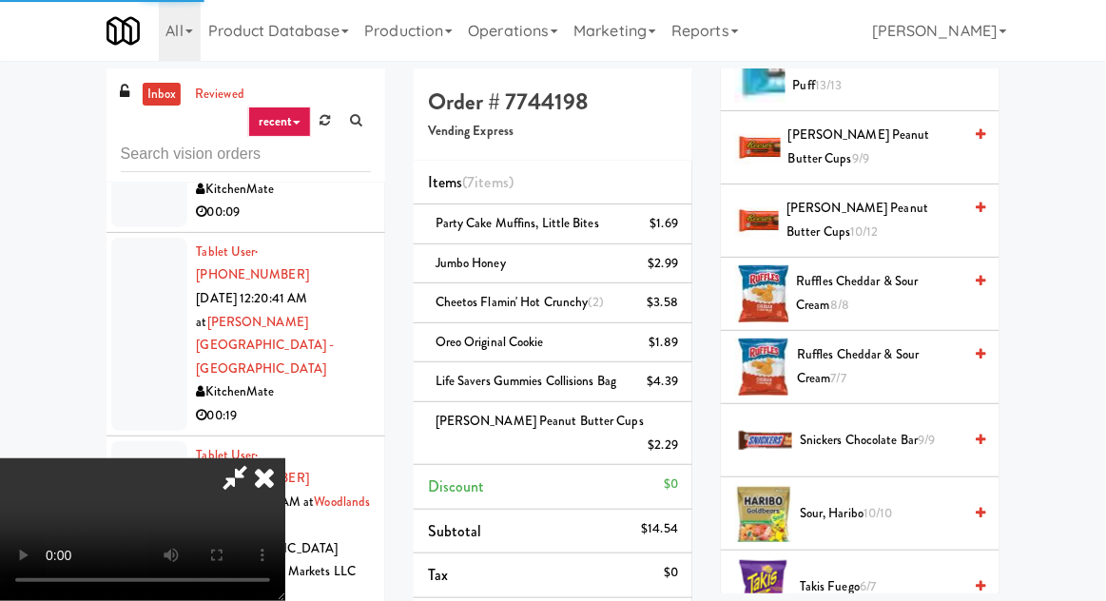
scroll to position [1915, 0]
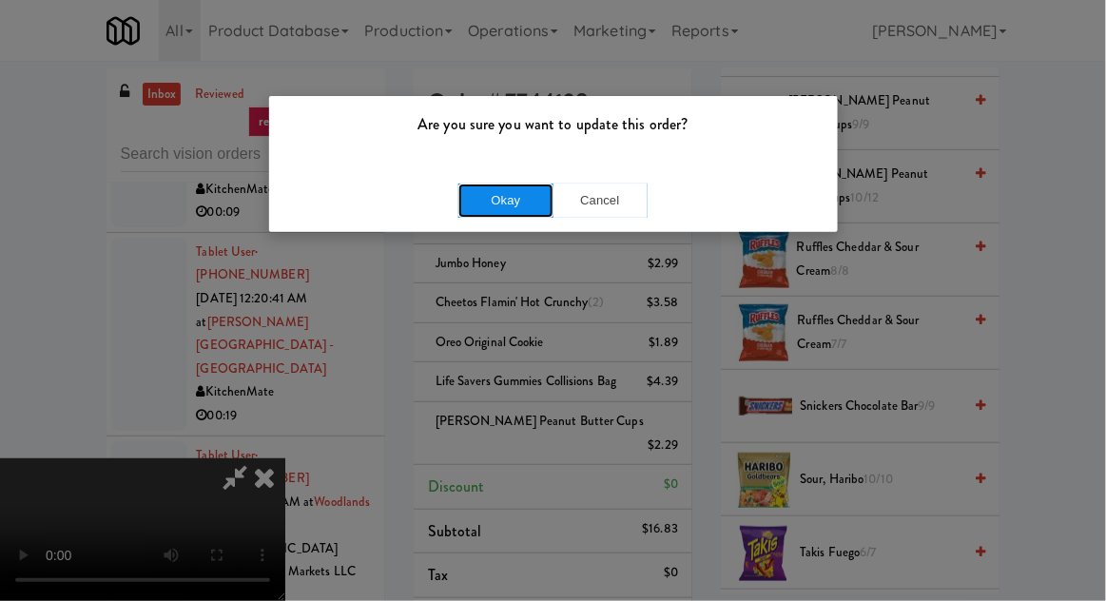
click at [519, 200] on button "Okay" at bounding box center [506, 201] width 95 height 34
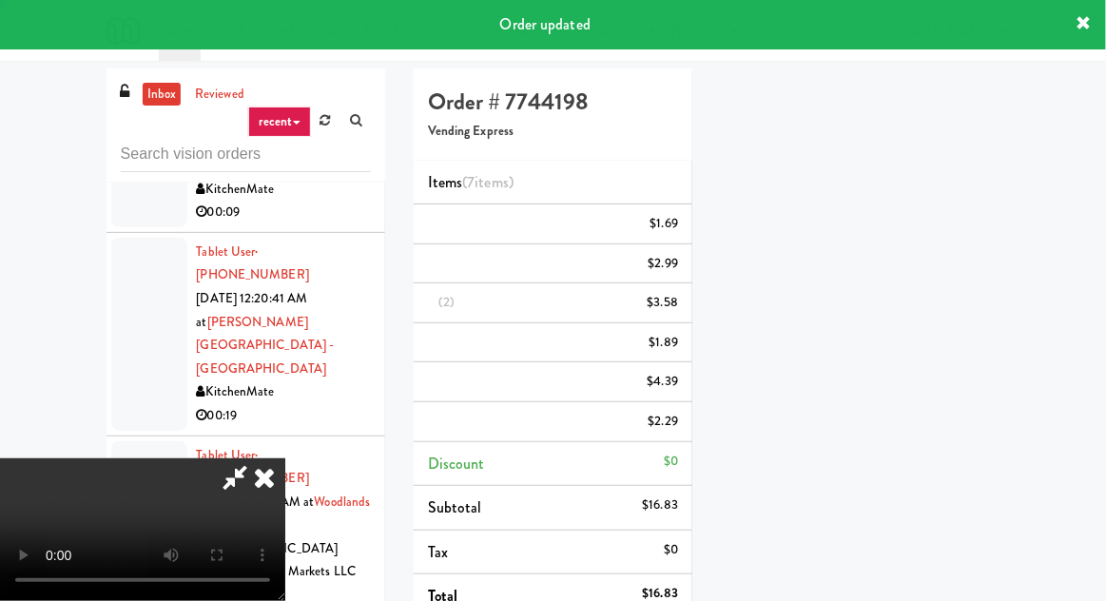
scroll to position [0, 0]
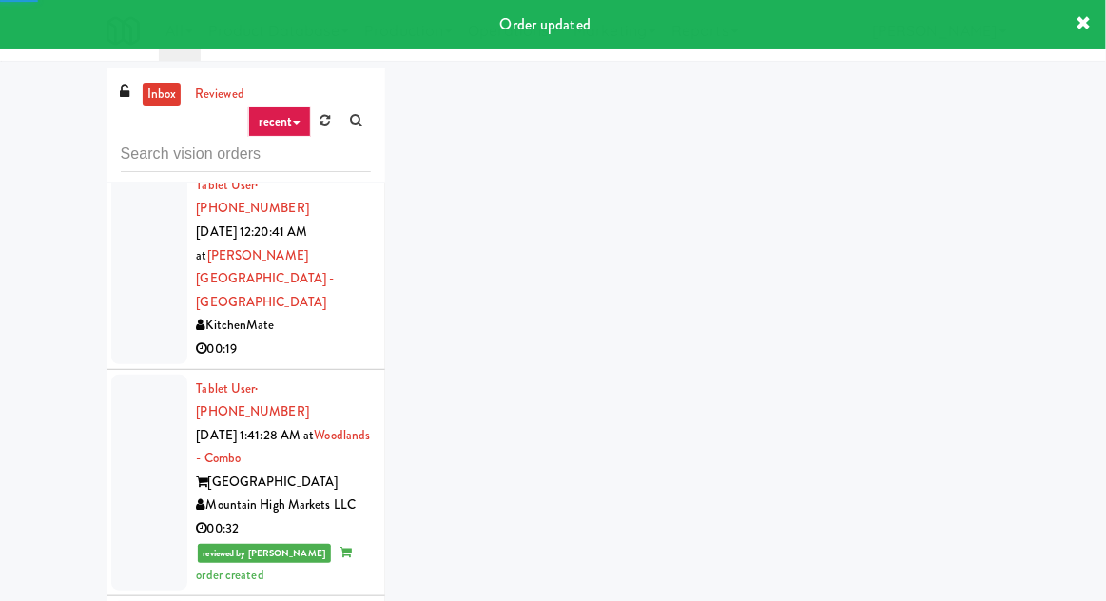
scroll to position [2314, 0]
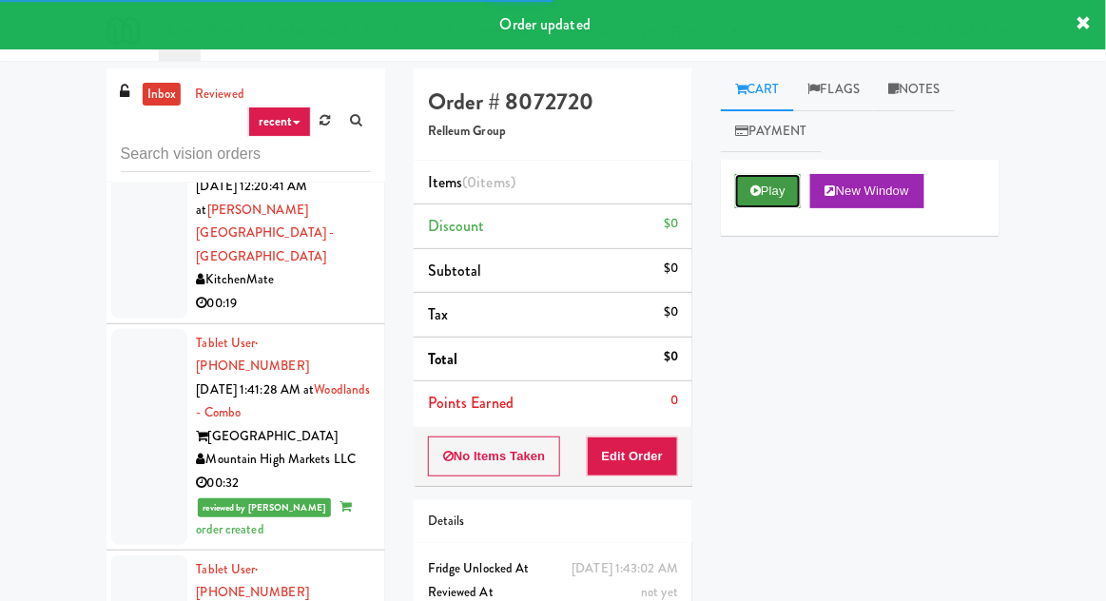
click at [761, 200] on button "Play" at bounding box center [768, 191] width 66 height 34
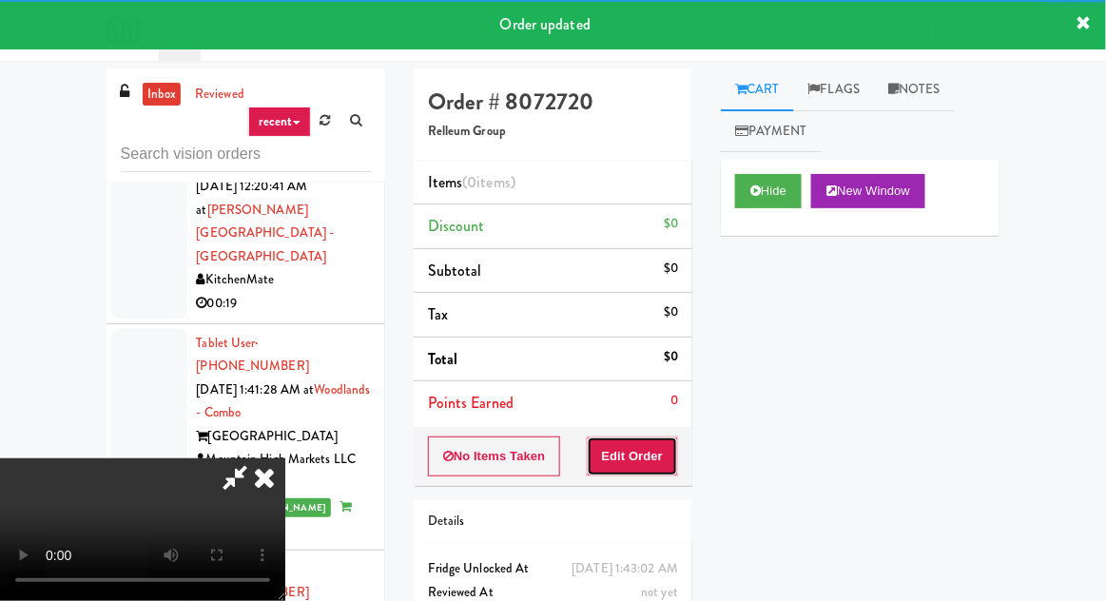
click at [643, 456] on button "Edit Order" at bounding box center [633, 457] width 92 height 40
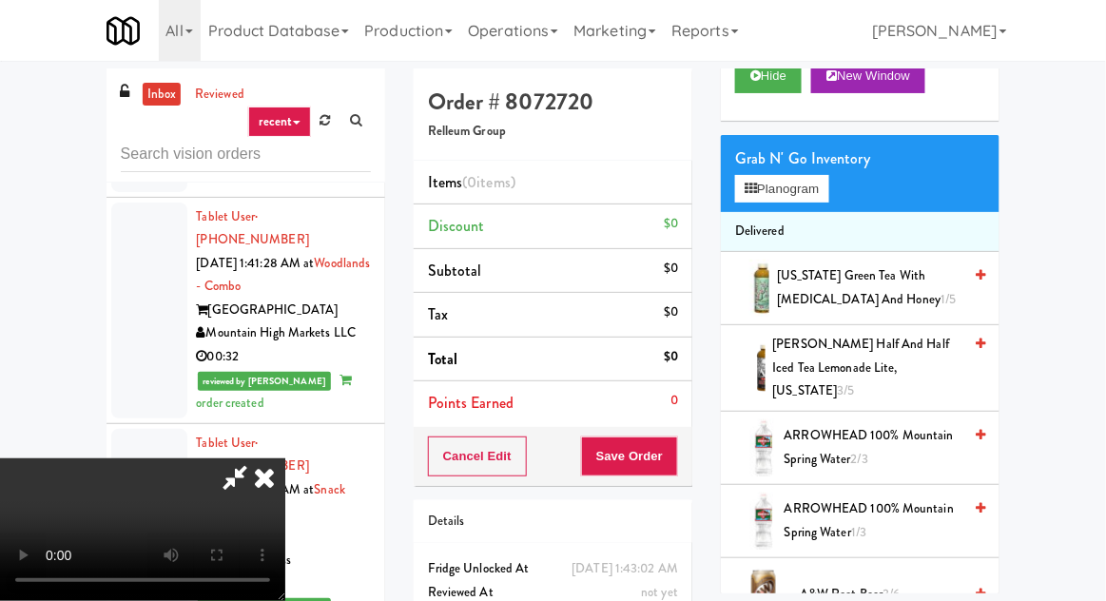
scroll to position [107, 0]
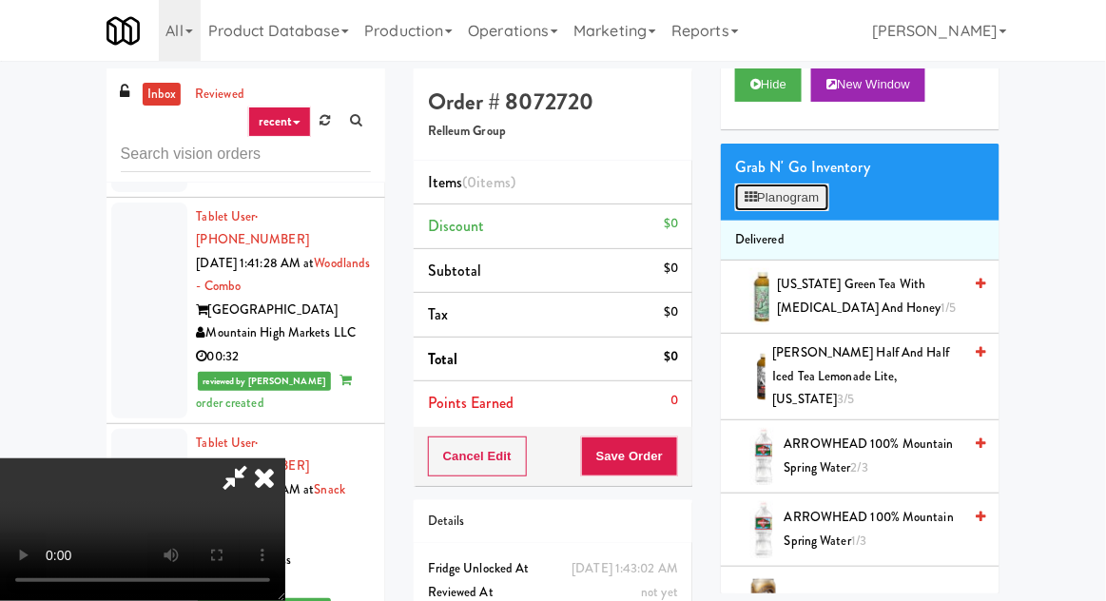
click at [791, 194] on button "Planogram" at bounding box center [781, 198] width 93 height 29
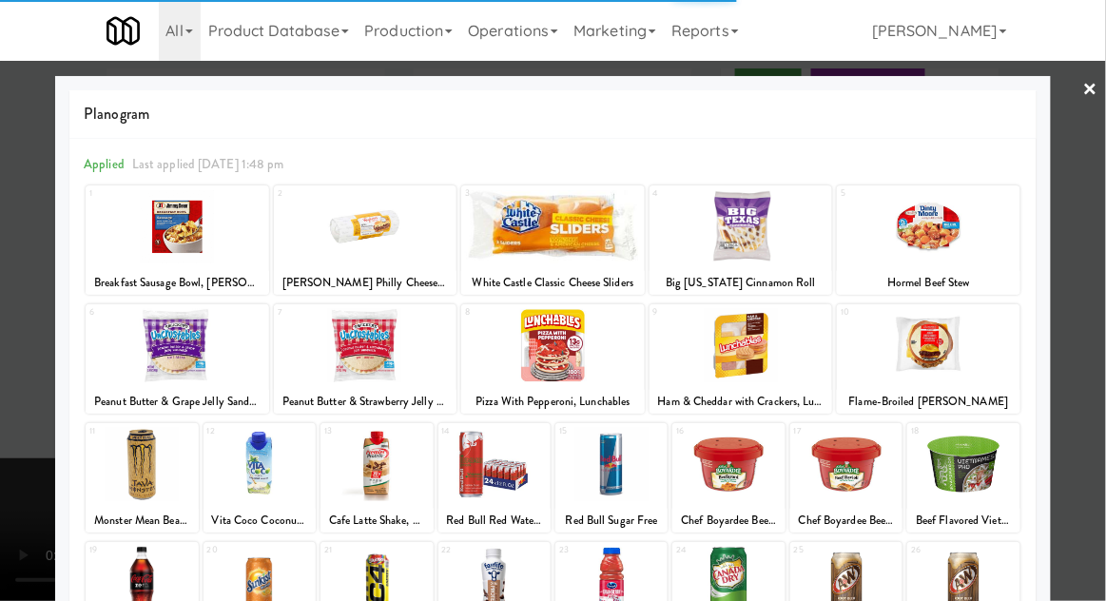
scroll to position [8, 0]
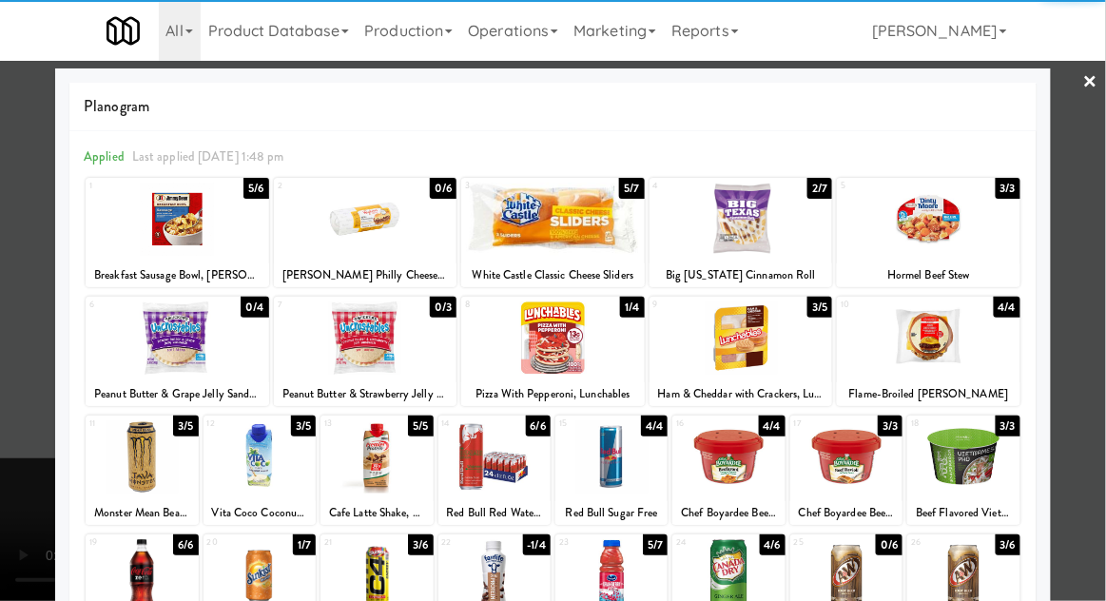
click at [342, 451] on div at bounding box center [377, 456] width 112 height 73
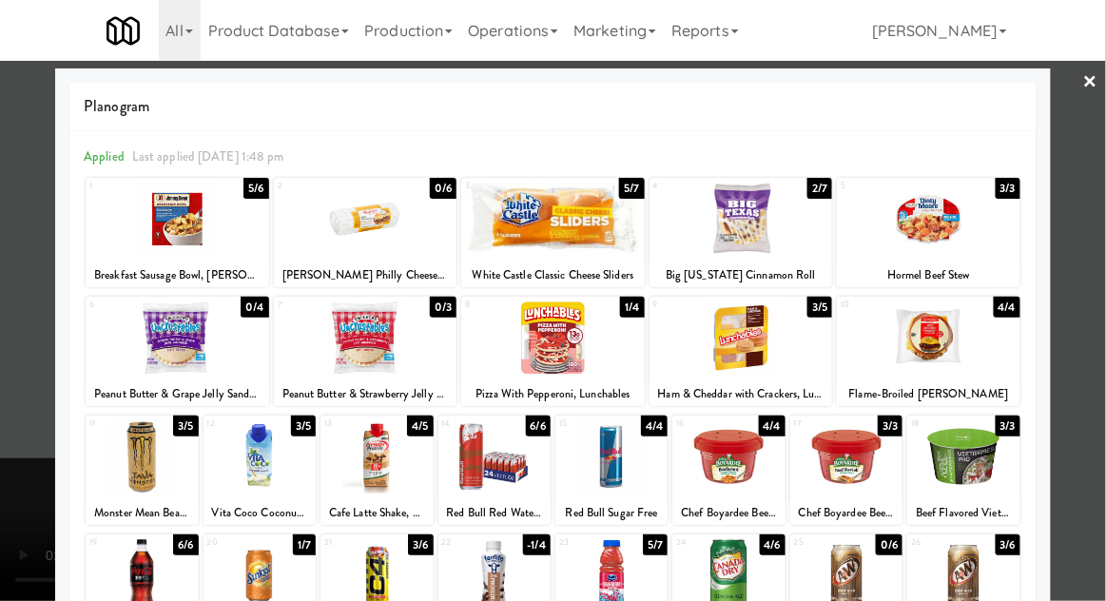
click at [2, 401] on div at bounding box center [553, 300] width 1106 height 601
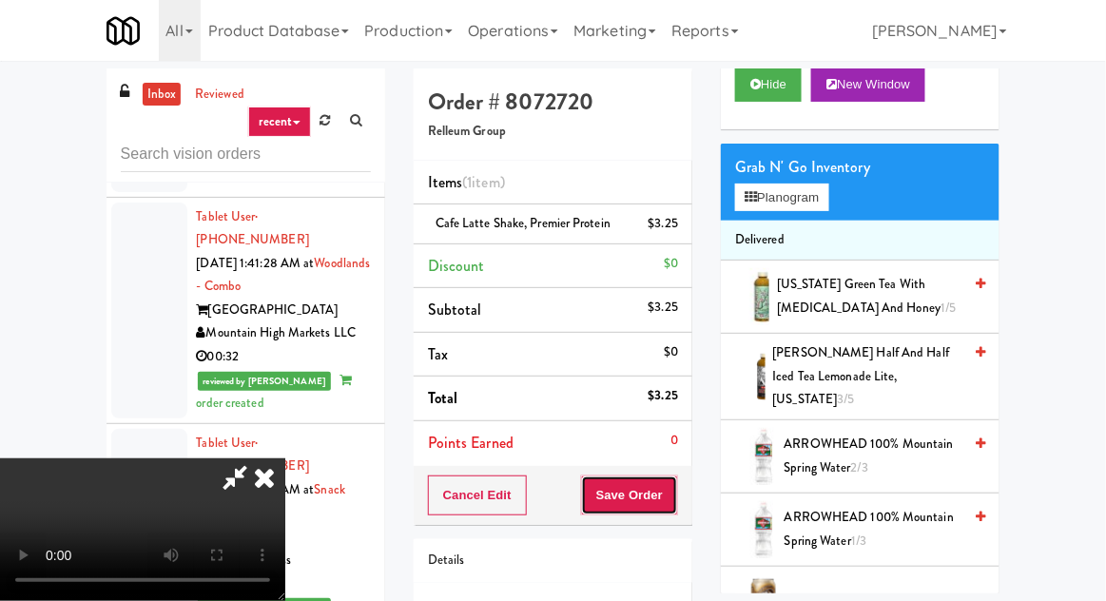
click at [677, 489] on button "Save Order" at bounding box center [629, 496] width 97 height 40
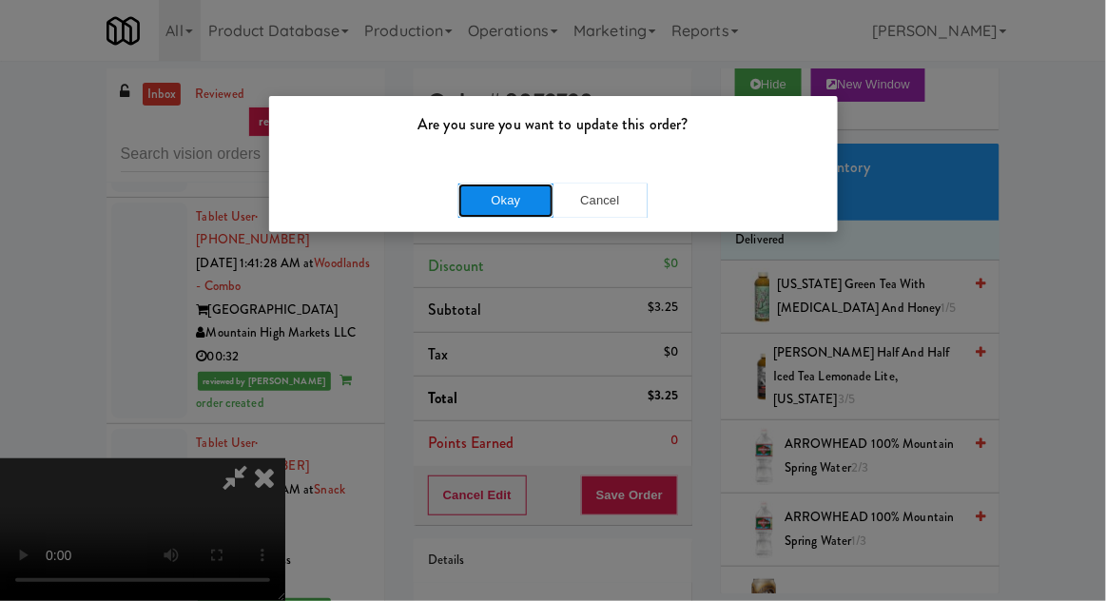
click at [524, 186] on button "Okay" at bounding box center [506, 201] width 95 height 34
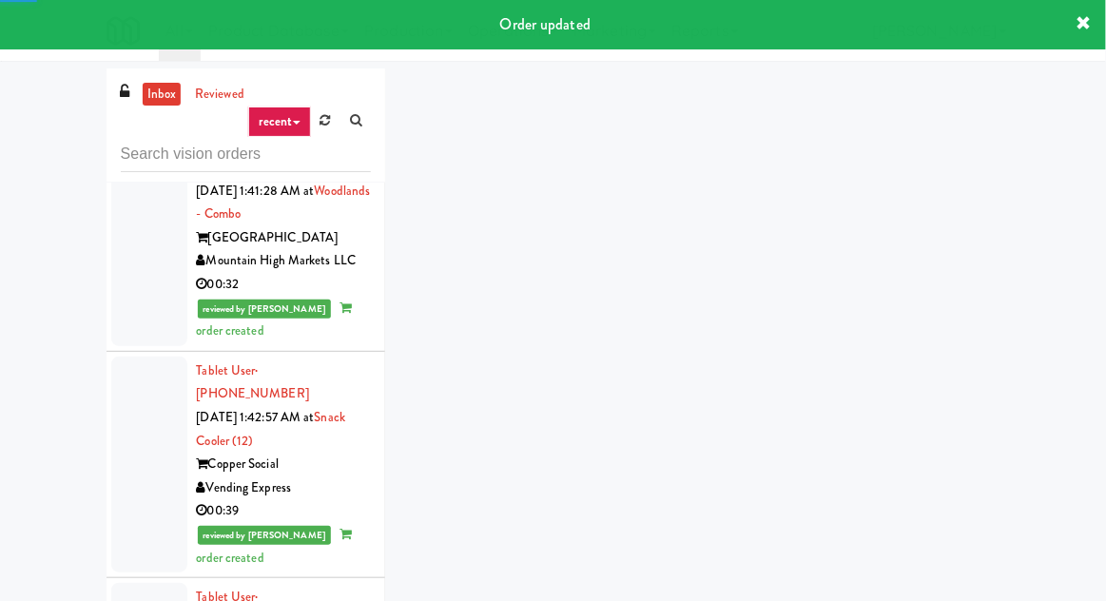
scroll to position [2514, 0]
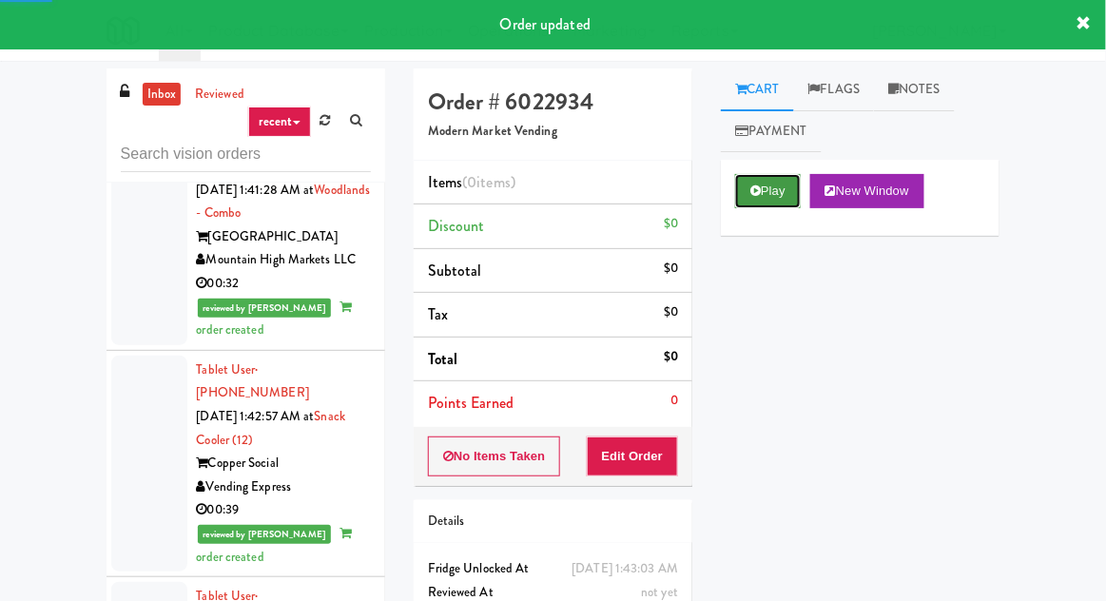
click at [738, 205] on button "Play" at bounding box center [768, 191] width 66 height 34
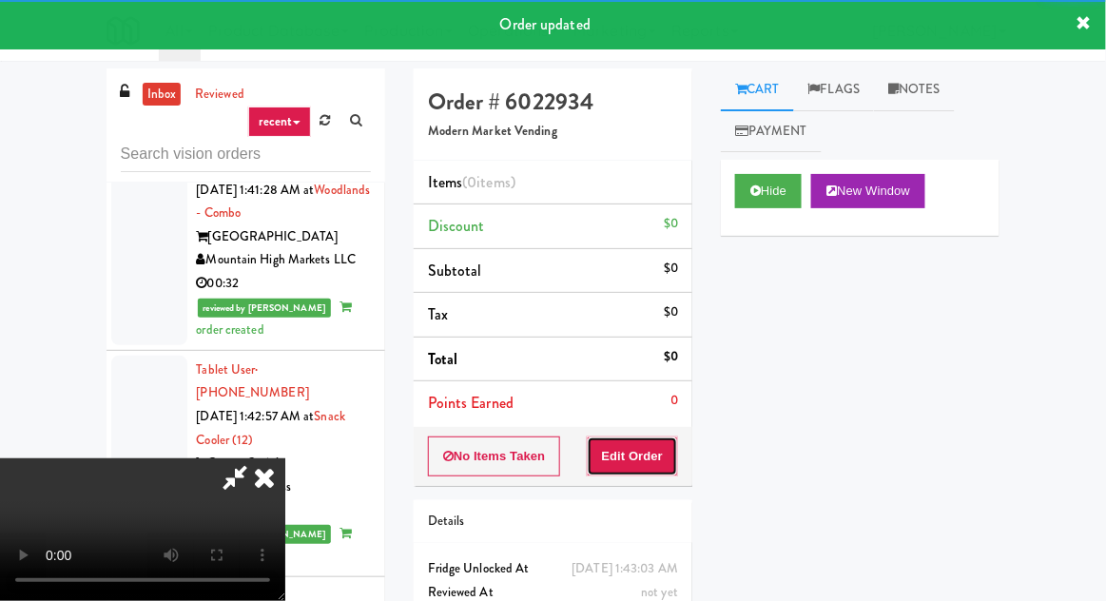
click at [659, 459] on button "Edit Order" at bounding box center [633, 457] width 92 height 40
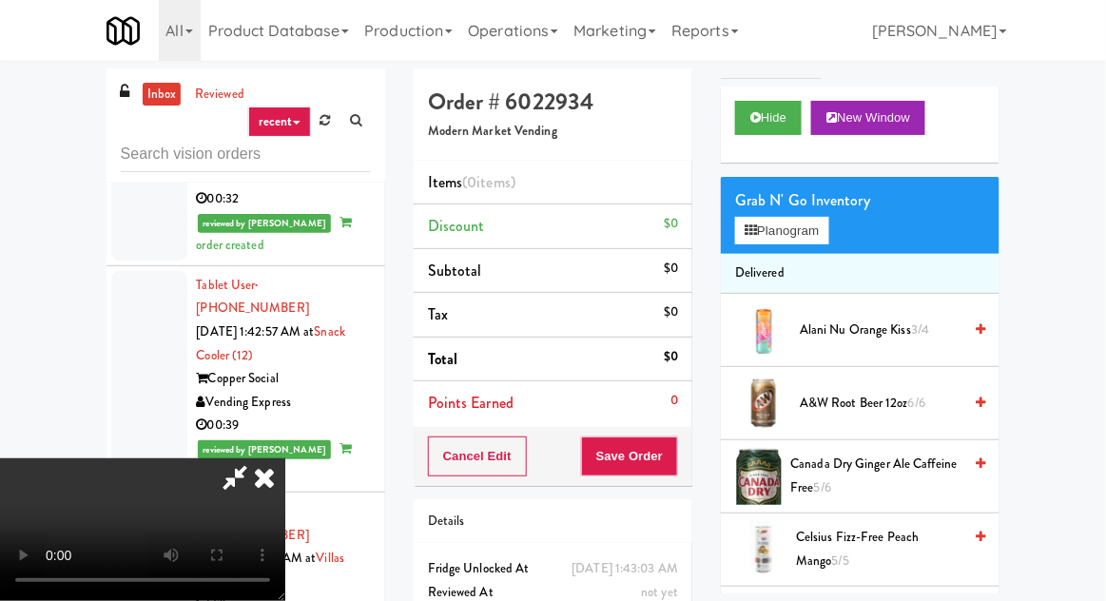
scroll to position [167, 0]
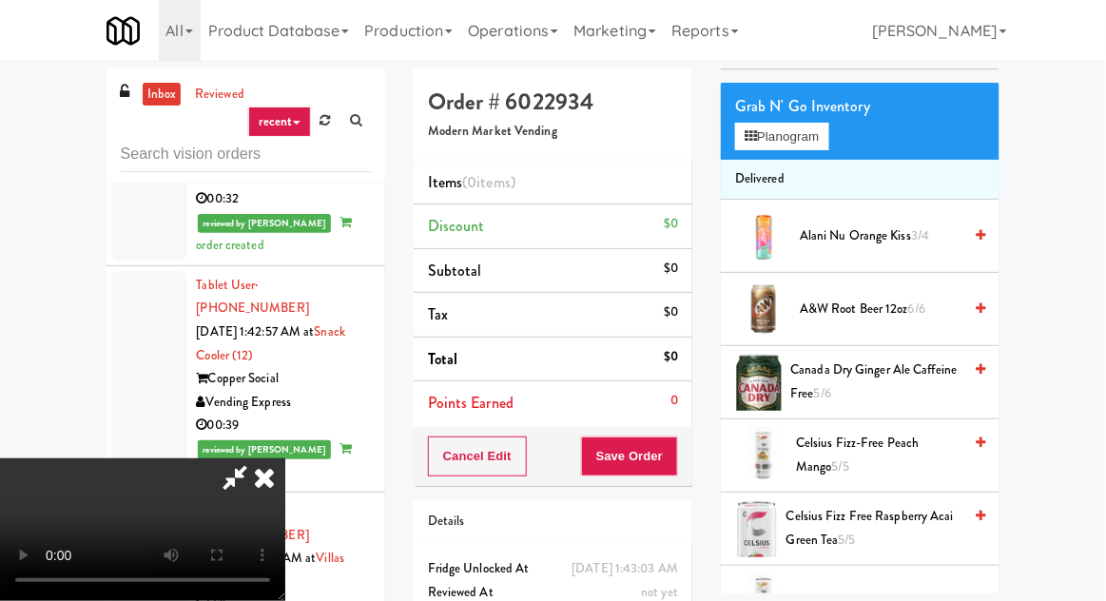
click at [804, 393] on span "Canada Dry Ginger Ale Caffeine Free 5/6" at bounding box center [876, 382] width 171 height 47
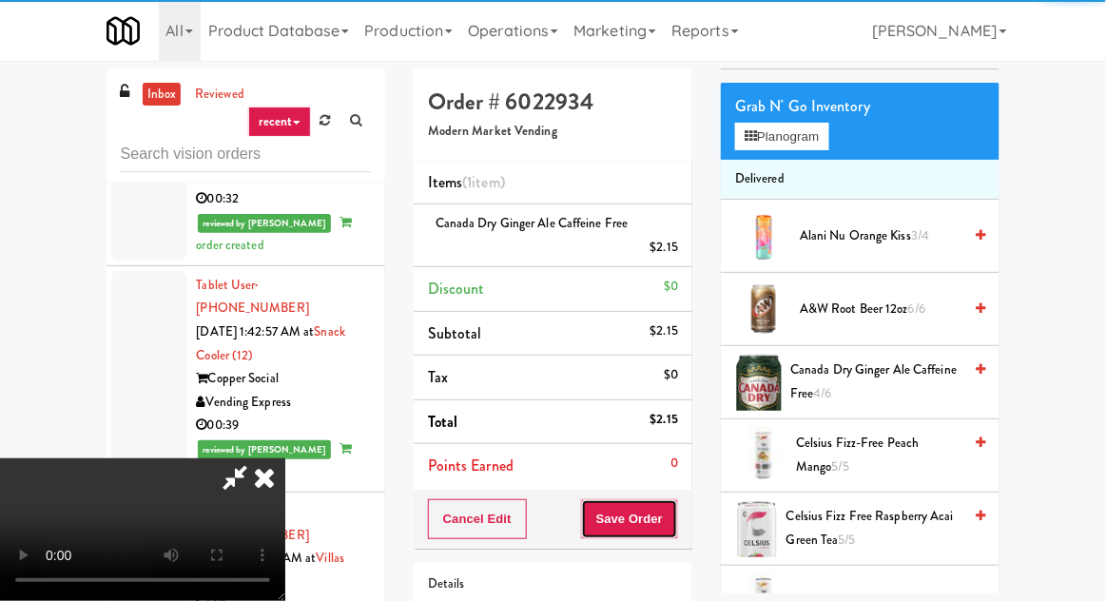
click at [674, 528] on button "Save Order" at bounding box center [629, 519] width 97 height 40
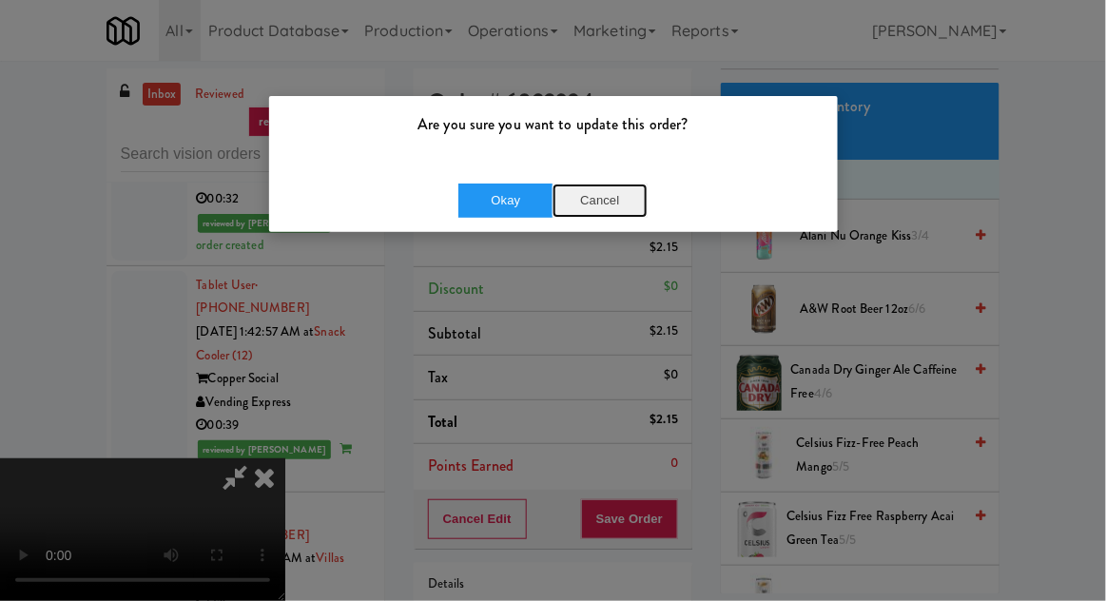
click at [602, 205] on button "Cancel" at bounding box center [600, 201] width 95 height 34
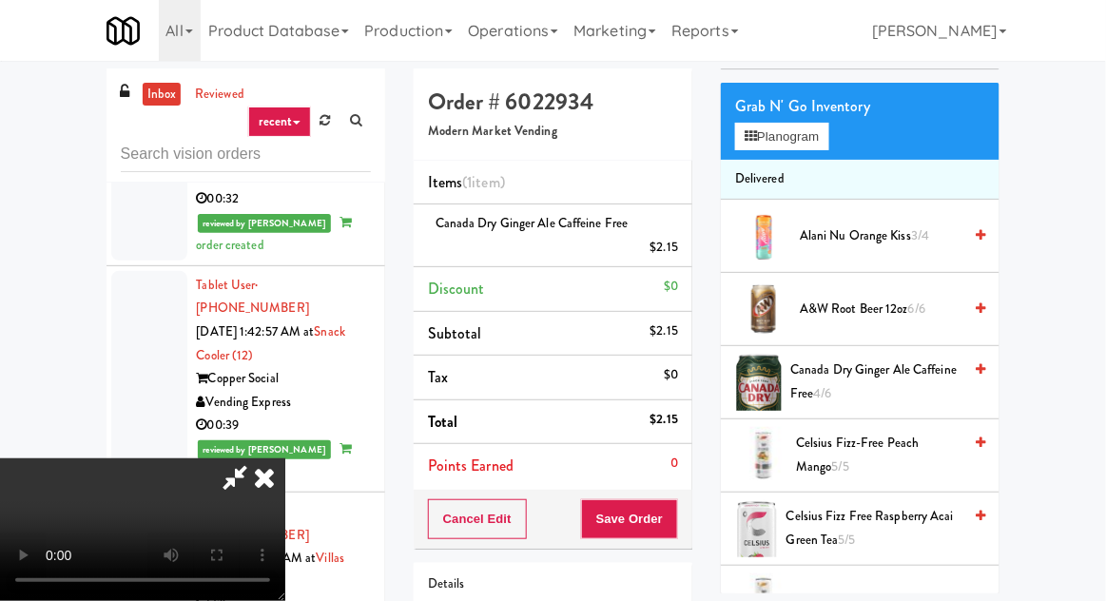
click at [830, 310] on span "A&W Root Beer 12oz 6/6" at bounding box center [881, 310] width 162 height 24
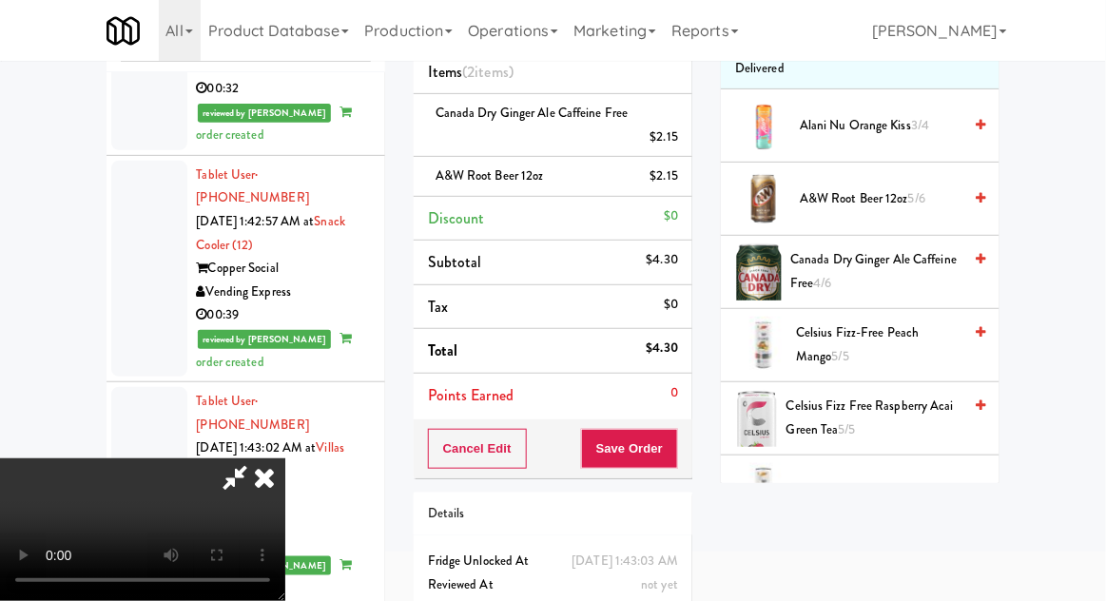
scroll to position [69, 0]
click at [678, 435] on button "Save Order" at bounding box center [629, 449] width 97 height 40
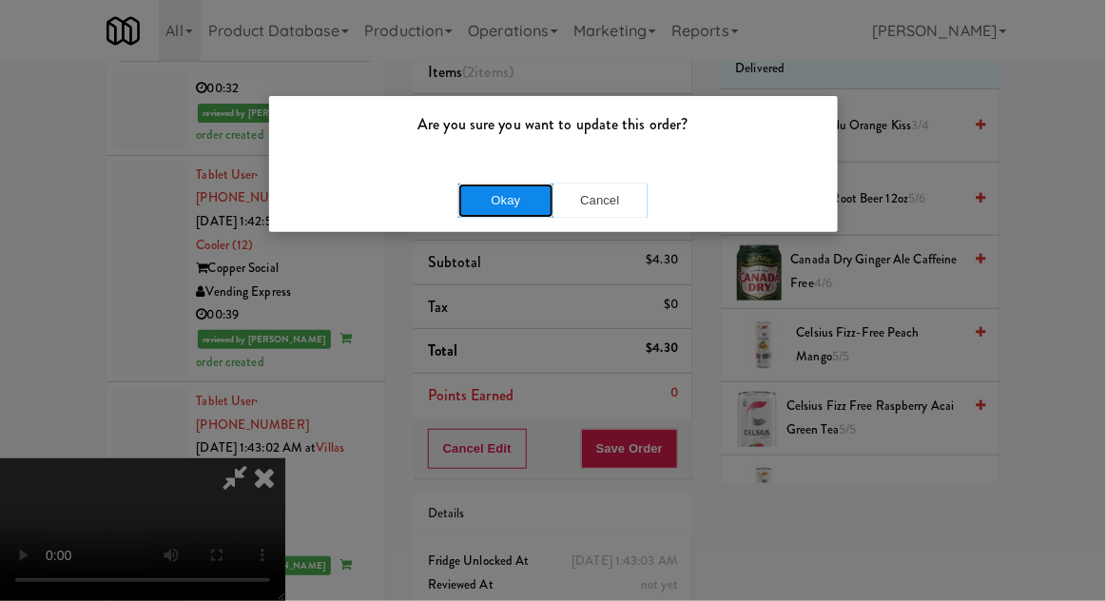
click at [531, 204] on button "Okay" at bounding box center [506, 201] width 95 height 34
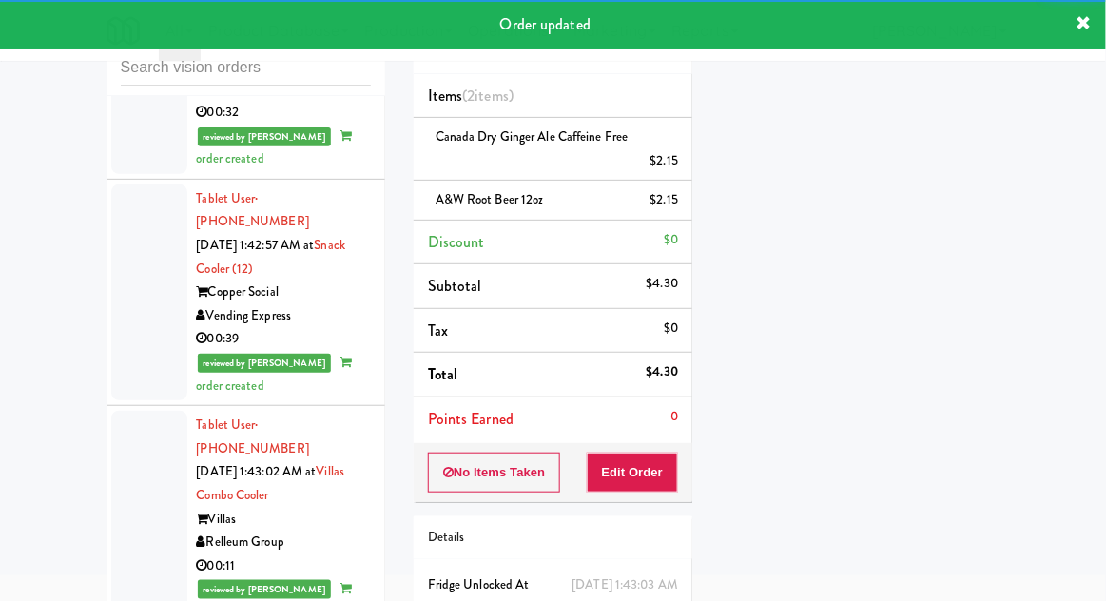
scroll to position [73, 0]
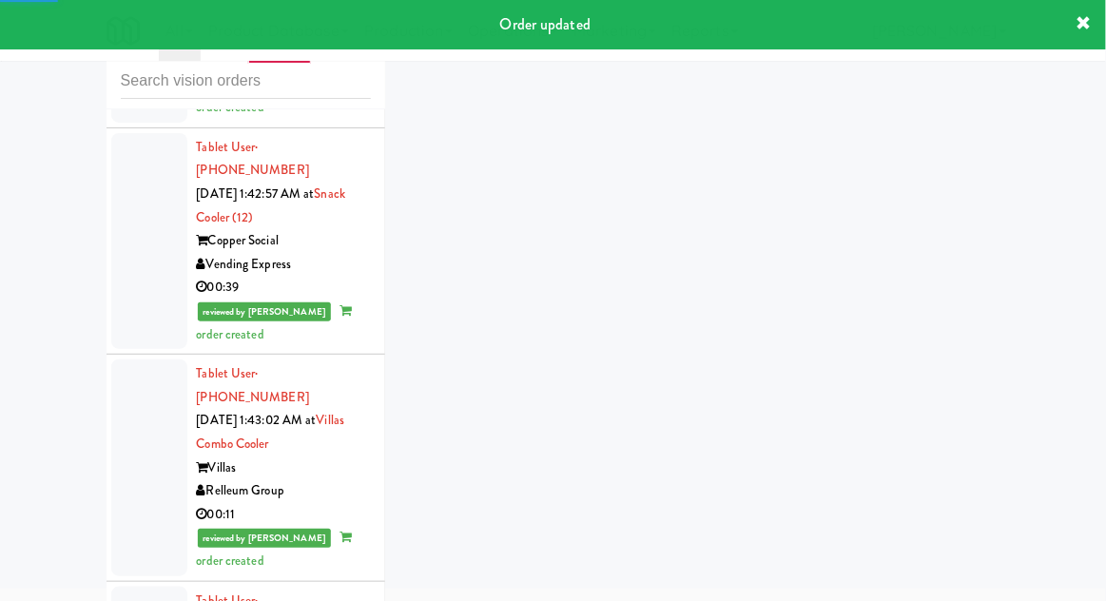
scroll to position [2666, 0]
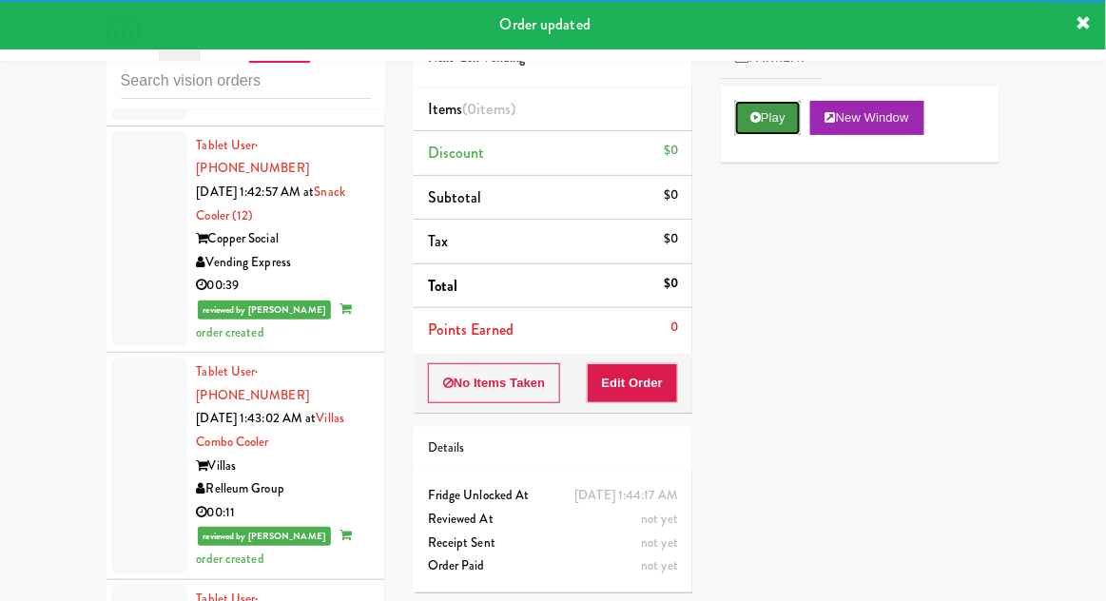
click at [766, 132] on button "Play" at bounding box center [768, 118] width 66 height 34
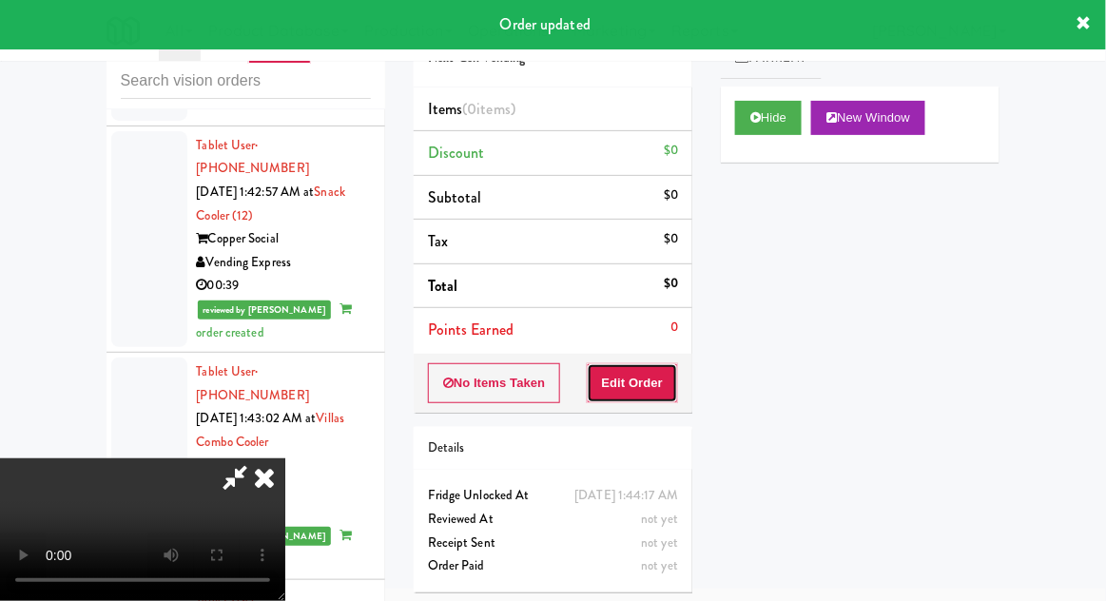
click at [645, 376] on button "Edit Order" at bounding box center [633, 383] width 92 height 40
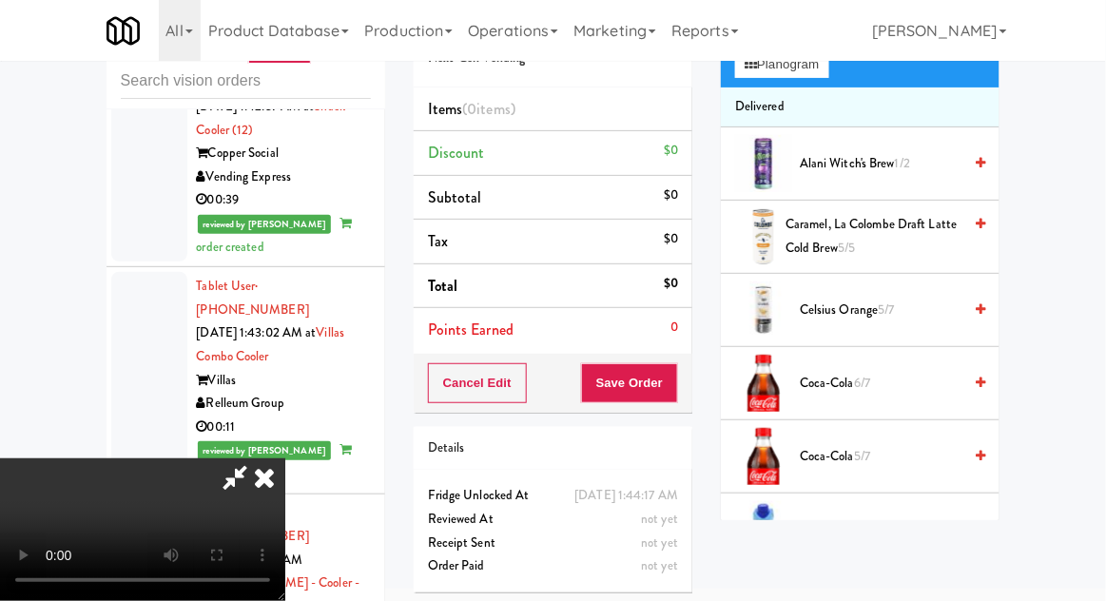
scroll to position [167, 0]
click at [824, 452] on span "Coca-Cola 5/7" at bounding box center [881, 456] width 162 height 24
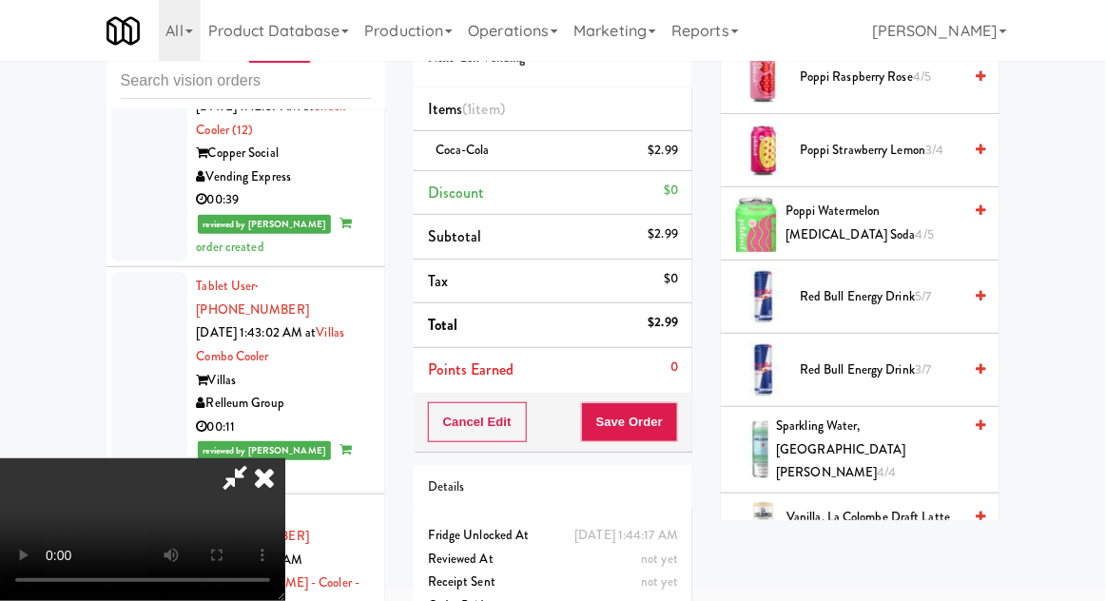
scroll to position [2158, 0]
click at [844, 221] on span "Poppi Watermelon Prebiotic Soda 4/5" at bounding box center [874, 222] width 176 height 47
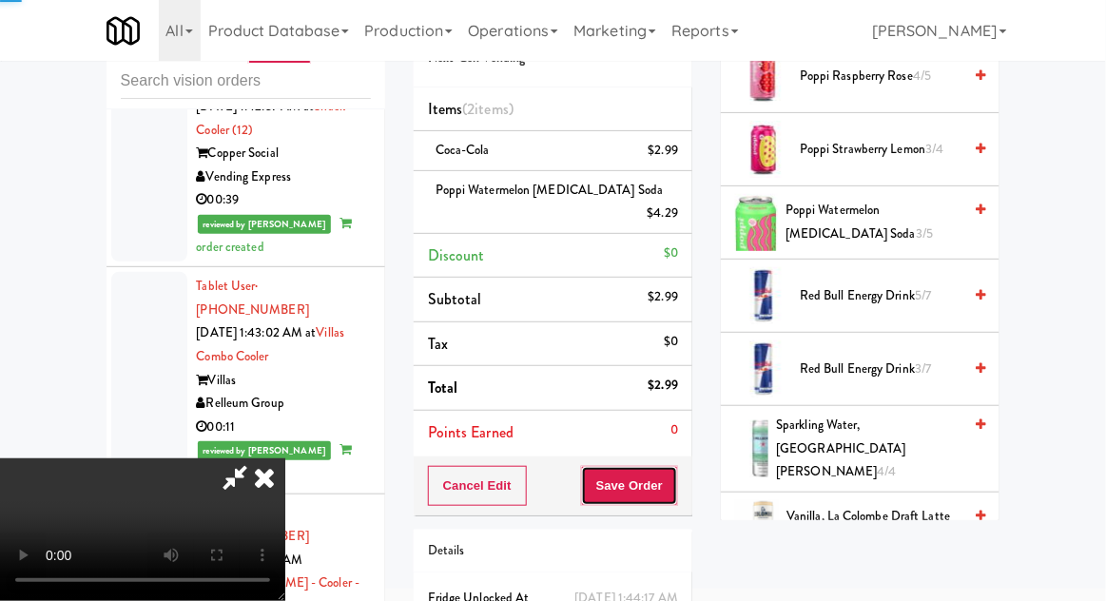
click at [674, 466] on button "Save Order" at bounding box center [629, 486] width 97 height 40
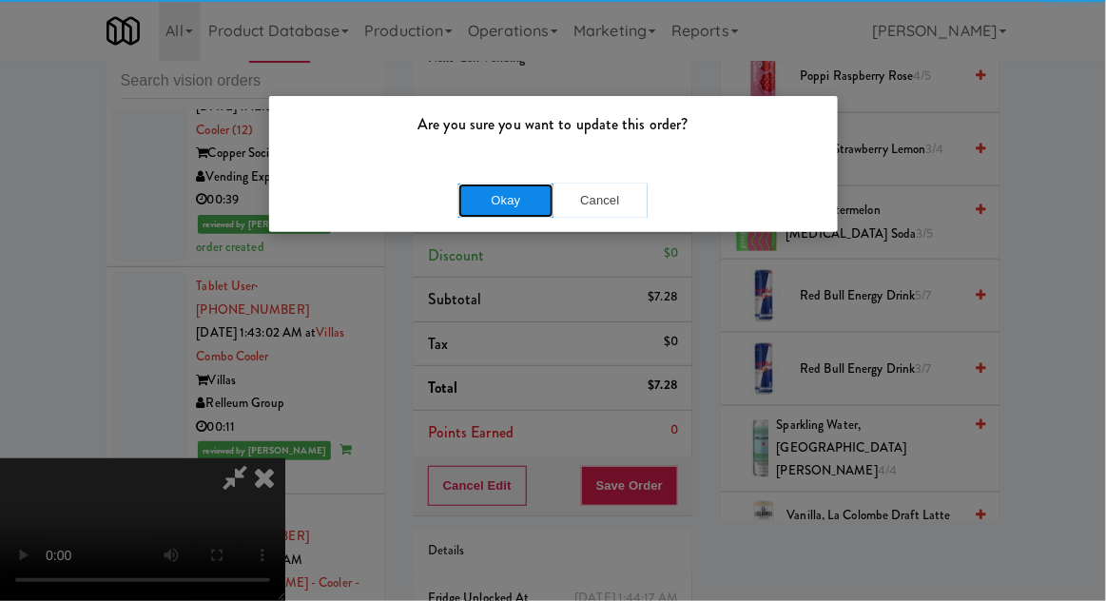
click at [510, 205] on button "Okay" at bounding box center [506, 201] width 95 height 34
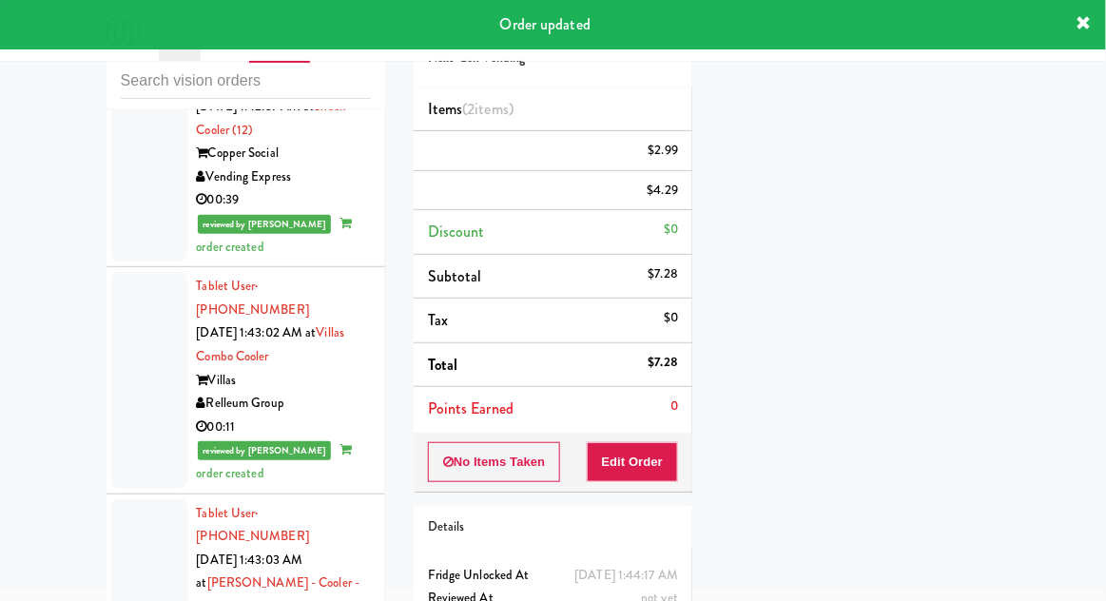
scroll to position [0, 0]
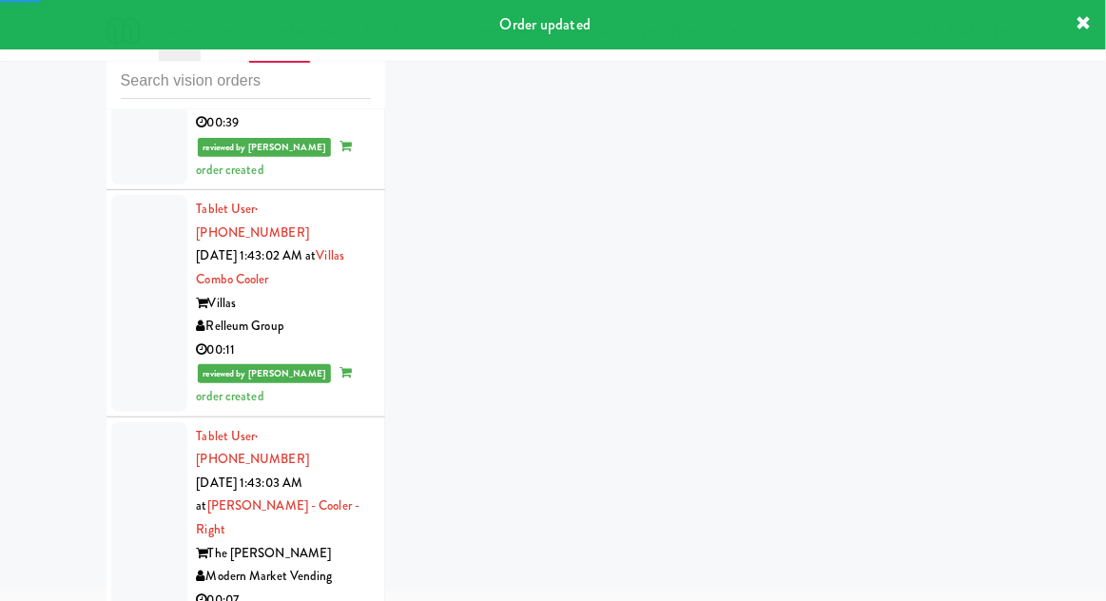
scroll to position [2850, 0]
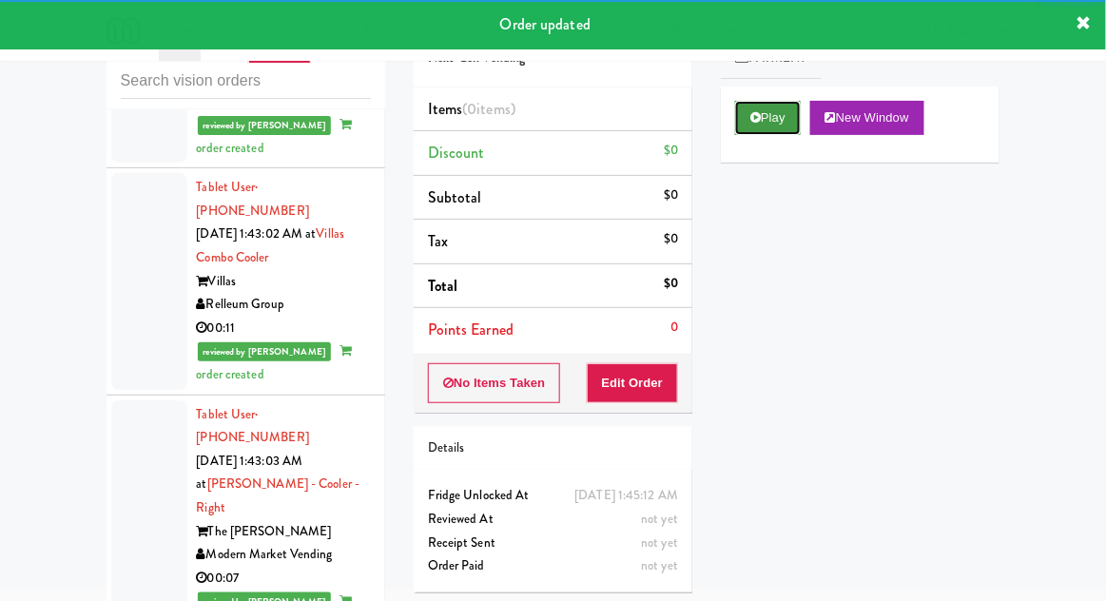
click at [767, 122] on button "Play" at bounding box center [768, 118] width 66 height 34
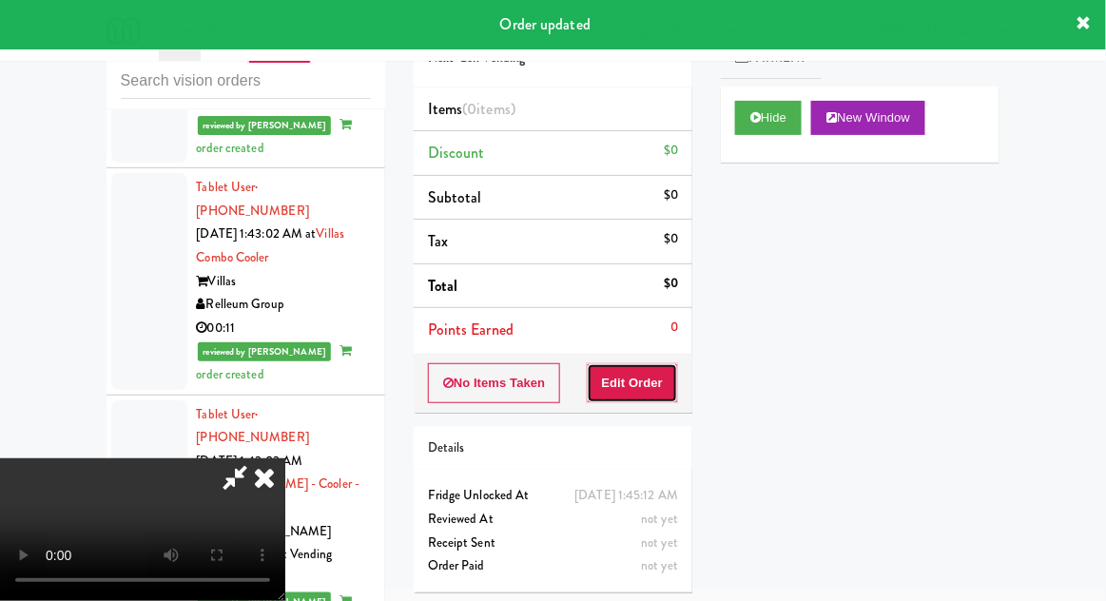
click at [659, 388] on button "Edit Order" at bounding box center [633, 383] width 92 height 40
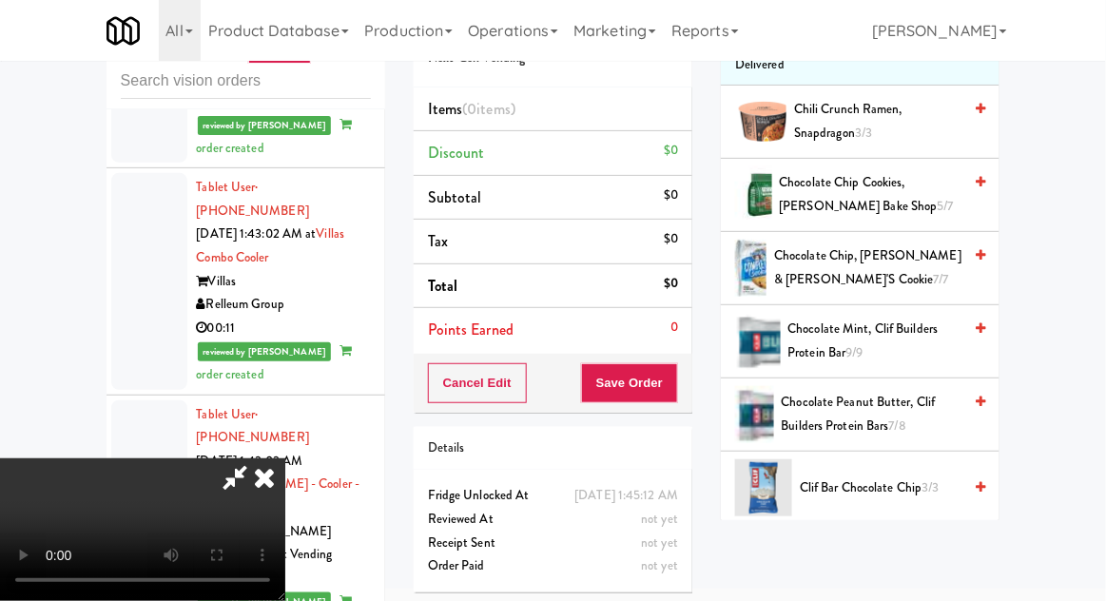
scroll to position [0, 0]
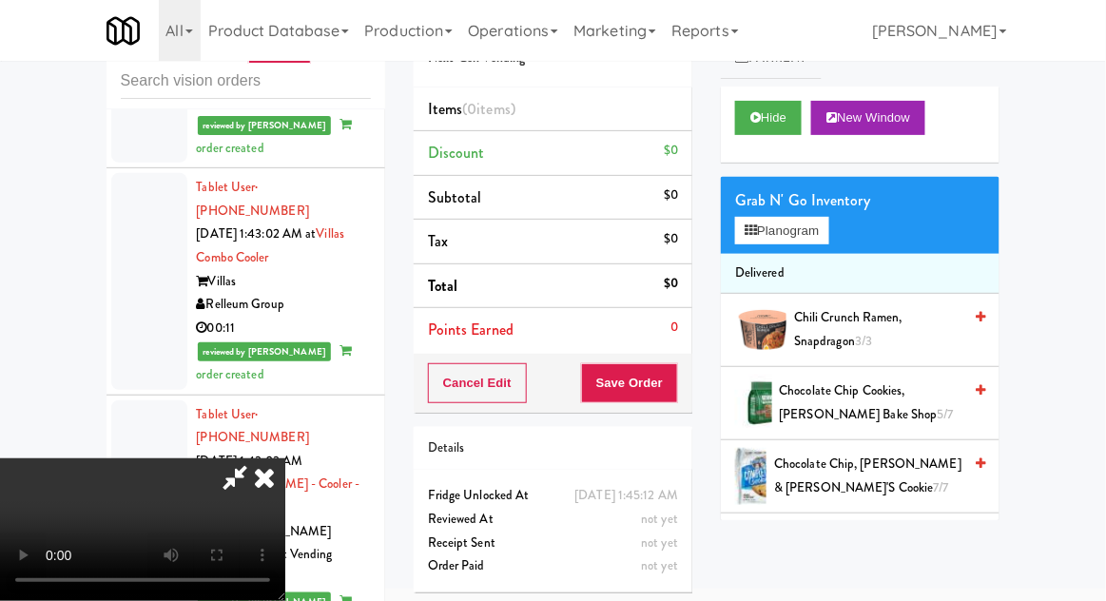
click at [849, 391] on span "Chocolate Chip Cookies, Tate's Bake Shop 5/7" at bounding box center [871, 403] width 183 height 47
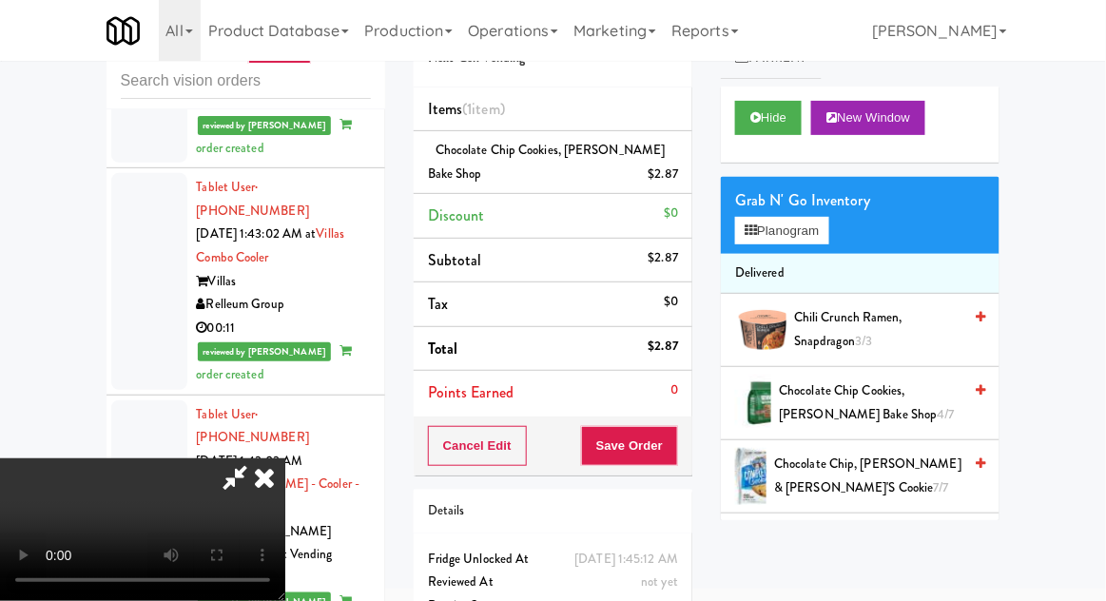
click at [690, 444] on div "Cancel Edit Save Order" at bounding box center [553, 446] width 279 height 59
click at [674, 439] on button "Save Order" at bounding box center [629, 446] width 97 height 40
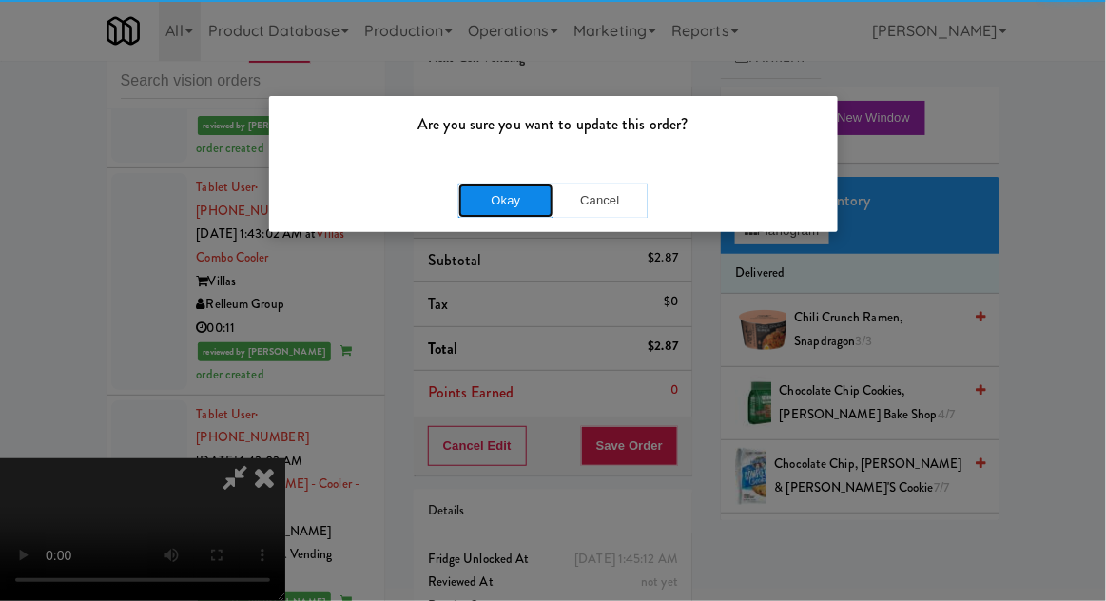
click at [519, 203] on button "Okay" at bounding box center [506, 201] width 95 height 34
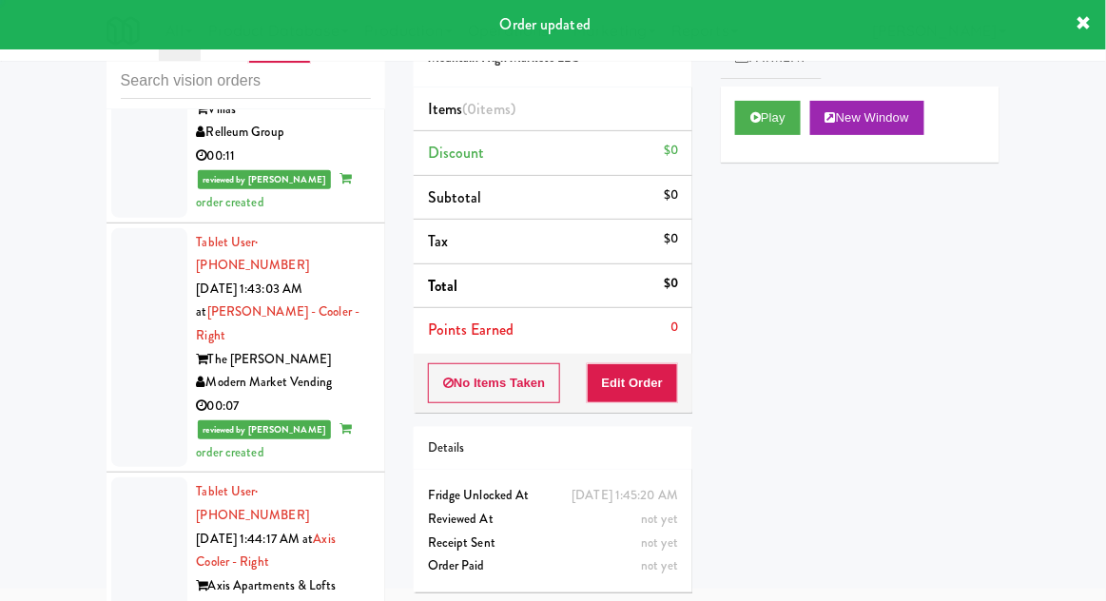
scroll to position [3023, 0]
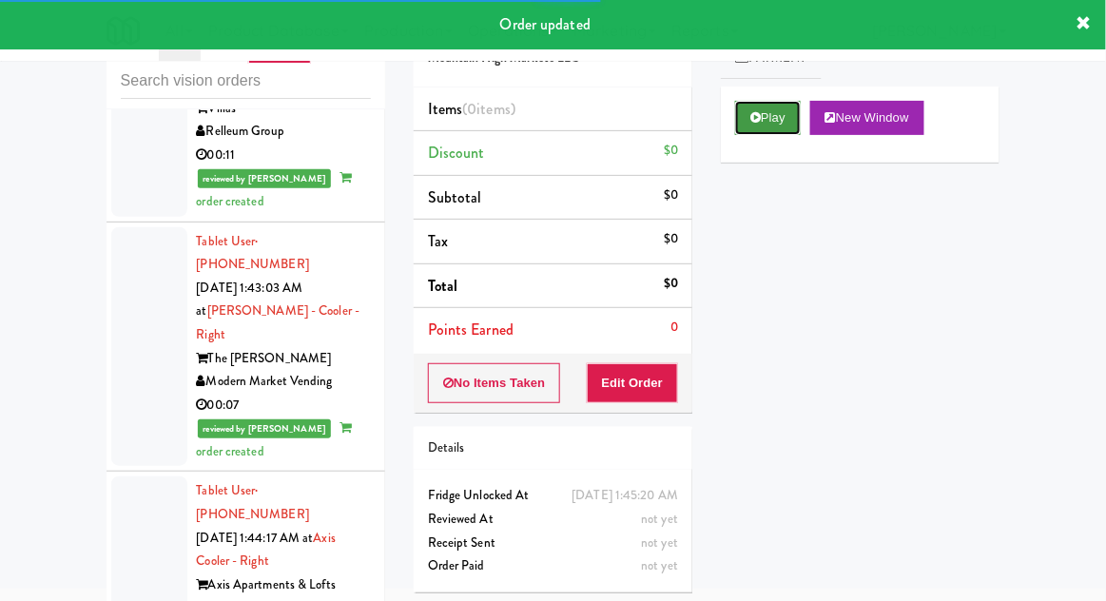
click at [767, 133] on button "Play" at bounding box center [768, 118] width 66 height 34
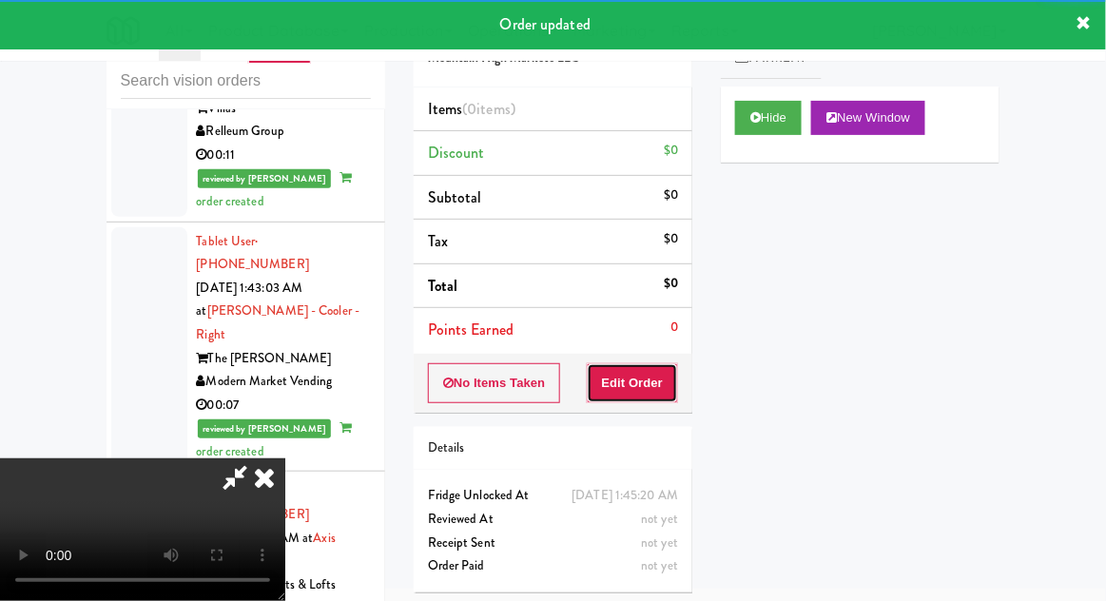
click at [654, 372] on button "Edit Order" at bounding box center [633, 383] width 92 height 40
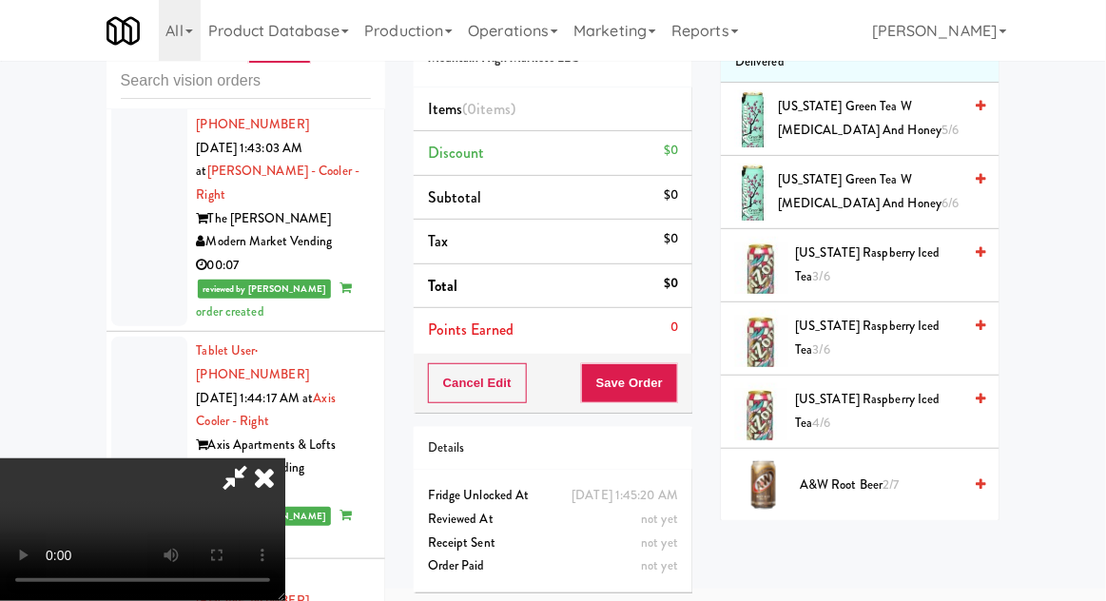
scroll to position [237, 0]
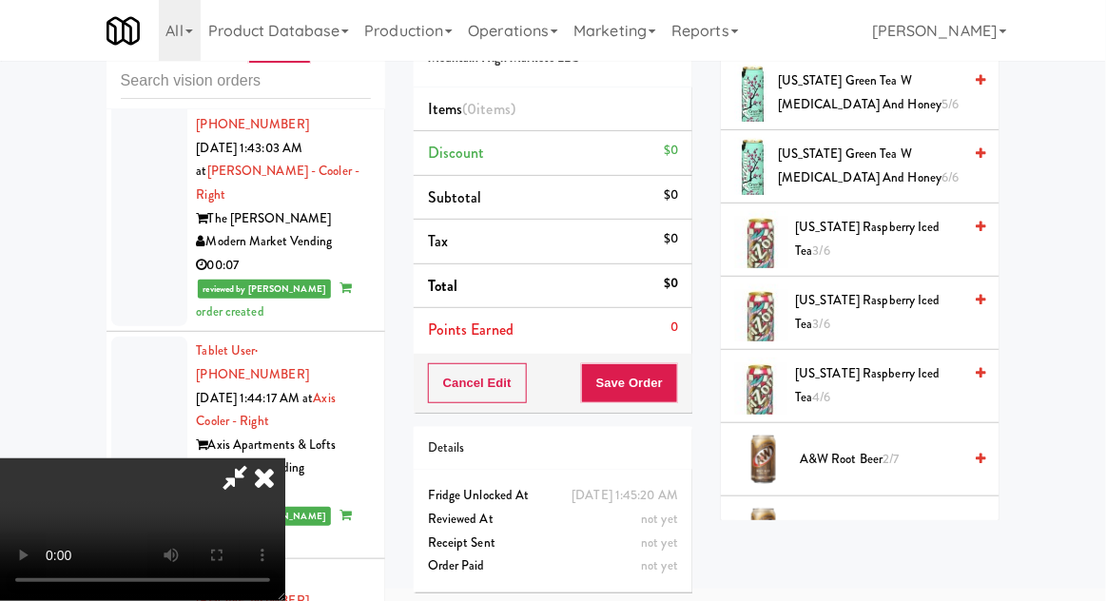
click at [839, 457] on span "A&W Root Beer 2/7" at bounding box center [881, 460] width 162 height 24
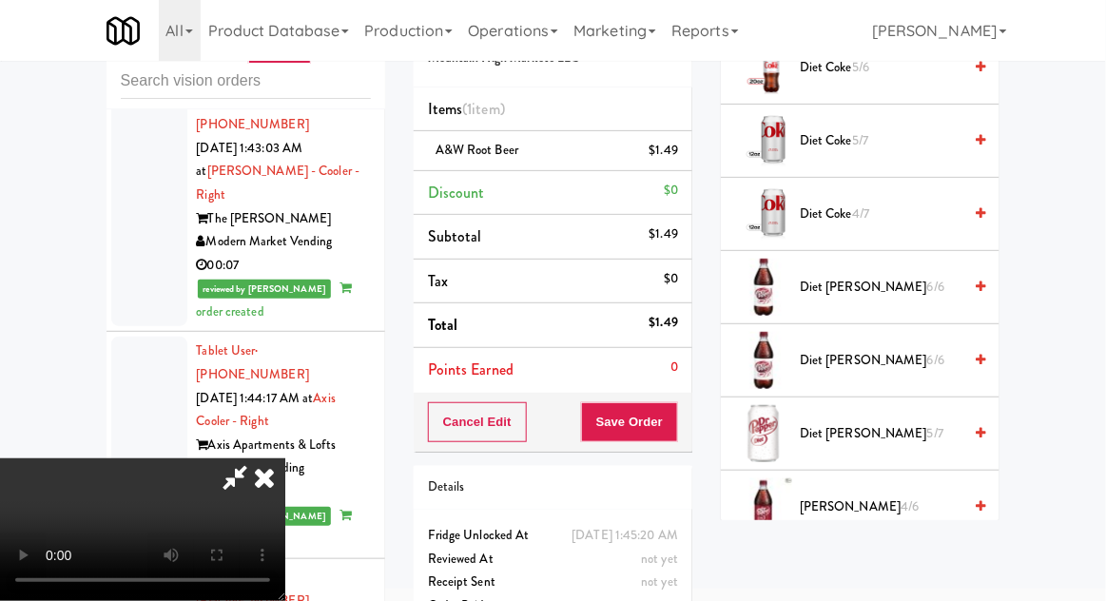
scroll to position [1453, 0]
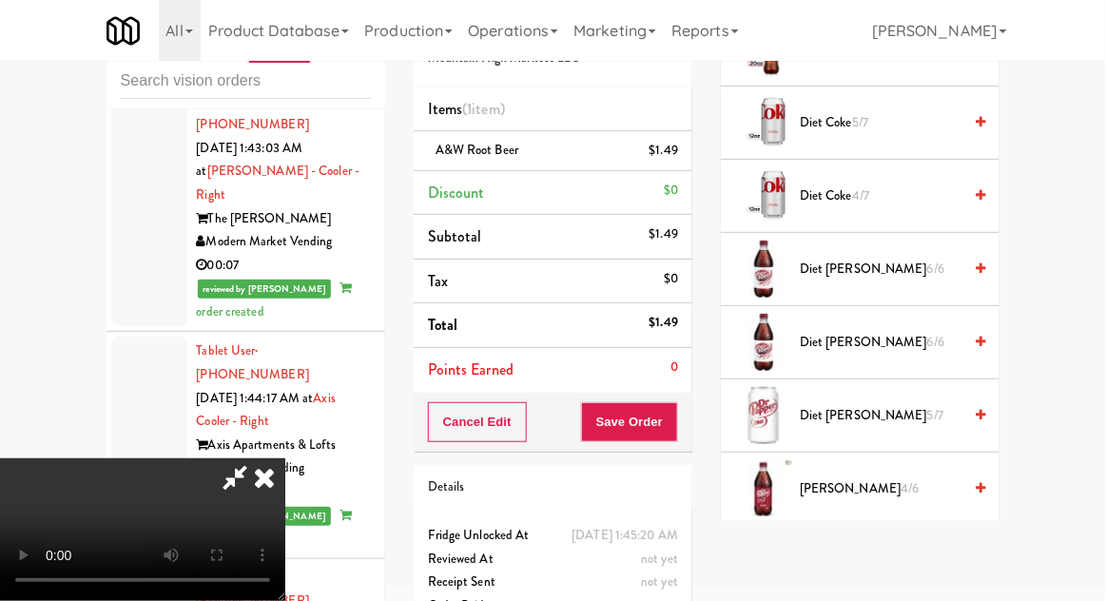
click at [838, 188] on span "Diet Coke 4/7" at bounding box center [881, 197] width 162 height 24
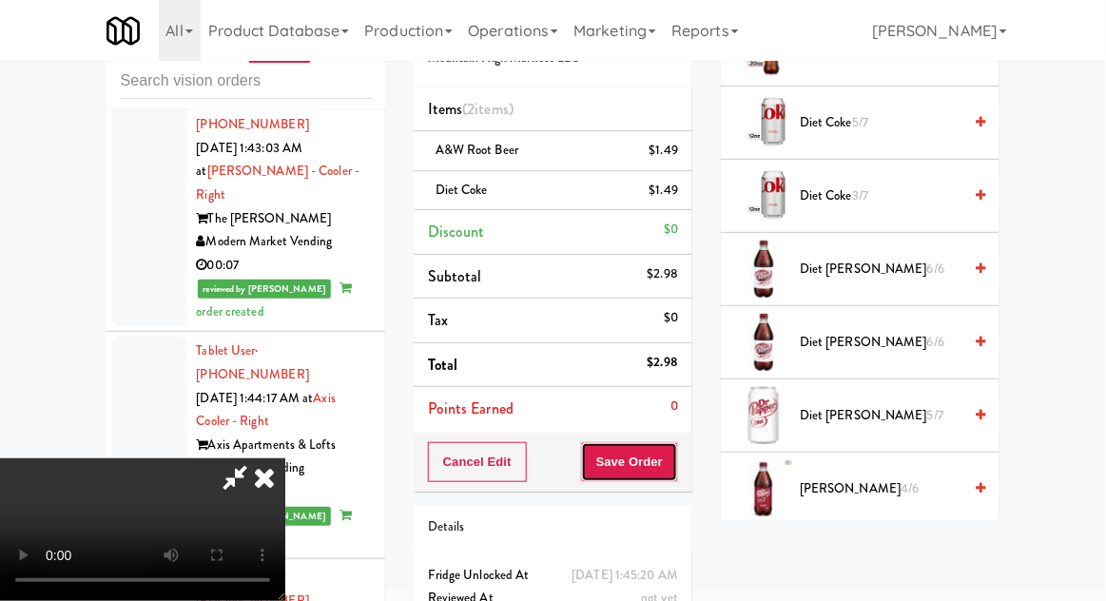
click at [678, 453] on button "Save Order" at bounding box center [629, 462] width 97 height 40
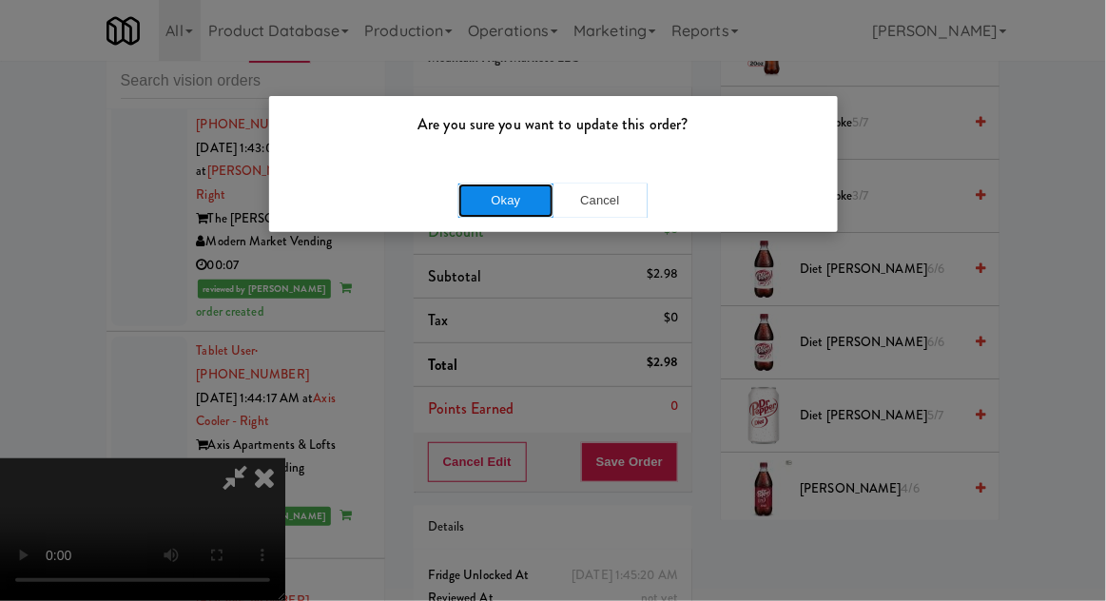
click at [512, 198] on button "Okay" at bounding box center [506, 201] width 95 height 34
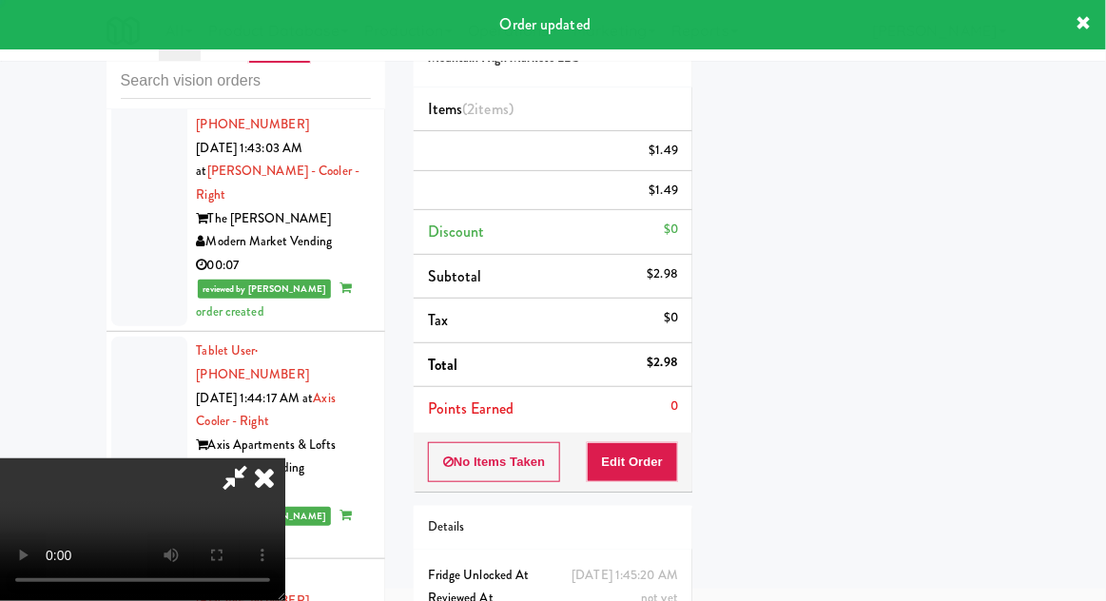
scroll to position [187, 0]
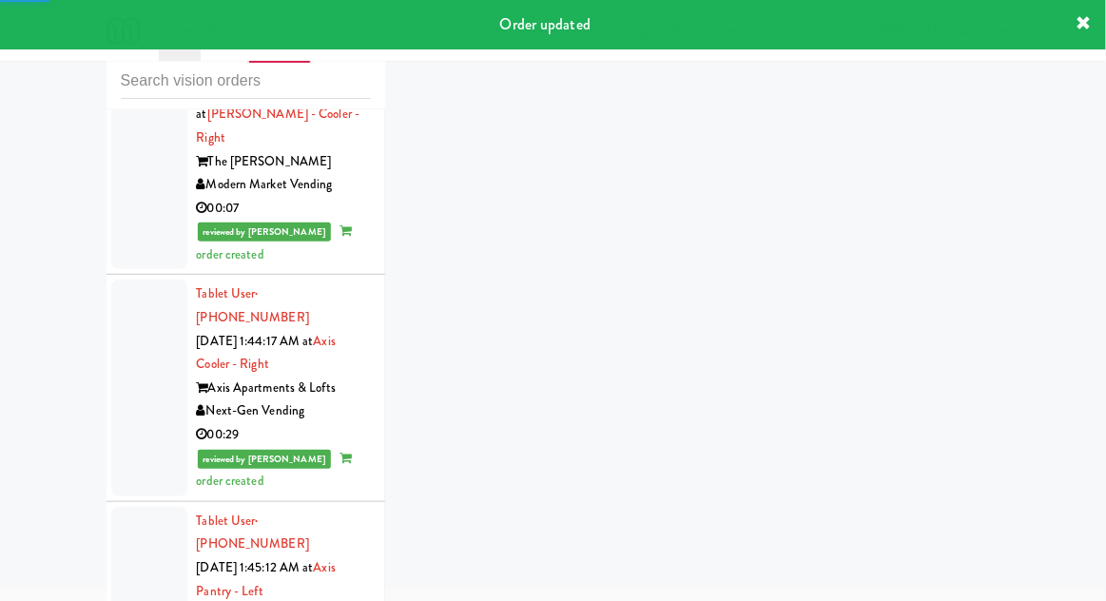
scroll to position [3231, 0]
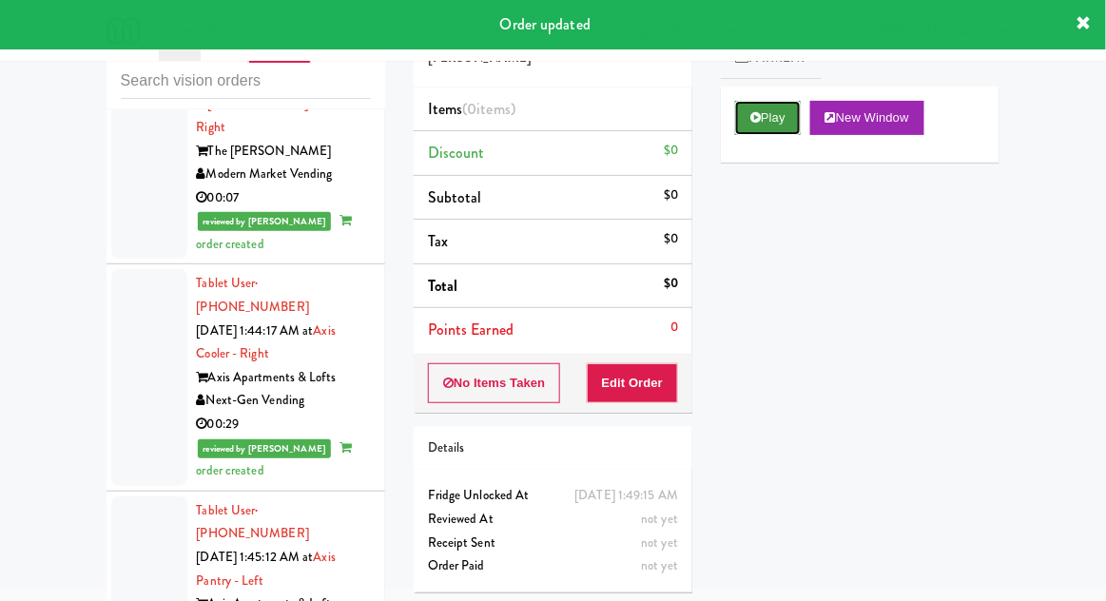
click at [776, 120] on button "Play" at bounding box center [768, 118] width 66 height 34
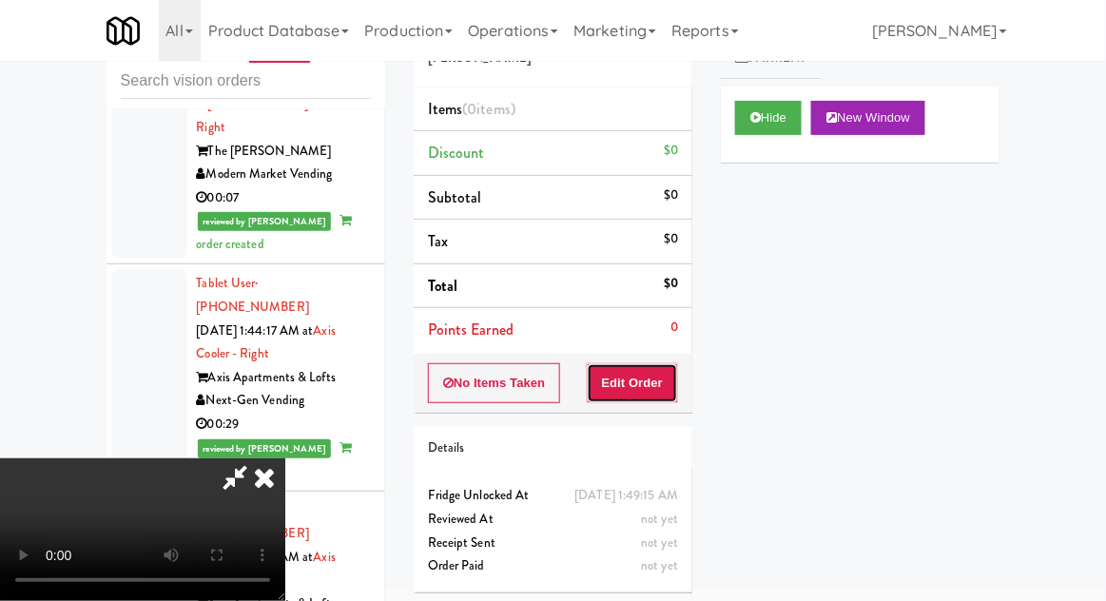
click at [630, 383] on button "Edit Order" at bounding box center [633, 383] width 92 height 40
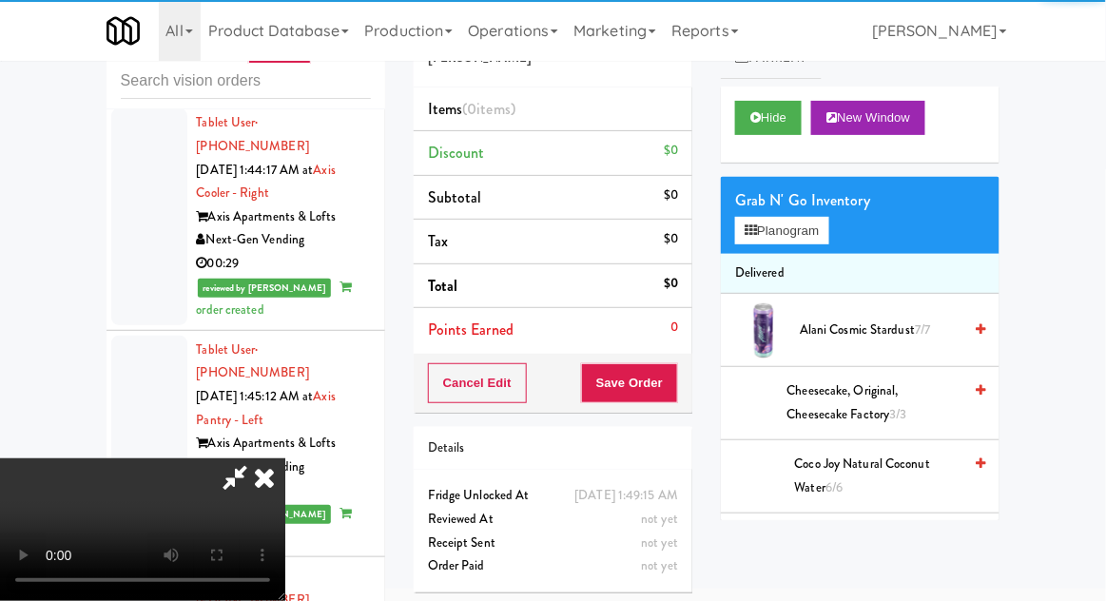
scroll to position [3413, 0]
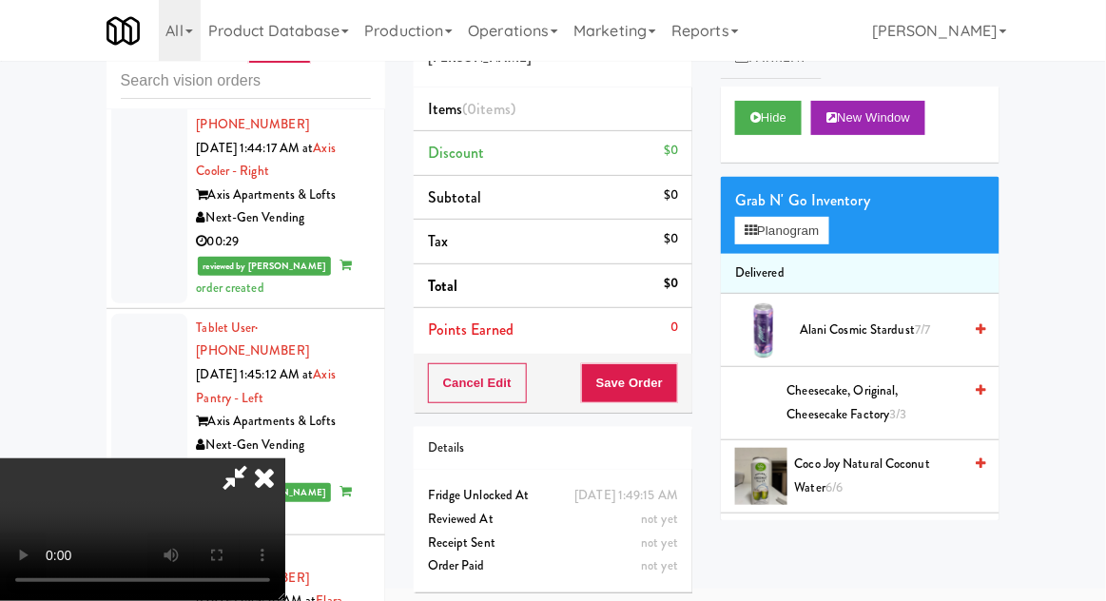
click at [823, 353] on li "Alani Cosmic Stardust 7/7" at bounding box center [860, 330] width 279 height 73
click at [840, 336] on span "Alani Cosmic Stardust 7/7" at bounding box center [881, 331] width 162 height 24
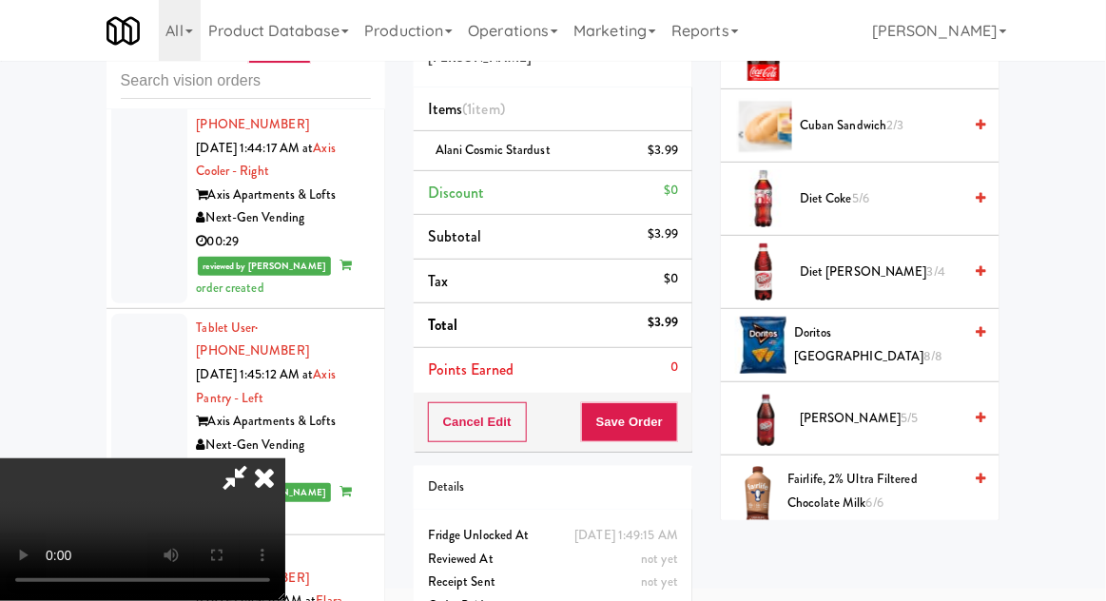
scroll to position [571, 0]
click at [846, 193] on span "Diet Coke 5/6" at bounding box center [881, 199] width 162 height 24
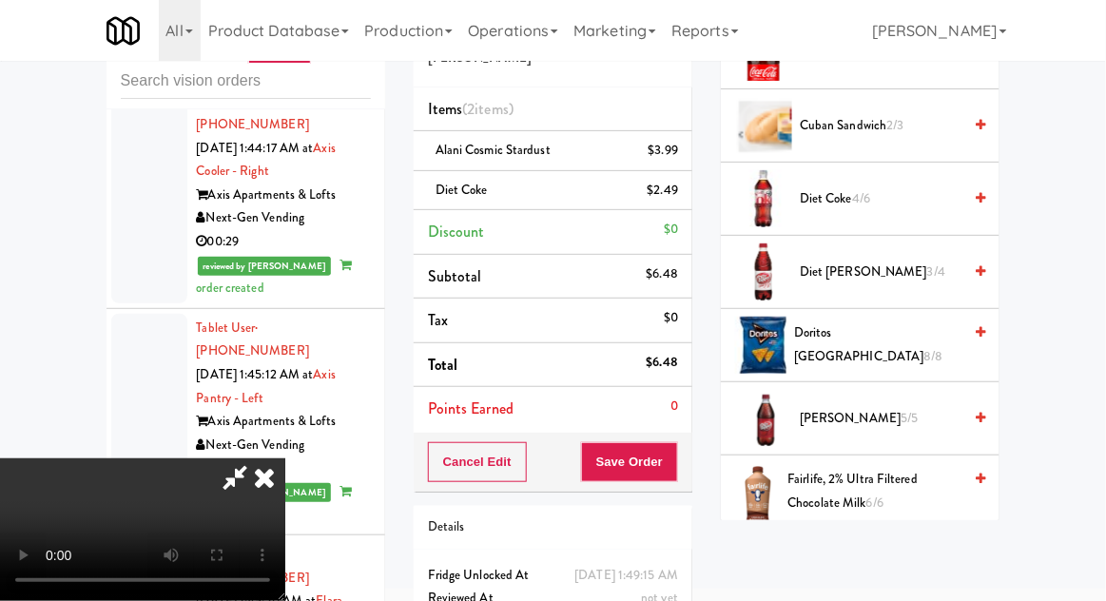
click at [842, 245] on li "Diet Dr. Pepper 3/4" at bounding box center [860, 272] width 279 height 73
click at [823, 270] on span "Diet Dr. Pepper 3/4" at bounding box center [881, 273] width 162 height 24
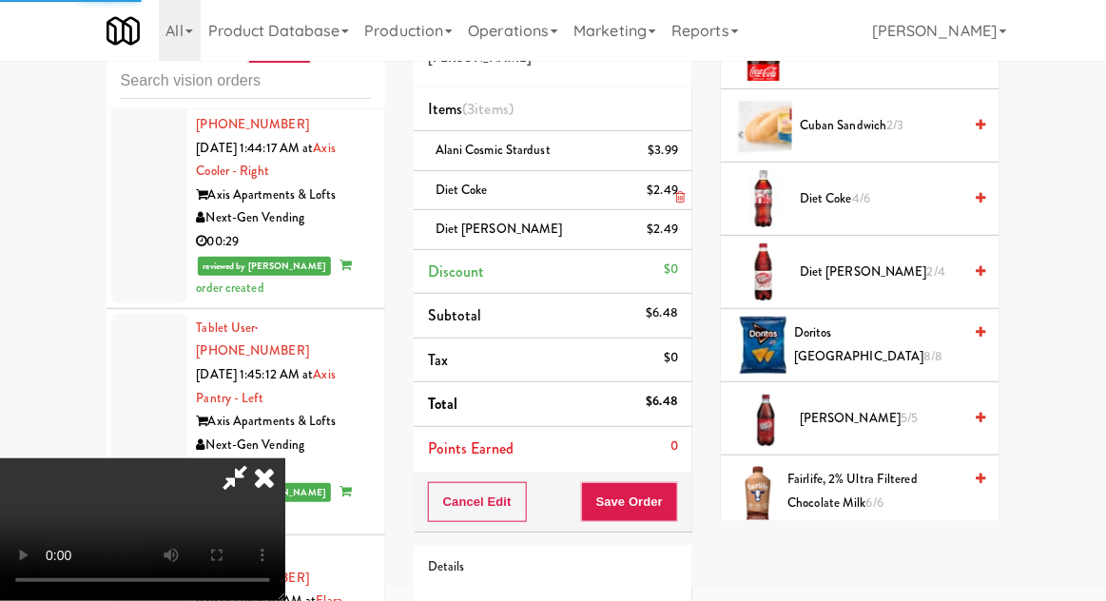
click at [674, 186] on div "$2.49" at bounding box center [663, 191] width 31 height 24
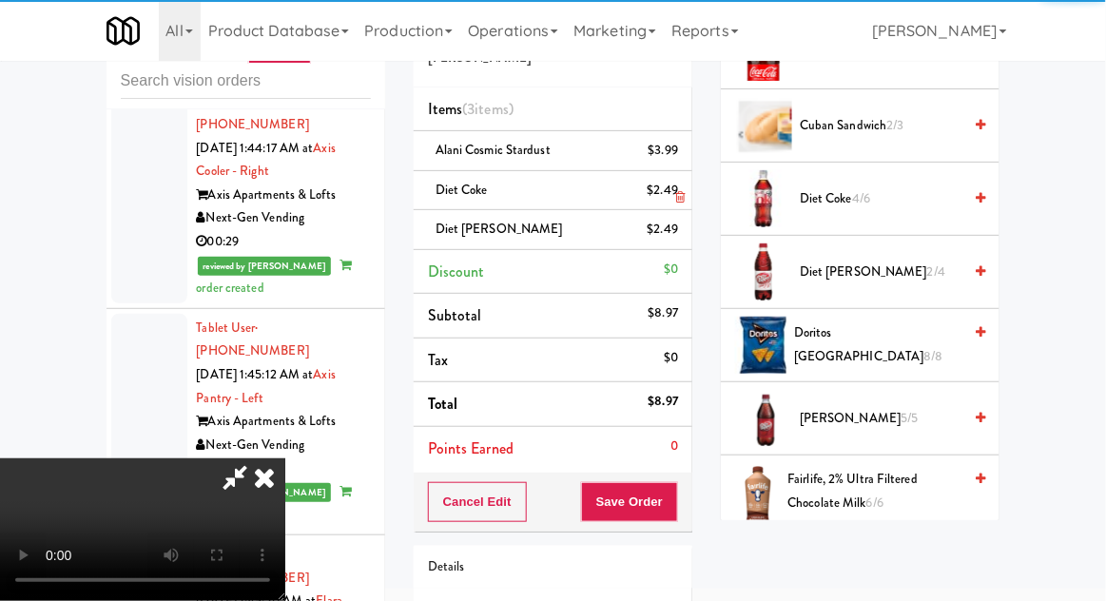
click at [678, 191] on icon at bounding box center [680, 197] width 10 height 12
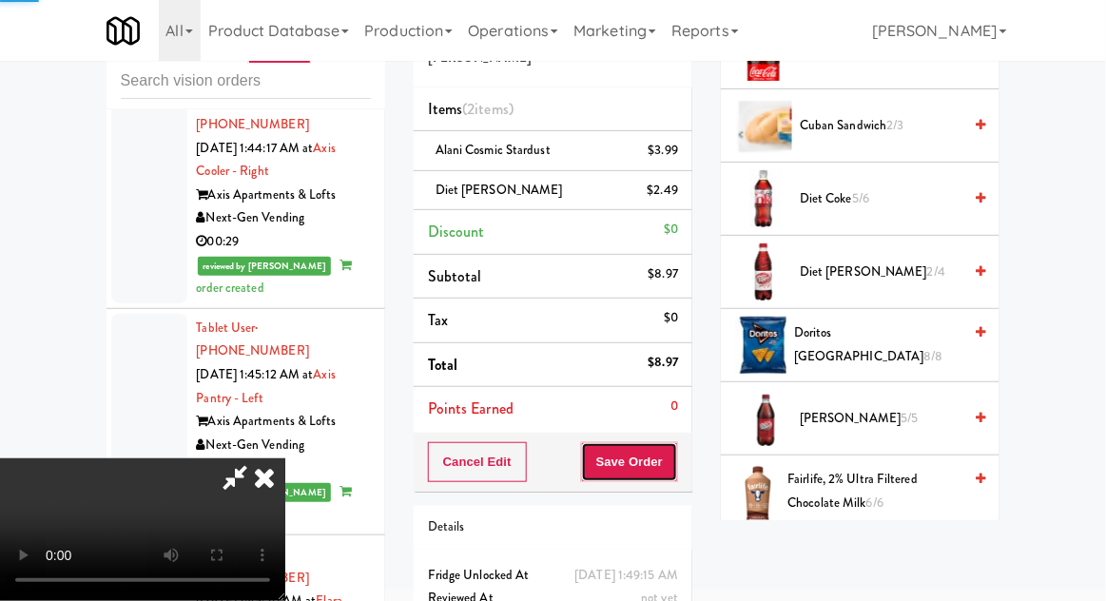
click at [675, 459] on button "Save Order" at bounding box center [629, 462] width 97 height 40
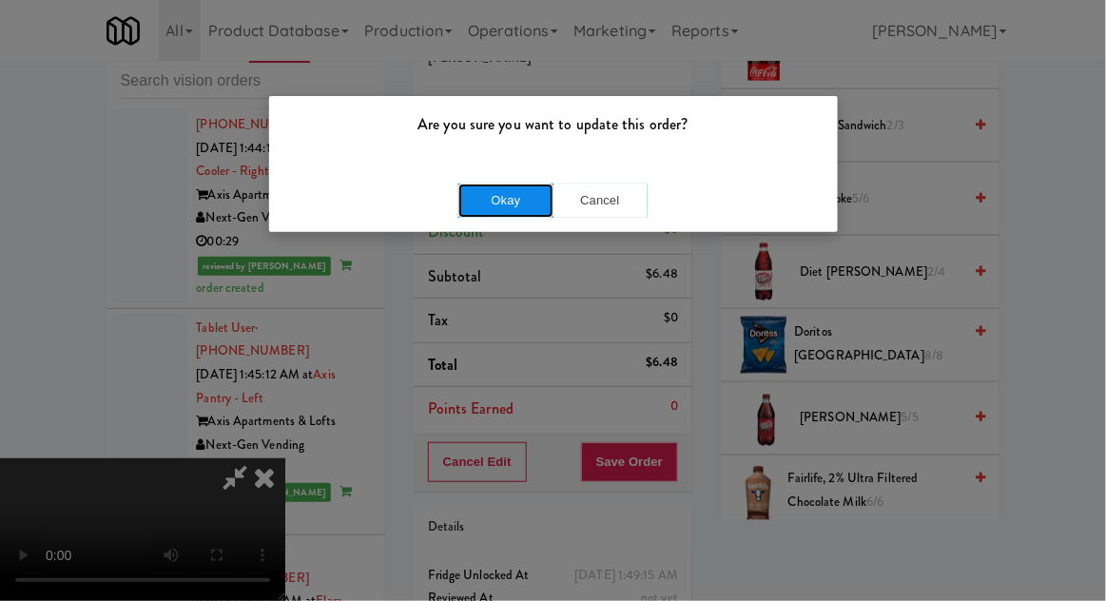
click at [522, 203] on button "Okay" at bounding box center [506, 201] width 95 height 34
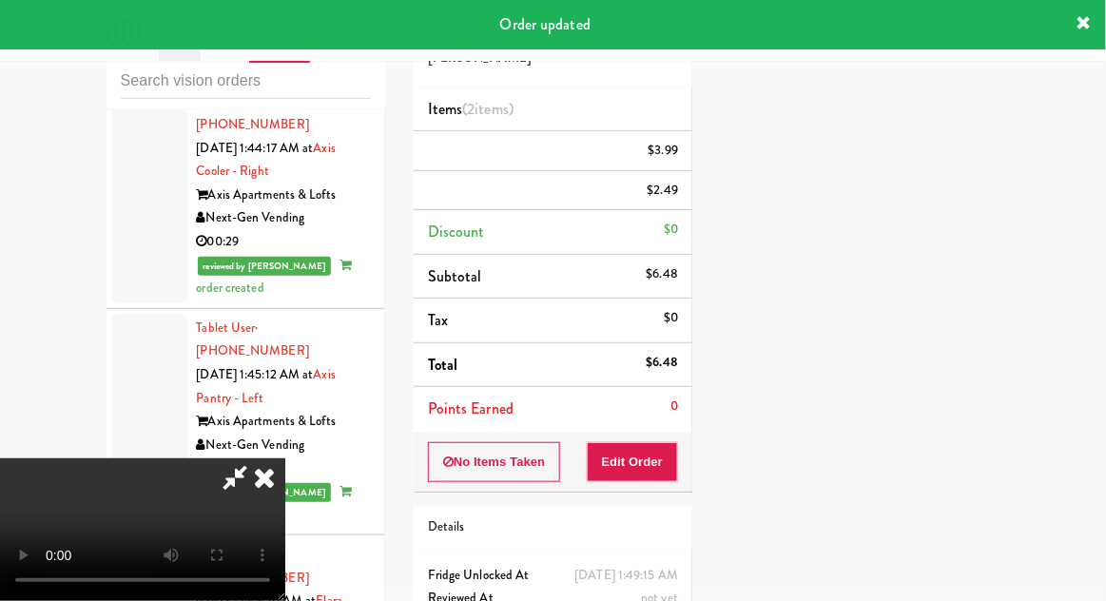
scroll to position [187, 0]
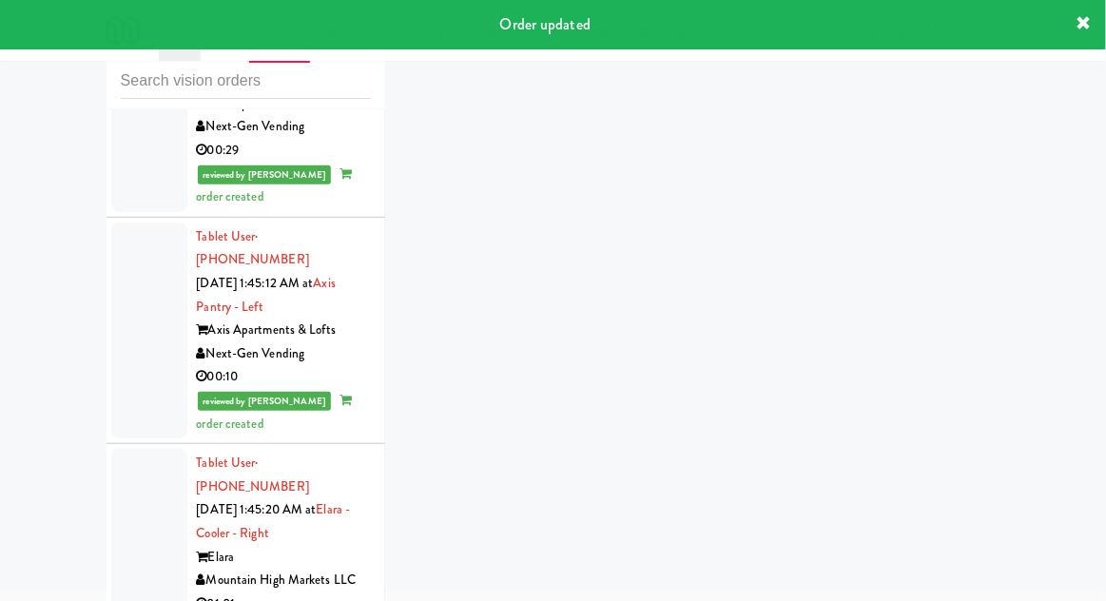
scroll to position [3517, 0]
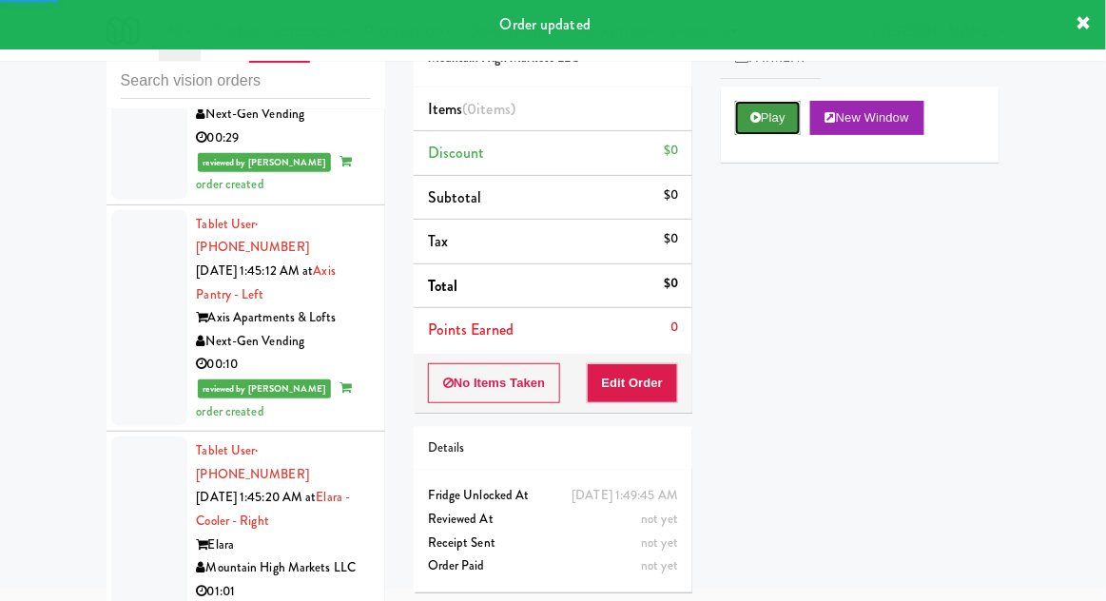
click at [755, 129] on button "Play" at bounding box center [768, 118] width 66 height 34
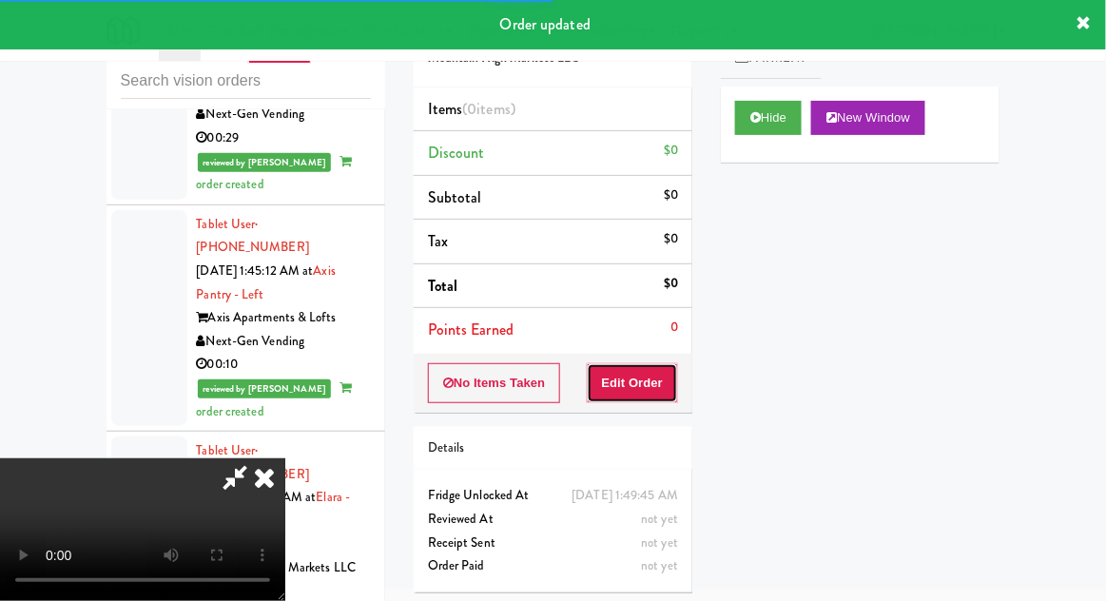
click at [648, 383] on button "Edit Order" at bounding box center [633, 383] width 92 height 40
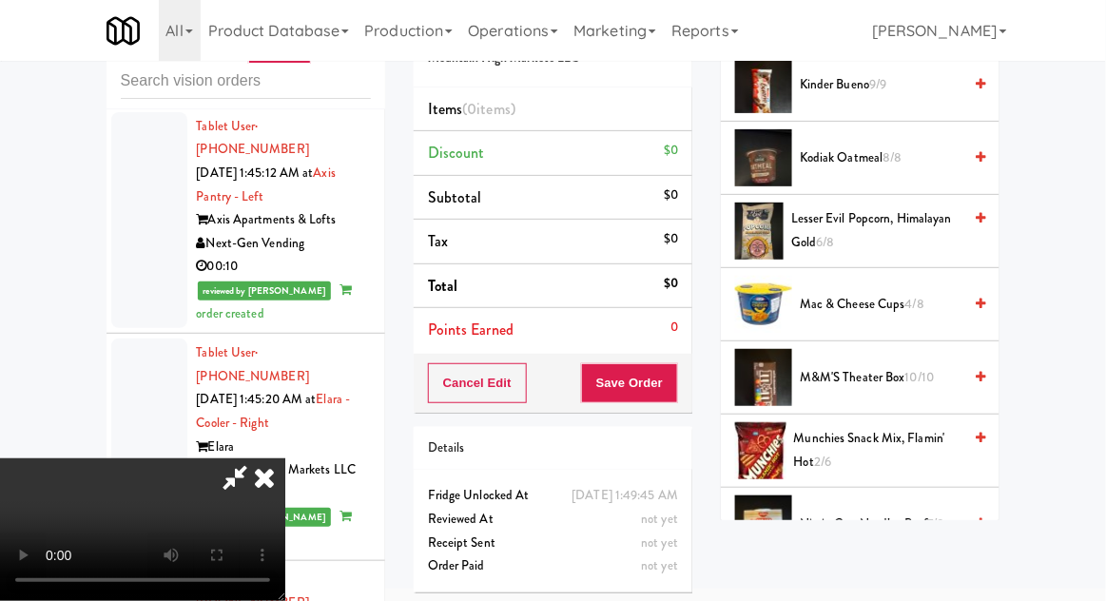
scroll to position [1492, 0]
click at [840, 454] on span "Munchies Snack Mix, Flamin' Hot 2/6" at bounding box center [878, 449] width 168 height 47
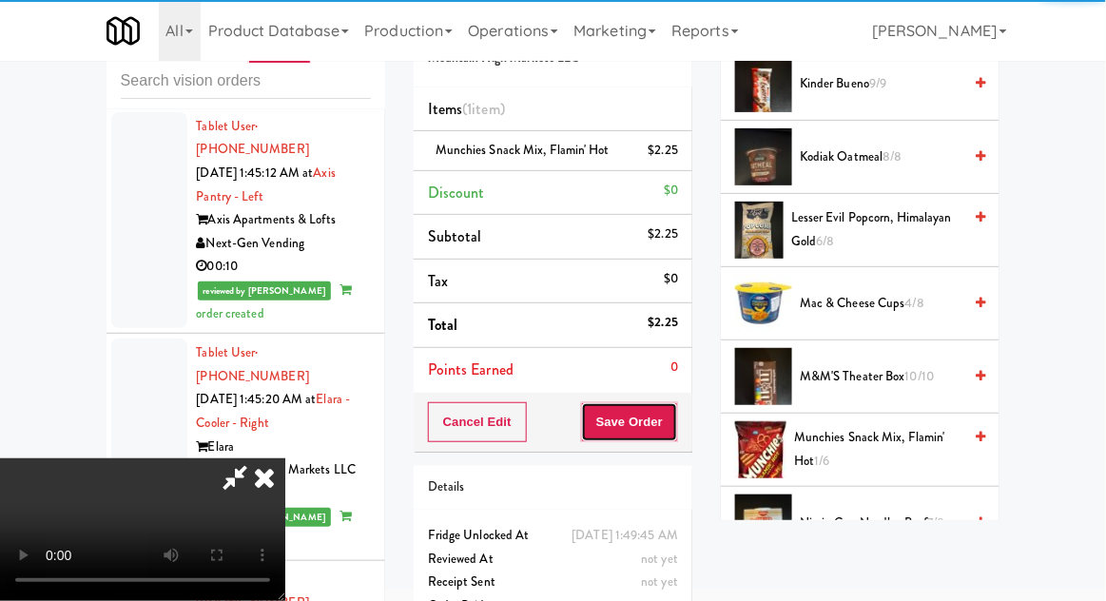
click at [675, 416] on button "Save Order" at bounding box center [629, 422] width 97 height 40
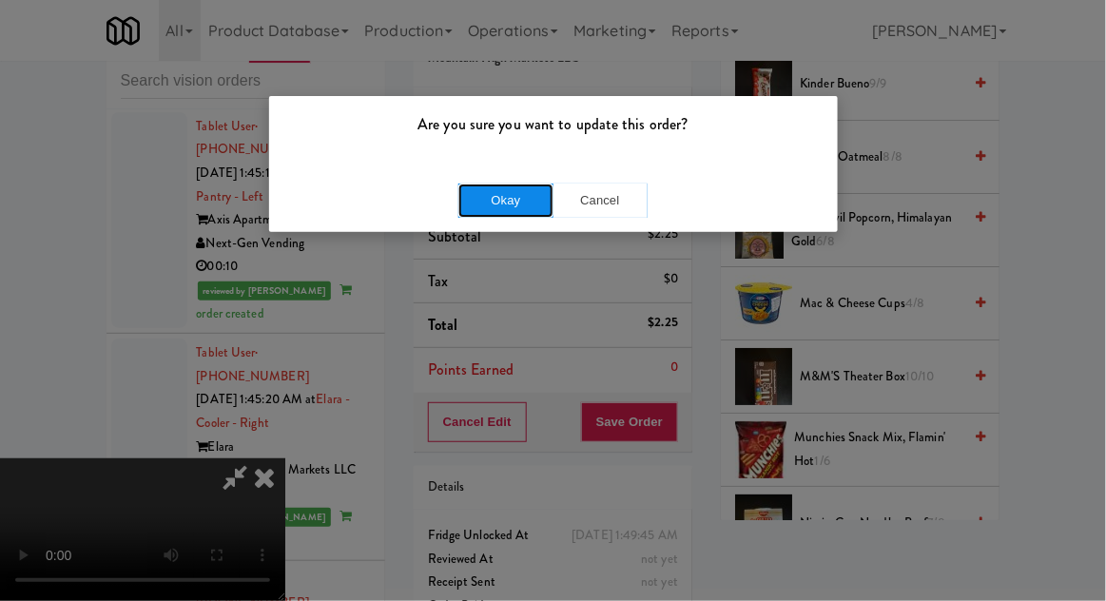
click at [530, 194] on button "Okay" at bounding box center [506, 201] width 95 height 34
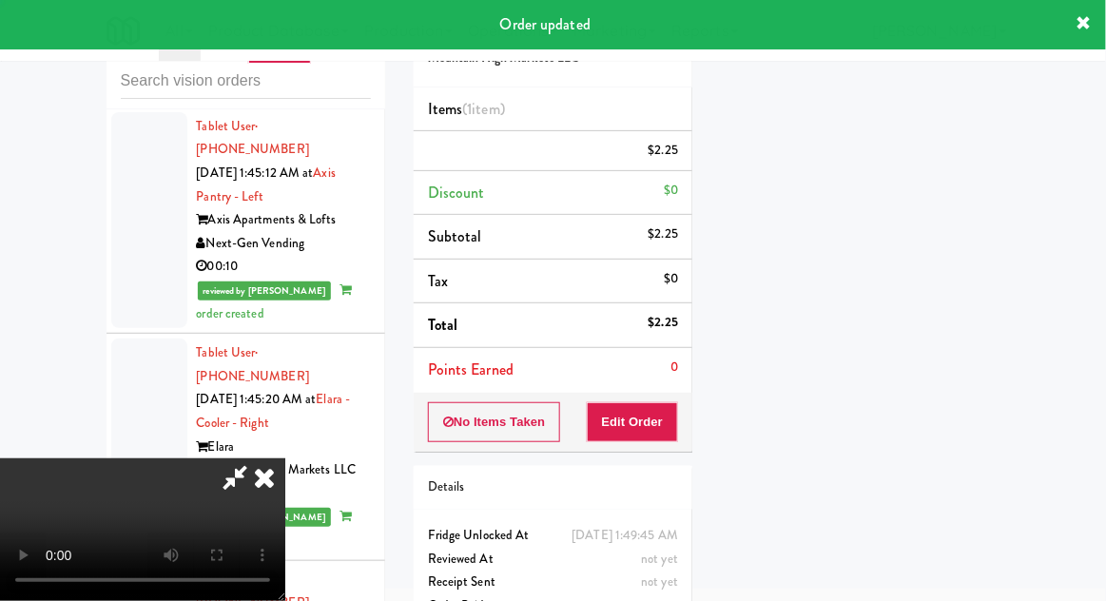
scroll to position [187, 0]
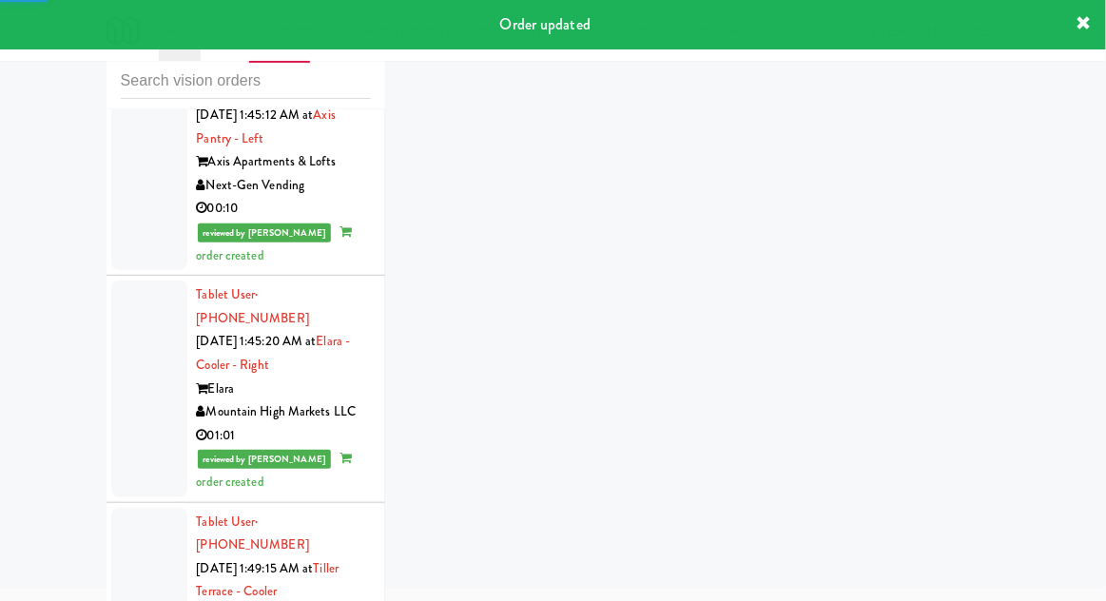
scroll to position [3683, 0]
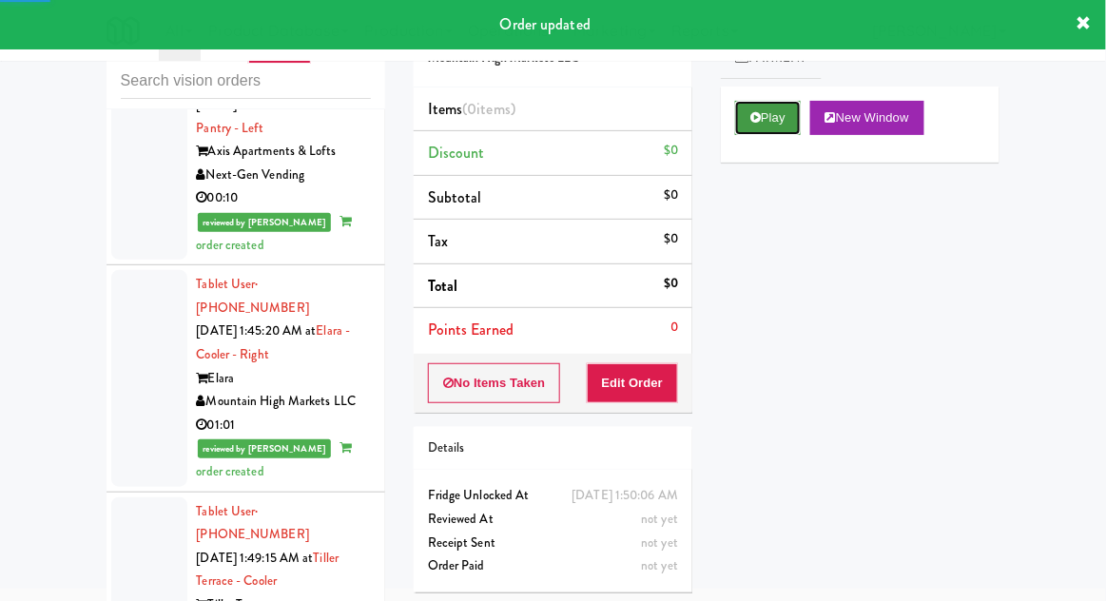
click at [759, 111] on icon at bounding box center [756, 117] width 10 height 12
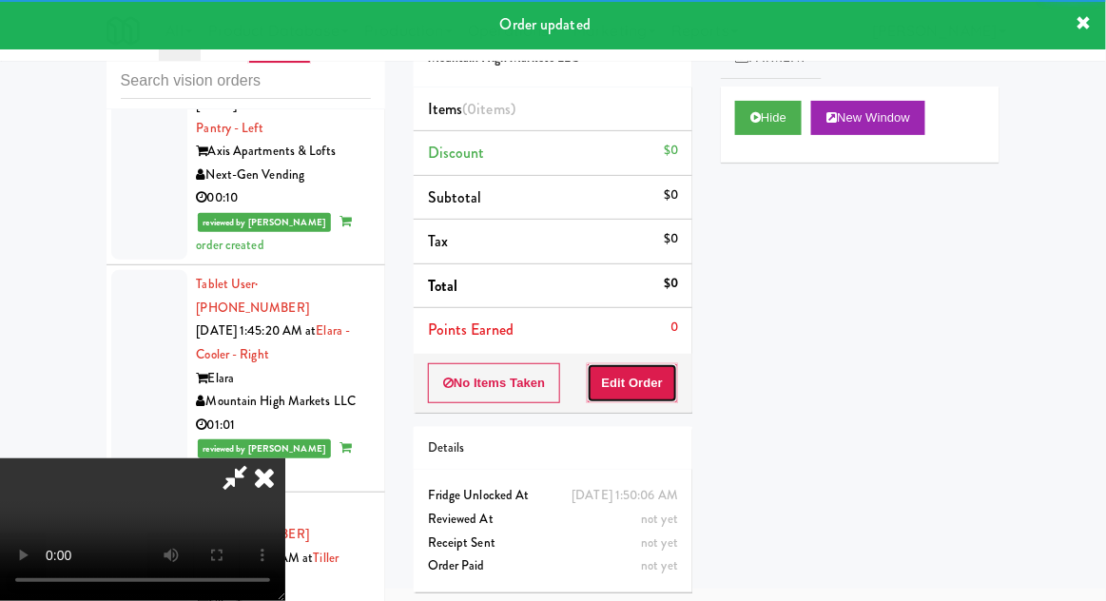
click at [664, 381] on button "Edit Order" at bounding box center [633, 383] width 92 height 40
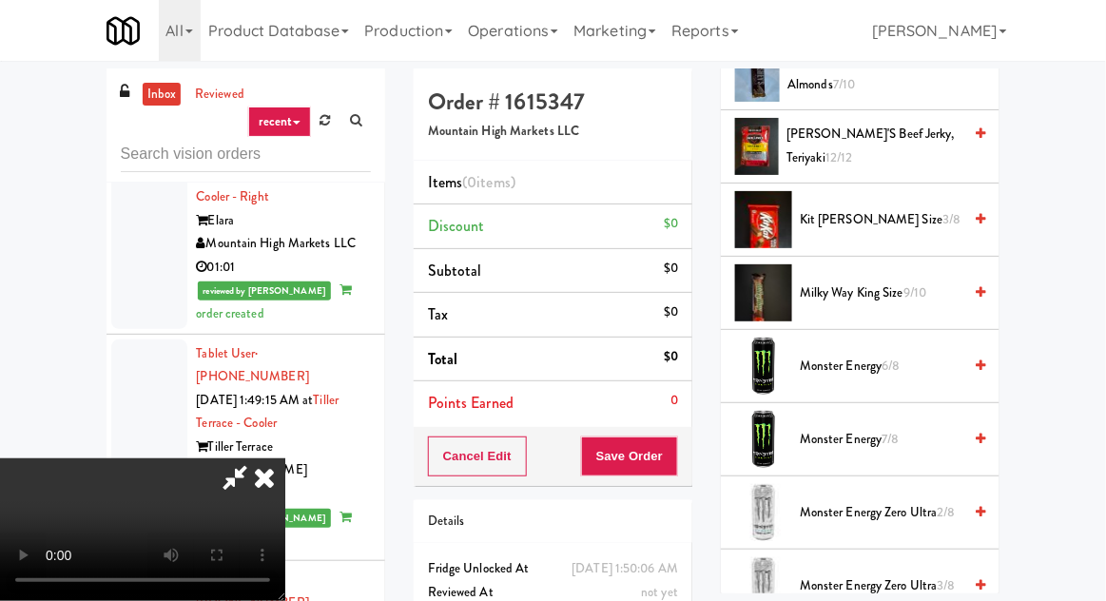
scroll to position [1355, 0]
click at [833, 225] on span "Kit Kat King Size 3/8" at bounding box center [881, 221] width 162 height 24
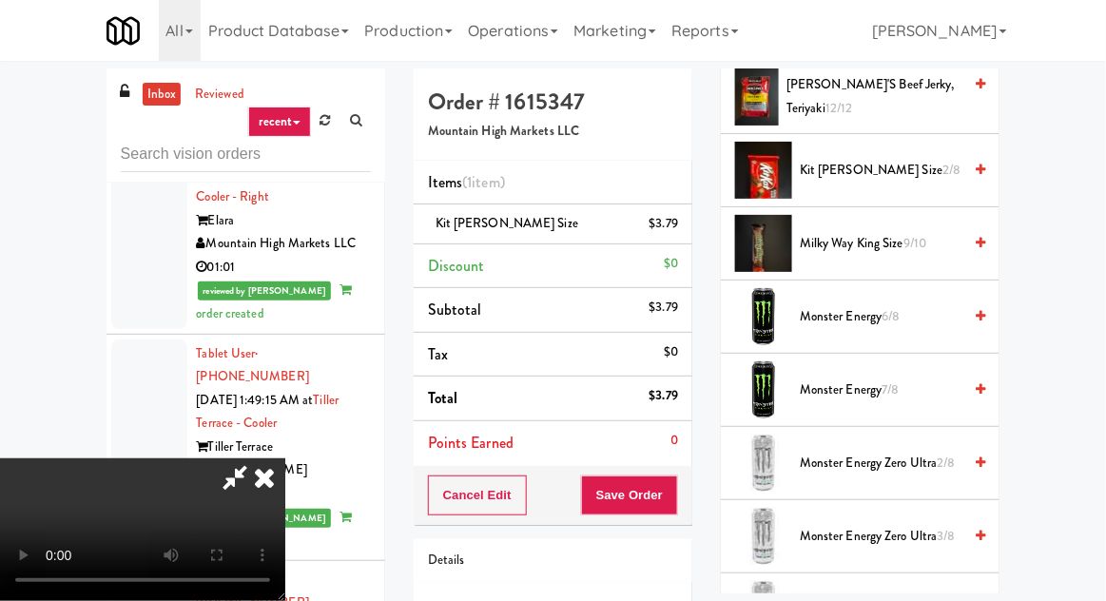
scroll to position [1401, 0]
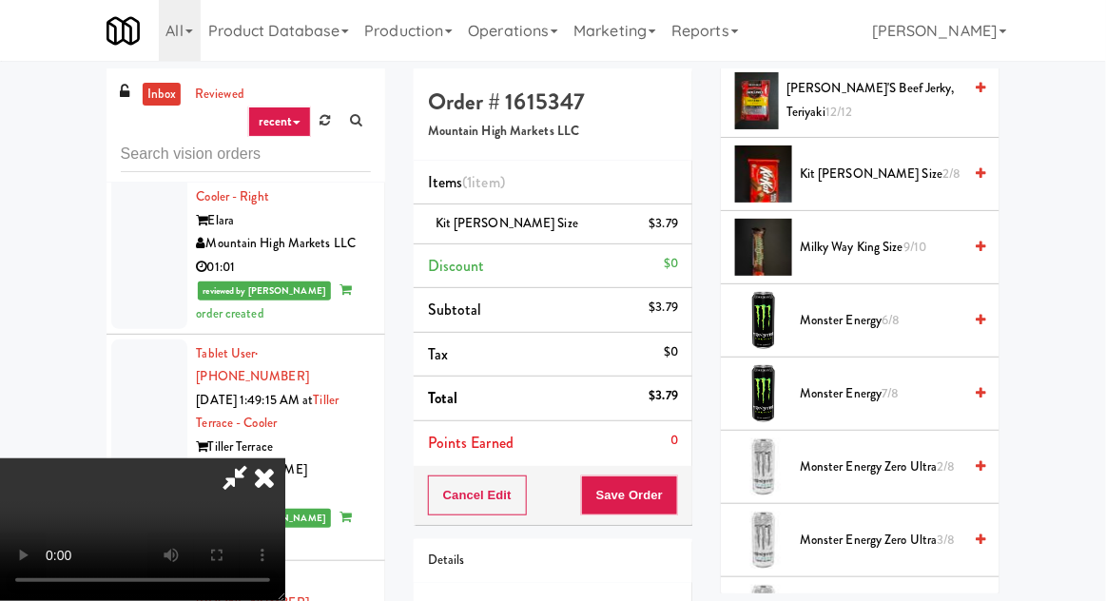
click at [854, 250] on span "Milky Way King Size 9/10" at bounding box center [881, 248] width 162 height 24
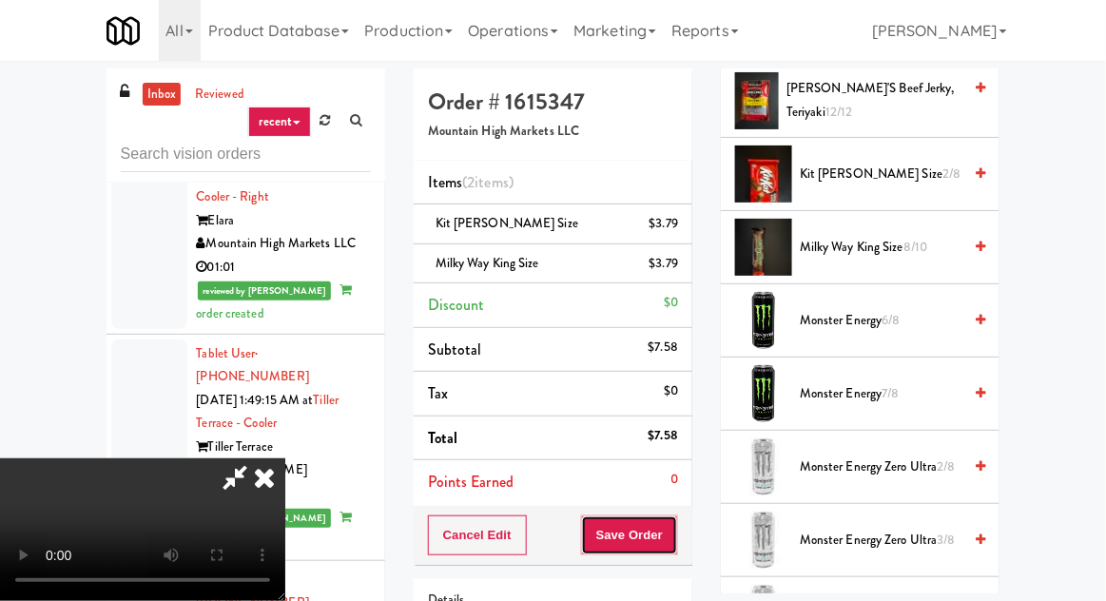
click at [669, 544] on button "Save Order" at bounding box center [629, 536] width 97 height 40
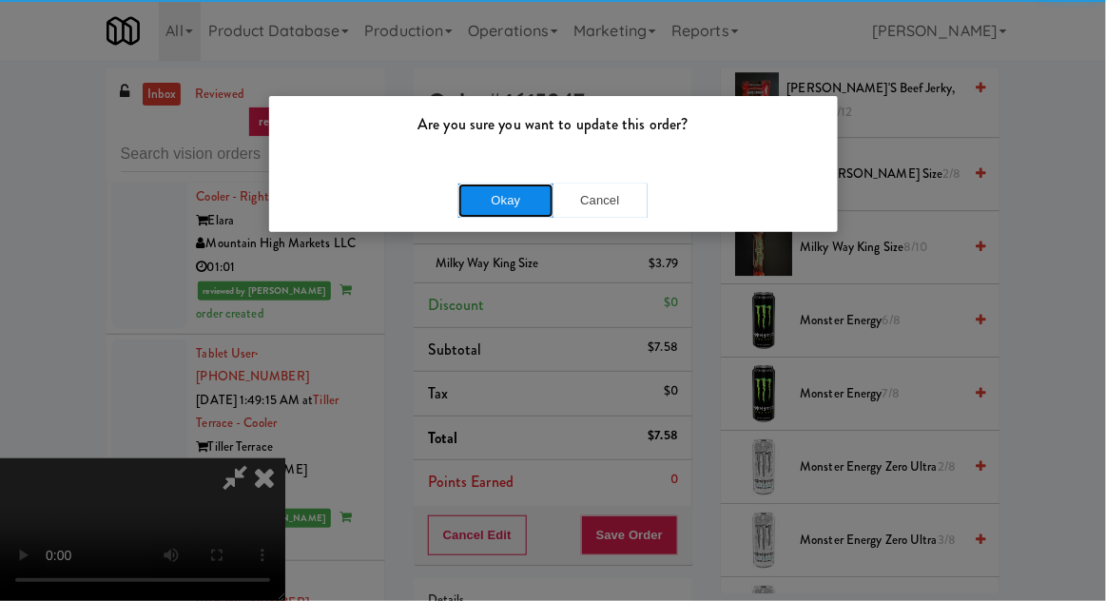
click at [521, 191] on button "Okay" at bounding box center [506, 201] width 95 height 34
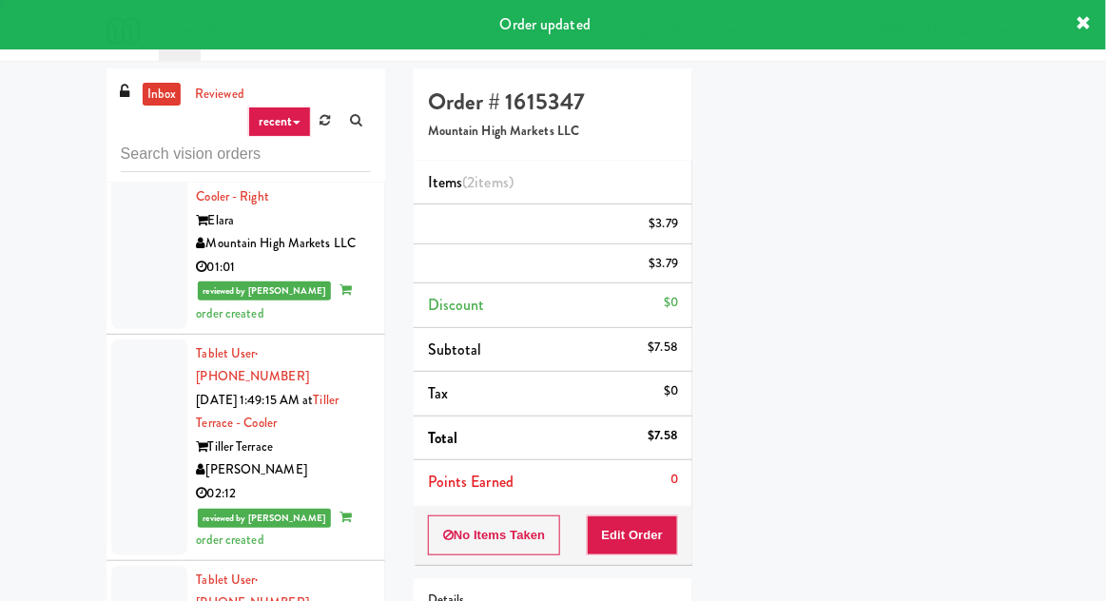
scroll to position [187, 0]
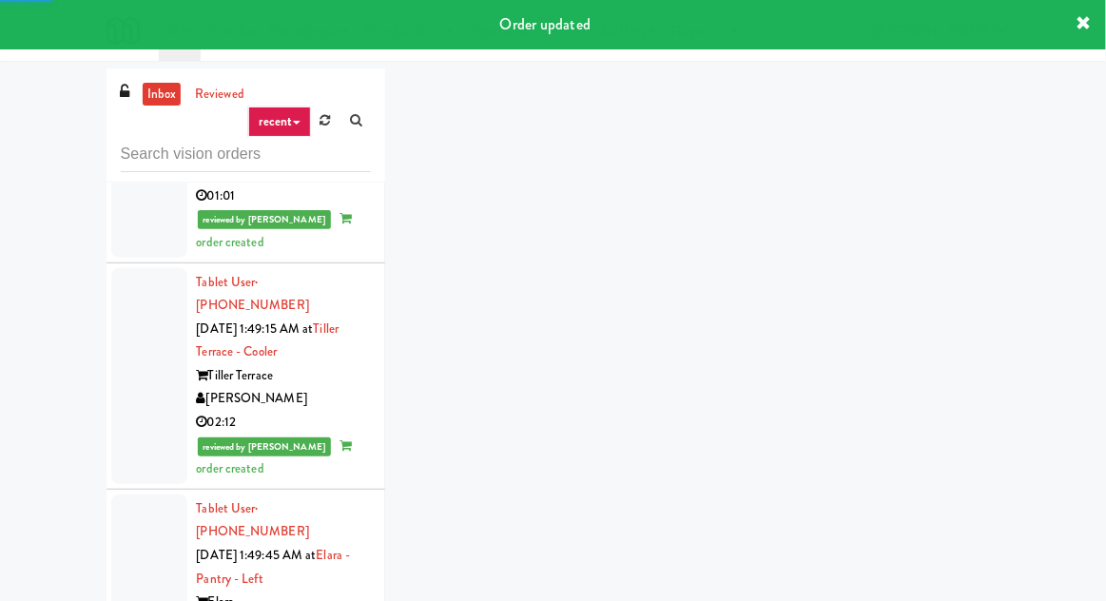
scroll to position [3996, 0]
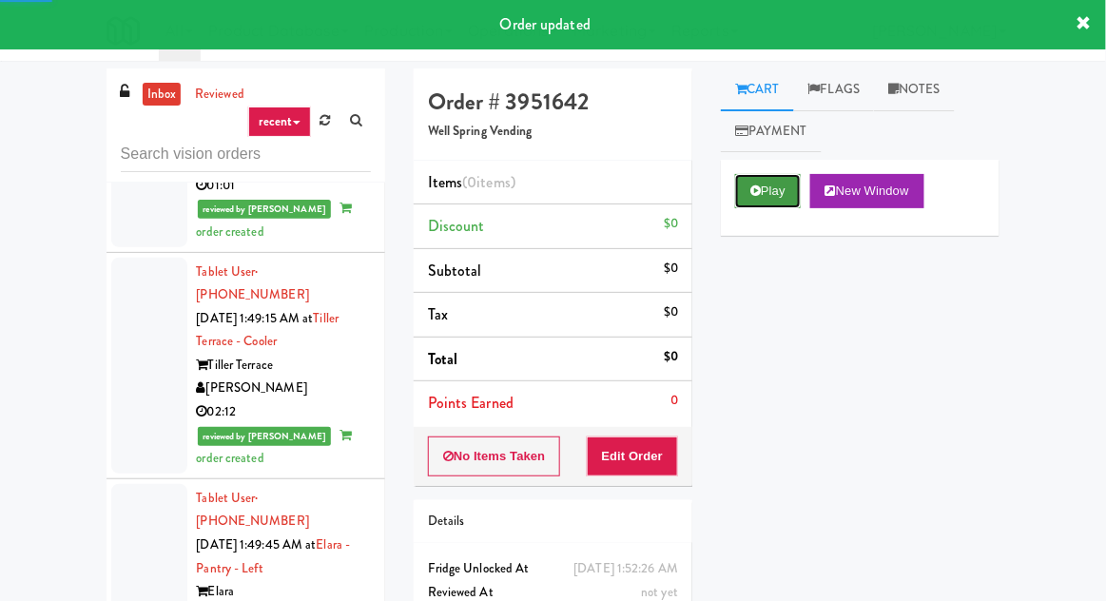
click at [784, 184] on button "Play" at bounding box center [768, 191] width 66 height 34
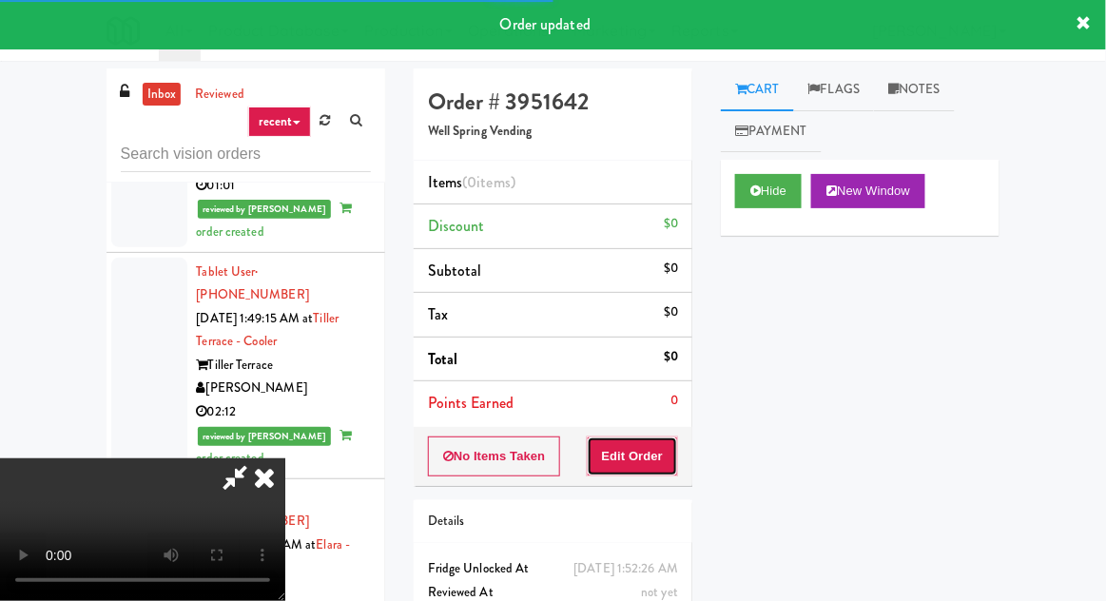
click at [658, 449] on button "Edit Order" at bounding box center [633, 457] width 92 height 40
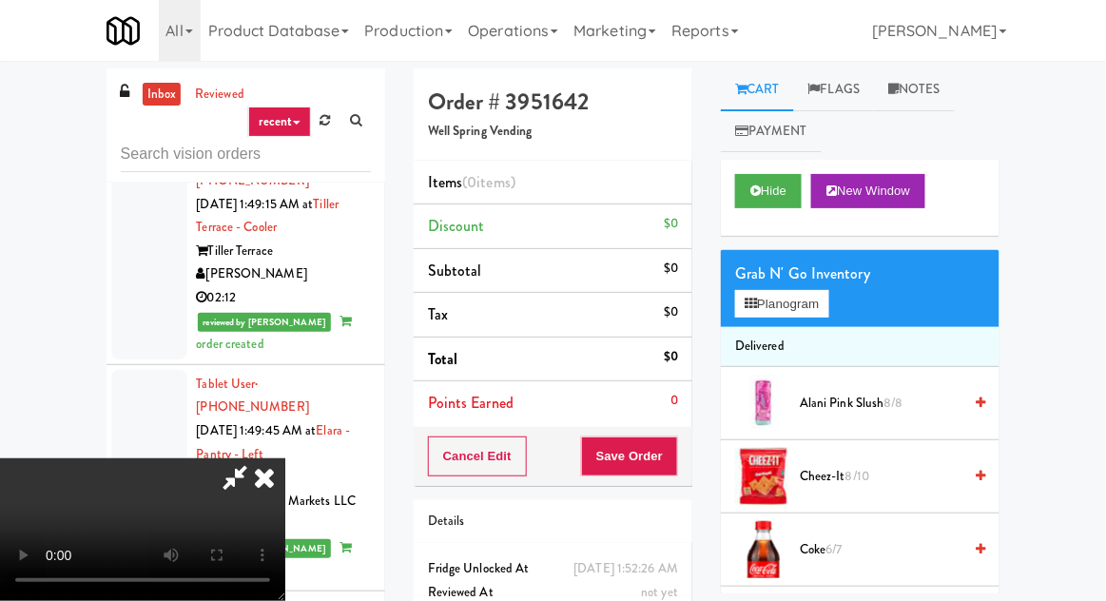
scroll to position [0, 0]
click at [778, 293] on button "Planogram" at bounding box center [781, 304] width 93 height 29
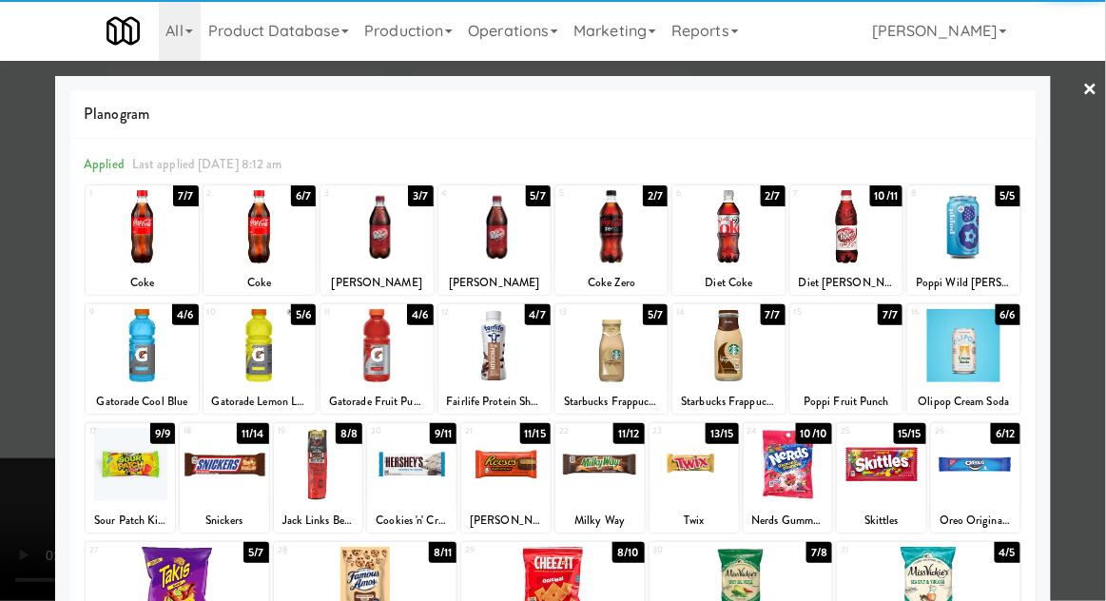
scroll to position [20, 0]
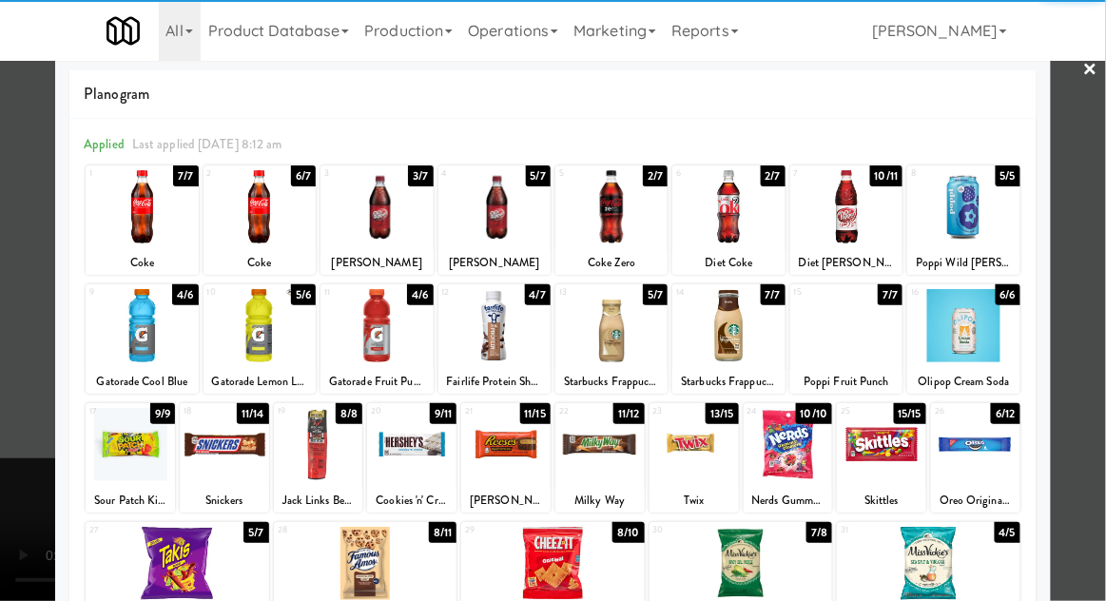
click at [225, 433] on div at bounding box center [224, 444] width 89 height 73
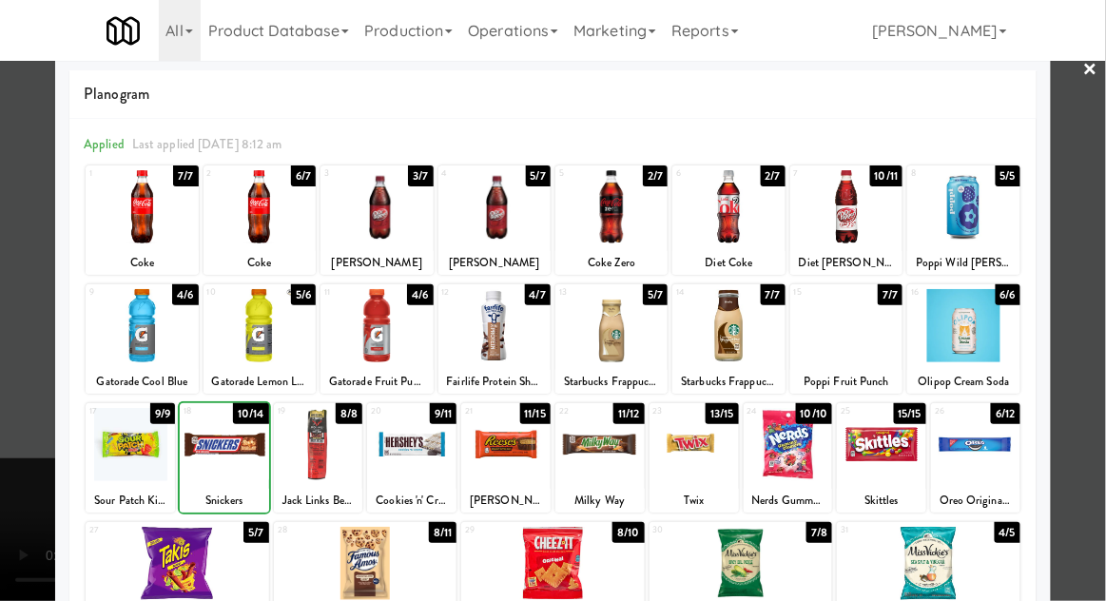
click at [22, 432] on div at bounding box center [553, 300] width 1106 height 601
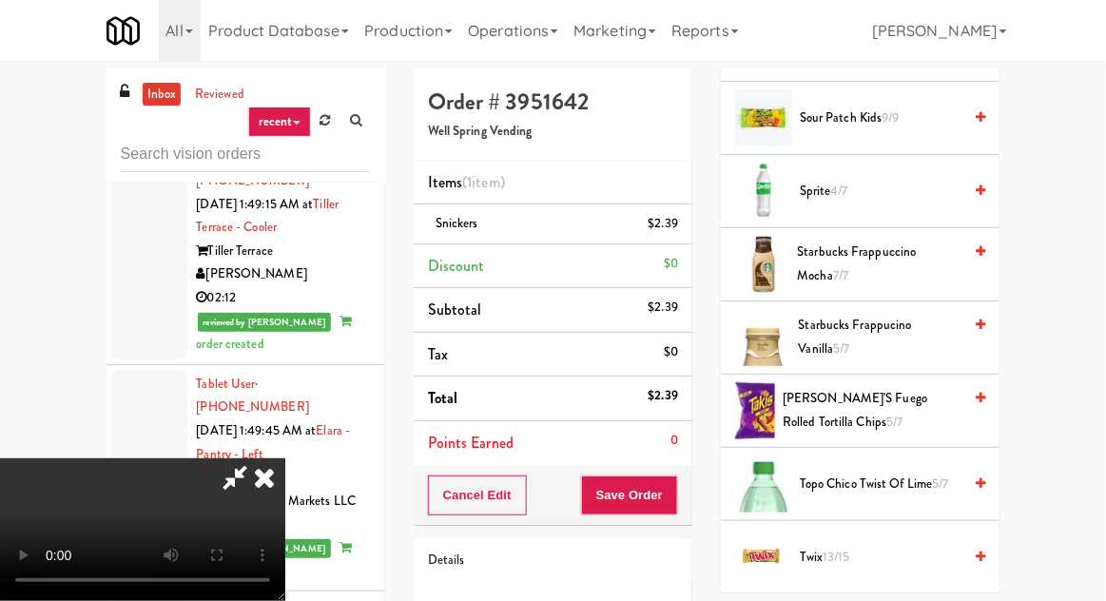
scroll to position [69, 0]
click at [849, 182] on span "4/7" at bounding box center [839, 191] width 17 height 18
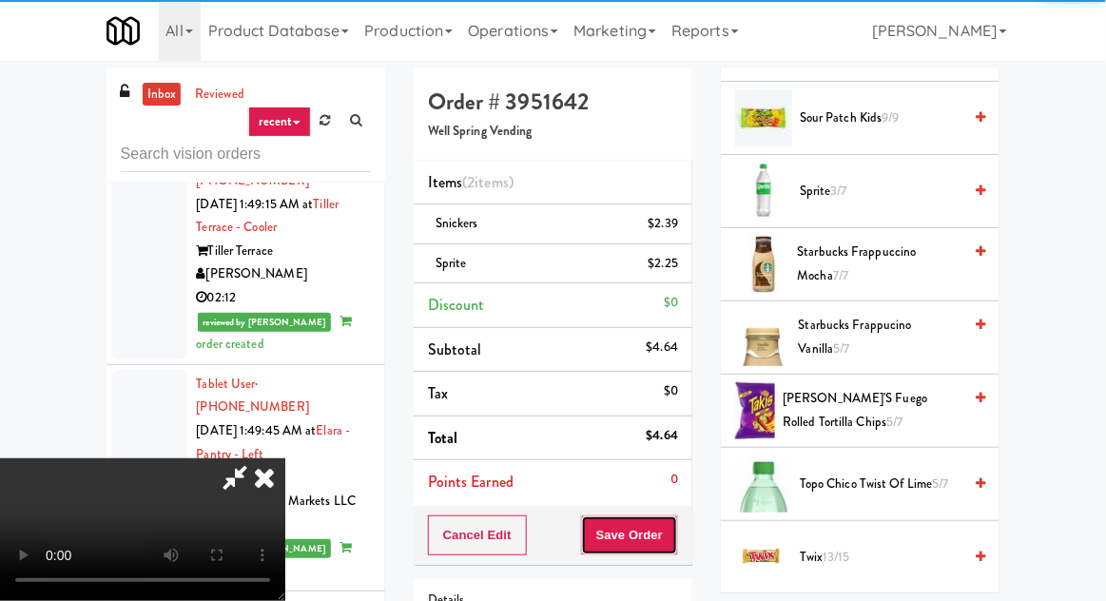
click at [674, 544] on button "Save Order" at bounding box center [629, 536] width 97 height 40
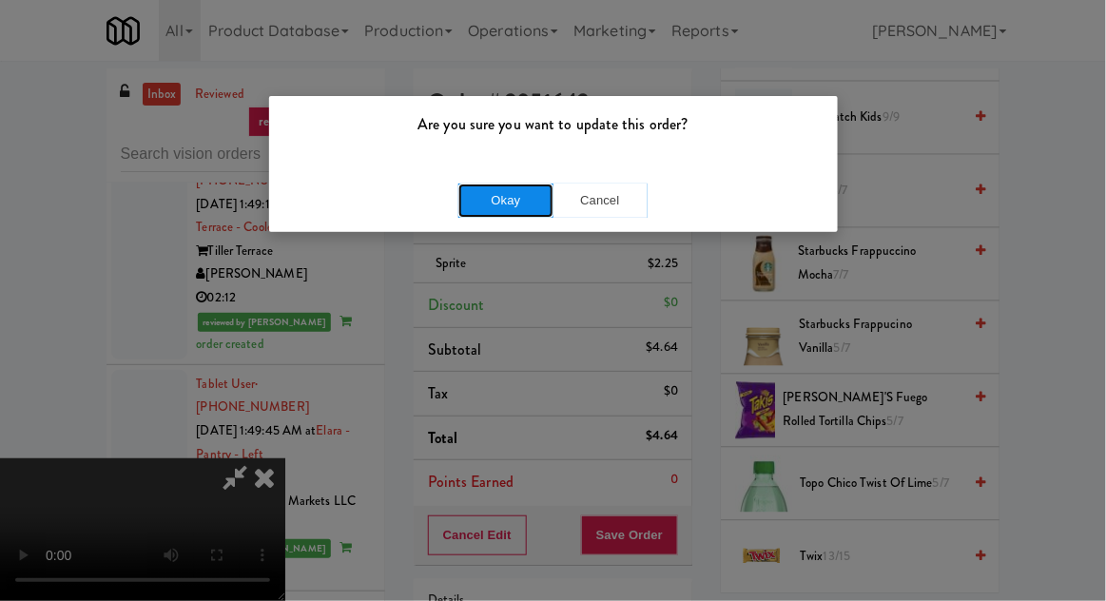
click at [520, 204] on button "Okay" at bounding box center [506, 201] width 95 height 34
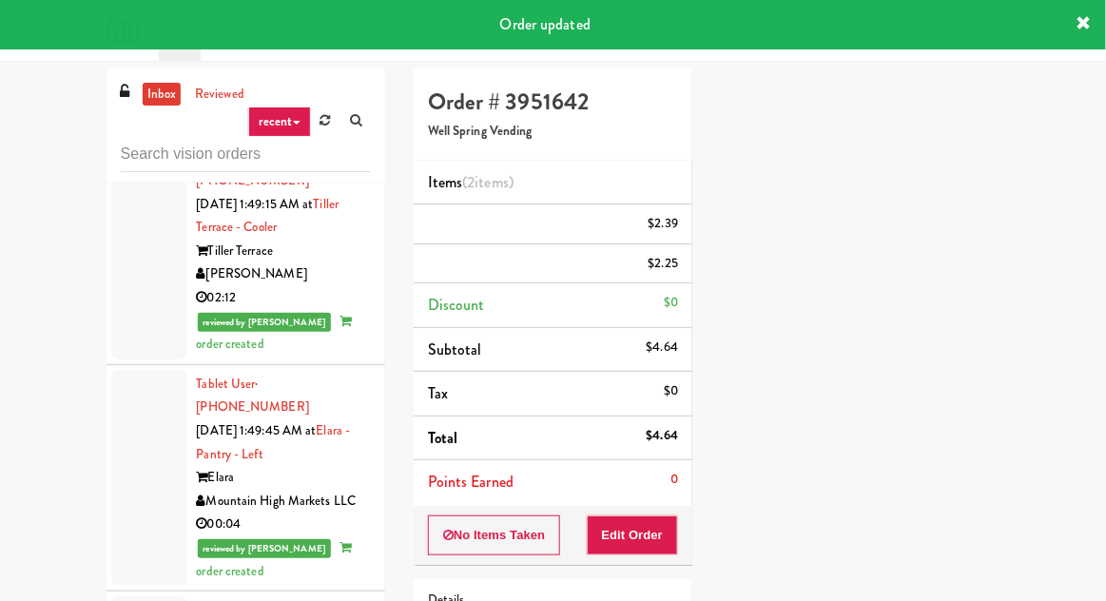
scroll to position [0, 0]
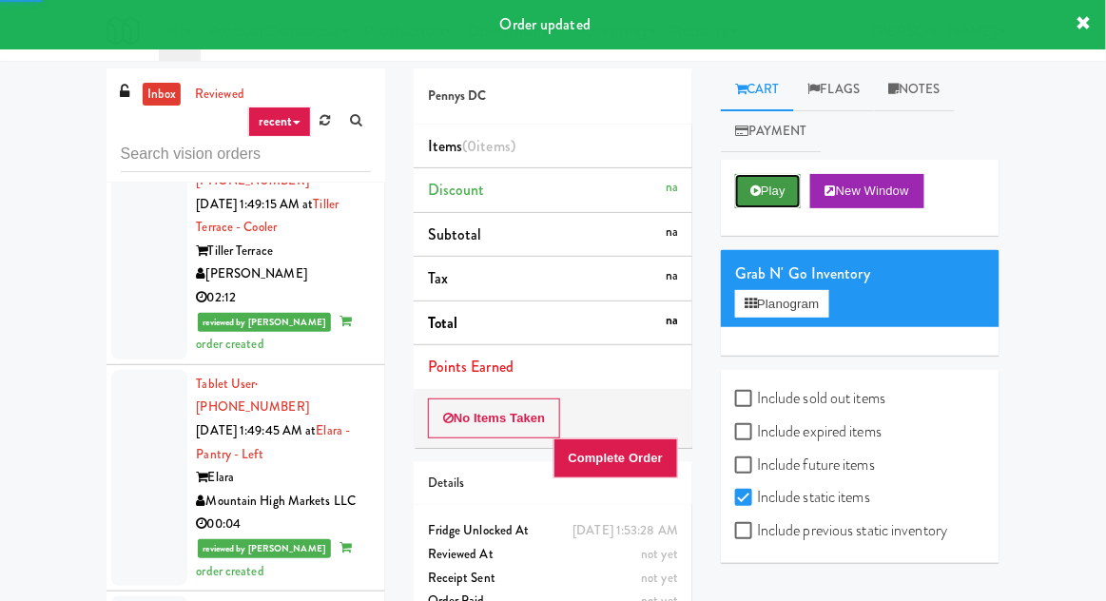
click at [765, 196] on button "Play" at bounding box center [768, 191] width 66 height 34
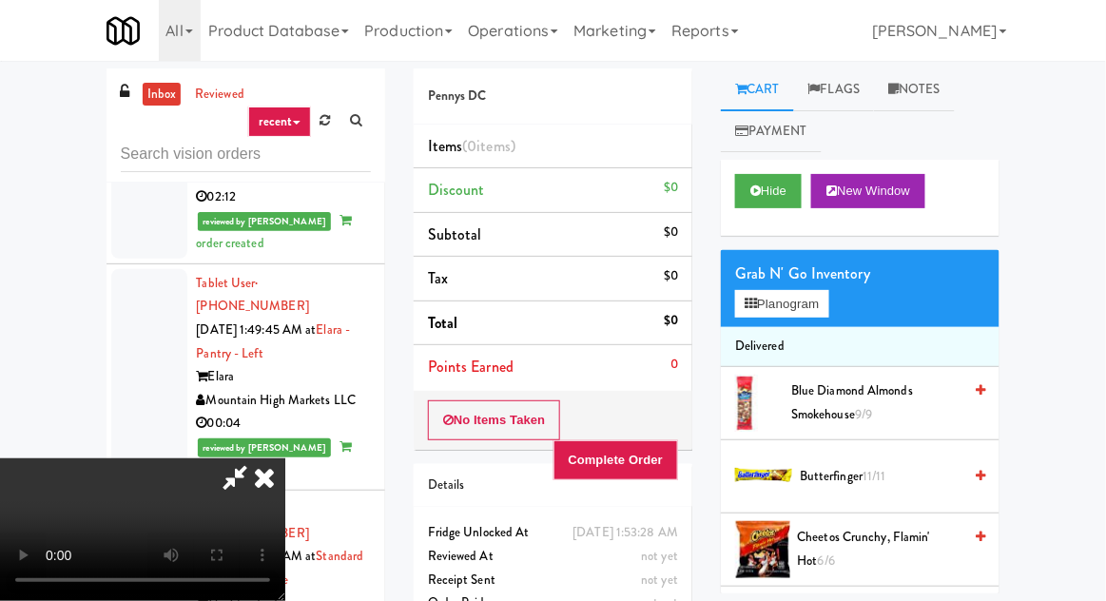
scroll to position [69, 0]
click at [772, 193] on button "Hide" at bounding box center [768, 191] width 67 height 34
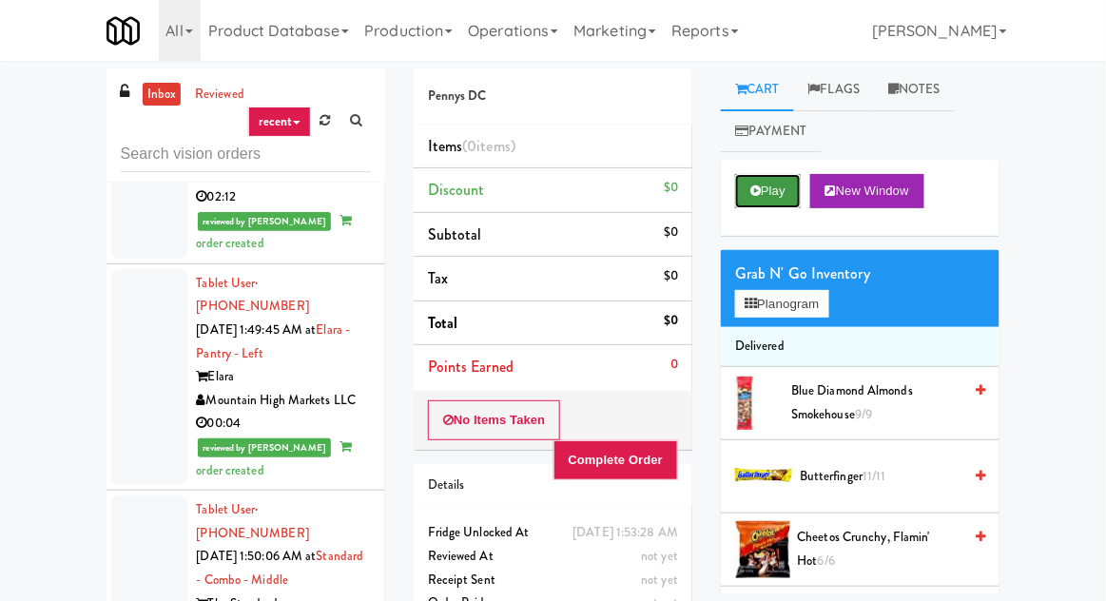
scroll to position [0, 0]
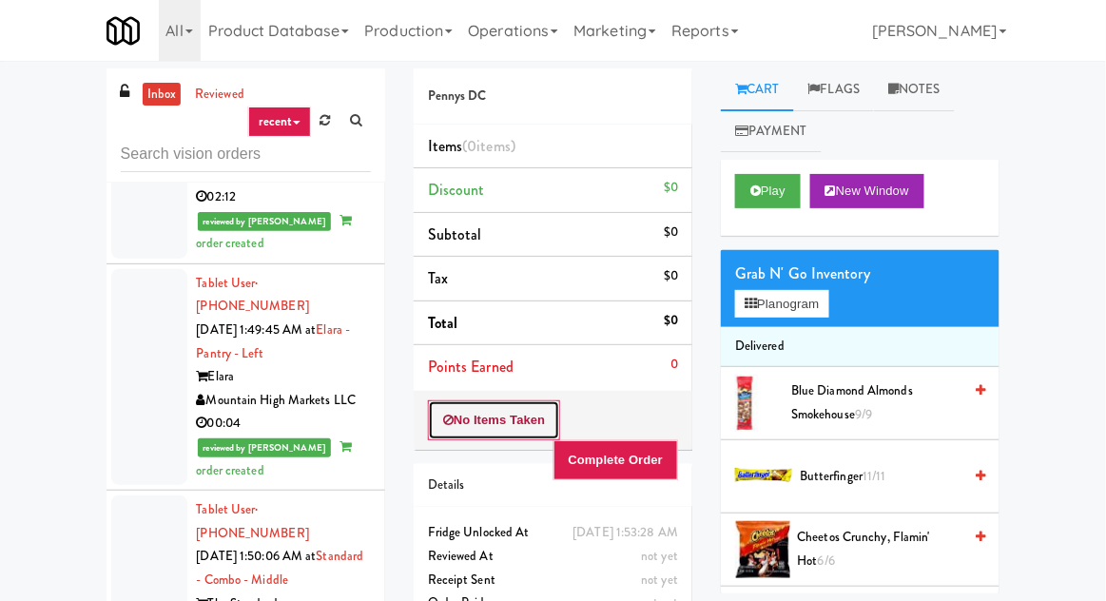
click at [516, 419] on button "No Items Taken" at bounding box center [494, 420] width 133 height 40
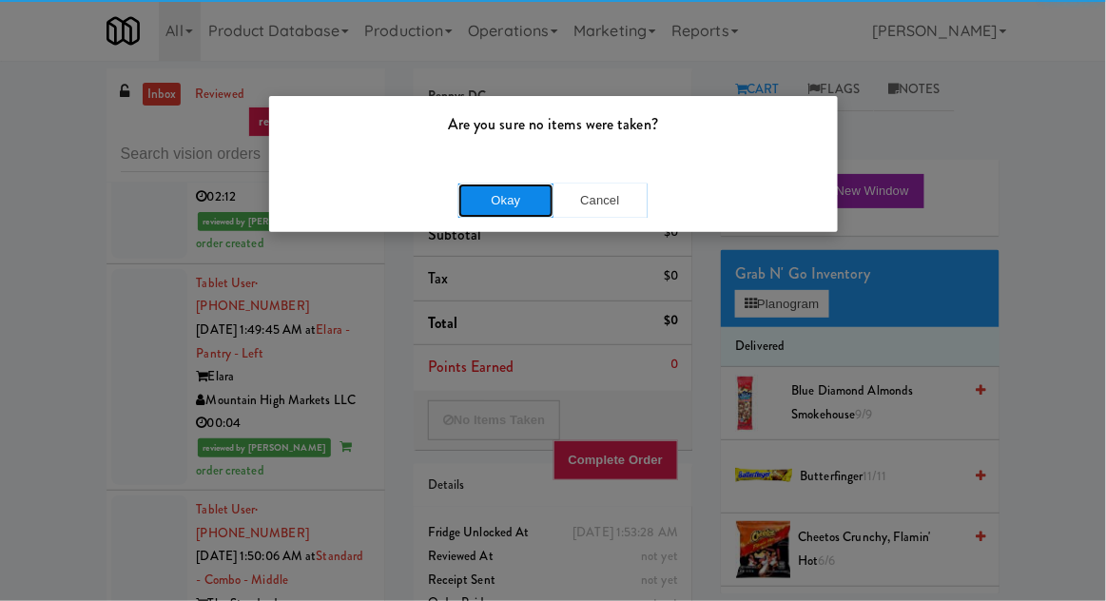
click at [526, 198] on button "Okay" at bounding box center [506, 201] width 95 height 34
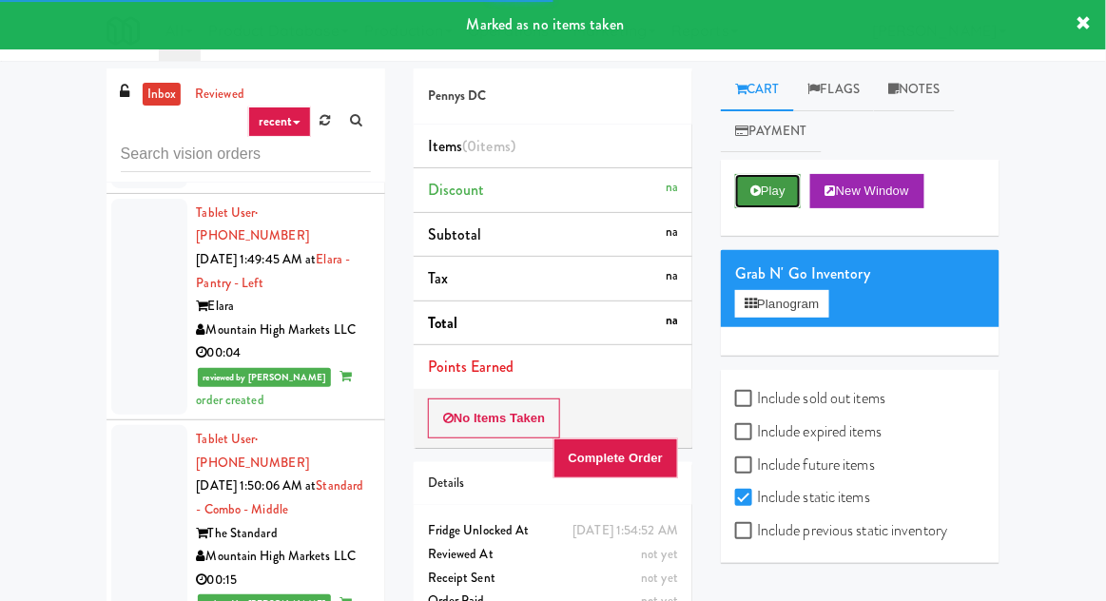
click at [777, 183] on button "Play" at bounding box center [768, 191] width 66 height 34
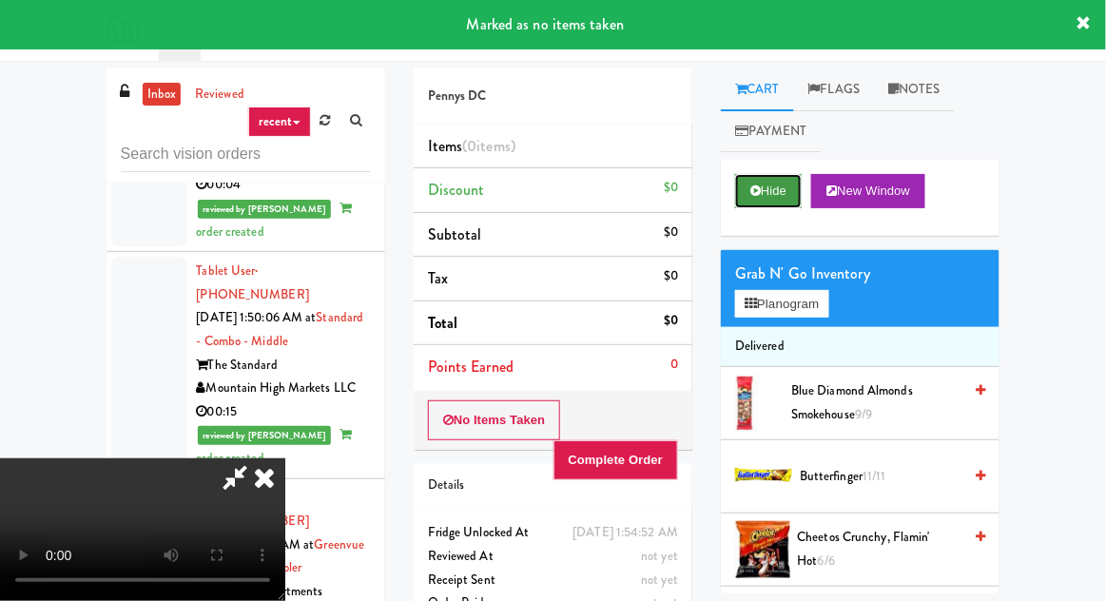
scroll to position [69, 0]
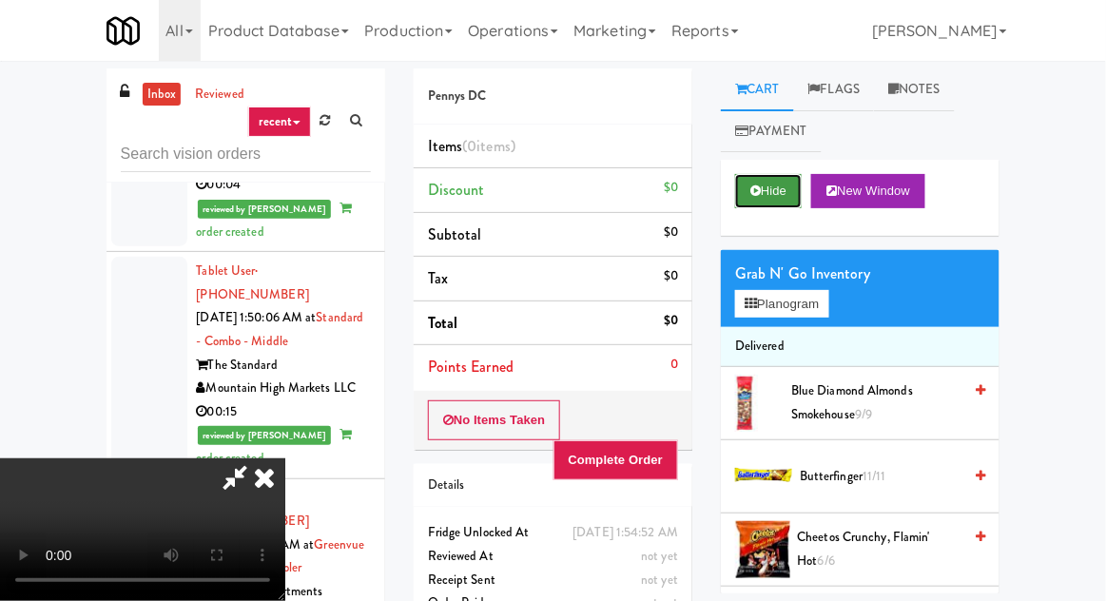
click at [757, 202] on button "Hide" at bounding box center [768, 191] width 67 height 34
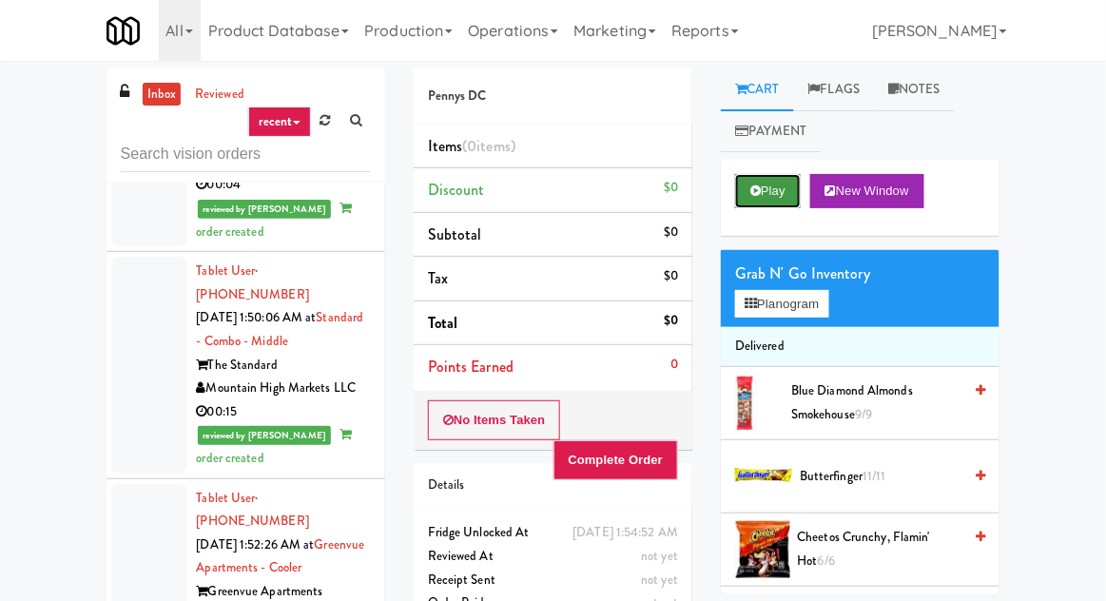
scroll to position [0, 0]
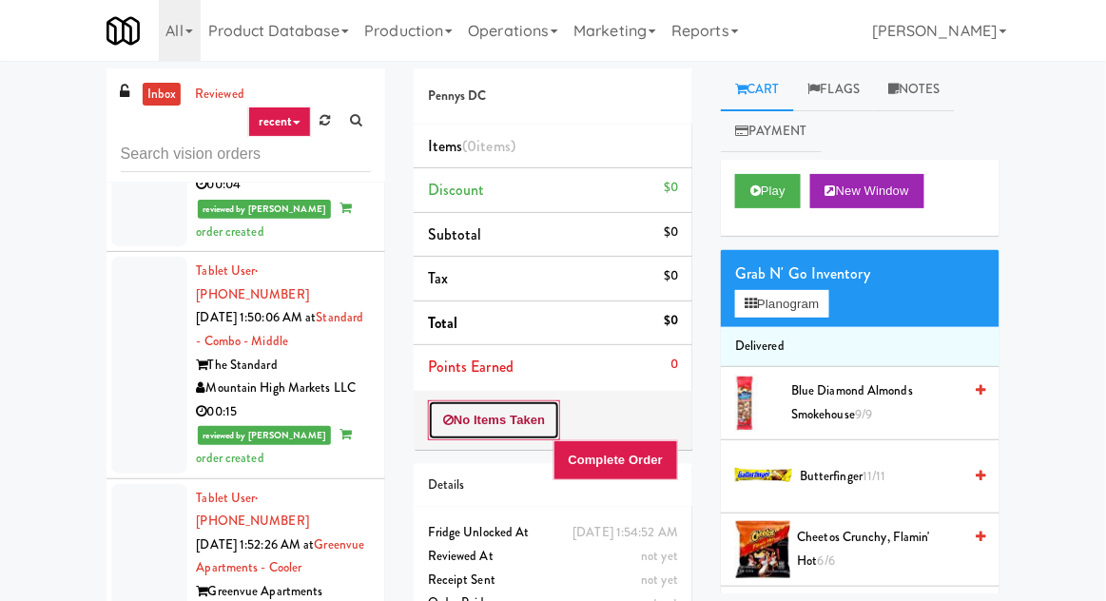
click at [503, 401] on button "No Items Taken" at bounding box center [494, 420] width 133 height 40
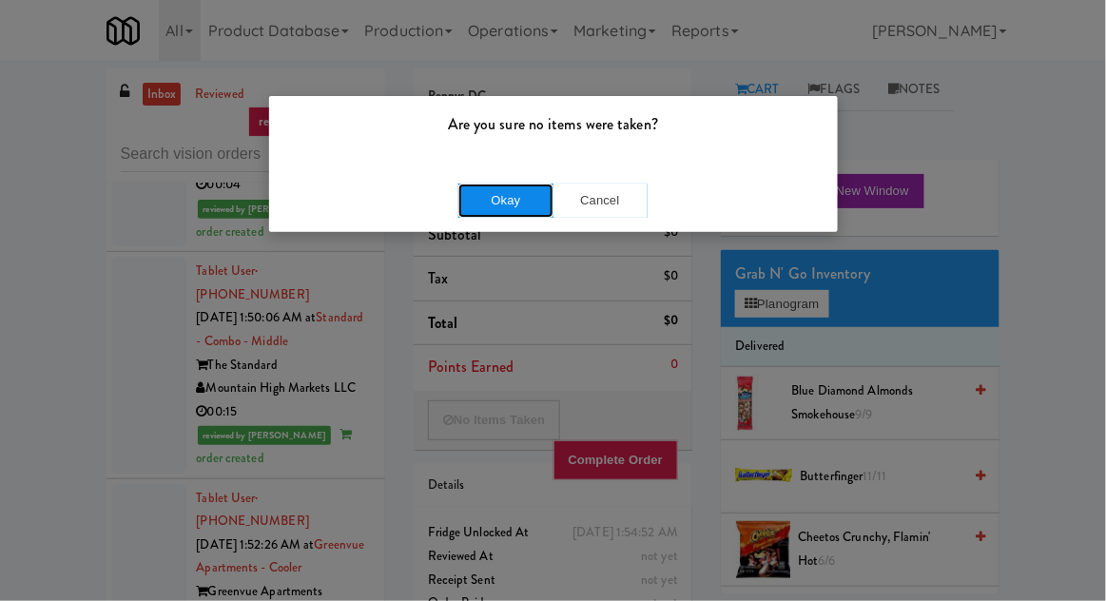
click at [508, 197] on button "Okay" at bounding box center [506, 201] width 95 height 34
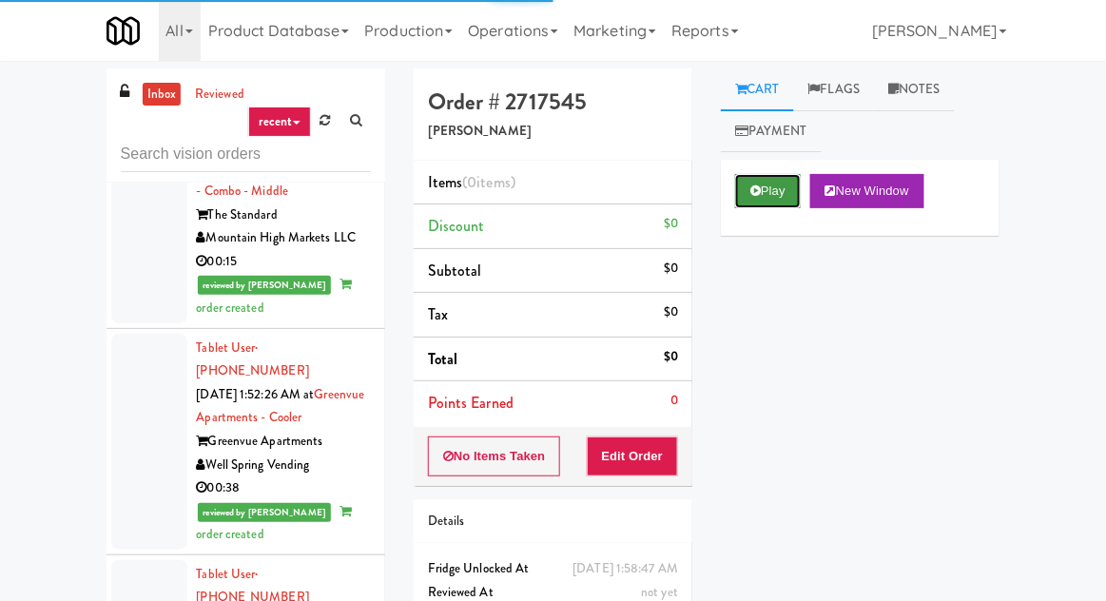
click at [758, 201] on button "Play" at bounding box center [768, 191] width 66 height 34
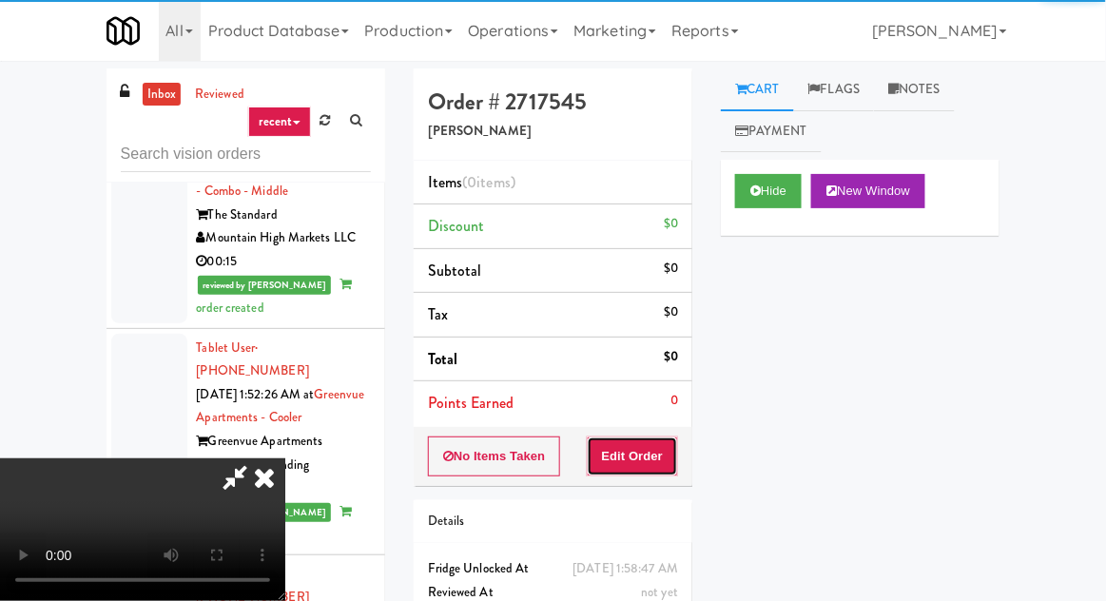
click at [644, 445] on button "Edit Order" at bounding box center [633, 457] width 92 height 40
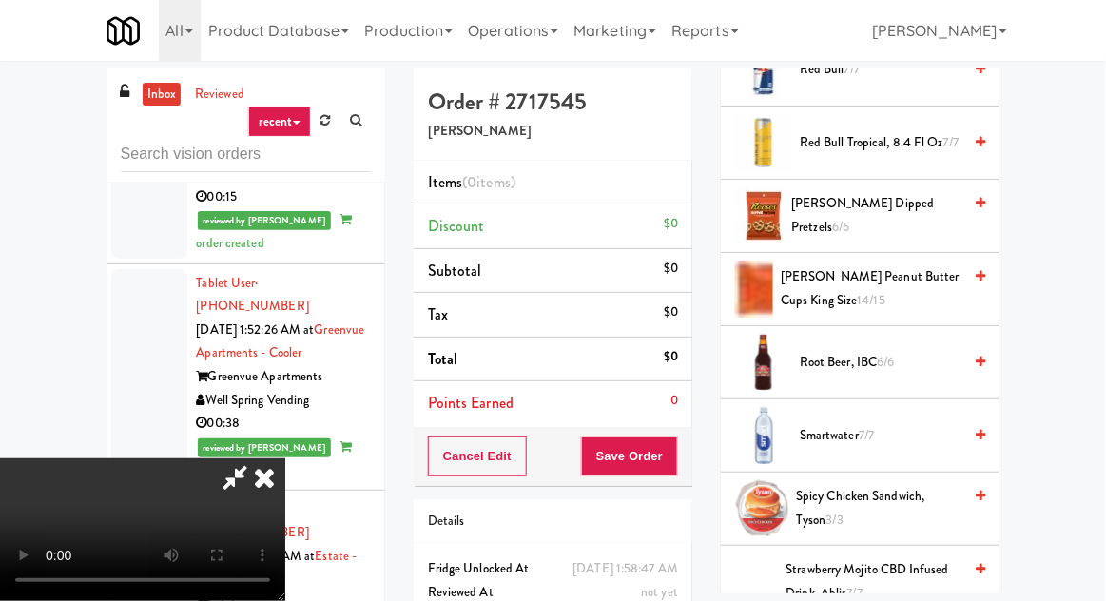
scroll to position [1728, 0]
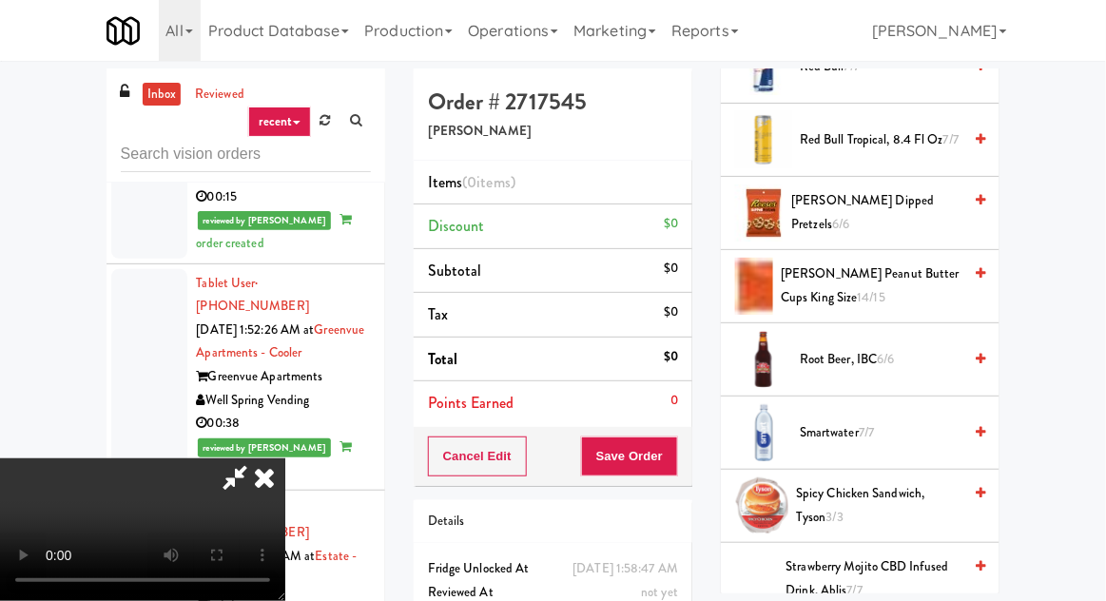
click at [840, 283] on span "Reese's Peanut Butter Cups King Size 14/15" at bounding box center [871, 286] width 181 height 47
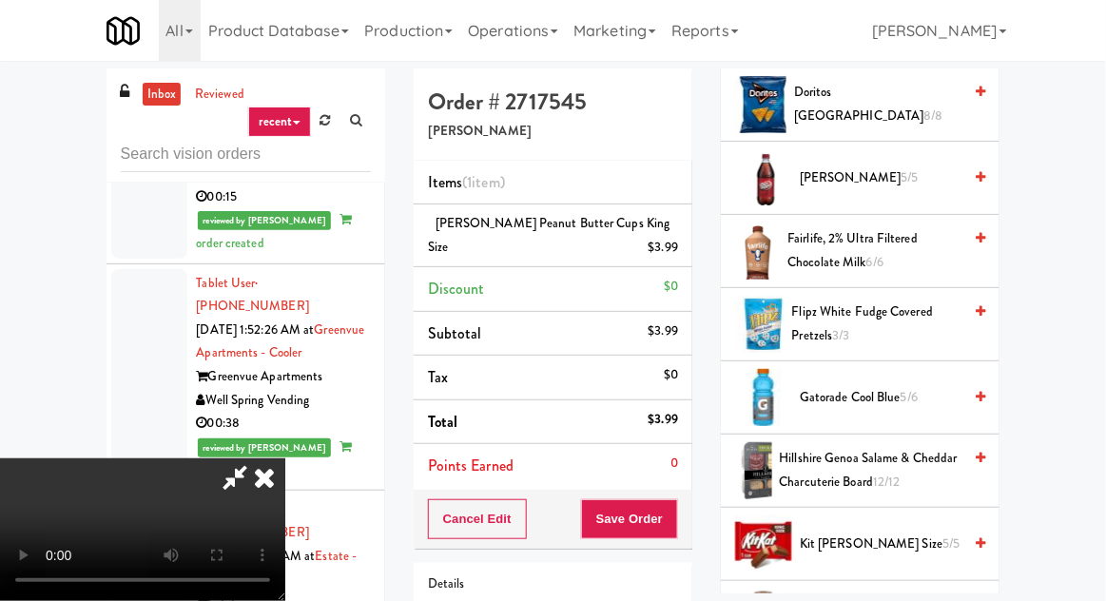
scroll to position [845, 0]
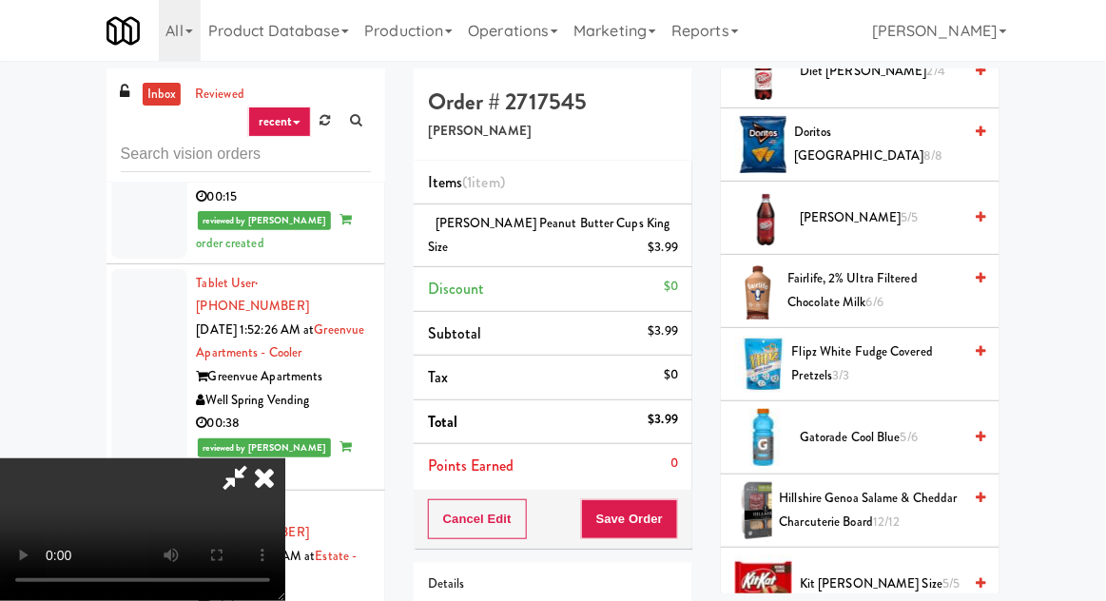
click at [846, 211] on span "Dr. Pepper 5/5" at bounding box center [881, 218] width 162 height 24
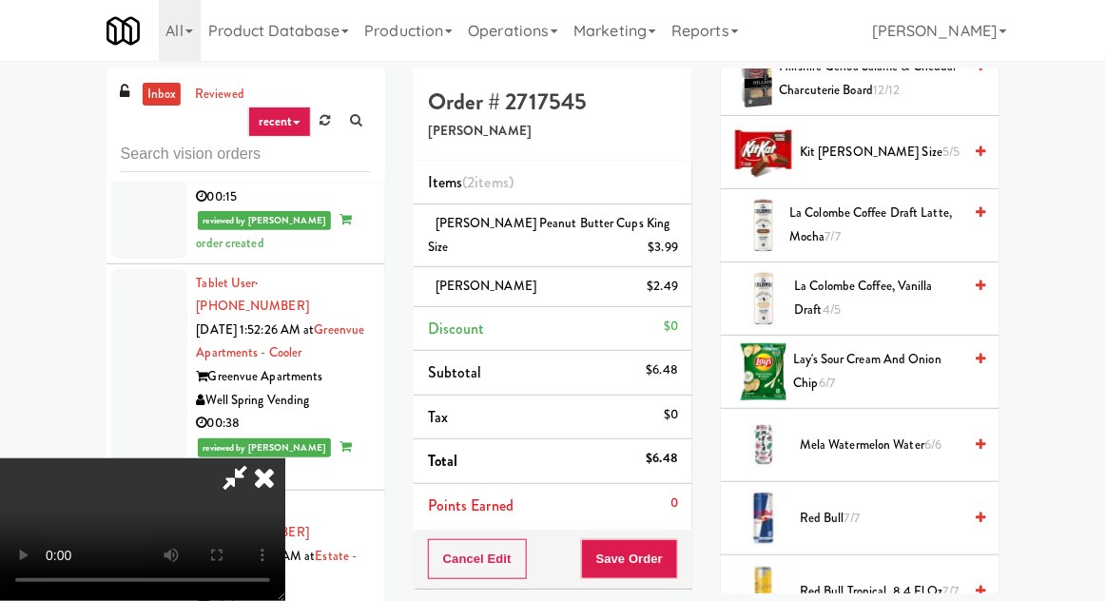
scroll to position [1280, 0]
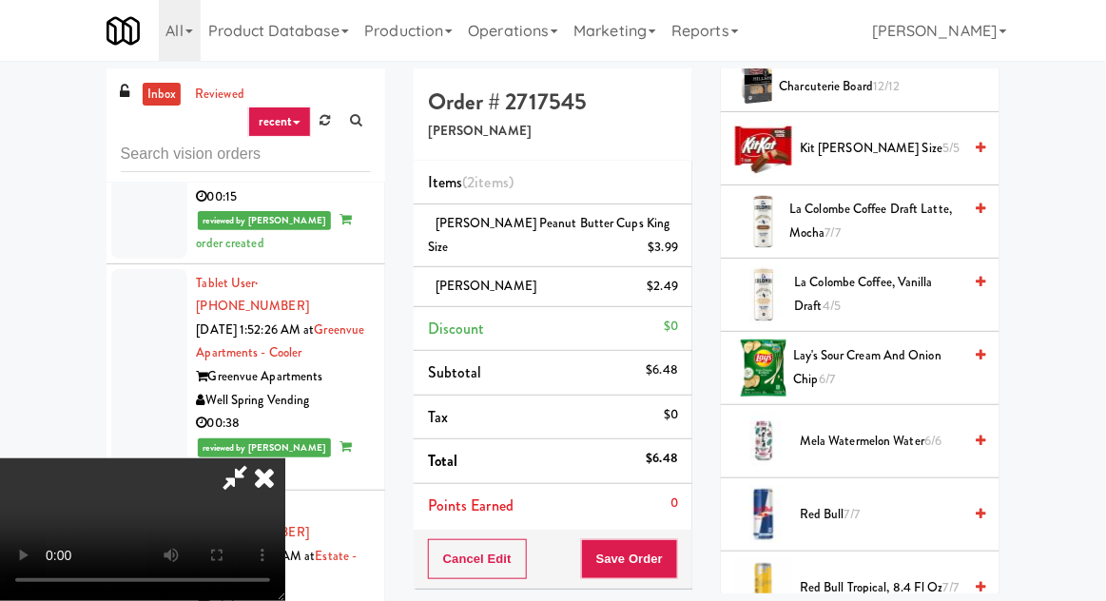
click at [843, 146] on span "Kit Kat King Size 5/5" at bounding box center [881, 149] width 162 height 24
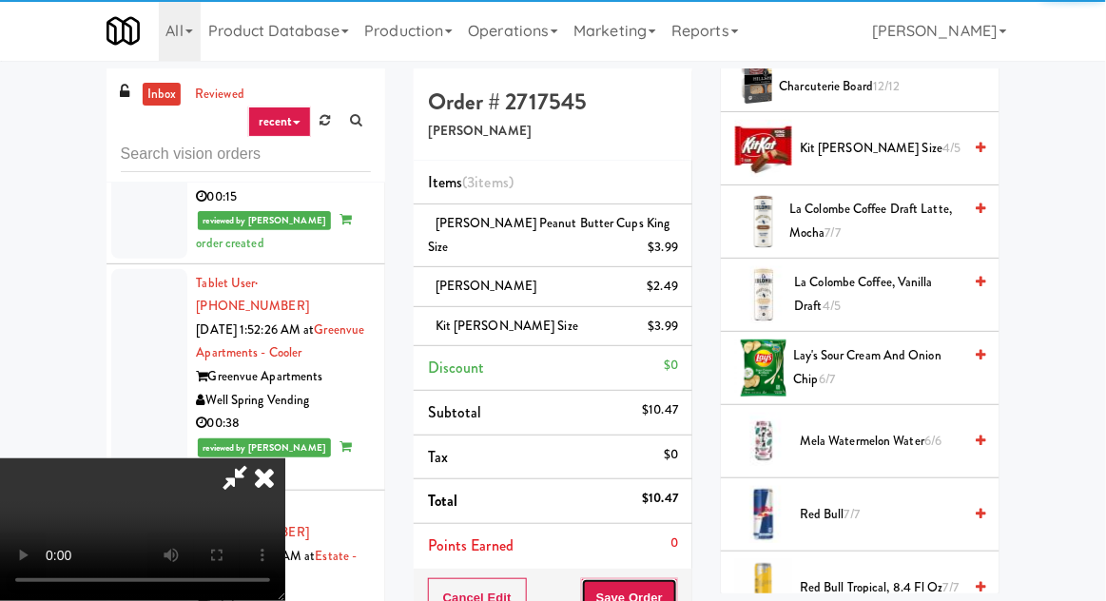
click at [676, 585] on button "Save Order" at bounding box center [629, 598] width 97 height 40
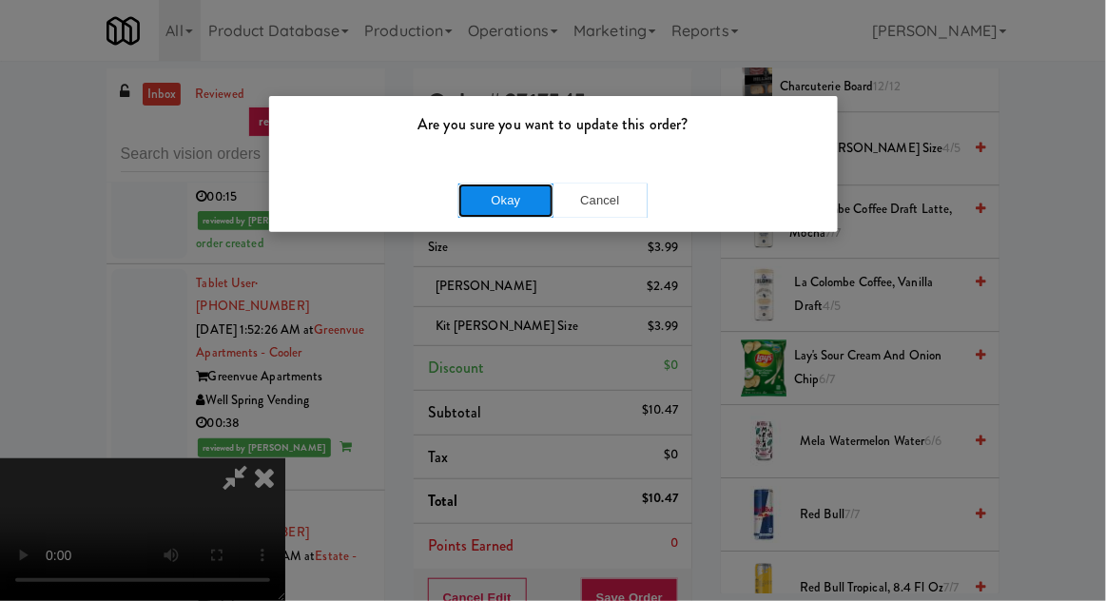
click at [538, 195] on button "Okay" at bounding box center [506, 201] width 95 height 34
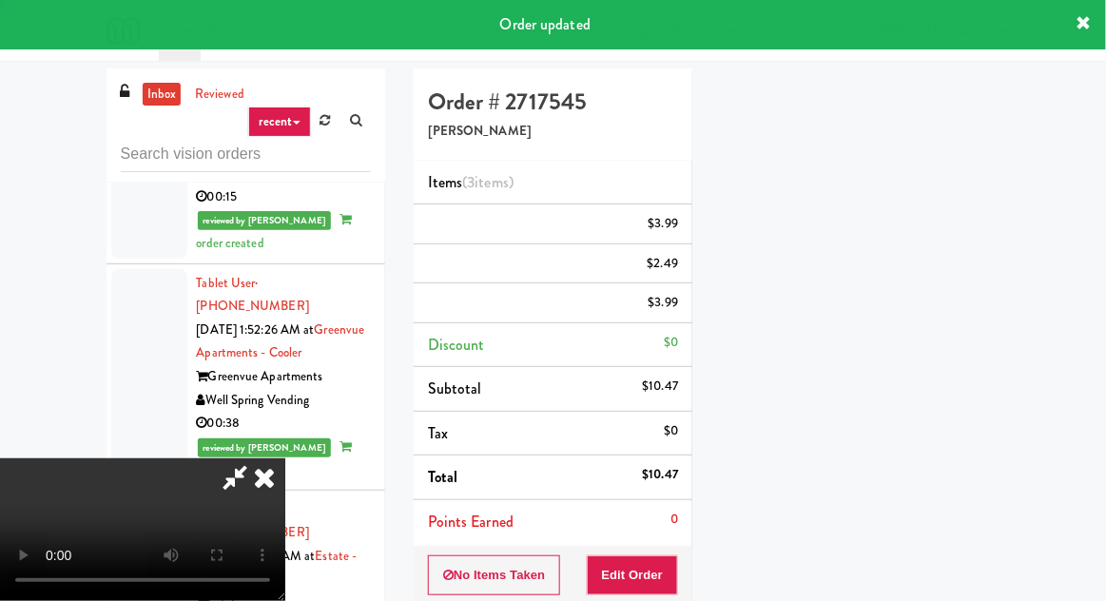
scroll to position [187, 0]
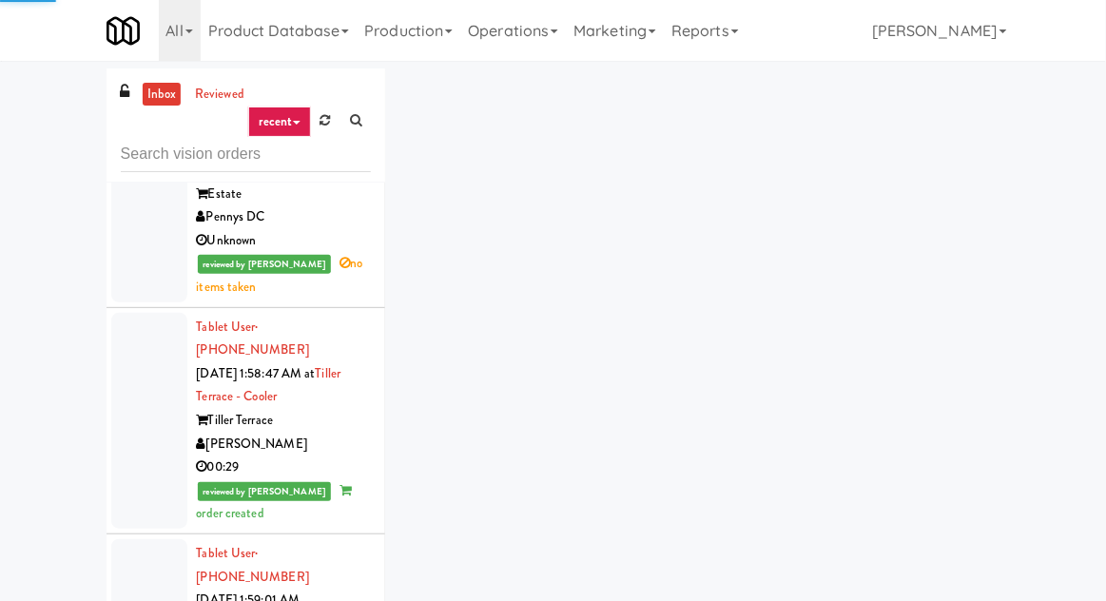
scroll to position [5312, 0]
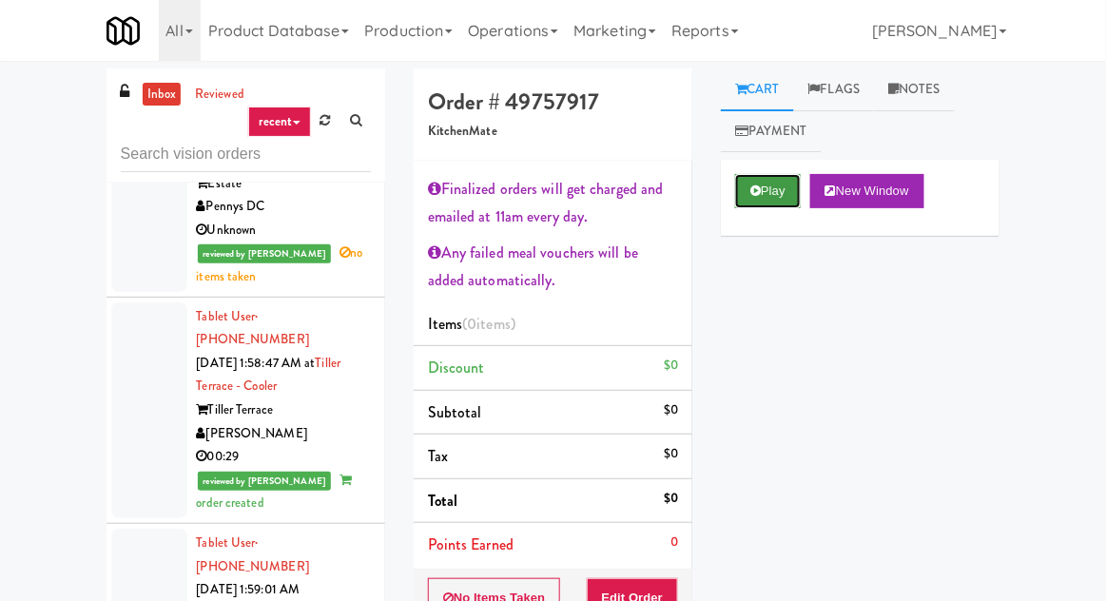
click at [764, 199] on button "Play" at bounding box center [768, 191] width 66 height 34
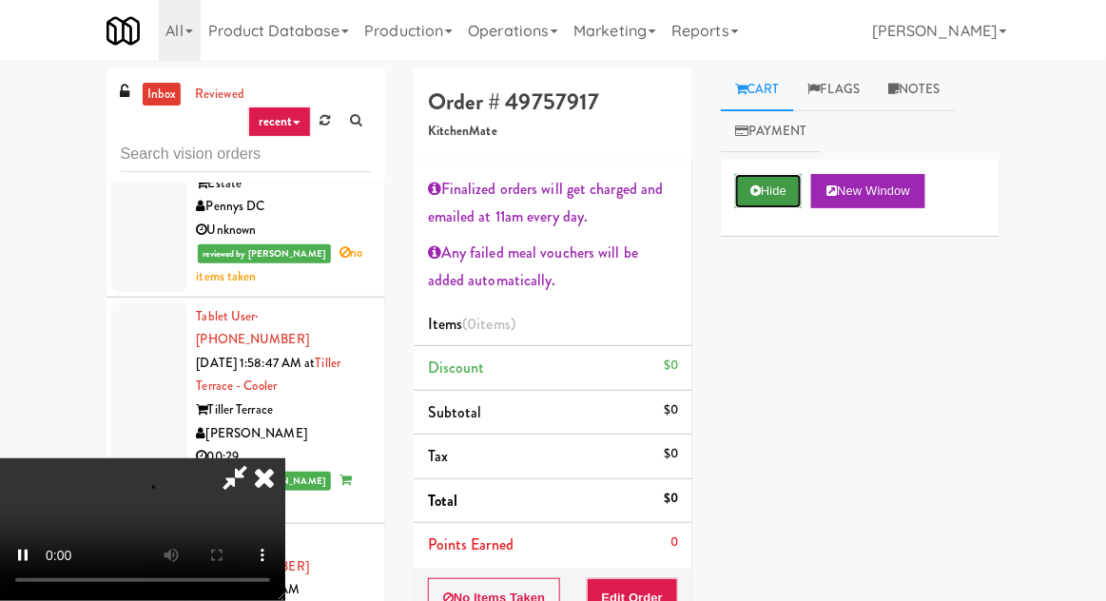
scroll to position [9, 0]
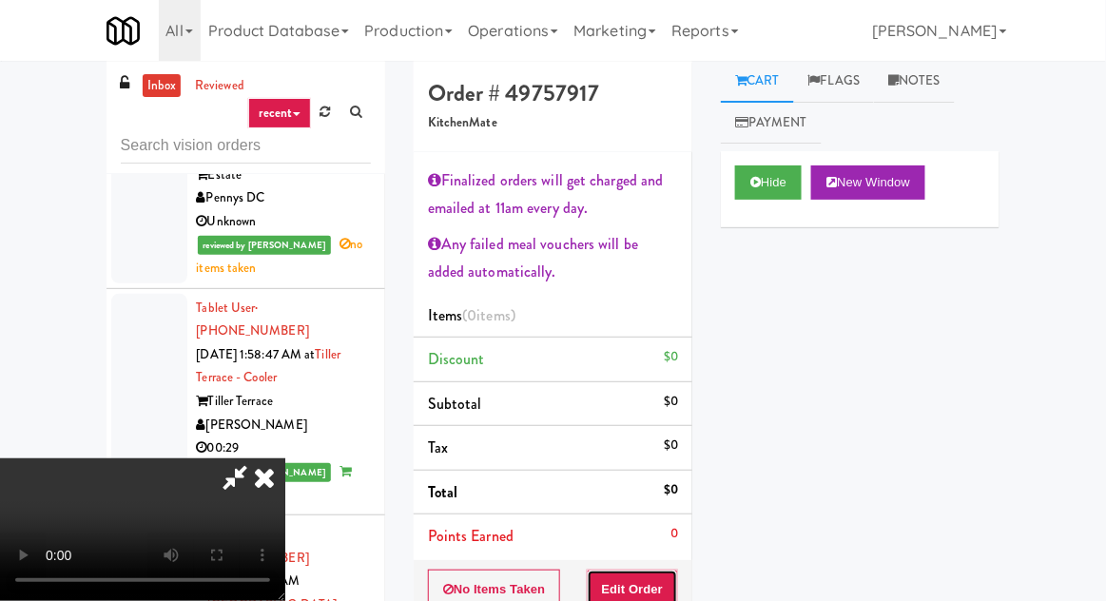
click at [642, 599] on button "Edit Order" at bounding box center [633, 590] width 92 height 40
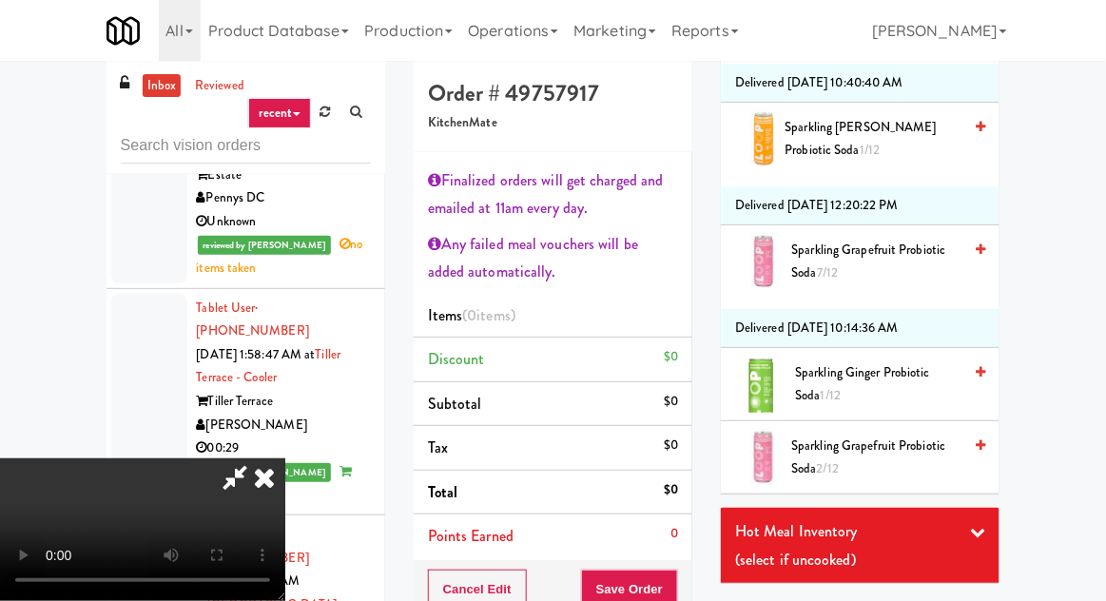
scroll to position [1354, 0]
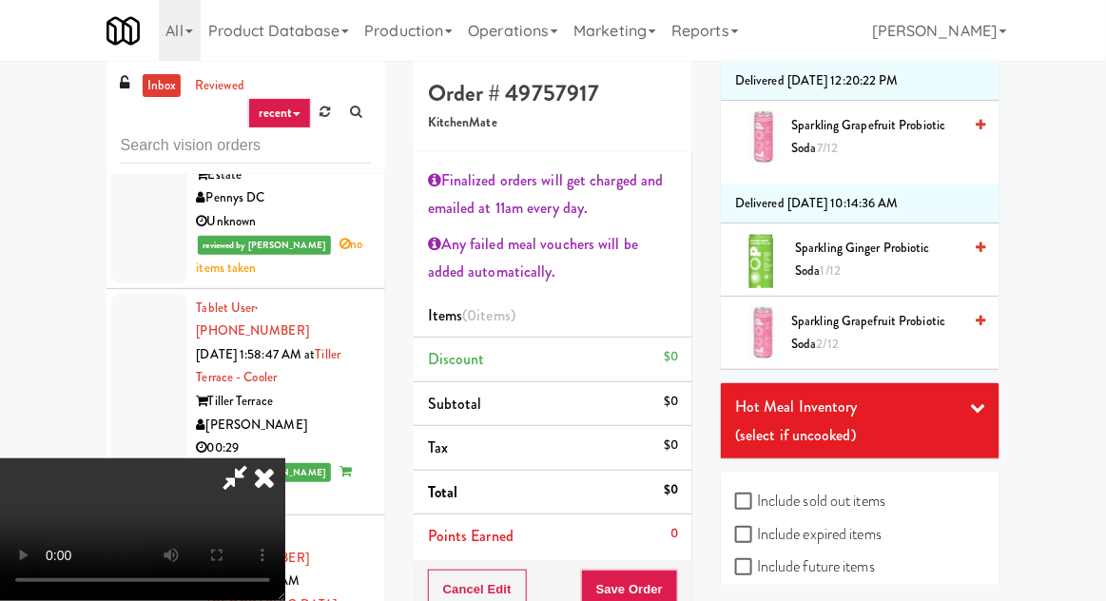
click at [823, 310] on span "Sparkling Grapefruit Probiotic Soda 2/12" at bounding box center [876, 333] width 170 height 47
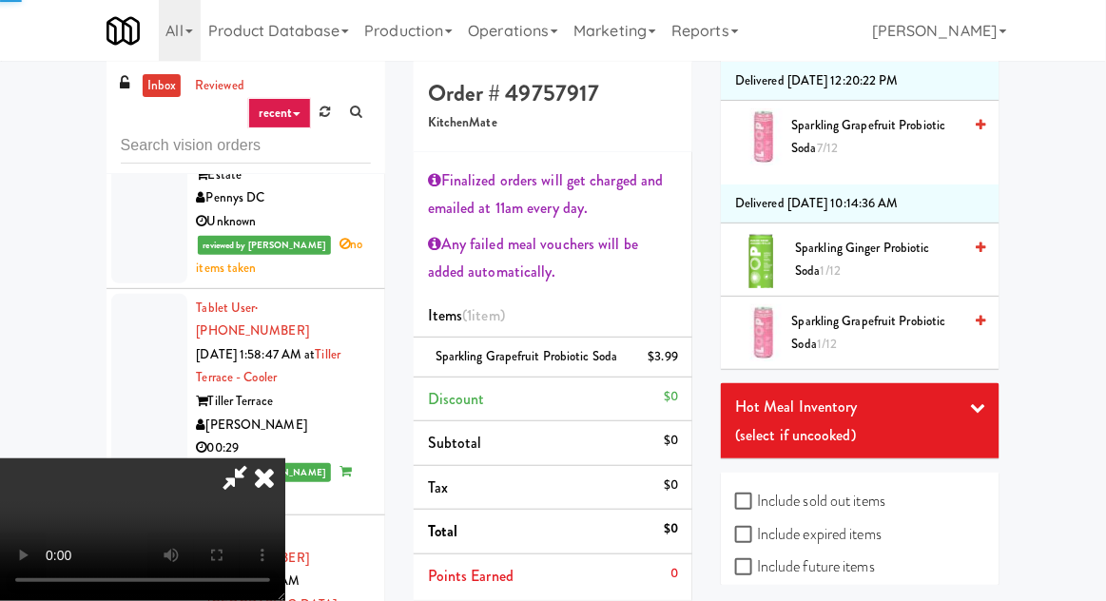
click at [797, 498] on label "Include sold out items" at bounding box center [810, 501] width 150 height 29
click at [757, 498] on input "Include sold out items" at bounding box center [746, 502] width 22 height 15
checkbox input "true"
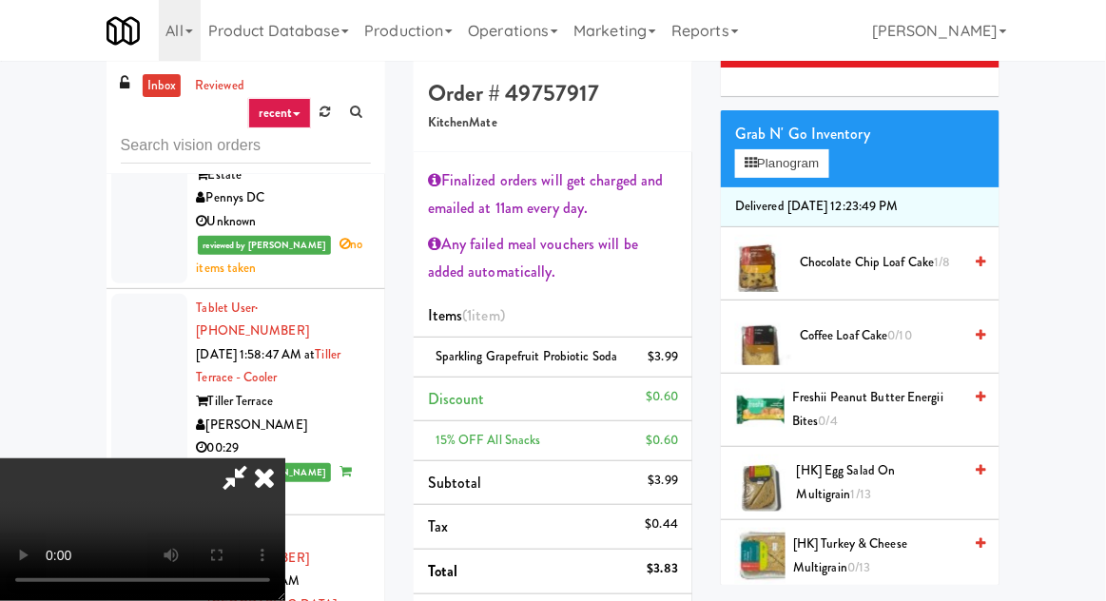
scroll to position [212, 0]
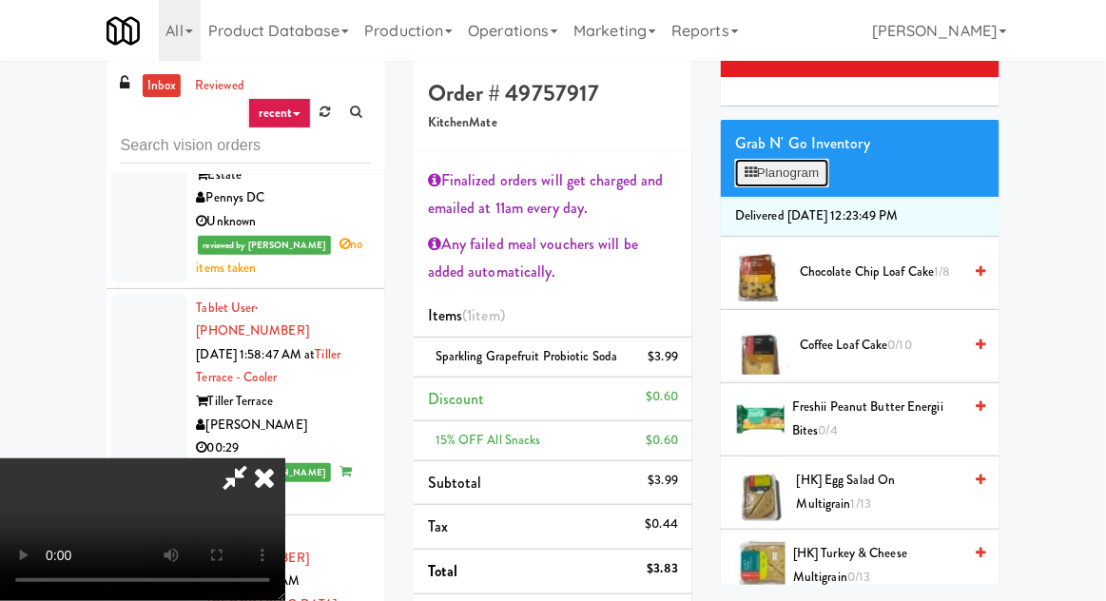
click at [802, 185] on button "Planogram" at bounding box center [781, 173] width 93 height 29
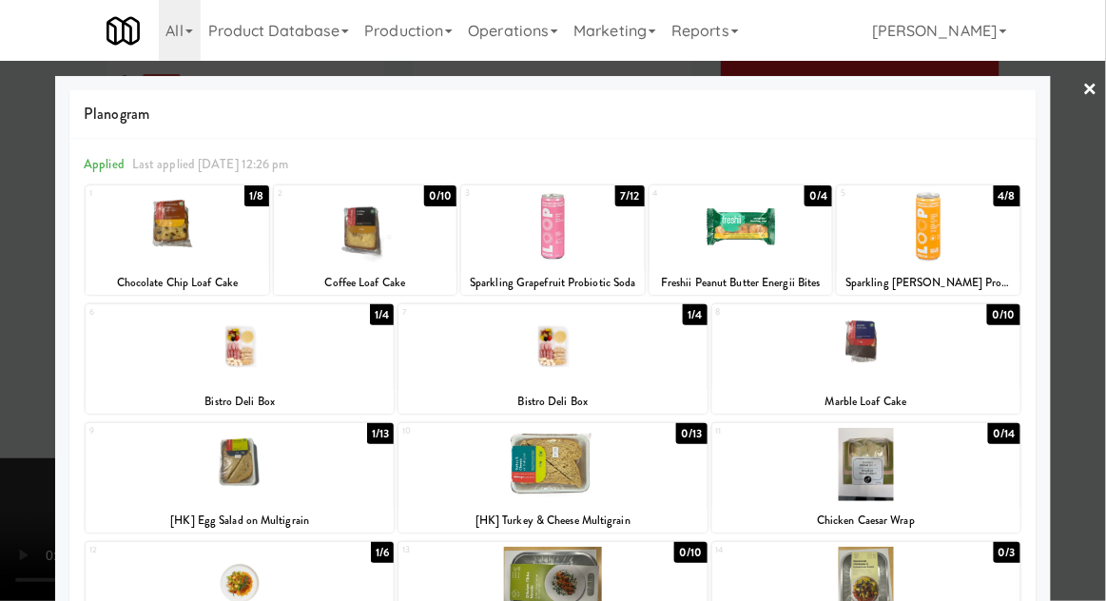
click at [628, 369] on div at bounding box center [553, 345] width 308 height 73
click at [9, 413] on div at bounding box center [553, 300] width 1106 height 601
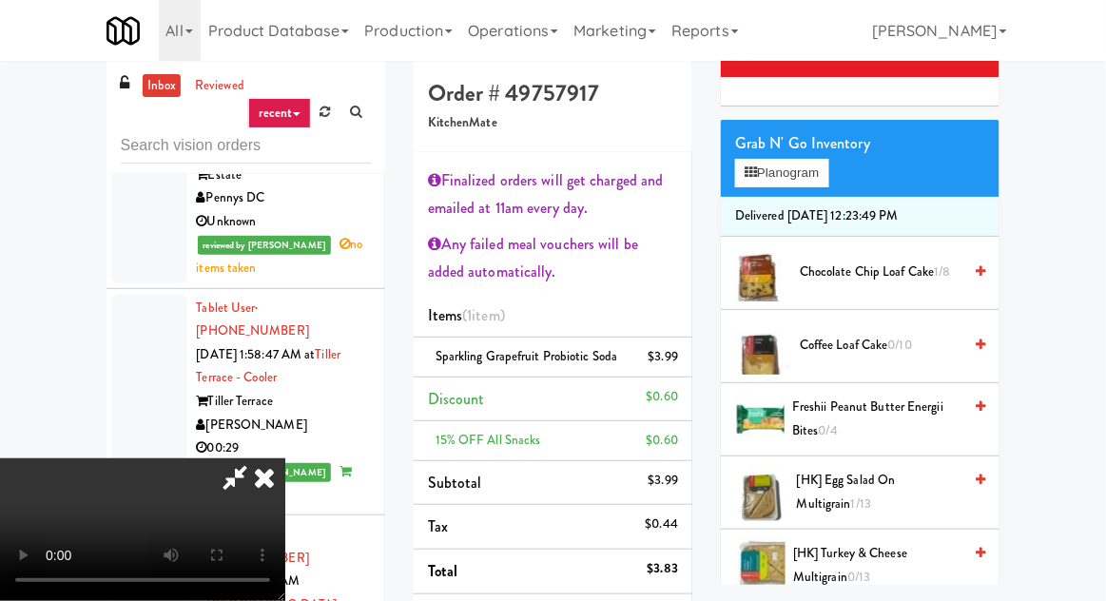
click at [257, 459] on icon at bounding box center [235, 478] width 44 height 38
click at [676, 356] on div "$3.99" at bounding box center [664, 357] width 30 height 24
click at [674, 356] on link at bounding box center [676, 365] width 17 height 24
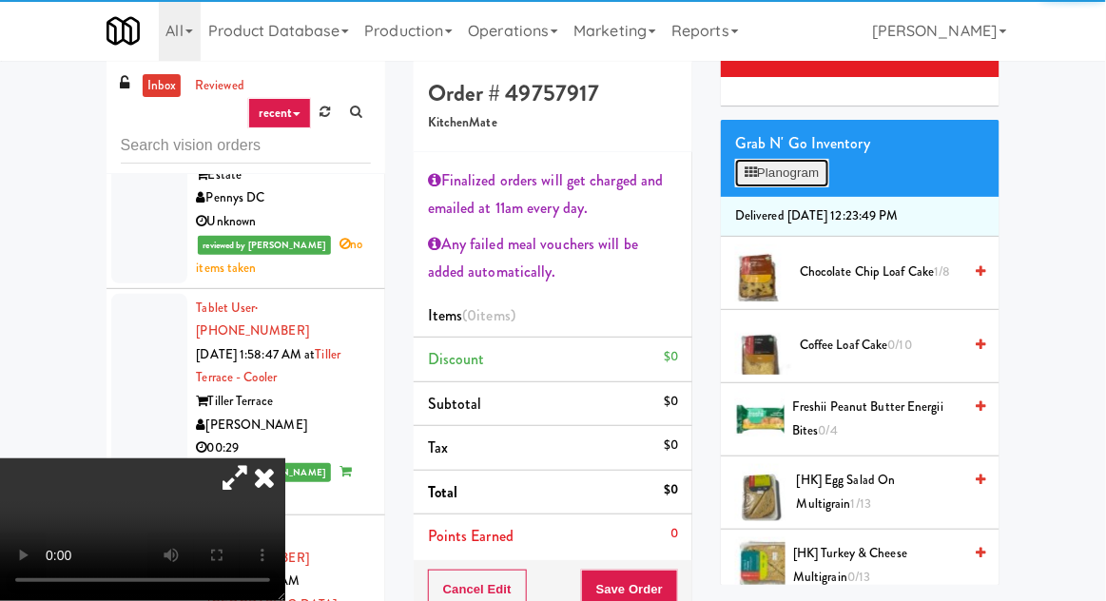
click at [804, 181] on button "Planogram" at bounding box center [781, 173] width 93 height 29
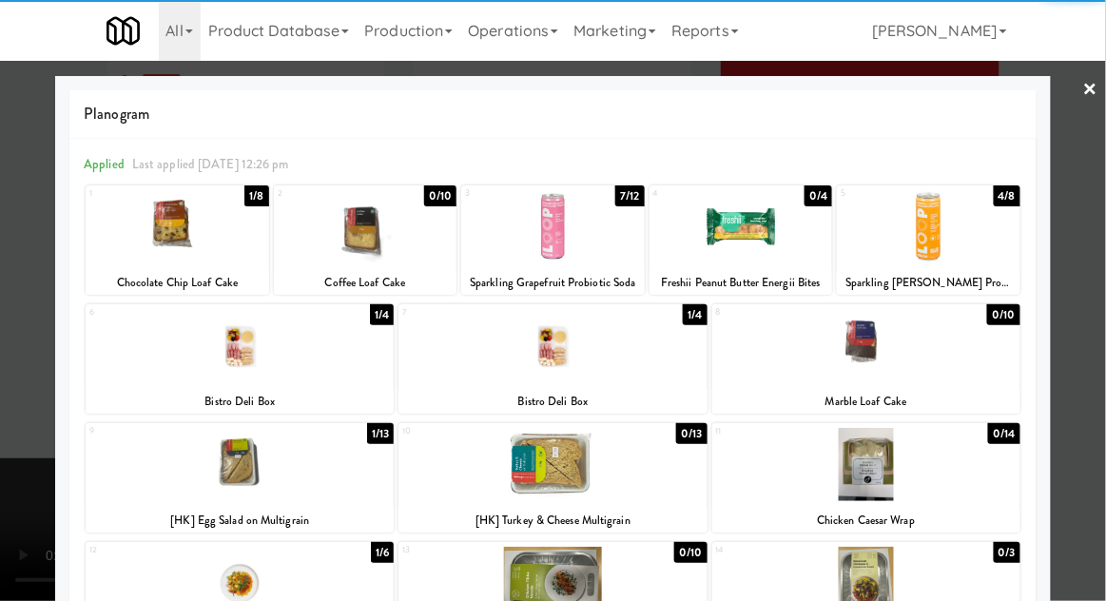
click at [252, 353] on div at bounding box center [240, 345] width 308 height 73
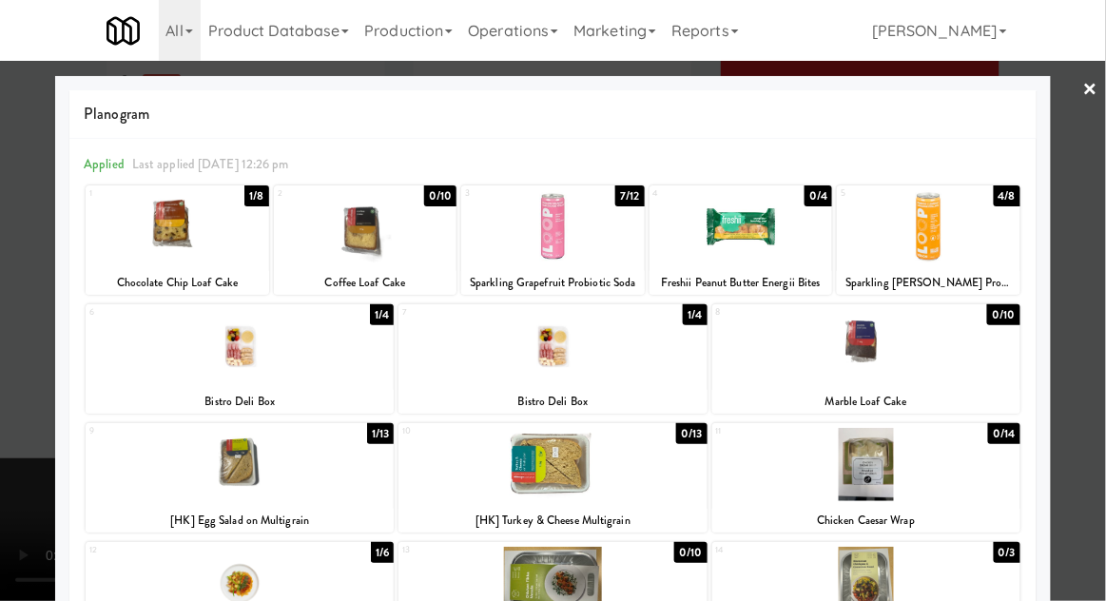
click at [6, 430] on div at bounding box center [553, 300] width 1106 height 601
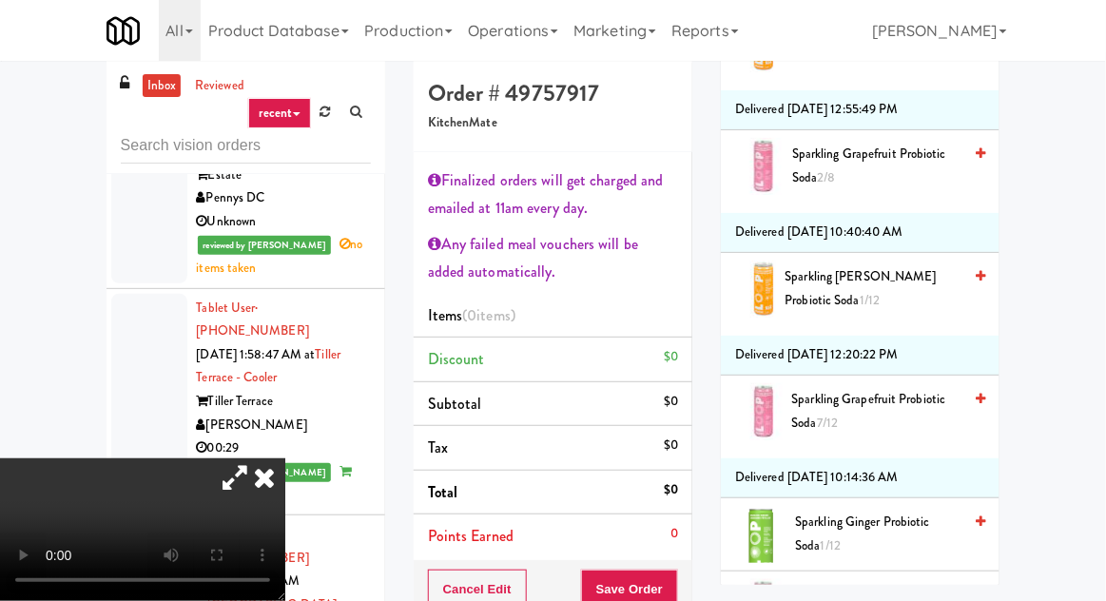
scroll to position [4186, 0]
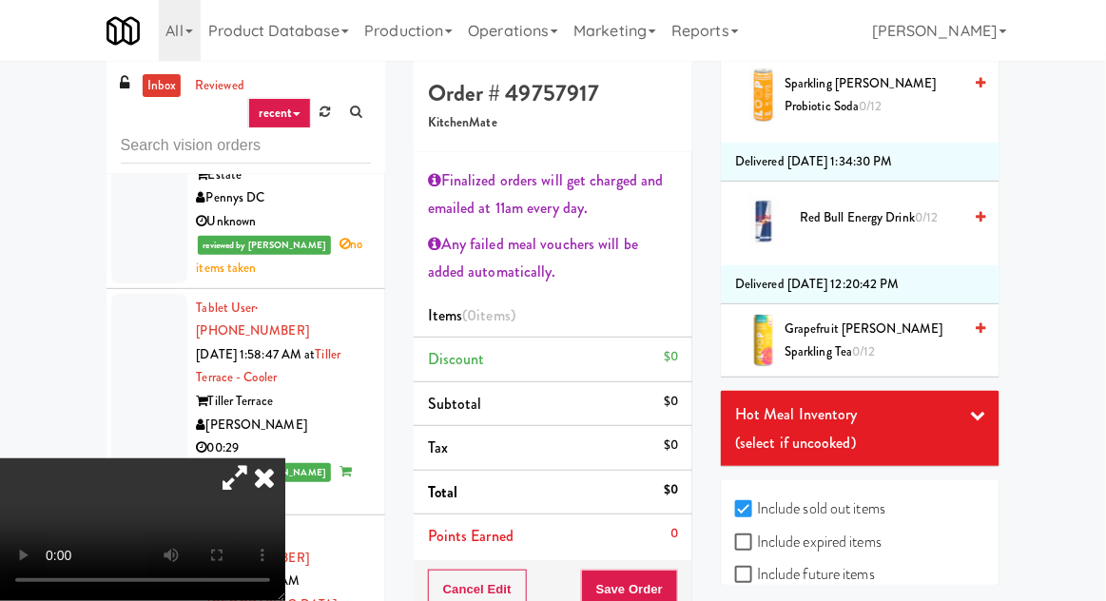
checkbox input "true"
click at [818, 530] on label "Include expired items" at bounding box center [808, 542] width 146 height 29
click at [757, 536] on input "Include expired items" at bounding box center [746, 543] width 22 height 15
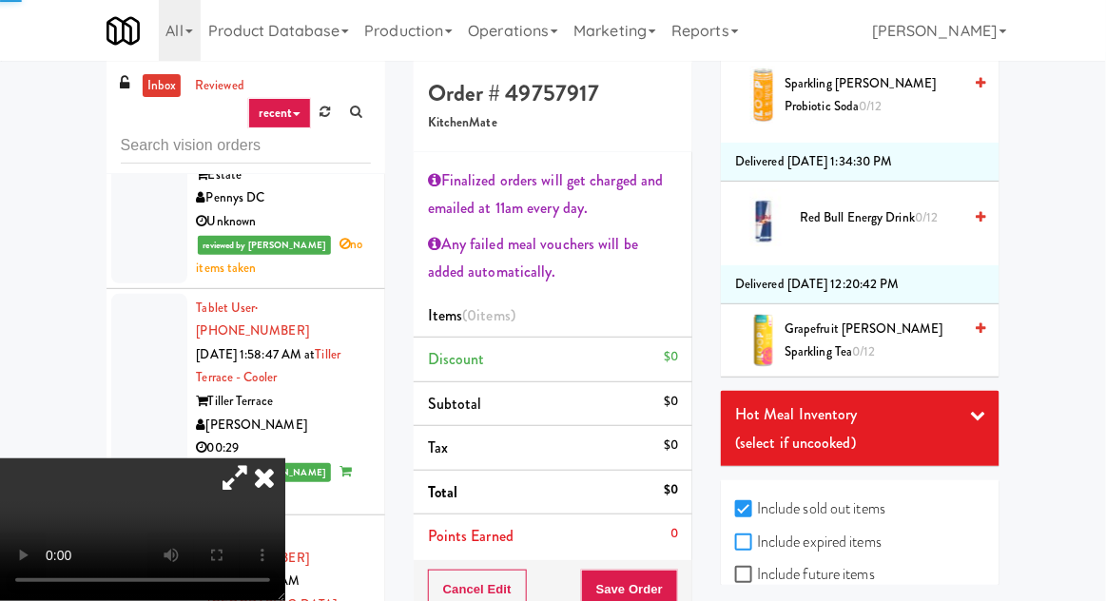
checkbox input "true"
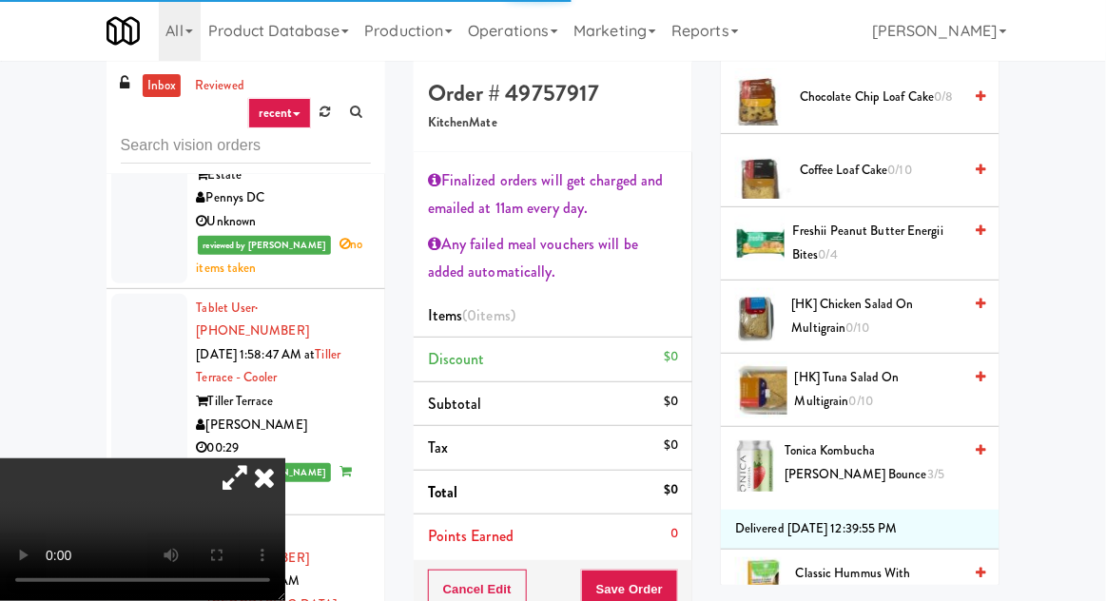
scroll to position [0, 0]
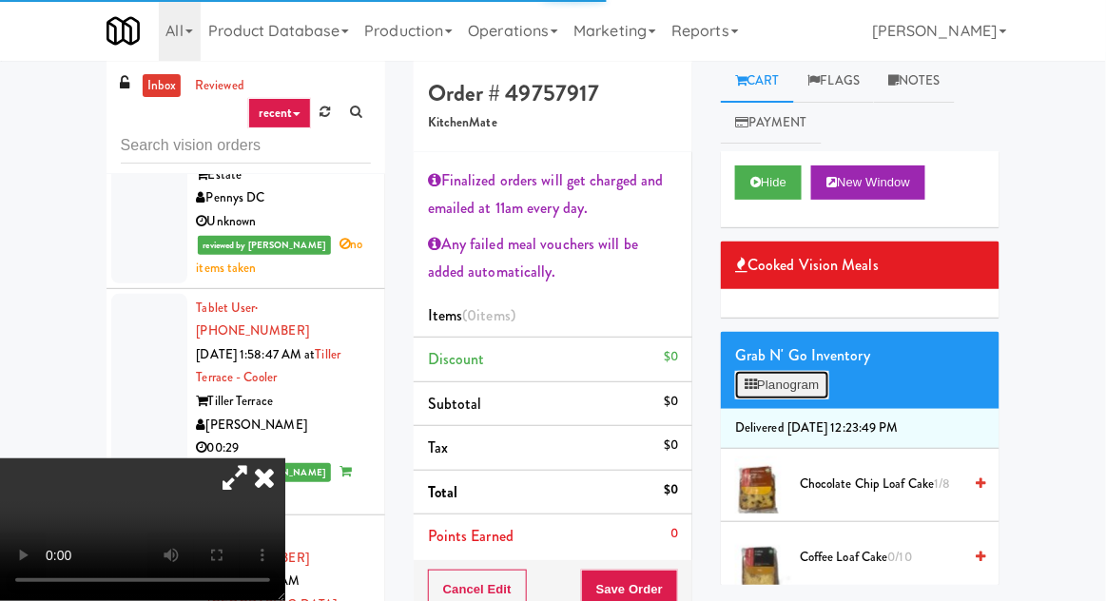
click at [802, 398] on button "Planogram" at bounding box center [781, 385] width 93 height 29
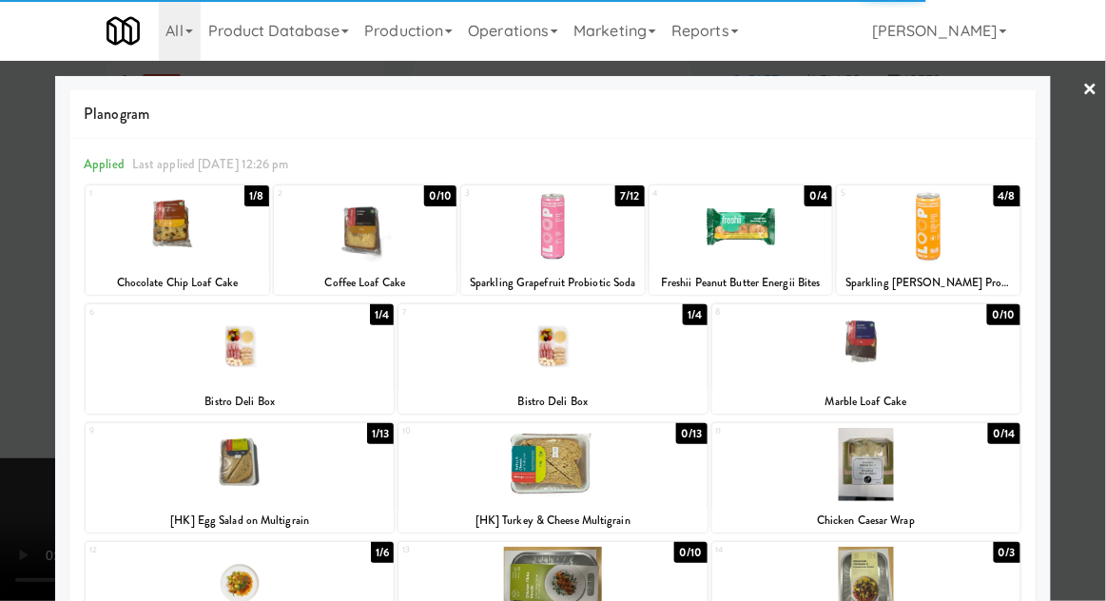
click at [244, 352] on div at bounding box center [240, 345] width 308 height 73
click at [252, 342] on div at bounding box center [240, 345] width 308 height 73
click at [631, 336] on div at bounding box center [553, 345] width 308 height 73
click at [651, 341] on div at bounding box center [553, 345] width 308 height 73
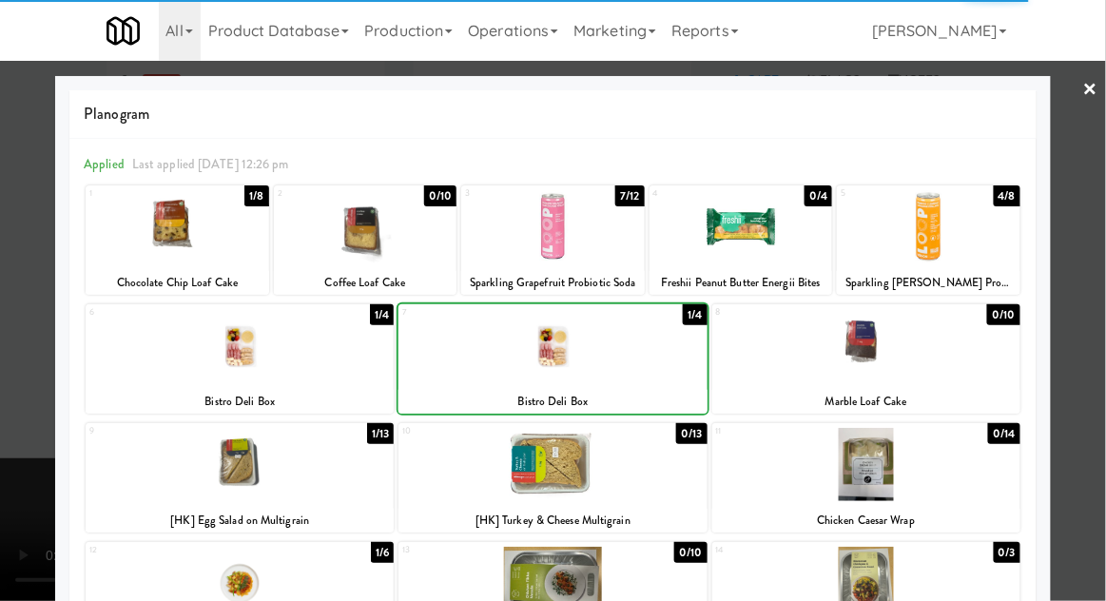
click at [18, 444] on div at bounding box center [553, 300] width 1106 height 601
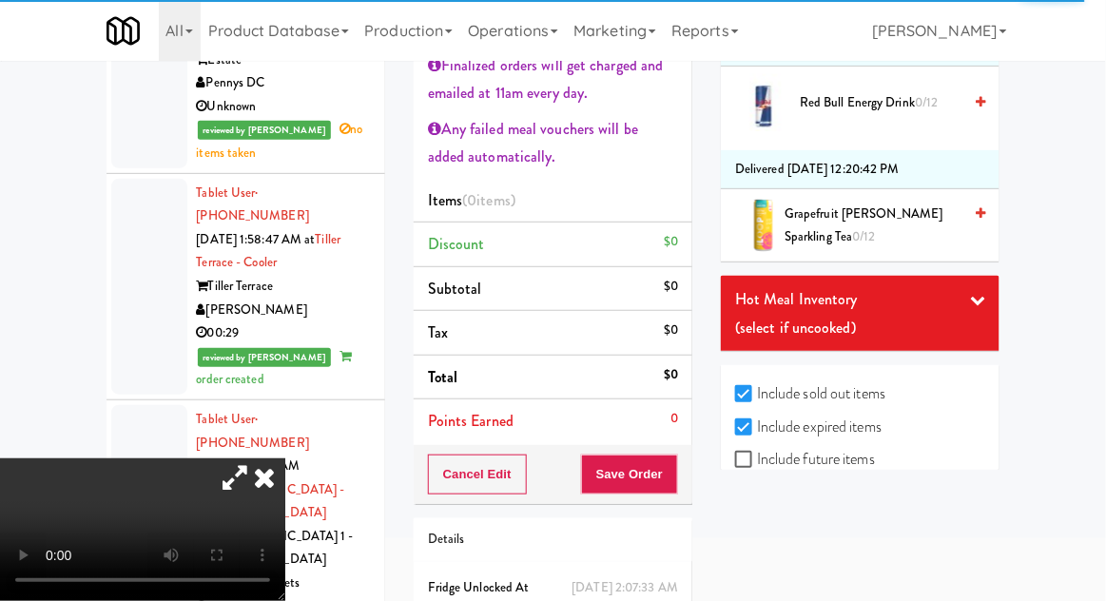
scroll to position [150, 0]
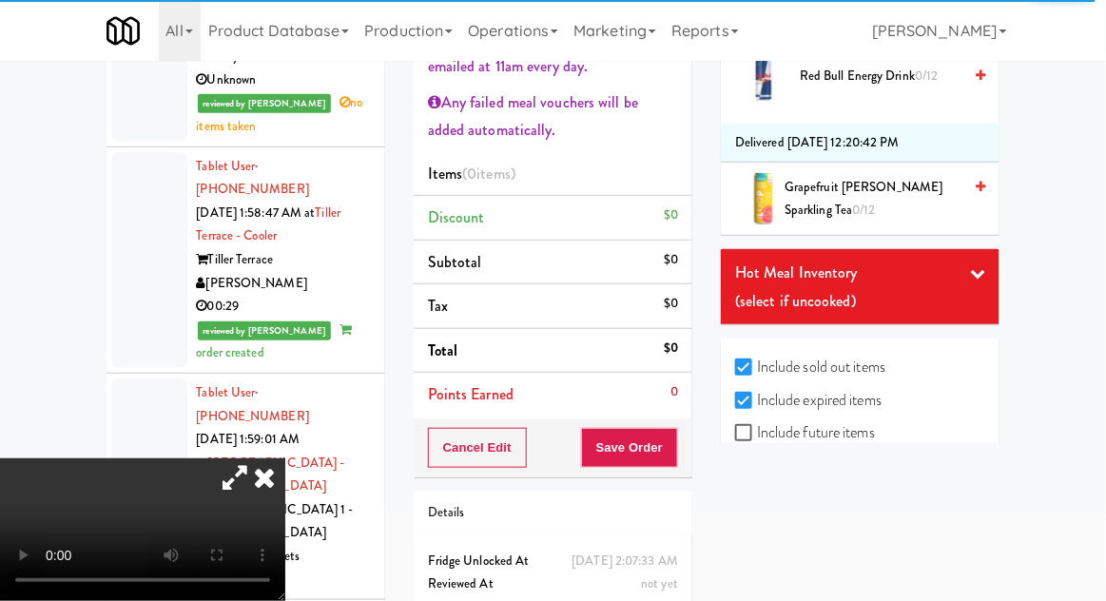
click at [835, 422] on label "Include future items" at bounding box center [805, 433] width 140 height 29
click at [757, 426] on input "Include future items" at bounding box center [746, 433] width 22 height 15
checkbox input "true"
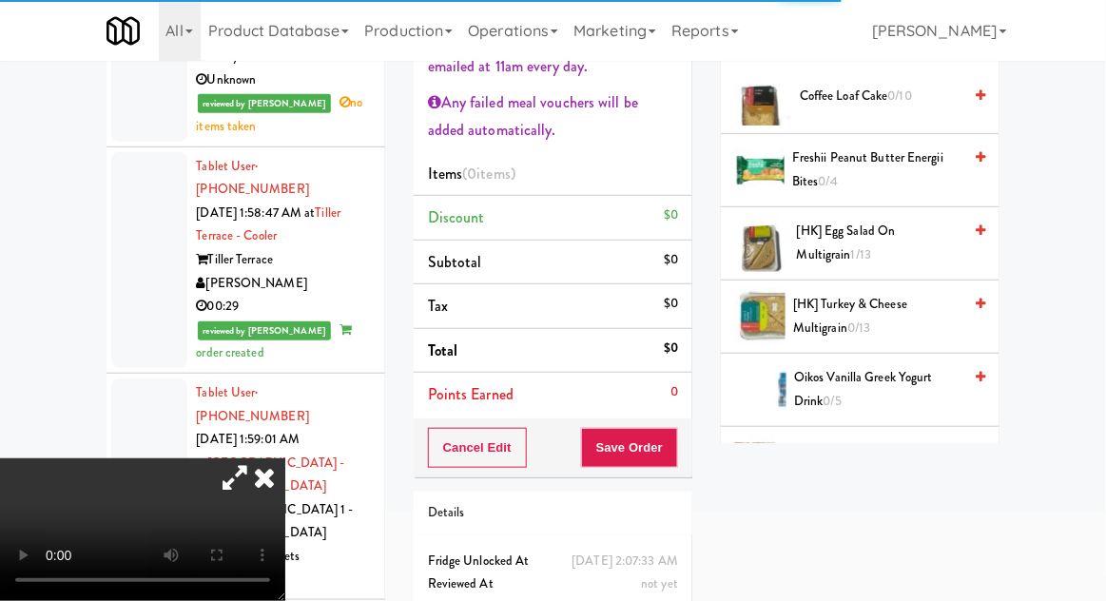
scroll to position [0, 0]
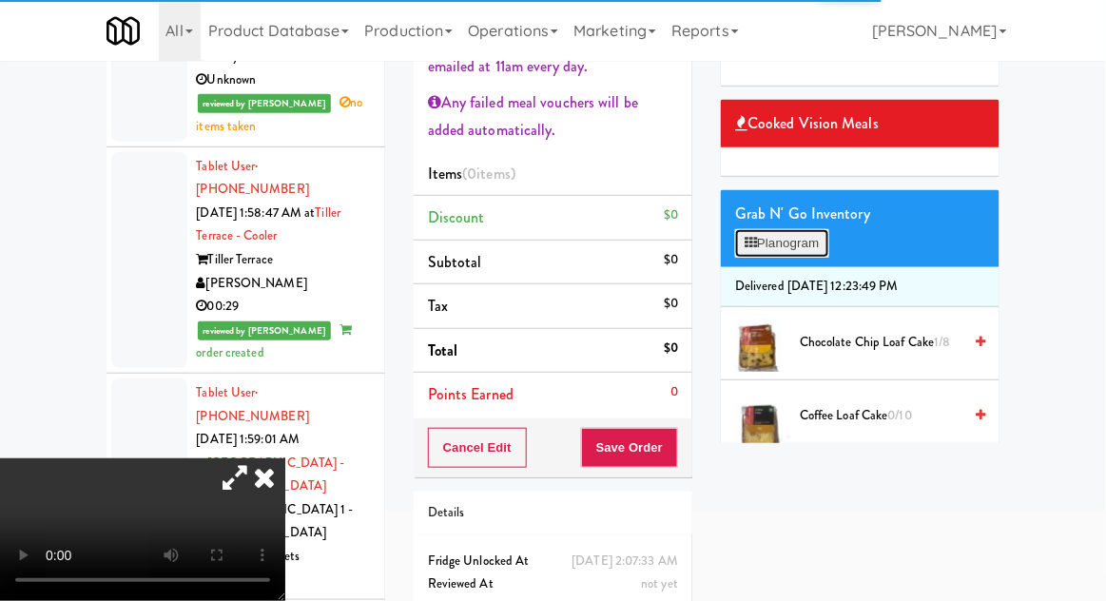
click at [804, 241] on button "Planogram" at bounding box center [781, 243] width 93 height 29
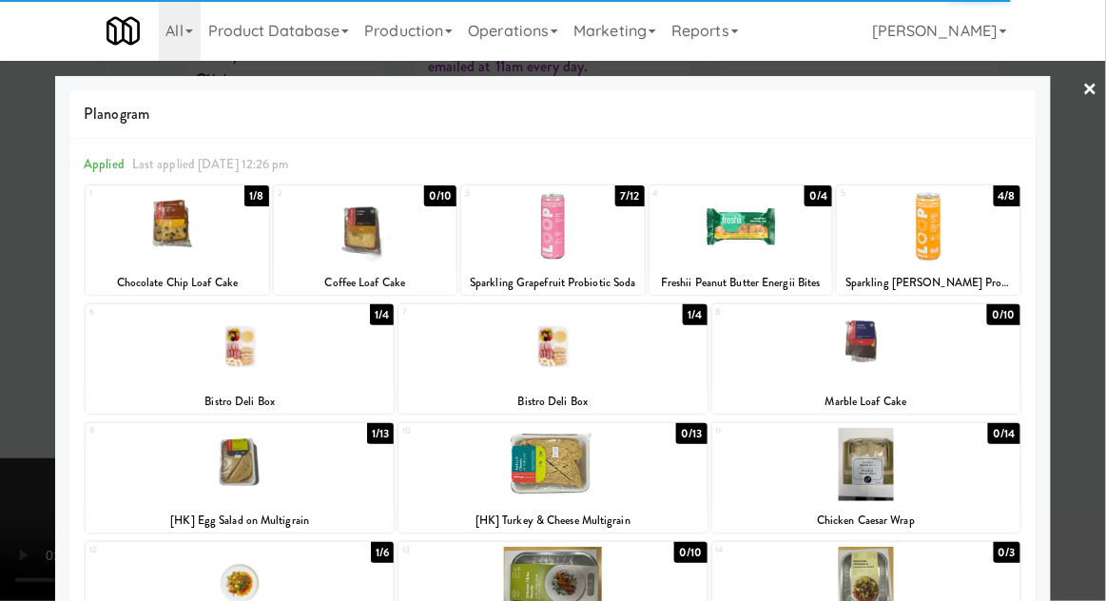
click at [615, 363] on div at bounding box center [553, 345] width 308 height 73
click at [618, 337] on div at bounding box center [553, 345] width 308 height 73
click at [613, 333] on div at bounding box center [553, 345] width 308 height 73
click at [245, 349] on div at bounding box center [240, 345] width 308 height 73
click at [229, 354] on div at bounding box center [240, 345] width 308 height 73
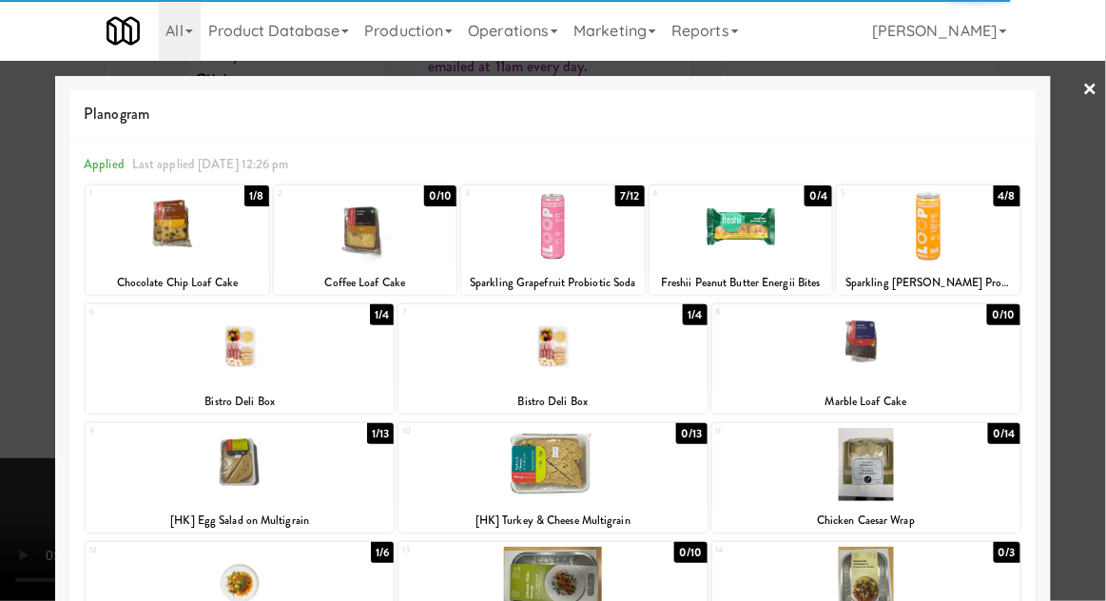
click at [617, 362] on div at bounding box center [553, 345] width 308 height 73
click at [230, 326] on div at bounding box center [240, 345] width 308 height 73
click at [244, 341] on div at bounding box center [240, 345] width 308 height 73
click at [16, 363] on div at bounding box center [553, 300] width 1106 height 601
click at [1089, 99] on div "inbox reviewed recent all unclear take inventory issue suspicious failed recent…" at bounding box center [553, 294] width 1106 height 753
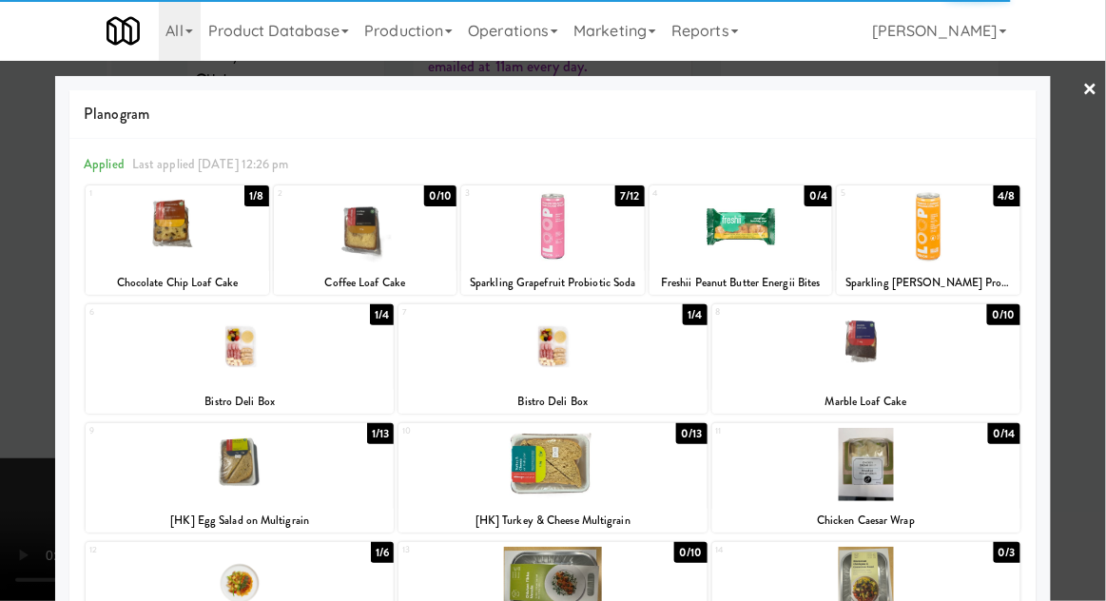
click at [1104, 95] on div "inbox reviewed recent all unclear take inventory issue suspicious failed recent…" at bounding box center [553, 294] width 1106 height 753
click at [1097, 85] on div "inbox reviewed recent all unclear take inventory issue suspicious failed recent…" at bounding box center [553, 294] width 1106 height 753
click at [1087, 84] on div "inbox reviewed recent all unclear take inventory issue suspicious failed recent…" at bounding box center [553, 294] width 1106 height 753
click at [1084, 87] on div "inbox reviewed recent all unclear take inventory issue suspicious failed recent…" at bounding box center [553, 294] width 1106 height 753
click at [23, 230] on div "inbox reviewed recent all unclear take inventory issue suspicious failed recent…" at bounding box center [553, 294] width 1106 height 753
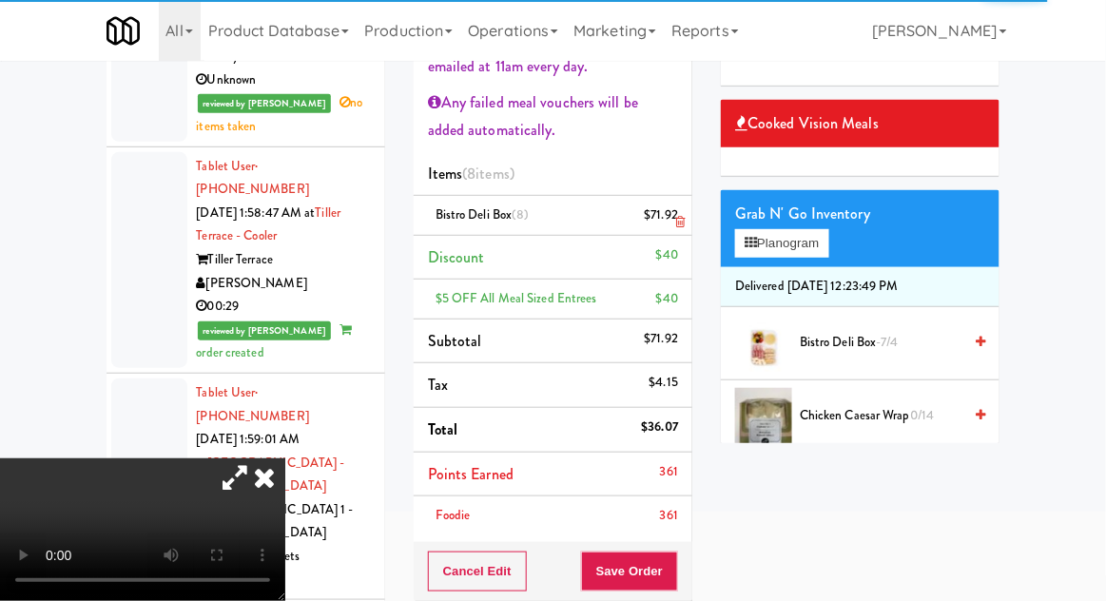
click at [685, 207] on li "Bistro Deli Box (8) $71.92" at bounding box center [553, 216] width 279 height 40
click at [672, 222] on div "$71.92" at bounding box center [662, 216] width 34 height 24
click at [676, 215] on link at bounding box center [676, 223] width 17 height 24
click at [285, 459] on icon at bounding box center [265, 478] width 42 height 38
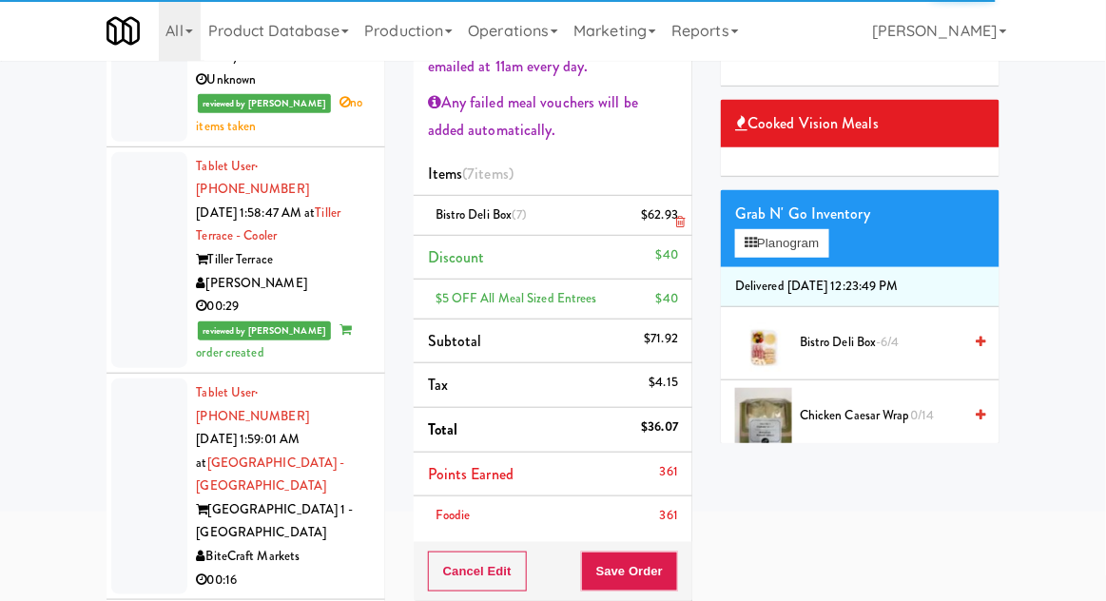
click at [675, 227] on div "$62.93" at bounding box center [660, 216] width 37 height 24
click at [679, 236] on li "Bistro Deli Box (7) $62.93" at bounding box center [553, 216] width 279 height 40
click at [675, 227] on div "$62.93" at bounding box center [660, 216] width 37 height 24
click at [681, 228] on icon at bounding box center [680, 222] width 10 height 12
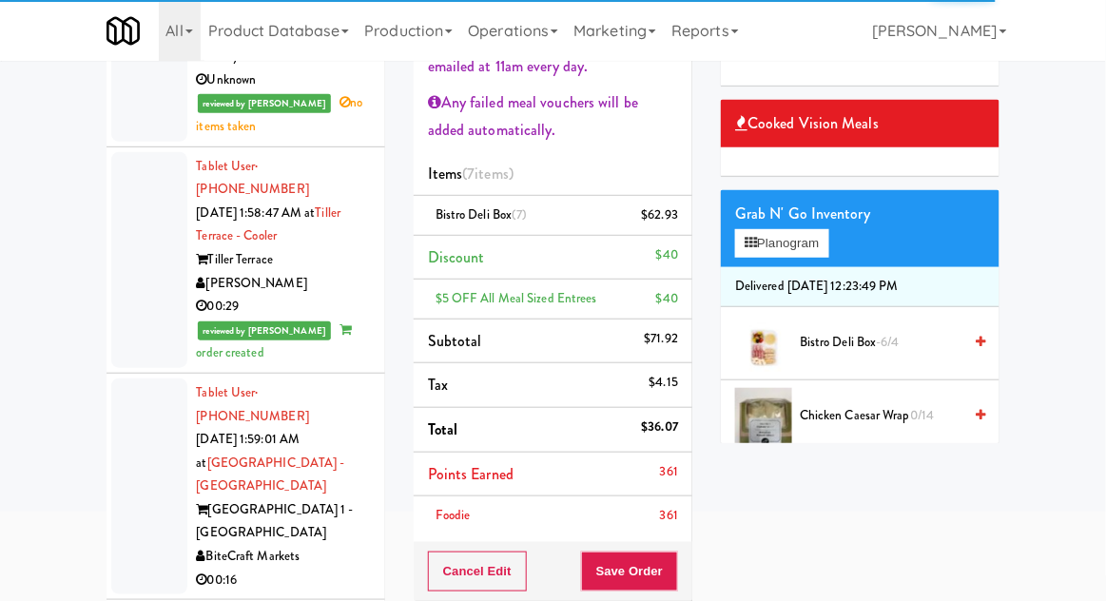
click at [684, 228] on icon at bounding box center [680, 222] width 10 height 12
click at [681, 228] on icon at bounding box center [680, 222] width 10 height 12
click at [682, 228] on icon at bounding box center [680, 222] width 10 height 12
click at [683, 228] on icon at bounding box center [680, 222] width 10 height 12
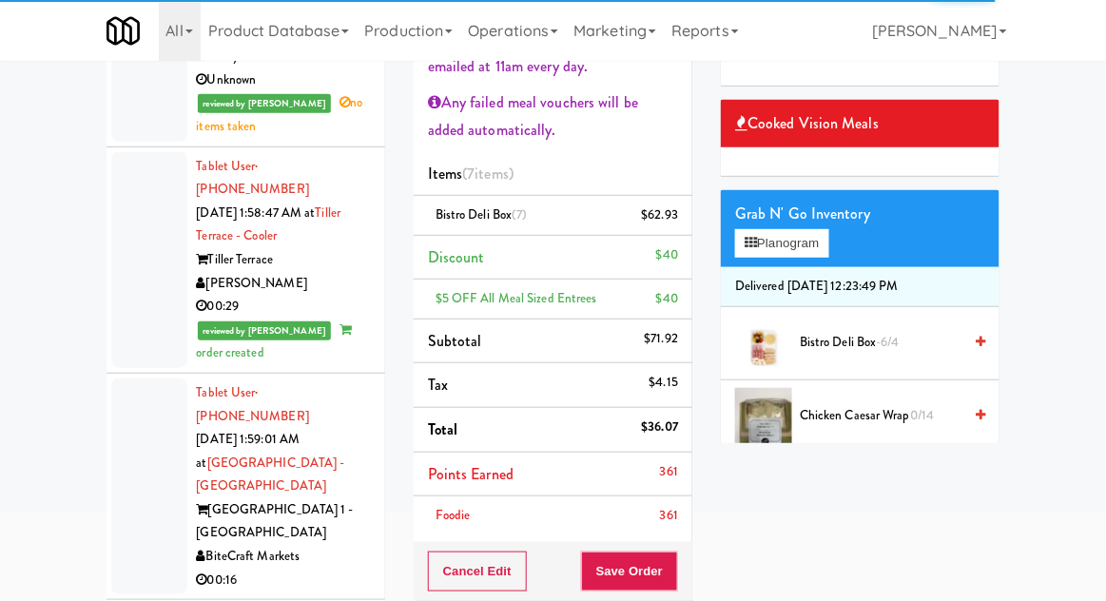
click at [681, 281] on li "Discount $40" at bounding box center [553, 258] width 279 height 45
click at [671, 281] on li "Discount $40" at bounding box center [553, 258] width 279 height 45
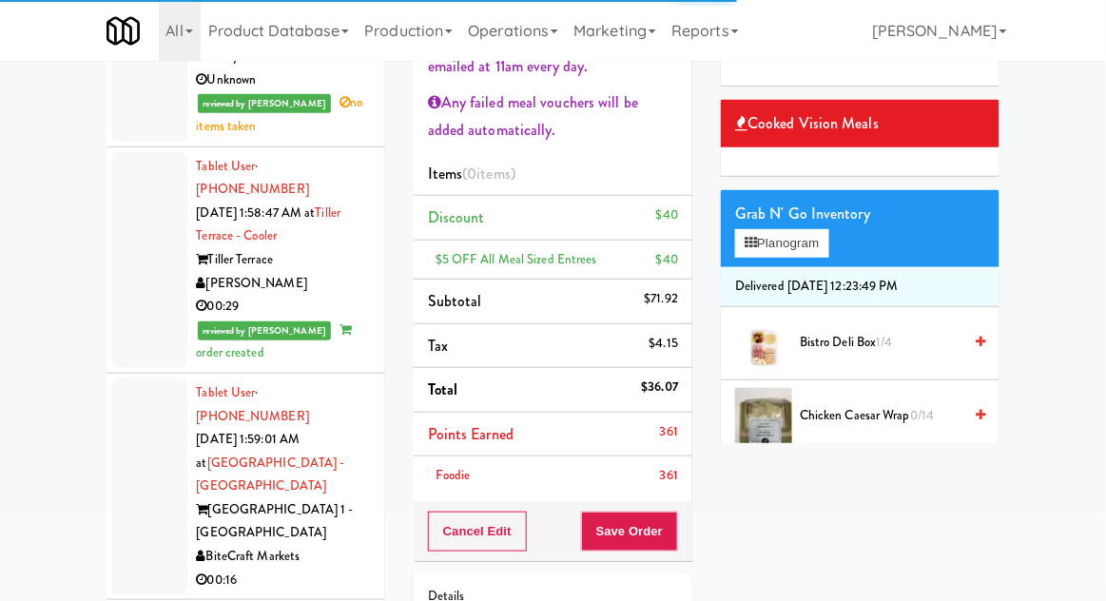
click at [913, 355] on span "Bistro Deli Box 1/4" at bounding box center [881, 343] width 162 height 24
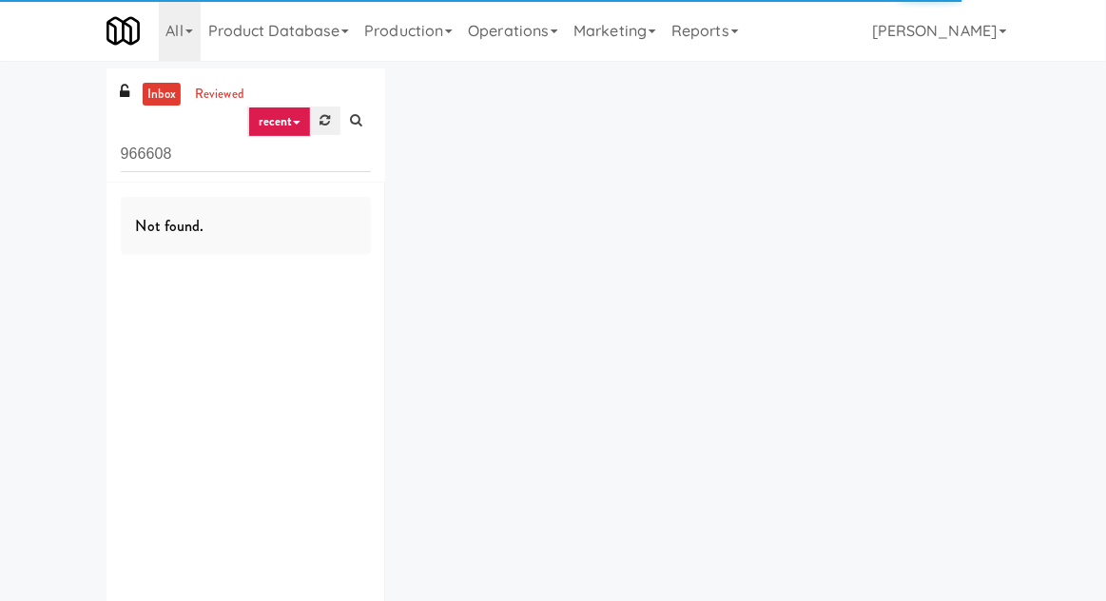
click at [315, 121] on link at bounding box center [325, 121] width 29 height 29
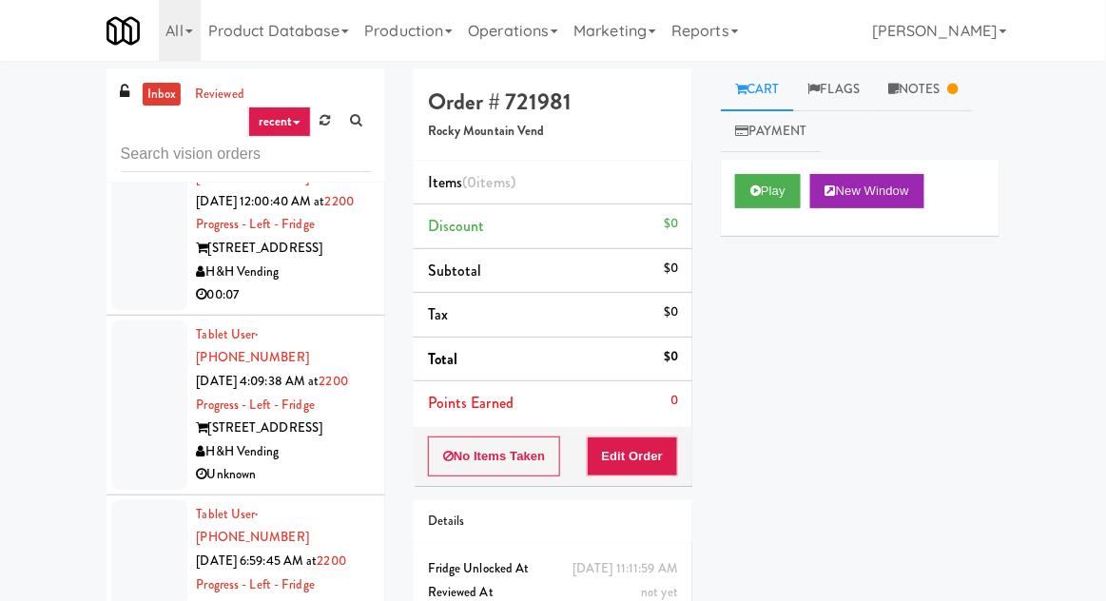
click at [138, 321] on div at bounding box center [149, 405] width 76 height 169
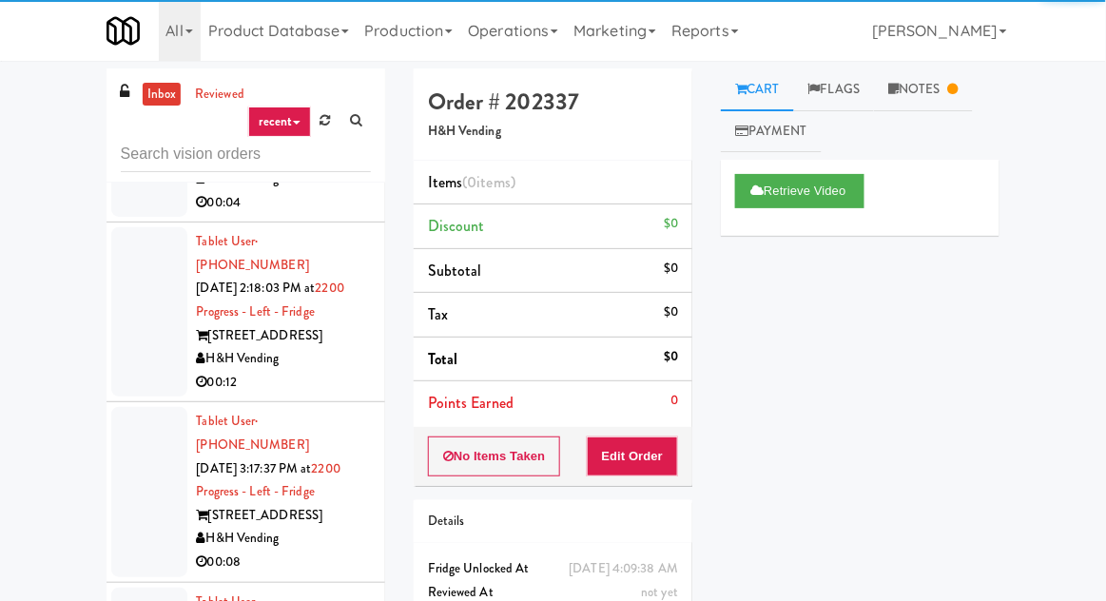
click at [124, 407] on div at bounding box center [149, 491] width 76 height 169
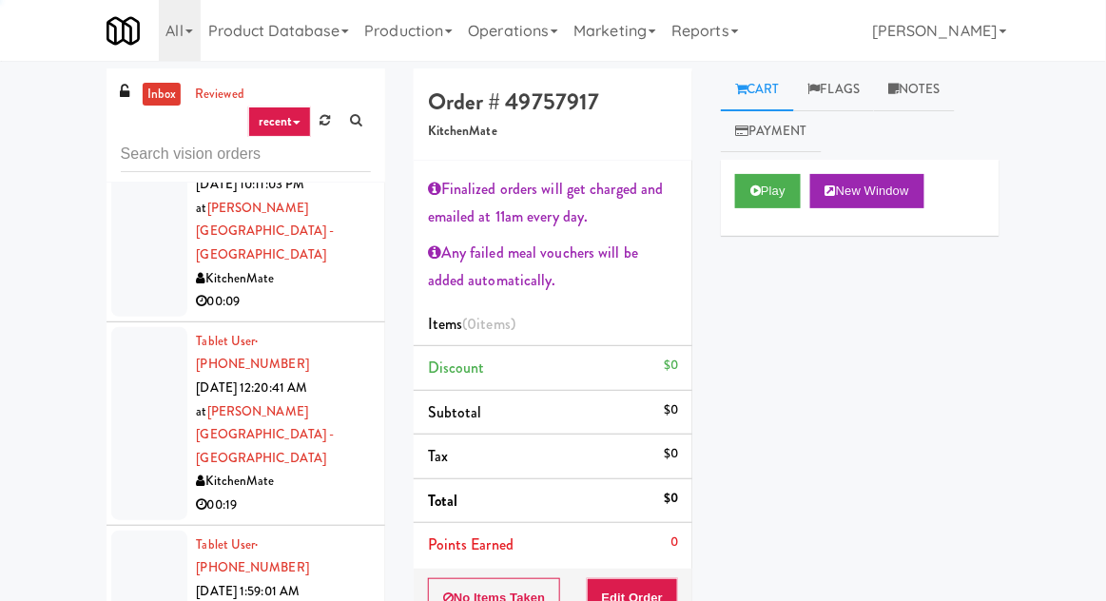
scroll to position [2108, 0]
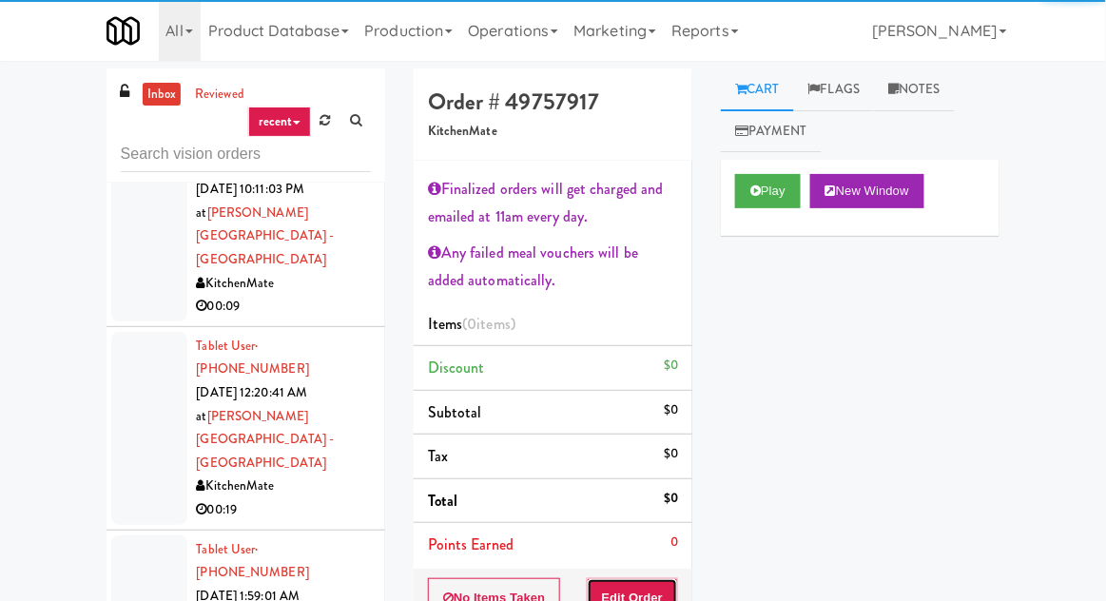
click at [649, 584] on button "Edit Order" at bounding box center [633, 598] width 92 height 40
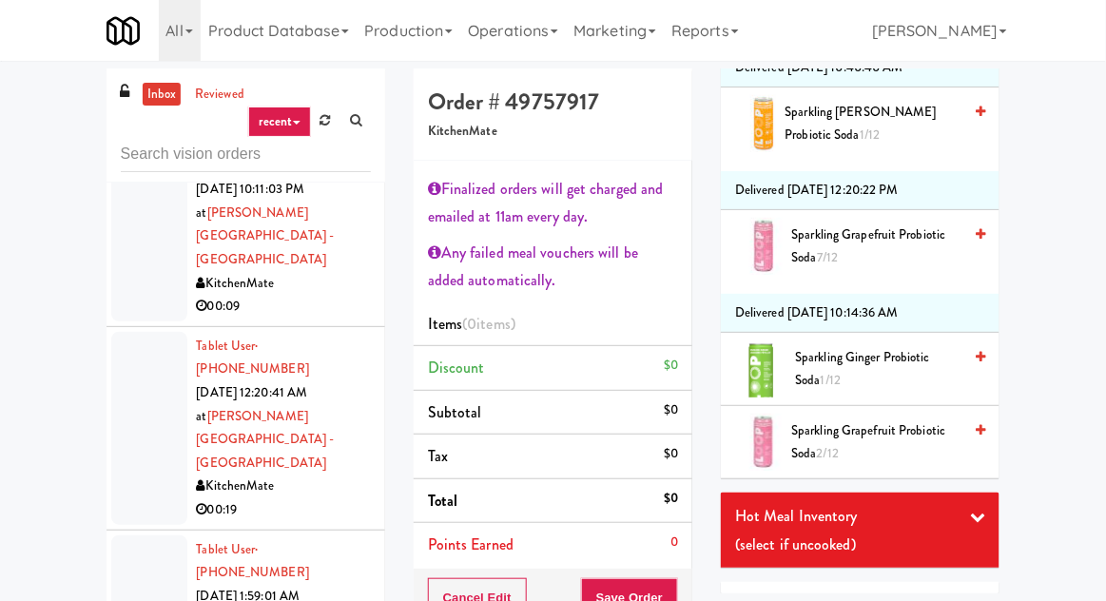
scroll to position [1354, 0]
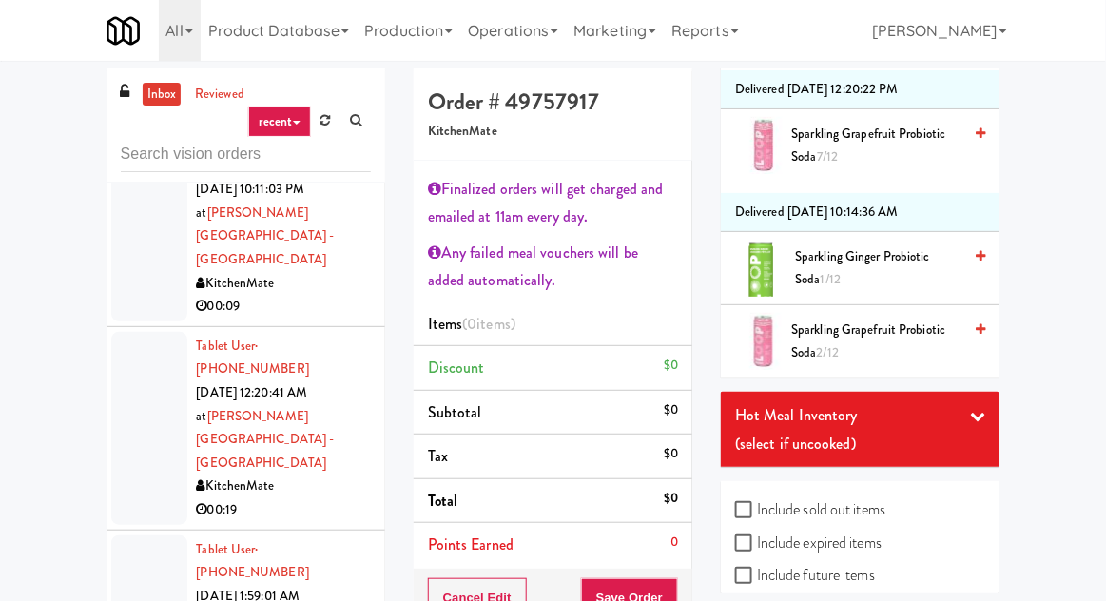
click at [817, 496] on label "Include sold out items" at bounding box center [810, 510] width 150 height 29
click at [757, 503] on input "Include sold out items" at bounding box center [746, 510] width 22 height 15
checkbox input "true"
click at [856, 544] on label "Include expired items" at bounding box center [808, 543] width 146 height 29
click at [757, 544] on input "Include expired items" at bounding box center [746, 544] width 22 height 15
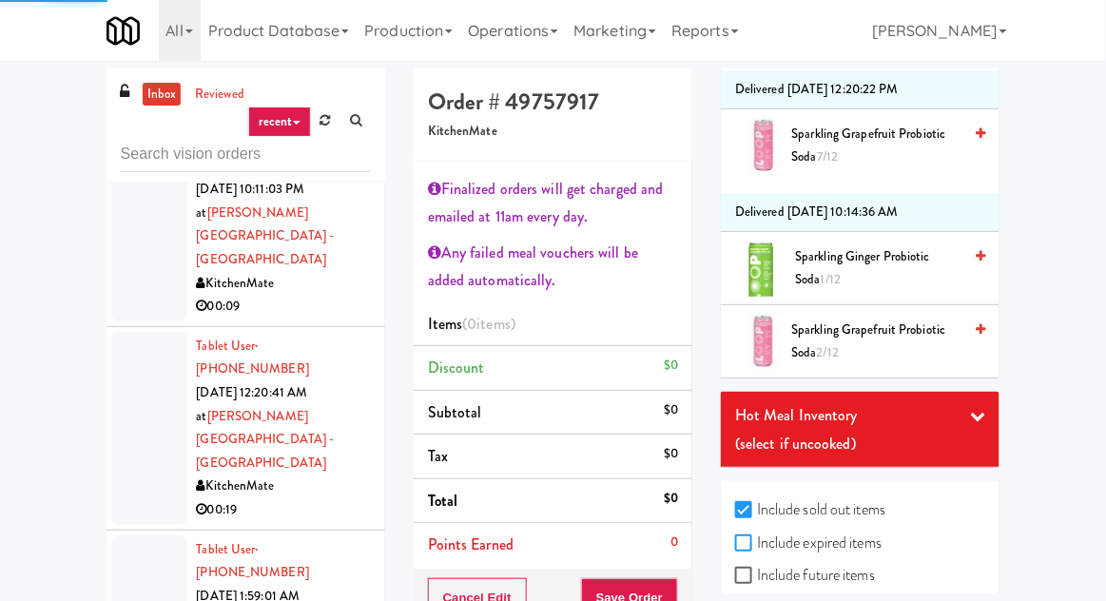
checkbox input "true"
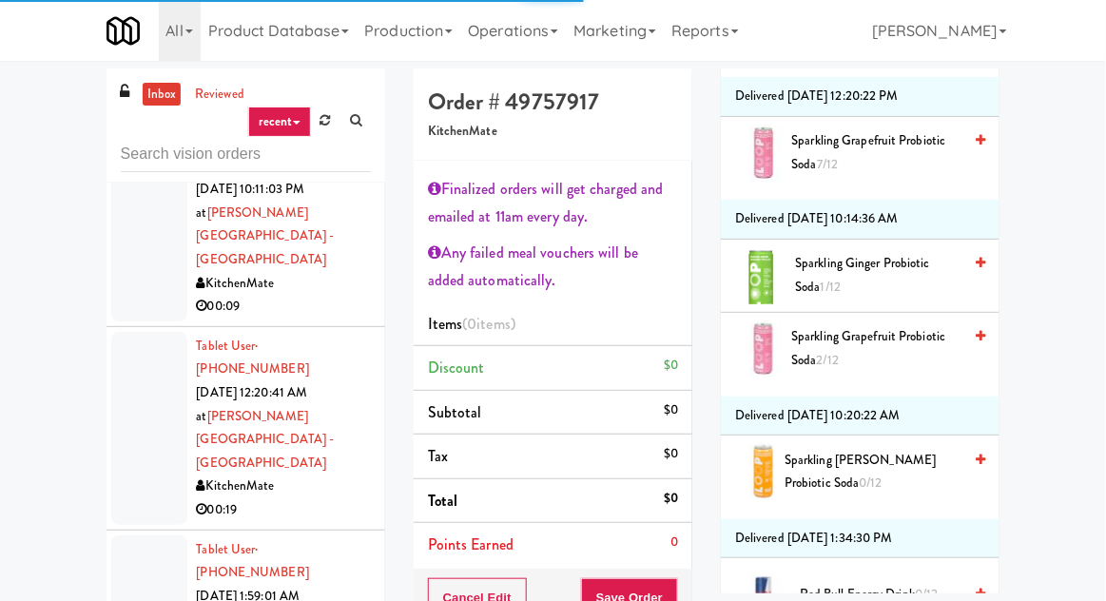
click at [851, 560] on li "Red Bull Energy Drink 0/12" at bounding box center [860, 594] width 279 height 72
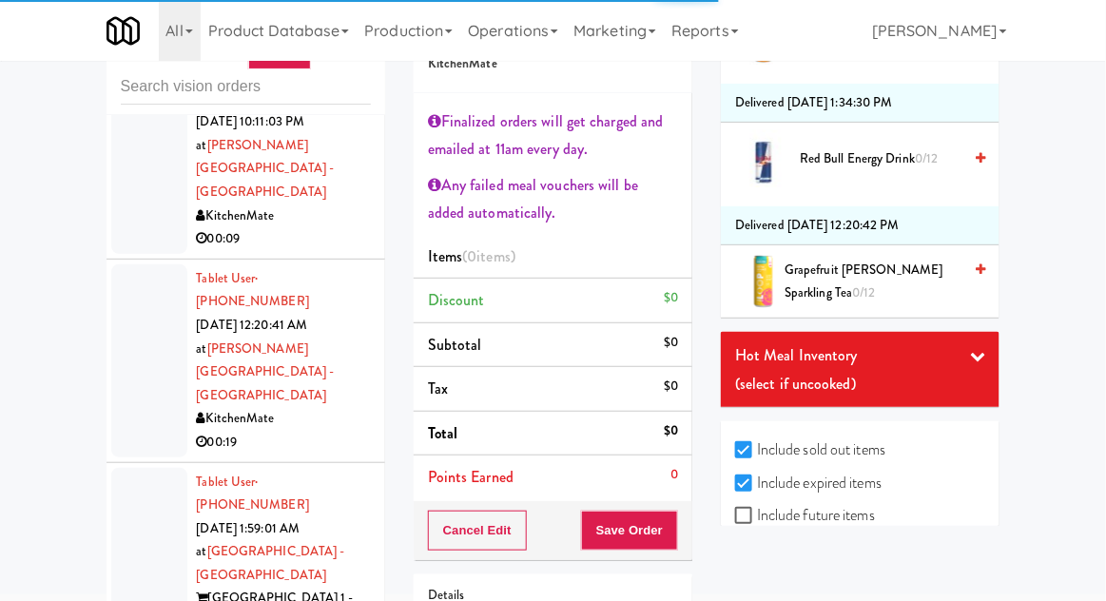
scroll to position [69, 0]
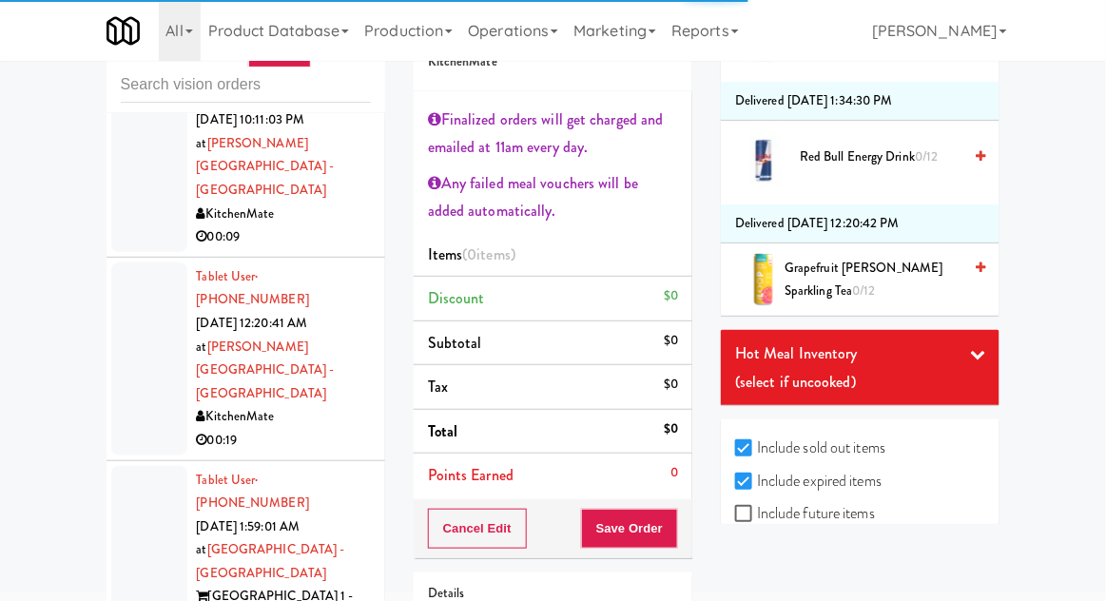
click at [840, 499] on label "Include future items" at bounding box center [805, 513] width 140 height 29
click at [757, 507] on input "Include future items" at bounding box center [746, 514] width 22 height 15
checkbox input "true"
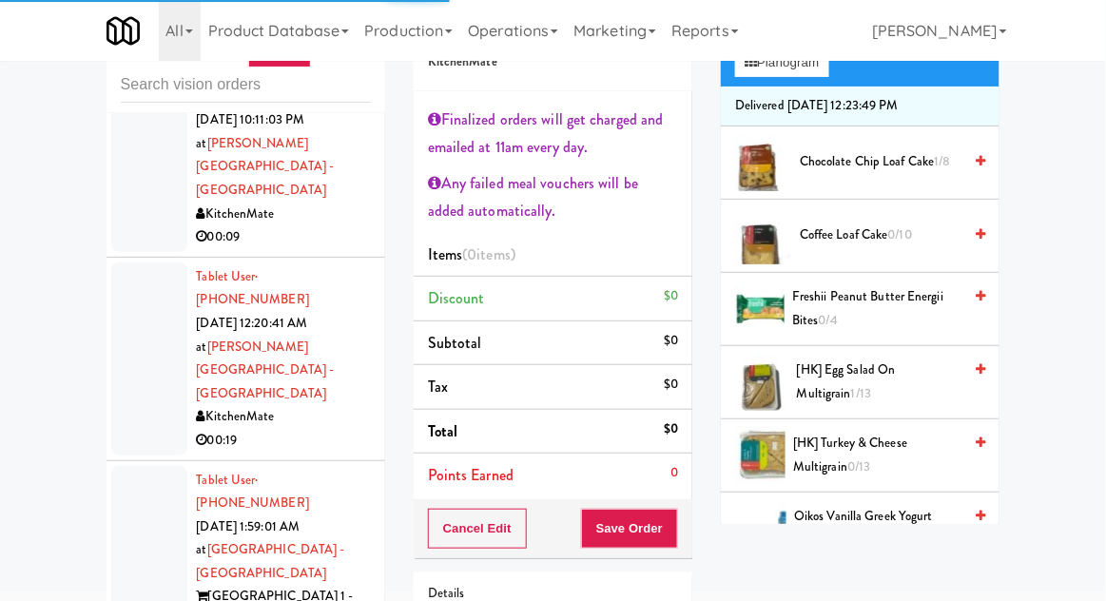
scroll to position [0, 0]
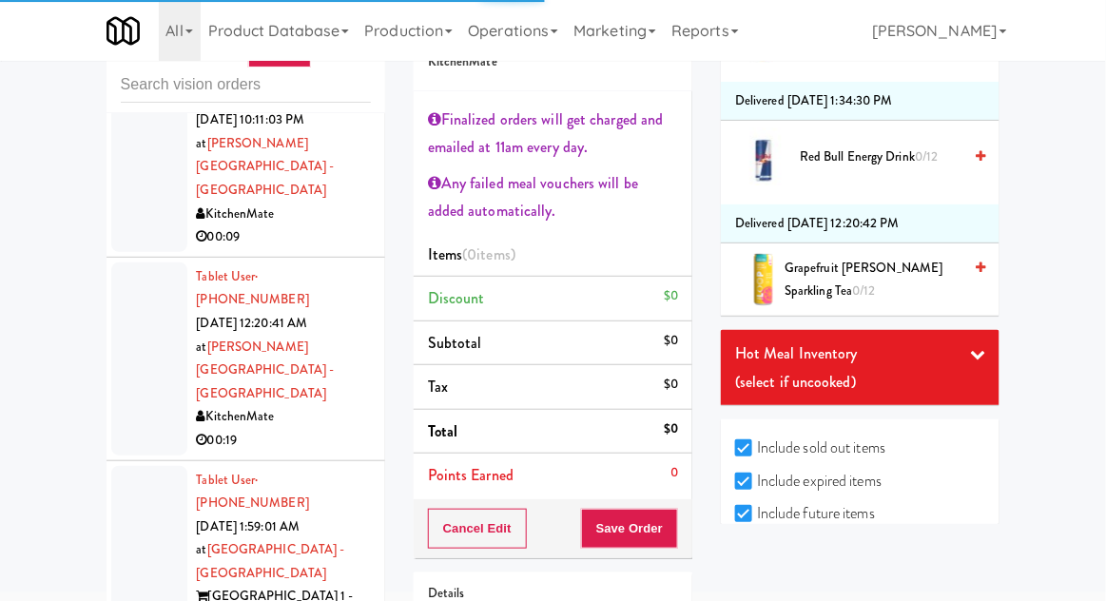
click at [834, 572] on label "Include previous static inventory" at bounding box center [841, 579] width 212 height 29
click at [757, 573] on input "Include previous static inventory" at bounding box center [746, 580] width 22 height 15
checkbox input "true"
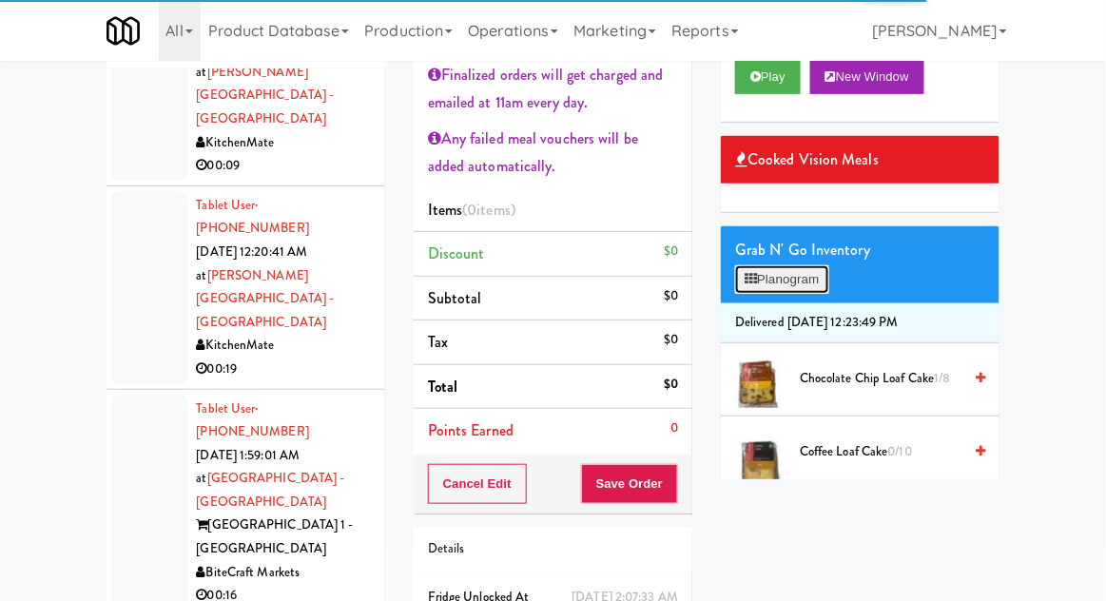
click at [807, 285] on button "Planogram" at bounding box center [781, 279] width 93 height 29
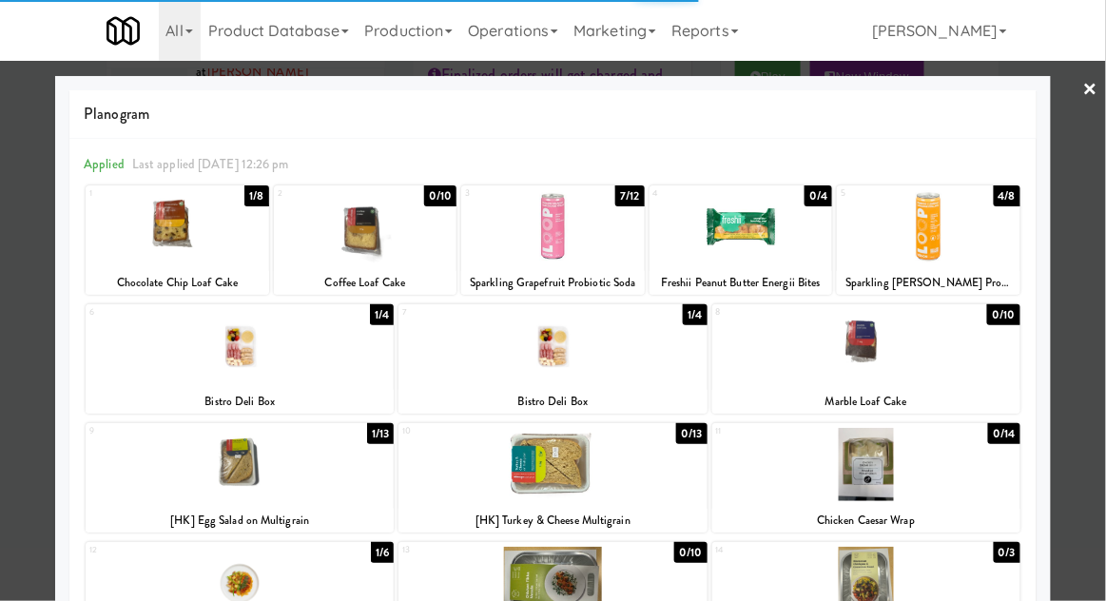
click at [224, 356] on div at bounding box center [240, 345] width 308 height 73
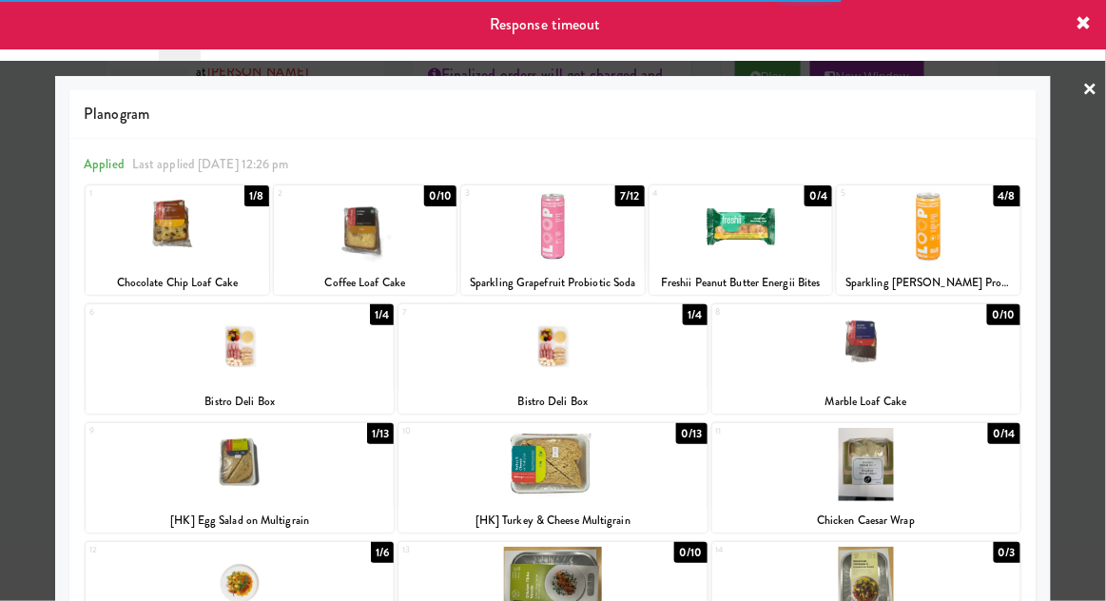
click at [21, 299] on div at bounding box center [553, 300] width 1106 height 601
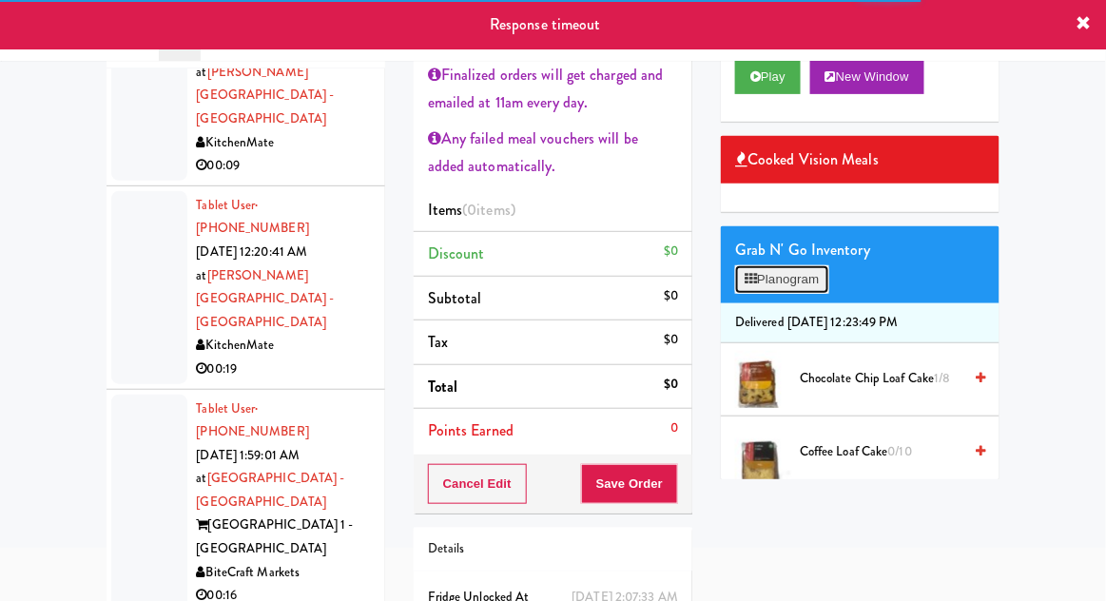
click at [807, 283] on button "Planogram" at bounding box center [781, 279] width 93 height 29
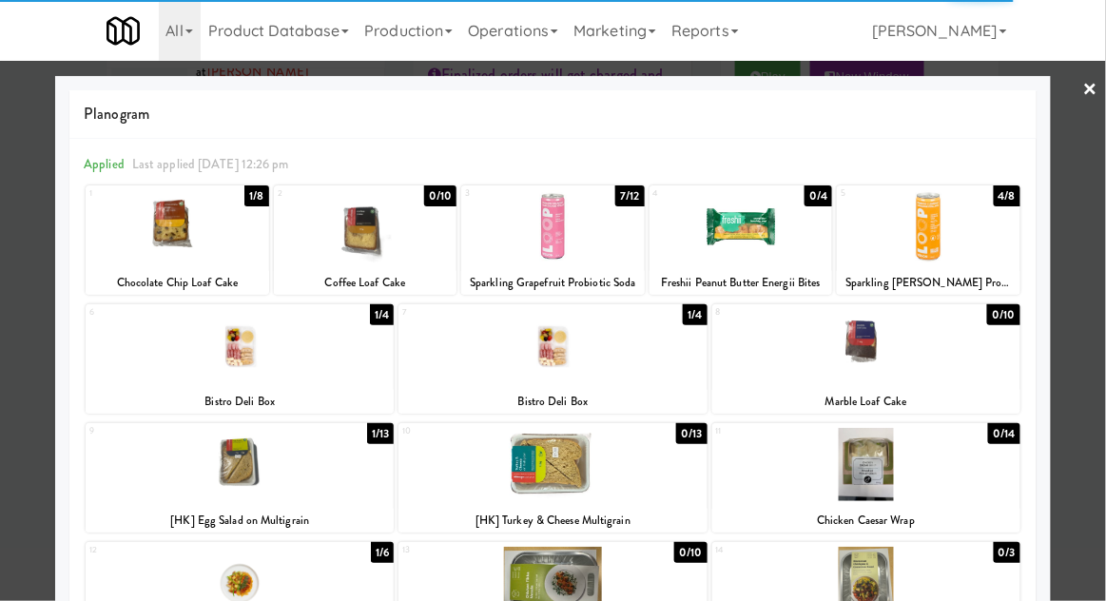
click at [645, 346] on div at bounding box center [553, 345] width 308 height 73
click at [33, 292] on div at bounding box center [553, 300] width 1106 height 601
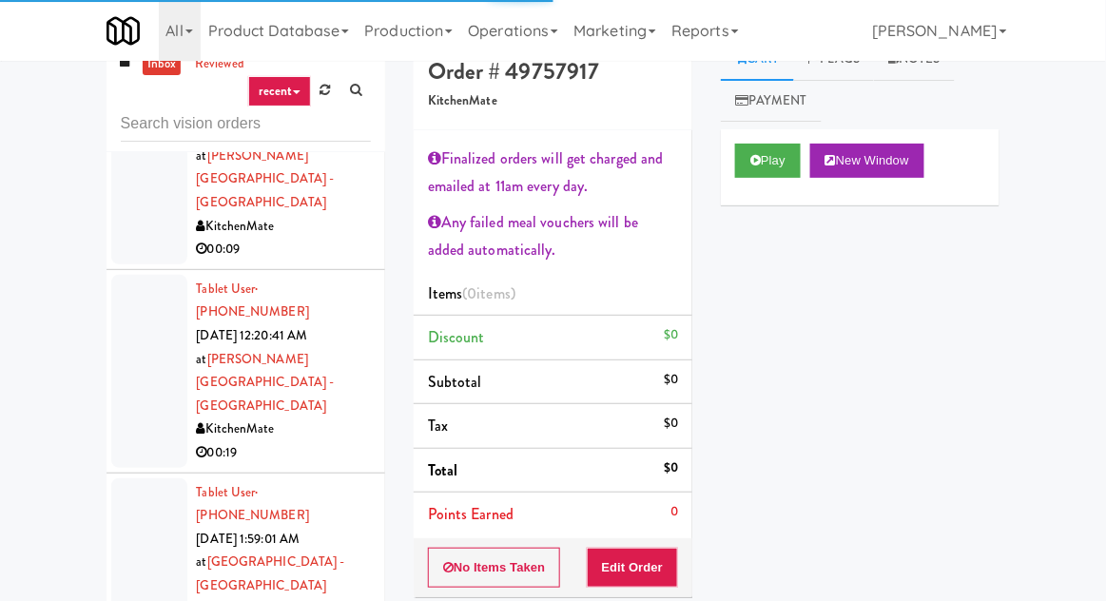
scroll to position [29, 0]
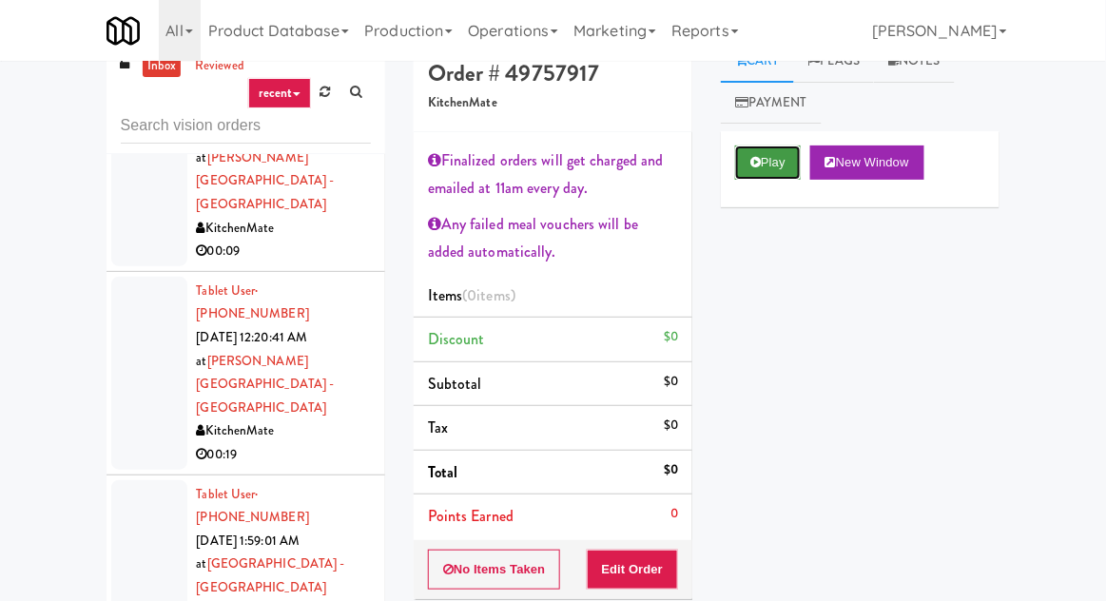
click at [772, 166] on button "Play" at bounding box center [768, 163] width 66 height 34
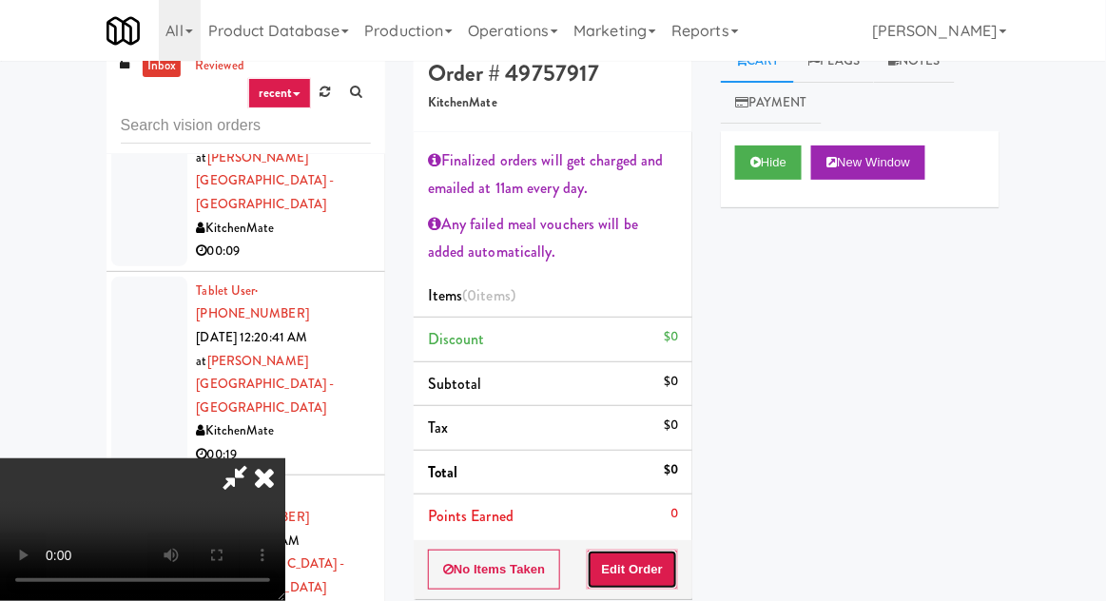
click at [654, 558] on button "Edit Order" at bounding box center [633, 570] width 92 height 40
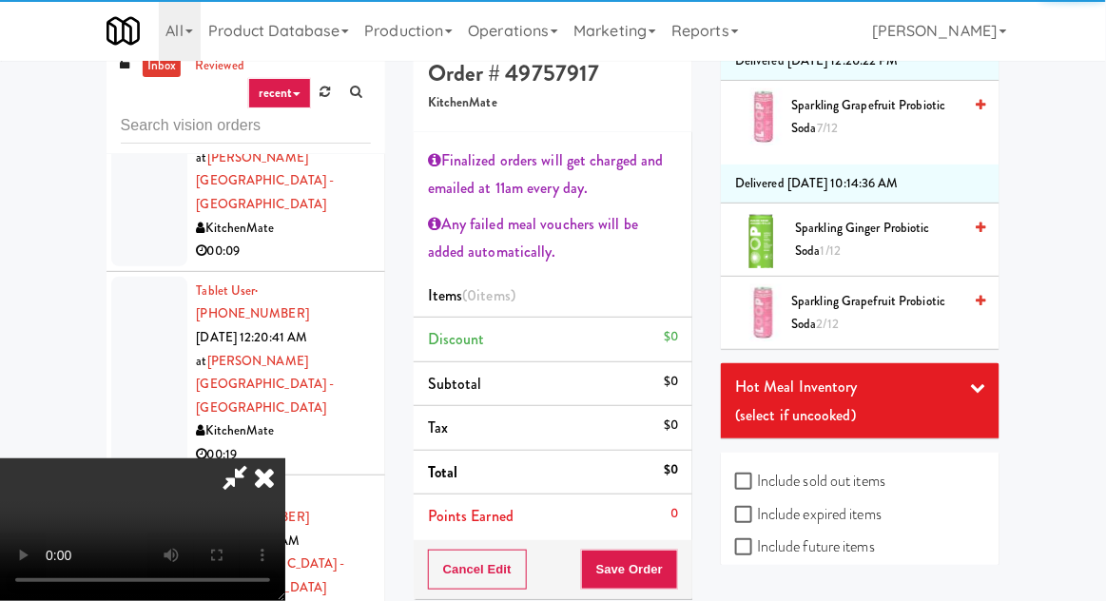
scroll to position [150, 0]
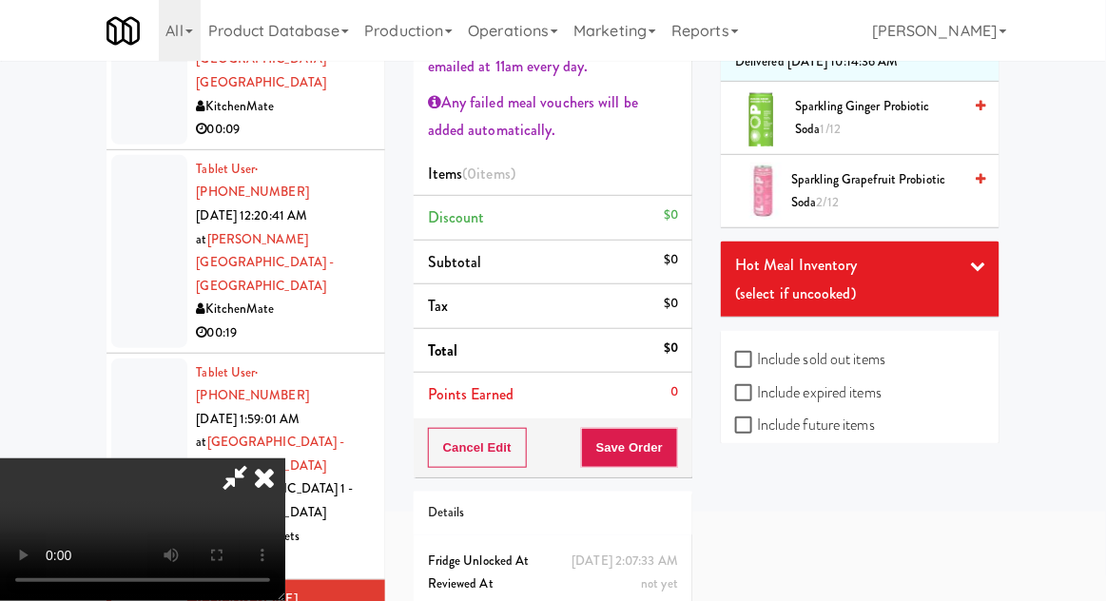
click at [803, 496] on label "Include previous static inventory" at bounding box center [841, 492] width 212 height 29
click at [757, 496] on input "Include previous static inventory" at bounding box center [746, 492] width 22 height 15
checkbox input "true"
click at [820, 399] on label "Include expired items" at bounding box center [808, 393] width 146 height 29
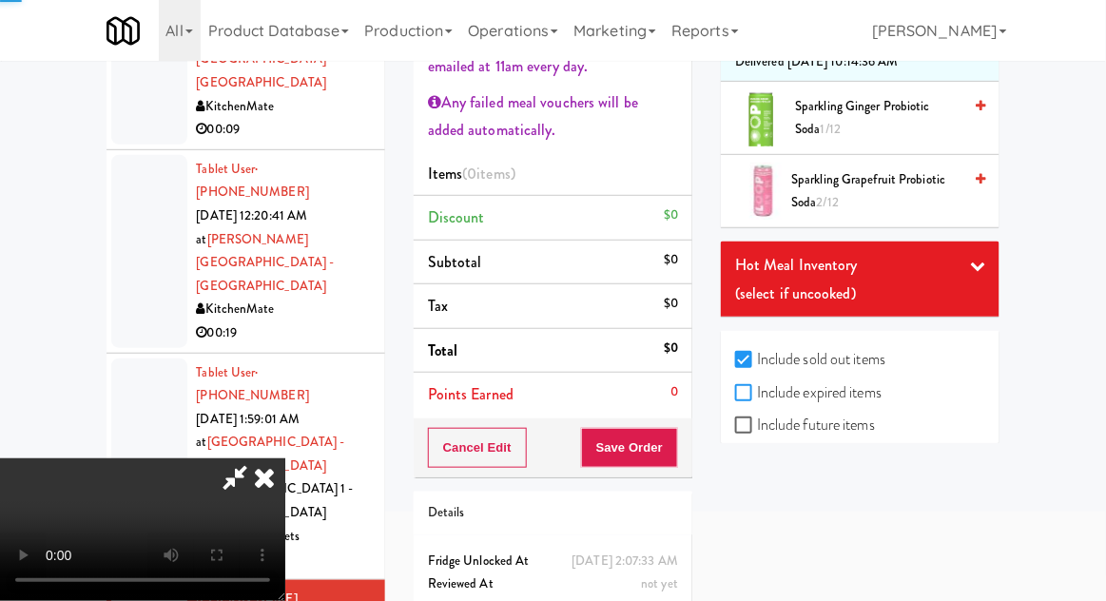
click at [757, 399] on input "Include expired items" at bounding box center [746, 393] width 22 height 15
checkbox input "true"
click at [841, 413] on label "Include future items" at bounding box center [805, 425] width 140 height 29
click at [757, 419] on input "Include future items" at bounding box center [746, 426] width 22 height 15
checkbox input "true"
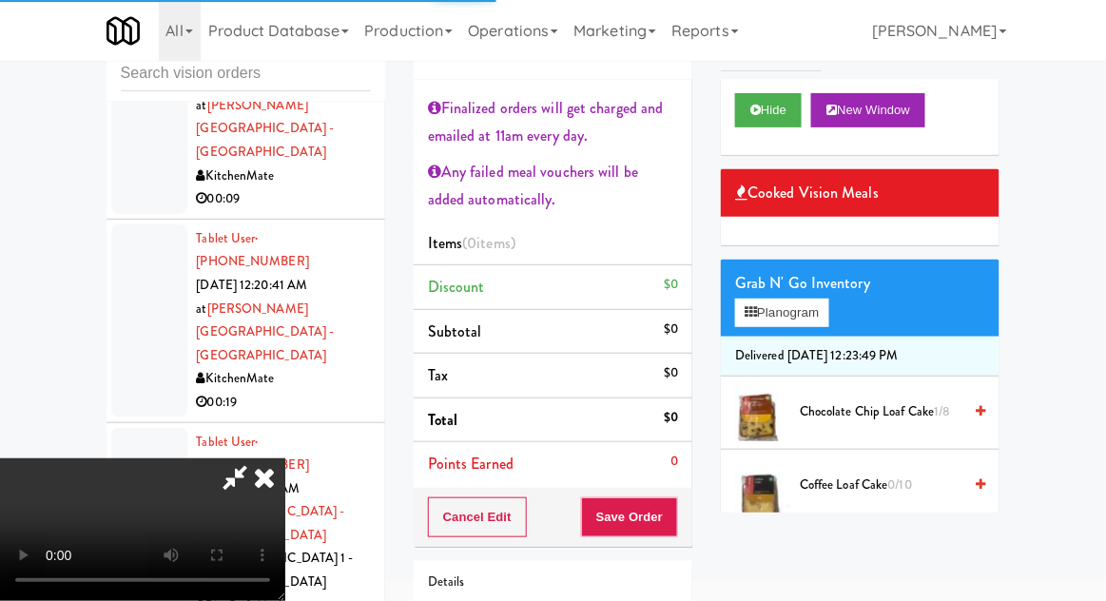
scroll to position [0, 0]
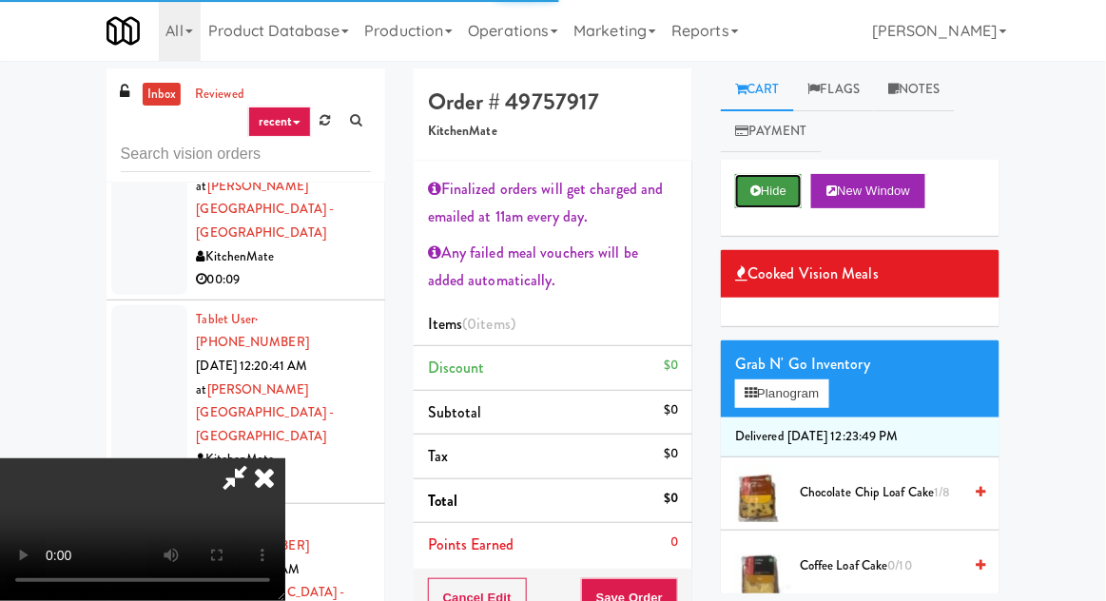
click at [779, 186] on button "Hide" at bounding box center [768, 191] width 67 height 34
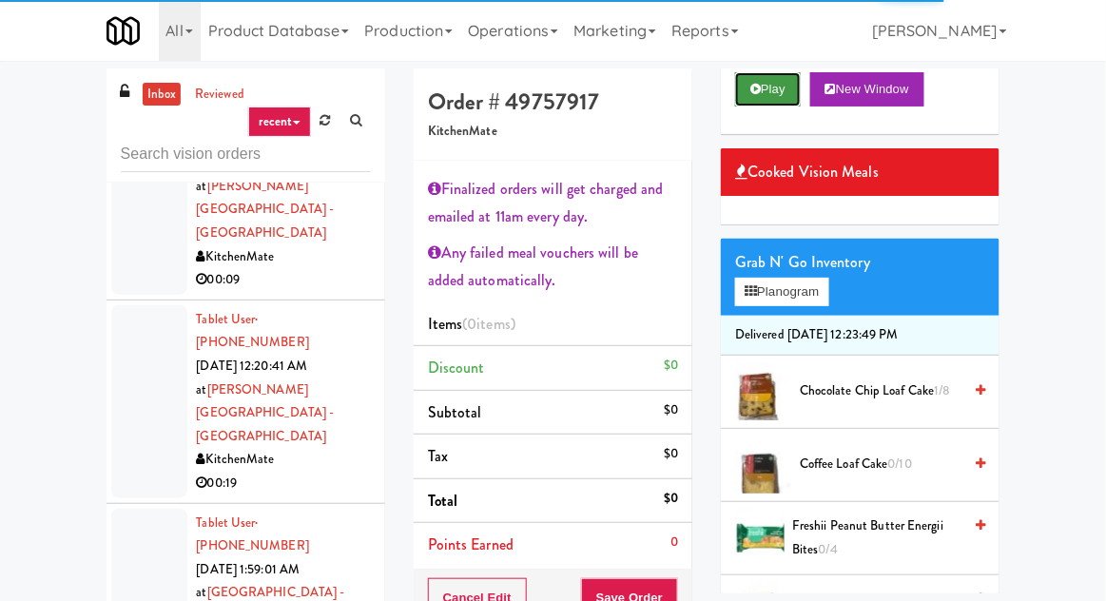
scroll to position [122, 0]
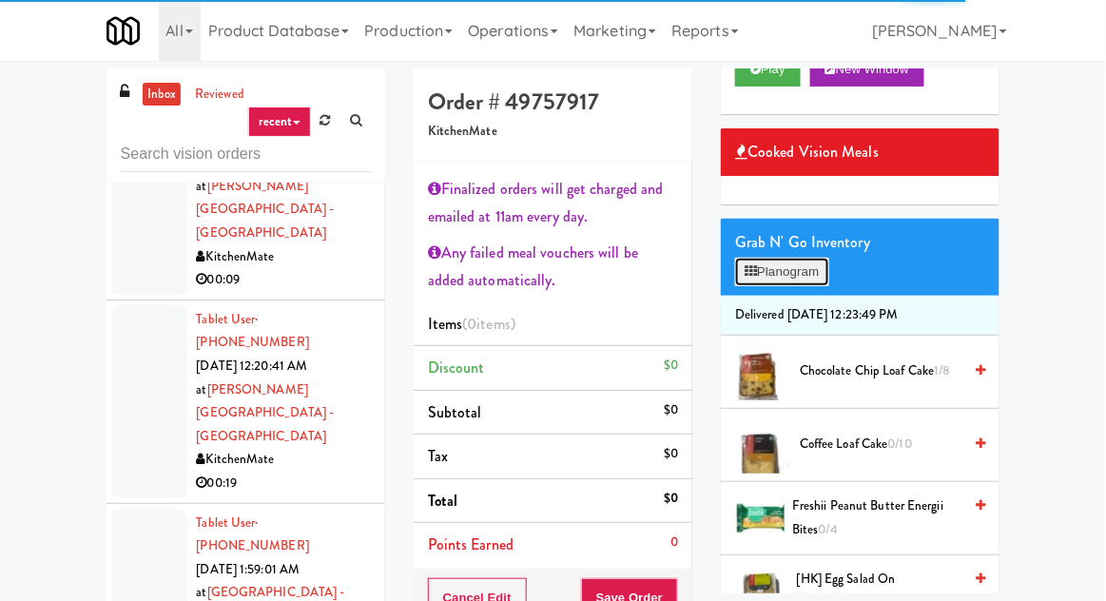
click at [820, 271] on button "Planogram" at bounding box center [781, 272] width 93 height 29
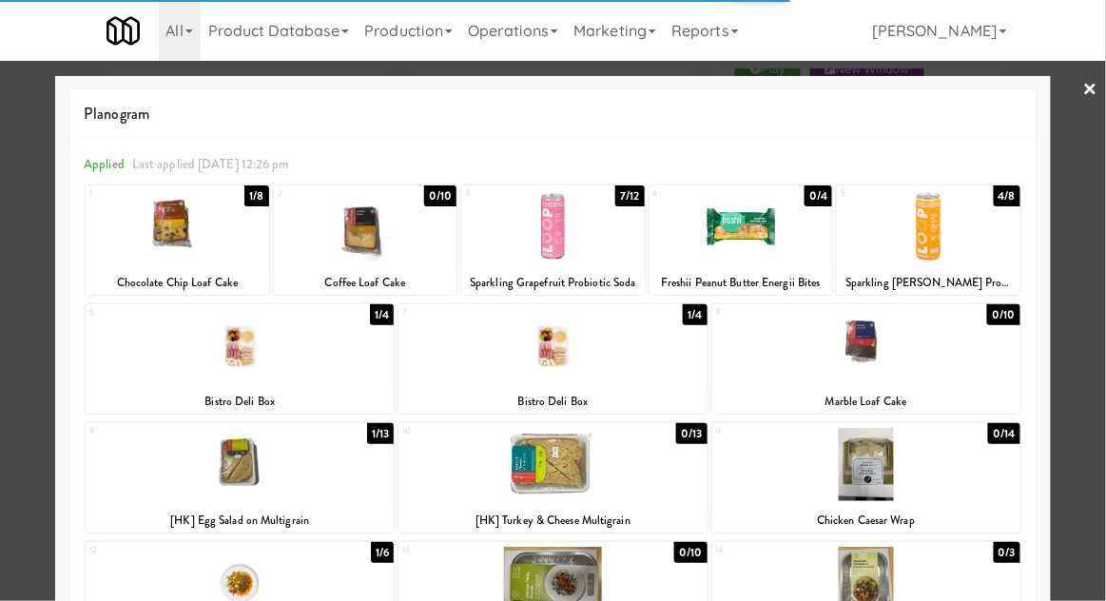
click at [212, 358] on div at bounding box center [240, 345] width 308 height 73
click at [208, 342] on div at bounding box center [240, 345] width 308 height 73
click at [38, 284] on div at bounding box center [553, 300] width 1106 height 601
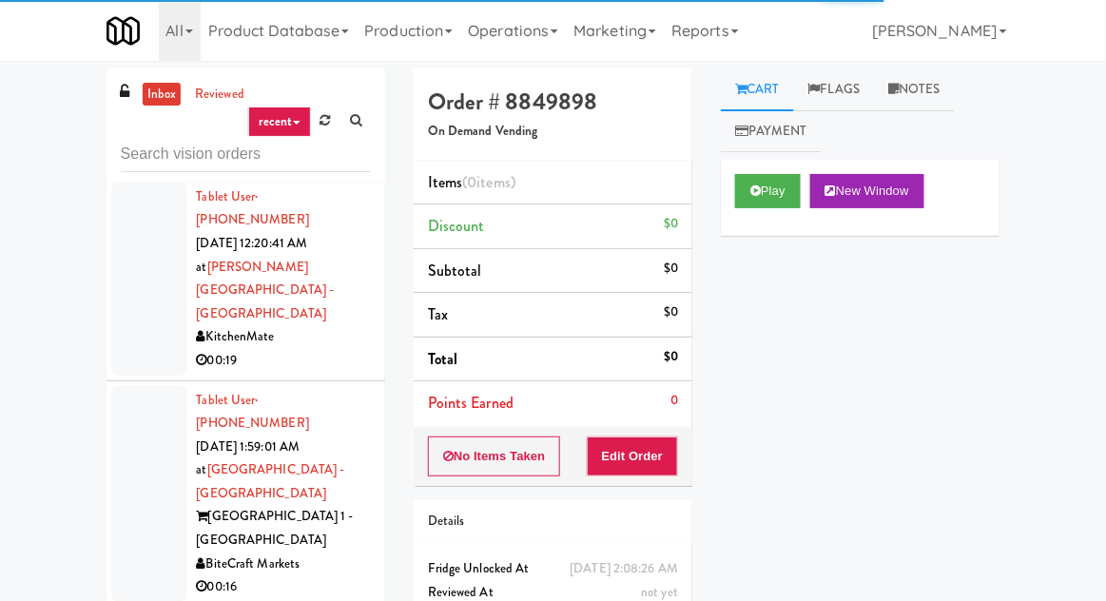
scroll to position [2256, 0]
click at [754, 191] on icon at bounding box center [756, 191] width 10 height 12
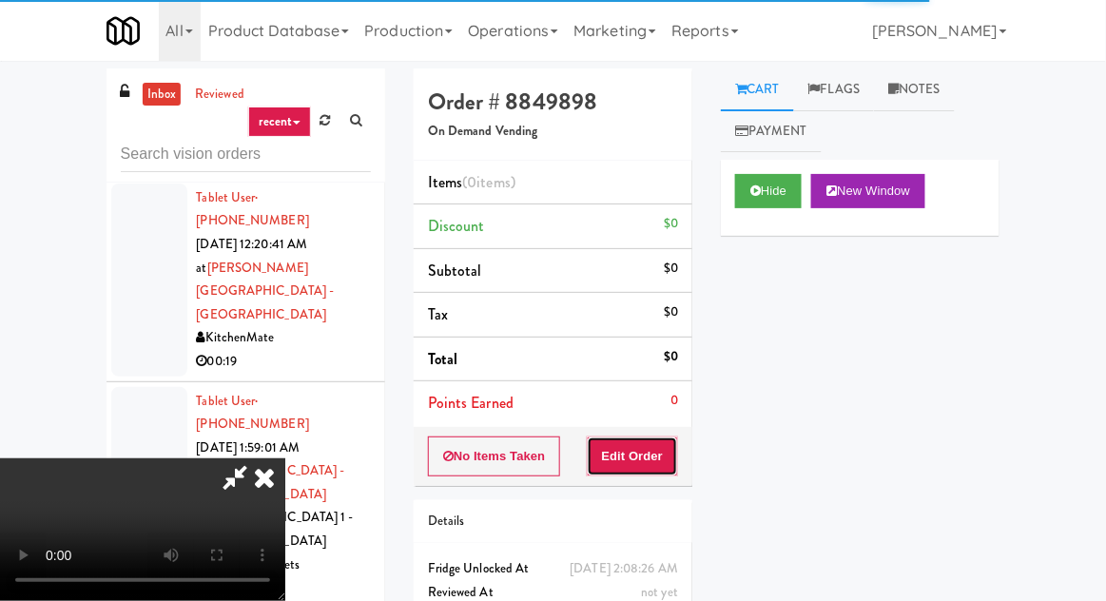
click at [670, 470] on button "Edit Order" at bounding box center [633, 457] width 92 height 40
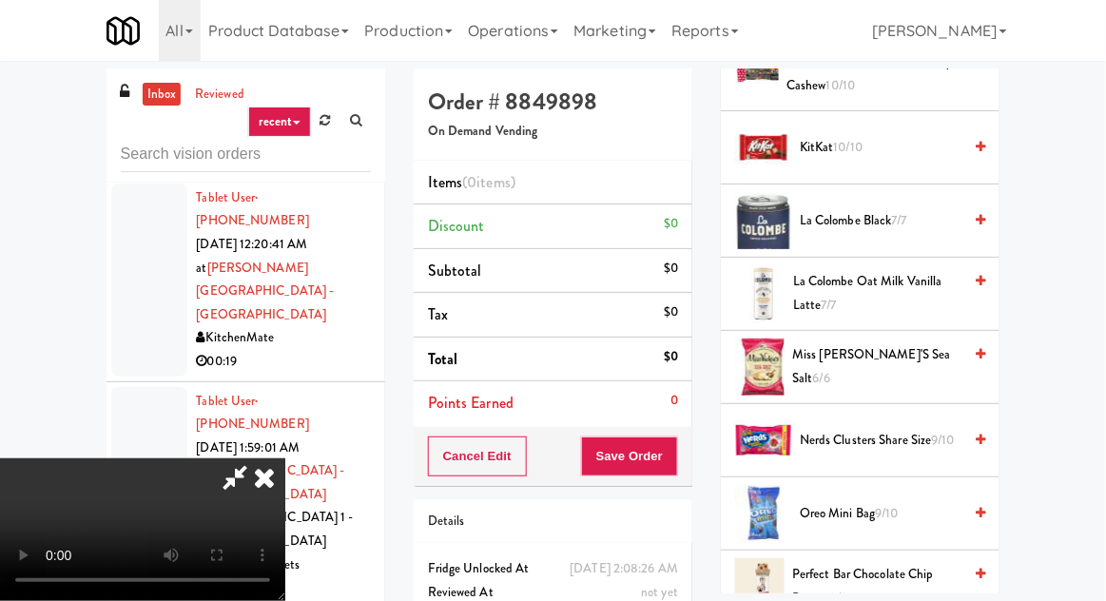
scroll to position [1662, 0]
click at [864, 428] on span "Nerds Clusters Share Size 9/10" at bounding box center [881, 440] width 162 height 24
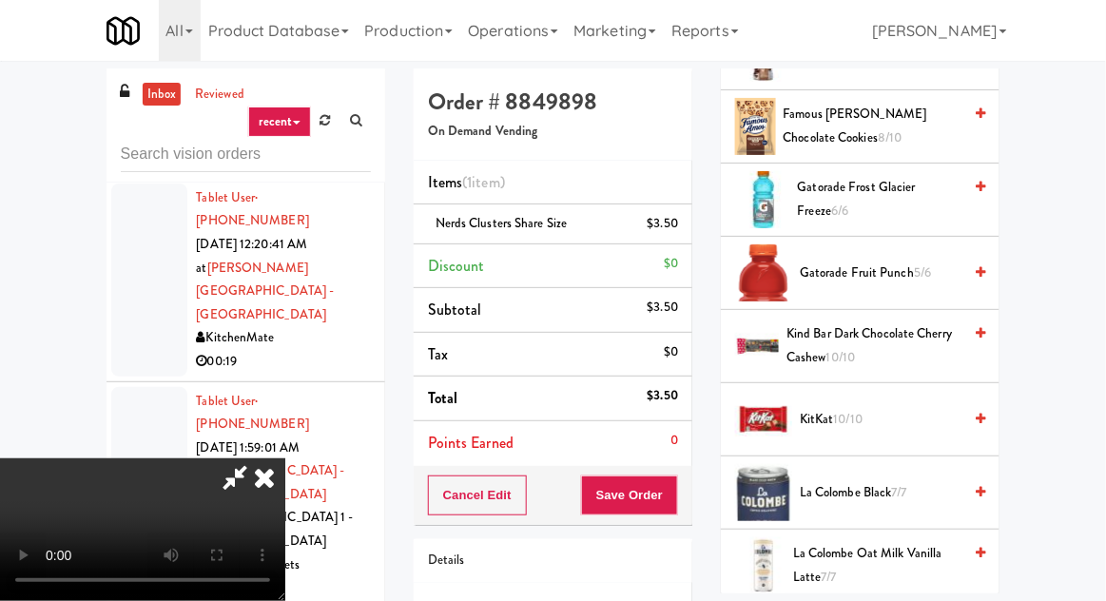
scroll to position [1387, 0]
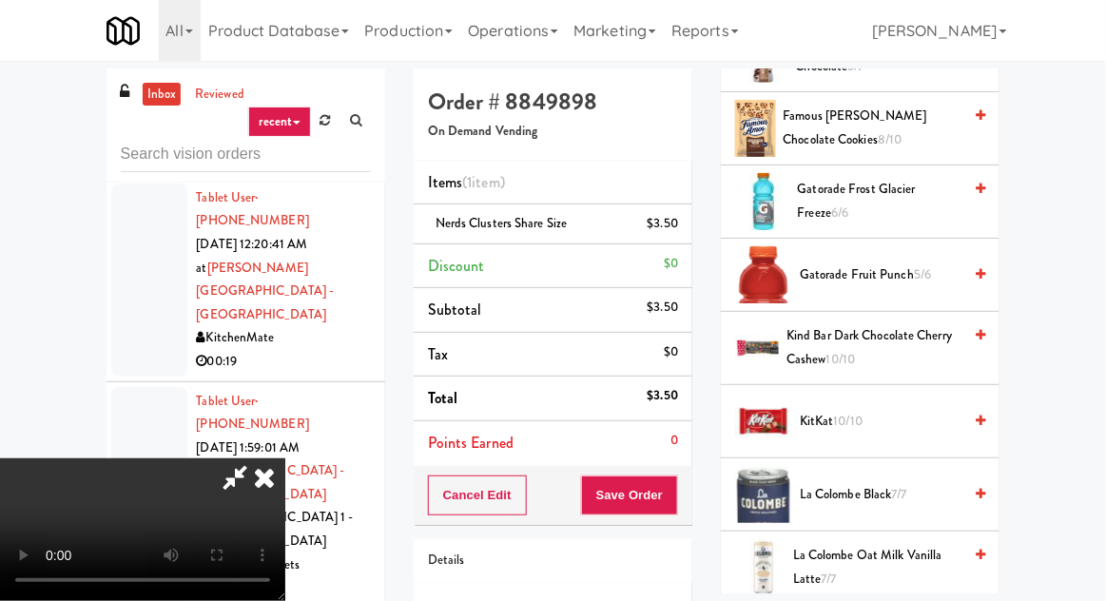
click at [862, 182] on span "Gatorade Frost Glacier Freeze 6/6" at bounding box center [880, 201] width 165 height 47
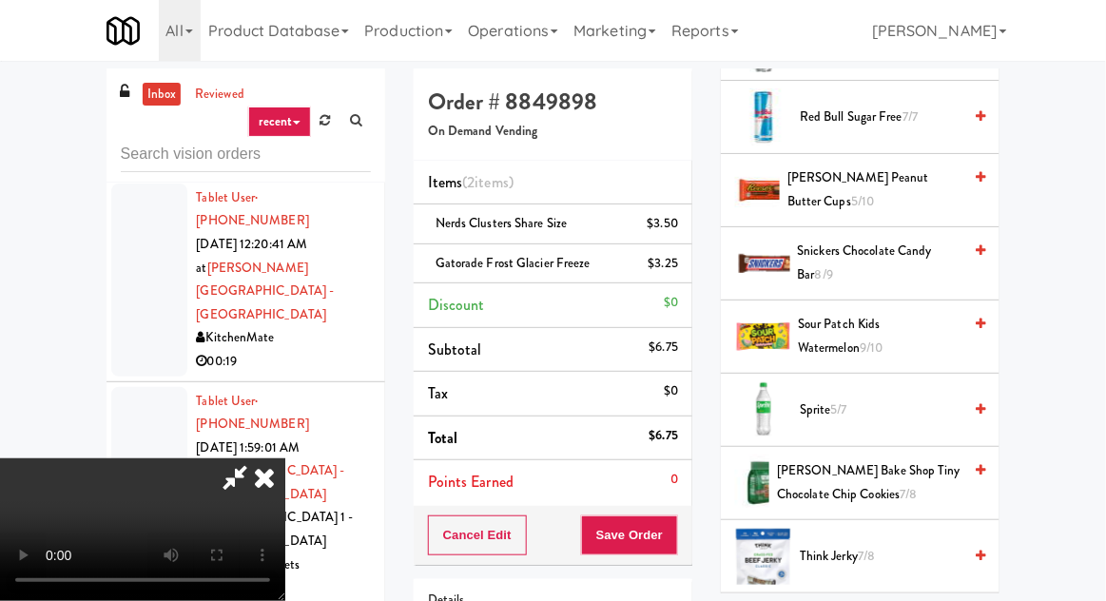
scroll to position [2353, 0]
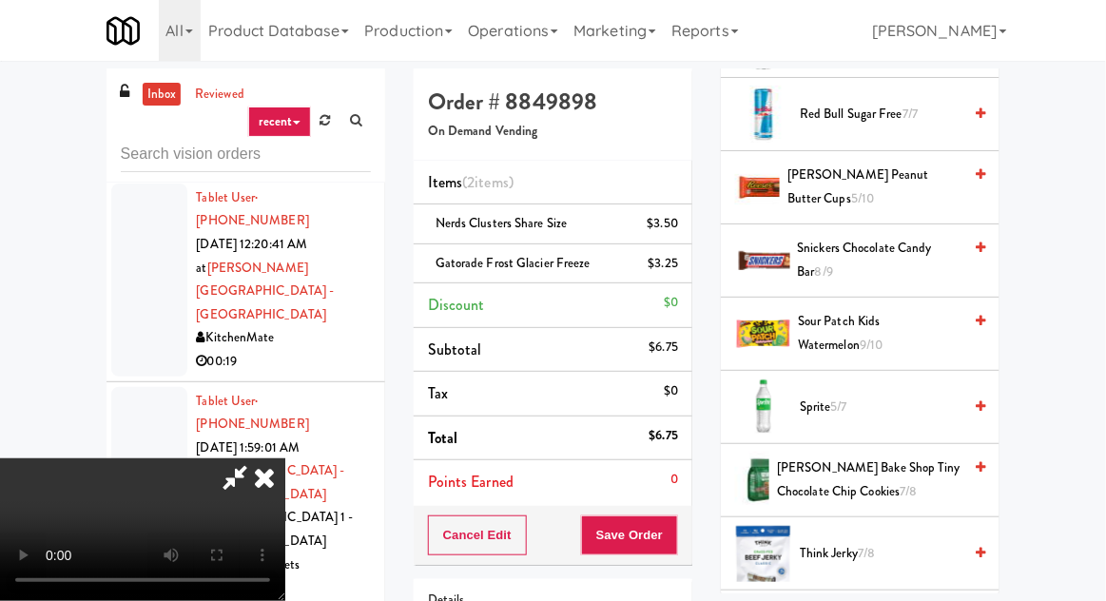
click at [856, 168] on span "[PERSON_NAME] Peanut Butter Cups 5/10" at bounding box center [875, 187] width 174 height 47
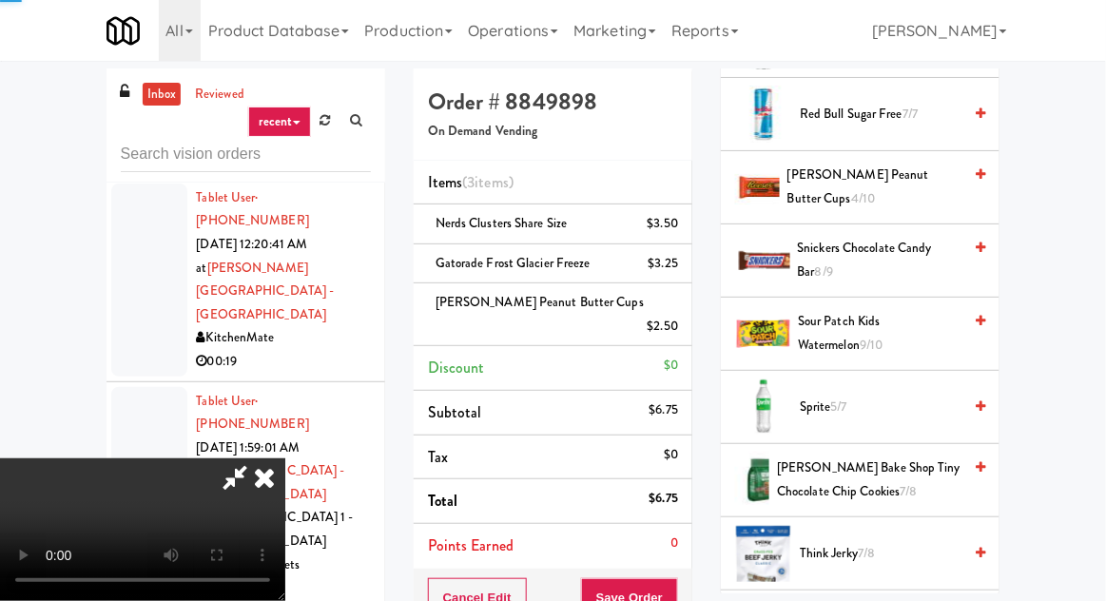
click at [850, 237] on span "Snickers Chocolate Candy Bar 8/9" at bounding box center [880, 260] width 165 height 47
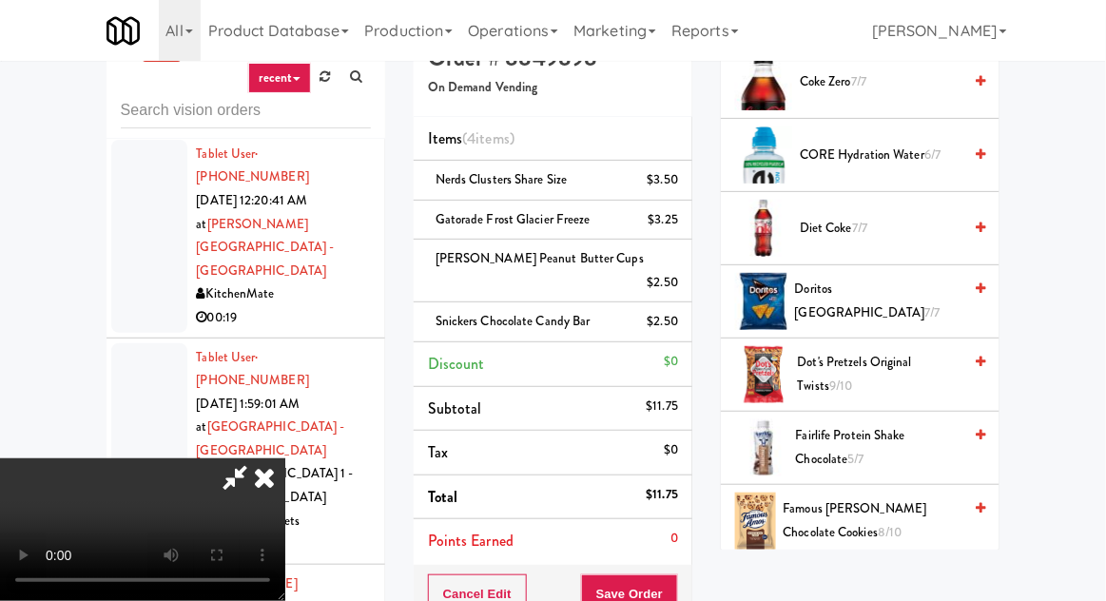
scroll to position [948, 0]
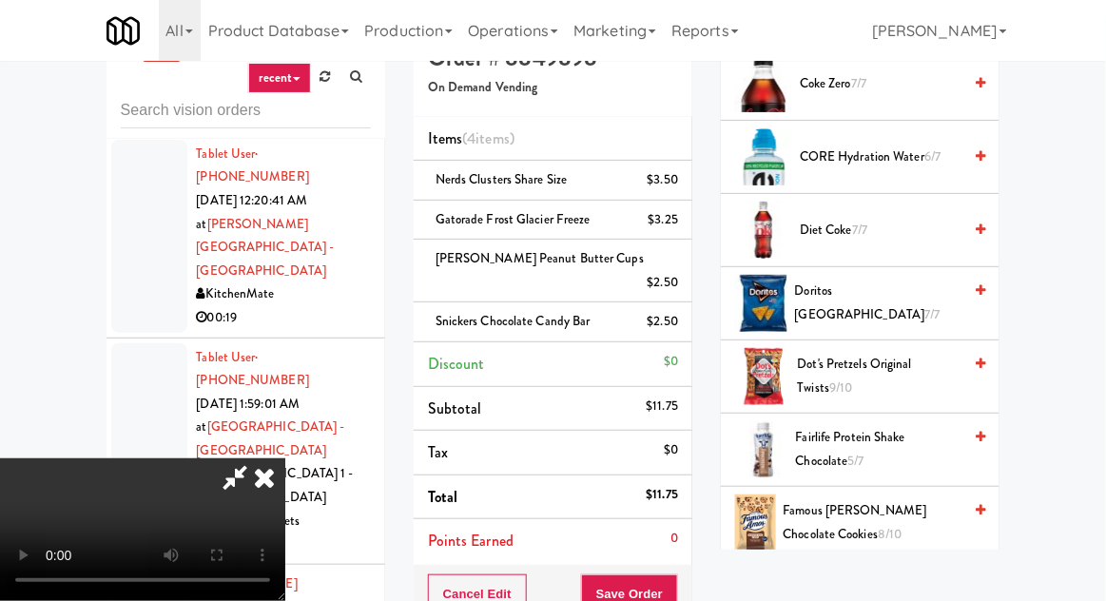
click at [837, 353] on span "Dot's Pretzels Original Twists 9/10" at bounding box center [880, 376] width 165 height 47
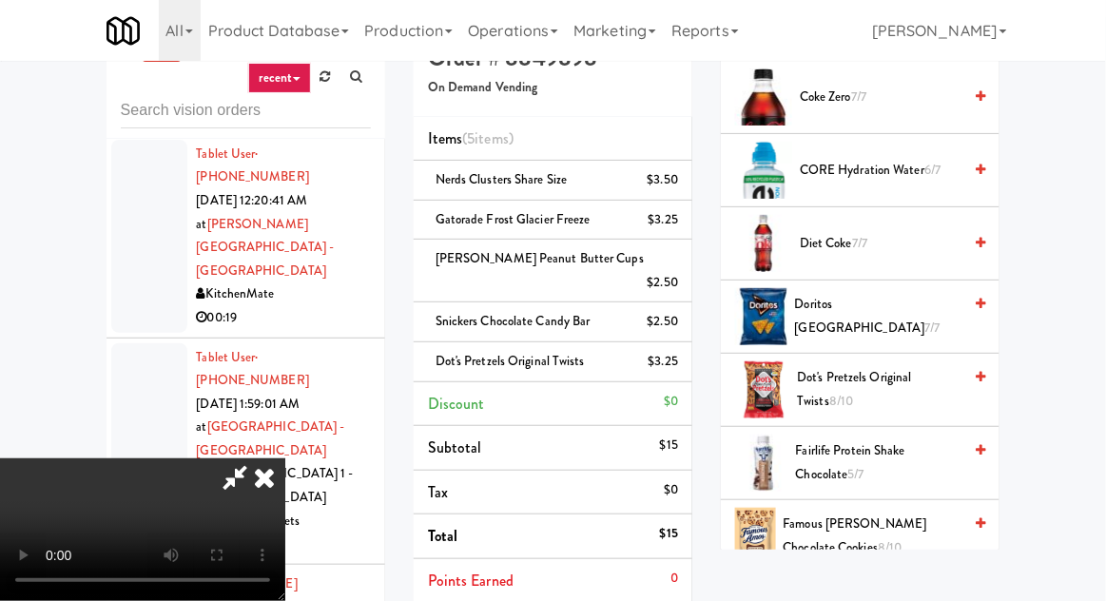
scroll to position [944, 0]
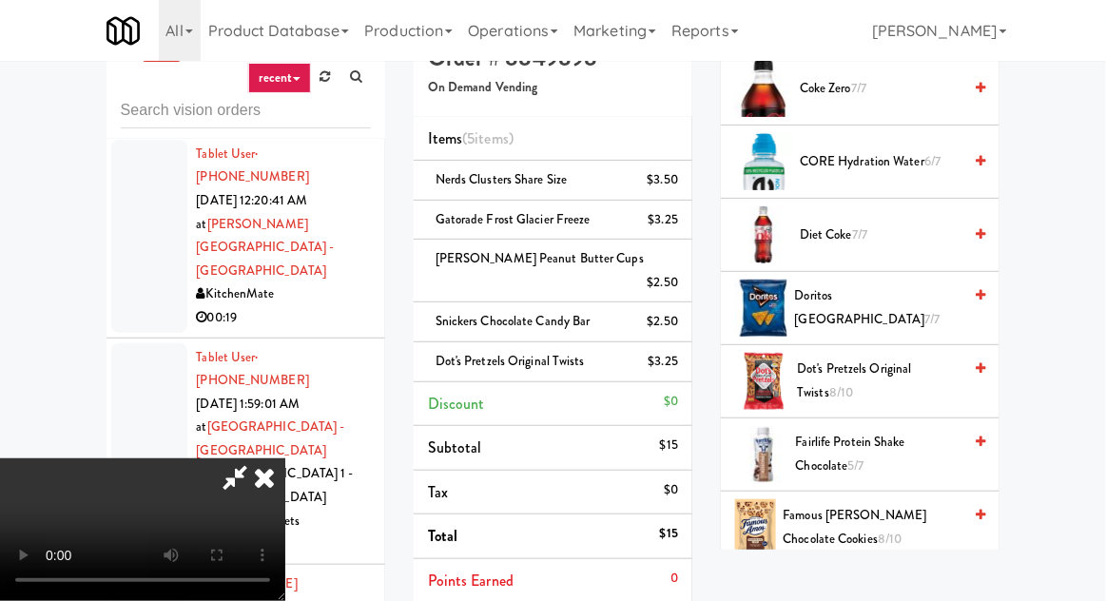
click at [829, 513] on span "Famous [PERSON_NAME] Chocolate Cookies 8/10" at bounding box center [873, 527] width 179 height 47
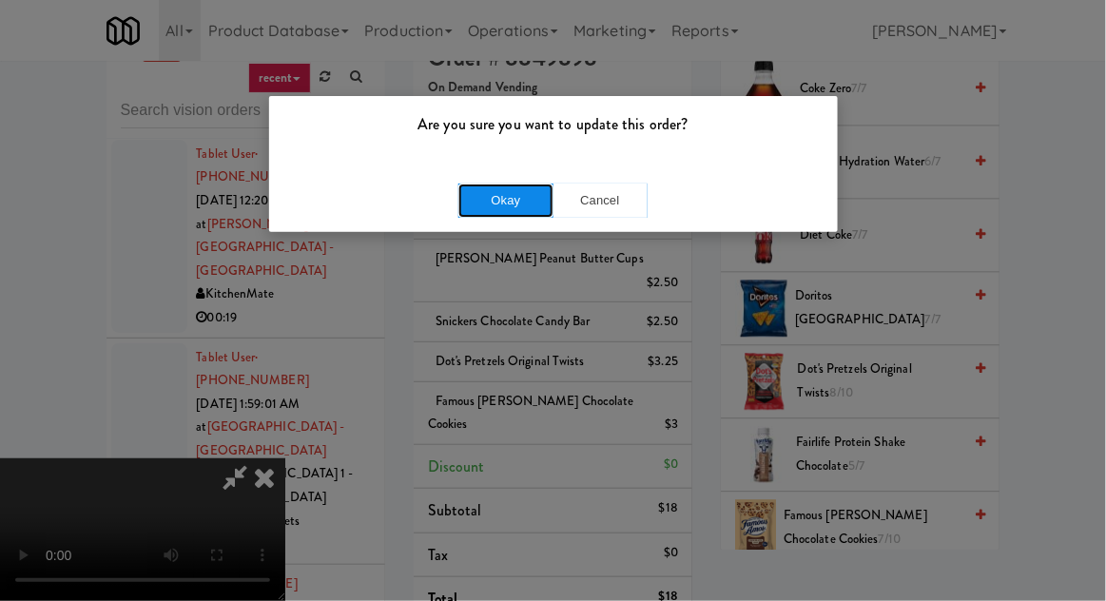
click at [529, 200] on button "Okay" at bounding box center [506, 201] width 95 height 34
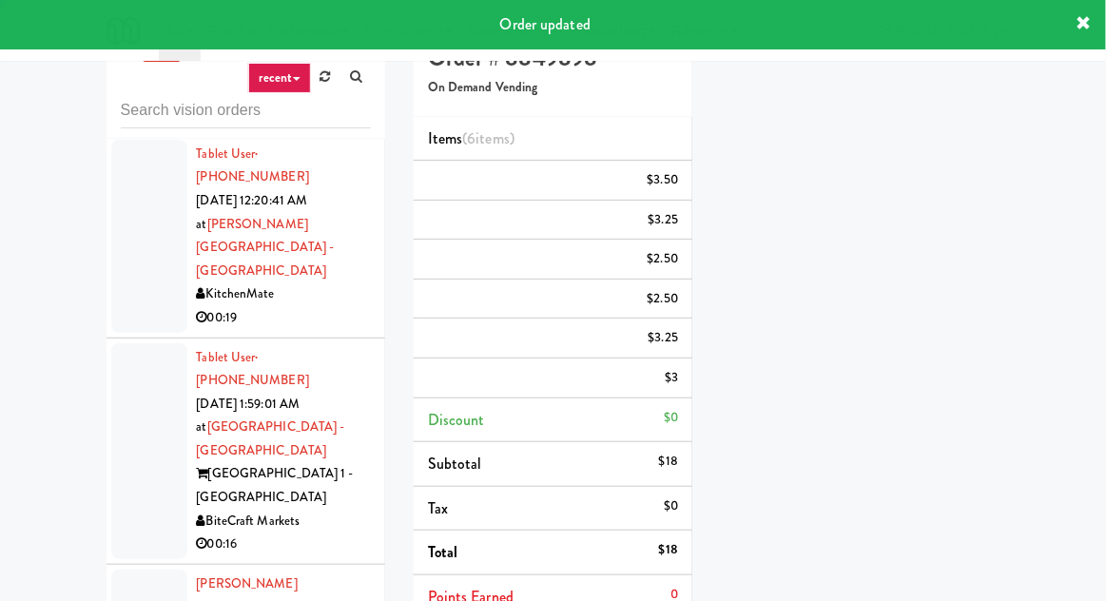
scroll to position [0, 0]
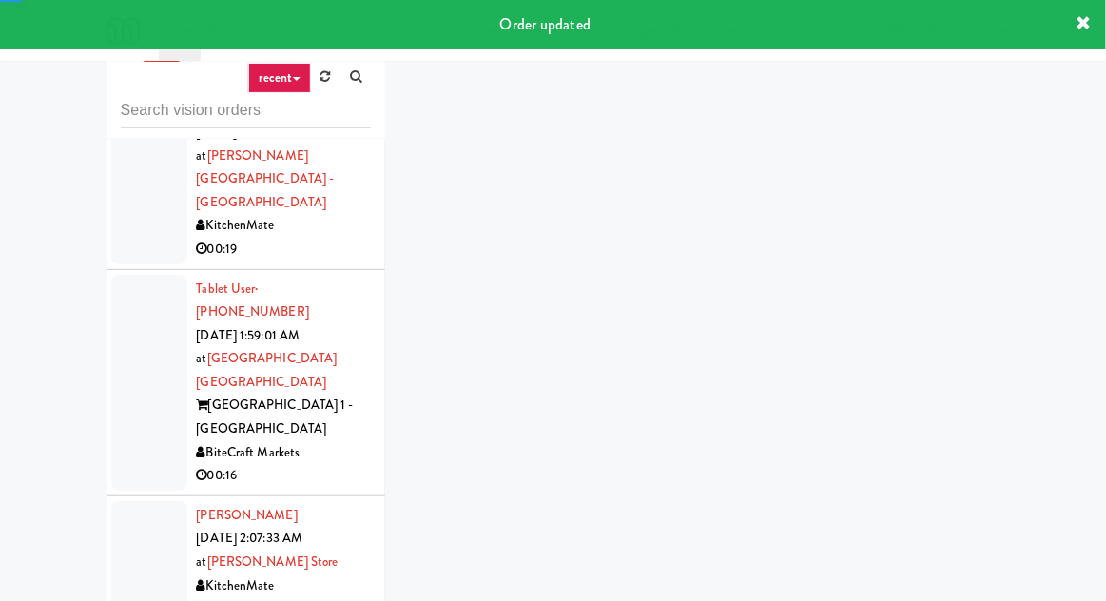
scroll to position [2336, 0]
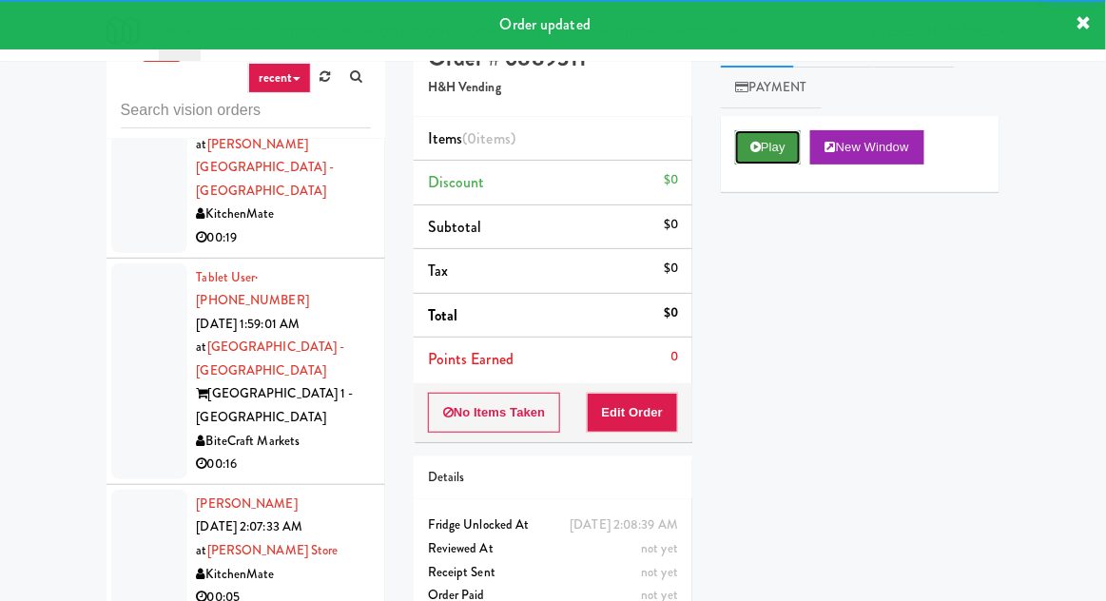
click at [770, 154] on button "Play" at bounding box center [768, 147] width 66 height 34
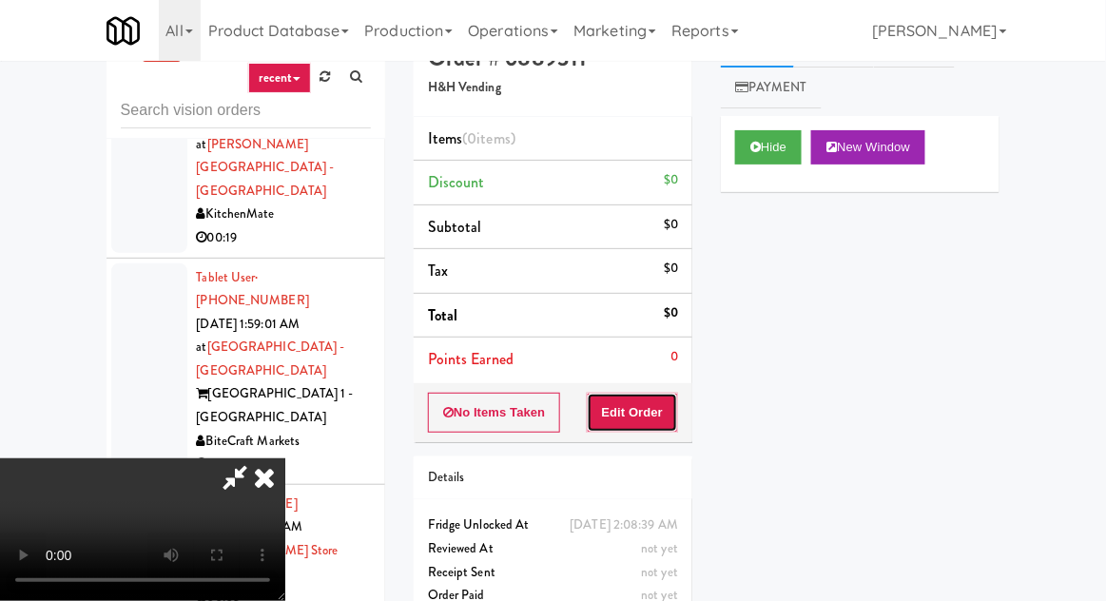
click at [652, 395] on button "Edit Order" at bounding box center [633, 413] width 92 height 40
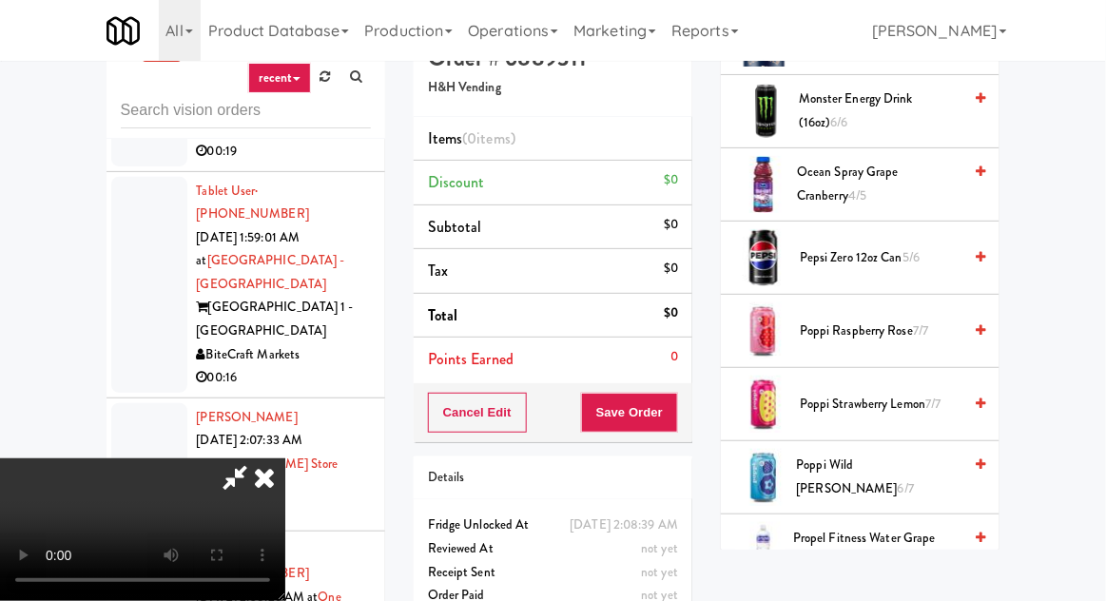
scroll to position [1935, 0]
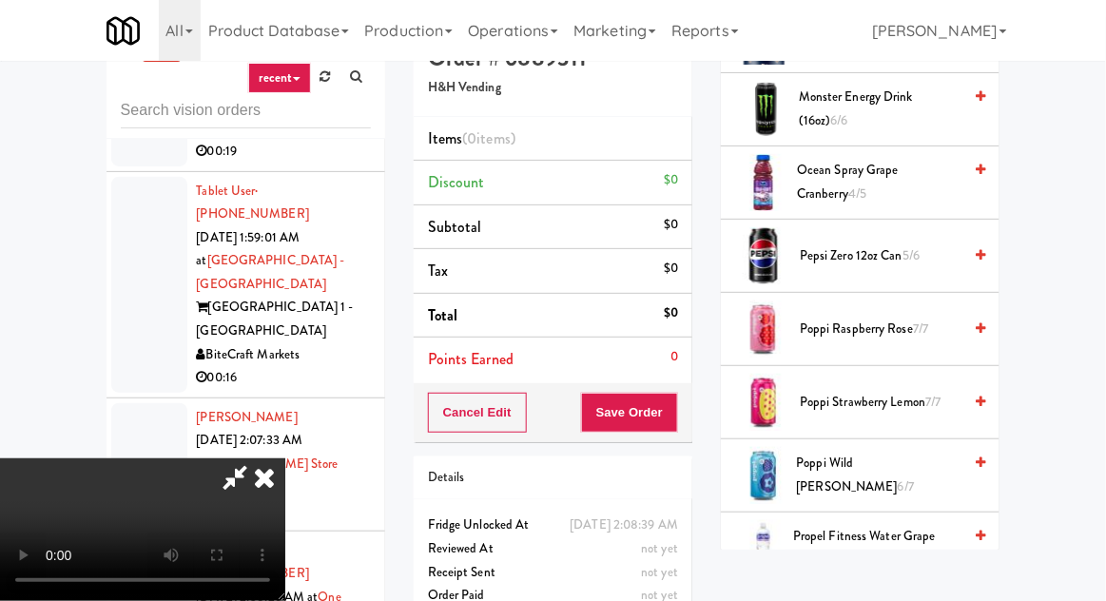
click at [857, 393] on span "Poppi Strawberry Lemon 7/7" at bounding box center [881, 403] width 162 height 24
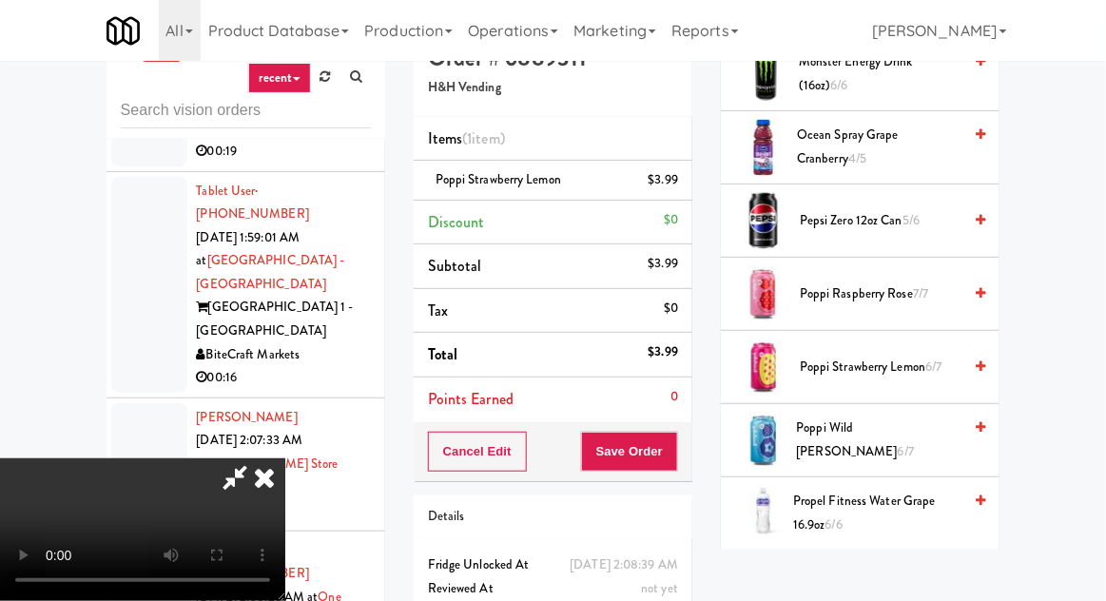
scroll to position [1969, 0]
click at [869, 283] on span "Poppi Raspberry Rose 7/7" at bounding box center [881, 295] width 162 height 24
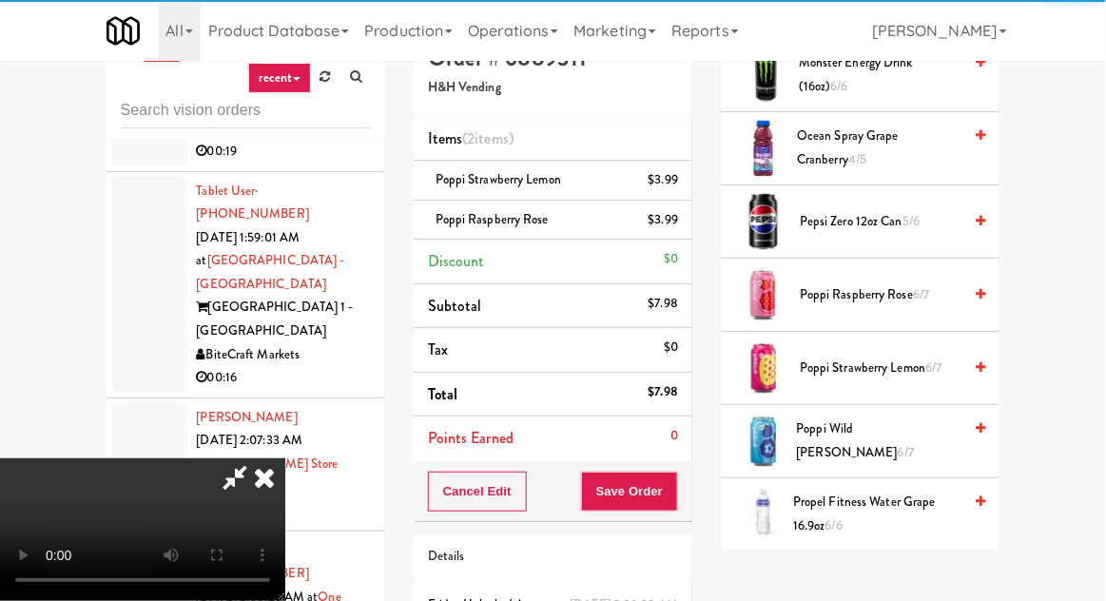
click at [689, 473] on div "Cancel Edit Save Order" at bounding box center [553, 491] width 279 height 59
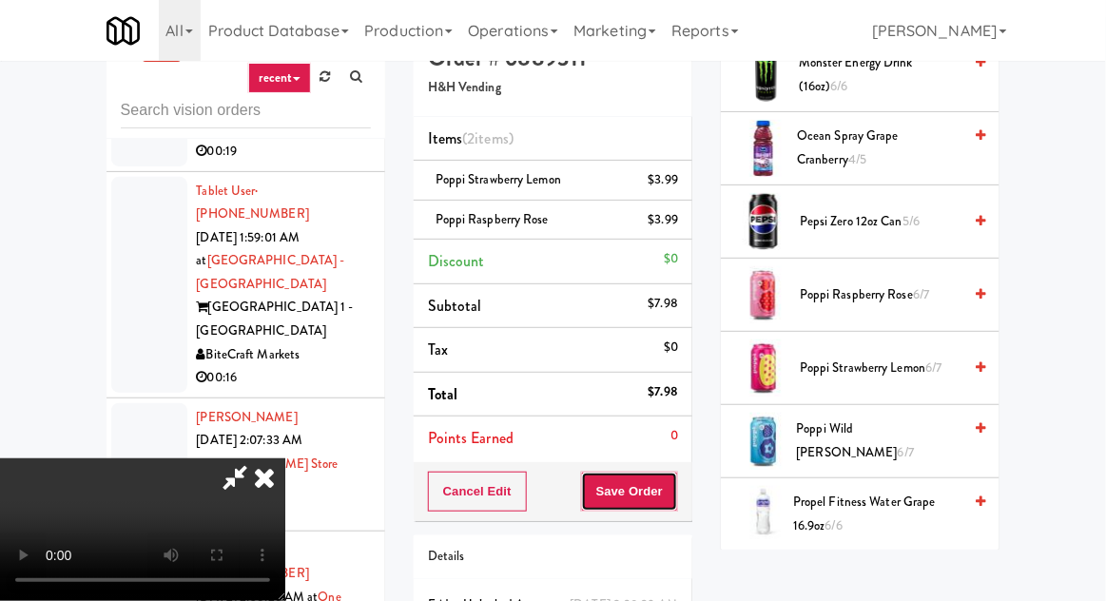
click at [674, 500] on button "Save Order" at bounding box center [629, 492] width 97 height 40
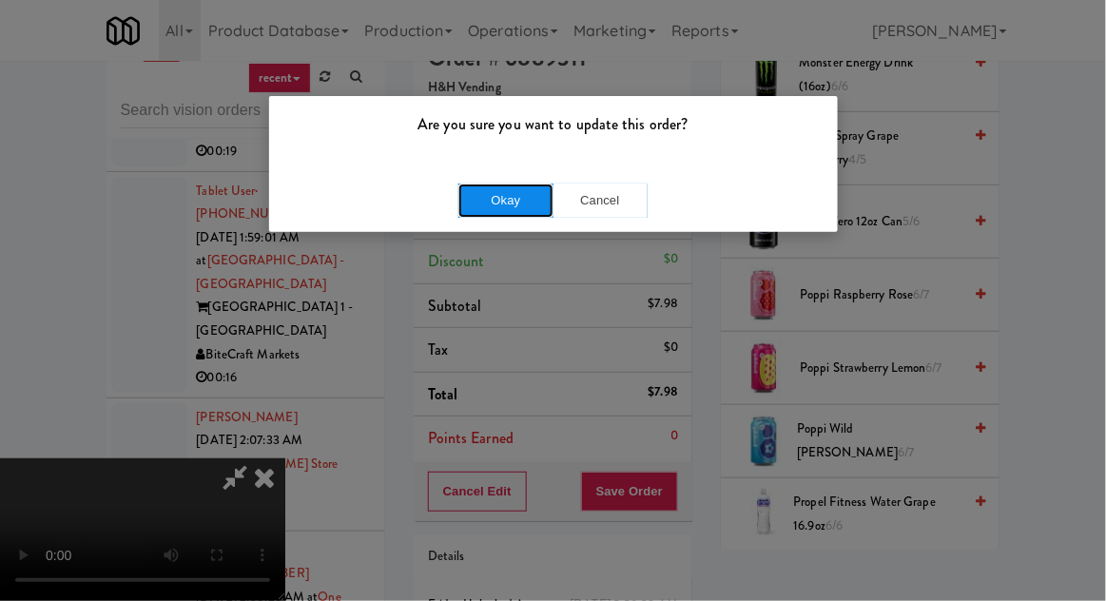
click at [518, 190] on button "Okay" at bounding box center [506, 201] width 95 height 34
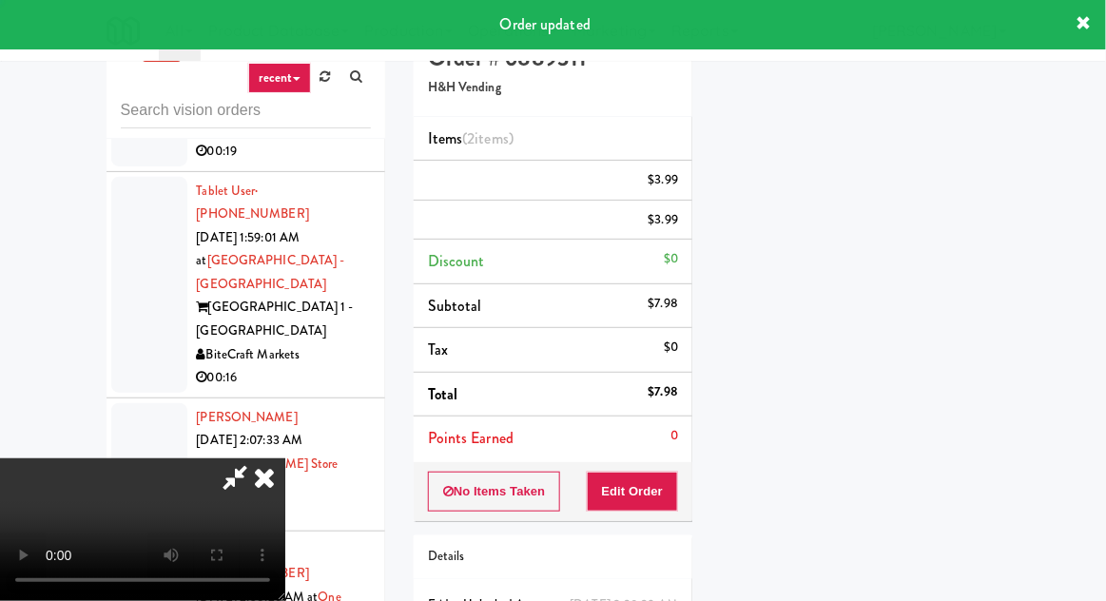
scroll to position [0, 0]
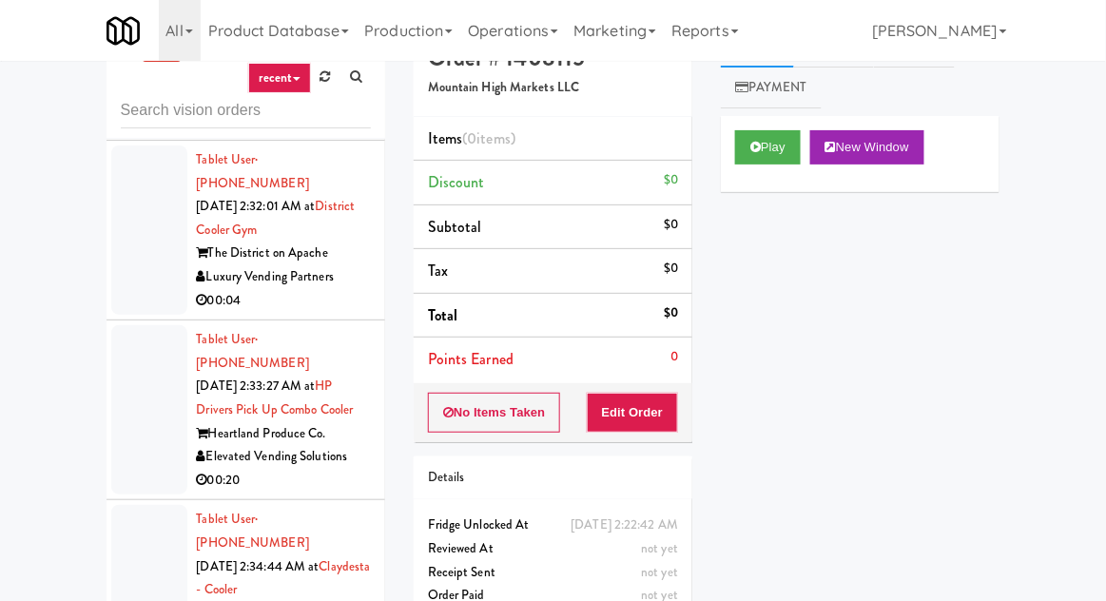
scroll to position [73, 0]
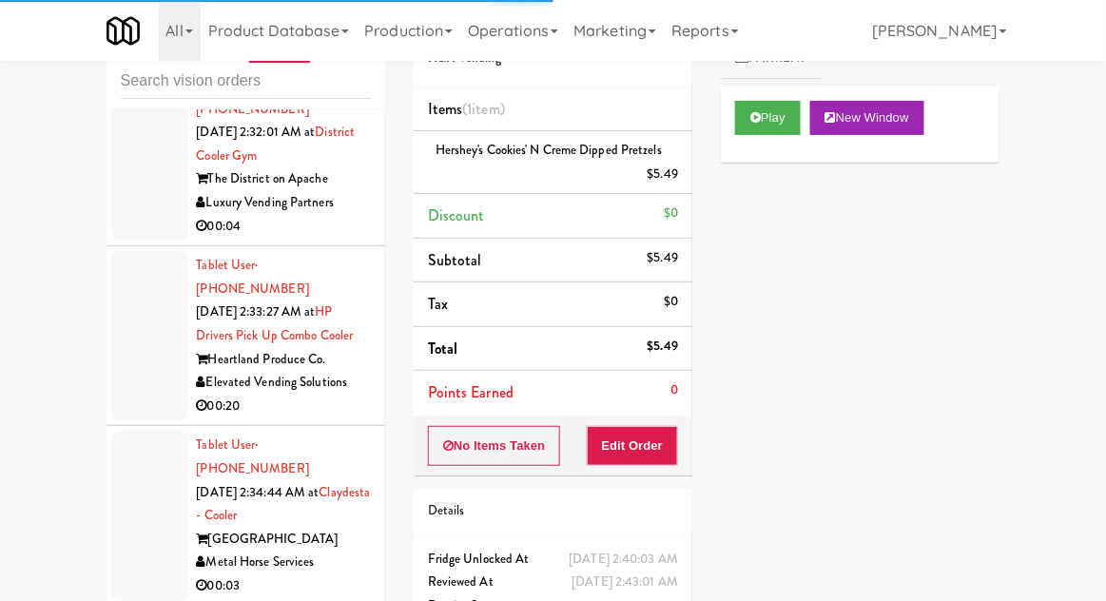
scroll to position [4417, 0]
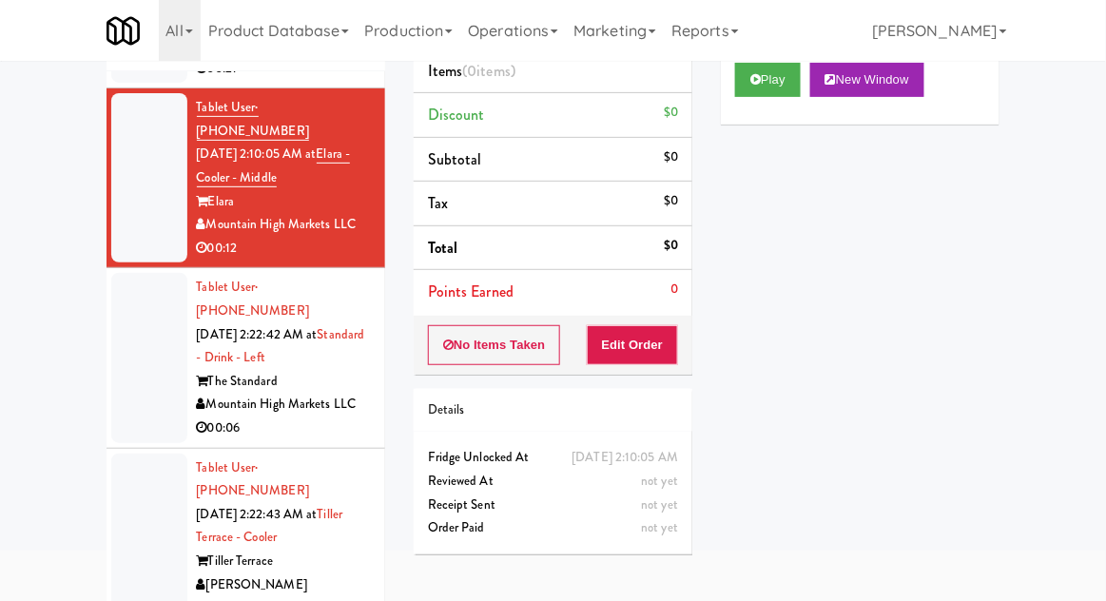
scroll to position [153, 0]
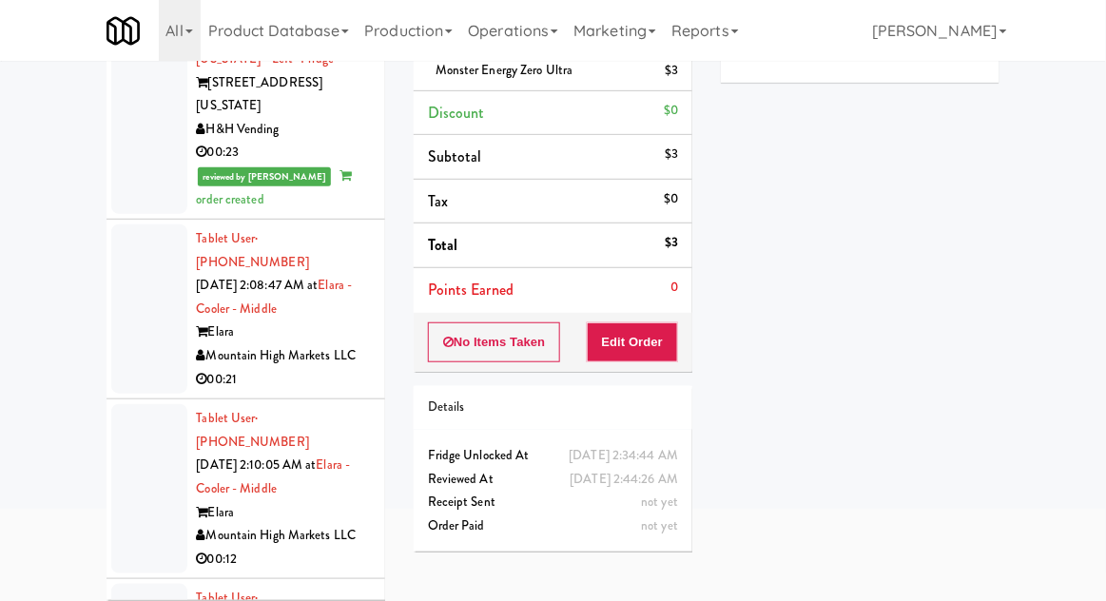
scroll to position [3095, 0]
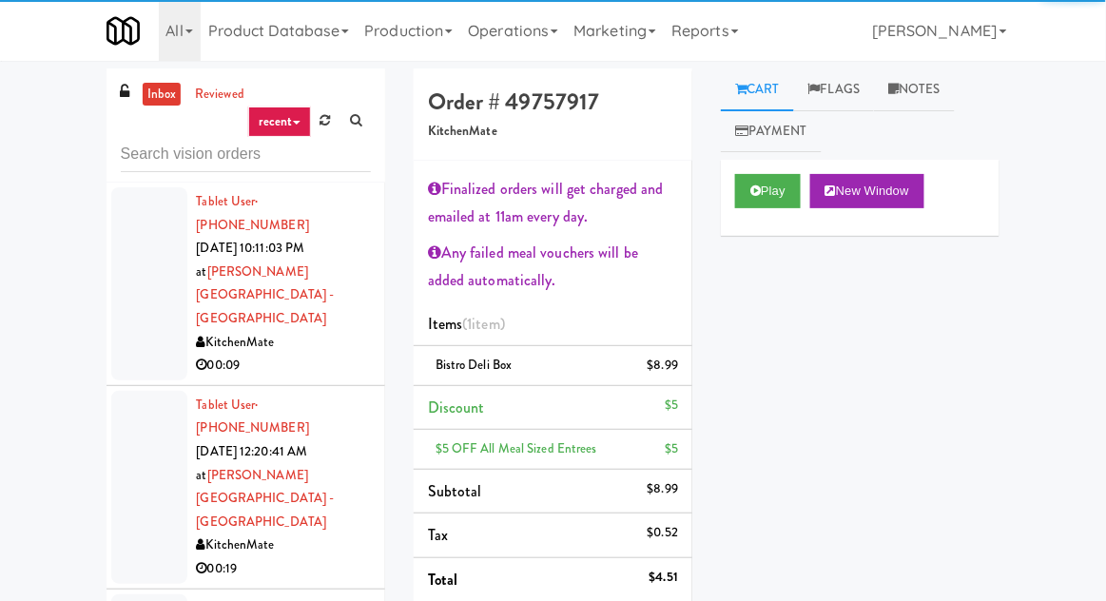
scroll to position [2049, 0]
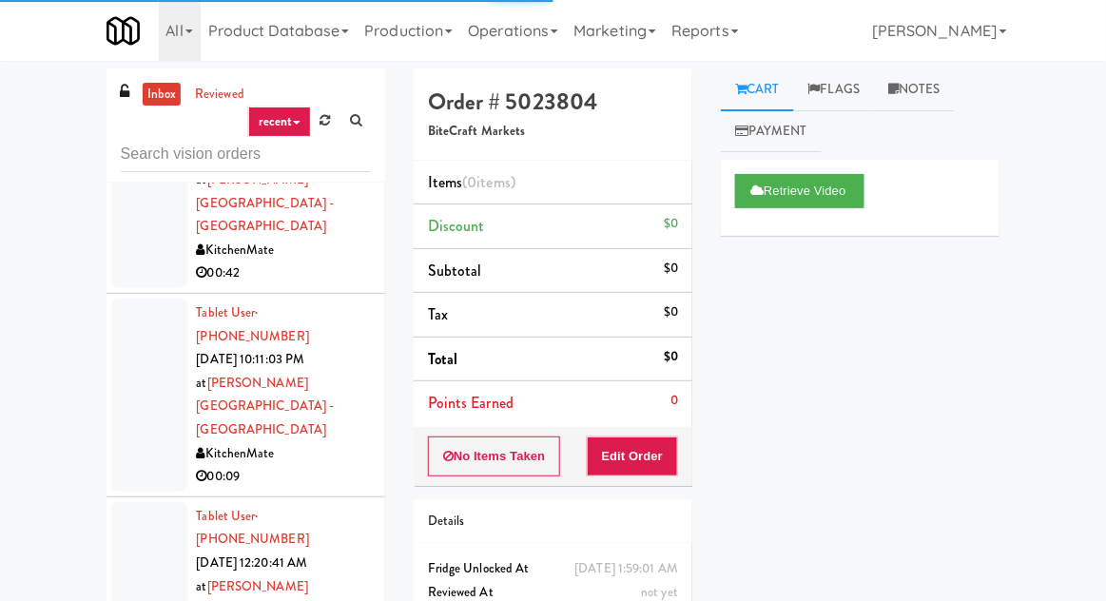
scroll to position [1938, 0]
click at [128, 502] on div at bounding box center [149, 598] width 76 height 193
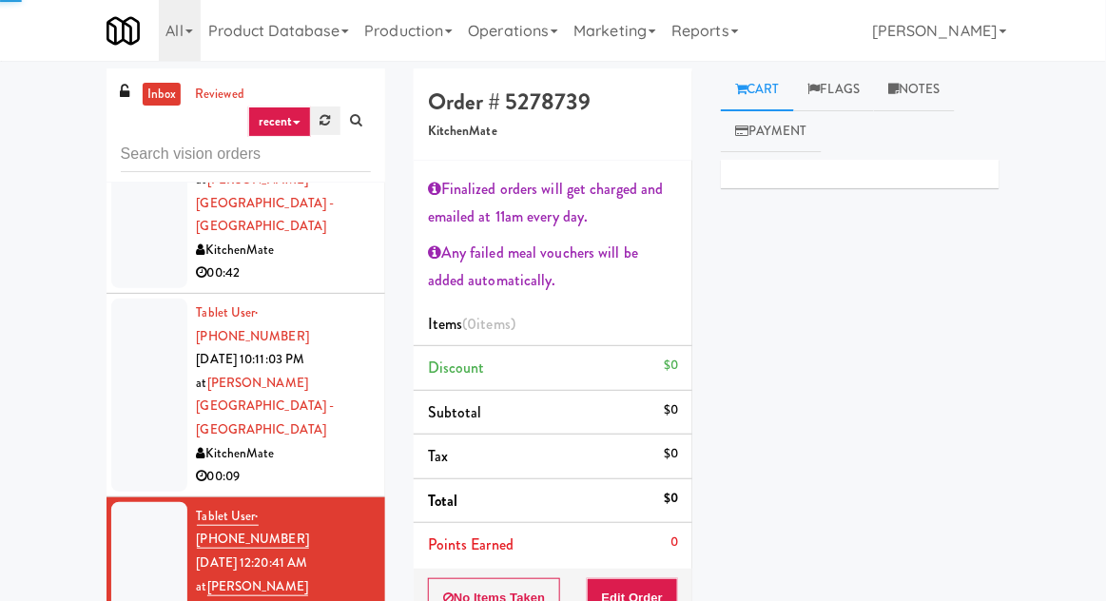
click at [334, 130] on link at bounding box center [325, 121] width 29 height 29
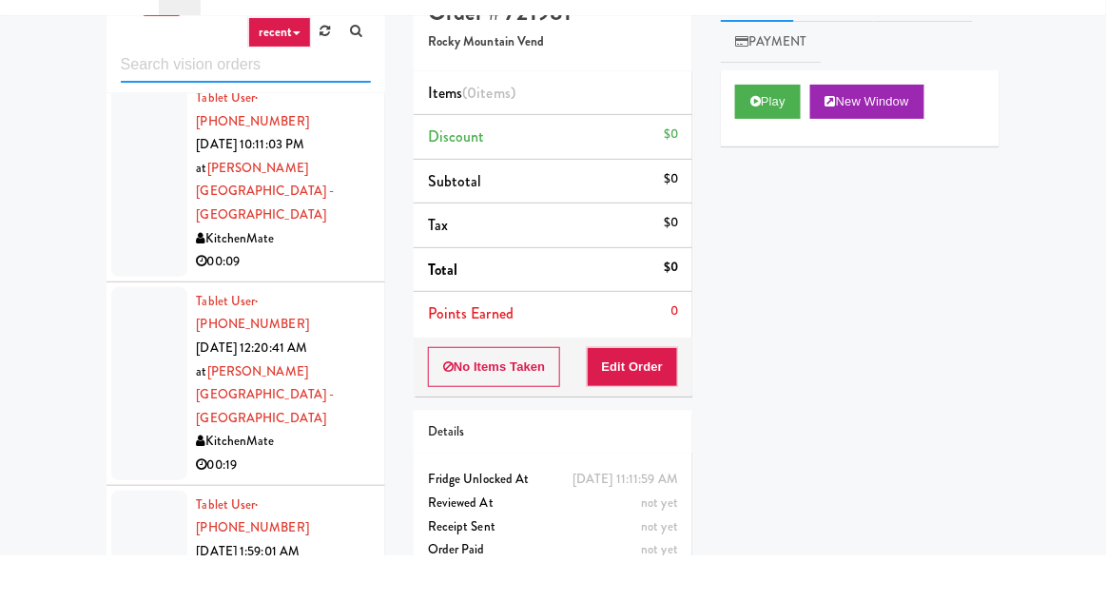
scroll to position [165, 0]
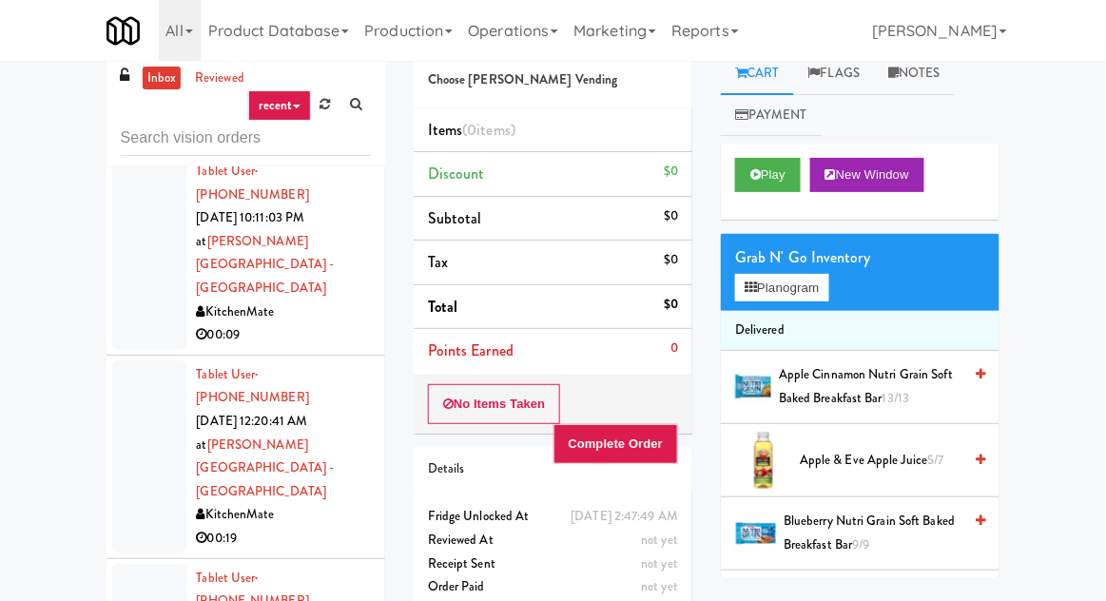
scroll to position [15, 0]
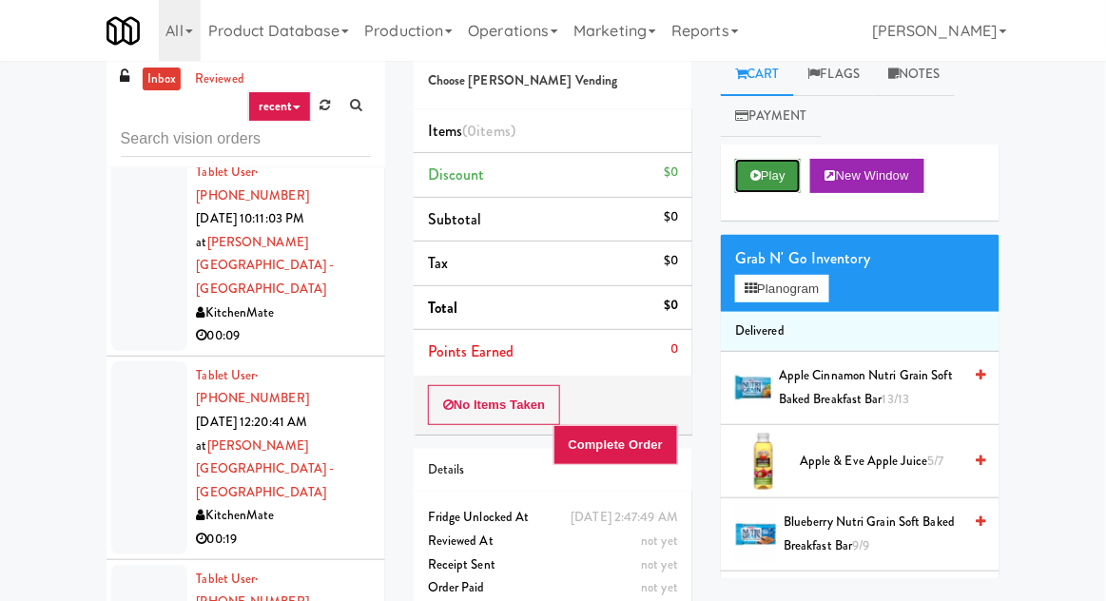
click at [758, 162] on button "Play" at bounding box center [768, 176] width 66 height 34
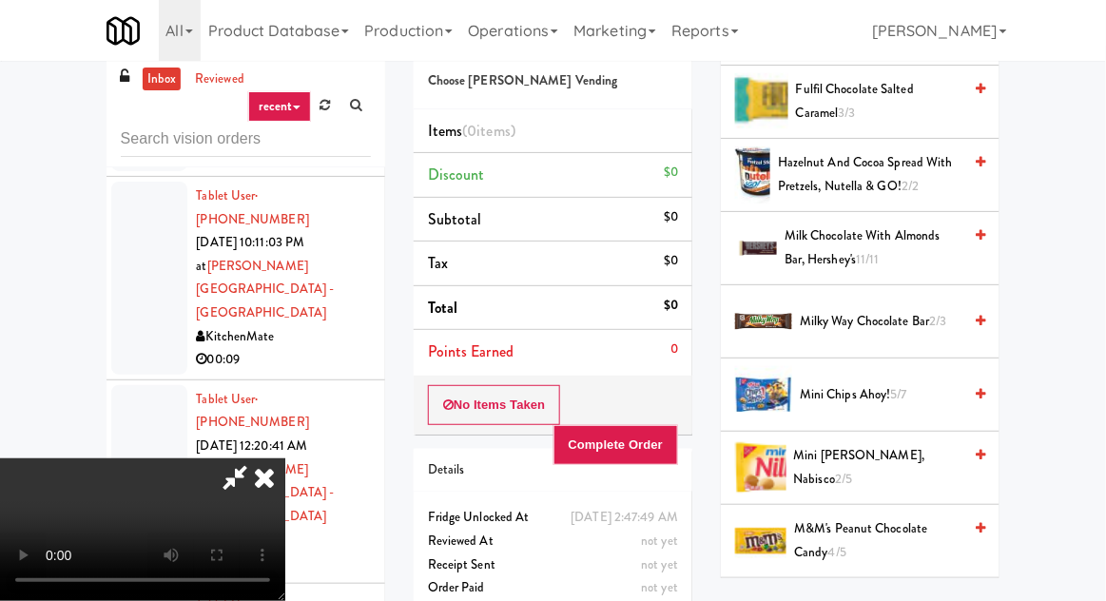
scroll to position [1031, 0]
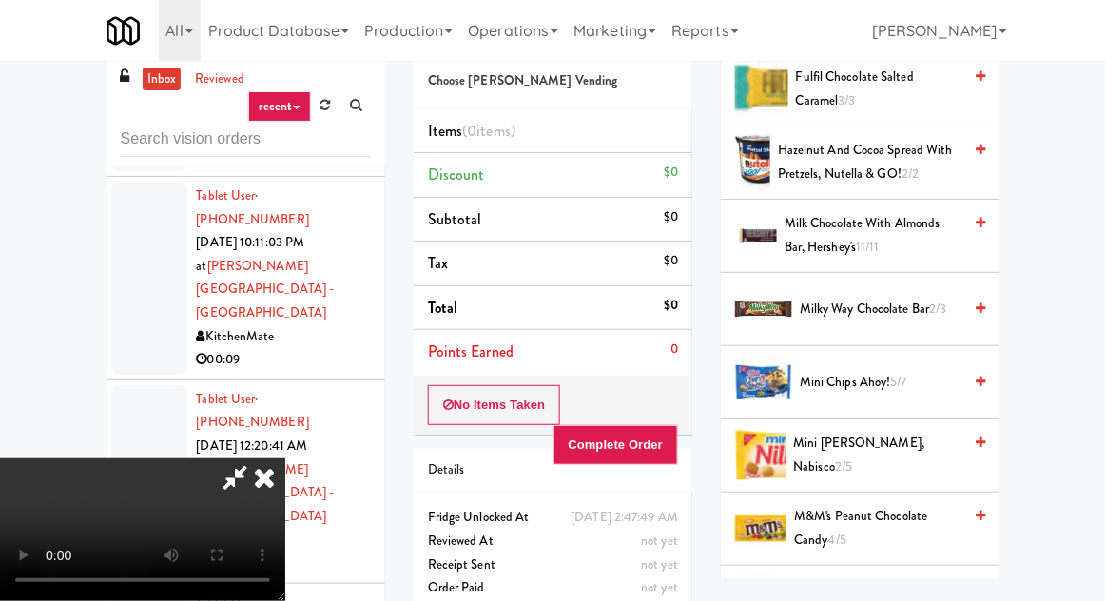
click at [885, 385] on span "Mini Chips Ahoy! 5/7" at bounding box center [881, 383] width 162 height 24
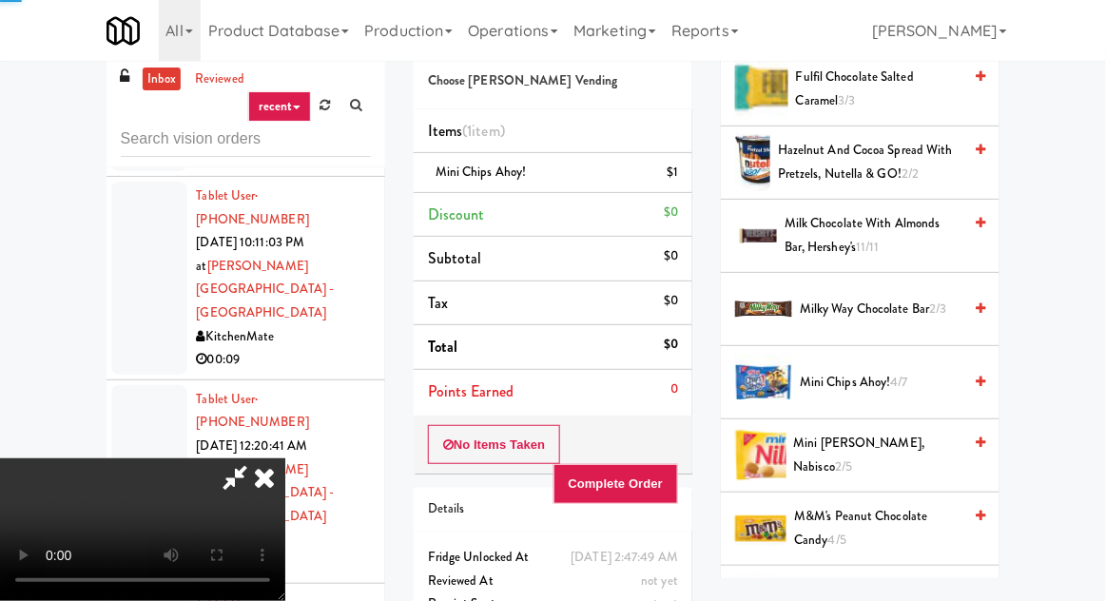
click at [899, 381] on span "4/7" at bounding box center [899, 382] width 17 height 18
click at [675, 464] on button "Complete Order" at bounding box center [617, 484] width 126 height 40
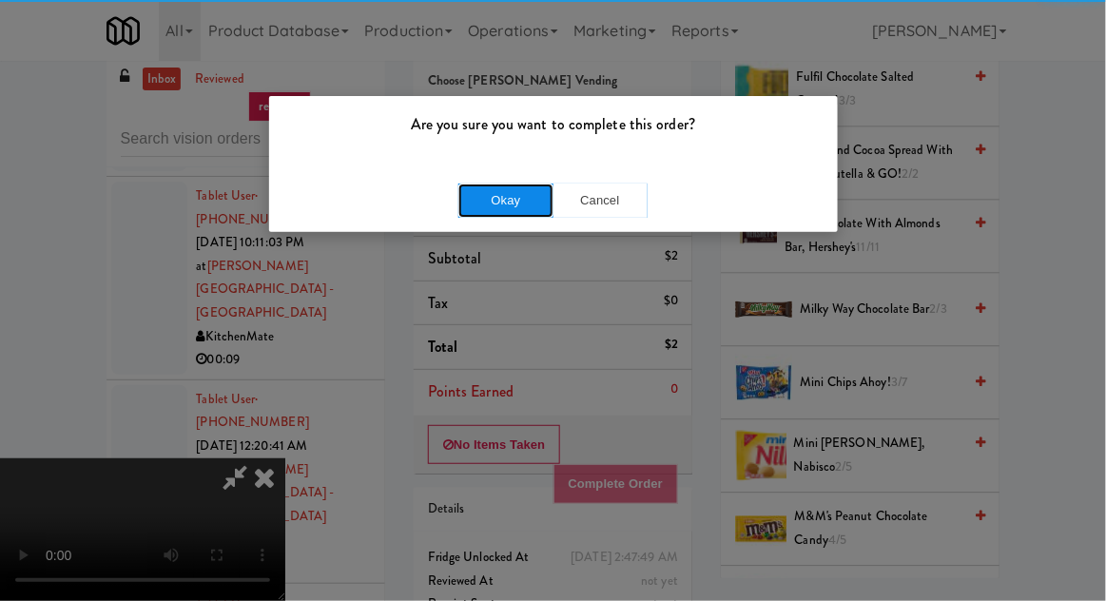
click at [479, 211] on button "Okay" at bounding box center [506, 201] width 95 height 34
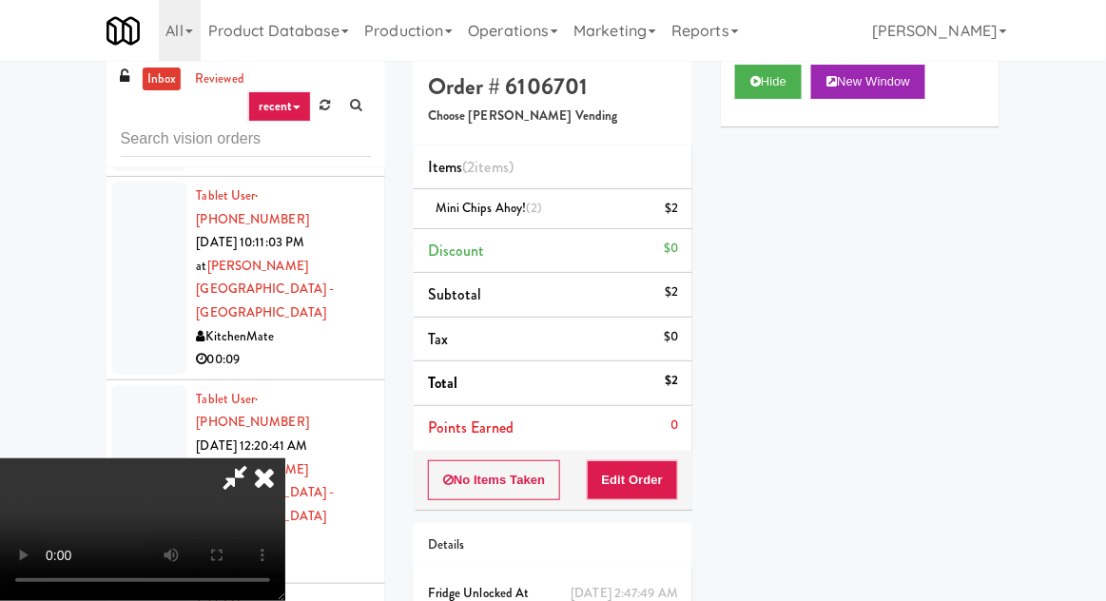
scroll to position [0, 0]
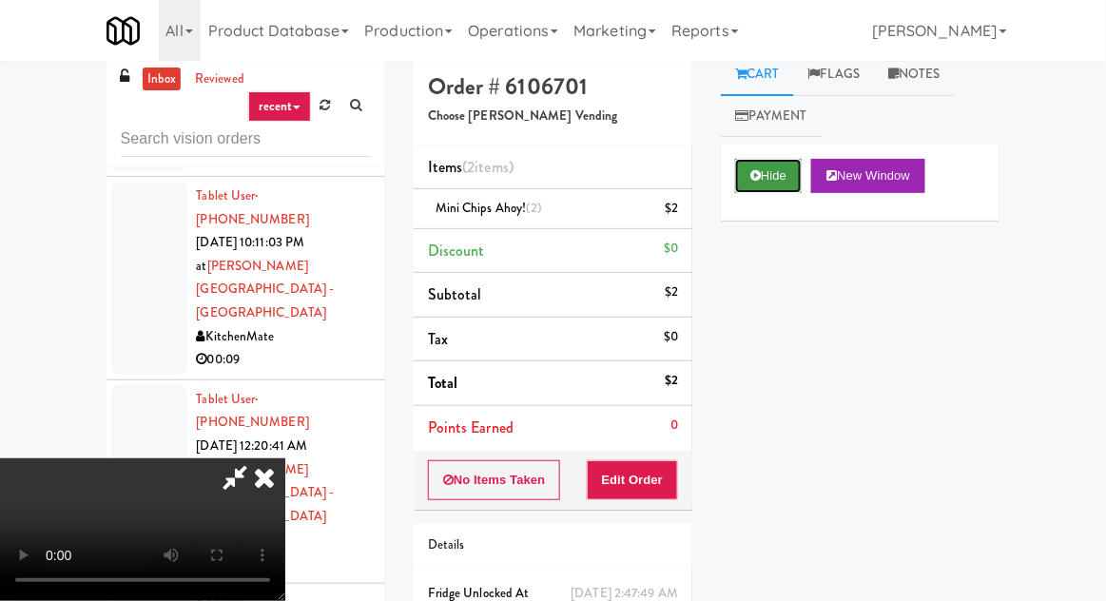
click at [767, 171] on button "Hide" at bounding box center [768, 176] width 67 height 34
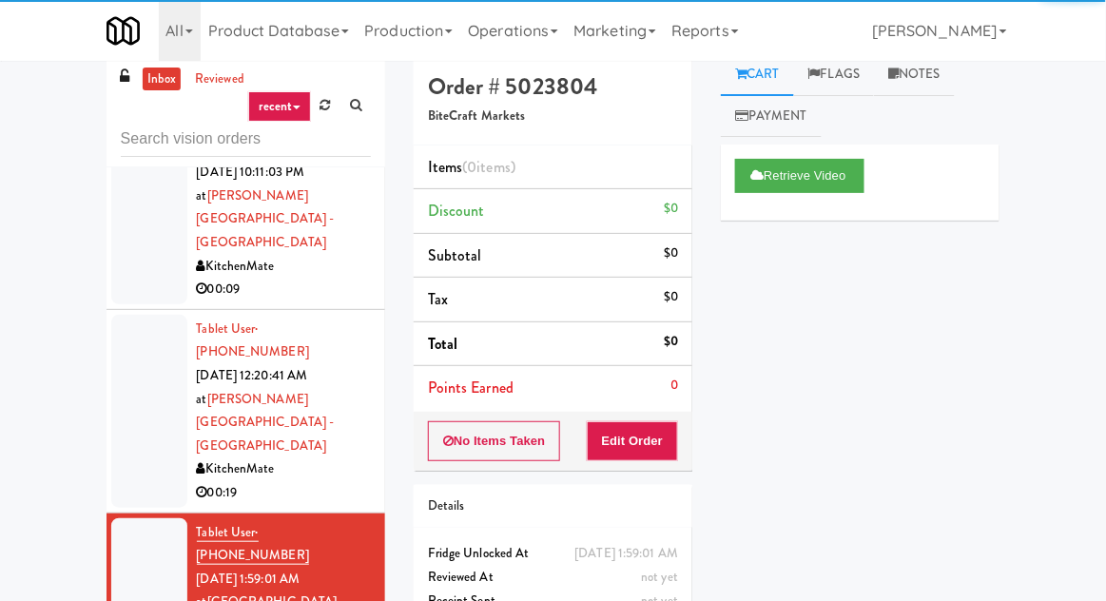
scroll to position [29, 0]
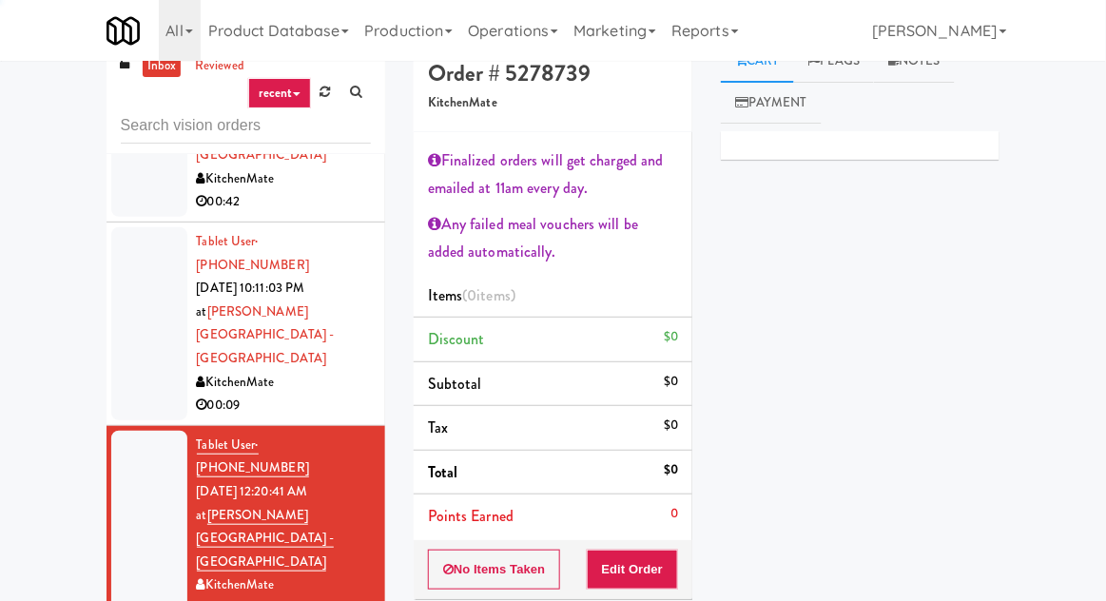
scroll to position [2110, 0]
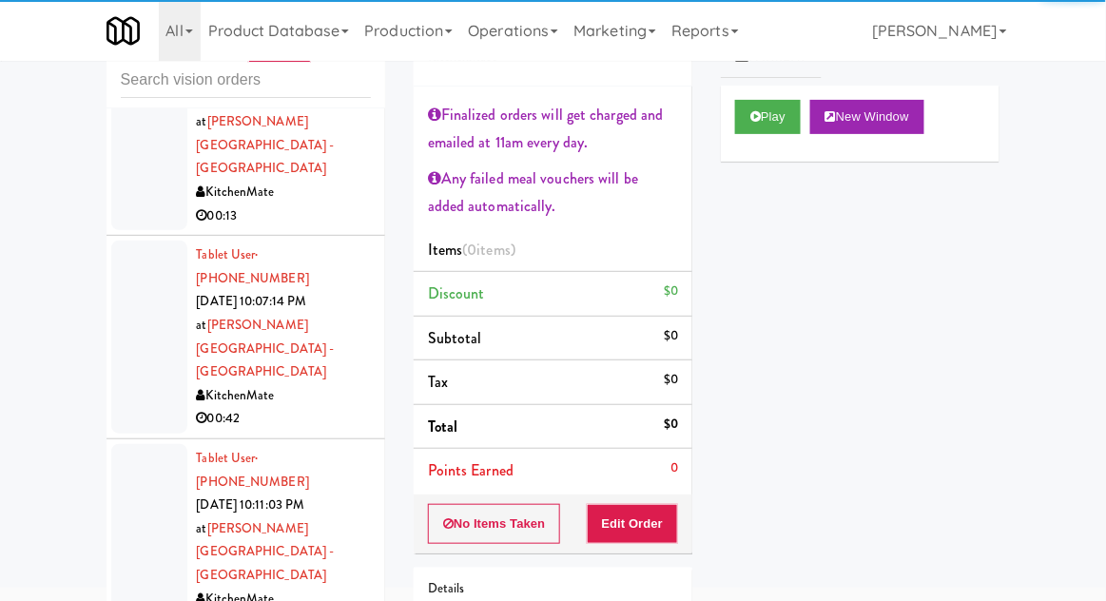
scroll to position [1714, 0]
